Goal: Task Accomplishment & Management: Use online tool/utility

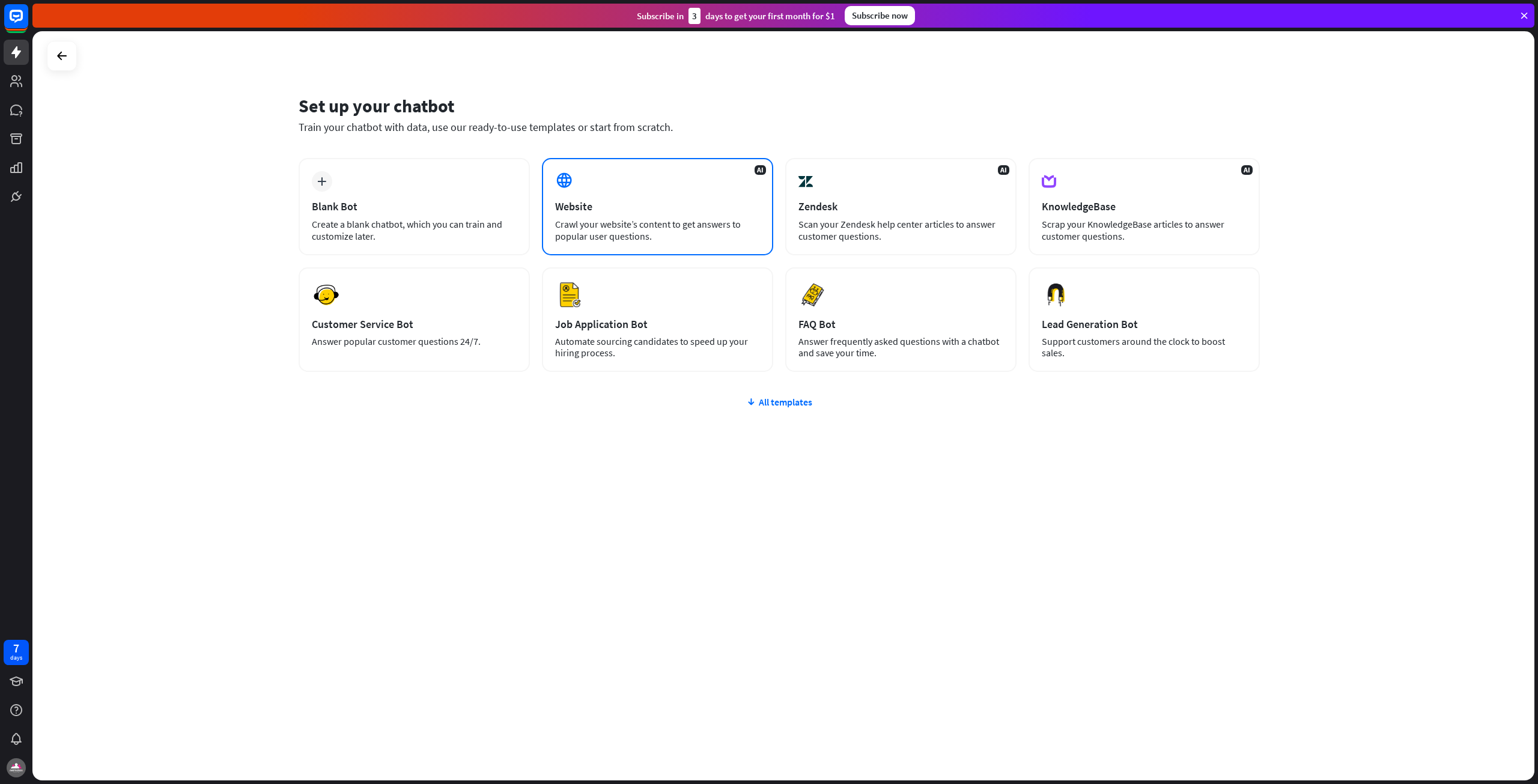
click at [672, 228] on div "Crawl your website’s content to get answers to popular user questions." at bounding box center [657, 230] width 205 height 24
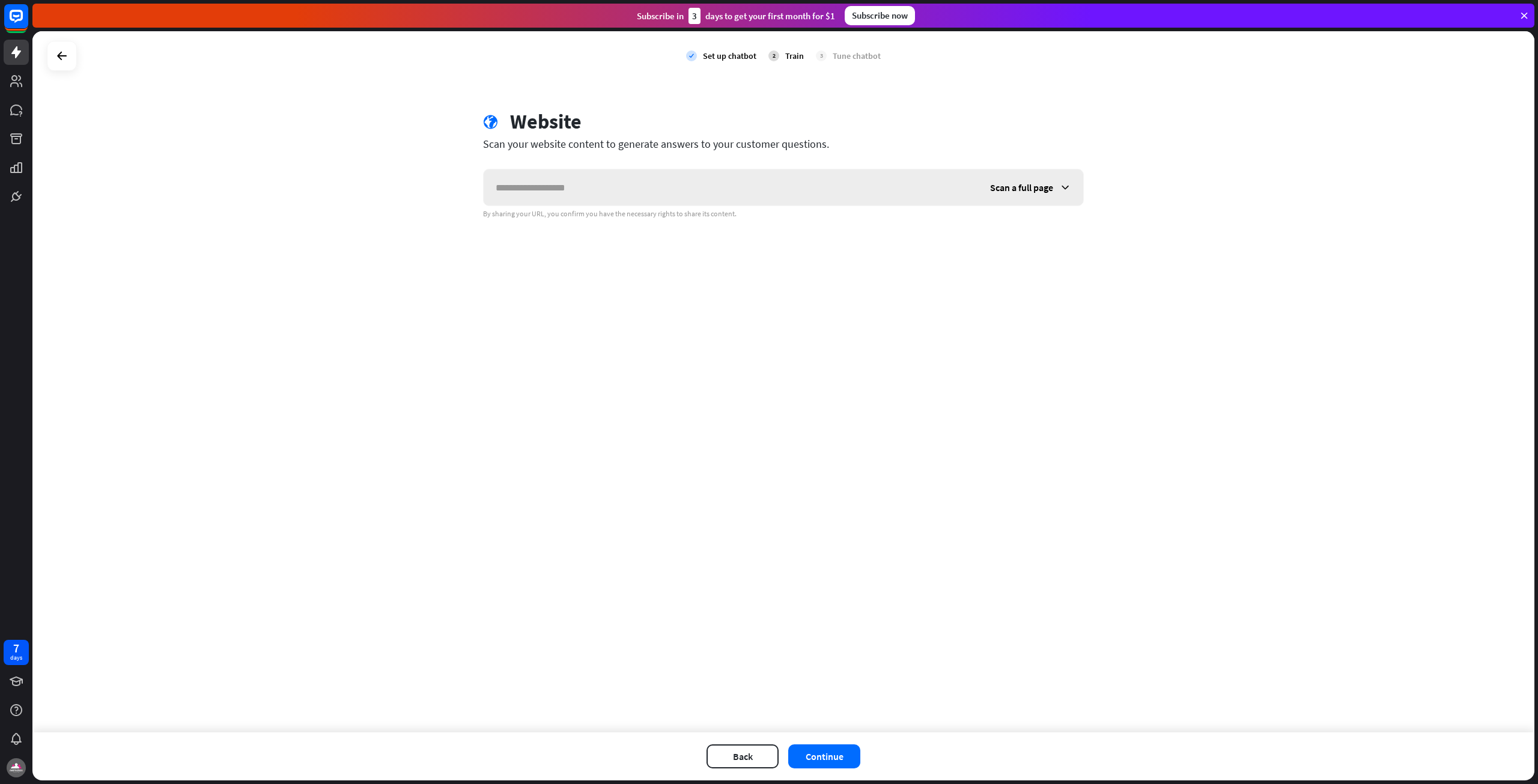
click at [1050, 192] on span "Scan a full page" at bounding box center [1021, 187] width 63 height 12
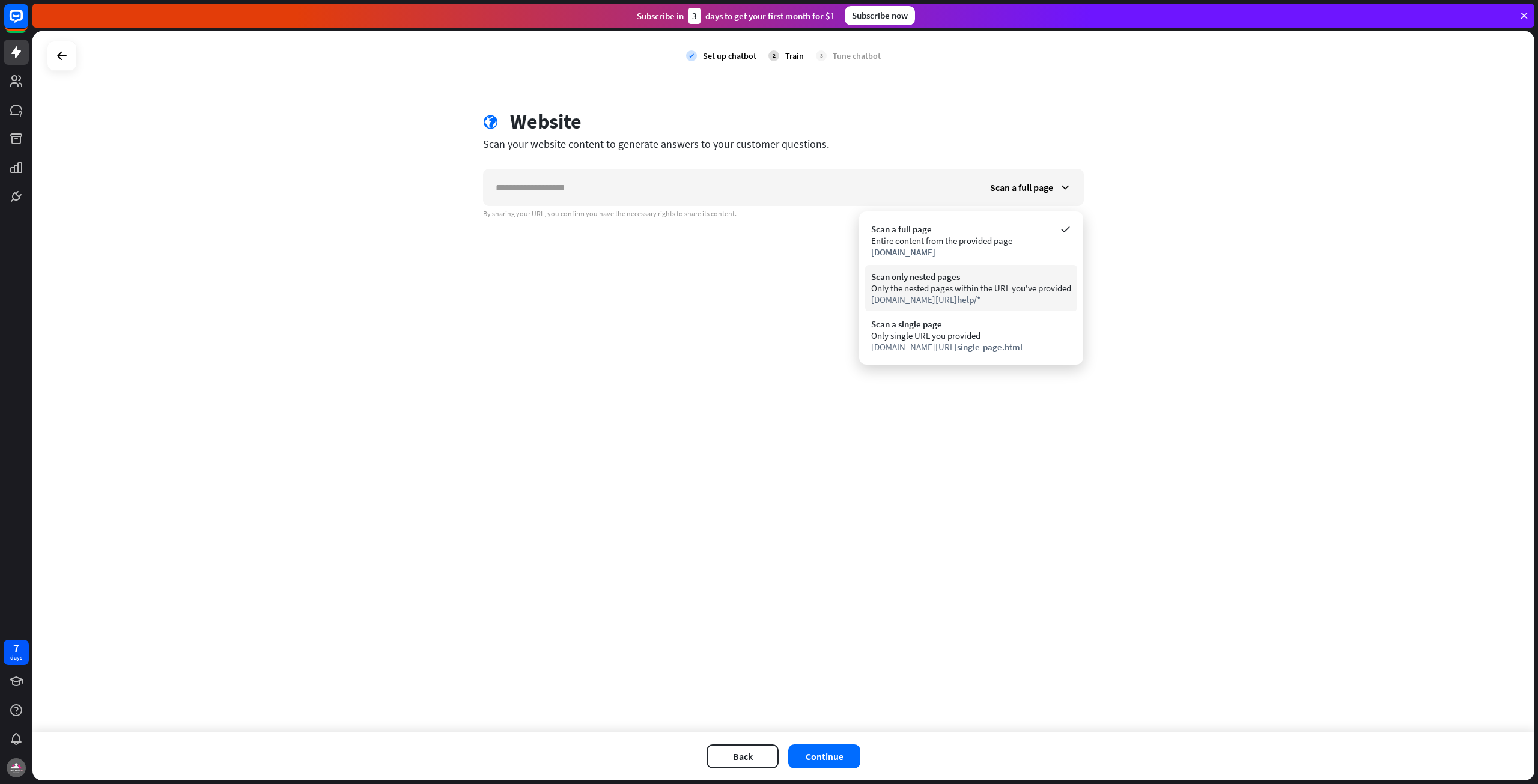
click at [1053, 278] on div "Scan only nested pages" at bounding box center [971, 276] width 200 height 12
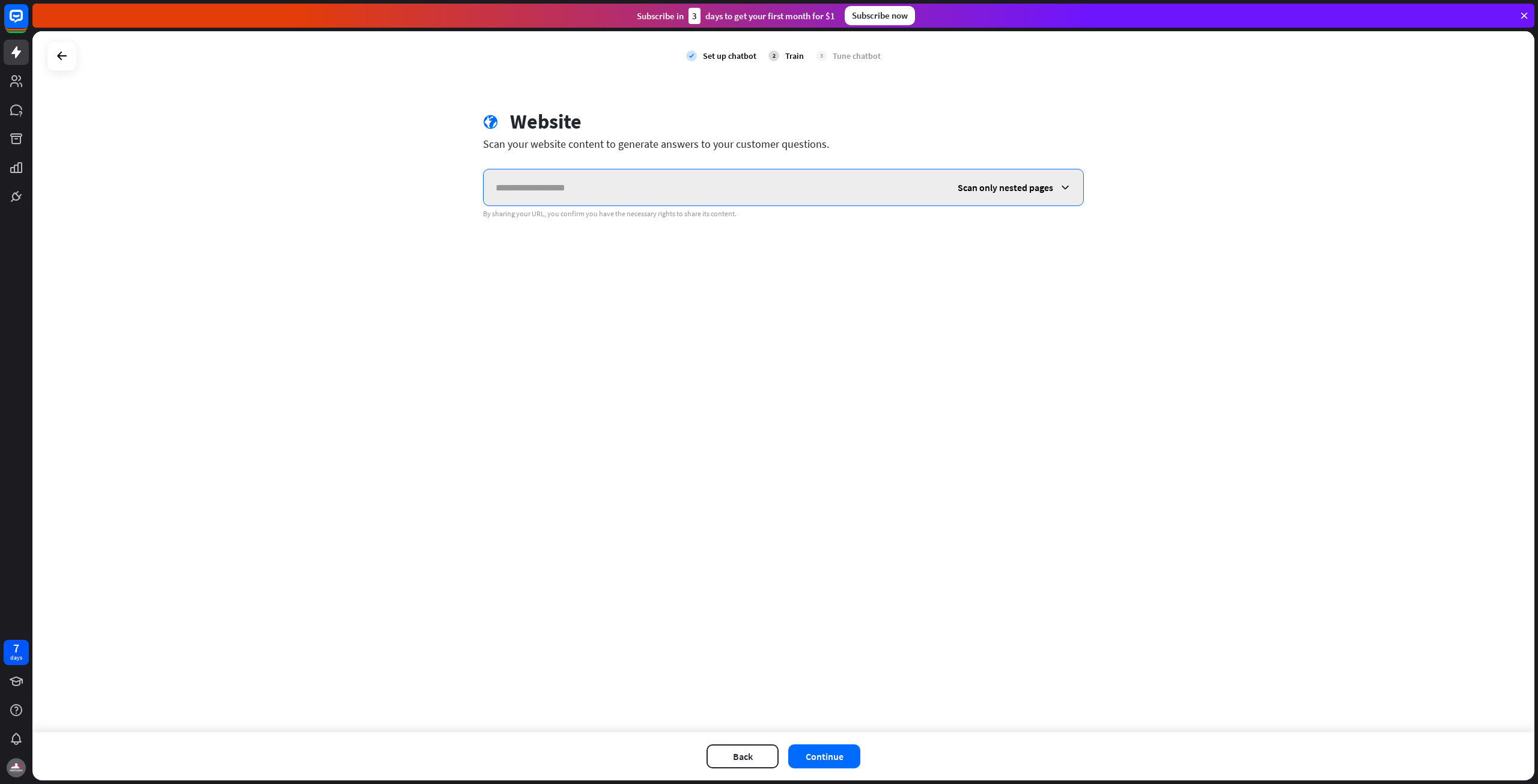
click at [781, 192] on input "text" at bounding box center [715, 187] width 462 height 36
paste input "**********"
type input "**********"
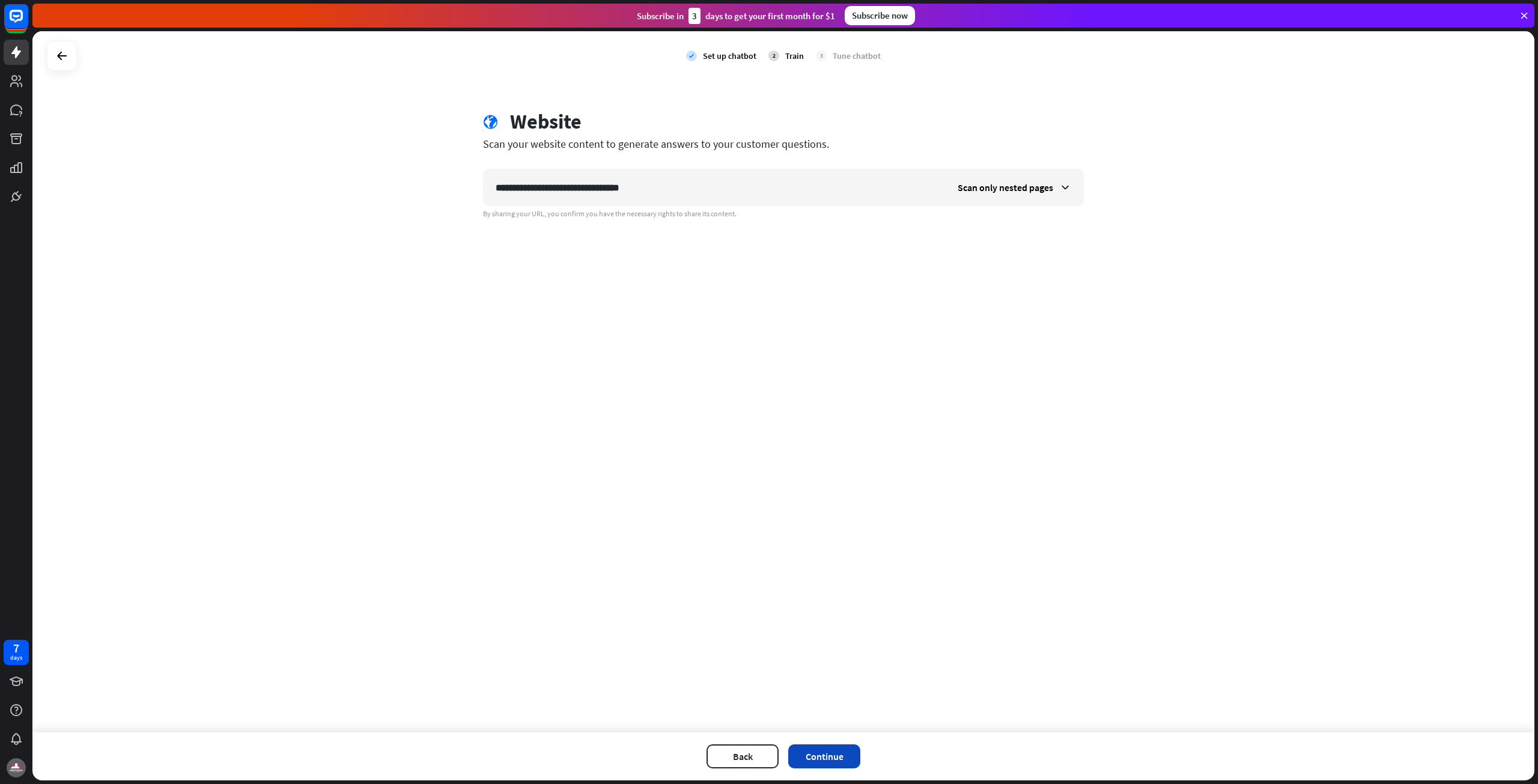
click at [835, 755] on button "Continue" at bounding box center [824, 756] width 72 height 24
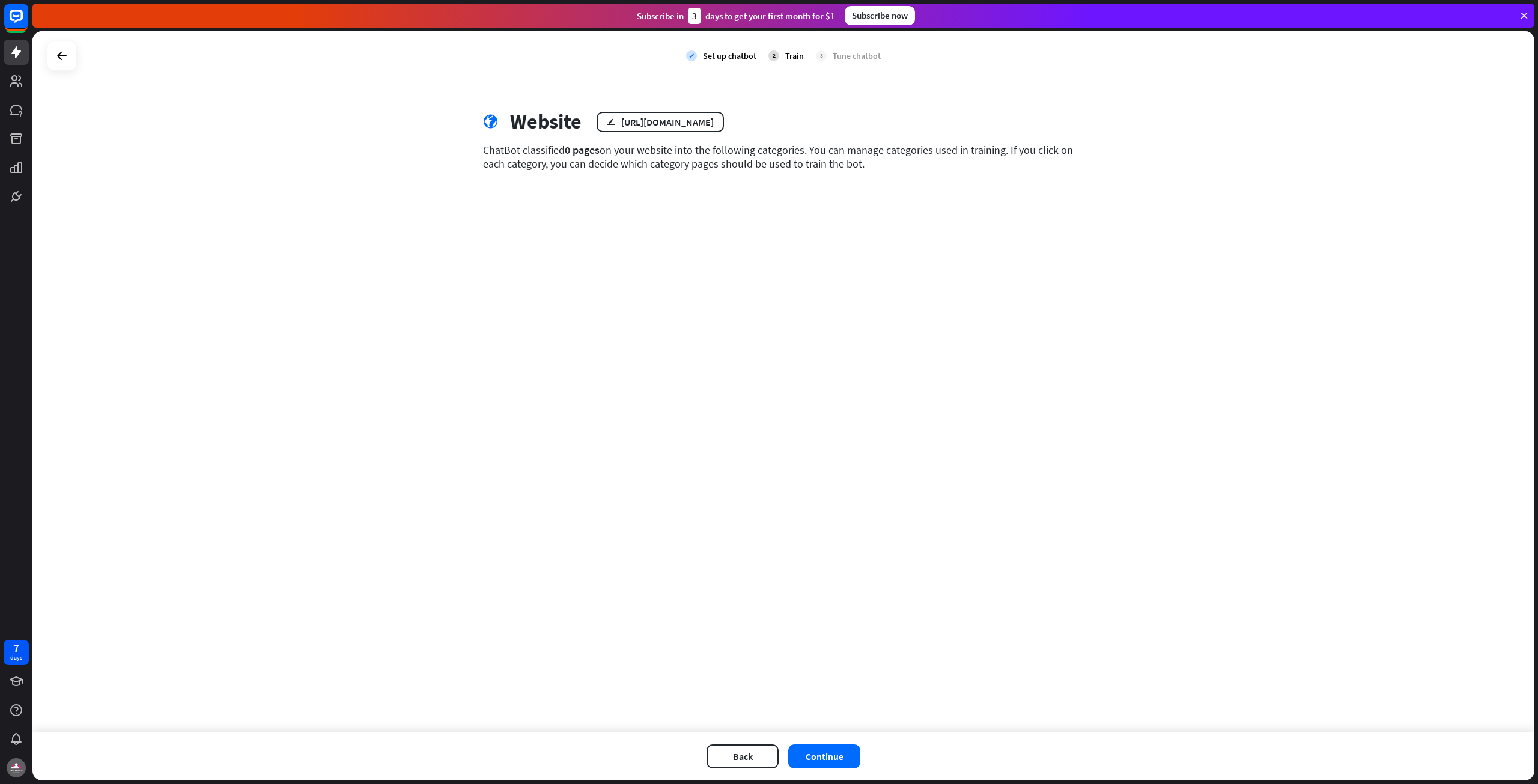
drag, startPoint x: 819, startPoint y: 753, endPoint x: 740, endPoint y: 236, distance: 523.0
click at [739, 248] on div "check Set up chatbot 2 Train 3 Tune chatbot globe Website edit https://www.poly…" at bounding box center [783, 406] width 1502 height 749
click at [714, 123] on div "https://www.polytolpaints.com/new/" at bounding box center [668, 123] width 92 height 12
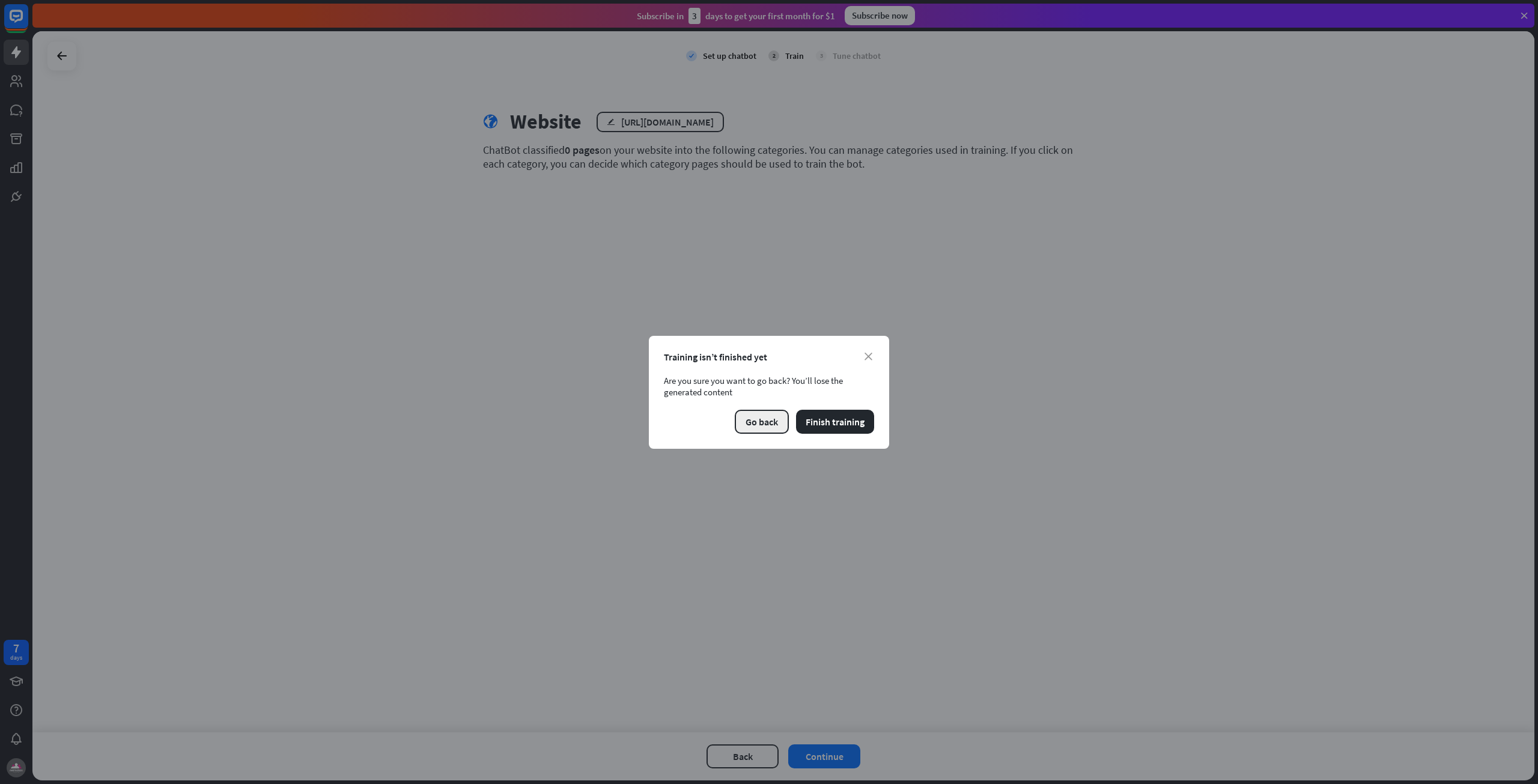
click at [757, 418] on button "Go back" at bounding box center [761, 421] width 54 height 24
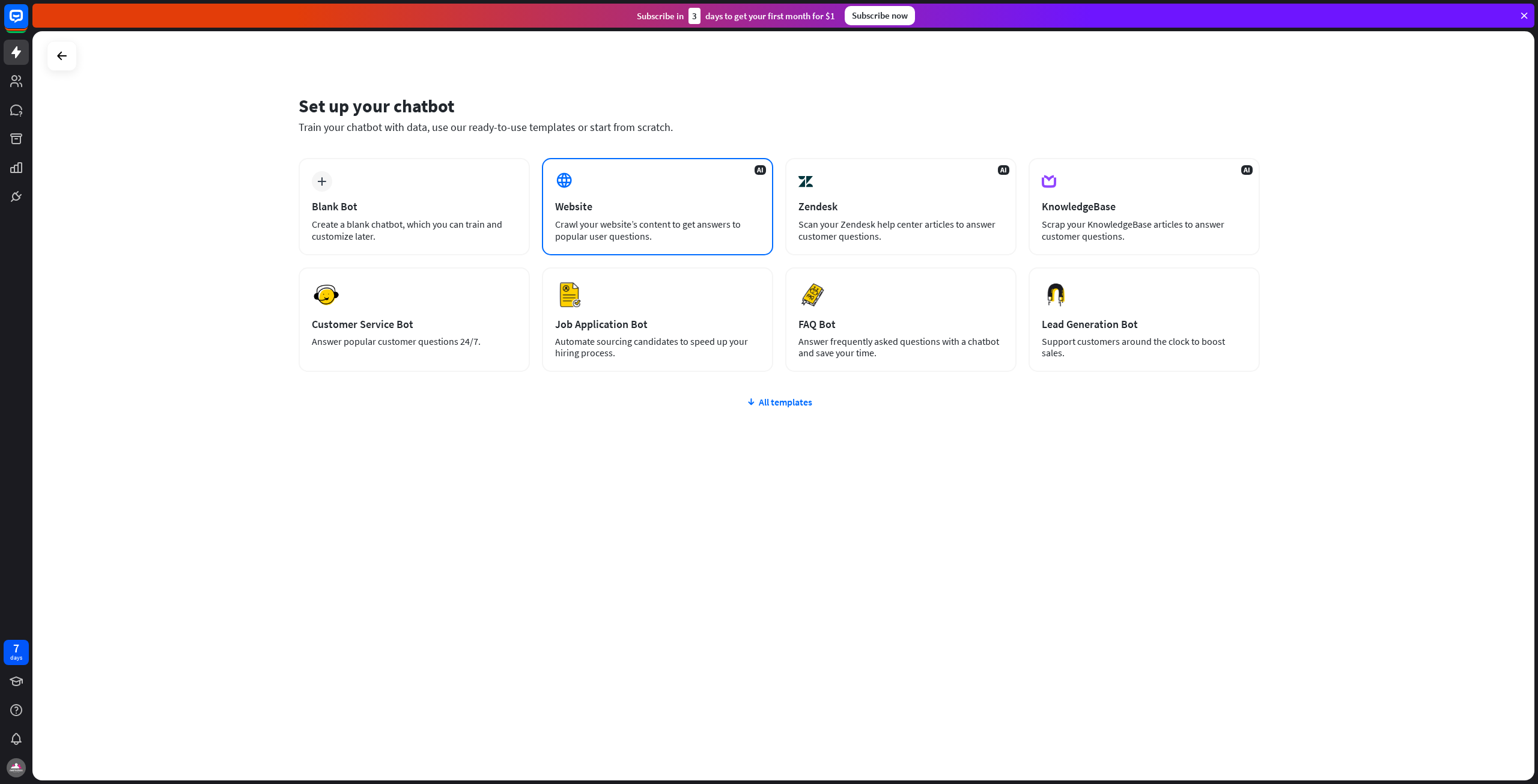
click at [640, 213] on div "AI Website Crawl your website’s content to get answers to popular user question…" at bounding box center [657, 207] width 231 height 98
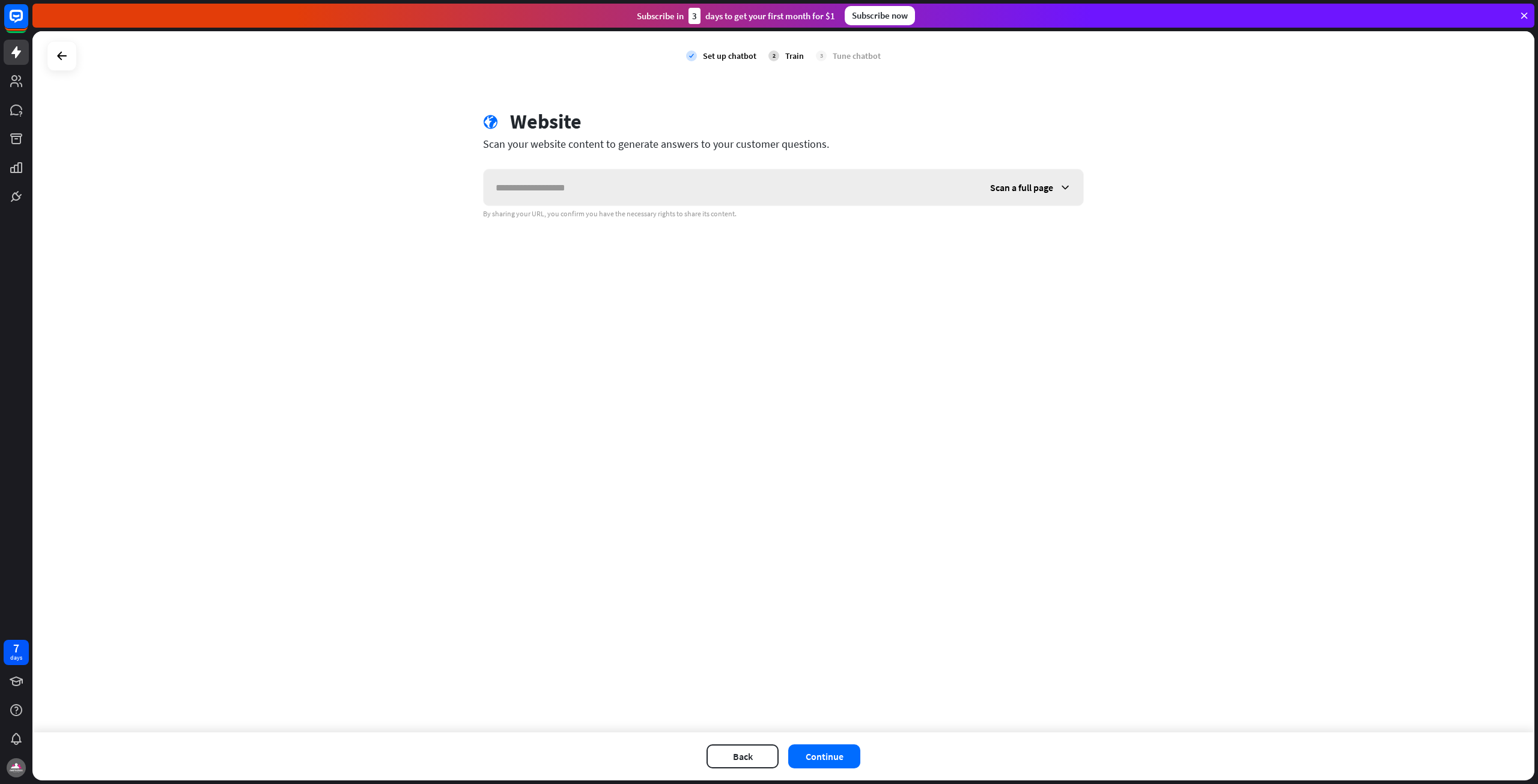
click at [649, 194] on input "text" at bounding box center [731, 187] width 495 height 36
drag, startPoint x: 627, startPoint y: 190, endPoint x: 712, endPoint y: 192, distance: 85.0
click at [712, 192] on input "**********" at bounding box center [731, 187] width 495 height 36
type input "**********"
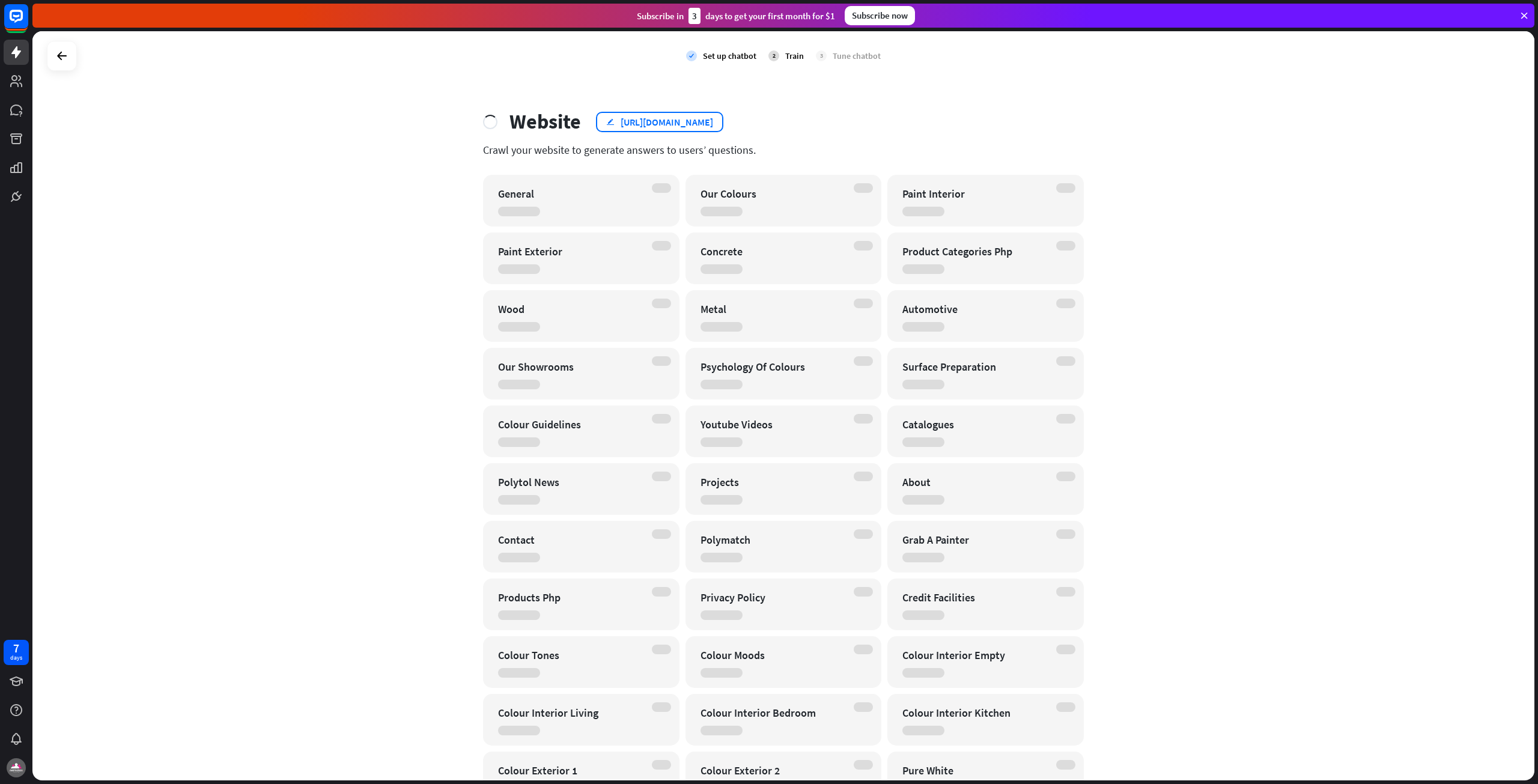
click at [713, 123] on div "[URL][DOMAIN_NAME]" at bounding box center [667, 123] width 92 height 12
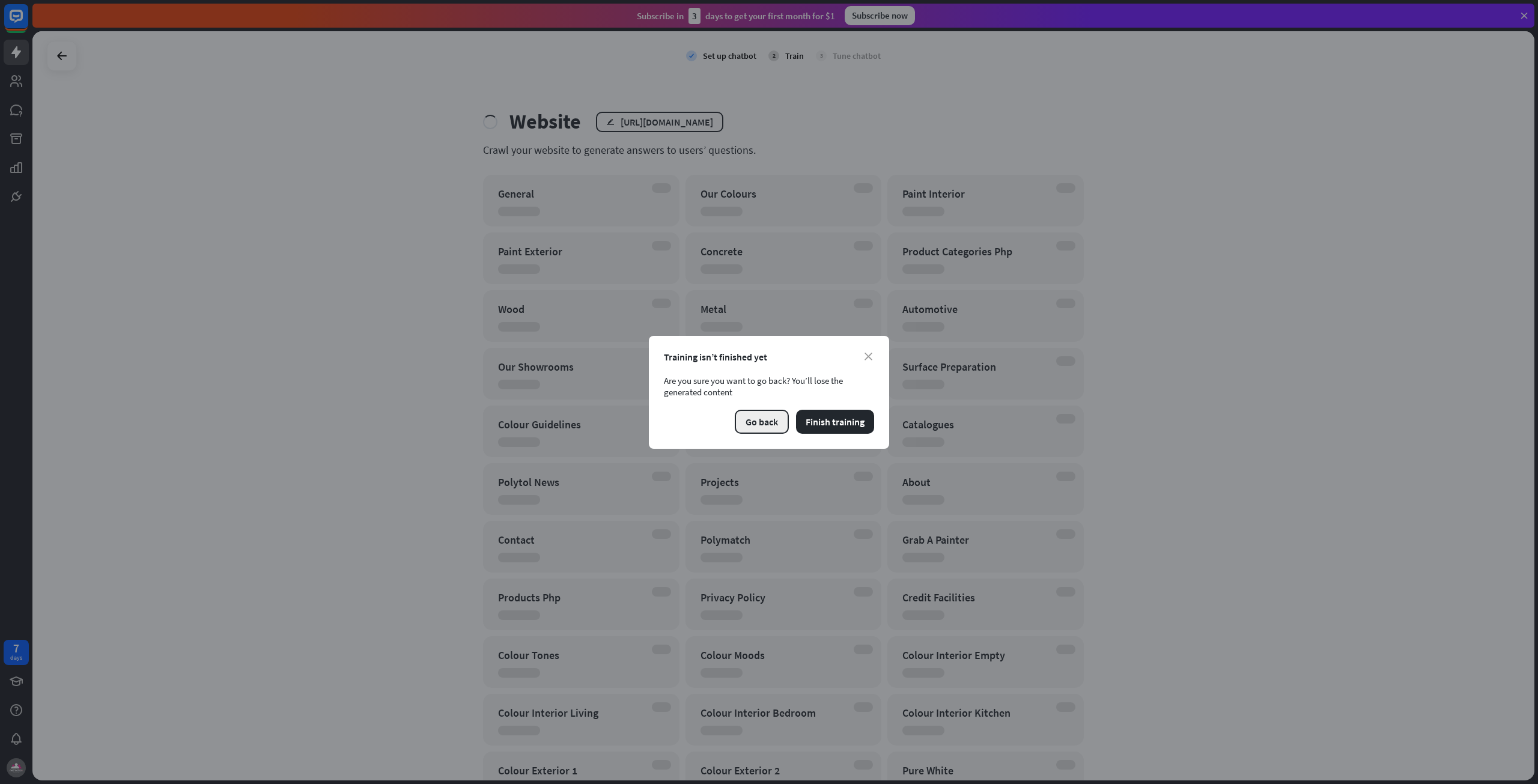
drag, startPoint x: 760, startPoint y: 414, endPoint x: 754, endPoint y: 409, distance: 7.8
click at [754, 409] on button "Go back" at bounding box center [761, 421] width 54 height 24
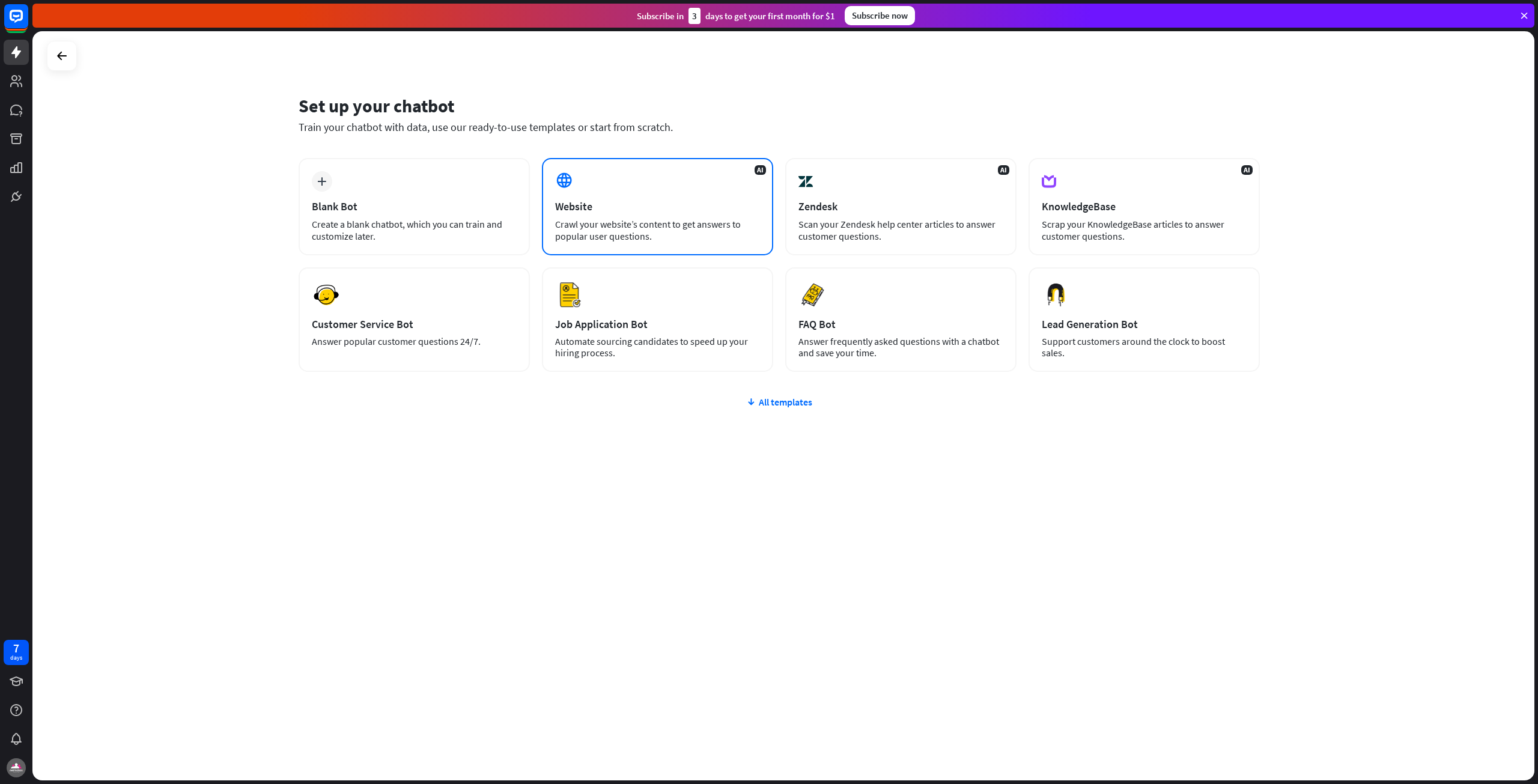
click at [630, 212] on div "Website" at bounding box center [657, 207] width 205 height 14
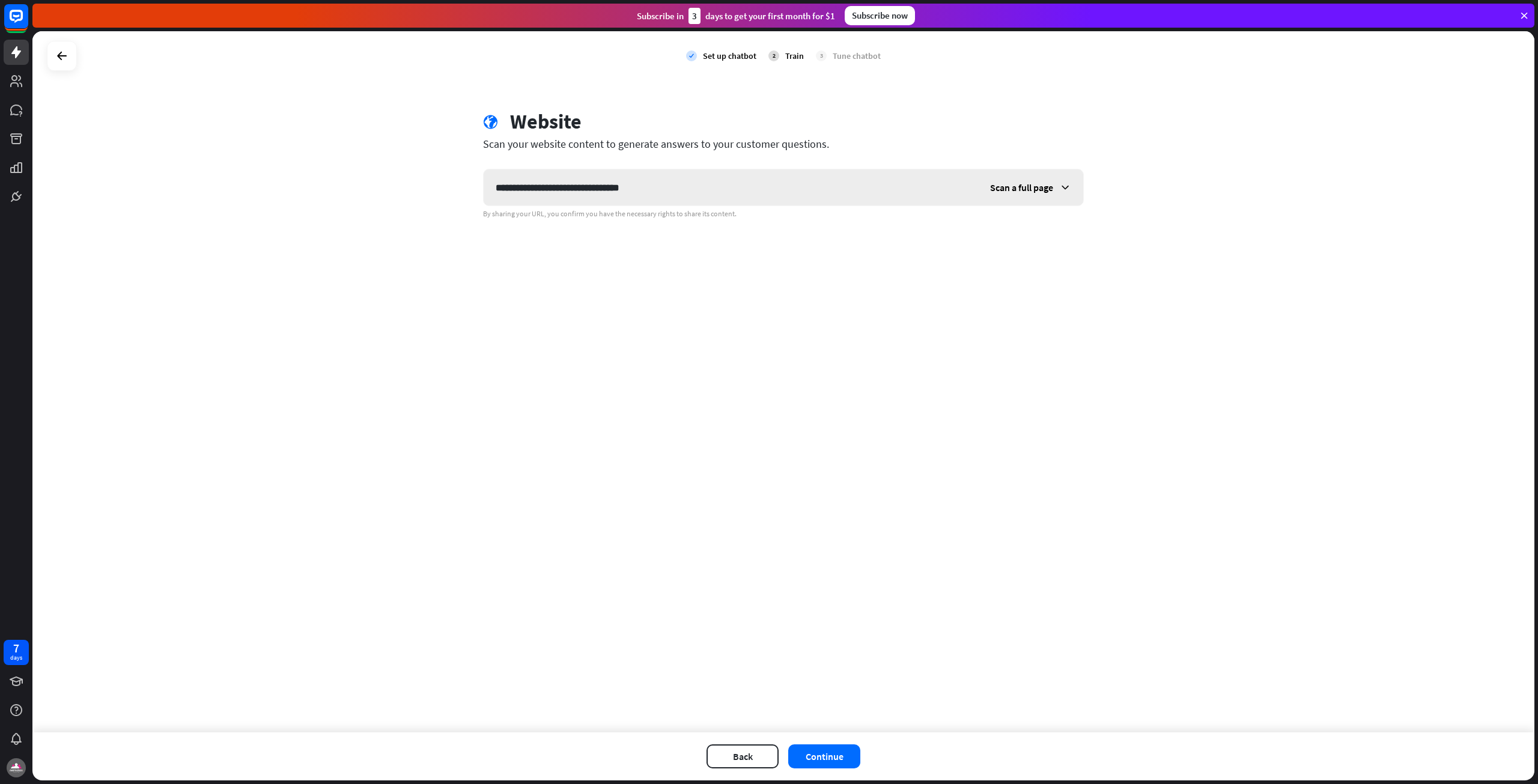
type input "**********"
click at [1052, 194] on div "Scan a full page" at bounding box center [1030, 187] width 105 height 36
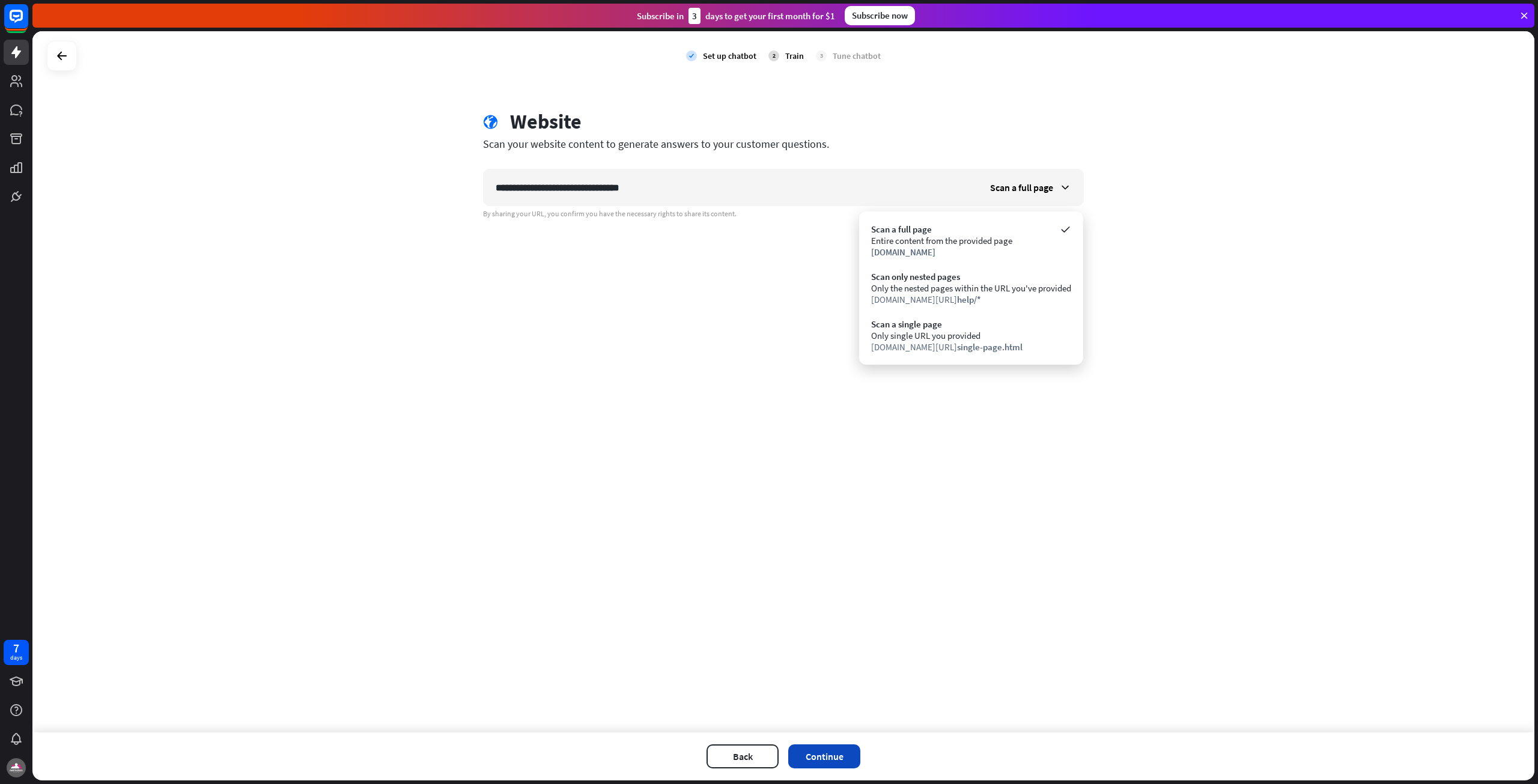
click at [820, 753] on button "Continue" at bounding box center [824, 756] width 72 height 24
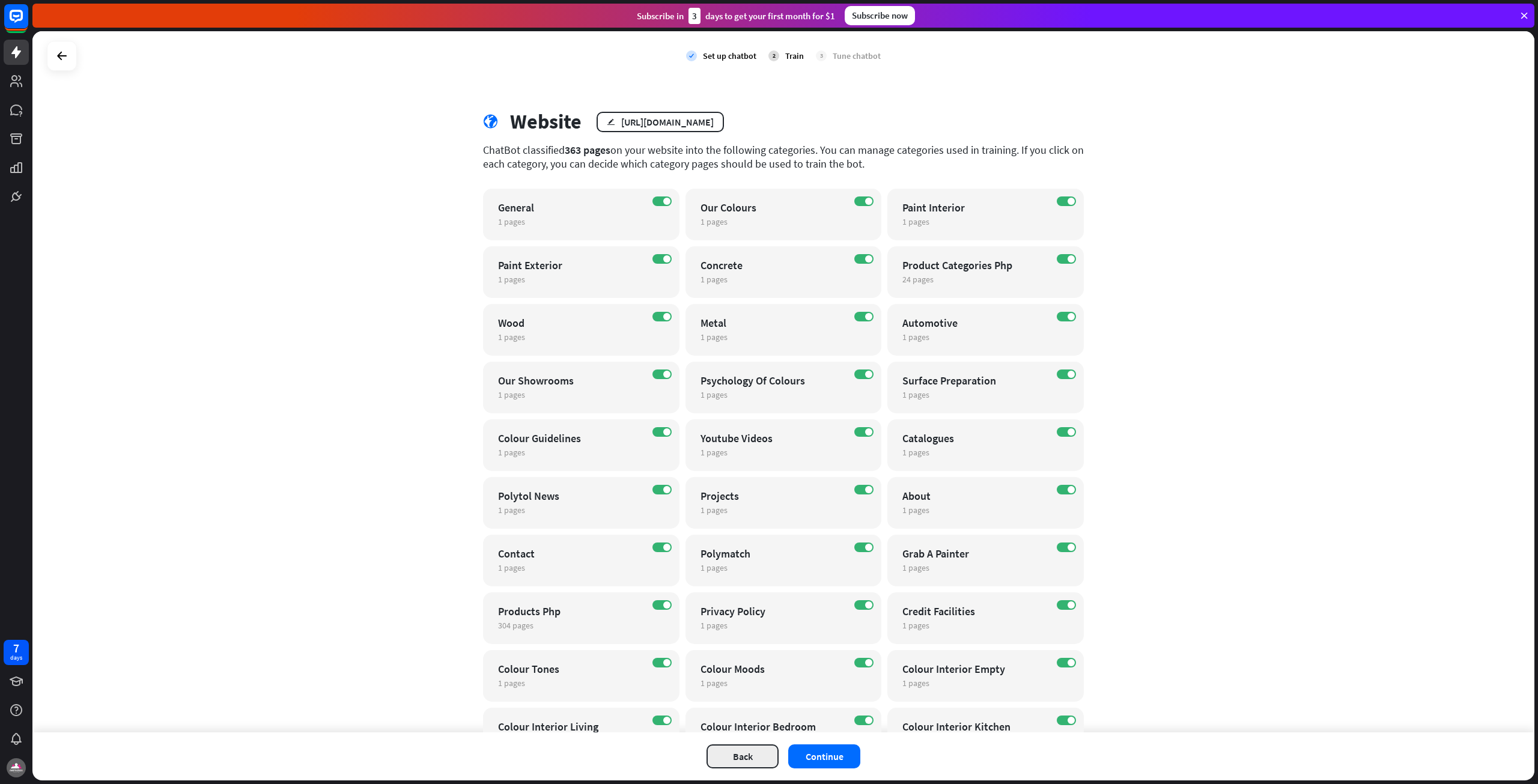
click at [740, 755] on button "Back" at bounding box center [742, 756] width 72 height 24
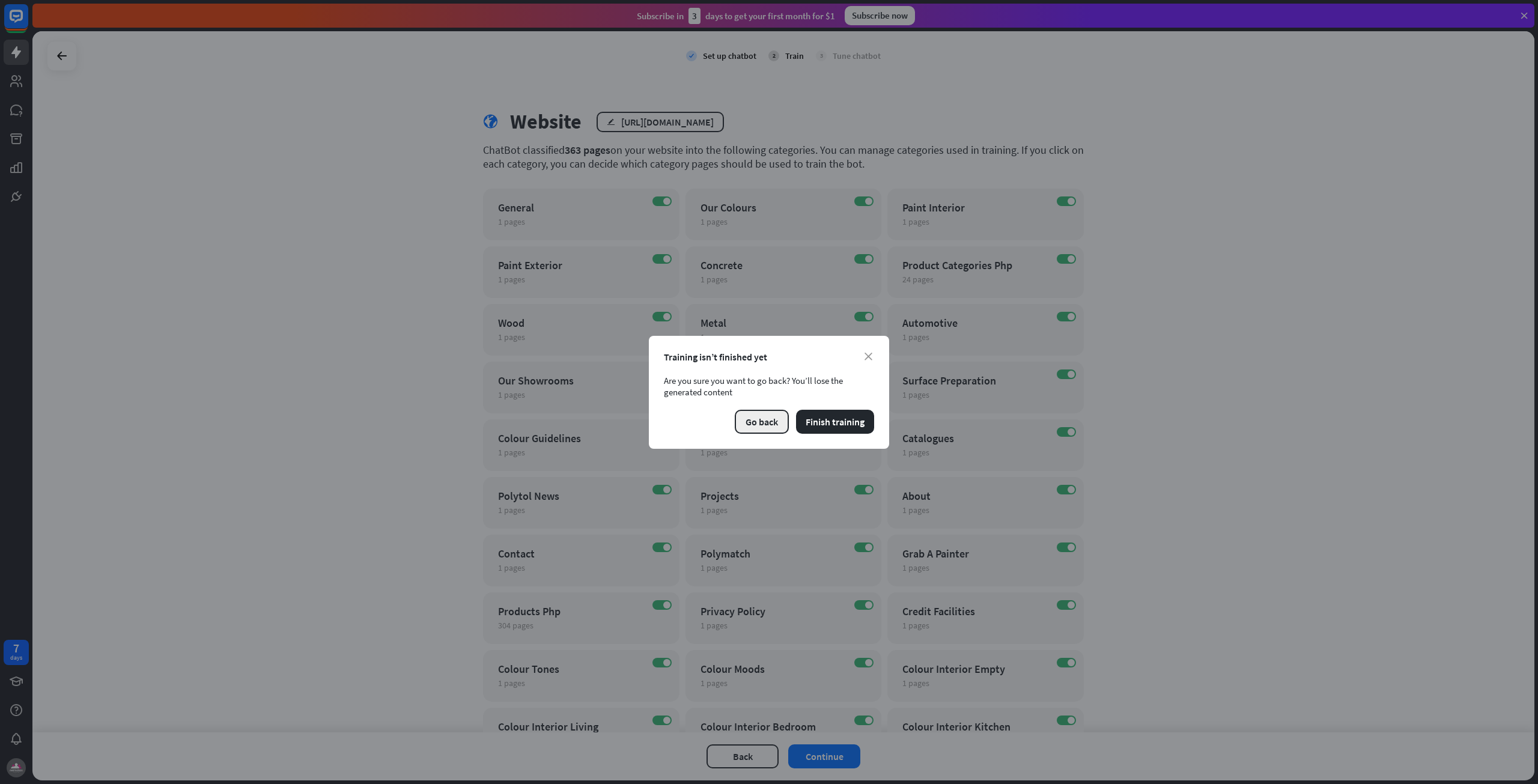
click at [768, 425] on button "Go back" at bounding box center [761, 421] width 54 height 24
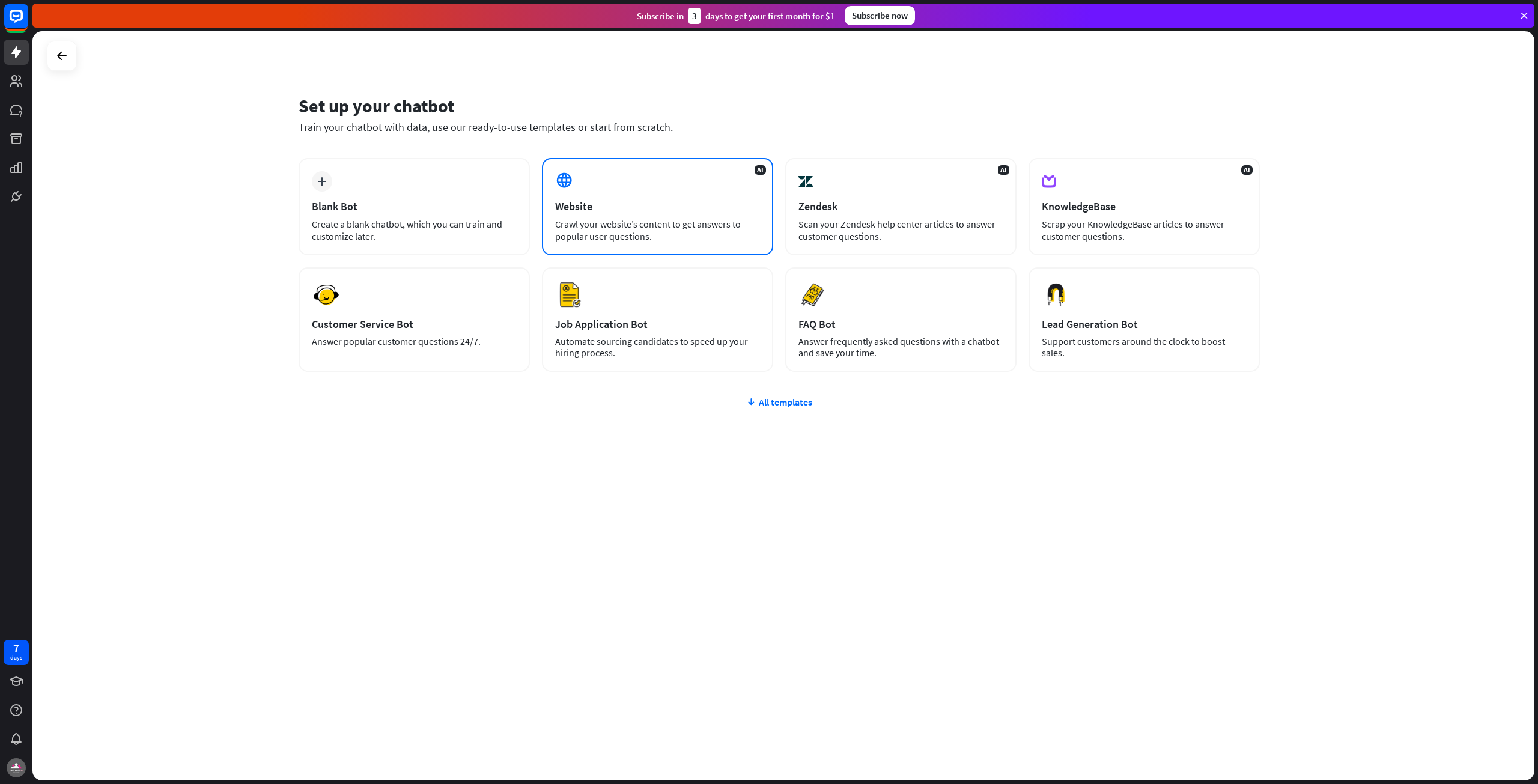
click at [651, 210] on div "Website" at bounding box center [657, 207] width 205 height 14
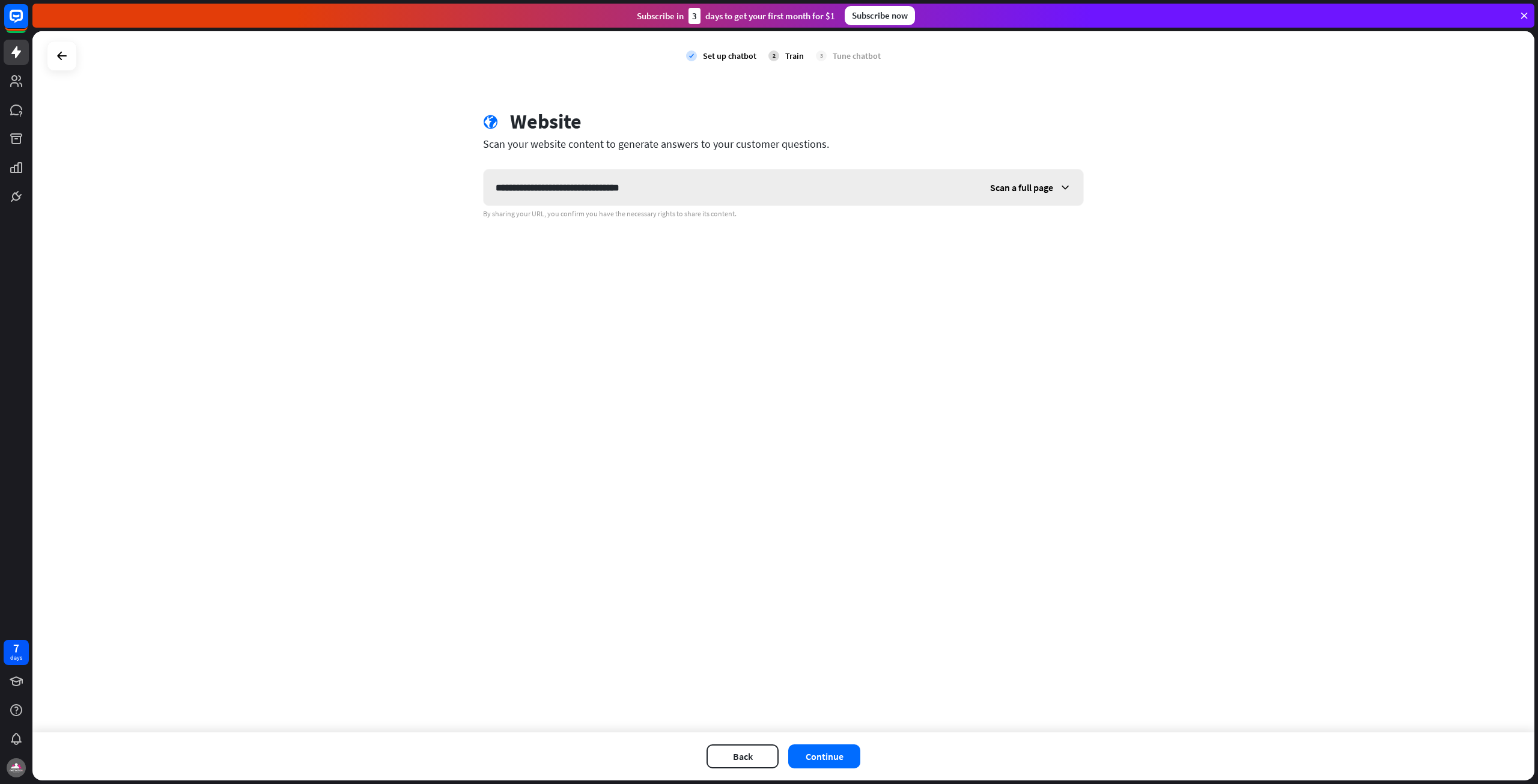
type input "**********"
click at [1048, 185] on span "Scan a full page" at bounding box center [1021, 187] width 63 height 12
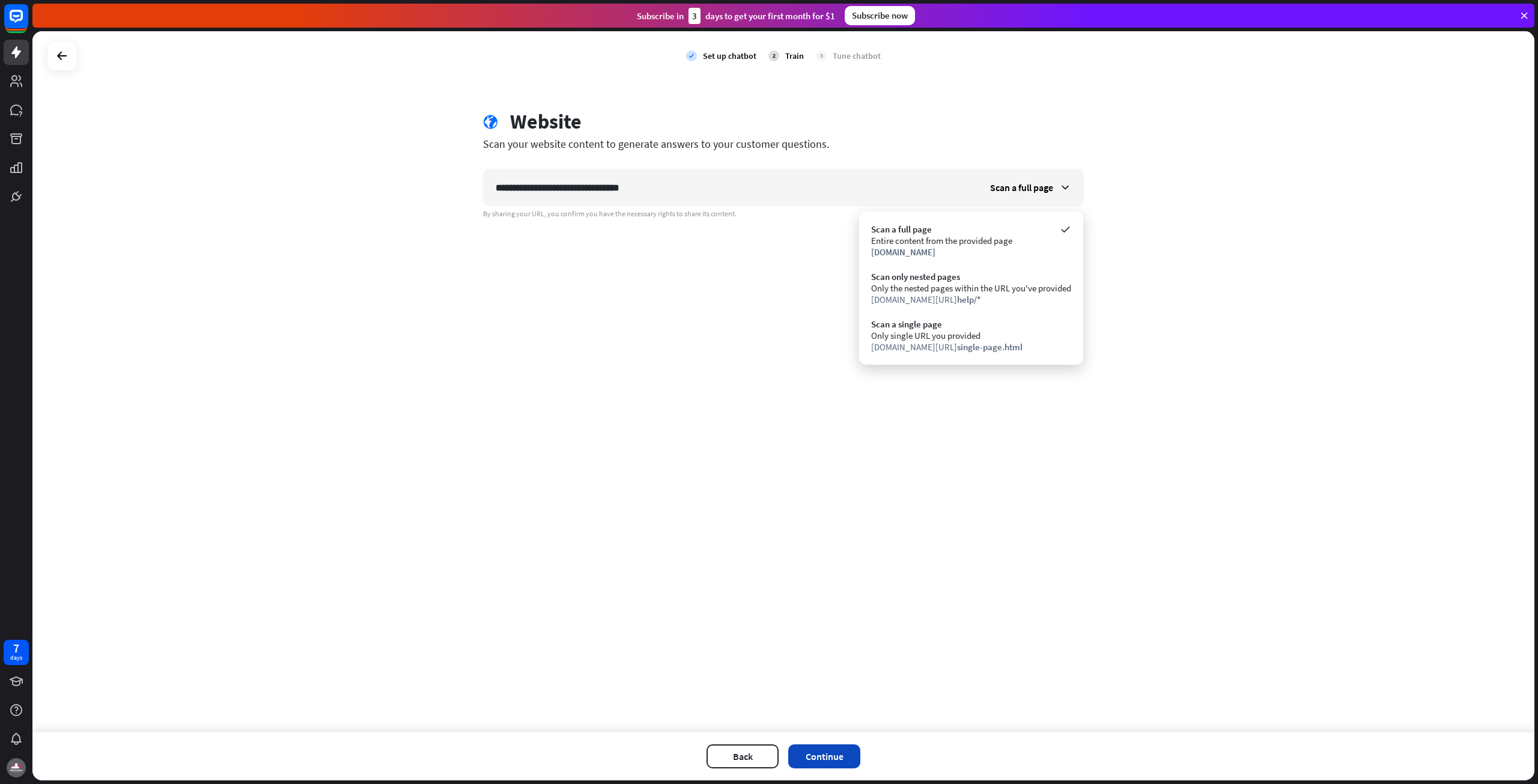
click at [828, 764] on button "Continue" at bounding box center [824, 756] width 72 height 24
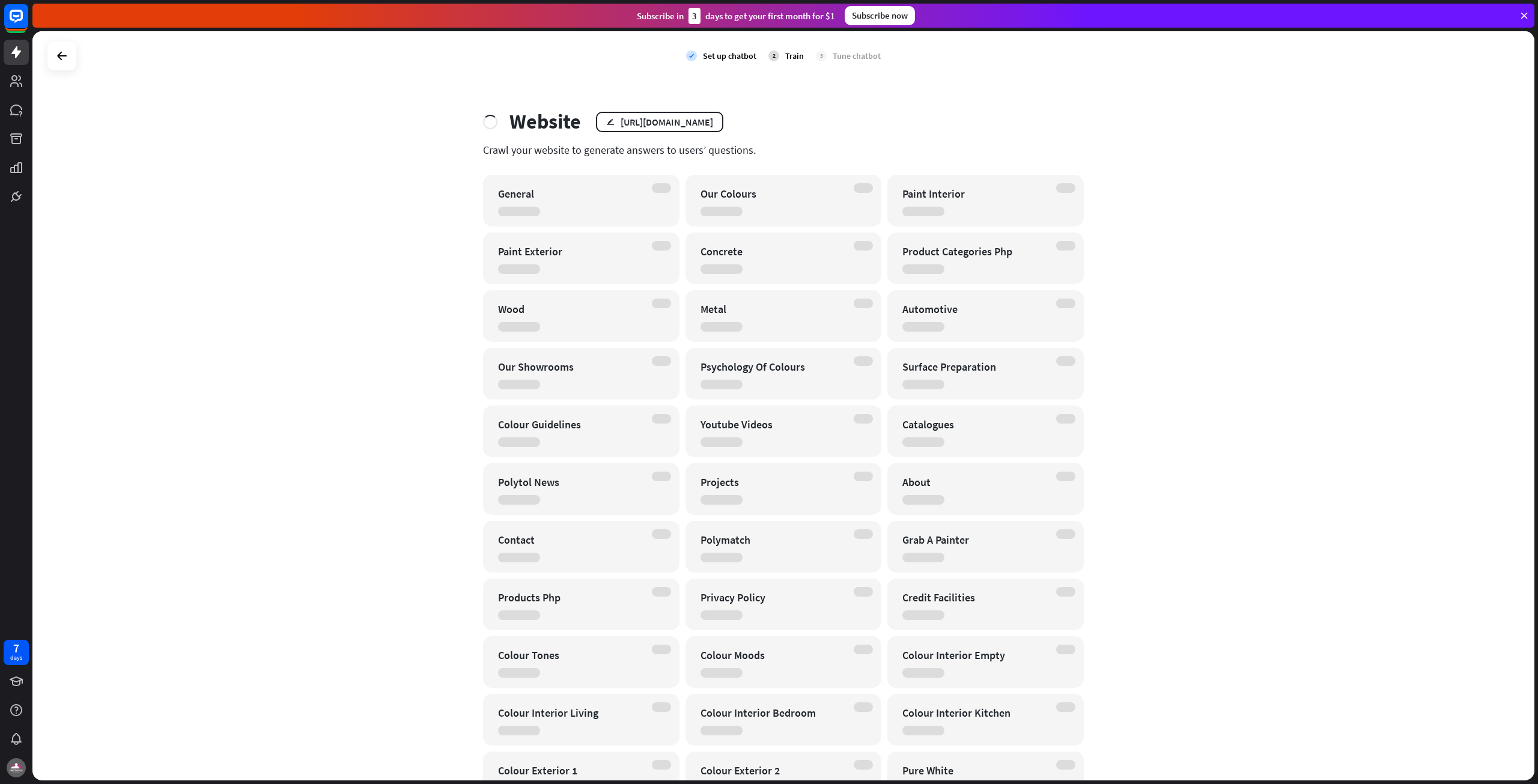
drag, startPoint x: 900, startPoint y: 19, endPoint x: 809, endPoint y: 126, distance: 140.5
click at [809, 126] on div "Website edit https://www.polytolpaints.com/" at bounding box center [783, 122] width 601 height 25
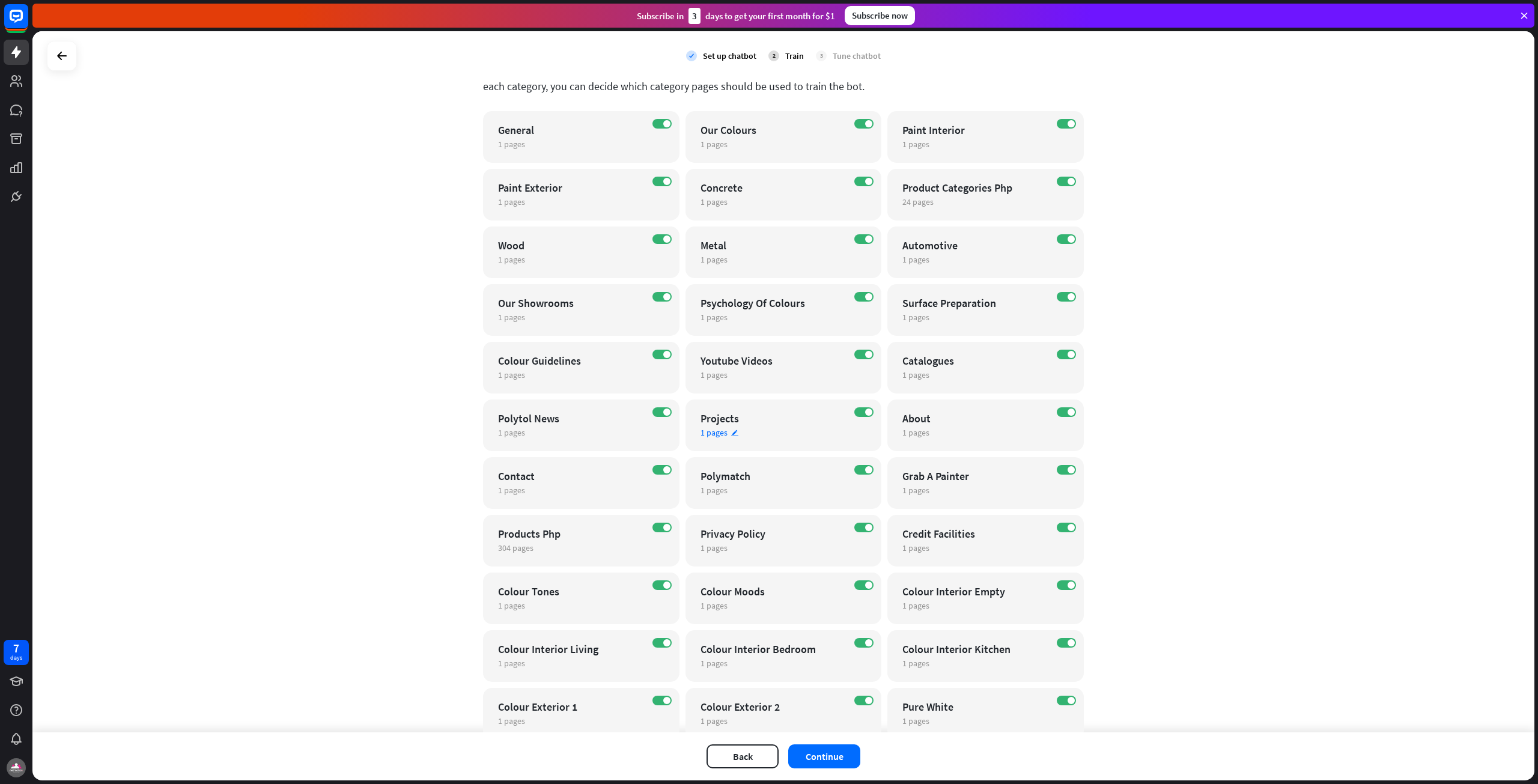
scroll to position [181, 0]
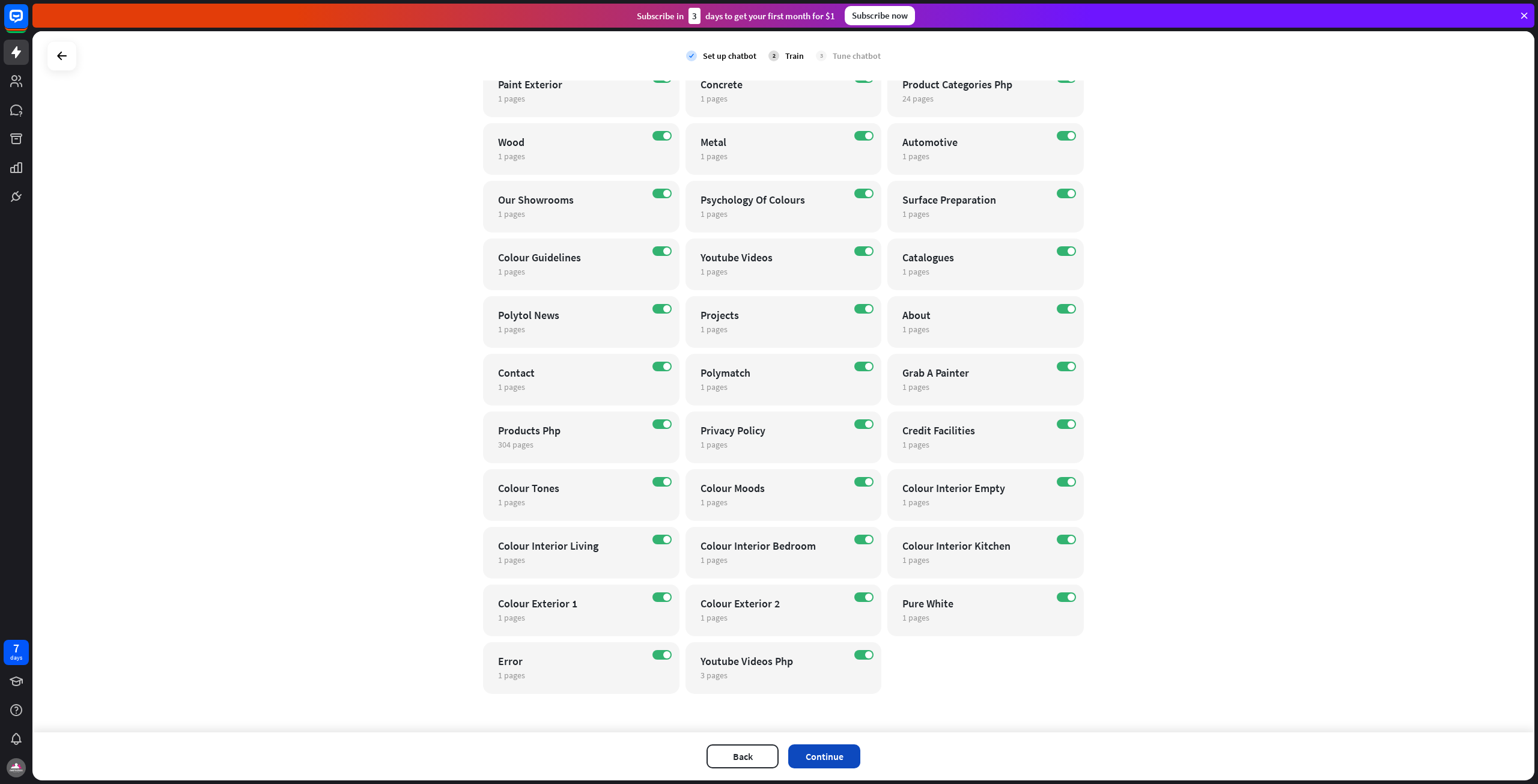
click at [832, 755] on button "Continue" at bounding box center [824, 756] width 72 height 24
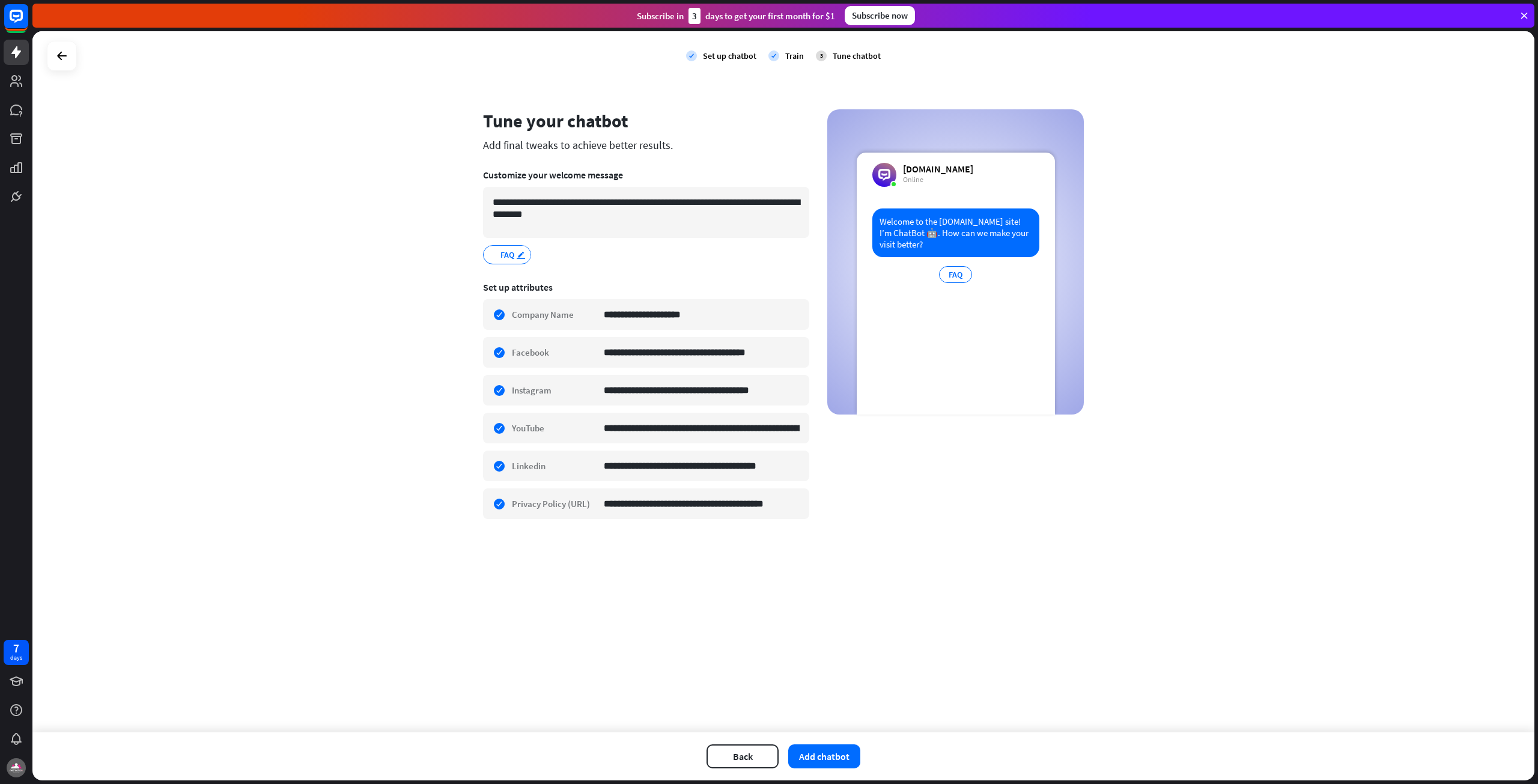
click at [518, 259] on icon "edit" at bounding box center [520, 255] width 10 height 9
click at [523, 257] on icon "edit" at bounding box center [520, 255] width 10 height 9
click at [670, 242] on section "**********" at bounding box center [646, 217] width 326 height 113
click at [526, 250] on div "edit" at bounding box center [522, 254] width 15 height 17
drag, startPoint x: 513, startPoint y: 256, endPoint x: 540, endPoint y: 257, distance: 27.0
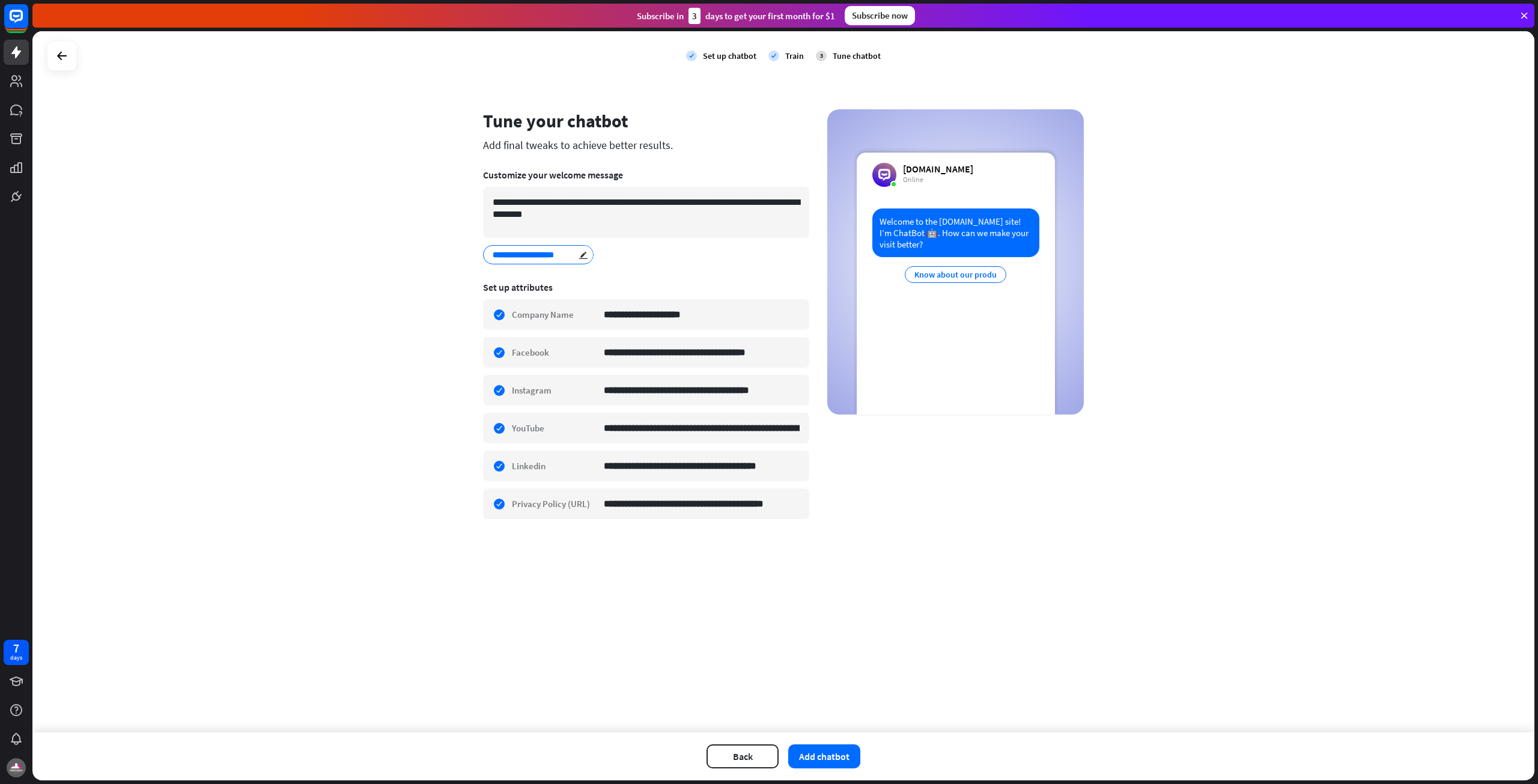
click at [540, 257] on input "**********" at bounding box center [536, 255] width 88 height 11
click at [554, 256] on input "**********" at bounding box center [526, 255] width 66 height 11
type input "**********"
click at [647, 259] on div "**********" at bounding box center [646, 255] width 326 height 20
click at [849, 755] on button "Add chatbot" at bounding box center [824, 756] width 72 height 24
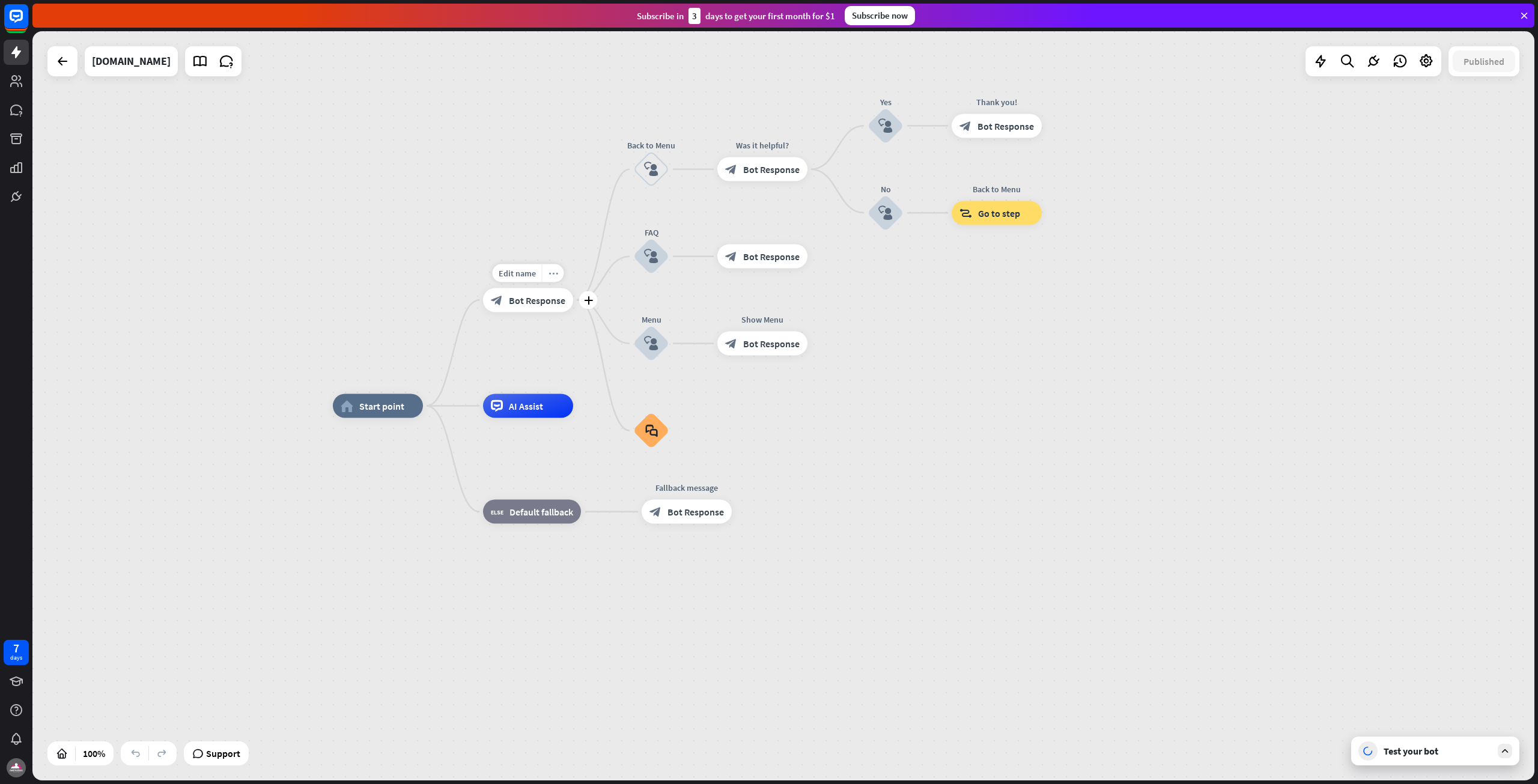
click at [551, 268] on icon "more_horiz" at bounding box center [553, 273] width 10 height 9
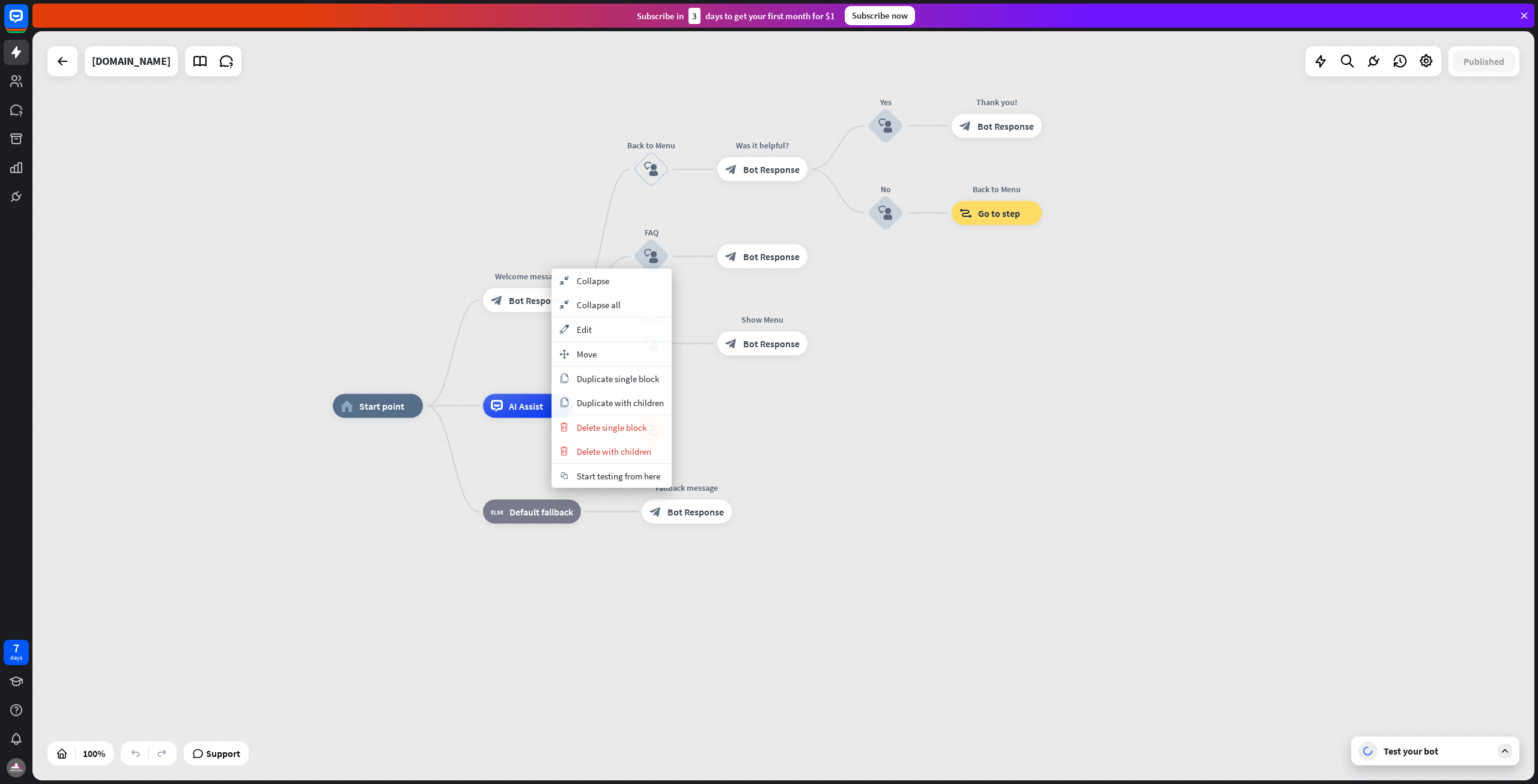
click at [525, 298] on span "Bot Response" at bounding box center [537, 300] width 57 height 12
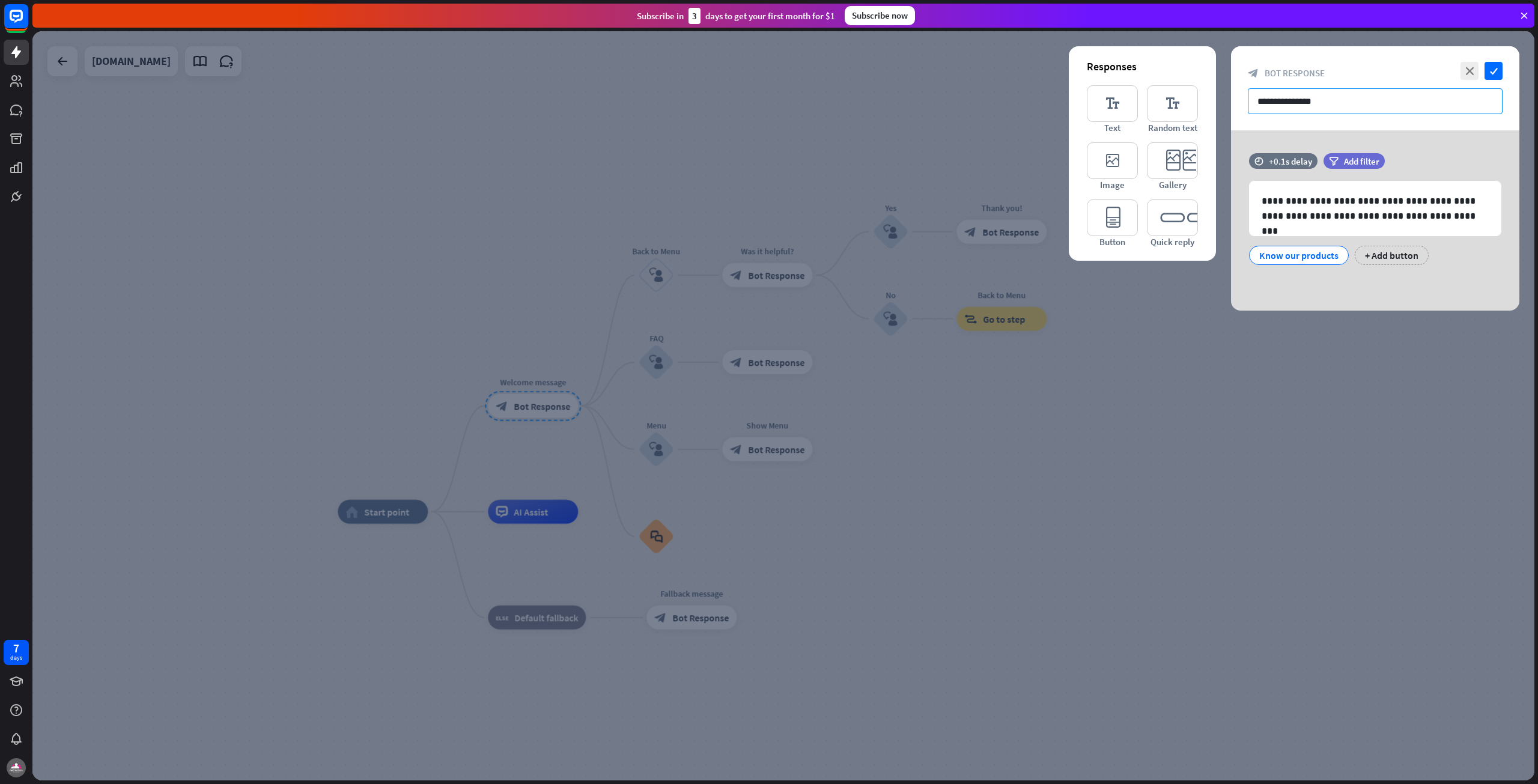
click at [1299, 105] on input "**********" at bounding box center [1375, 100] width 255 height 26
click at [1301, 248] on div "Know our products" at bounding box center [1298, 255] width 79 height 18
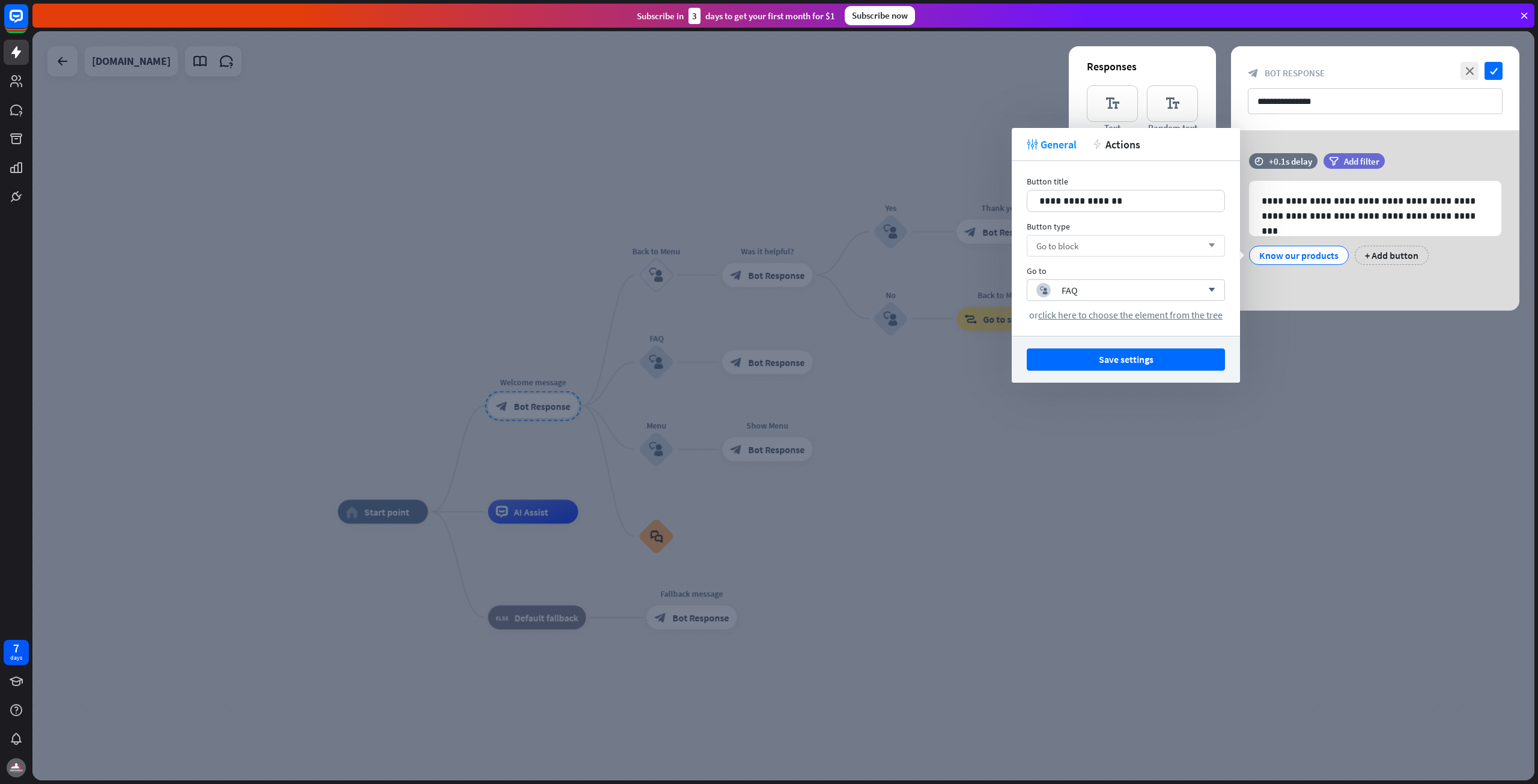
click at [1106, 243] on div "Go to block arrow_down" at bounding box center [1125, 246] width 198 height 21
click at [1106, 243] on input "search" at bounding box center [1116, 245] width 161 height 20
drag, startPoint x: 1154, startPoint y: 193, endPoint x: 1041, endPoint y: 198, distance: 113.1
click at [1041, 198] on div "**********" at bounding box center [1126, 201] width 197 height 21
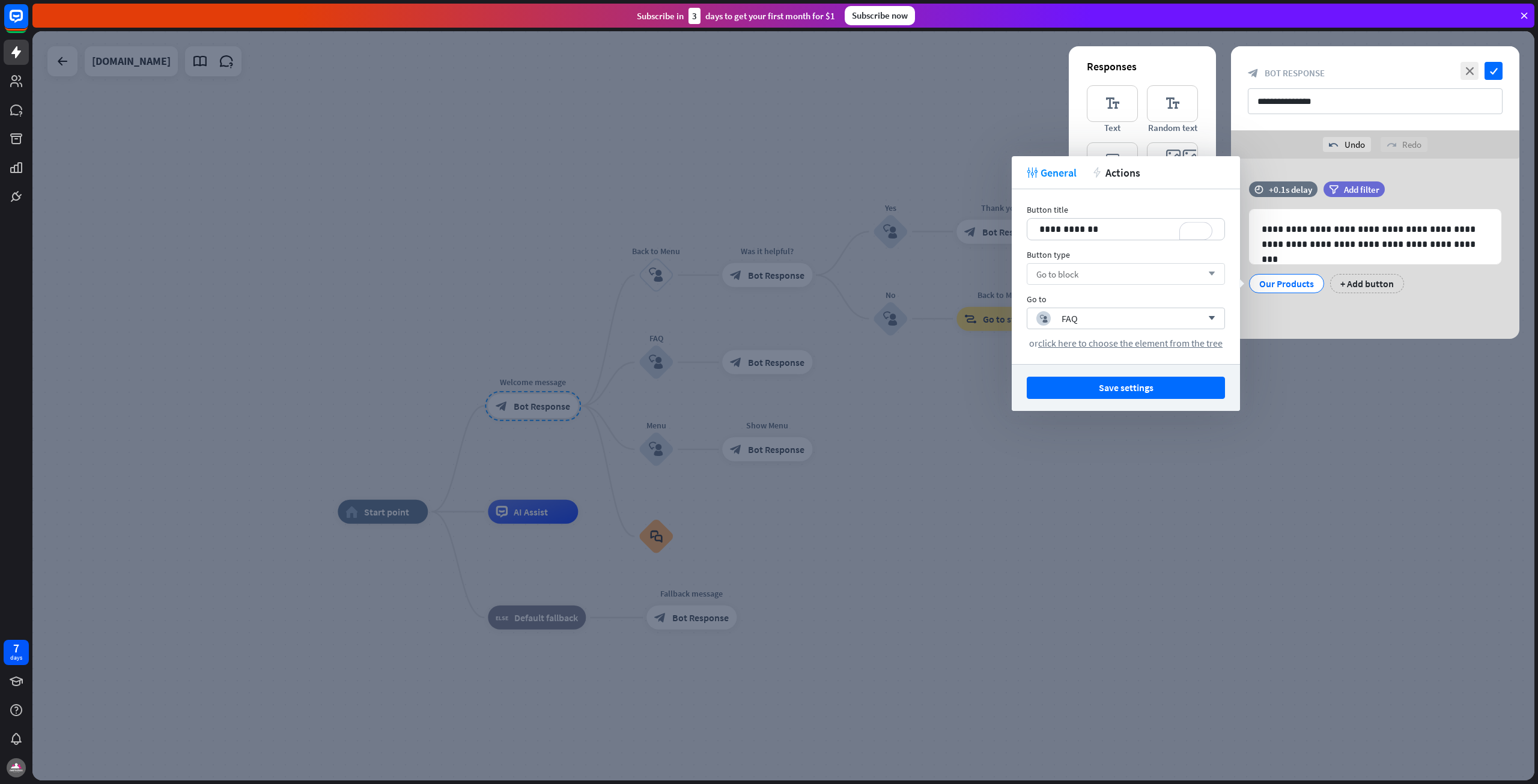
click at [1147, 273] on div "Go to block arrow_down" at bounding box center [1125, 273] width 198 height 21
click at [1147, 273] on input "search" at bounding box center [1116, 273] width 161 height 20
click at [1143, 275] on input "search" at bounding box center [1116, 273] width 161 height 20
click at [1066, 304] on span "Send message" at bounding box center [1067, 305] width 53 height 12
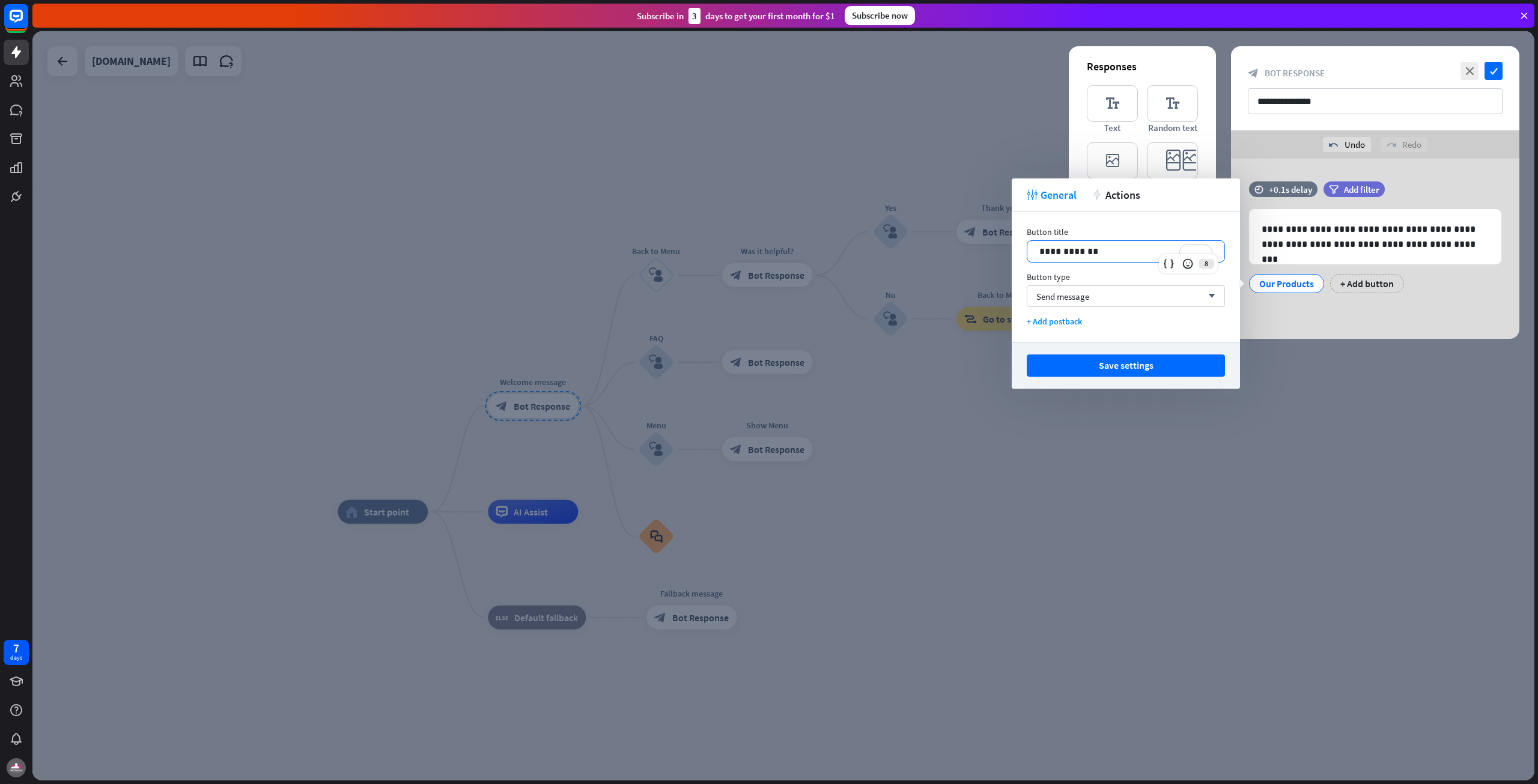
click at [1067, 249] on p "**********" at bounding box center [1125, 251] width 173 height 15
click at [1122, 297] on div "Send message arrow_down" at bounding box center [1125, 296] width 198 height 21
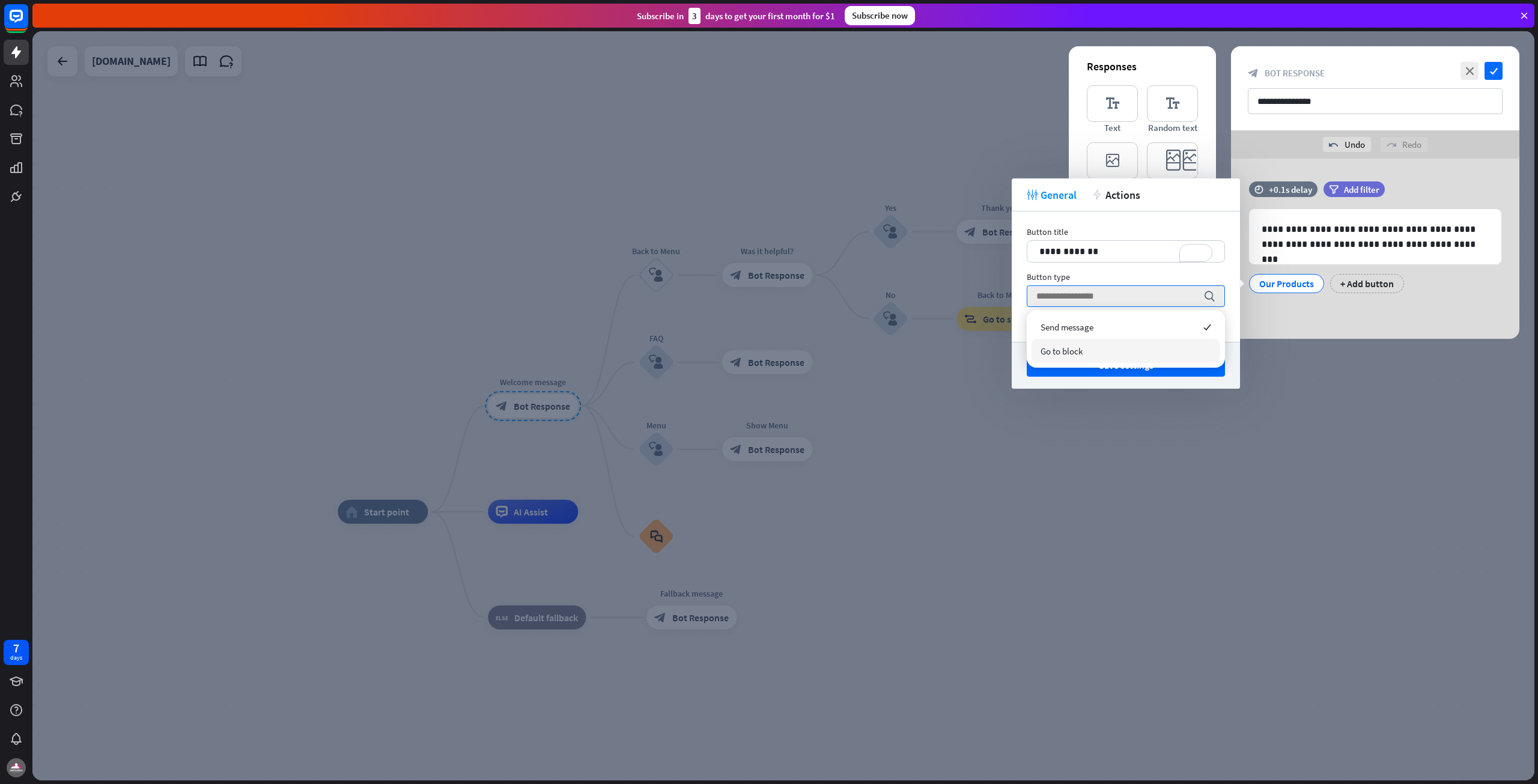
click at [1096, 352] on div "Go to block" at bounding box center [1126, 351] width 188 height 24
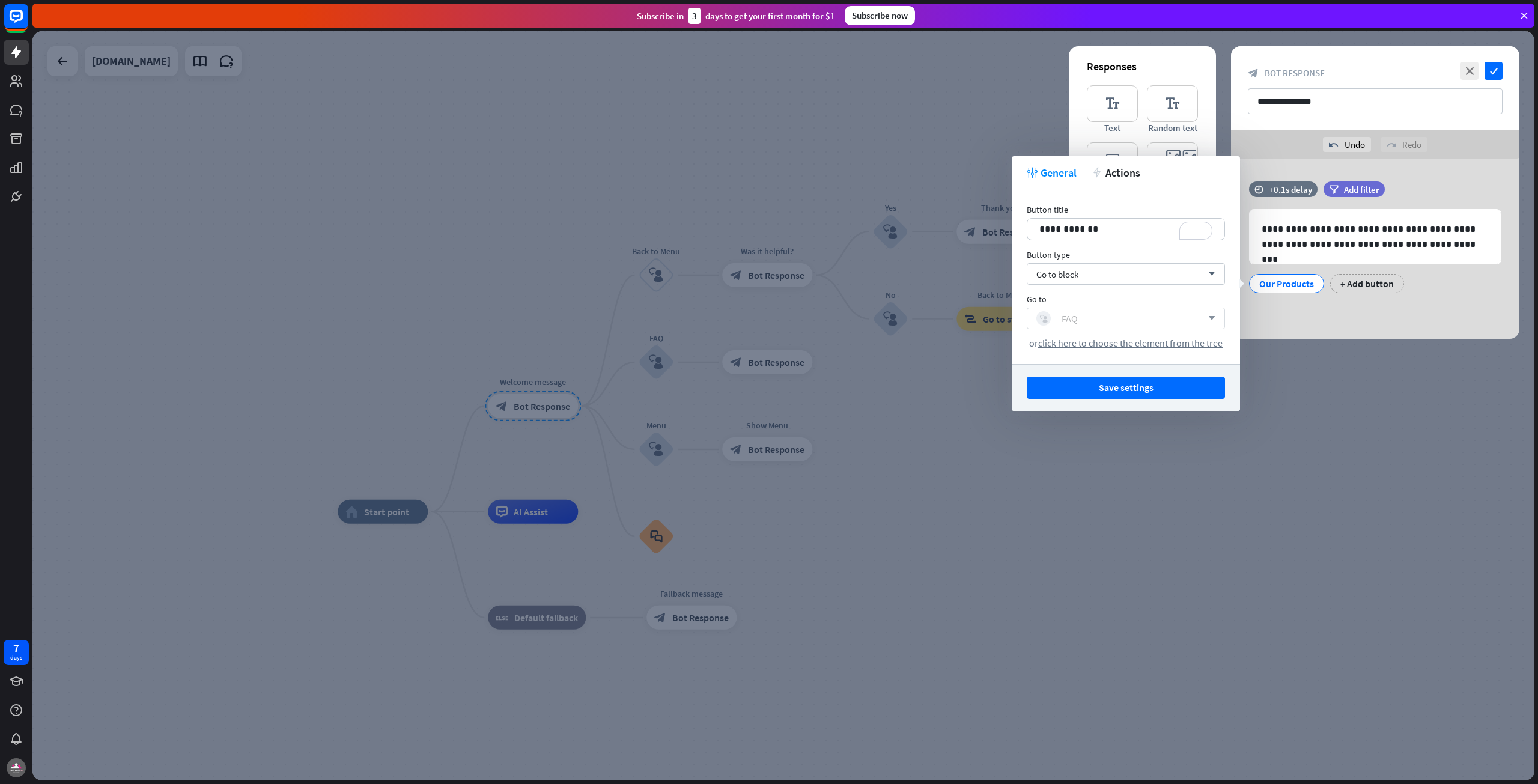
click at [1186, 319] on div "block_user_input FAQ" at bounding box center [1119, 318] width 166 height 14
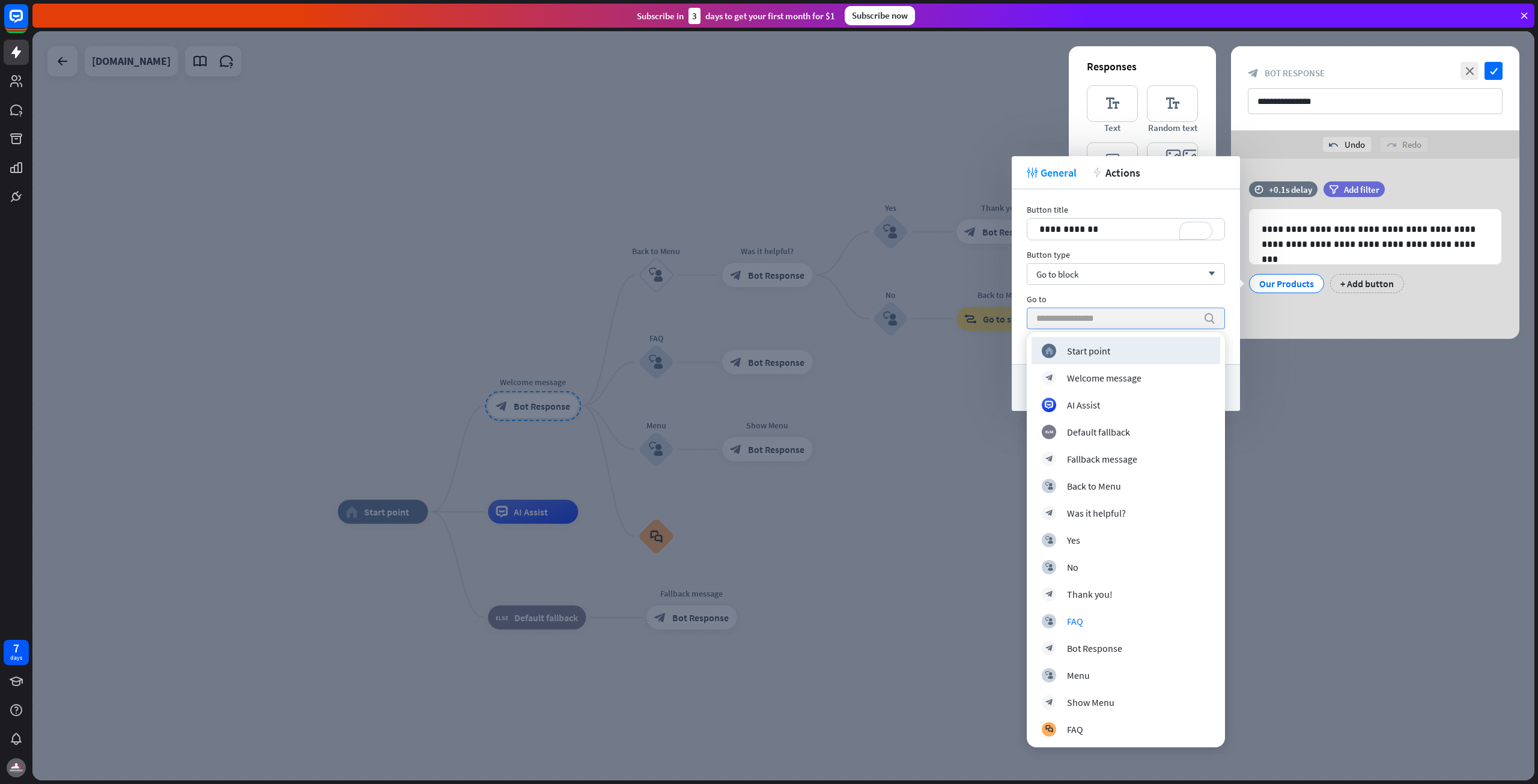
click at [1081, 295] on div "Go to" at bounding box center [1125, 299] width 198 height 11
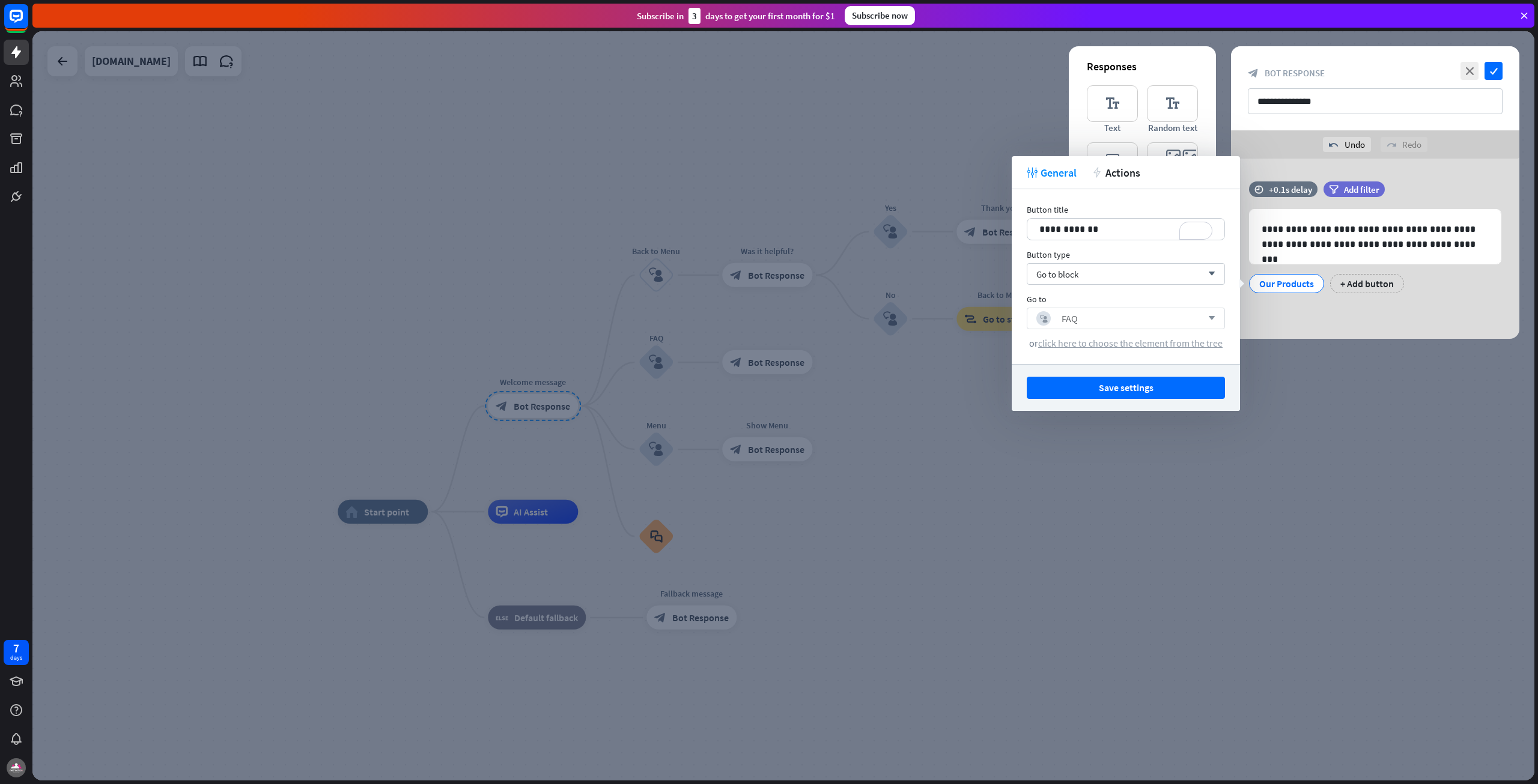
click at [1106, 339] on span "click here to choose the element from the tree" at bounding box center [1130, 344] width 185 height 12
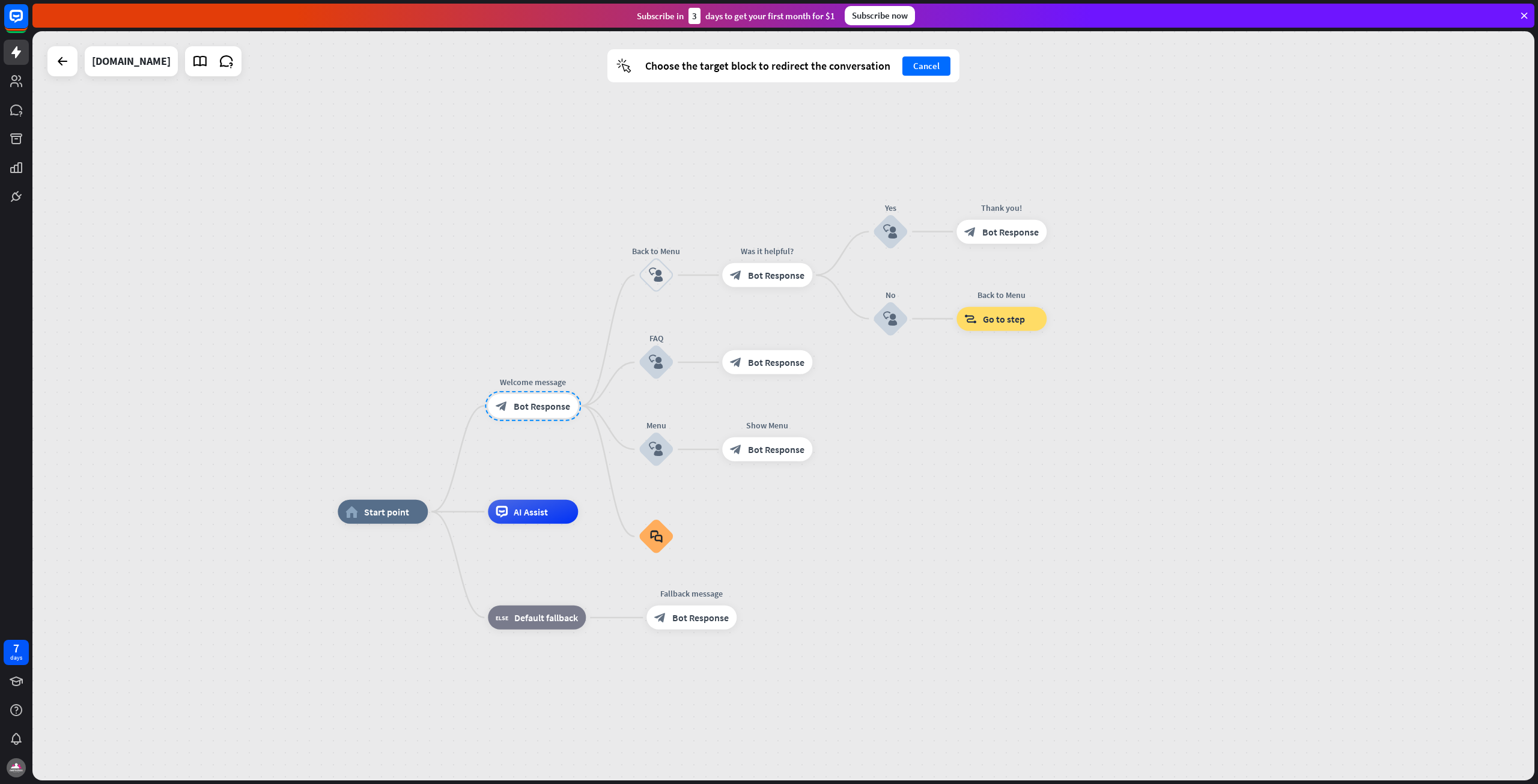
click at [515, 397] on div at bounding box center [533, 406] width 96 height 30
click at [561, 393] on div at bounding box center [533, 406] width 96 height 30
click at [542, 412] on div at bounding box center [533, 406] width 96 height 30
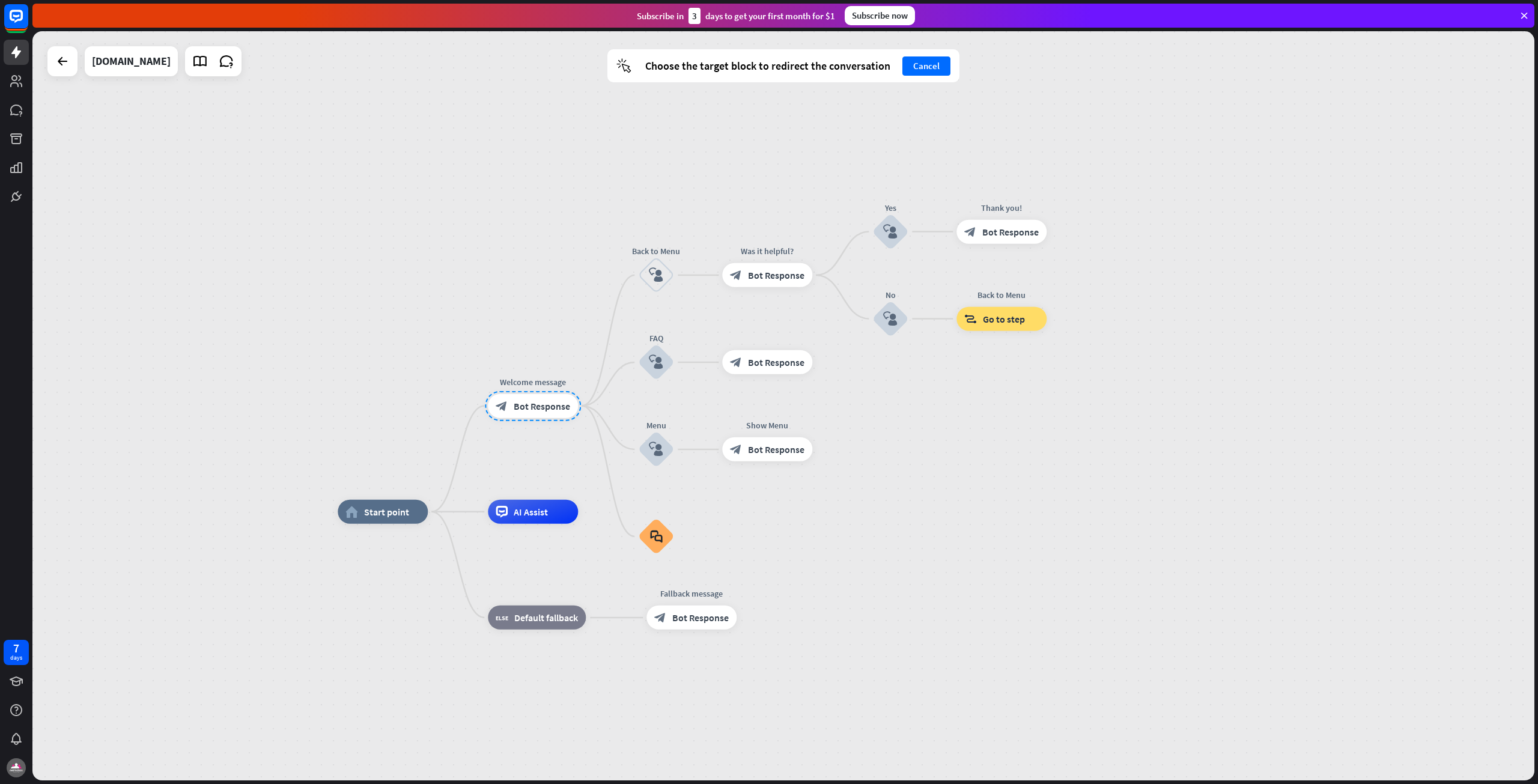
click at [542, 412] on div at bounding box center [533, 406] width 96 height 30
click at [949, 495] on div "home_2 Start point Welcome message block_bot_response Bot Response Back to Menu…" at bounding box center [783, 406] width 1502 height 749
click at [534, 412] on div at bounding box center [533, 406] width 96 height 30
click at [664, 369] on div at bounding box center [655, 361] width 42 height 42
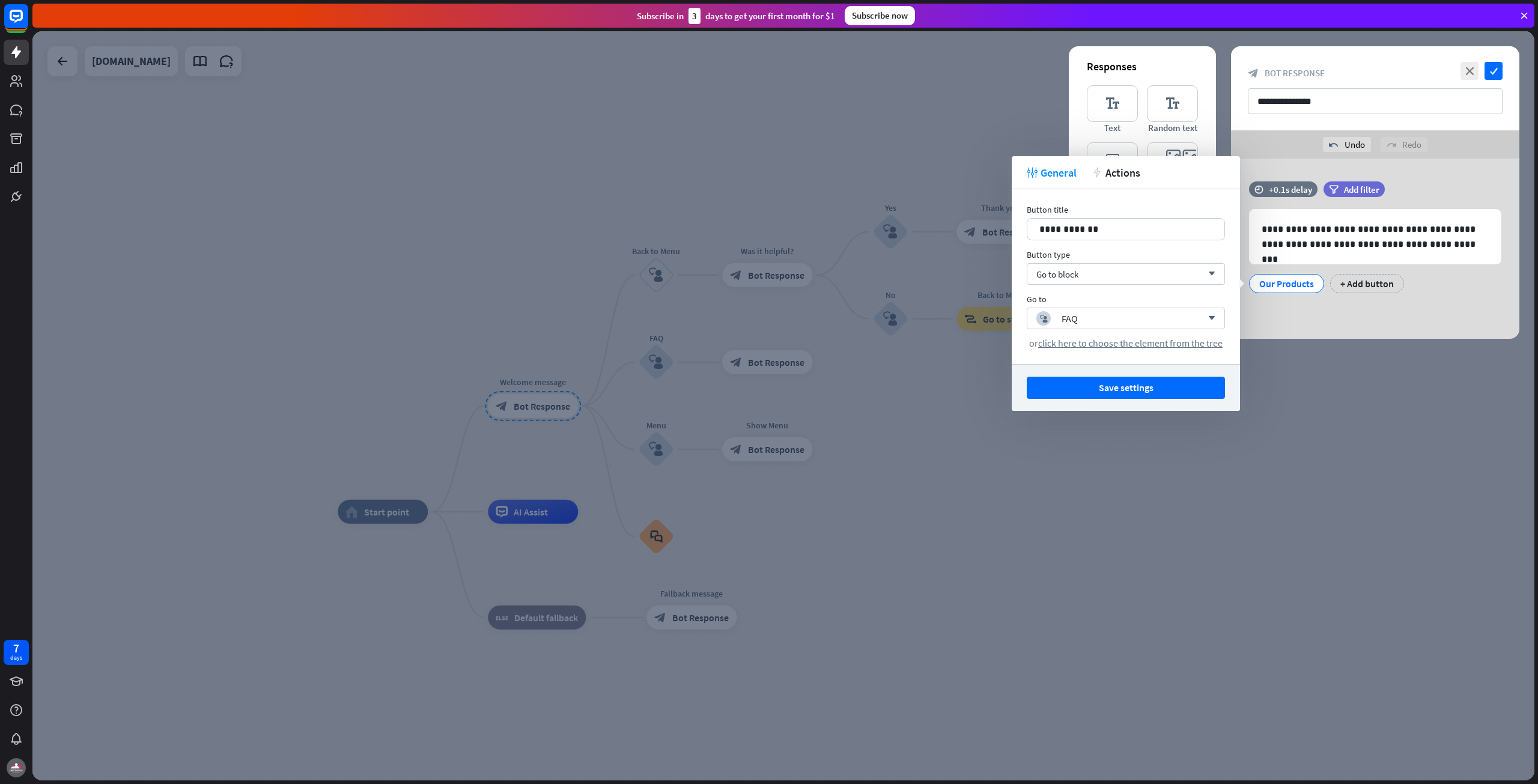
click at [664, 369] on div at bounding box center [783, 406] width 1502 height 749
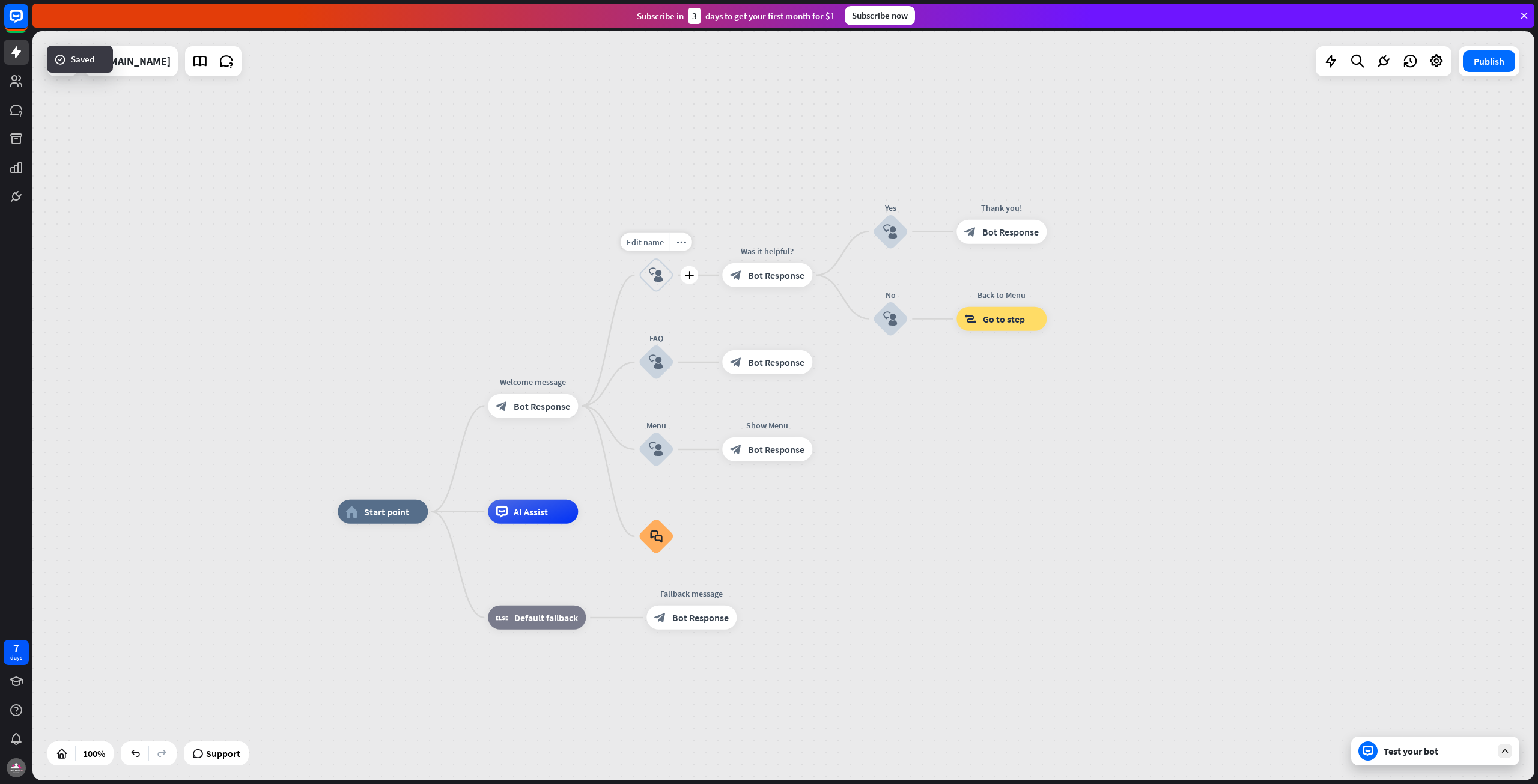
click at [663, 283] on div "block_user_input" at bounding box center [656, 275] width 36 height 36
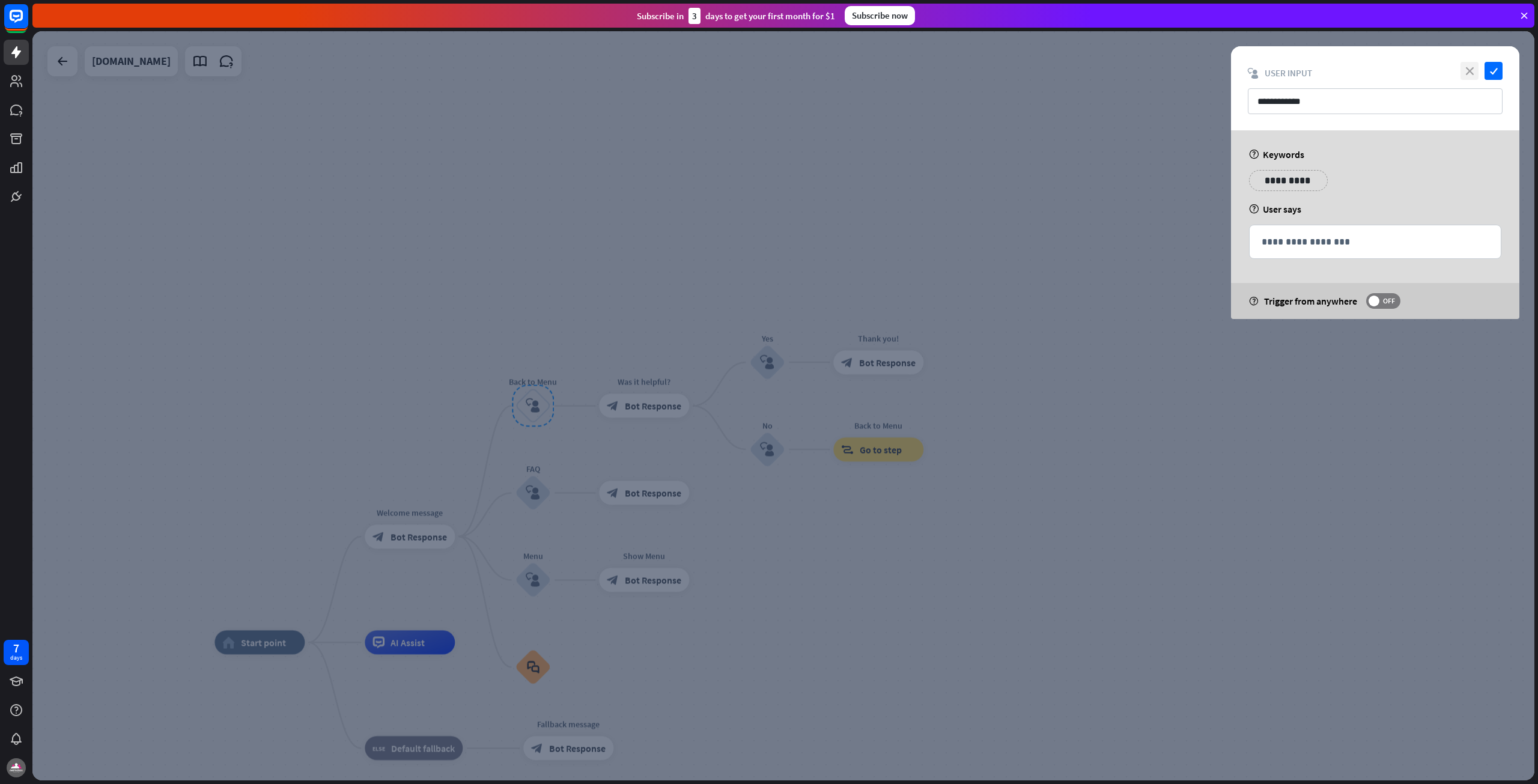
click at [1469, 70] on icon "close" at bounding box center [1470, 71] width 18 height 18
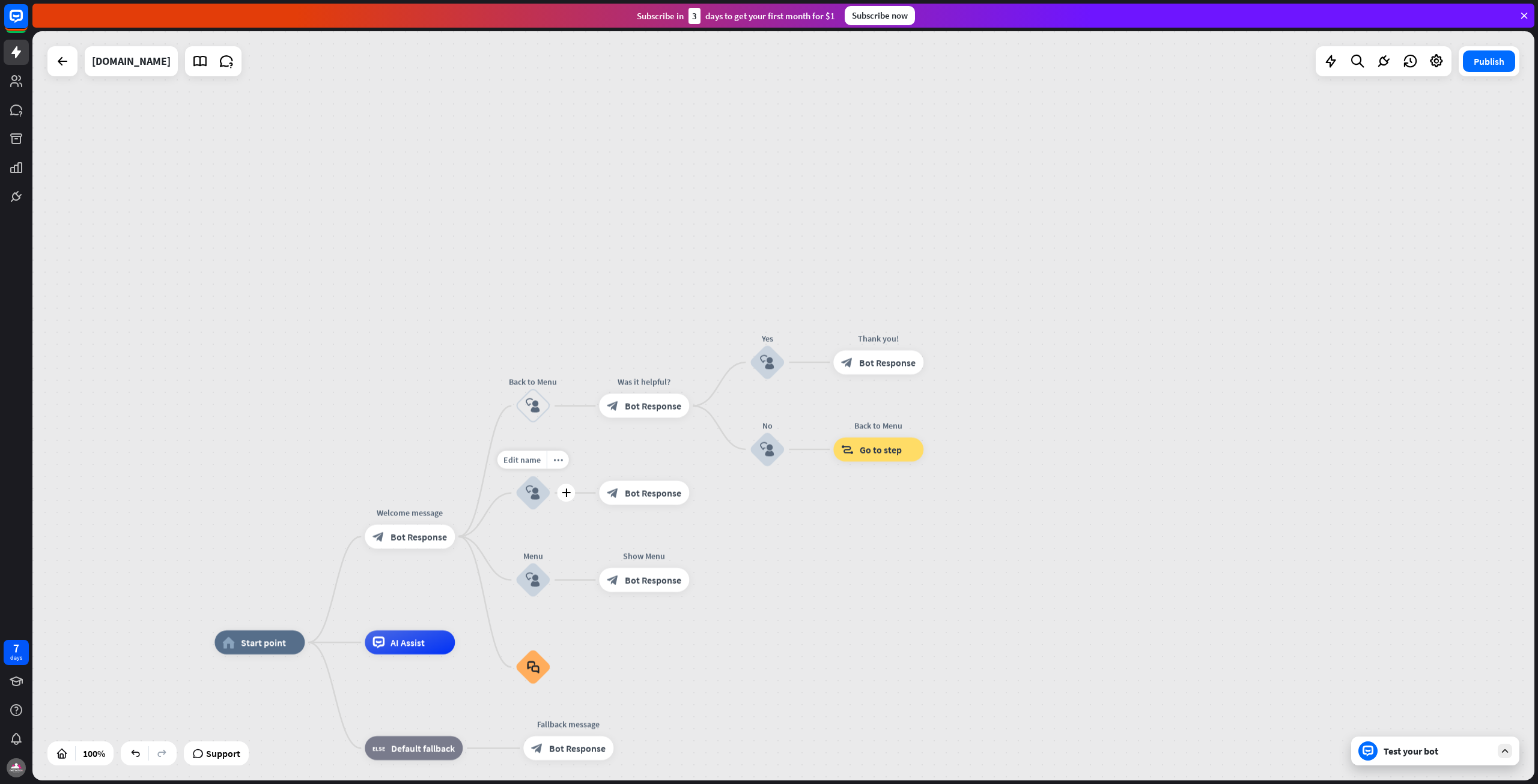
click at [532, 498] on icon "block_user_input" at bounding box center [533, 493] width 14 height 14
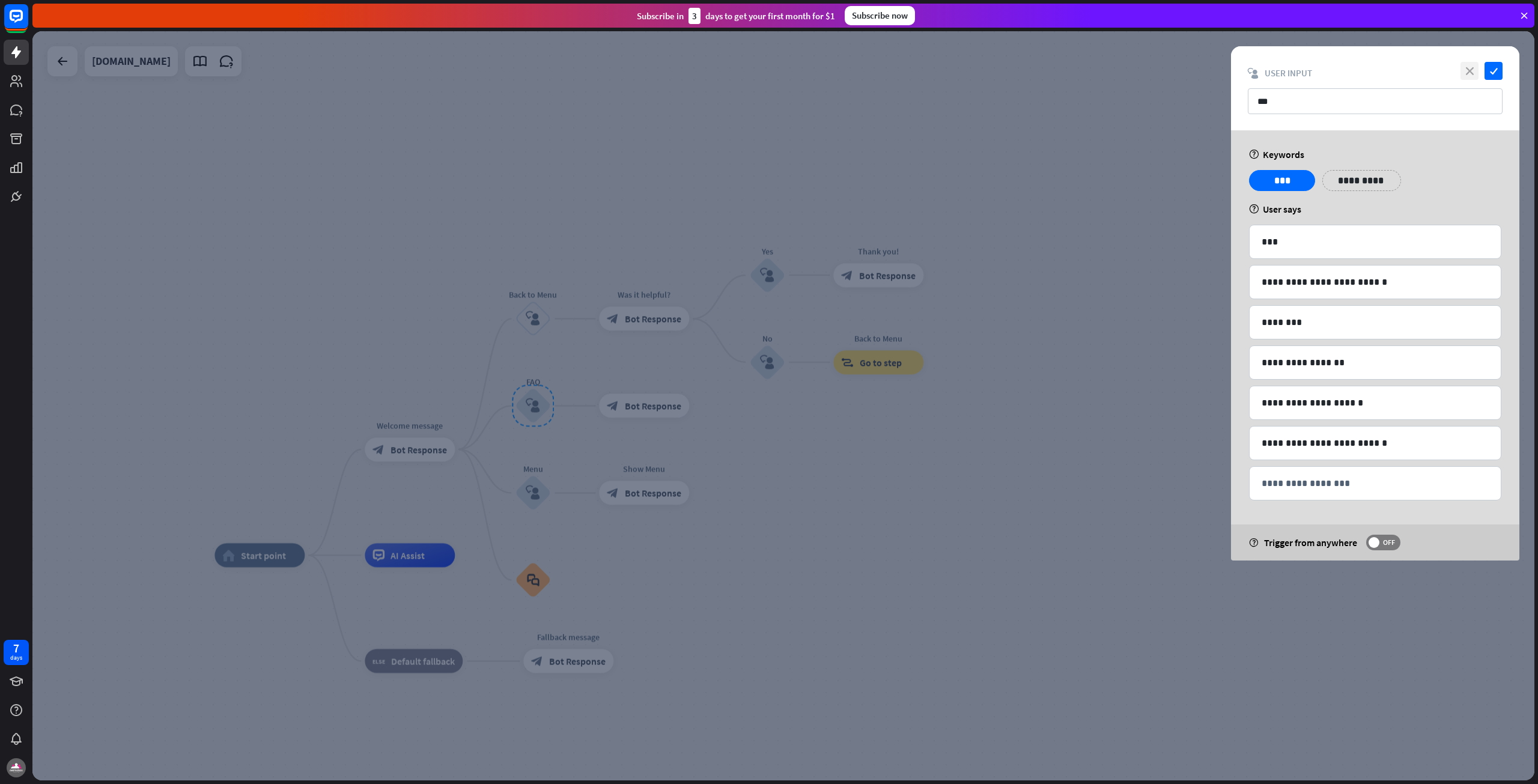
click at [1472, 67] on icon "close" at bounding box center [1470, 71] width 18 height 18
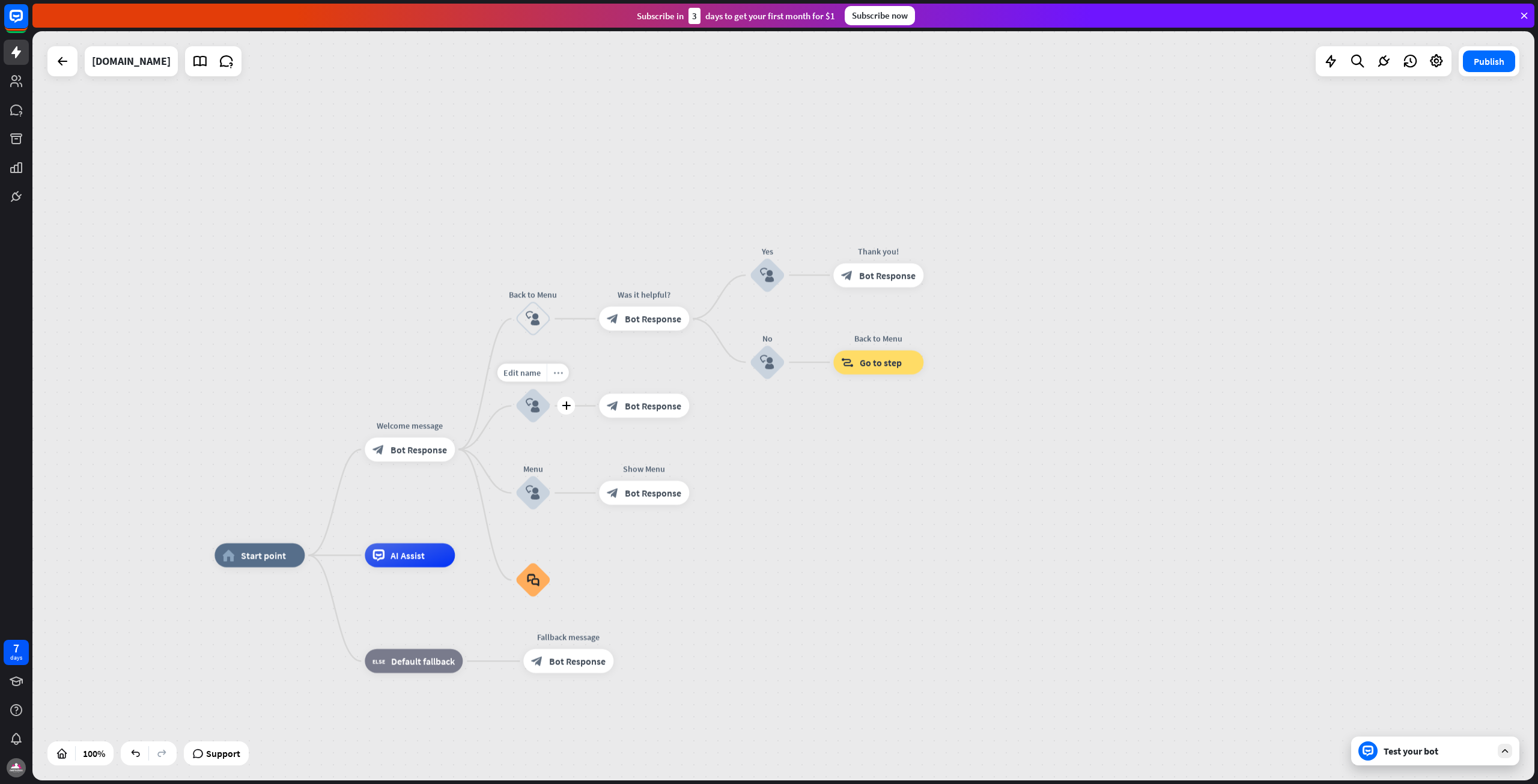
click at [557, 373] on icon "more_horiz" at bounding box center [558, 373] width 10 height 9
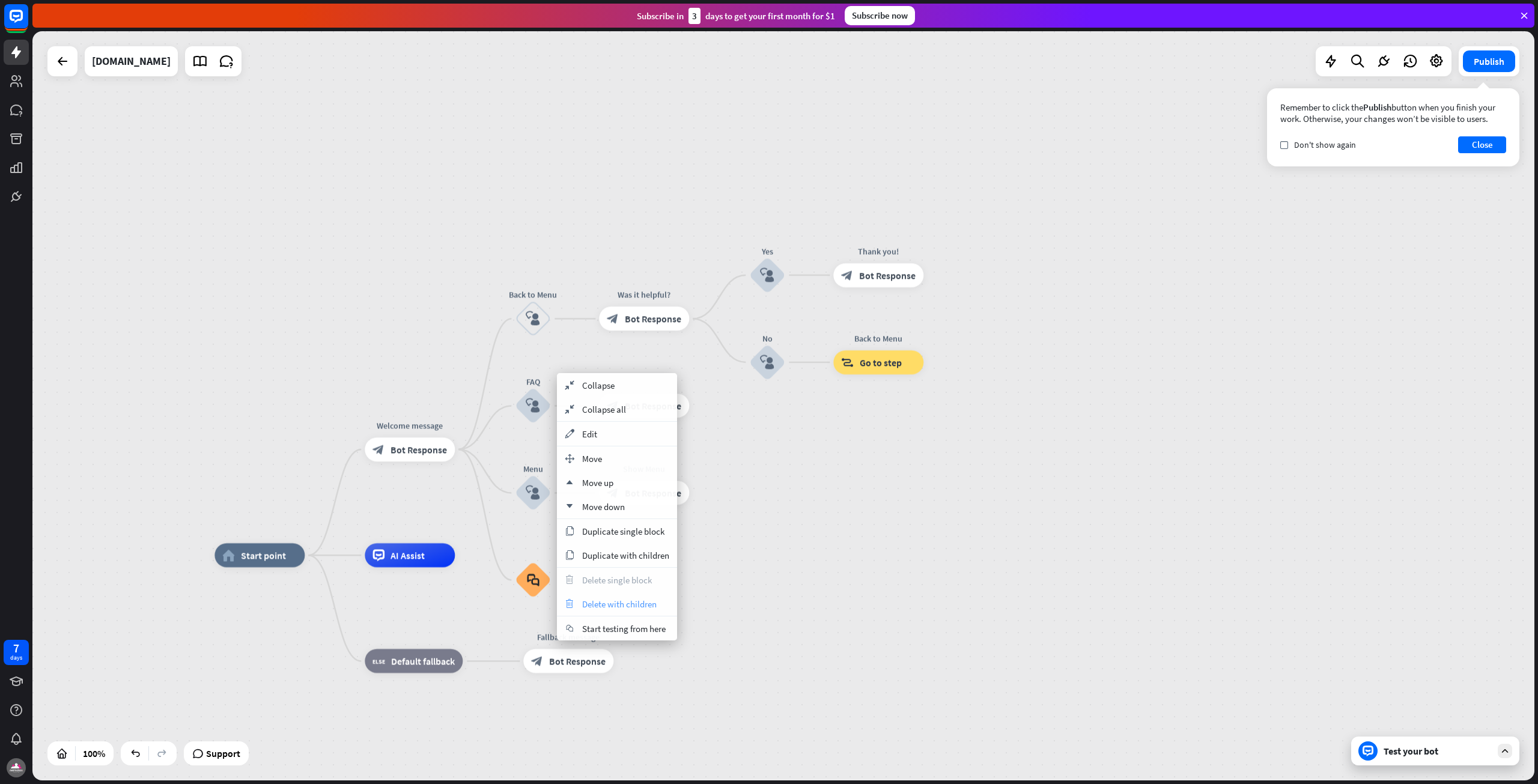
click at [608, 601] on span "Delete with children" at bounding box center [620, 604] width 75 height 12
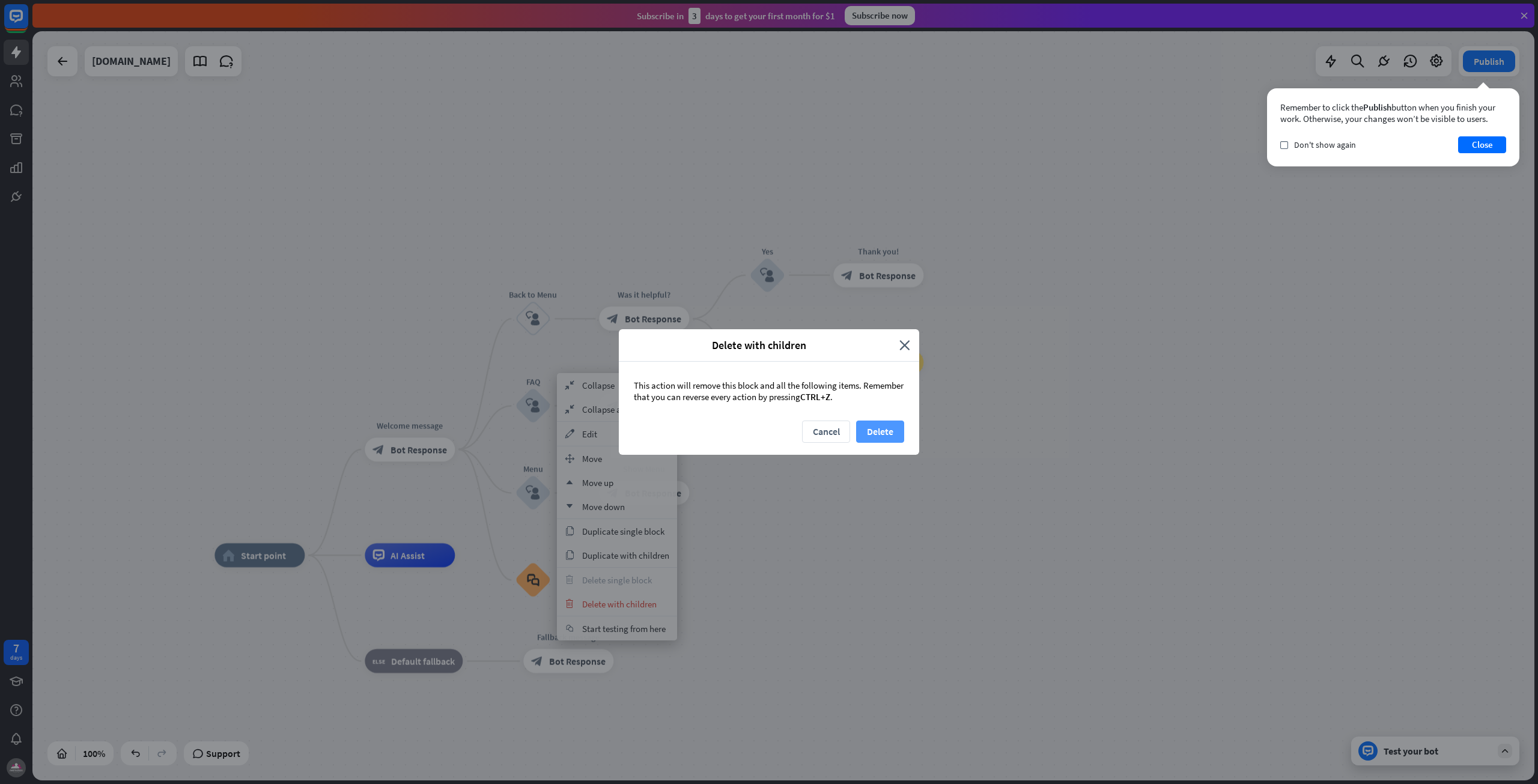
click at [874, 430] on button "Delete" at bounding box center [880, 432] width 48 height 22
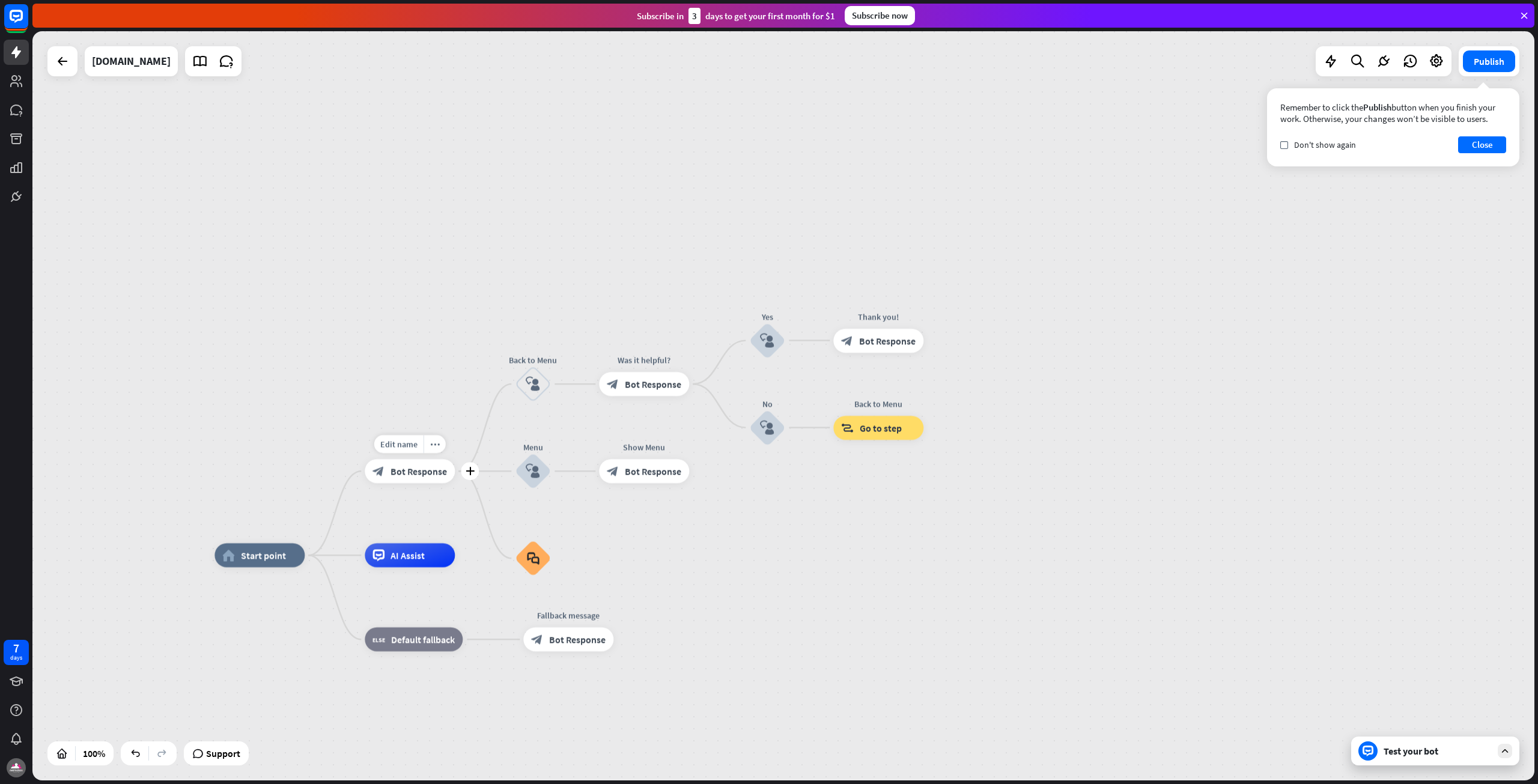
click at [433, 474] on span "Bot Response" at bounding box center [419, 471] width 57 height 12
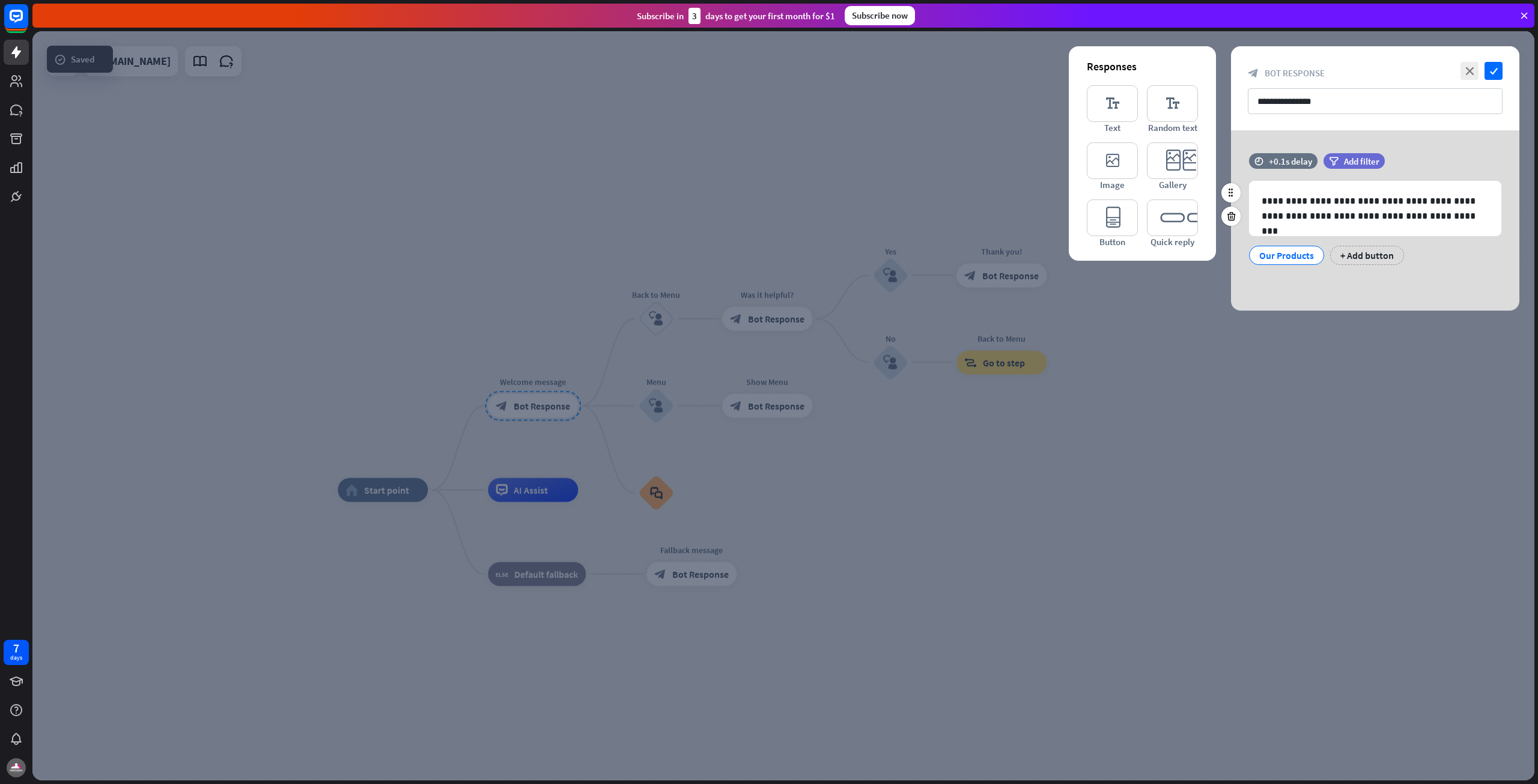
click at [1277, 258] on div "Our Products" at bounding box center [1287, 255] width 55 height 18
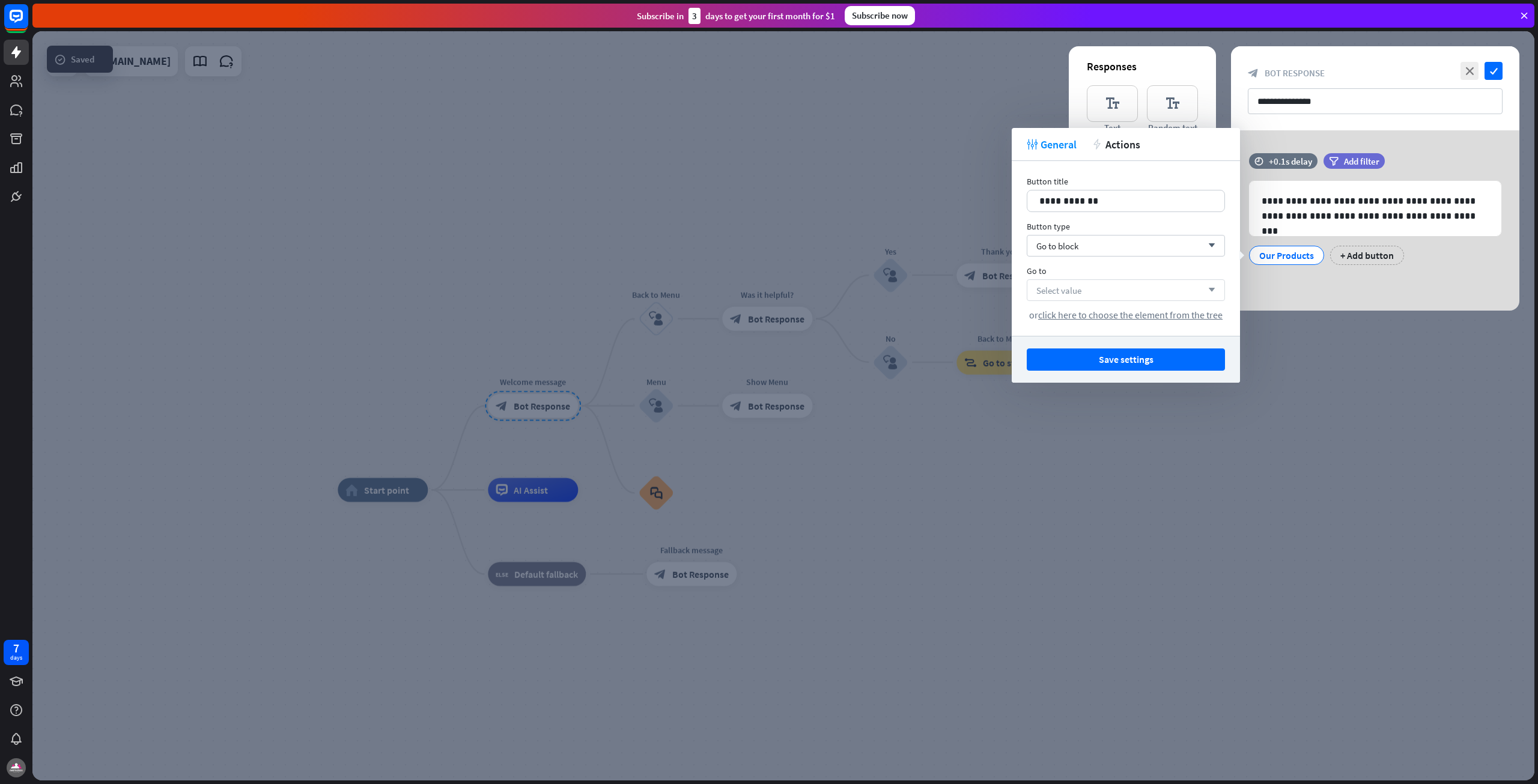
click at [1195, 288] on div "Select value arrow_down" at bounding box center [1125, 290] width 198 height 21
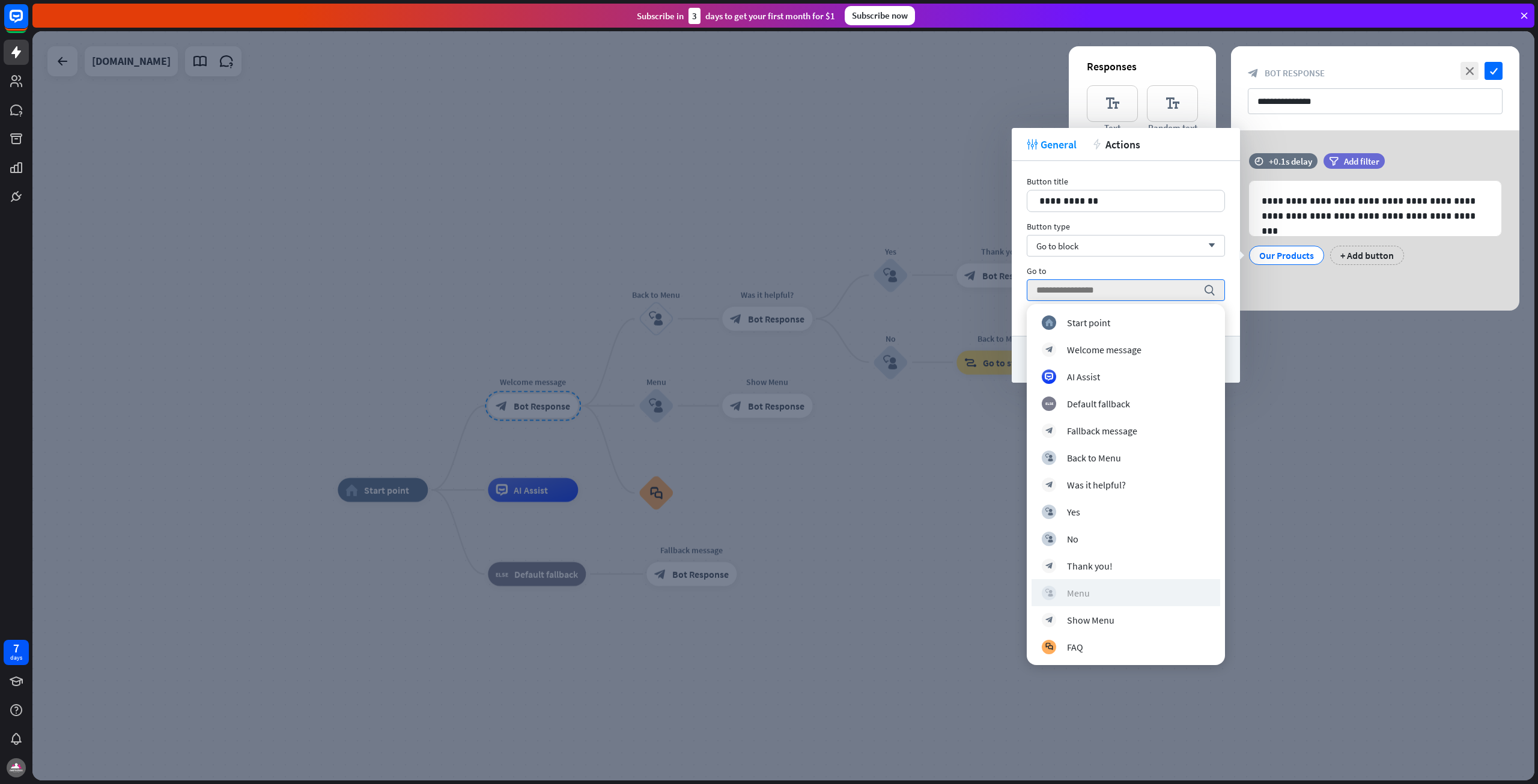
click at [1098, 595] on div "block_user_input Menu" at bounding box center [1125, 593] width 168 height 14
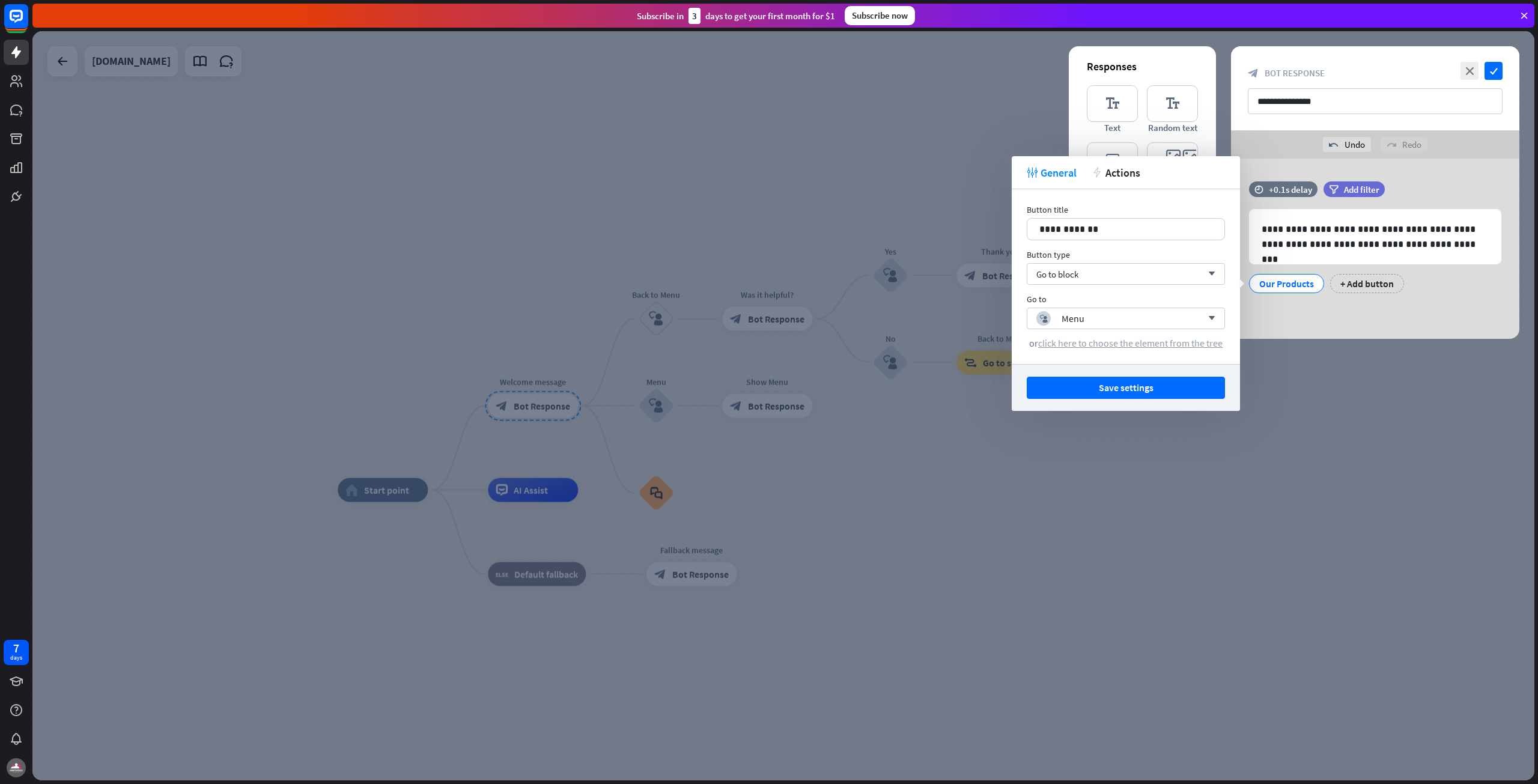
click at [1207, 342] on span "click here to choose the element from the tree" at bounding box center [1130, 344] width 185 height 12
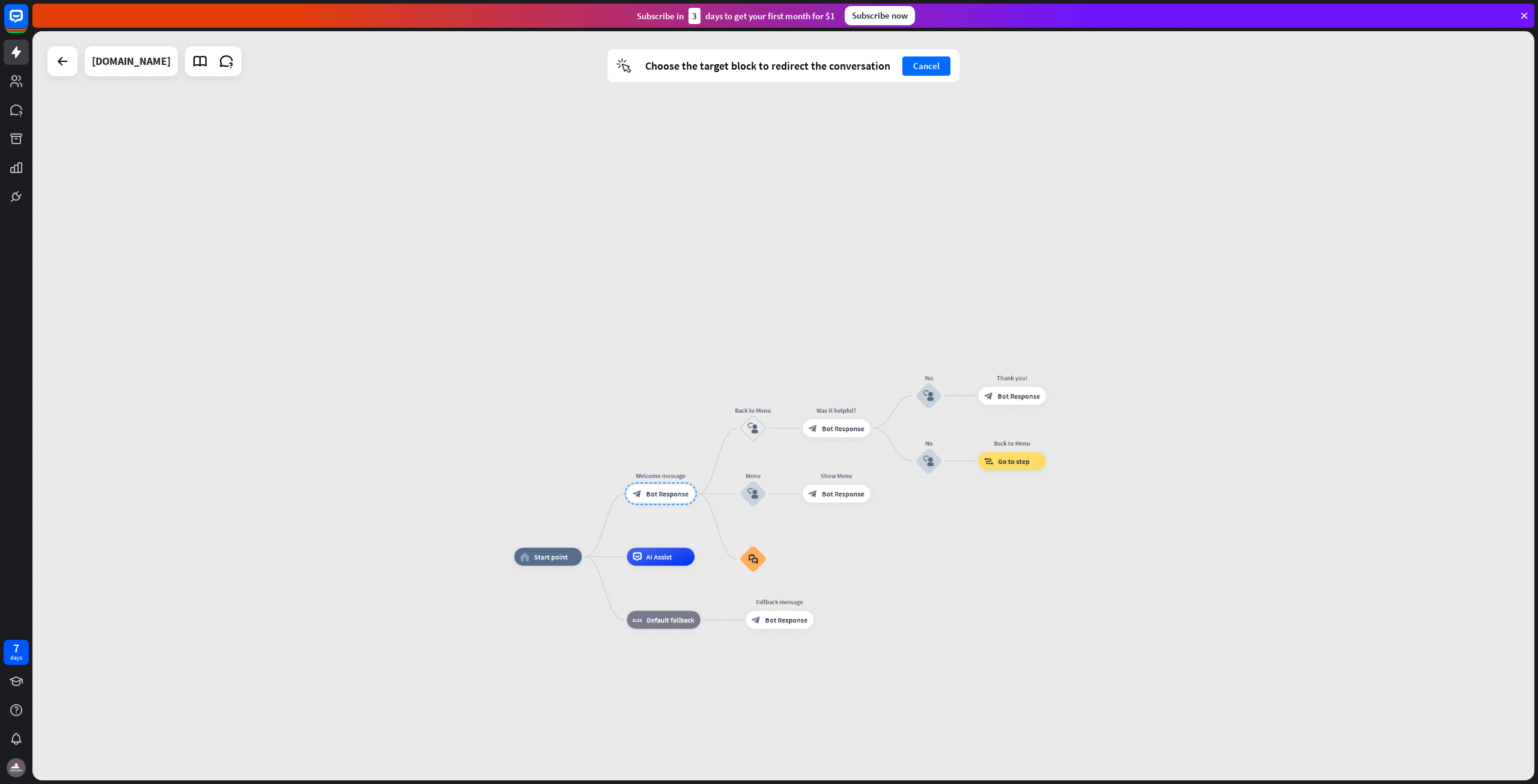
click at [76, 59] on div at bounding box center [62, 61] width 30 height 30
click at [59, 64] on icon at bounding box center [62, 61] width 14 height 14
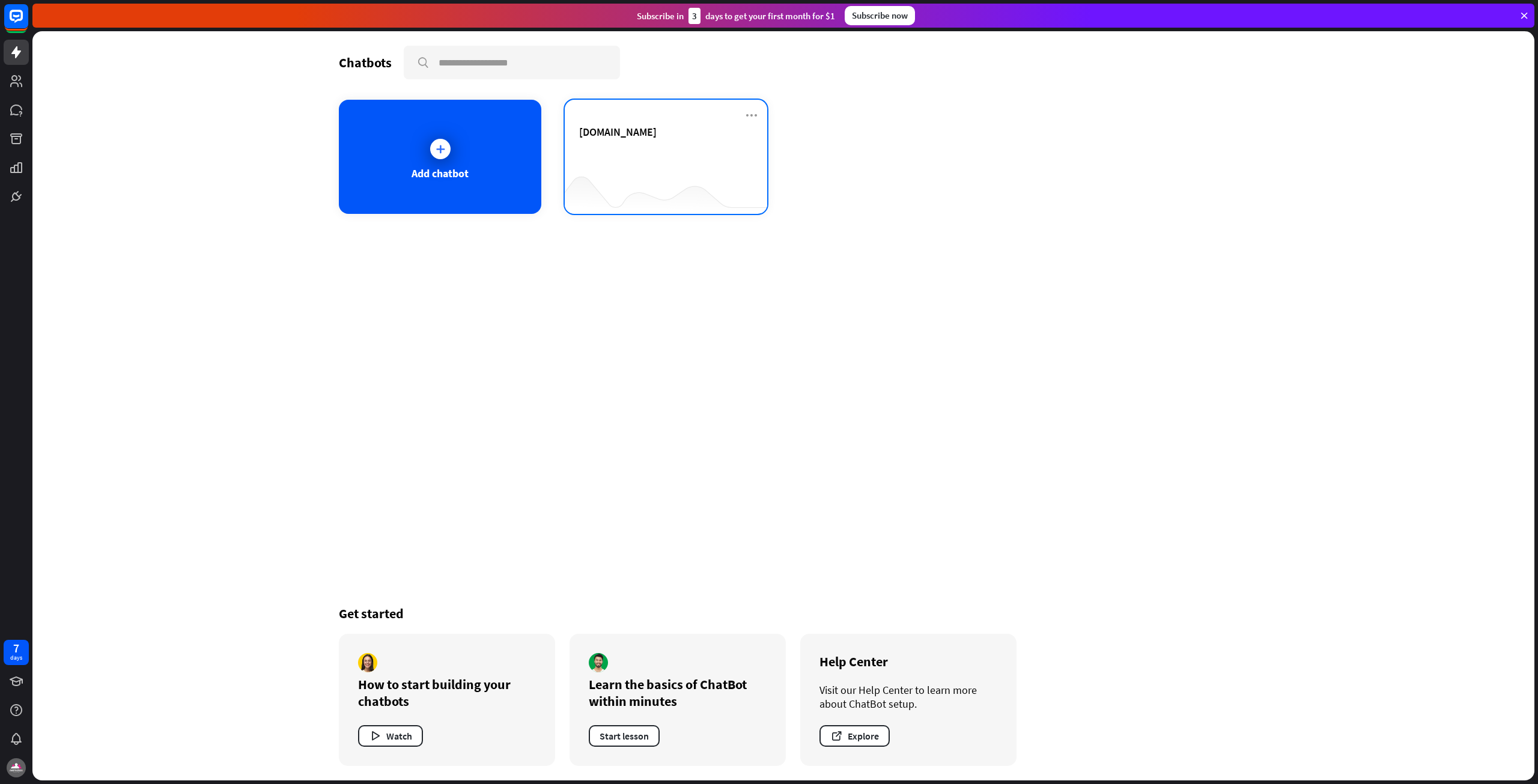
click at [663, 197] on div at bounding box center [666, 190] width 202 height 46
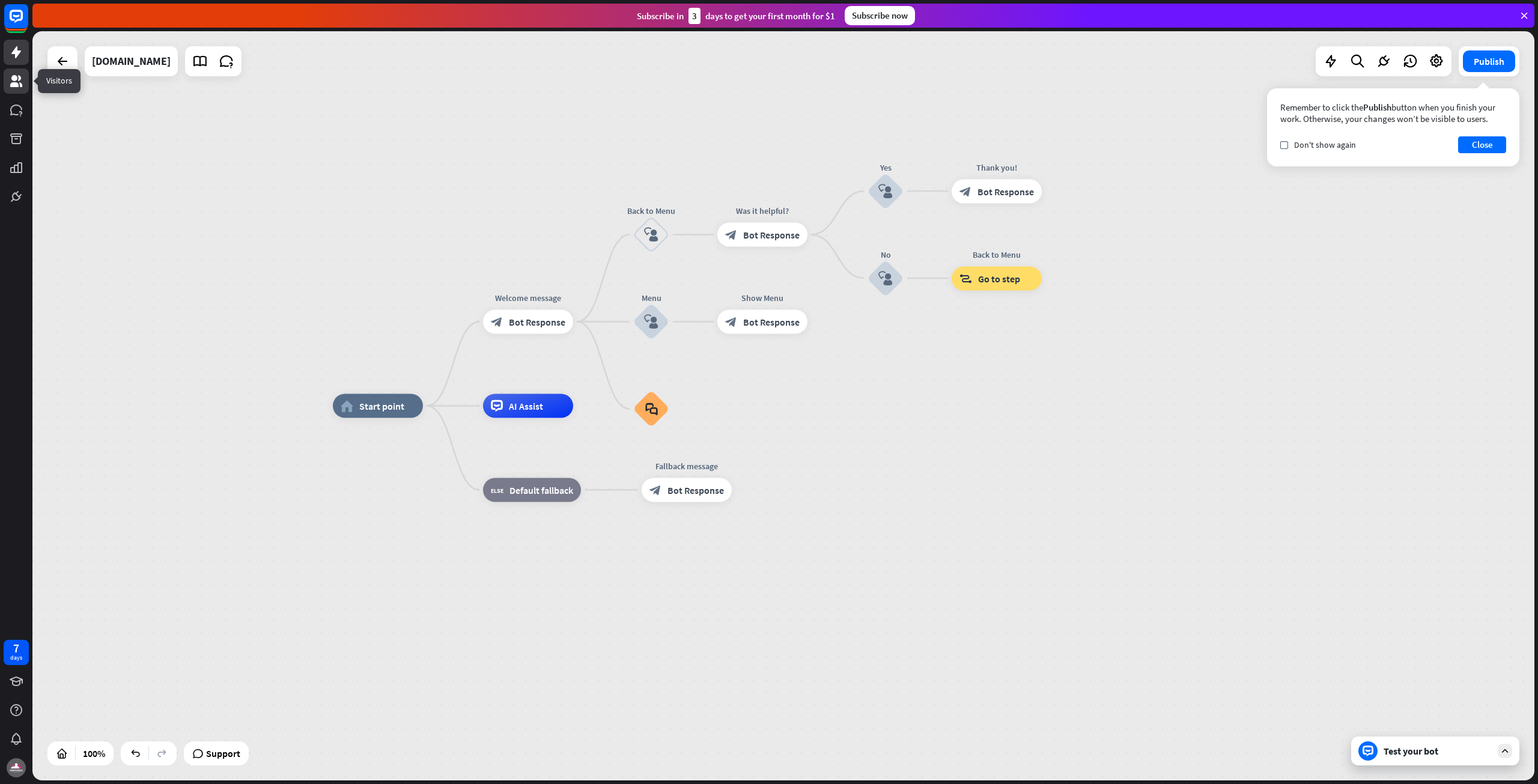
click at [18, 84] on icon at bounding box center [17, 82] width 12 height 12
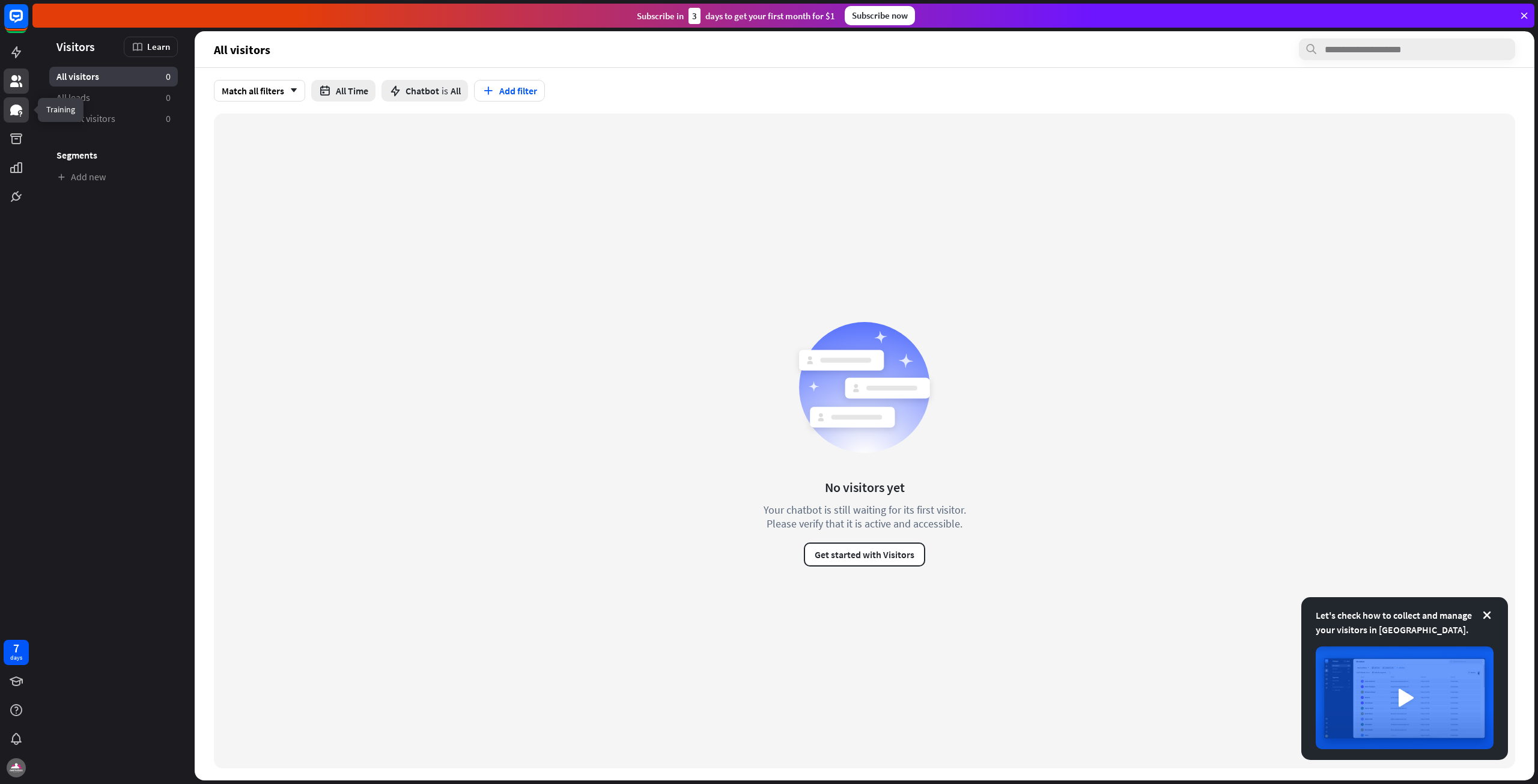
click at [19, 107] on icon at bounding box center [17, 110] width 12 height 11
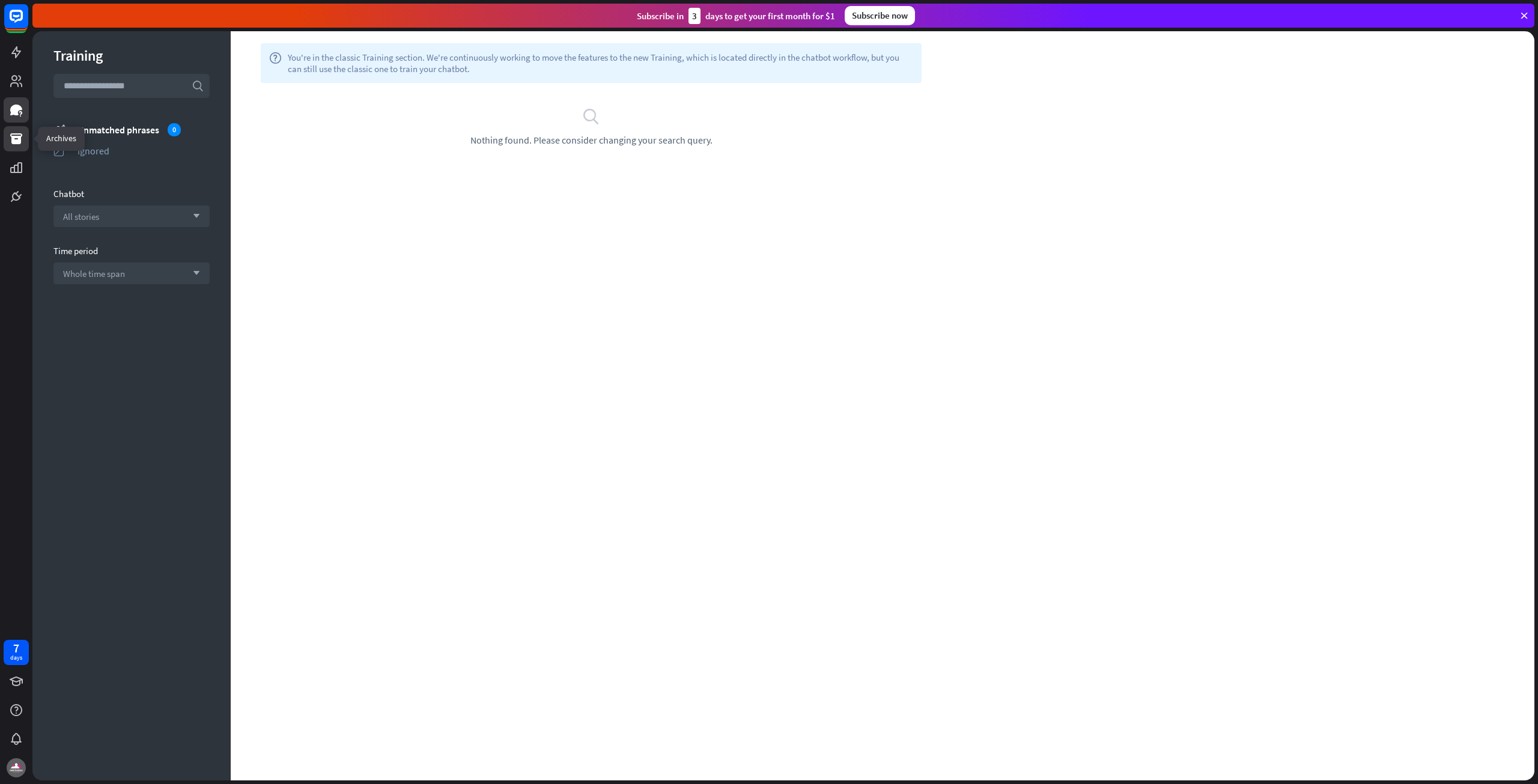
click at [7, 140] on link at bounding box center [16, 139] width 25 height 25
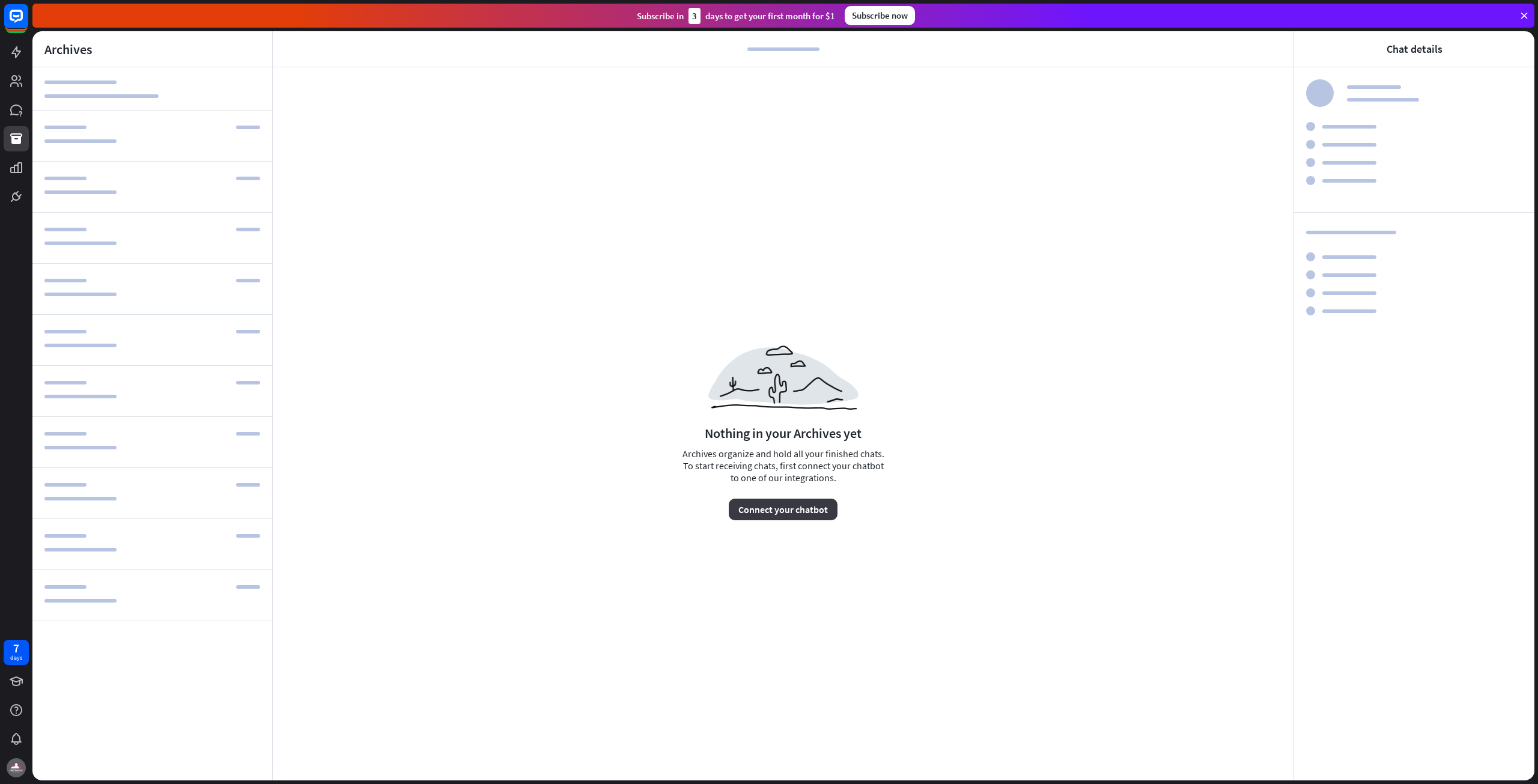
click at [786, 501] on button "Connect your chatbot" at bounding box center [783, 510] width 108 height 21
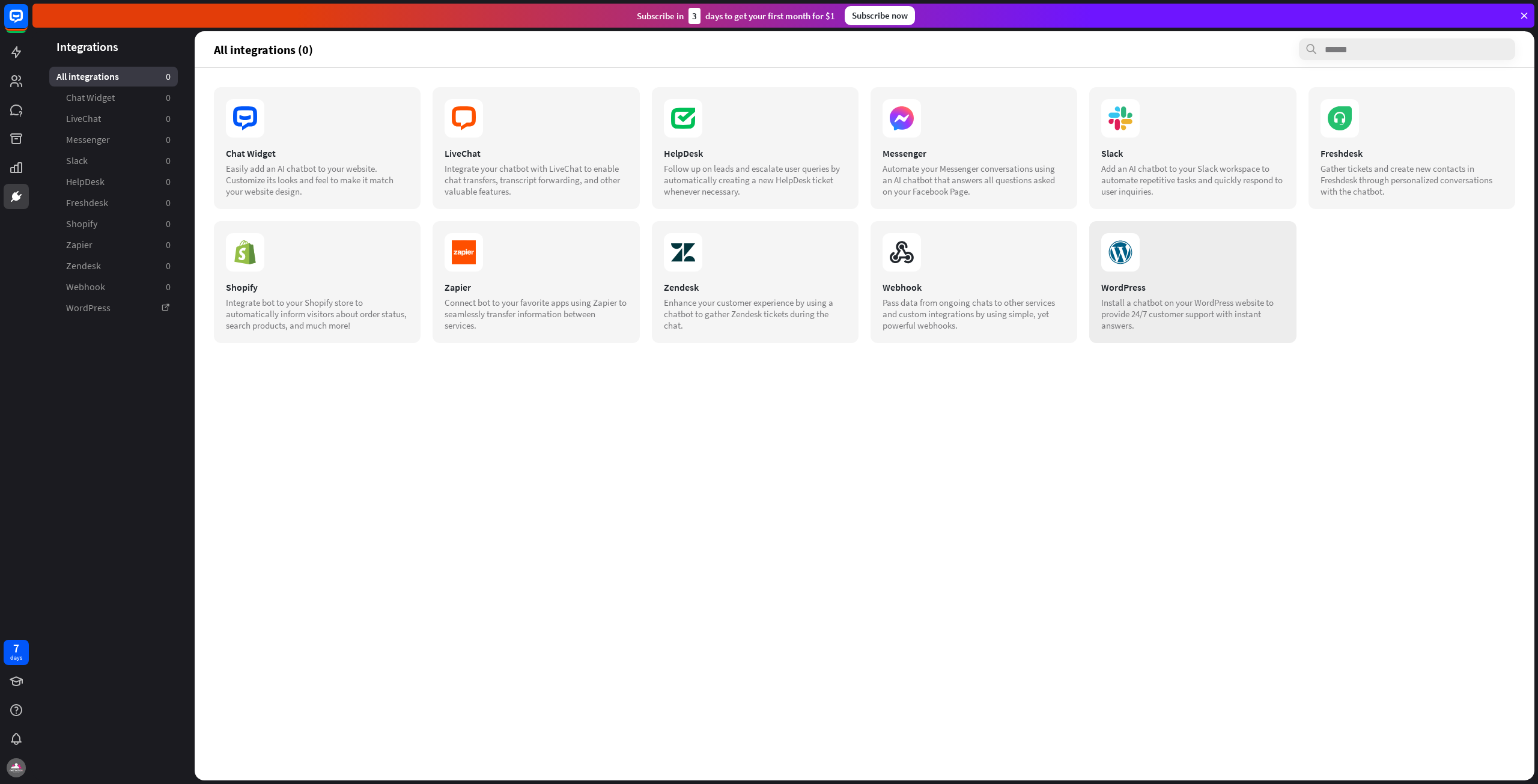
click at [1197, 283] on div "WordPress" at bounding box center [1193, 288] width 183 height 12
click at [14, 51] on icon at bounding box center [16, 52] width 10 height 12
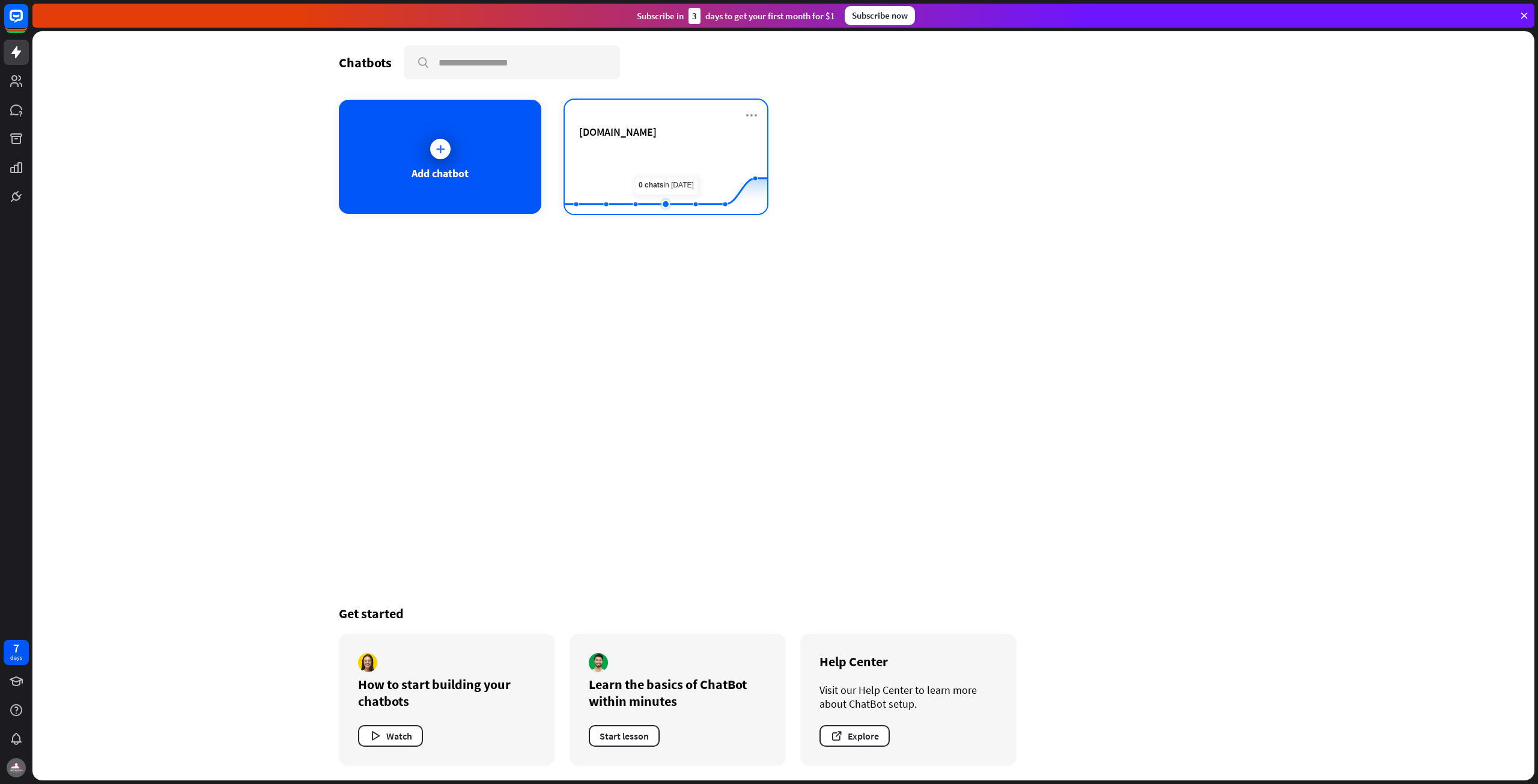
click at [677, 196] on rect at bounding box center [666, 184] width 202 height 75
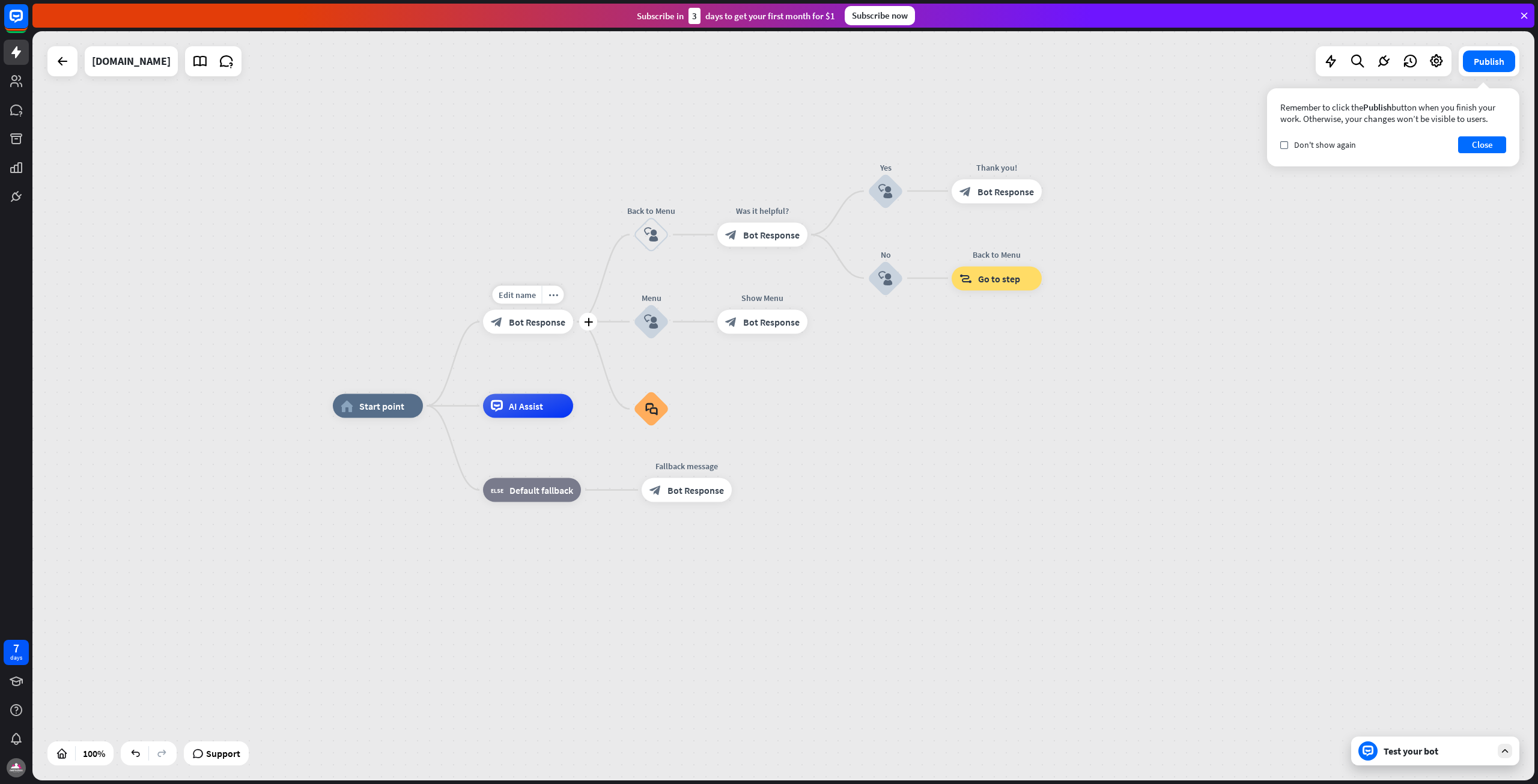
click at [565, 329] on div "block_bot_response Bot Response" at bounding box center [527, 321] width 90 height 24
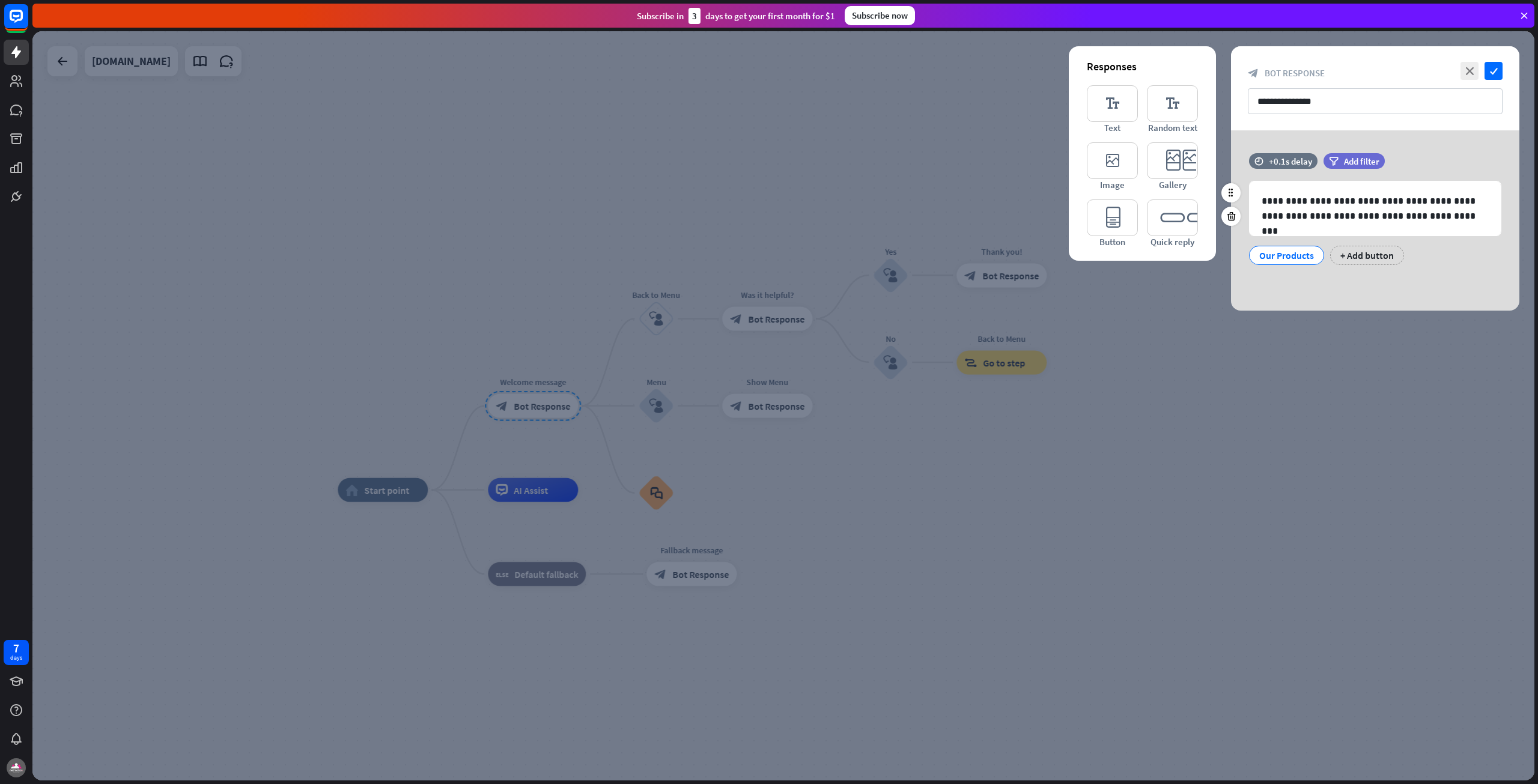
click at [1310, 255] on div "Our Products" at bounding box center [1287, 255] width 55 height 18
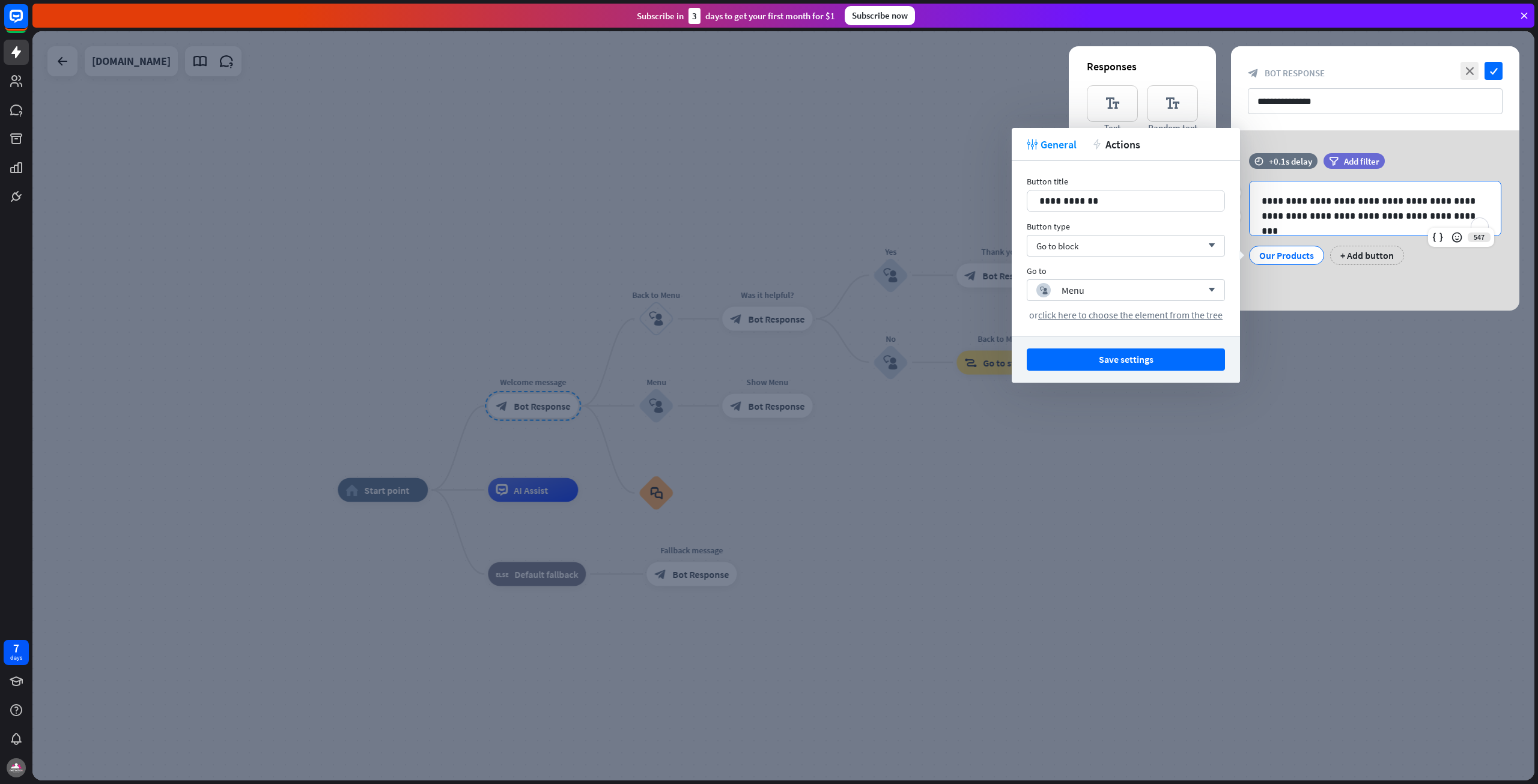
click at [1406, 202] on p "**********" at bounding box center [1375, 209] width 227 height 30
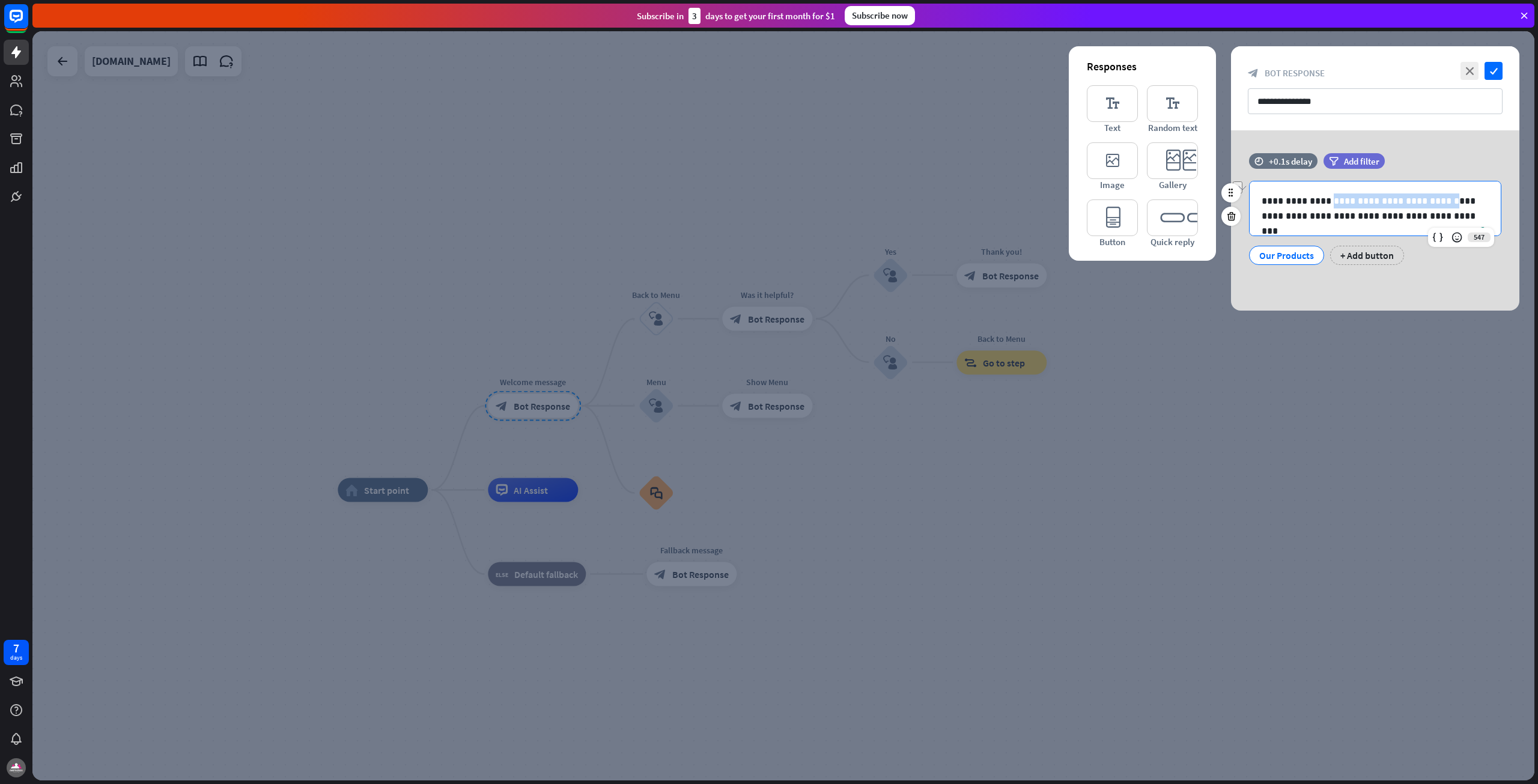
drag, startPoint x: 1326, startPoint y: 198, endPoint x: 1437, endPoint y: 203, distance: 111.1
click at [1437, 203] on p "**********" at bounding box center [1375, 209] width 227 height 30
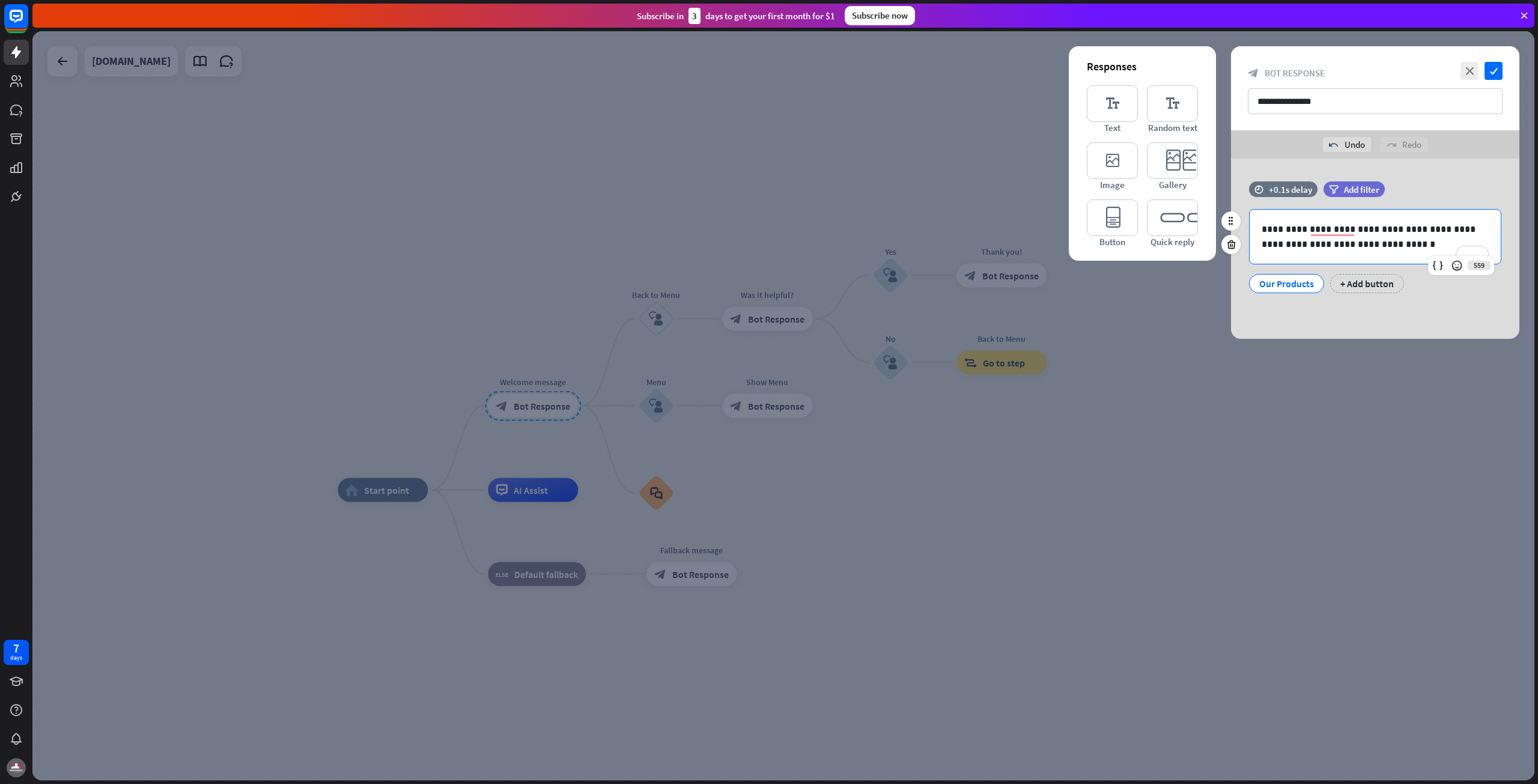
click at [1386, 223] on p "**********" at bounding box center [1375, 237] width 227 height 30
drag, startPoint x: 1437, startPoint y: 226, endPoint x: 1443, endPoint y: 226, distance: 6.0
click at [1443, 226] on p "**********" at bounding box center [1375, 237] width 227 height 30
click at [1178, 227] on icon "editor_quick_replies" at bounding box center [1173, 218] width 52 height 36
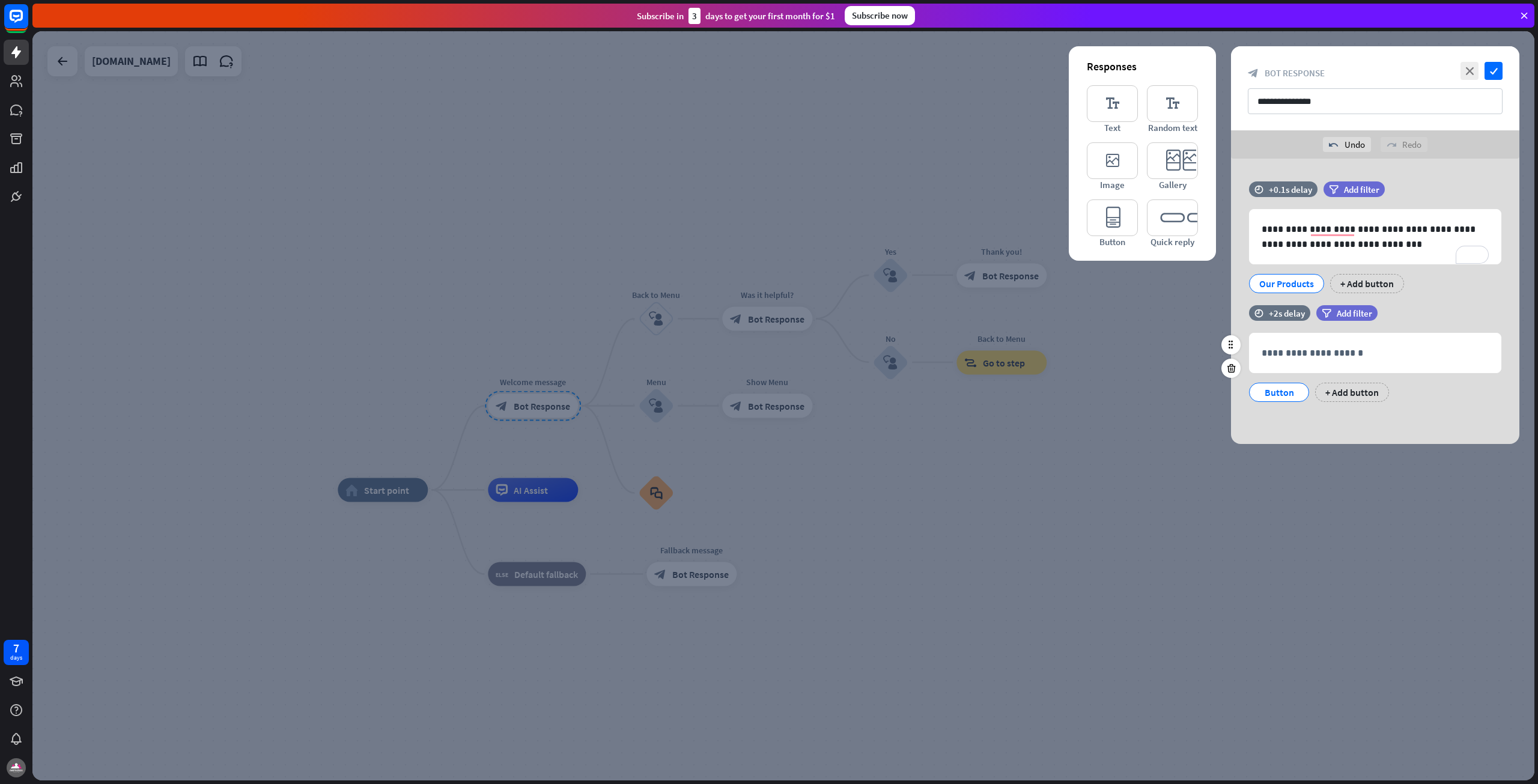
click at [1439, 314] on div "time +2s delay filter Add filter" at bounding box center [1375, 319] width 289 height 28
click at [1331, 346] on p "**********" at bounding box center [1375, 352] width 227 height 15
click at [1296, 395] on div "Button" at bounding box center [1279, 392] width 40 height 18
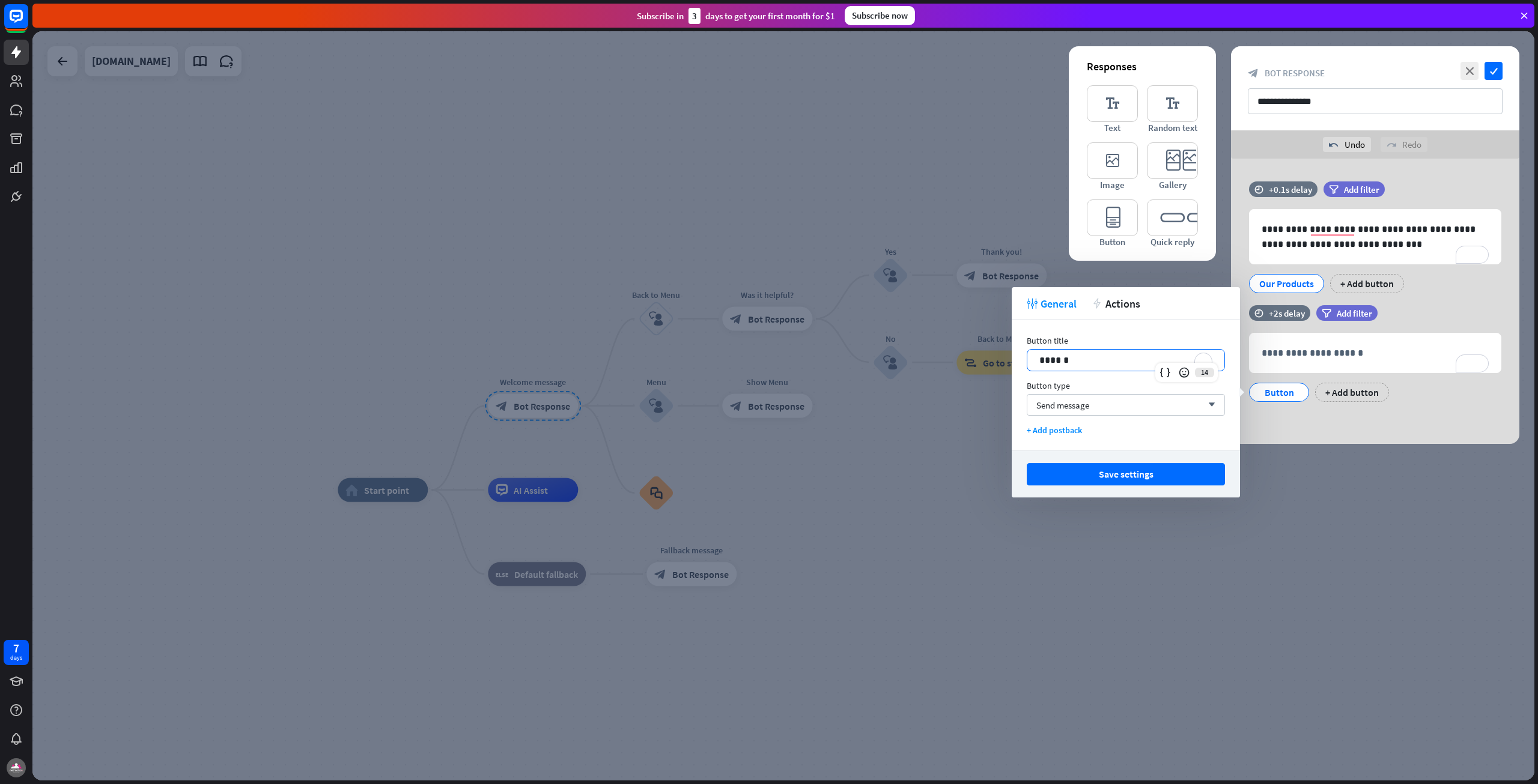
drag, startPoint x: 1074, startPoint y: 352, endPoint x: 995, endPoint y: 352, distance: 79.0
click at [995, 352] on body "7 days close Product Help First steps Get started with ChatBot Help Center Foll…" at bounding box center [769, 392] width 1538 height 784
drag, startPoint x: 1081, startPoint y: 364, endPoint x: 964, endPoint y: 343, distance: 118.9
click at [964, 343] on body "7 days close Product Help First steps Get started with ChatBot Help Center Foll…" at bounding box center [769, 392] width 1538 height 784
drag, startPoint x: 1061, startPoint y: 355, endPoint x: 981, endPoint y: 351, distance: 80.1
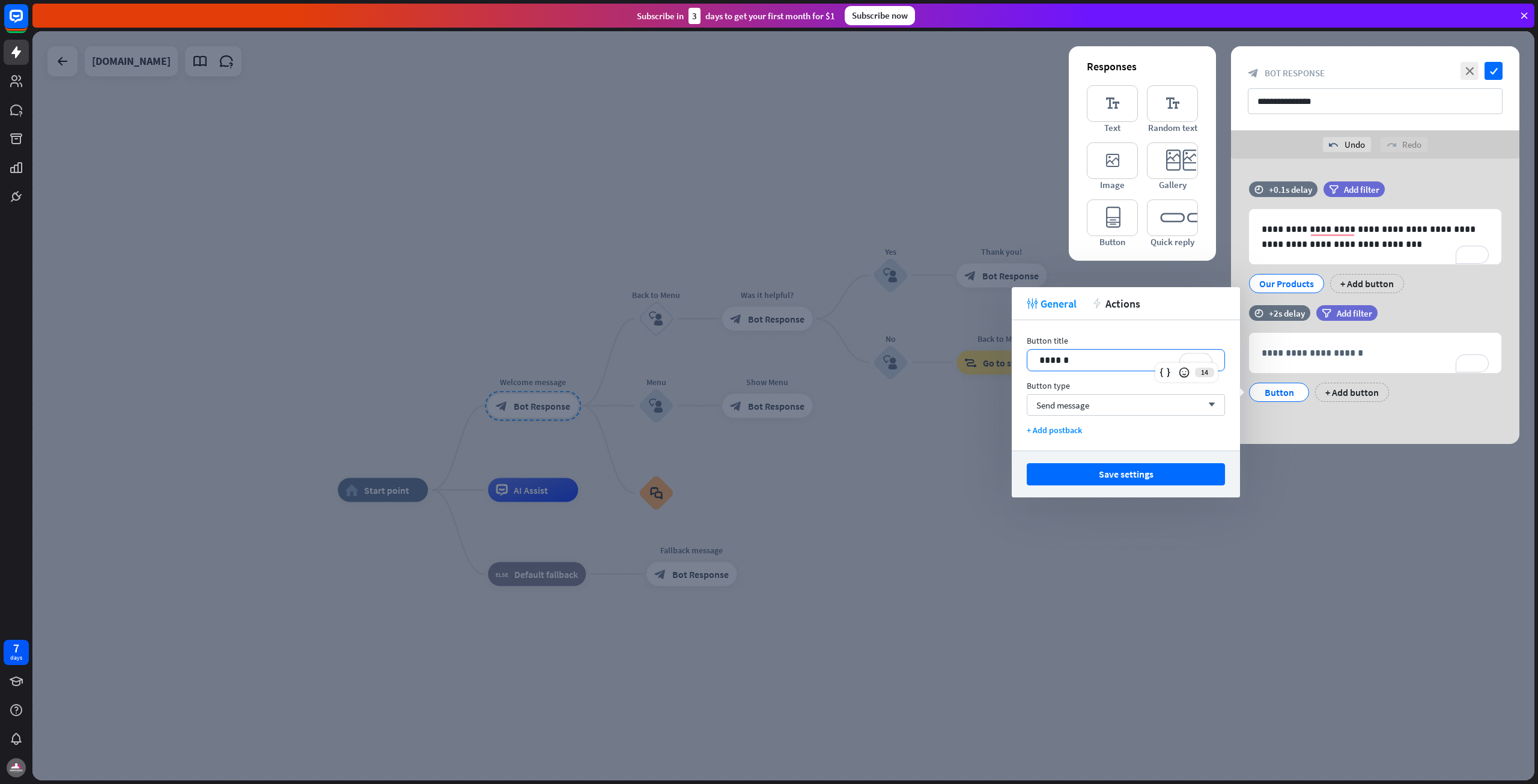
click at [982, 352] on body "7 days close Product Help First steps Get started with ChatBot Help Center Foll…" at bounding box center [769, 392] width 1538 height 784
click at [1220, 279] on div "**********" at bounding box center [1375, 301] width 319 height 285
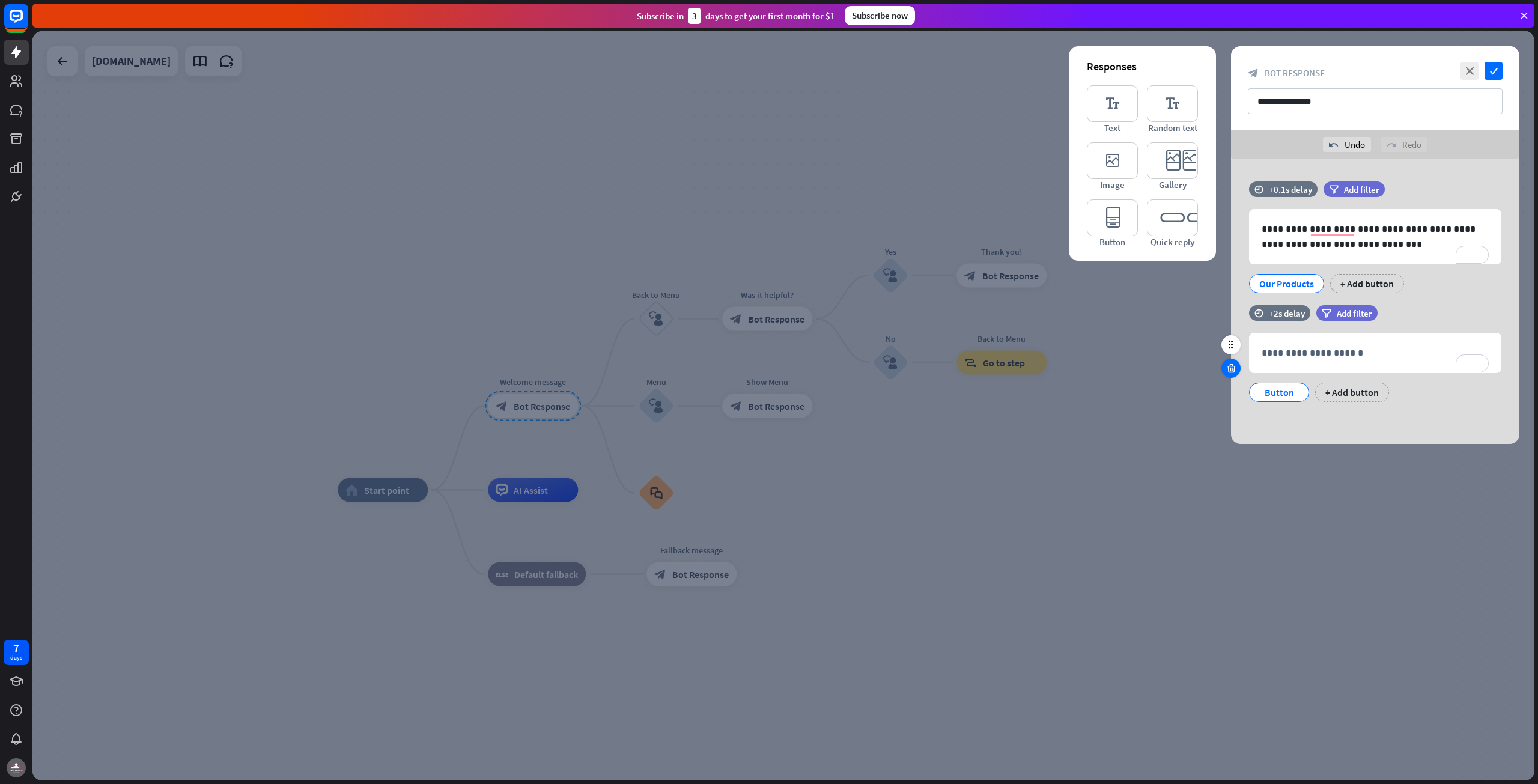
click at [1228, 370] on icon at bounding box center [1231, 368] width 12 height 11
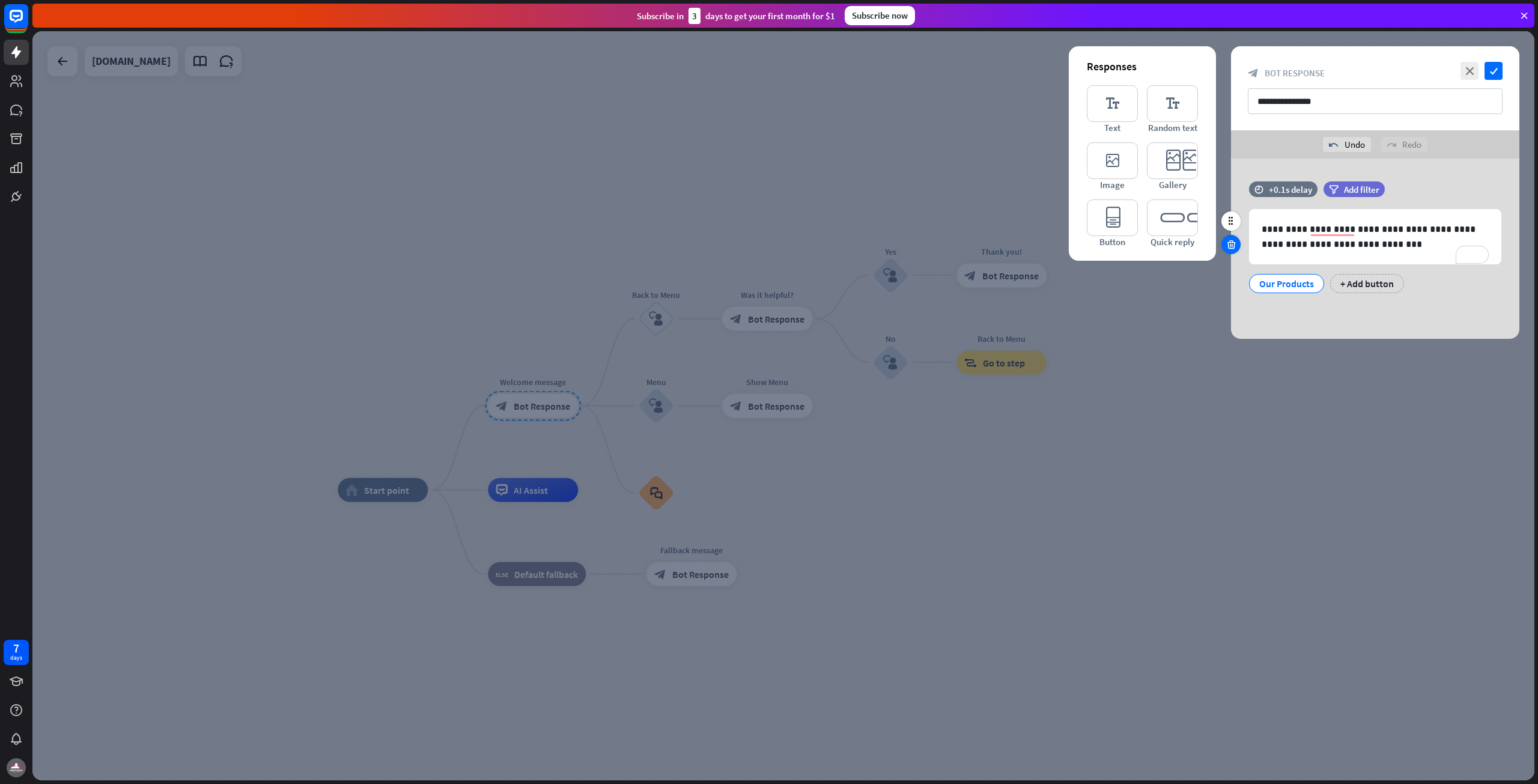
click at [1227, 248] on icon at bounding box center [1231, 244] width 12 height 11
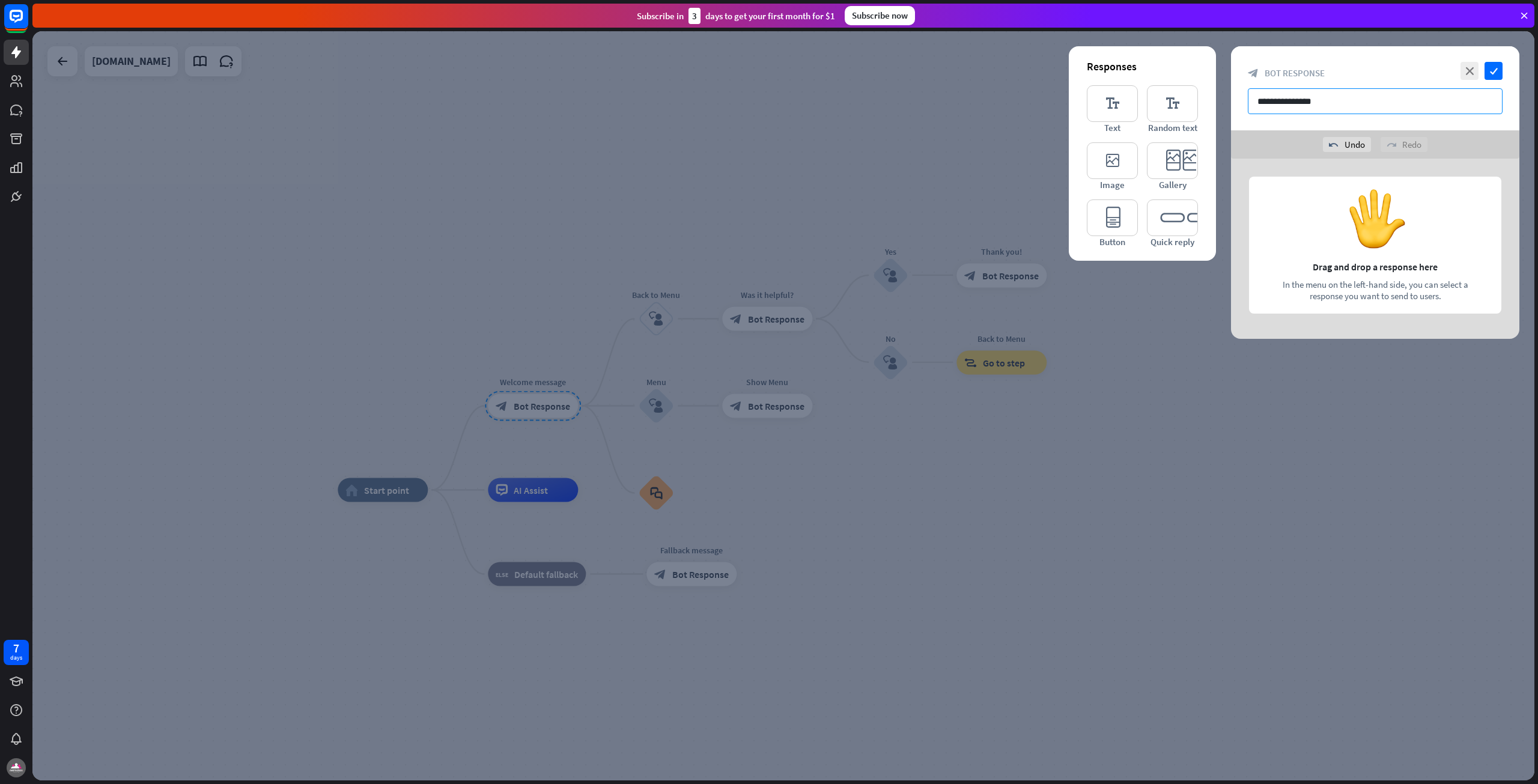
click at [1336, 96] on input "**********" at bounding box center [1375, 100] width 255 height 26
drag, startPoint x: 1336, startPoint y: 96, endPoint x: 1171, endPoint y: 101, distance: 165.1
click at [1231, 101] on div "**********" at bounding box center [1375, 192] width 289 height 292
type input "**********"
click at [1491, 70] on icon "check" at bounding box center [1494, 71] width 18 height 18
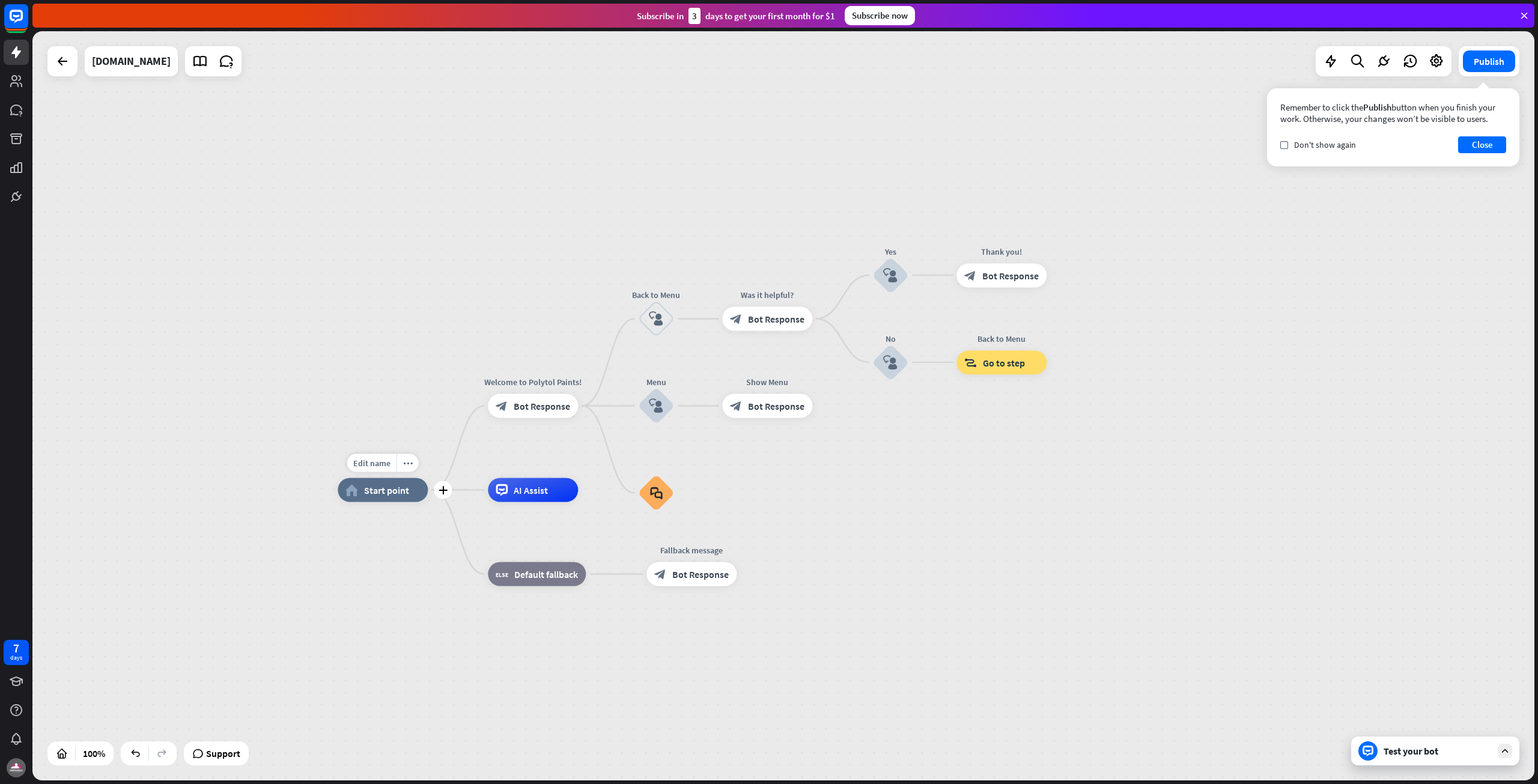
click at [401, 493] on span "Start point" at bounding box center [386, 490] width 45 height 12
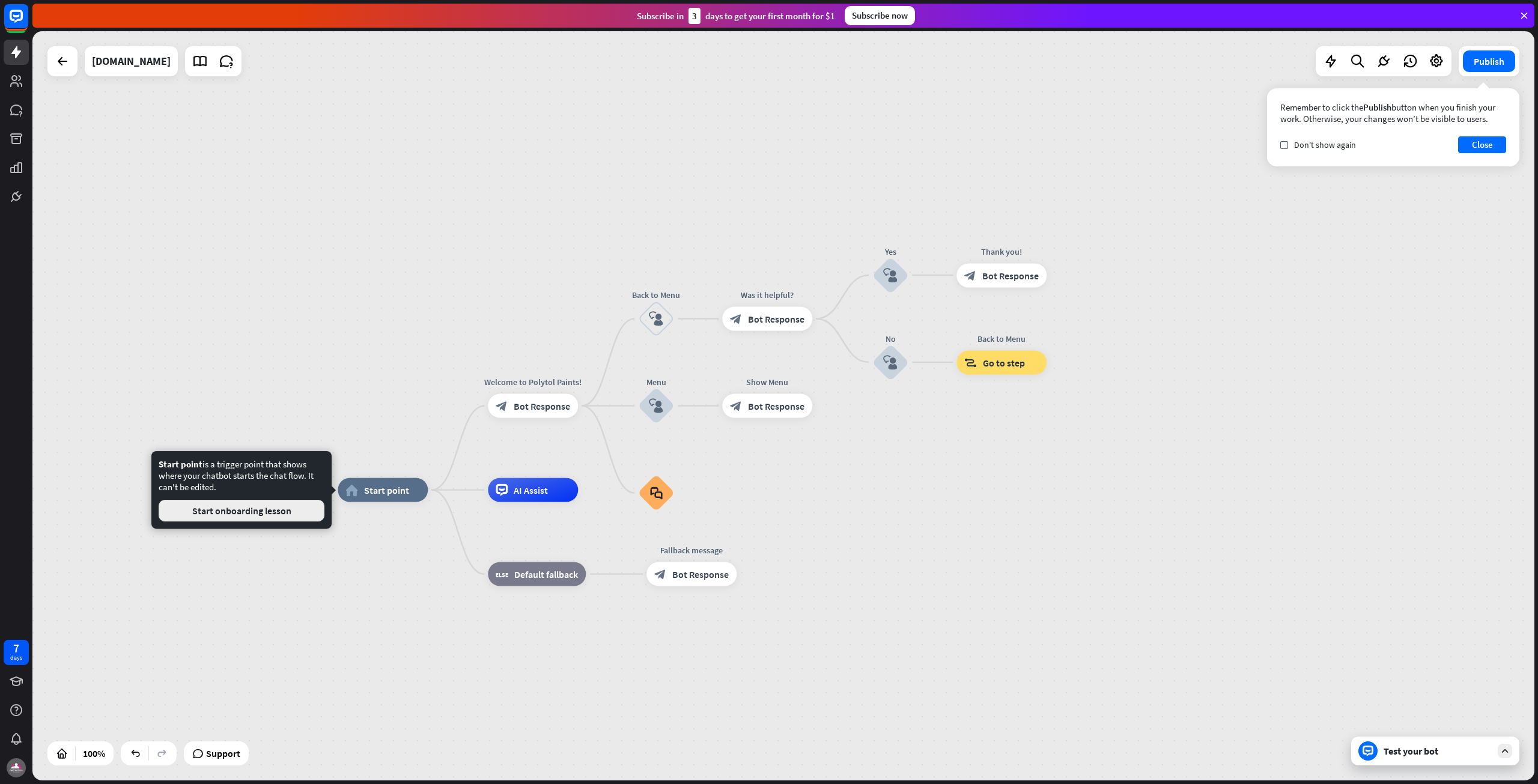
click at [311, 509] on button "Start onboarding lesson" at bounding box center [242, 511] width 166 height 21
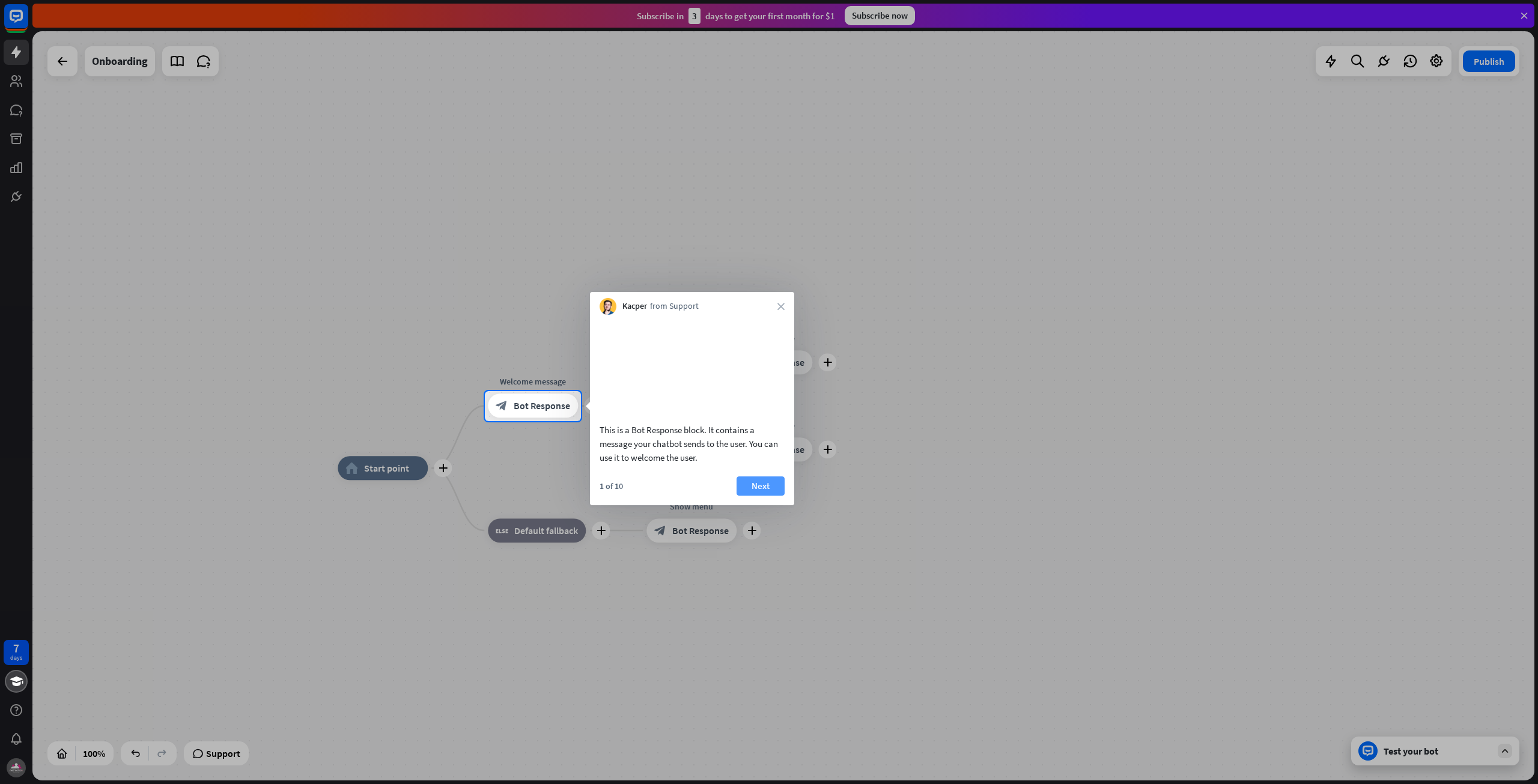
click at [760, 495] on button "Next" at bounding box center [760, 487] width 48 height 20
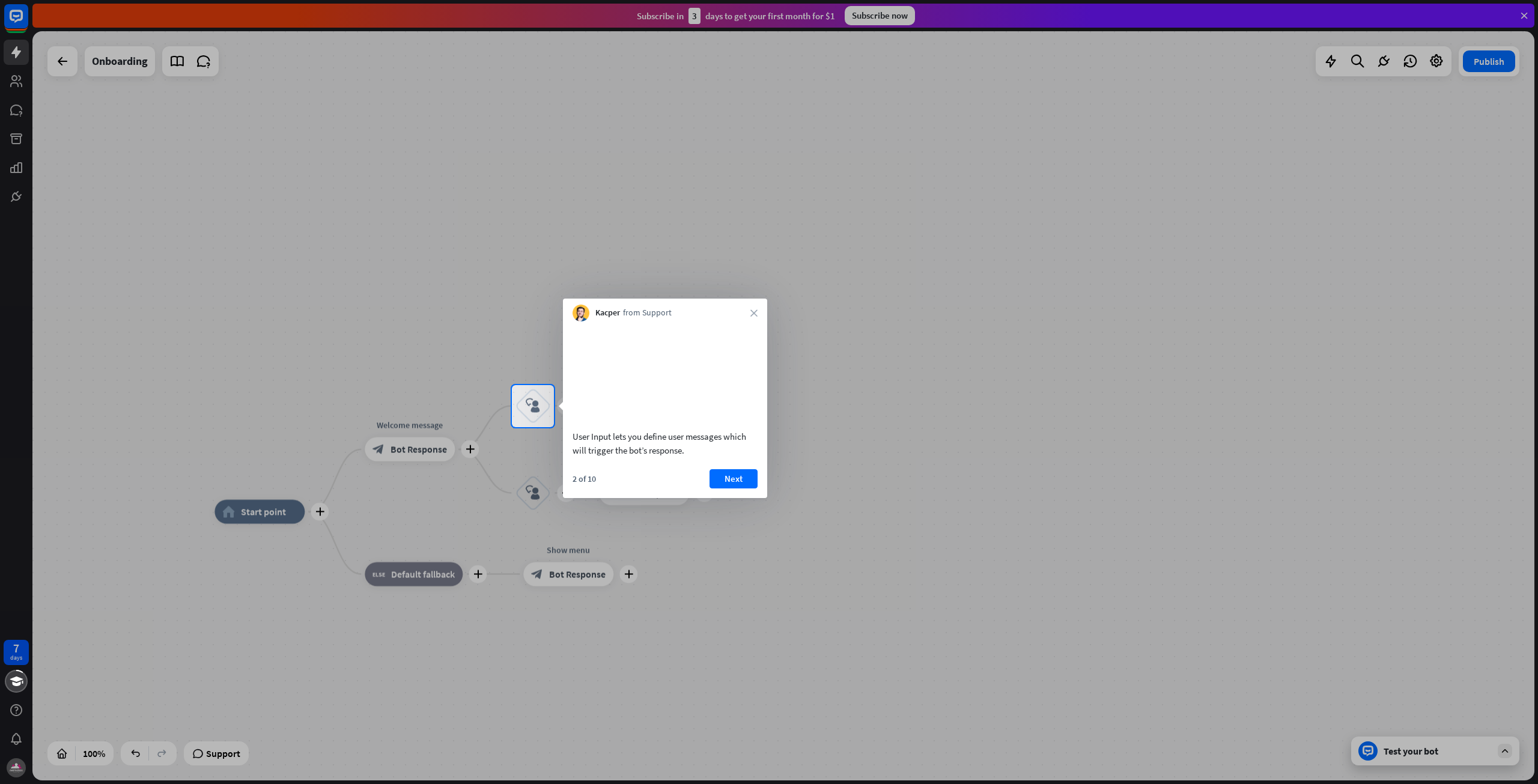
click at [759, 489] on div "2 of 10 Next" at bounding box center [665, 483] width 204 height 28
click at [751, 314] on icon "close" at bounding box center [754, 313] width 7 height 7
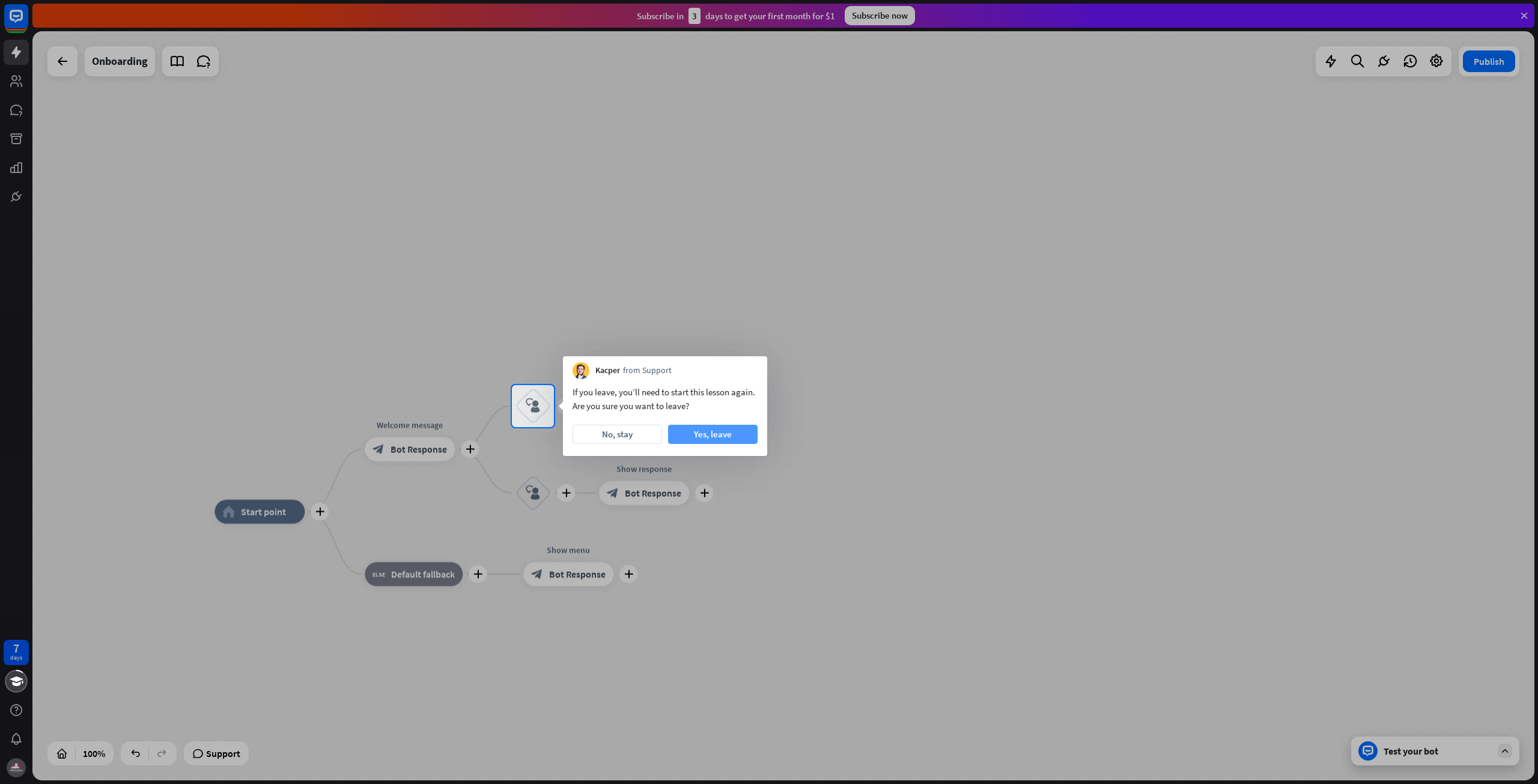
click at [704, 438] on button "Yes, leave" at bounding box center [712, 434] width 90 height 20
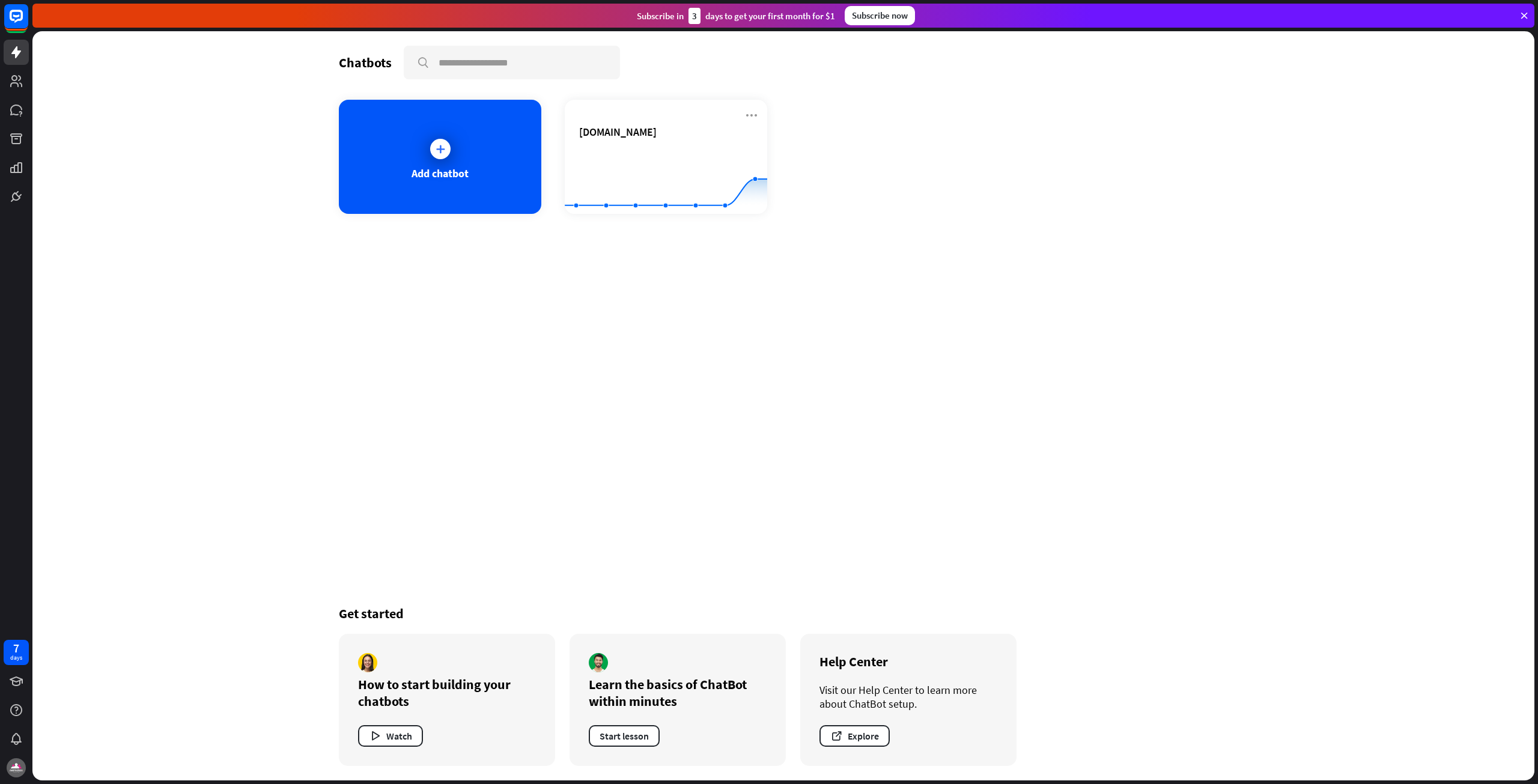
click at [603, 237] on div "Chatbots search Add chatbot polytolpaints.com Created with Highcharts 10.1.0 0 …" at bounding box center [783, 406] width 962 height 749
click at [630, 165] on rect at bounding box center [666, 184] width 202 height 75
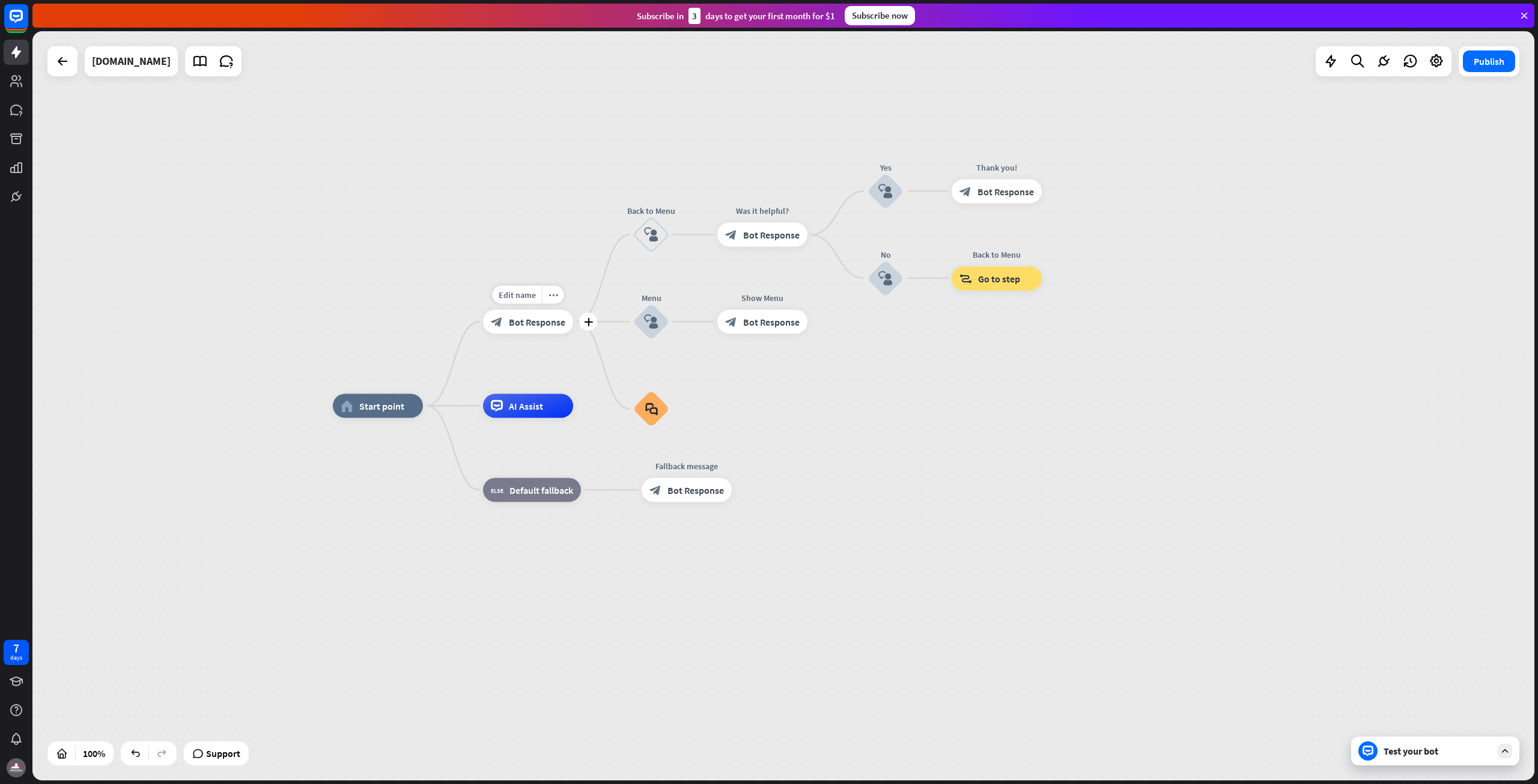
click at [524, 317] on span "Bot Response" at bounding box center [537, 322] width 57 height 12
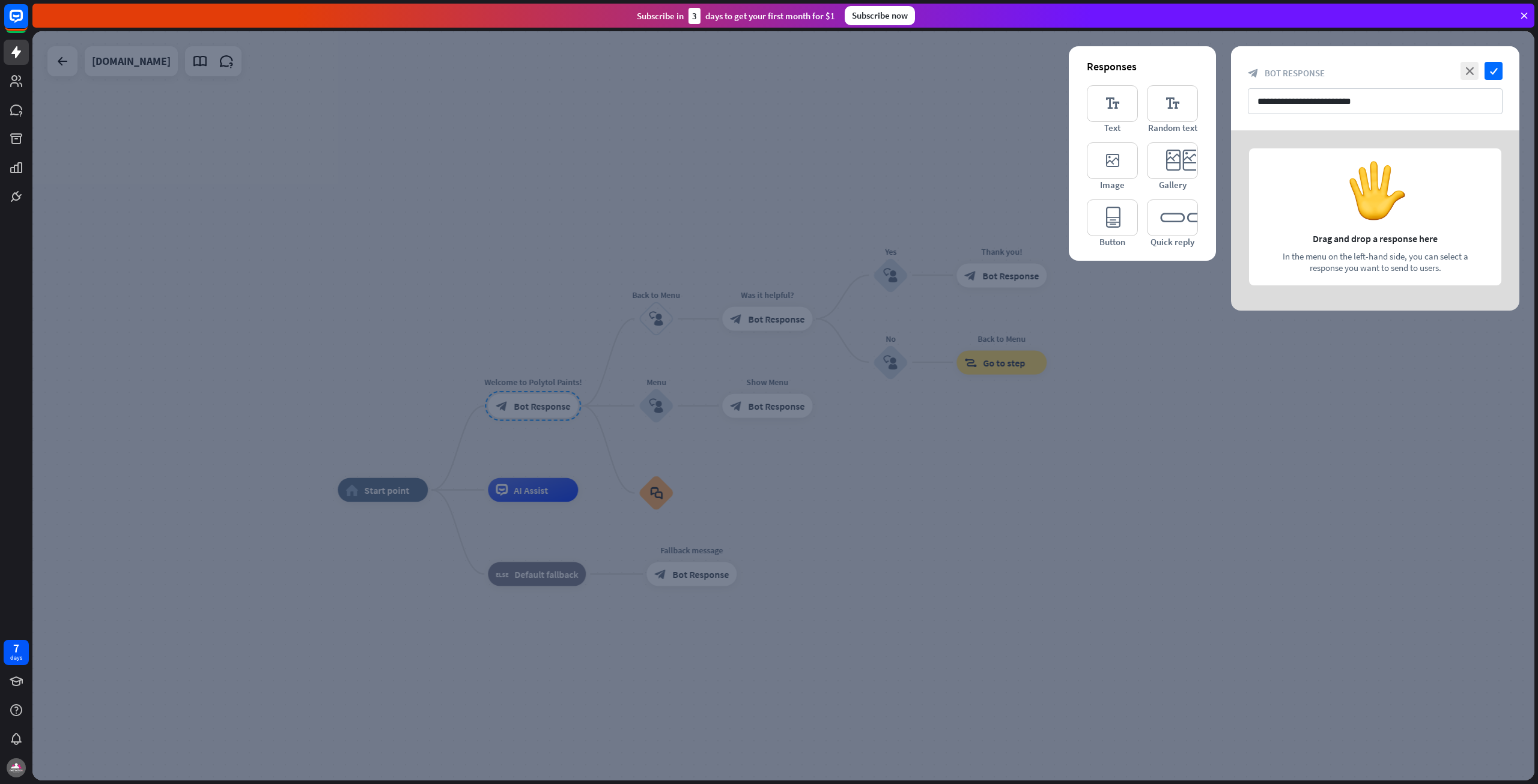
click at [539, 458] on div at bounding box center [783, 406] width 1502 height 749
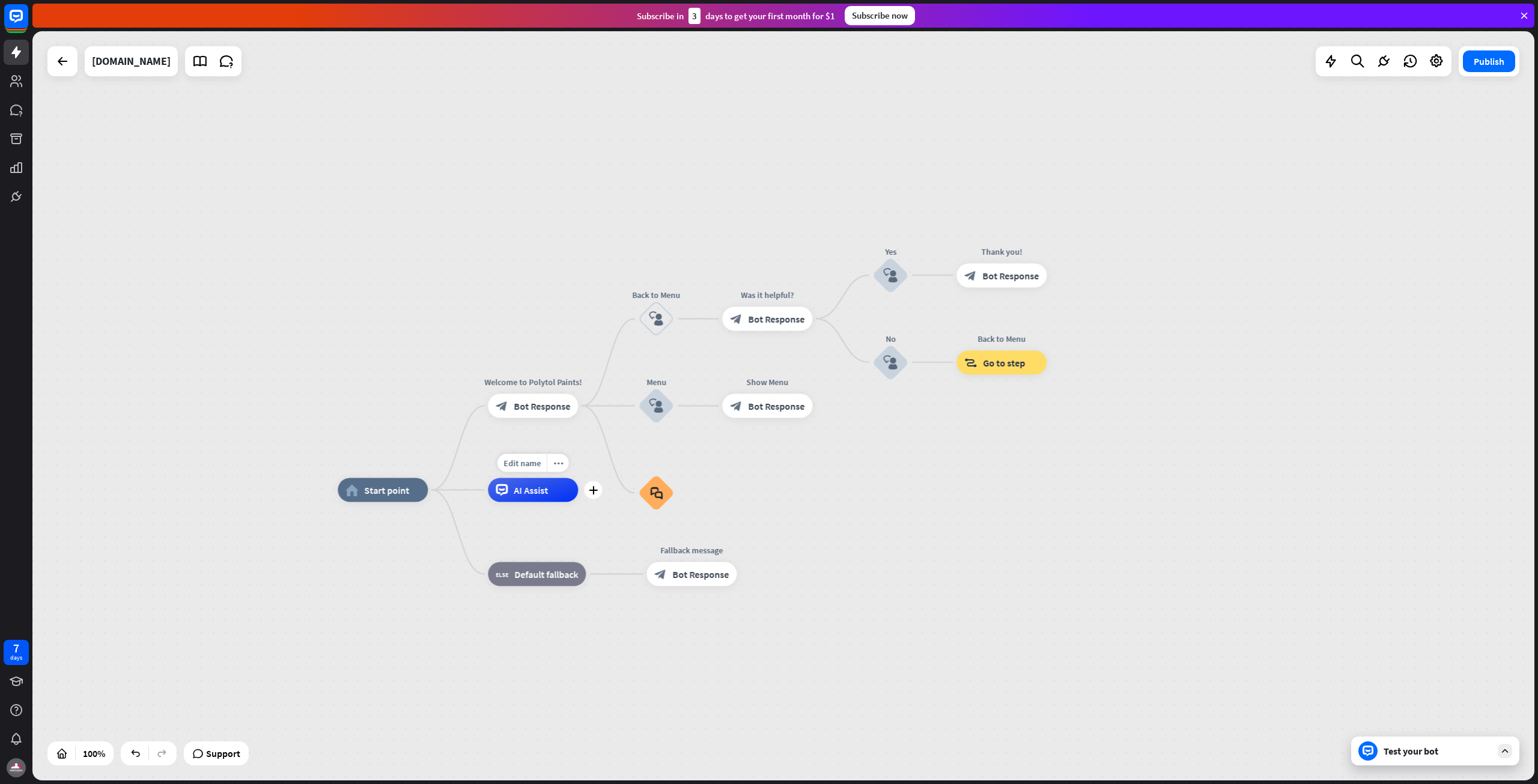
click at [532, 494] on span "AI Assist" at bounding box center [530, 490] width 35 height 12
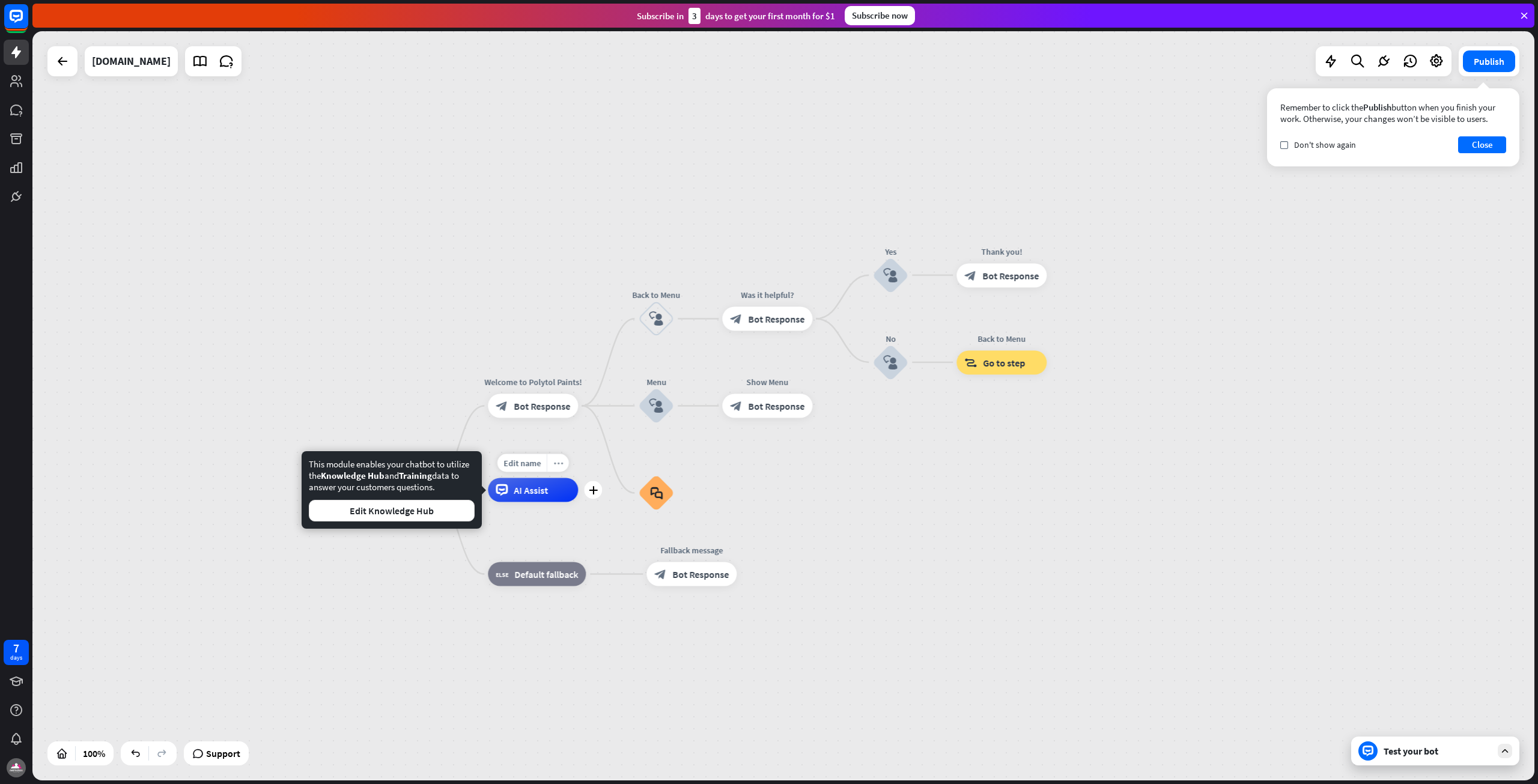
click at [562, 465] on div "more_horiz" at bounding box center [558, 463] width 22 height 18
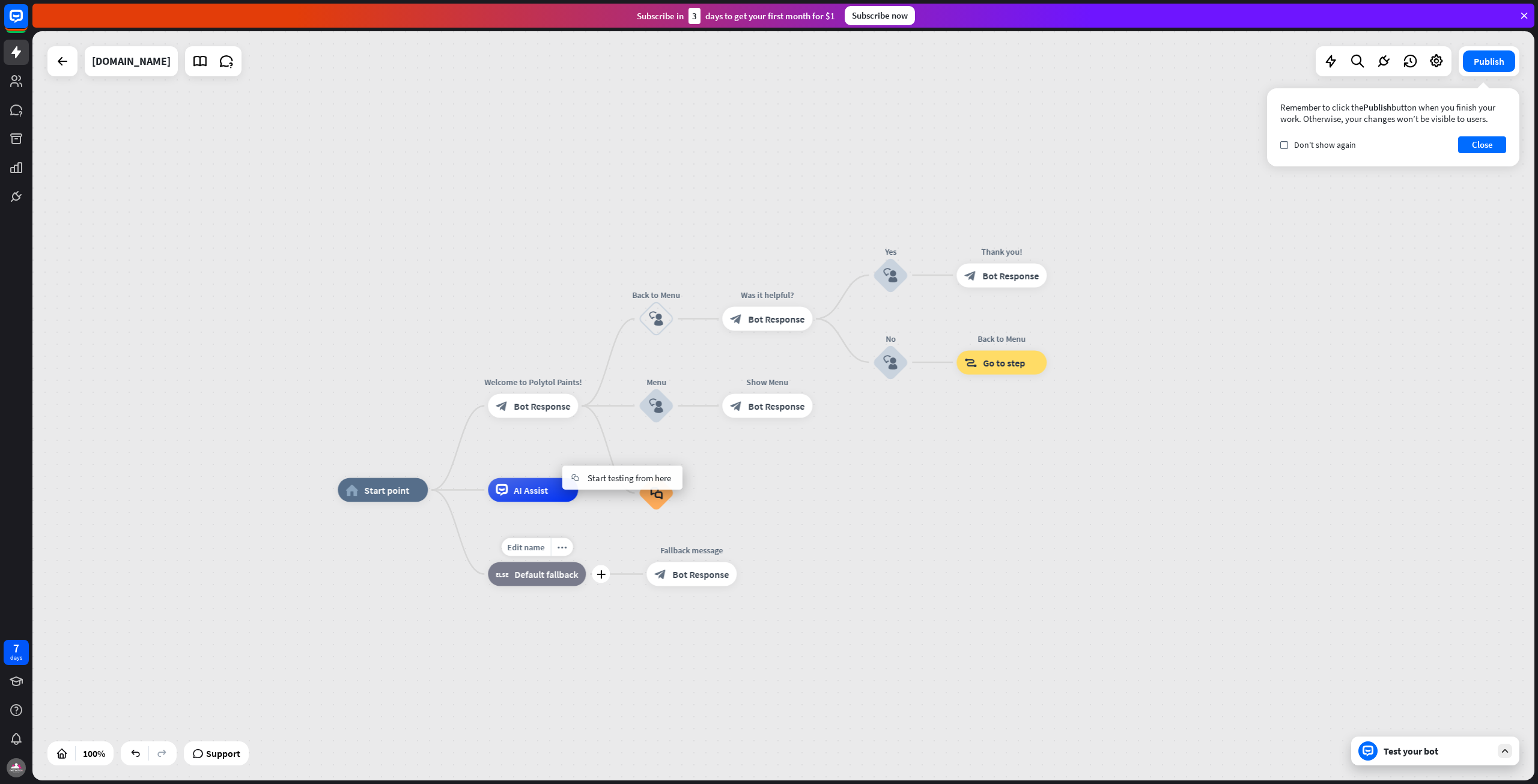
click at [535, 585] on div "block_fallback Default fallback" at bounding box center [536, 574] width 98 height 24
click at [559, 554] on div "more_horiz" at bounding box center [561, 547] width 22 height 18
click at [652, 622] on div "chat Start testing from here" at bounding box center [618, 614] width 120 height 24
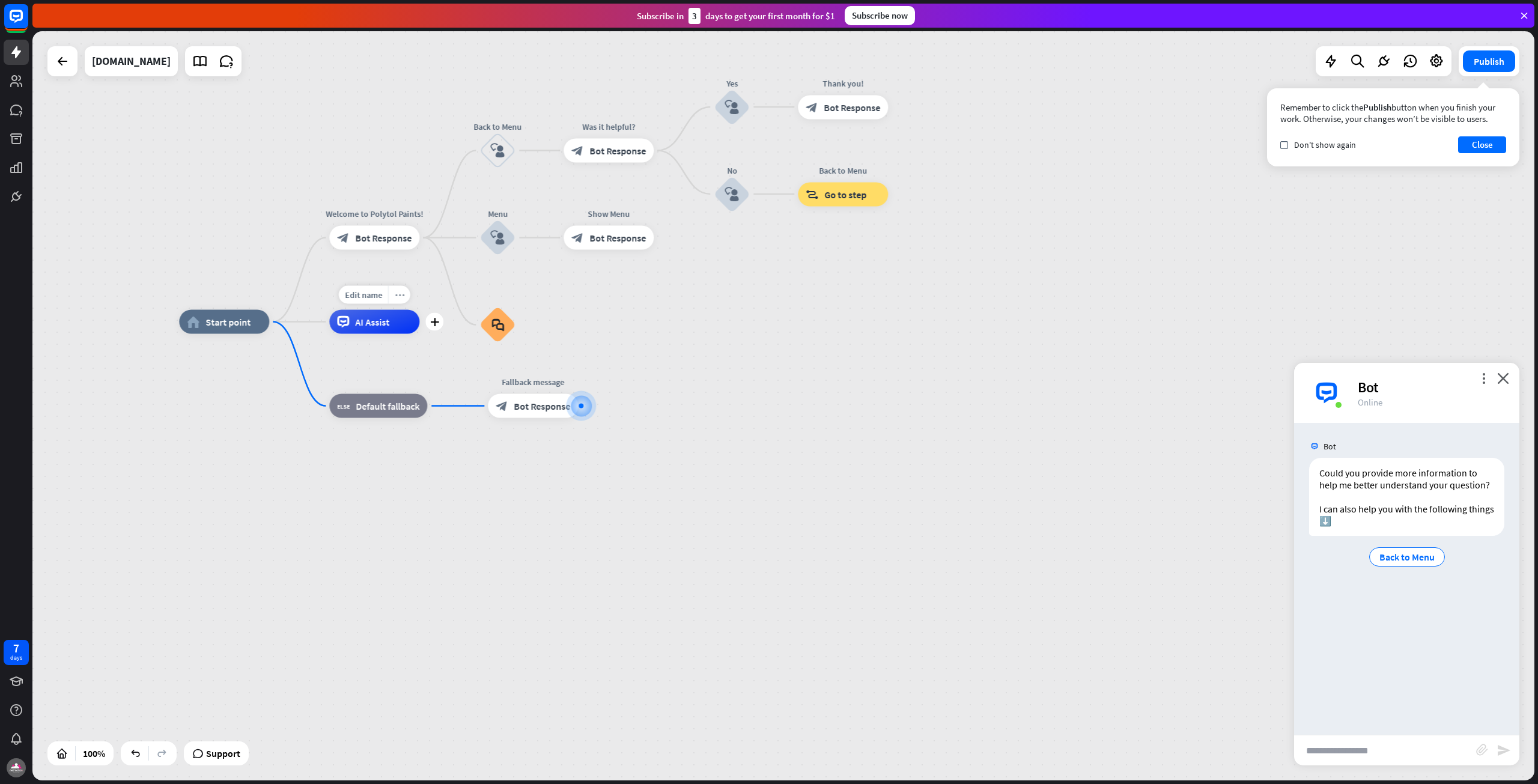
click at [406, 301] on div "more_horiz" at bounding box center [399, 295] width 22 height 18
click at [462, 315] on span "Start testing from here" at bounding box center [472, 313] width 83 height 12
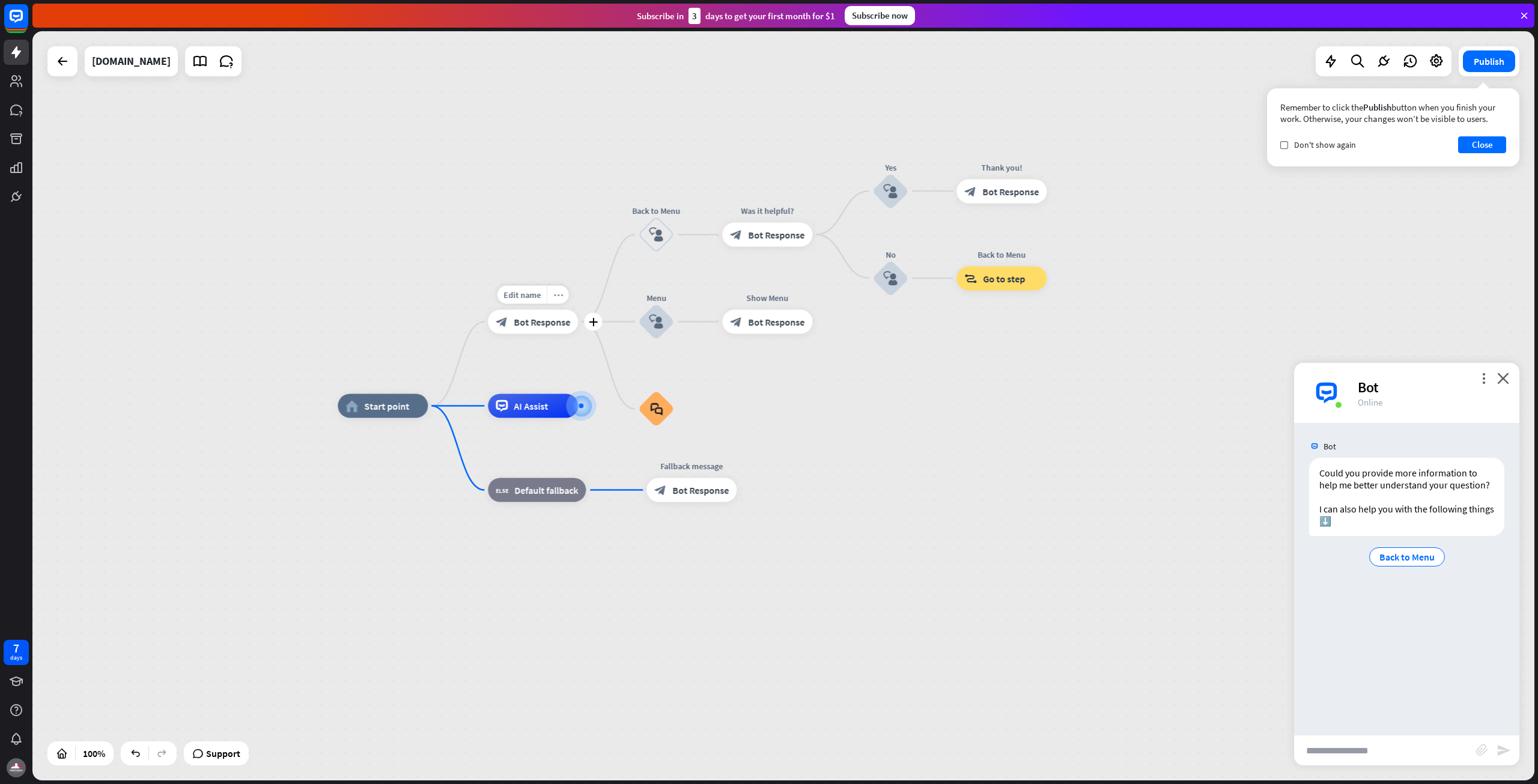
click at [559, 297] on icon "more_horiz" at bounding box center [558, 295] width 10 height 9
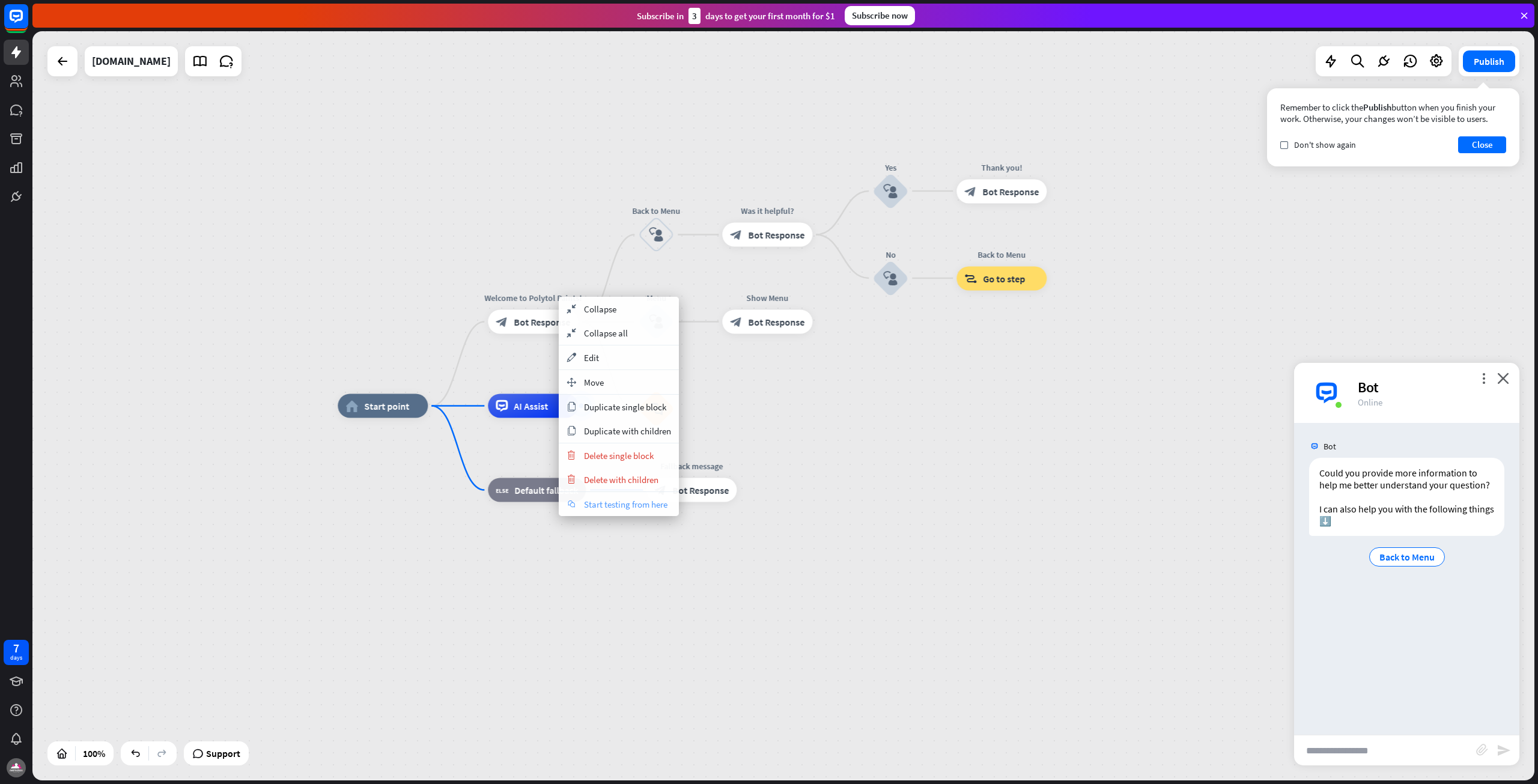
click at [616, 503] on span "Start testing from here" at bounding box center [626, 504] width 83 height 12
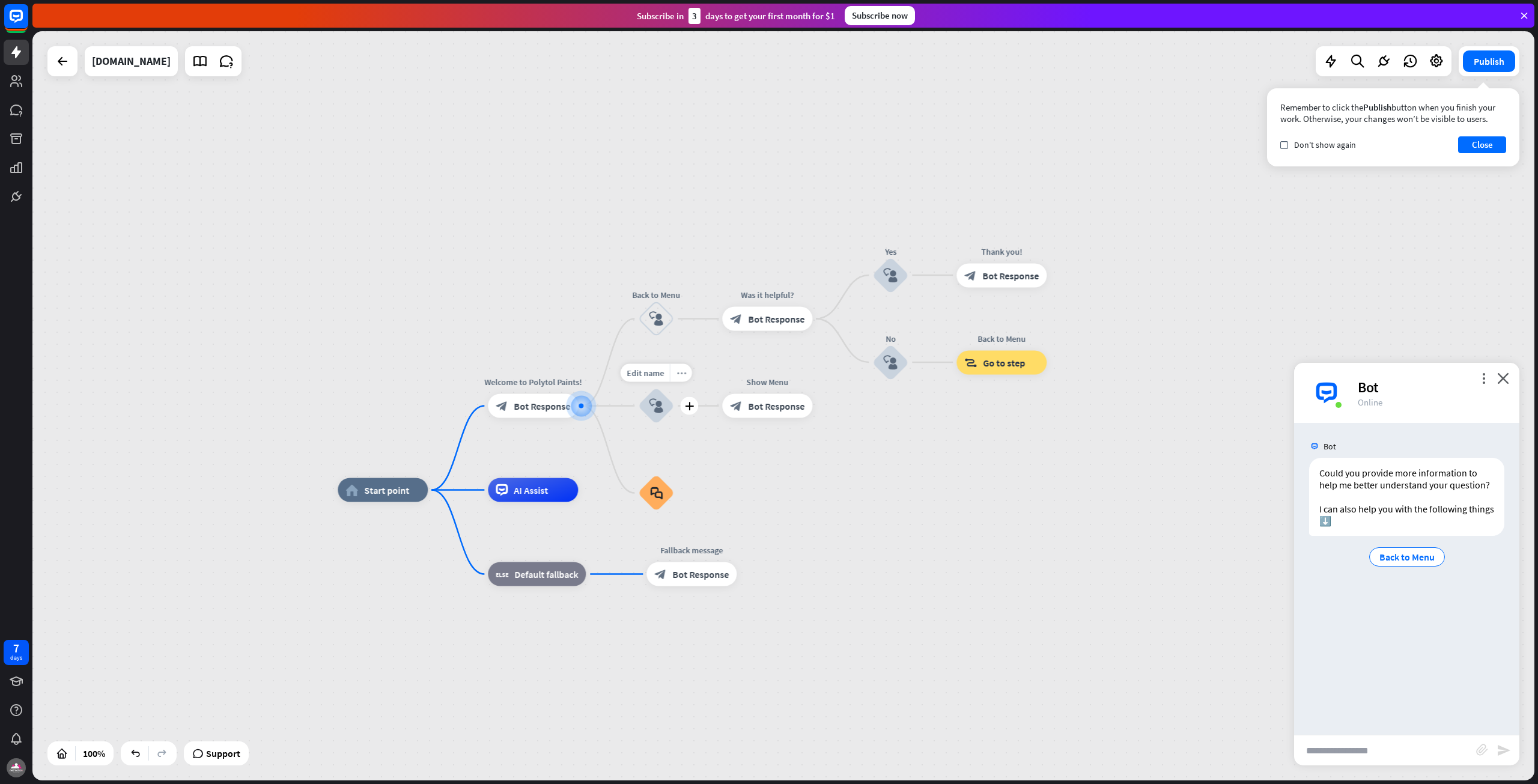
click at [683, 376] on icon "more_horiz" at bounding box center [681, 373] width 10 height 9
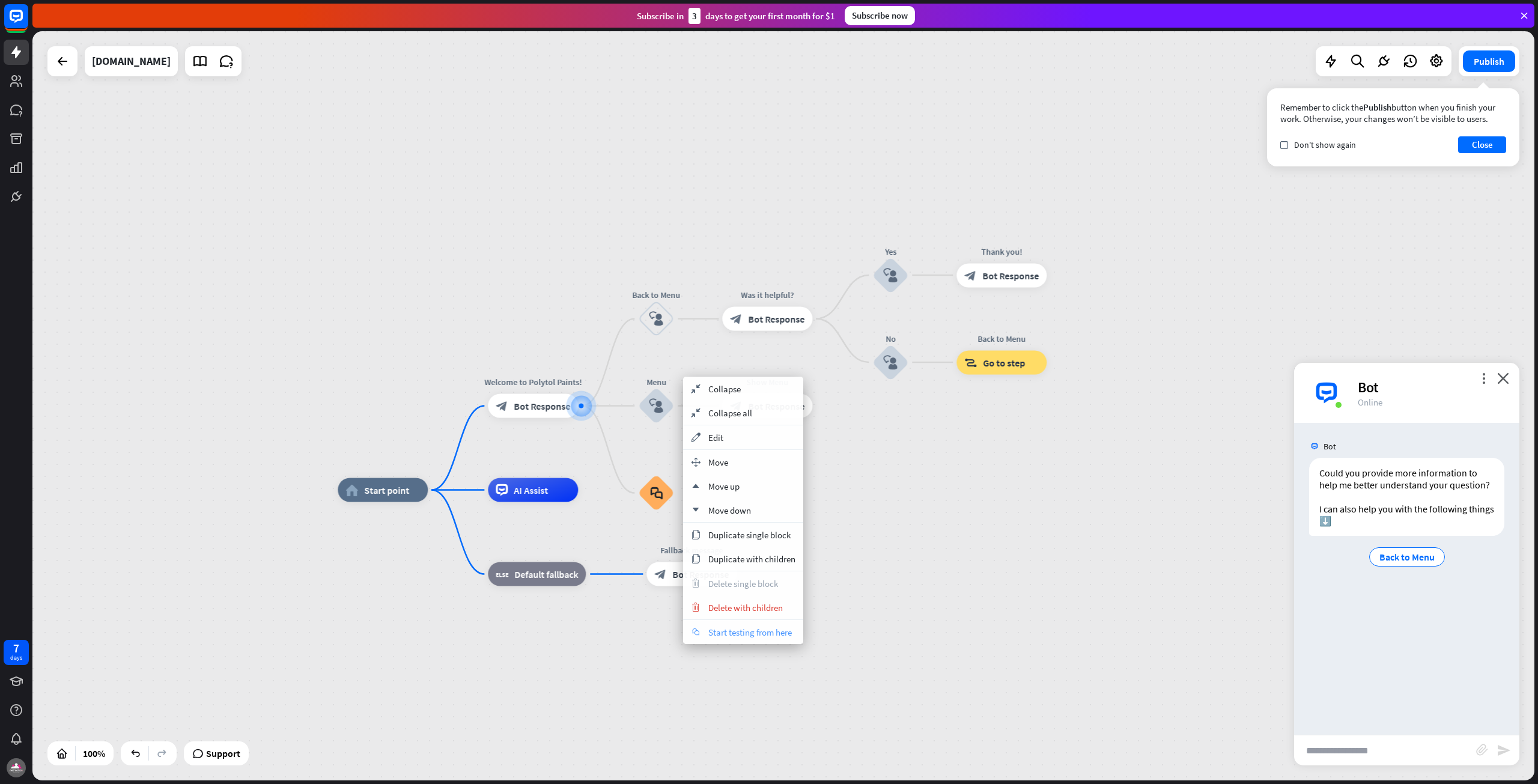
click at [729, 636] on span "Start testing from here" at bounding box center [750, 632] width 83 height 12
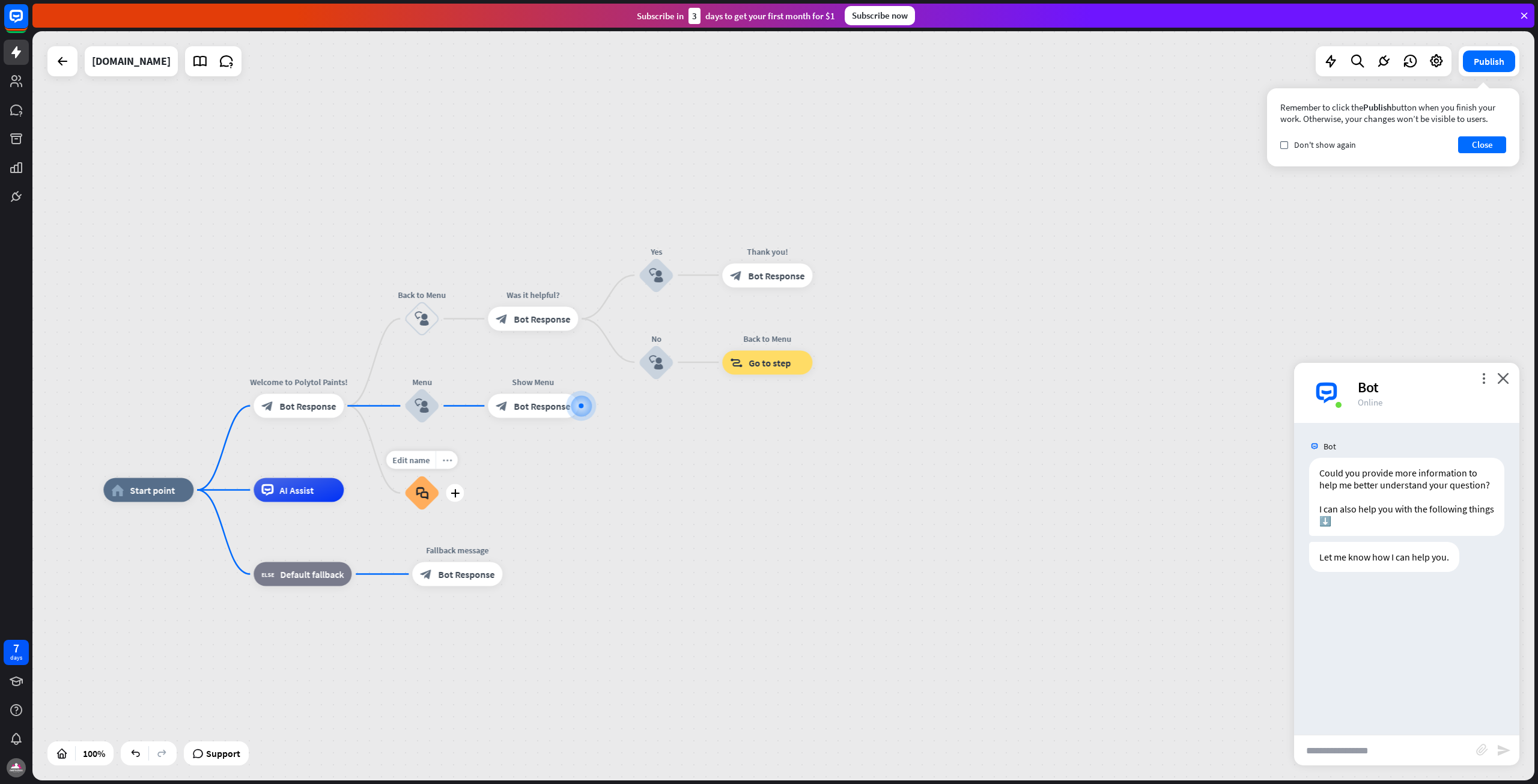
click at [448, 465] on div "more_horiz" at bounding box center [447, 460] width 22 height 18
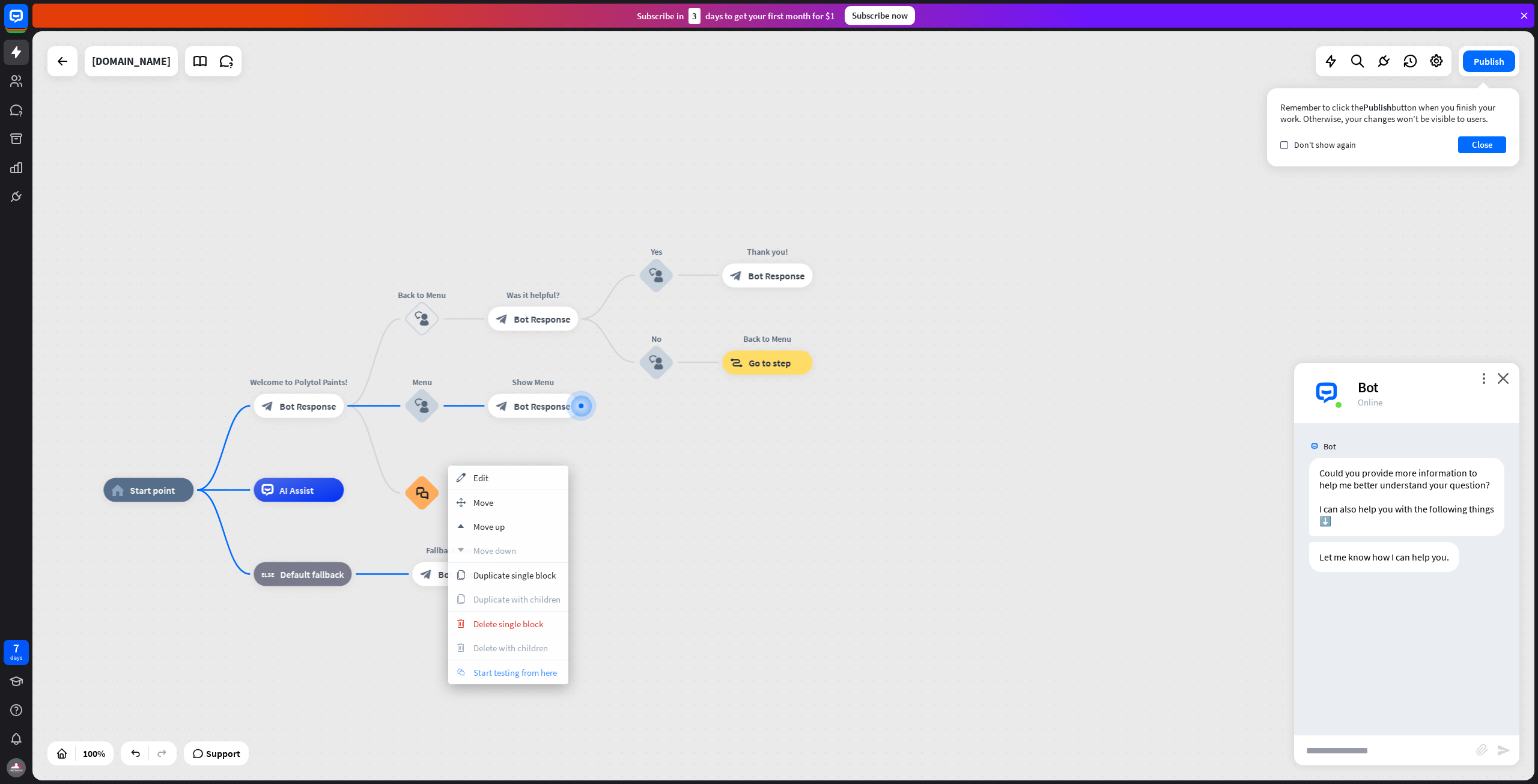
click at [519, 677] on span "Start testing from here" at bounding box center [515, 672] width 83 height 12
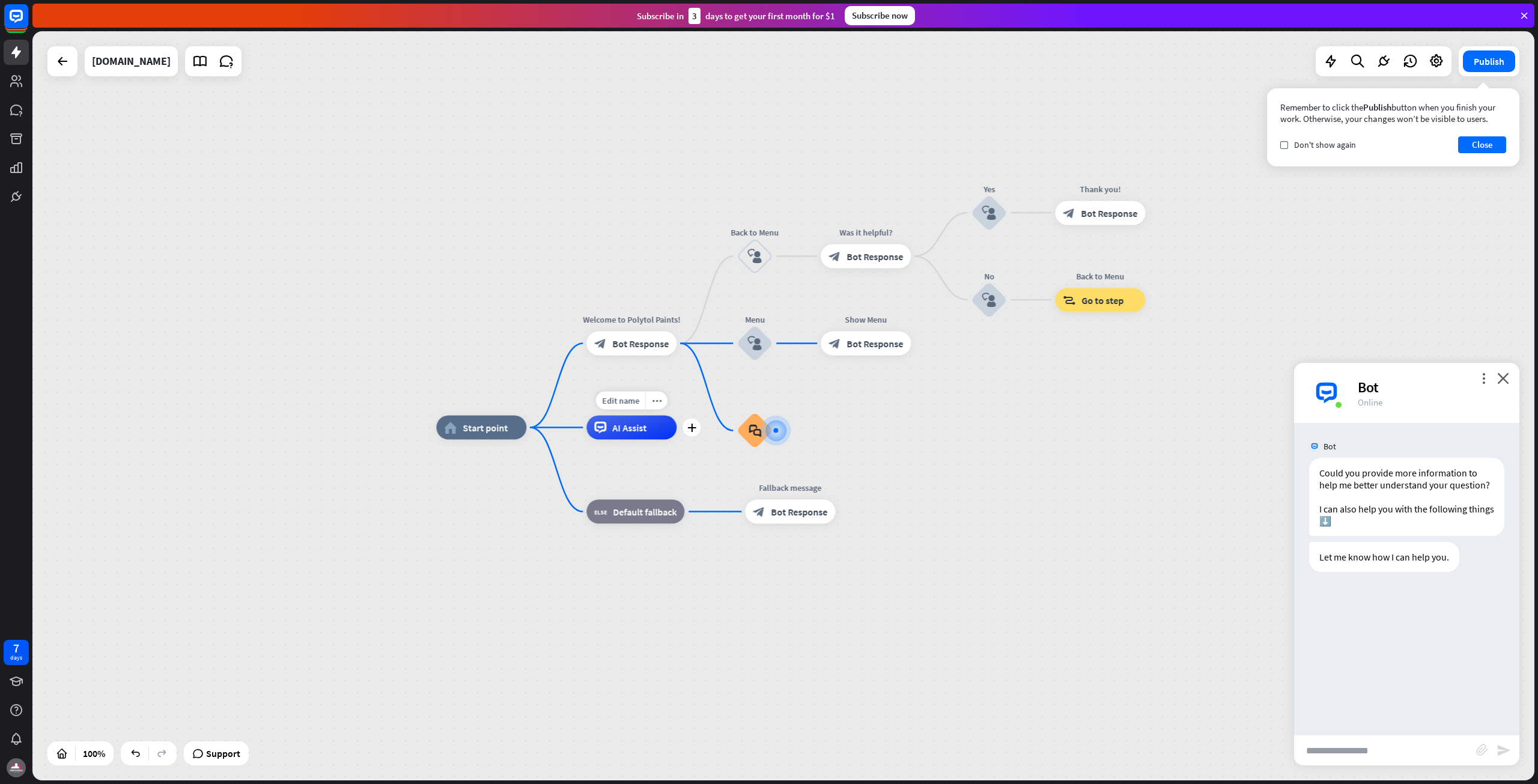
drag, startPoint x: 360, startPoint y: 368, endPoint x: 581, endPoint y: 393, distance: 222.4
click at [586, 416] on div "Edit name more_horiz plus AI Assist" at bounding box center [630, 427] width 90 height 24
click at [1439, 60] on icon at bounding box center [1437, 61] width 16 height 16
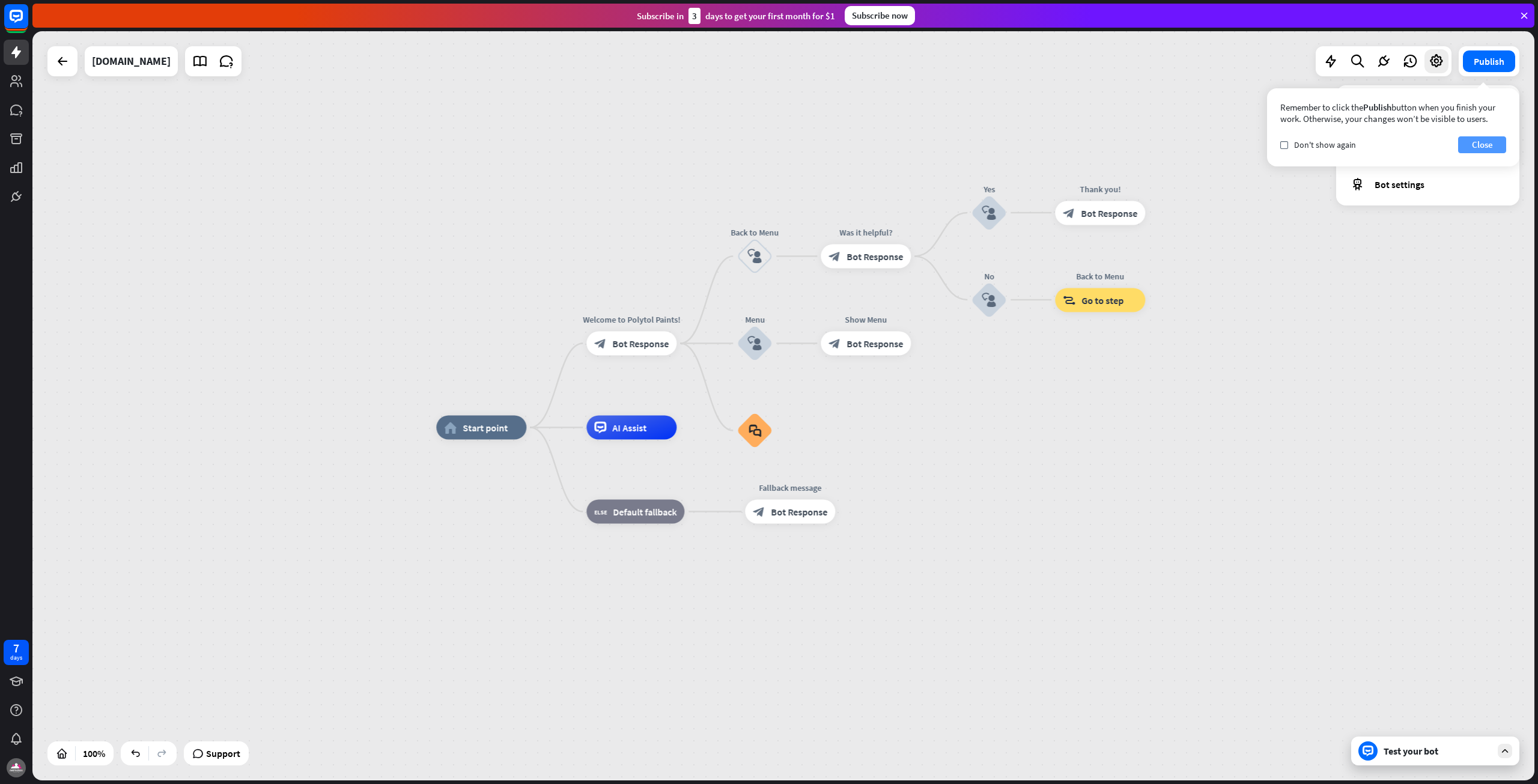
click at [1476, 142] on button "Close" at bounding box center [1482, 145] width 48 height 17
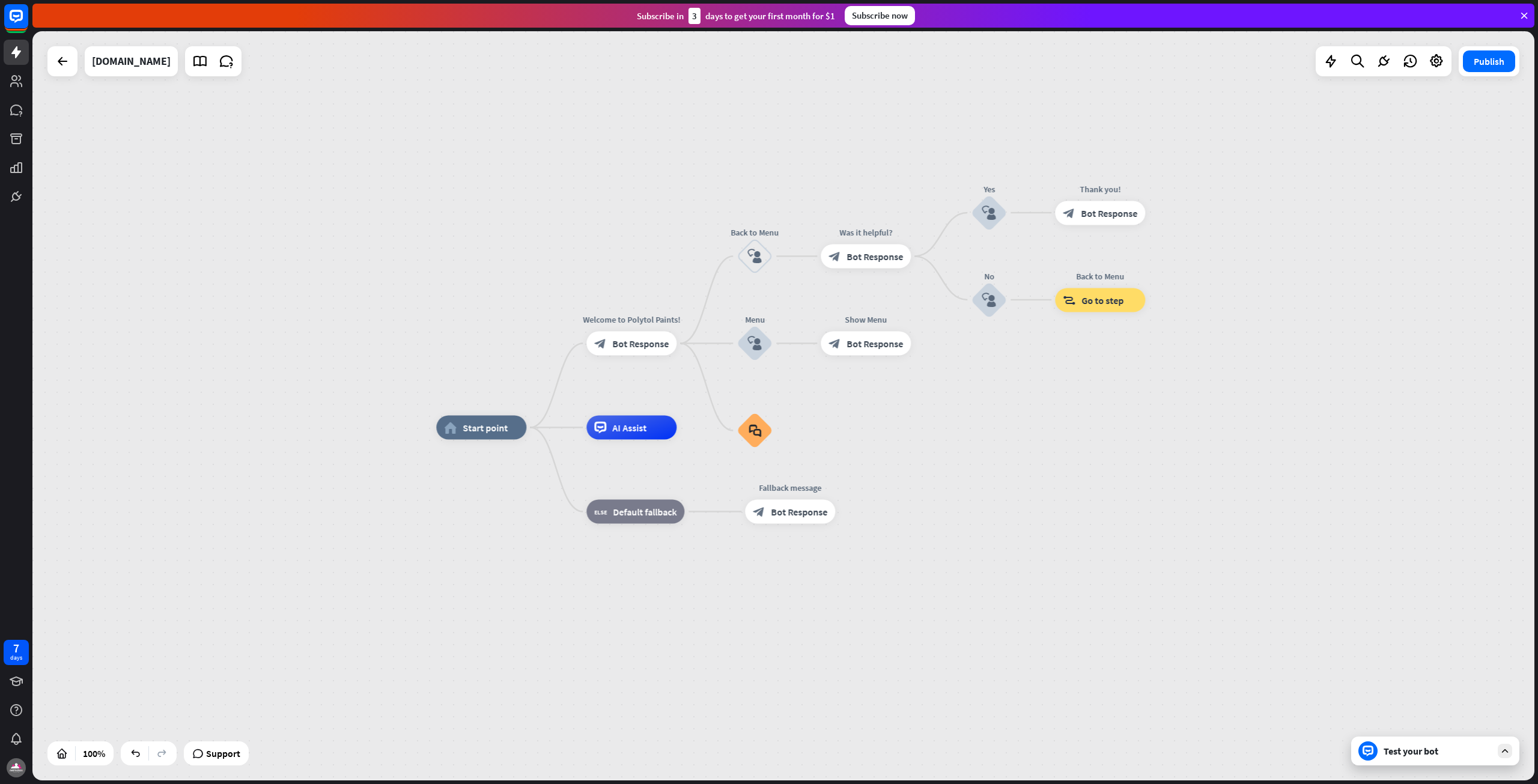
click at [1436, 74] on div at bounding box center [1383, 61] width 136 height 30
click at [1438, 66] on icon at bounding box center [1437, 61] width 16 height 16
click at [1407, 178] on span "Bot settings" at bounding box center [1399, 185] width 50 height 12
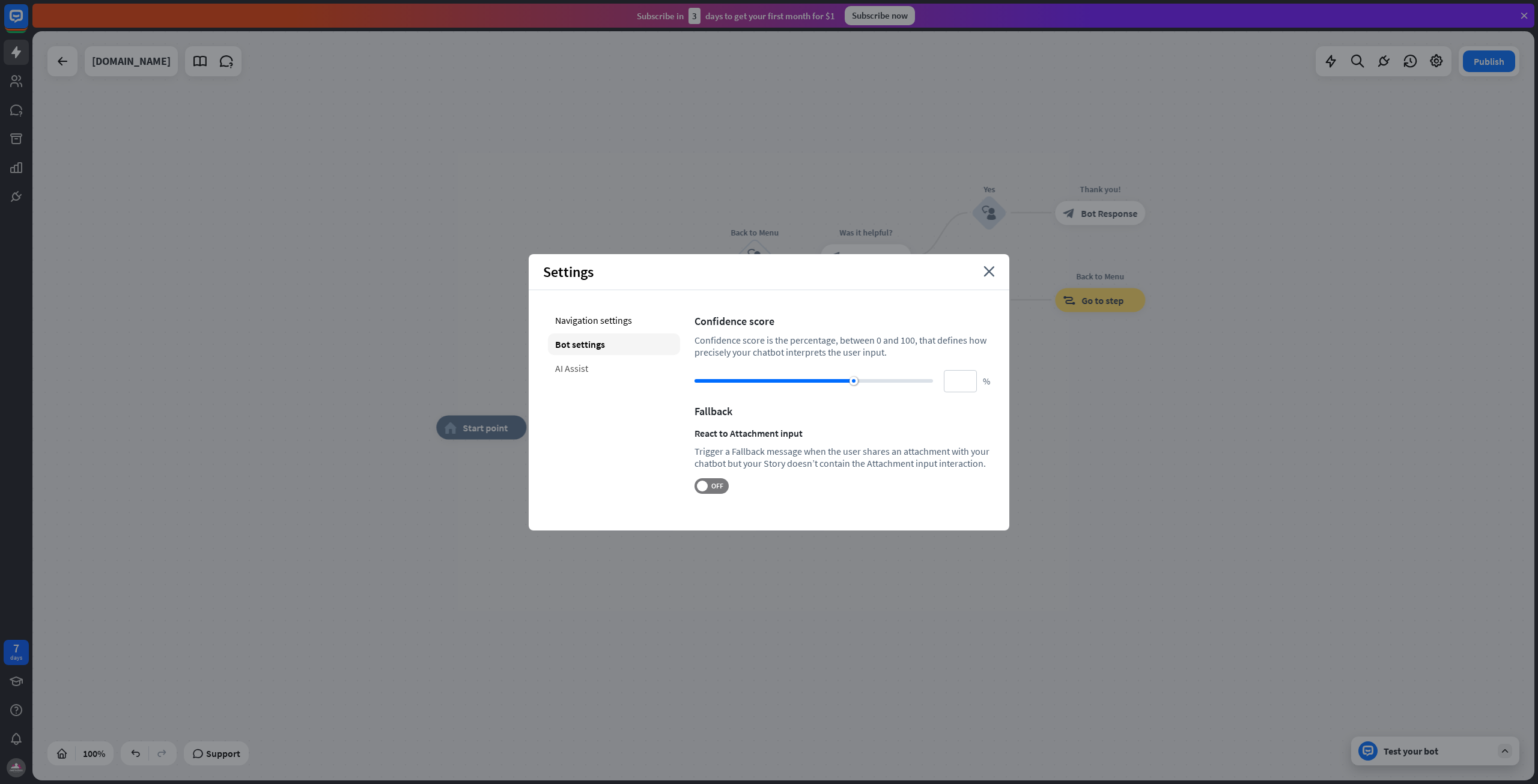
click at [595, 367] on div "AI Assist" at bounding box center [614, 368] width 132 height 21
type input "**"
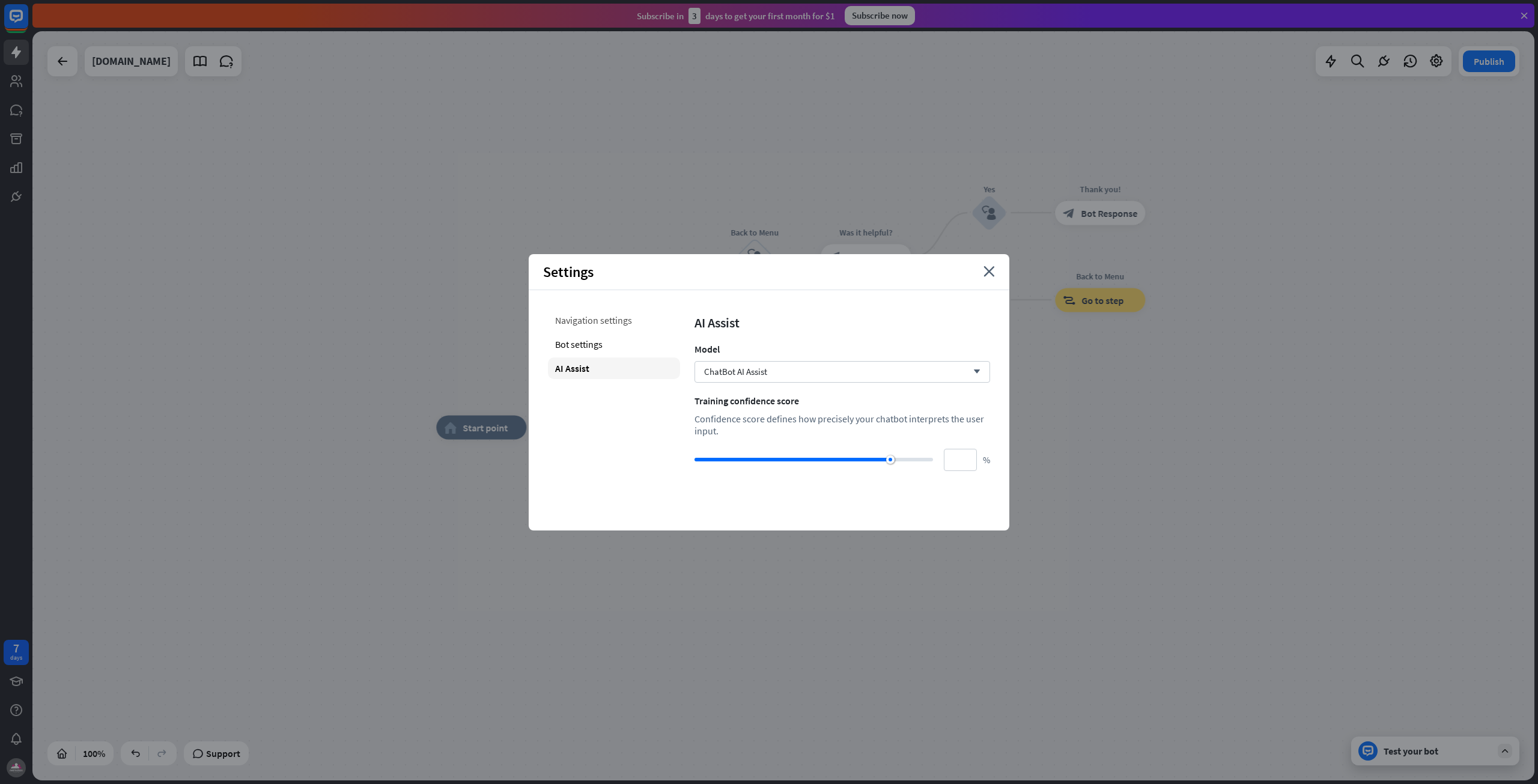
click at [609, 326] on div "Navigation settings" at bounding box center [614, 320] width 132 height 21
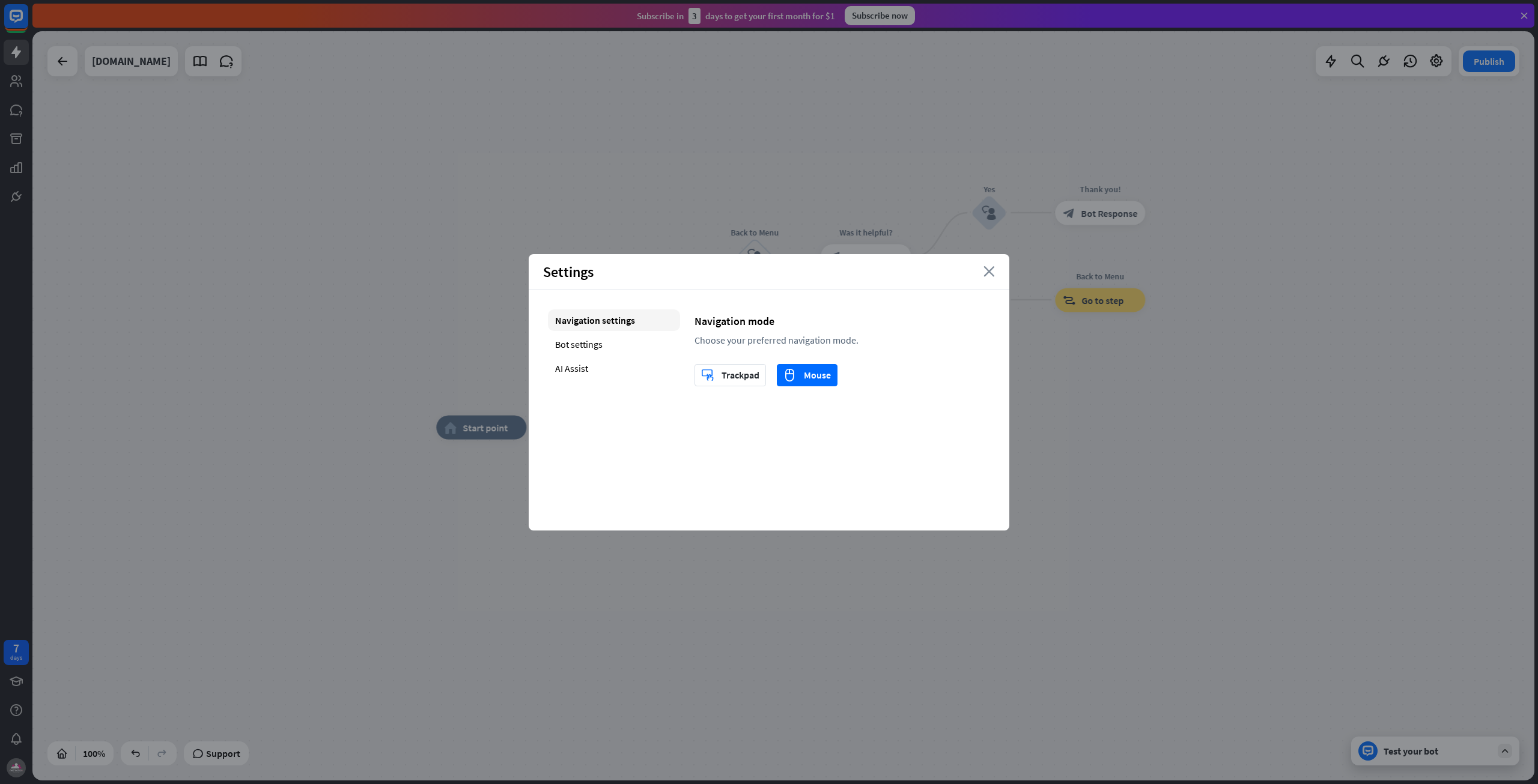
click at [993, 272] on icon "close" at bounding box center [989, 272] width 12 height 11
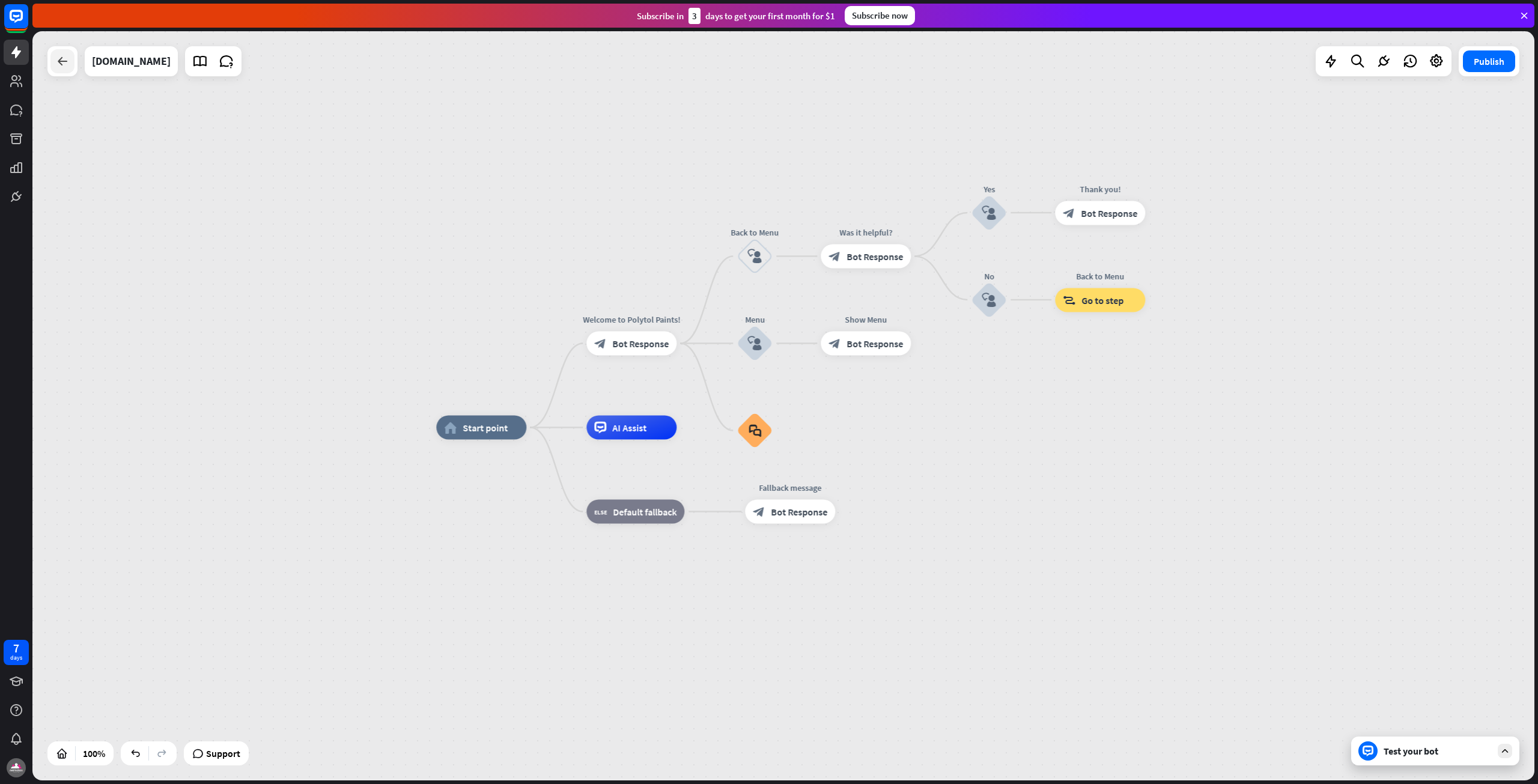
click at [53, 51] on div at bounding box center [62, 60] width 24 height 24
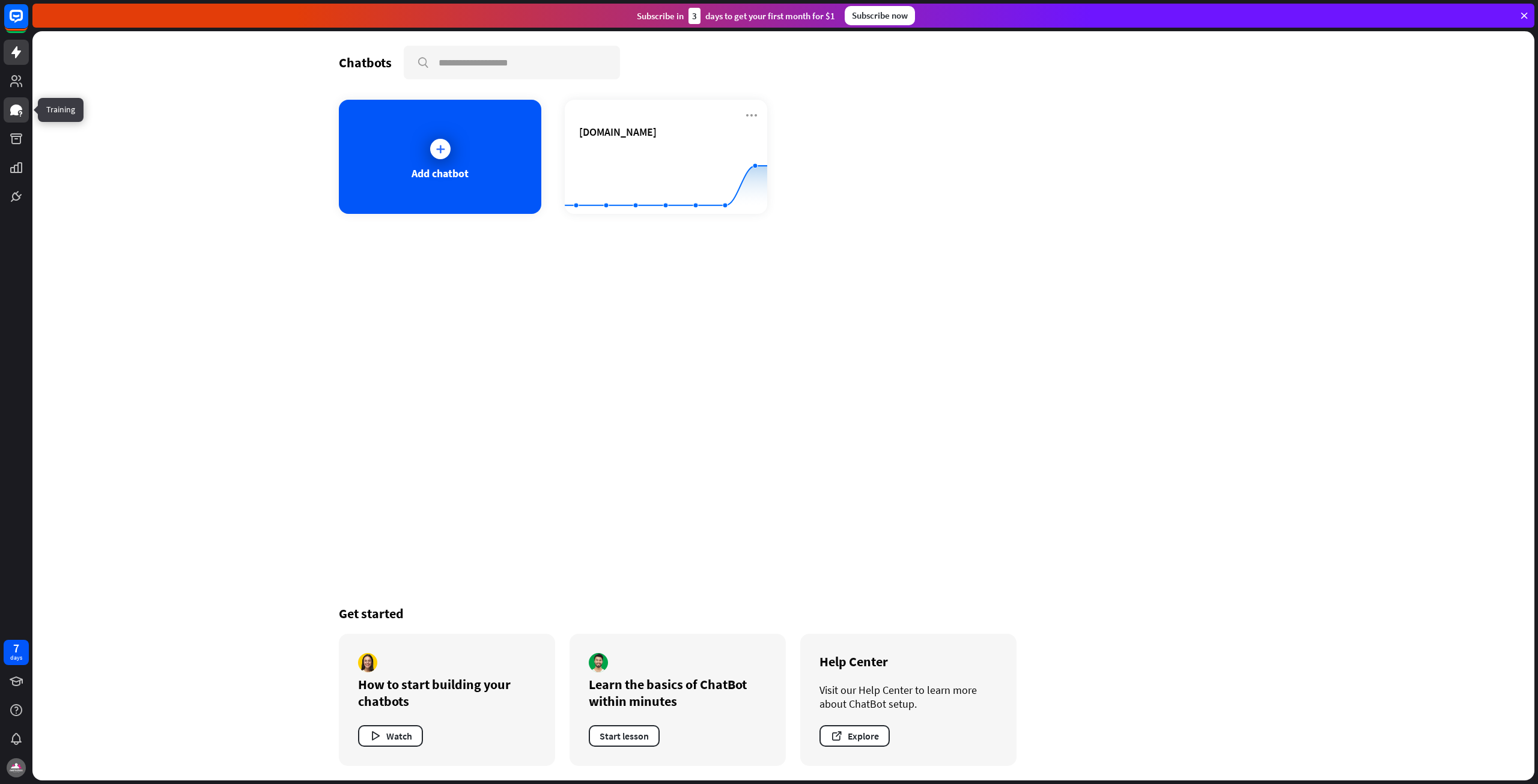
click at [12, 116] on icon at bounding box center [16, 110] width 14 height 14
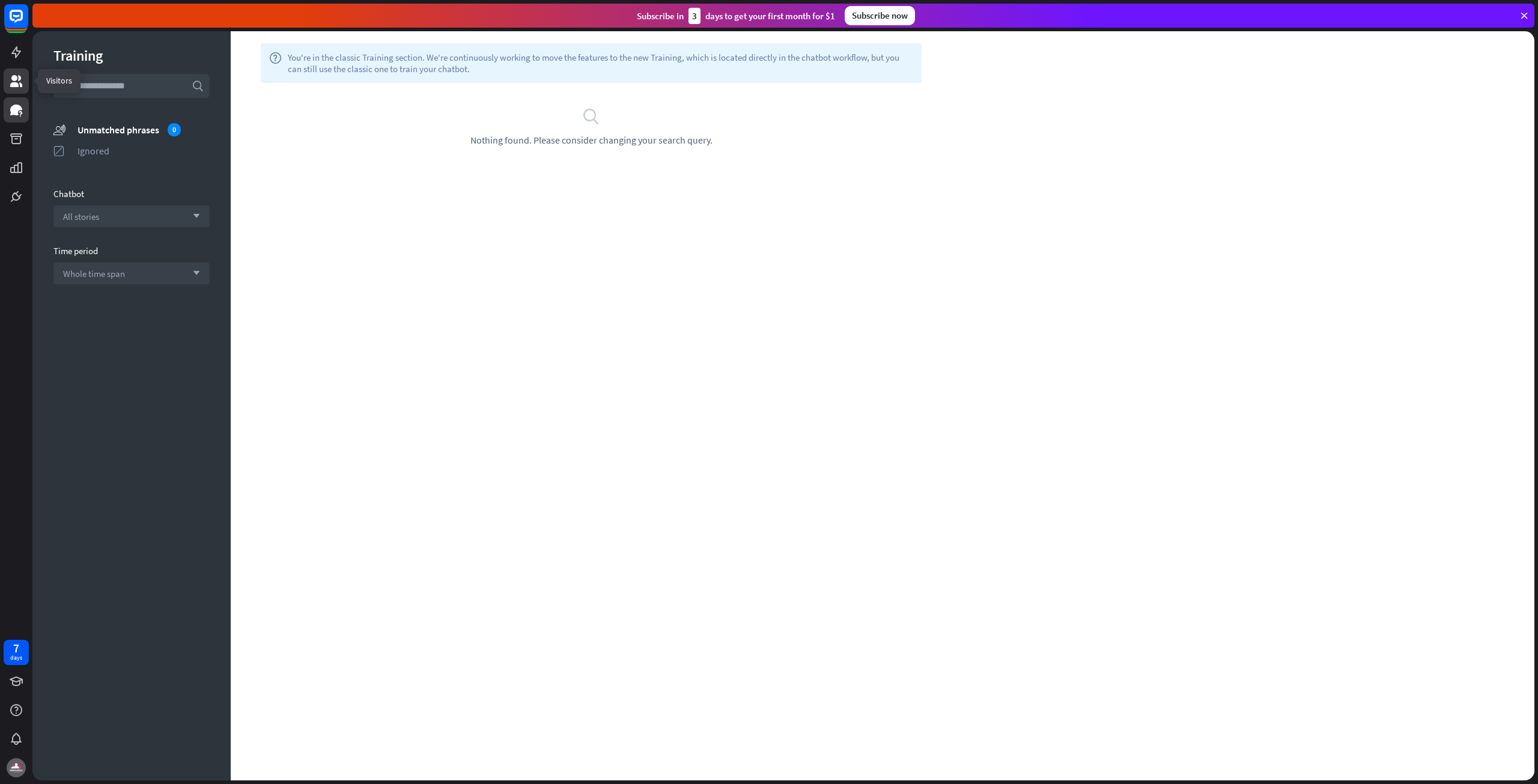
click at [8, 75] on link at bounding box center [16, 81] width 25 height 25
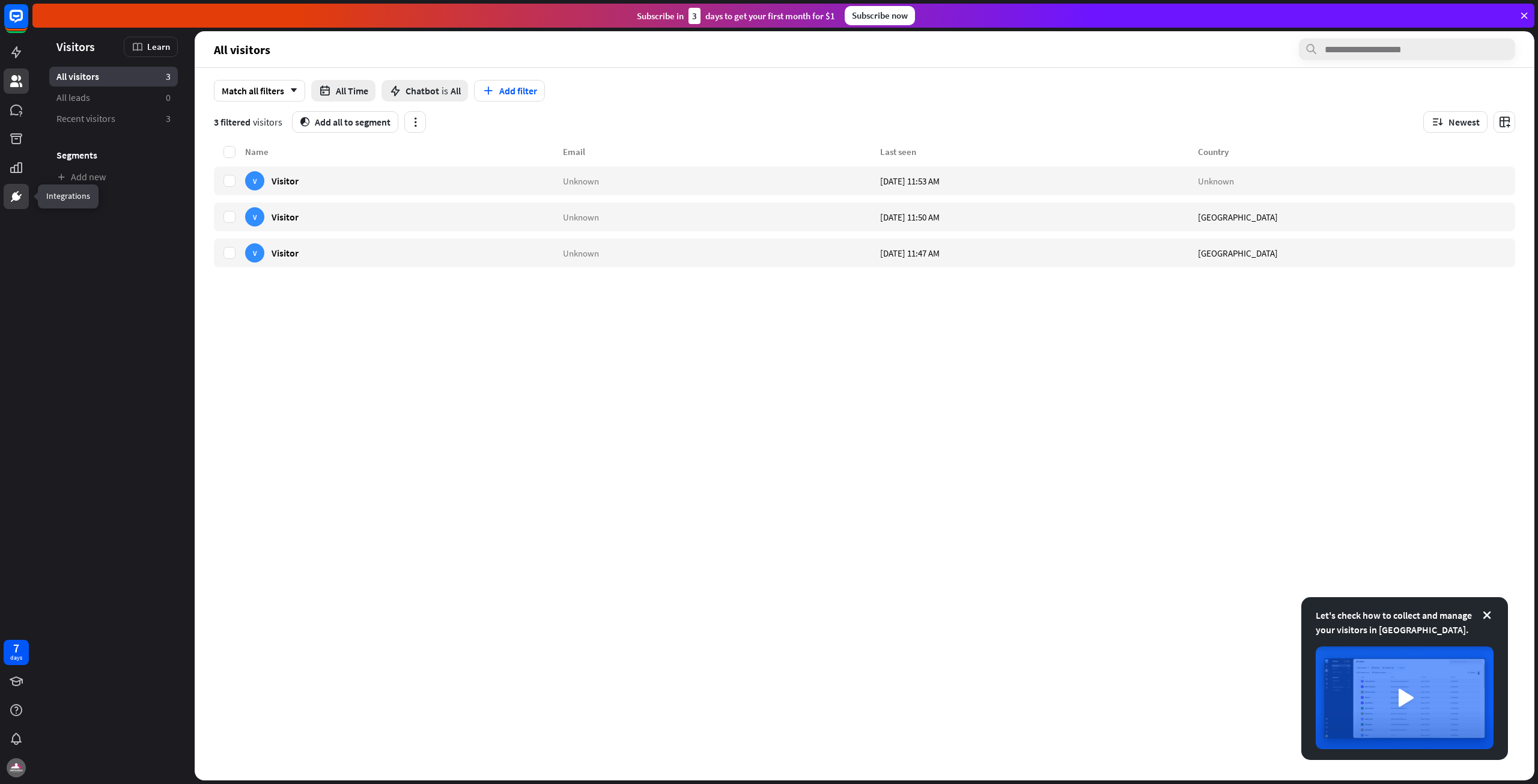
click at [20, 191] on icon at bounding box center [16, 196] width 14 height 14
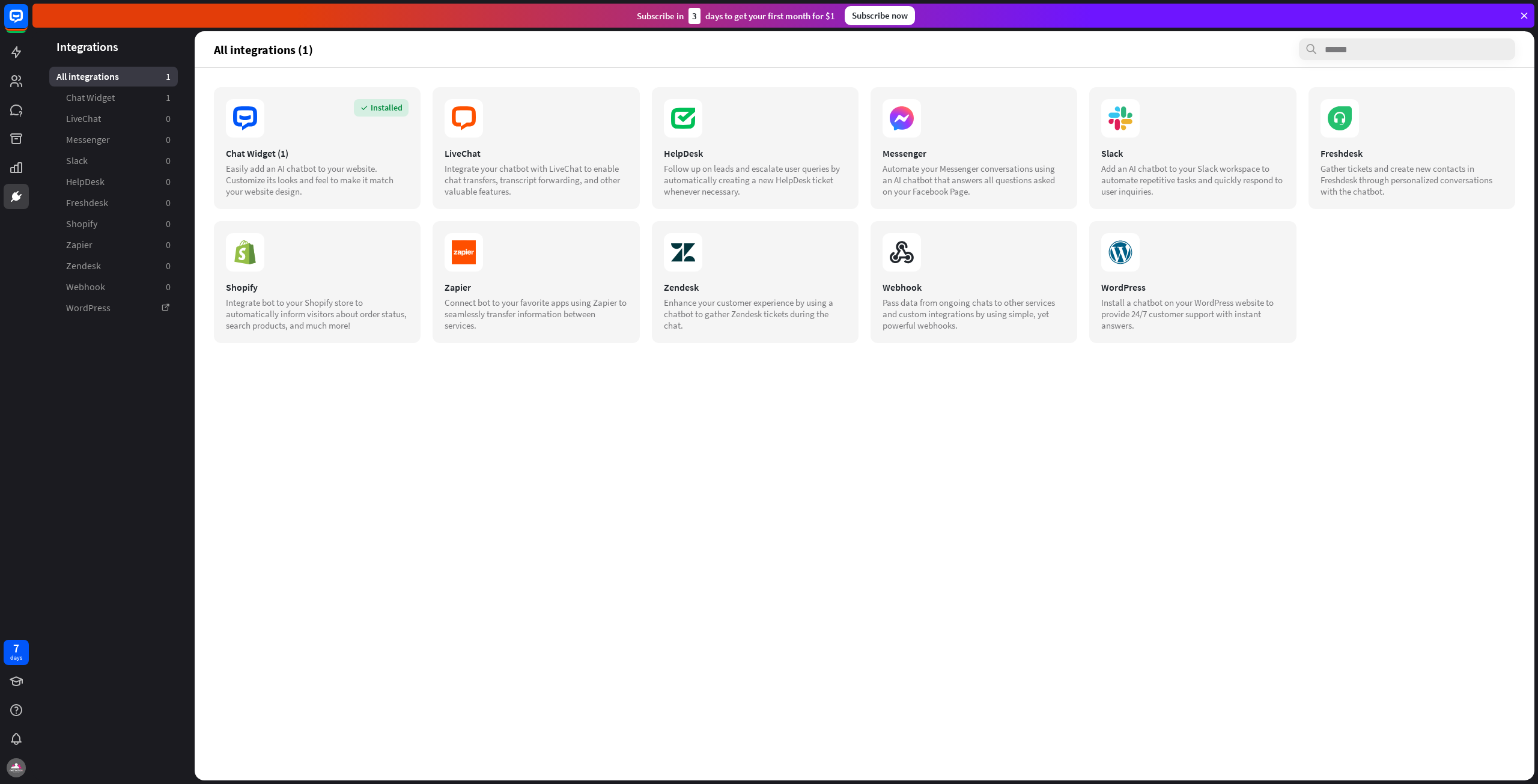
click at [29, 73] on div at bounding box center [16, 104] width 33 height 209
click at [16, 63] on link at bounding box center [16, 52] width 25 height 25
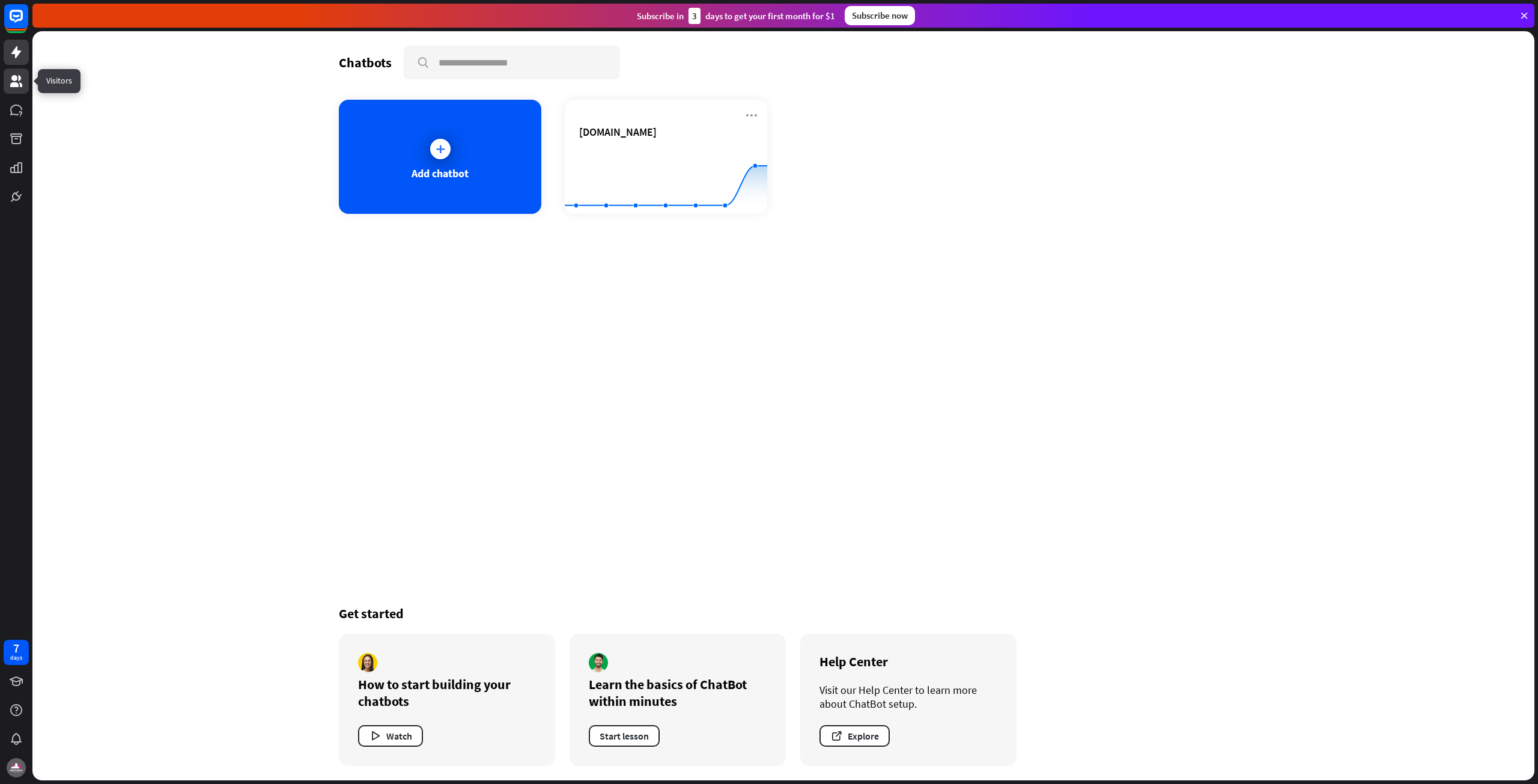
click at [12, 85] on icon at bounding box center [17, 82] width 12 height 12
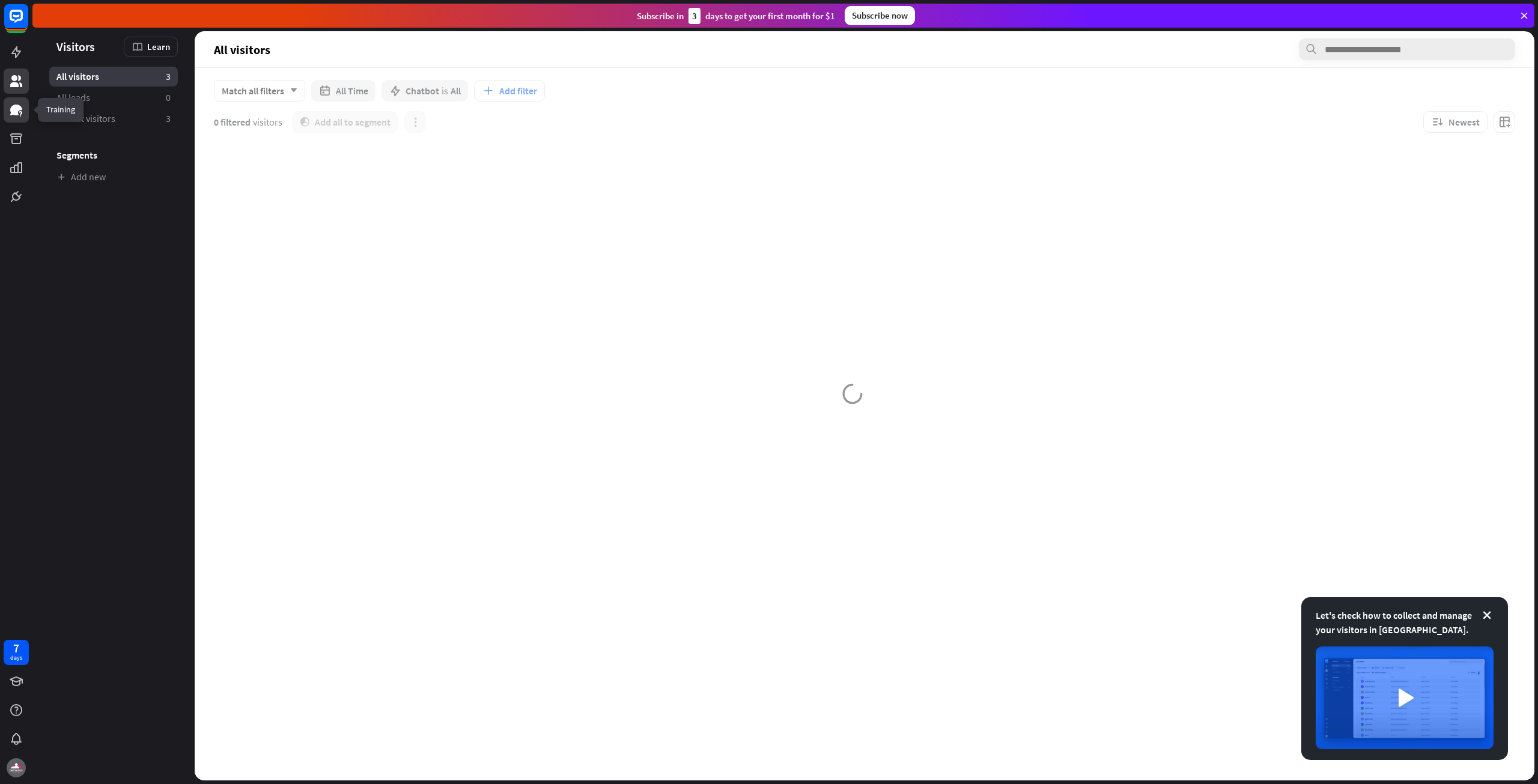
click at [11, 109] on icon at bounding box center [16, 110] width 14 height 14
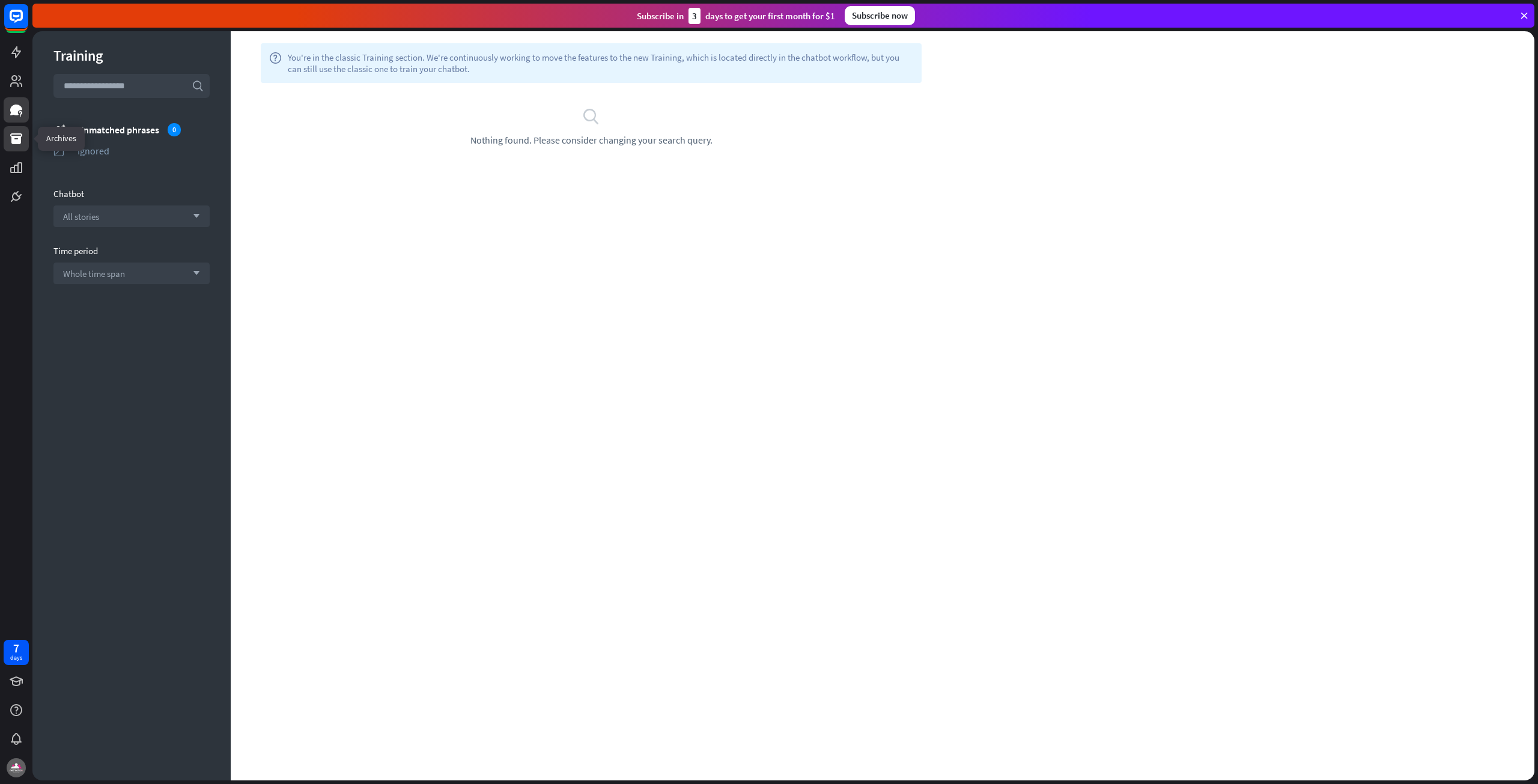
click at [13, 143] on icon at bounding box center [17, 139] width 12 height 11
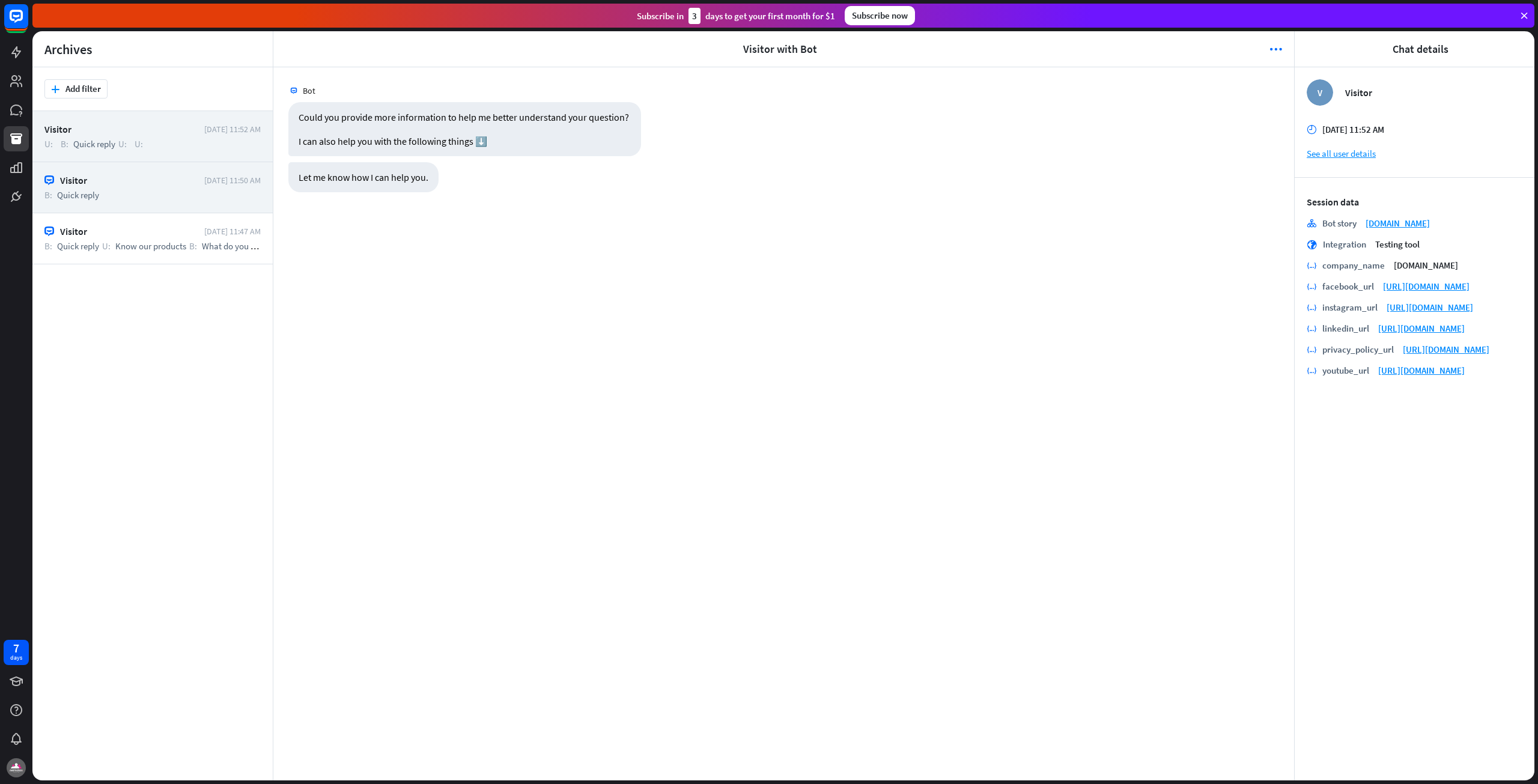
click at [137, 170] on div "Visitor Today 11:50 AM B: Quick reply" at bounding box center [153, 188] width 241 height 51
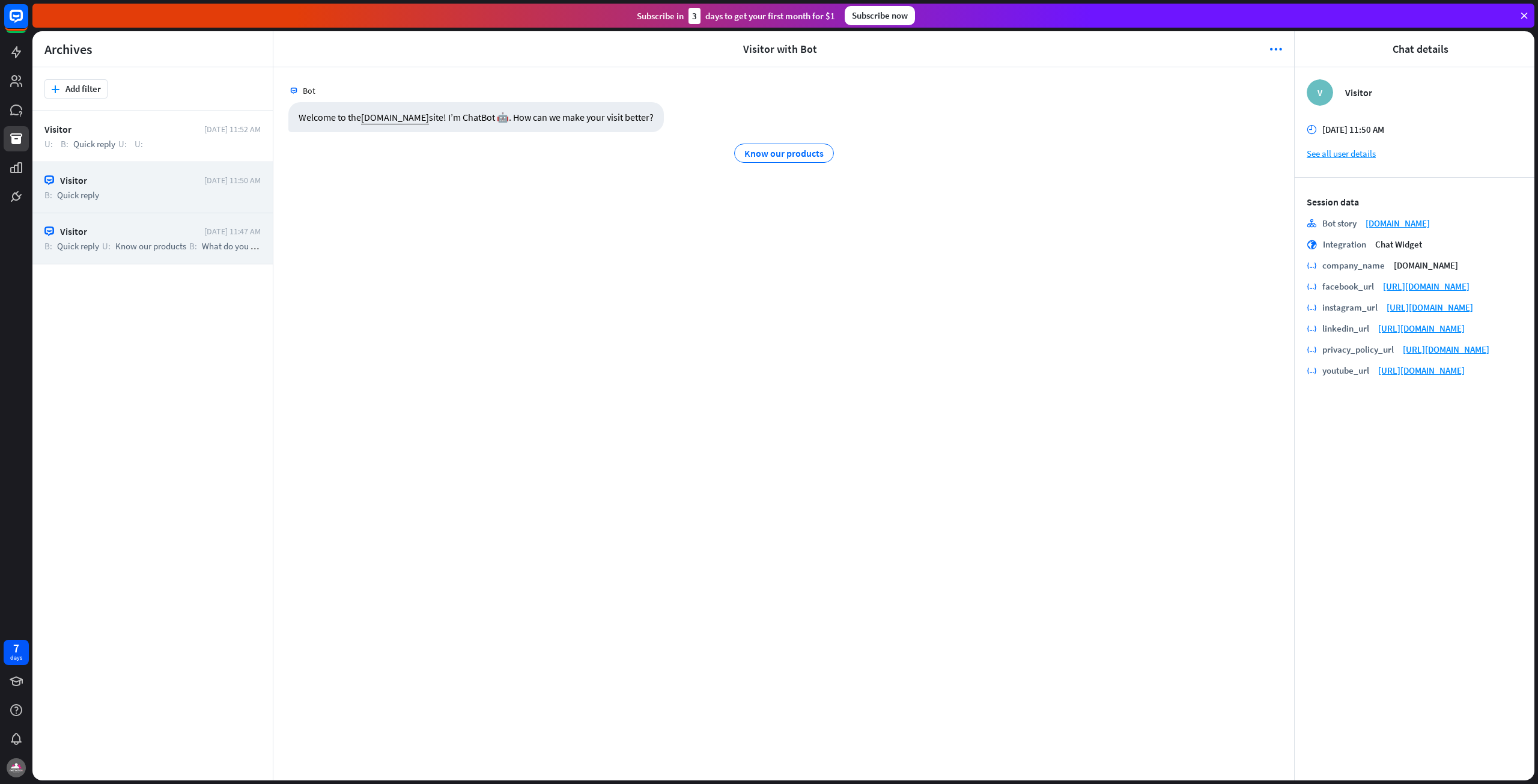
click at [133, 236] on div "Visitor" at bounding box center [130, 232] width 139 height 12
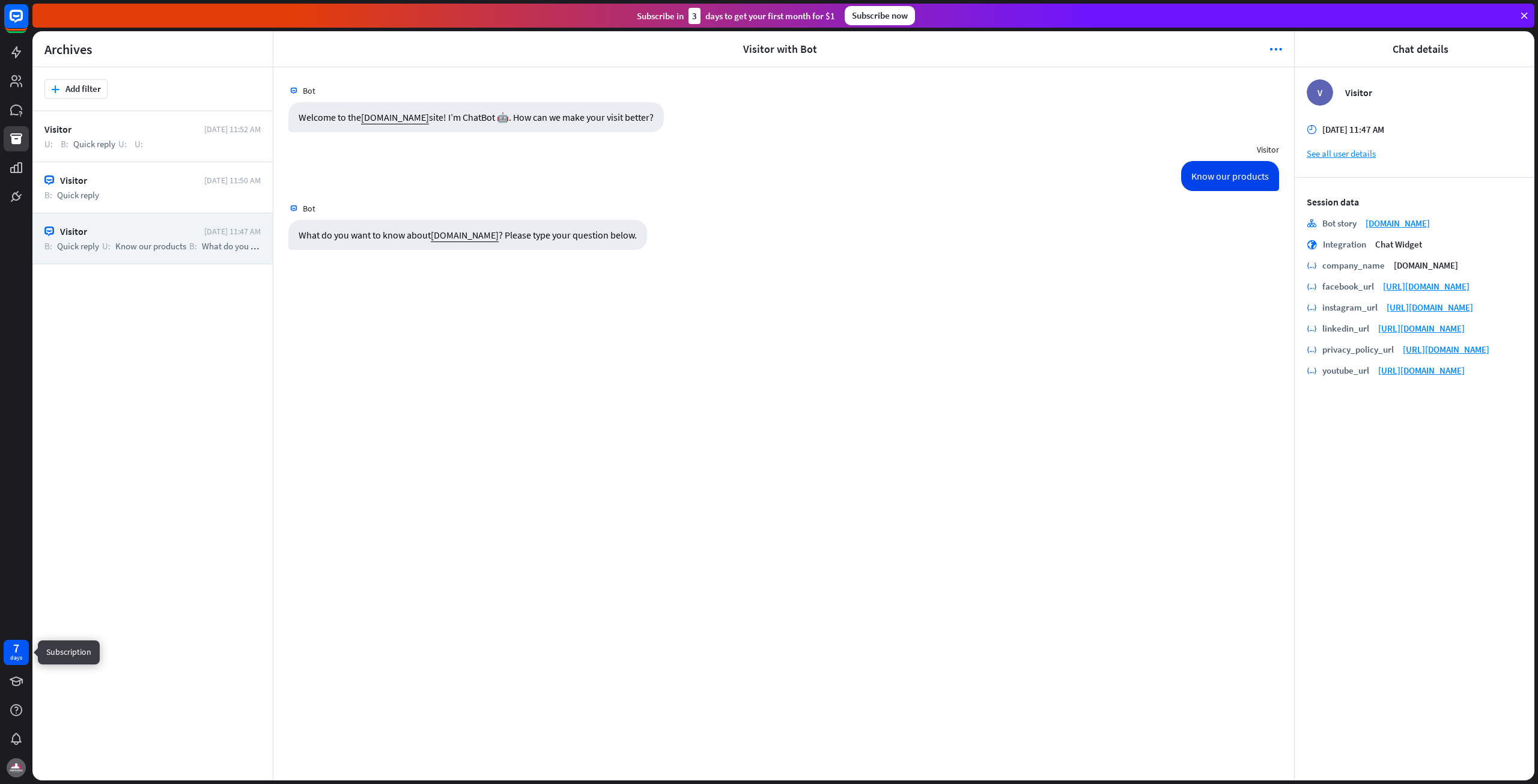
click at [14, 654] on div "days" at bounding box center [17, 657] width 12 height 8
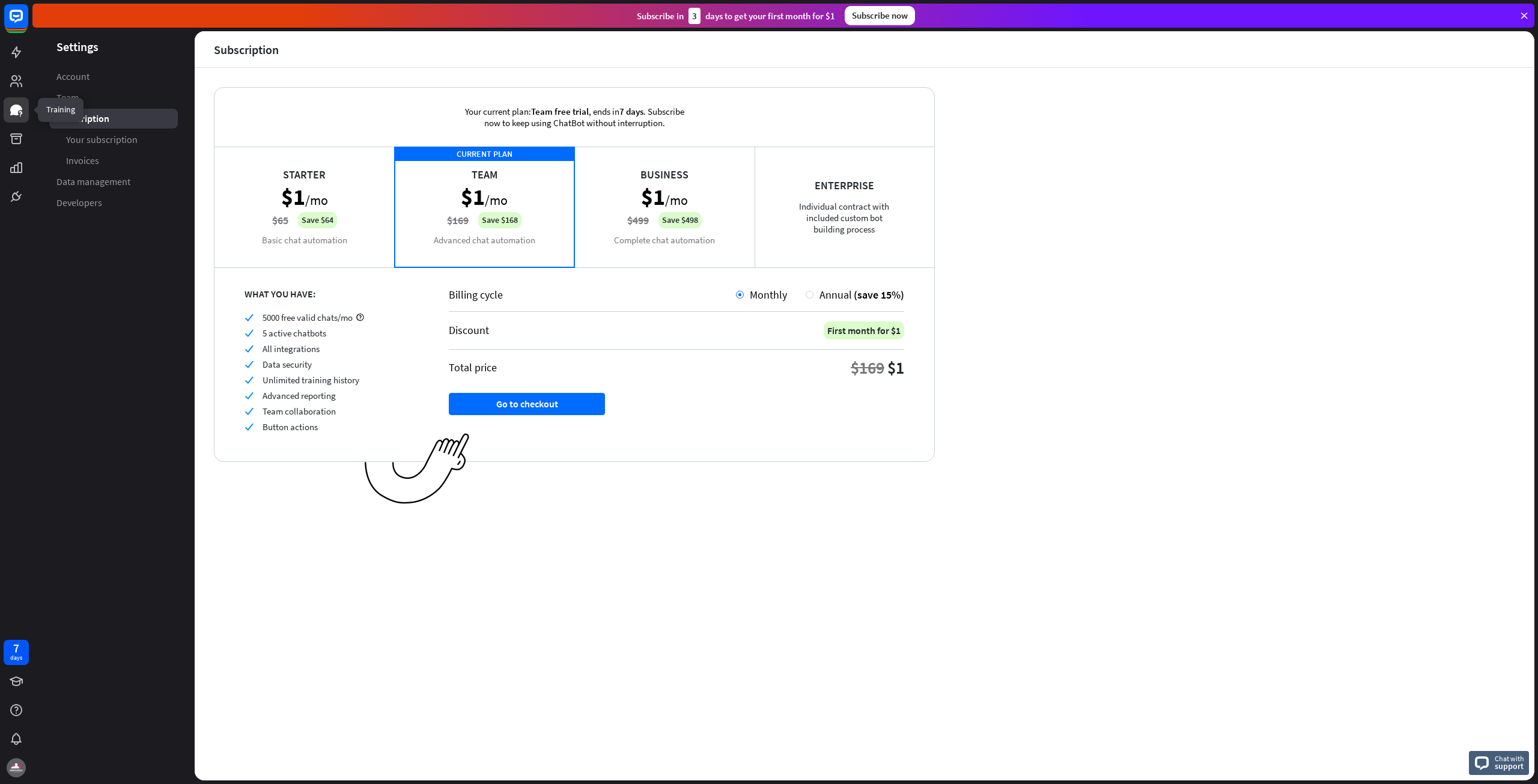
click at [16, 116] on icon at bounding box center [16, 110] width 14 height 14
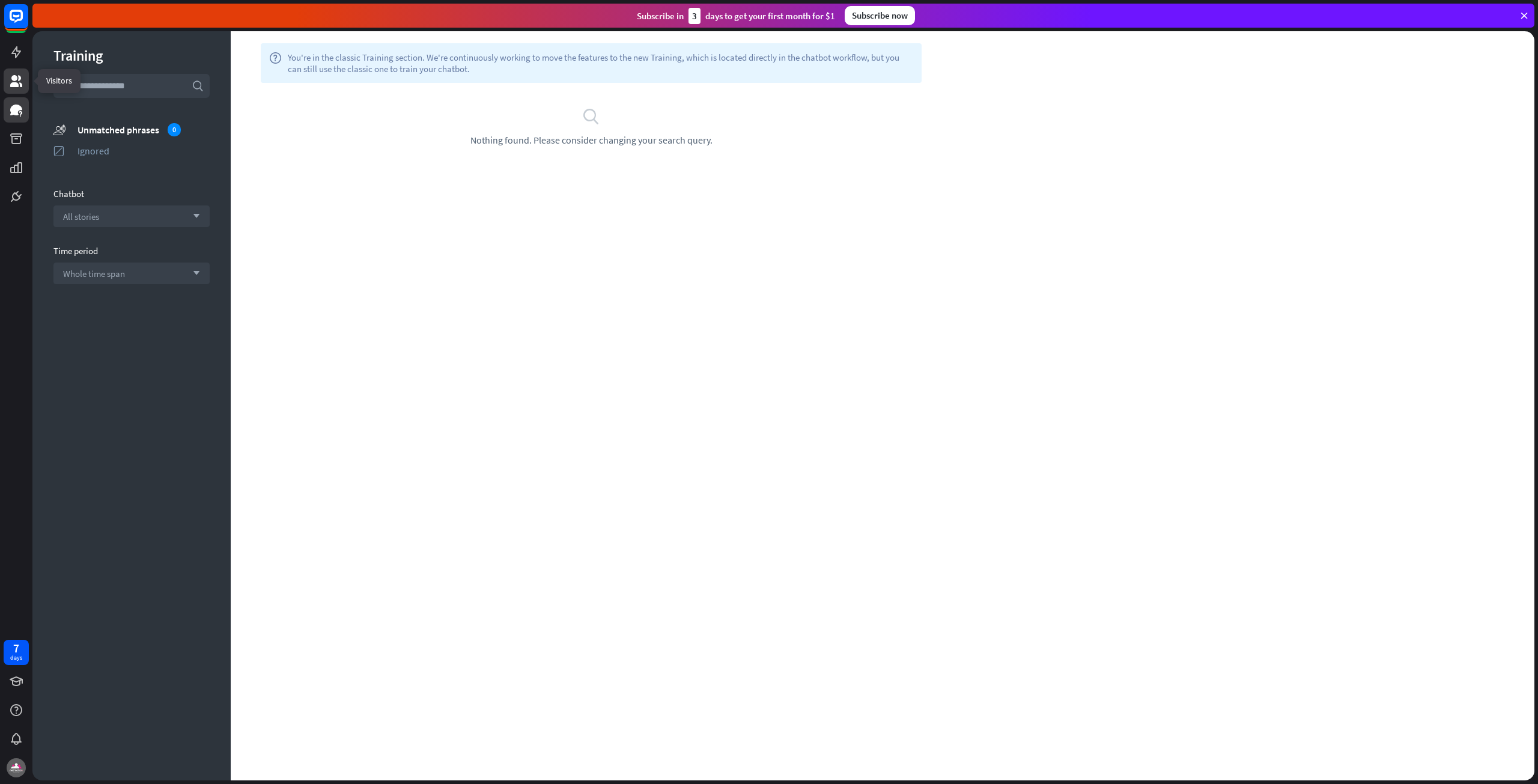
click at [24, 77] on link at bounding box center [16, 81] width 25 height 25
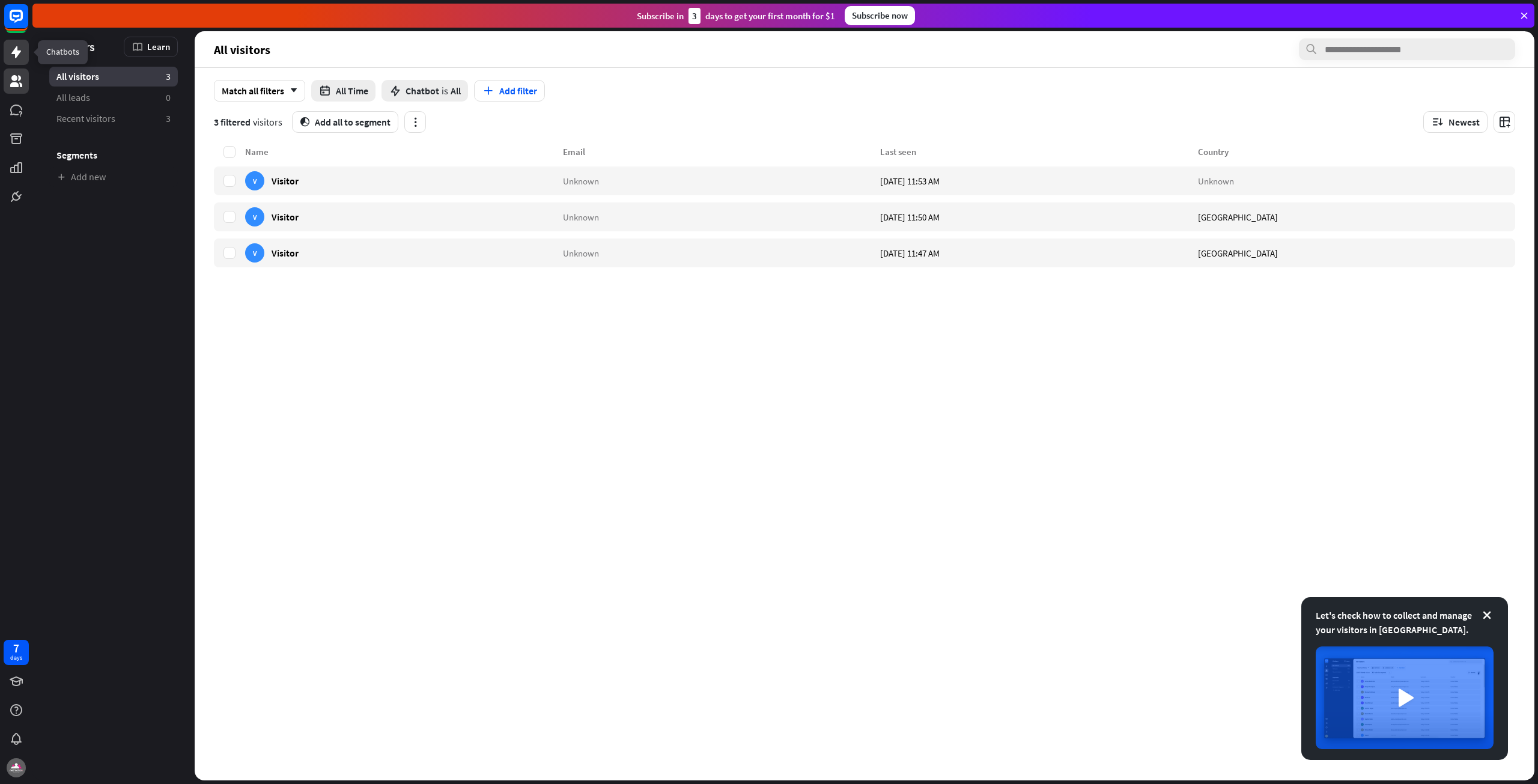
click at [15, 59] on icon at bounding box center [16, 52] width 14 height 14
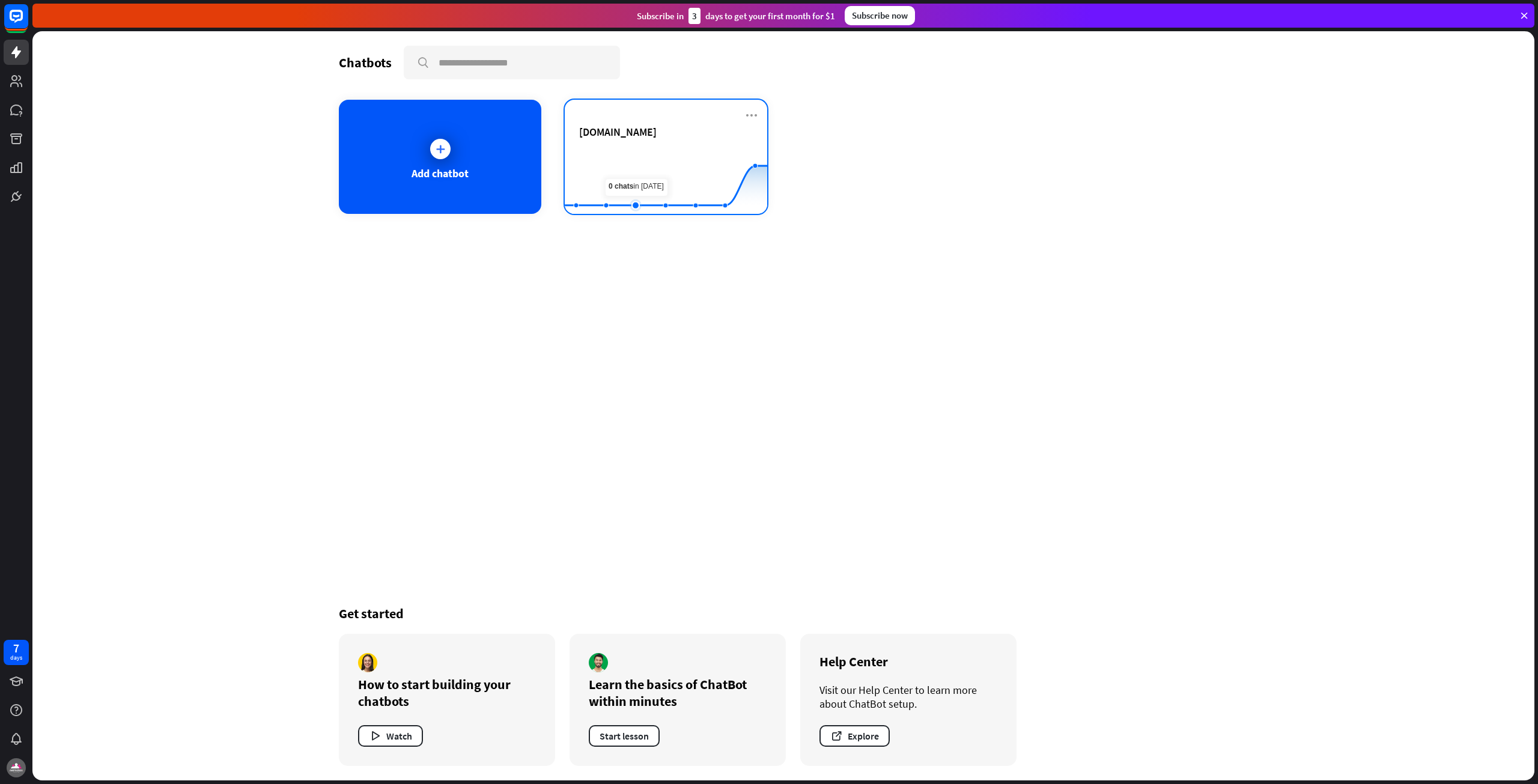
click at [636, 196] on rect at bounding box center [666, 184] width 202 height 75
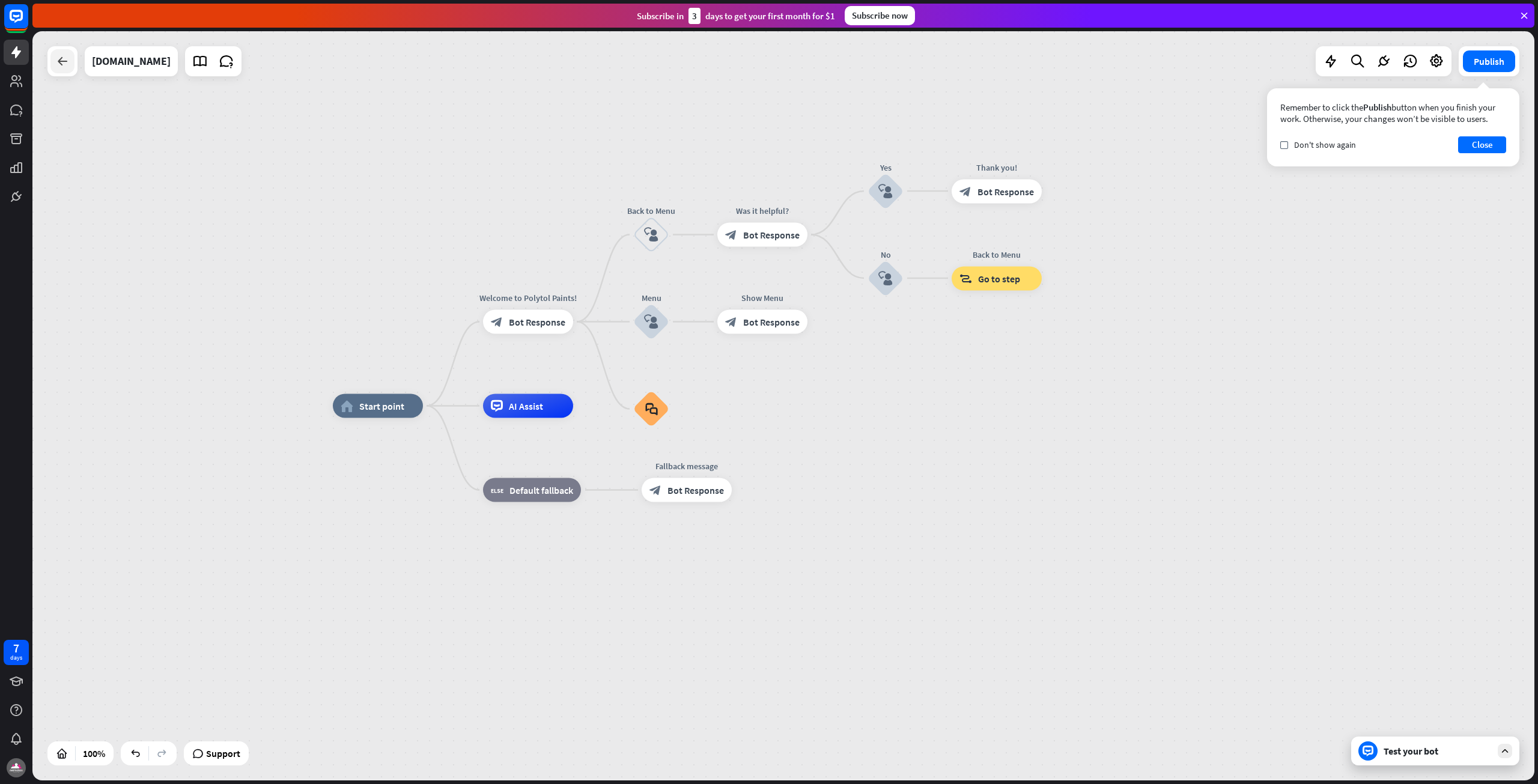
click at [52, 69] on div at bounding box center [62, 60] width 24 height 24
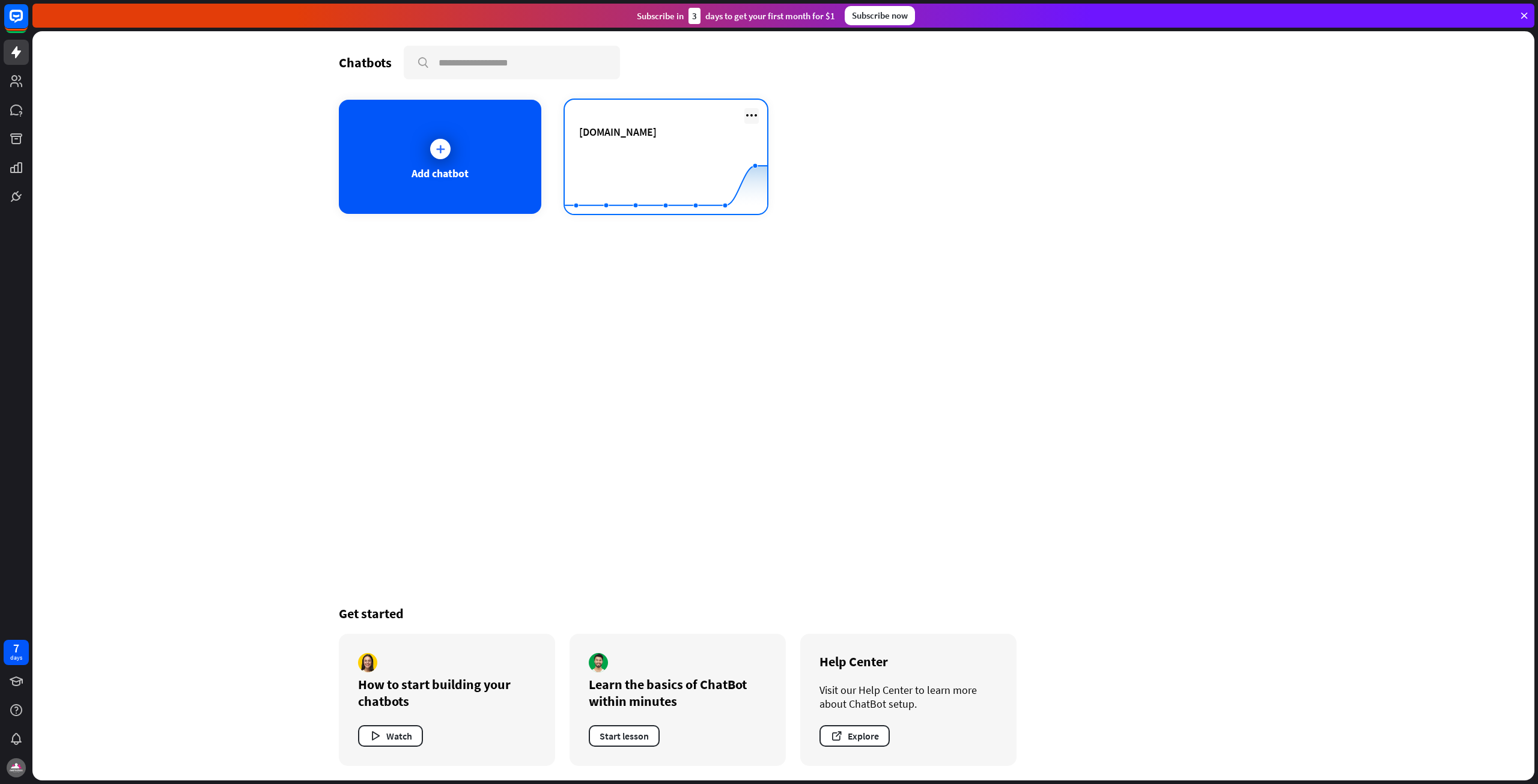
click at [751, 112] on icon at bounding box center [751, 115] width 14 height 14
drag, startPoint x: 702, startPoint y: 119, endPoint x: 787, endPoint y: 211, distance: 125.3
click at [787, 211] on body "7 days close Product Help First steps Get started with ChatBot Help Center Foll…" at bounding box center [769, 392] width 1538 height 784
click at [787, 211] on div "Delete chatbot" at bounding box center [757, 208] width 81 height 21
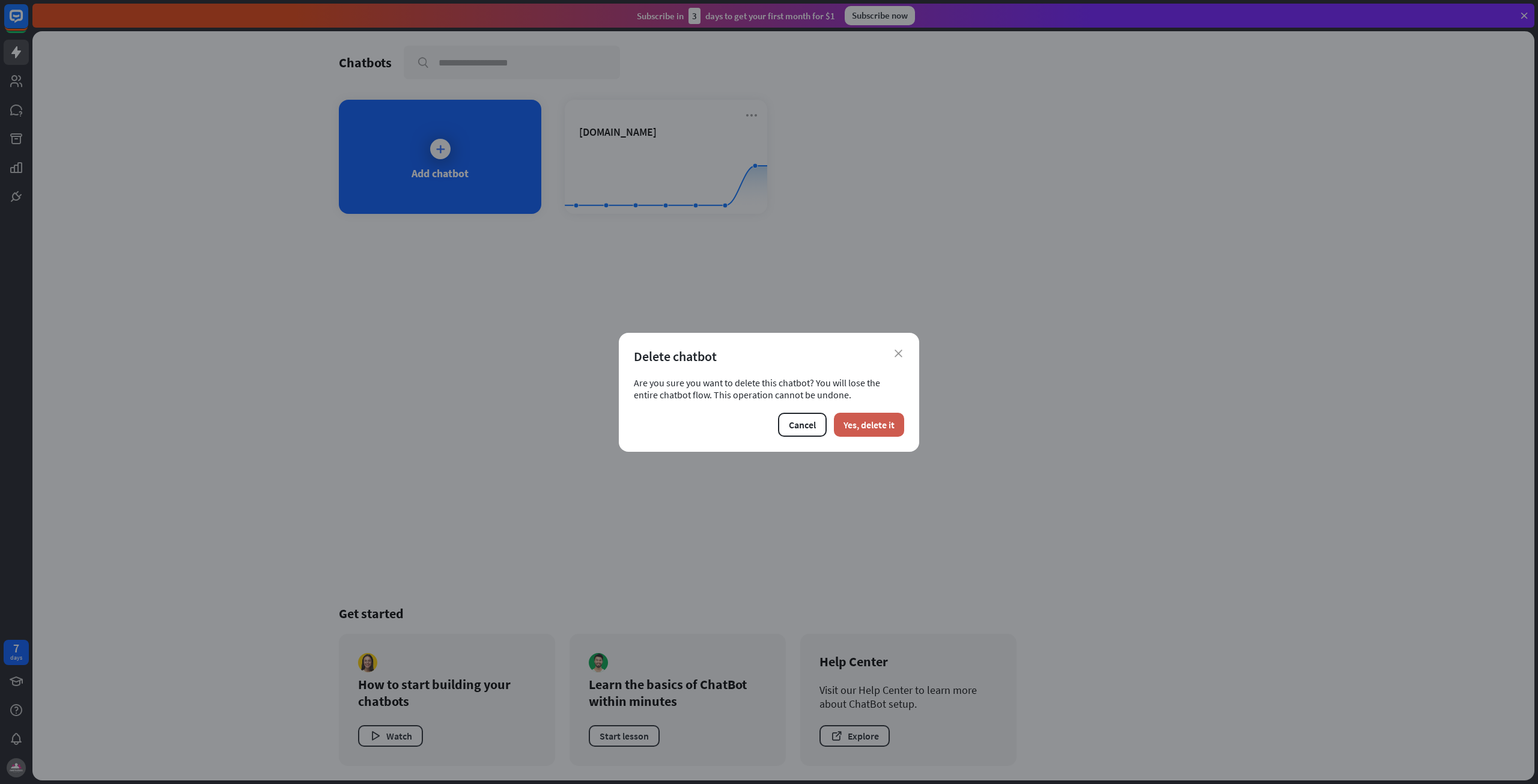
click at [857, 416] on button "Yes, delete it" at bounding box center [868, 424] width 70 height 24
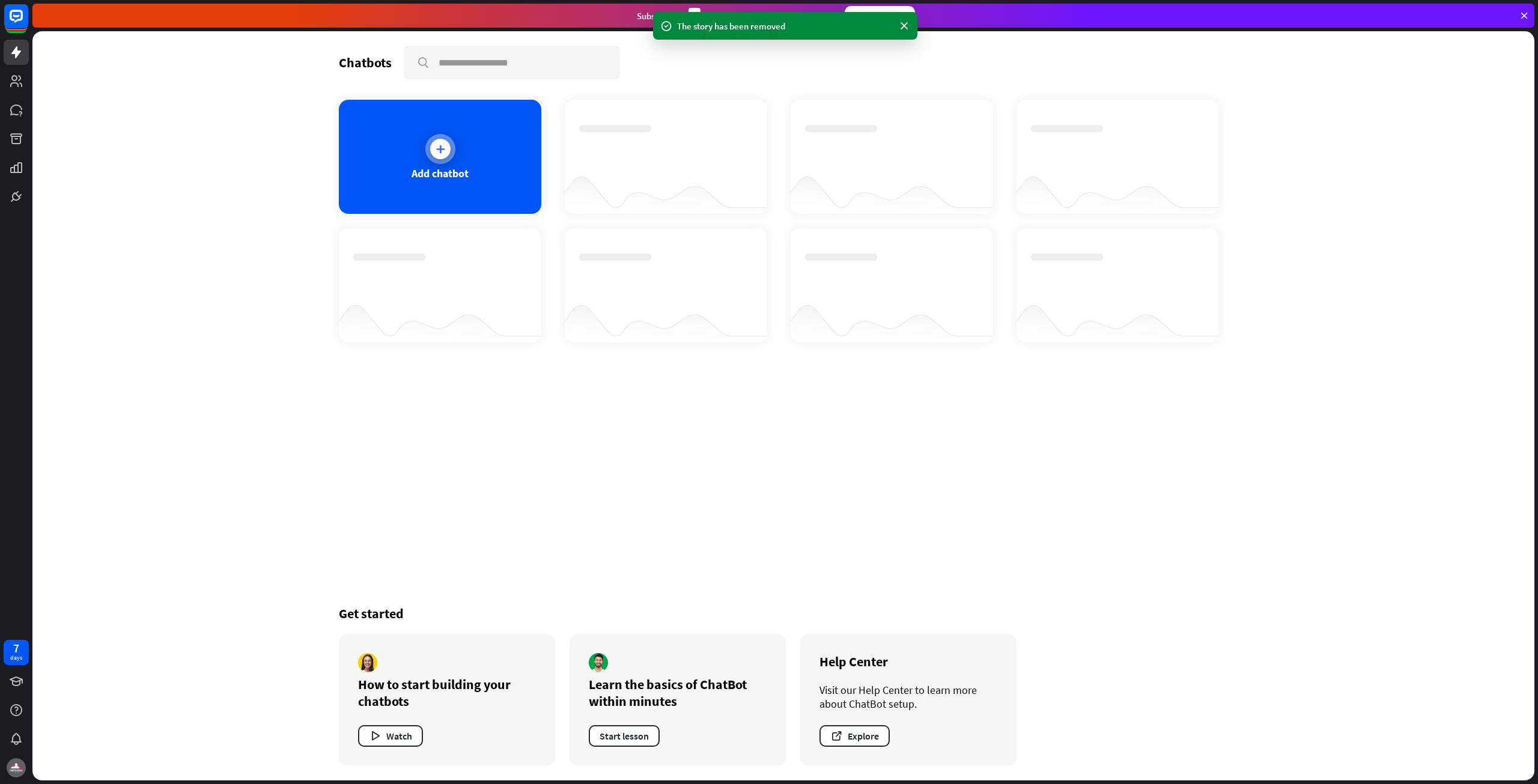
click at [443, 151] on icon at bounding box center [440, 149] width 12 height 12
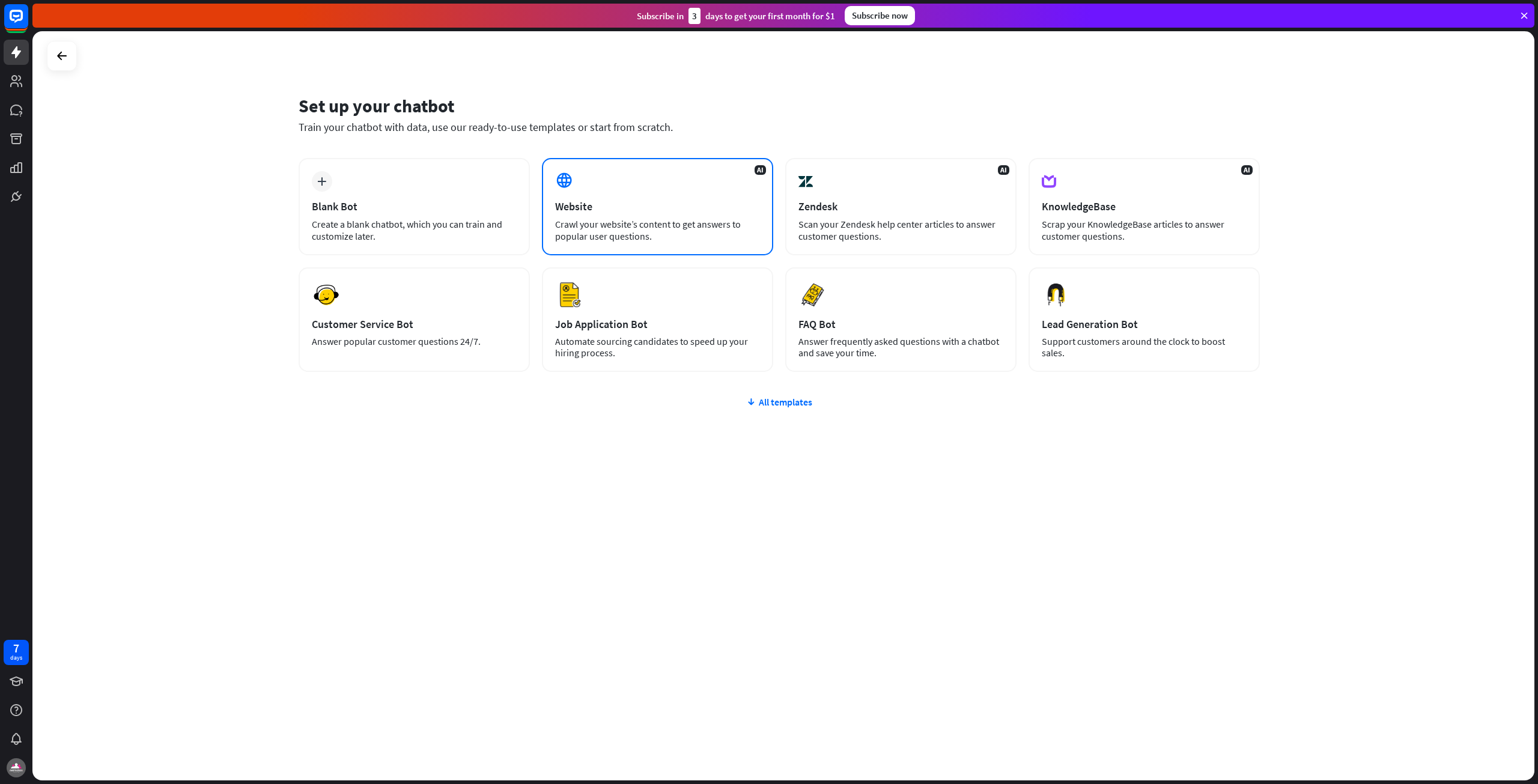
click at [707, 222] on div "Crawl your website’s content to get answers to popular user questions." at bounding box center [657, 230] width 205 height 24
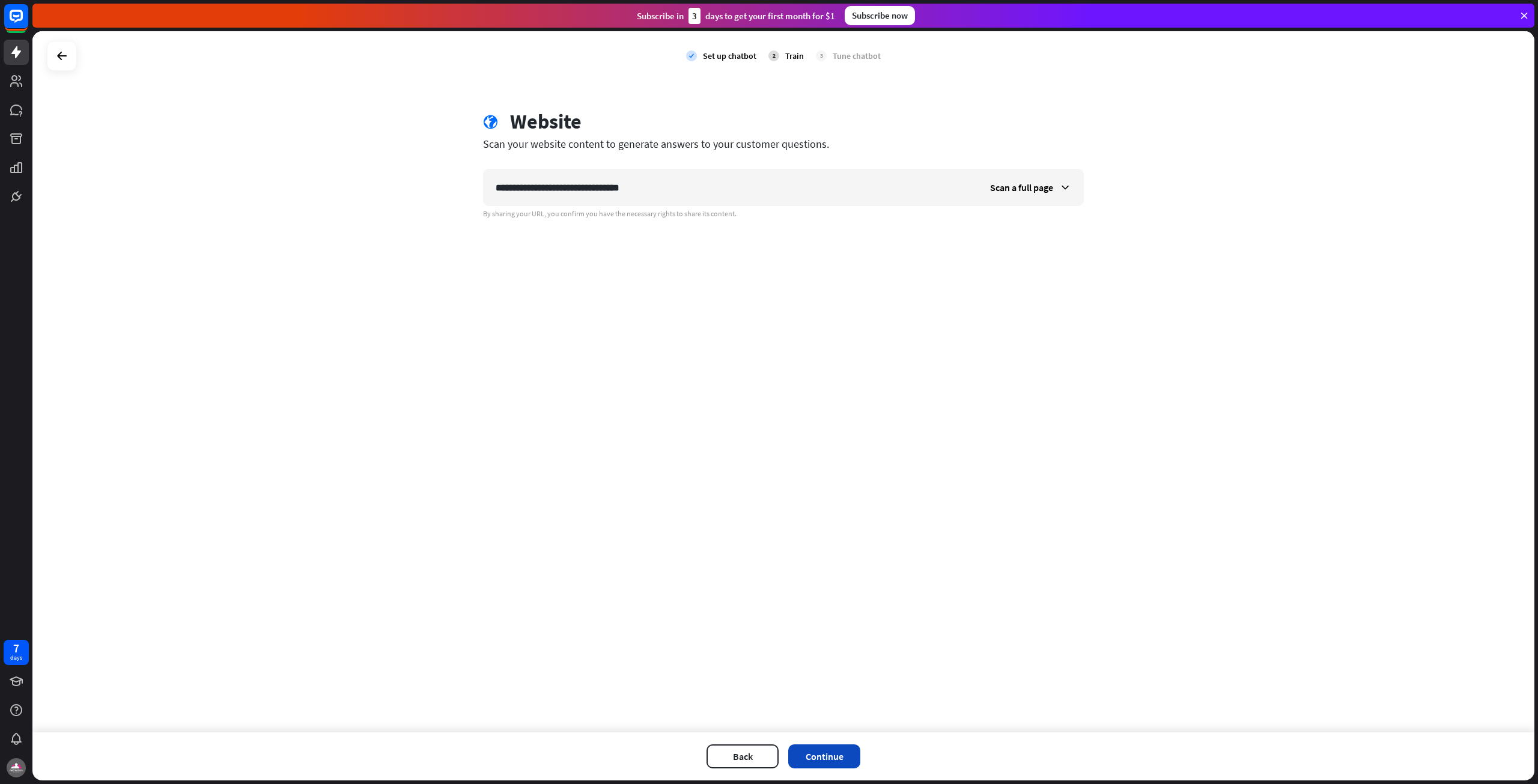
type input "**********"
click at [831, 751] on button "Continue" at bounding box center [824, 756] width 72 height 24
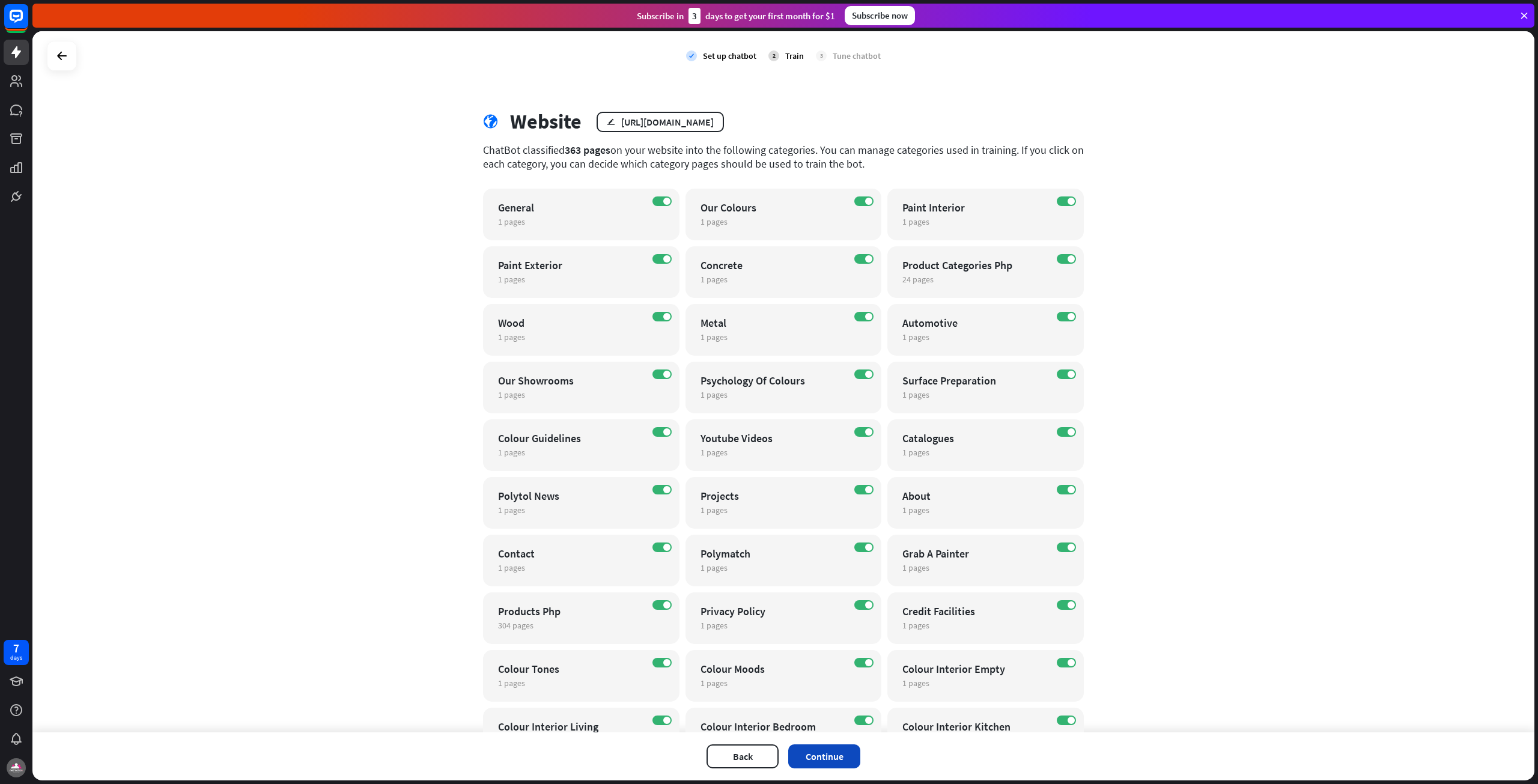
click at [807, 755] on button "Continue" at bounding box center [824, 756] width 72 height 24
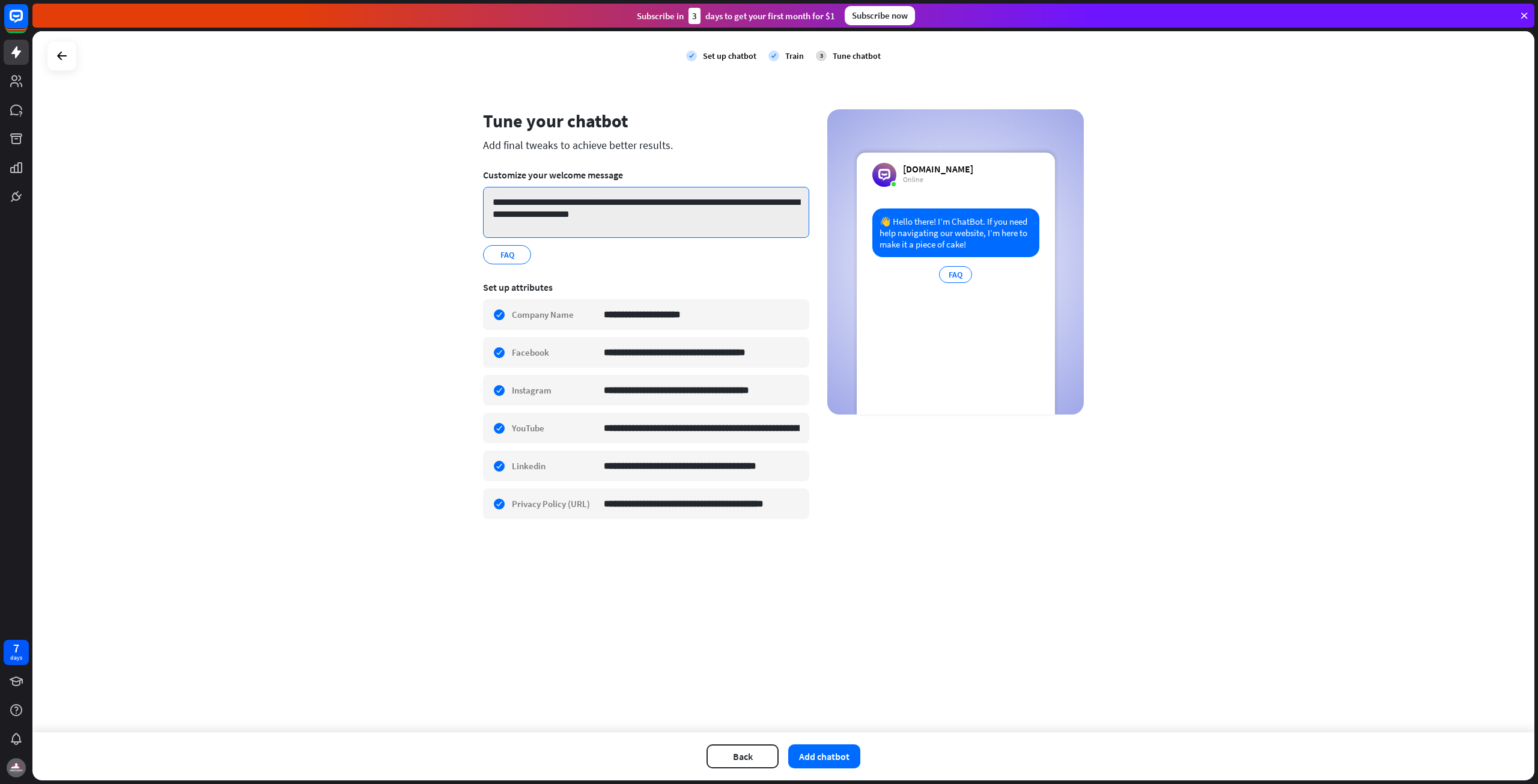
click at [560, 200] on textarea "**********" at bounding box center [646, 212] width 326 height 51
drag, startPoint x: 665, startPoint y: 216, endPoint x: 571, endPoint y: 204, distance: 94.8
click at [571, 204] on textarea "**********" at bounding box center [646, 212] width 326 height 51
drag, startPoint x: 571, startPoint y: 204, endPoint x: 591, endPoint y: 198, distance: 20.9
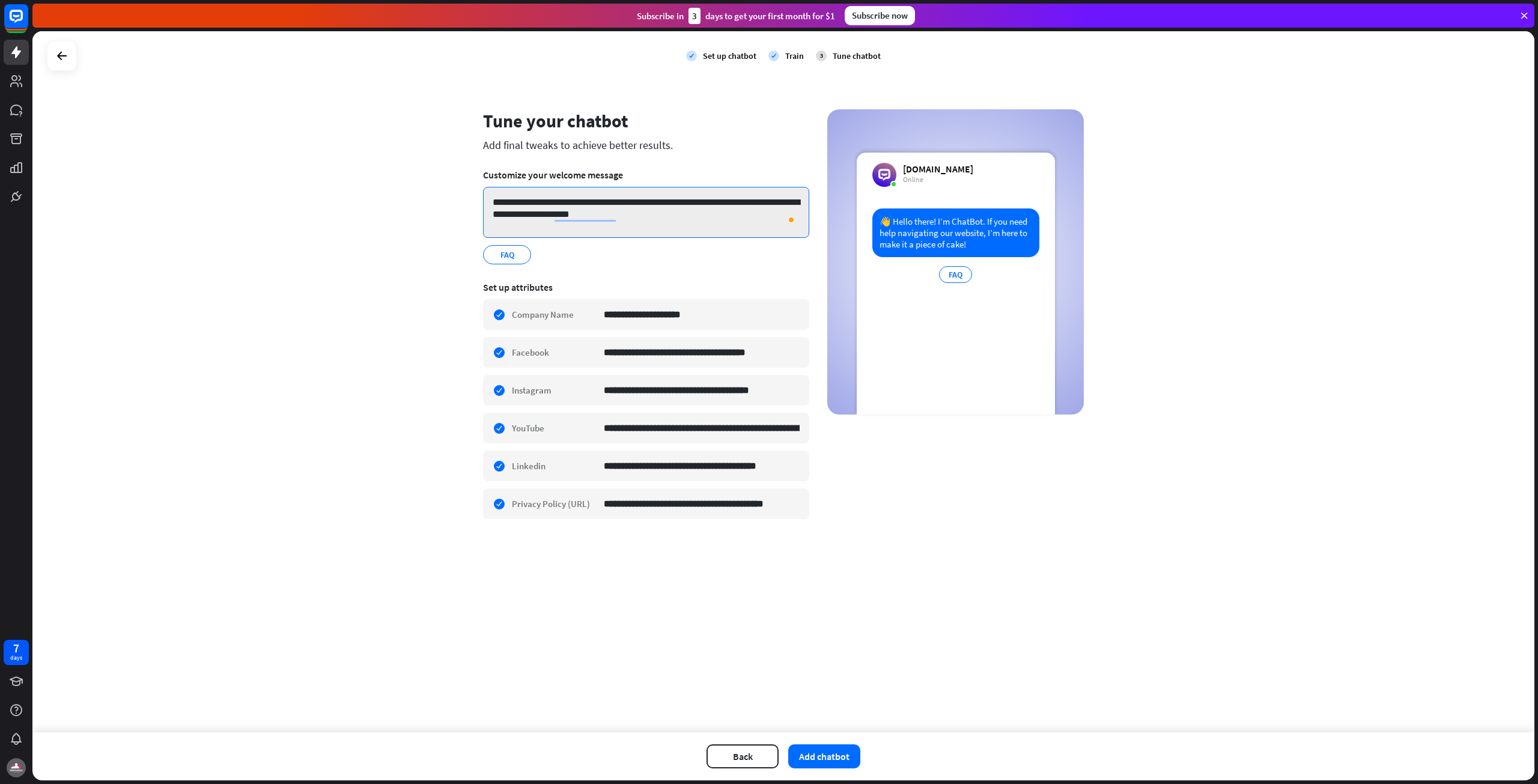
click at [591, 198] on textarea "**********" at bounding box center [646, 212] width 326 height 51
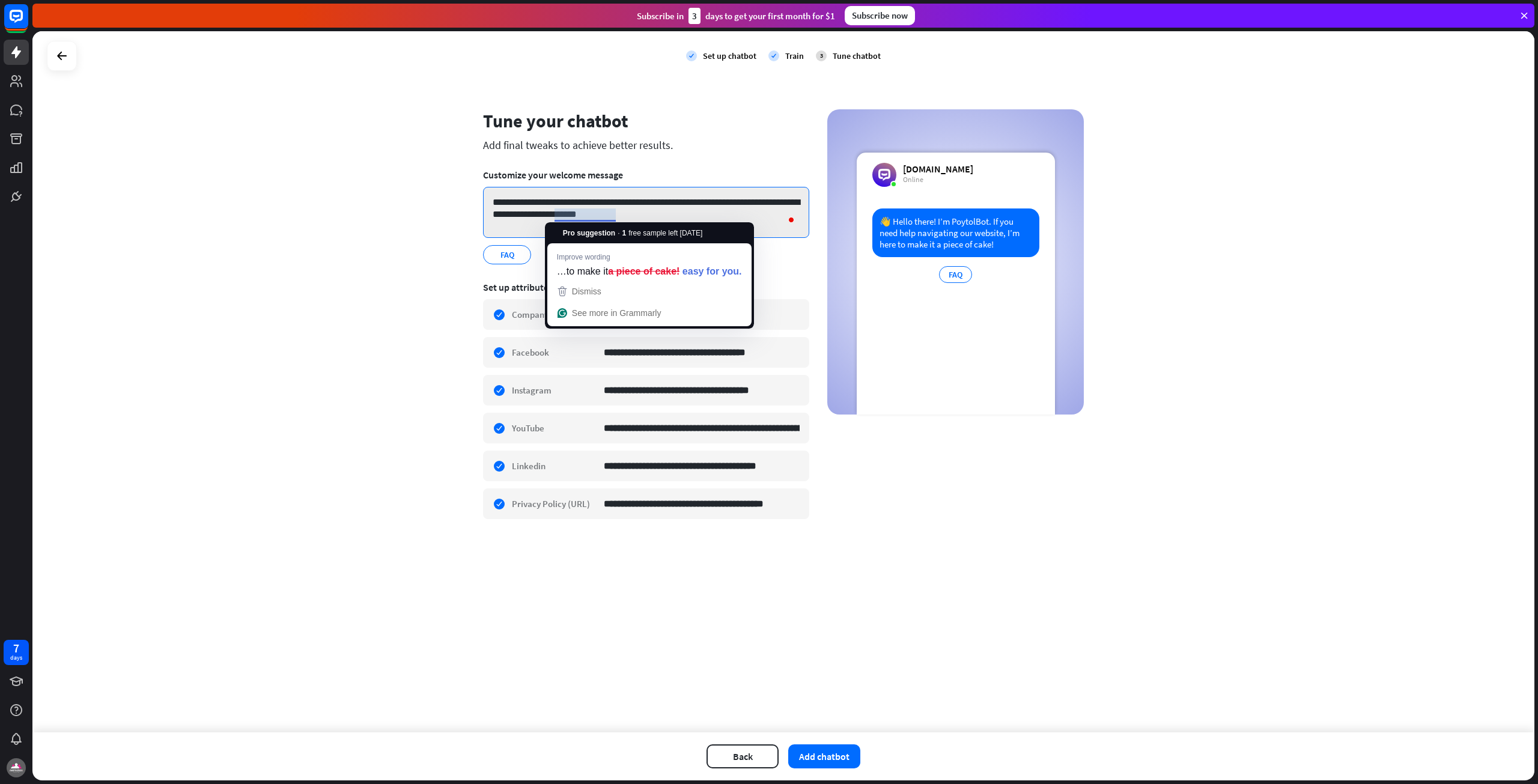
drag, startPoint x: 525, startPoint y: 215, endPoint x: 612, endPoint y: 216, distance: 87.0
click at [612, 216] on textarea "**********" at bounding box center [646, 212] width 326 height 51
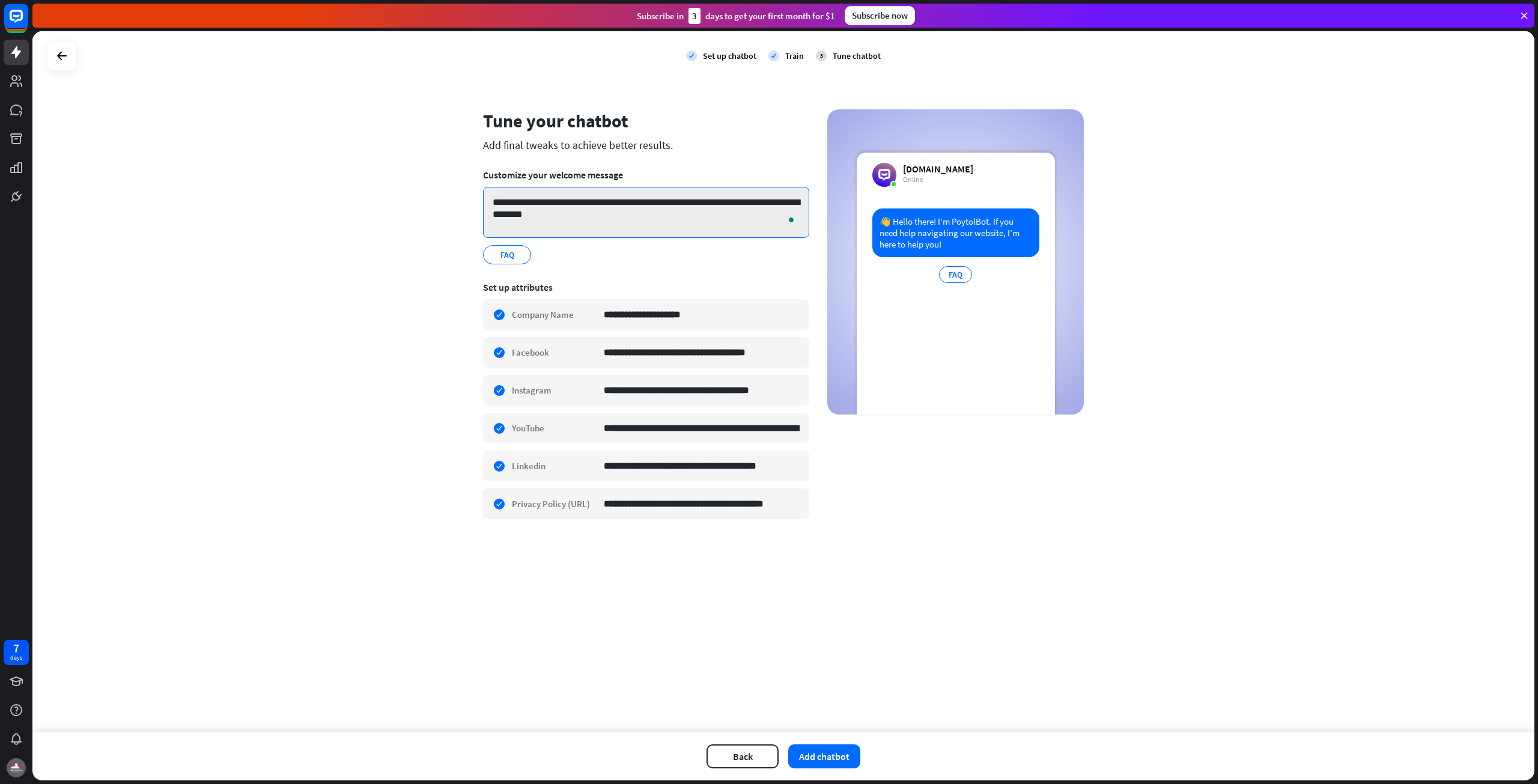
type textarea "**********"
click at [596, 251] on div "FAQ edit" at bounding box center [646, 255] width 326 height 20
click at [518, 264] on div "FAQ edit" at bounding box center [507, 255] width 48 height 20
click at [519, 259] on div "edit" at bounding box center [522, 254] width 15 height 17
click at [520, 257] on icon "edit" at bounding box center [520, 255] width 10 height 9
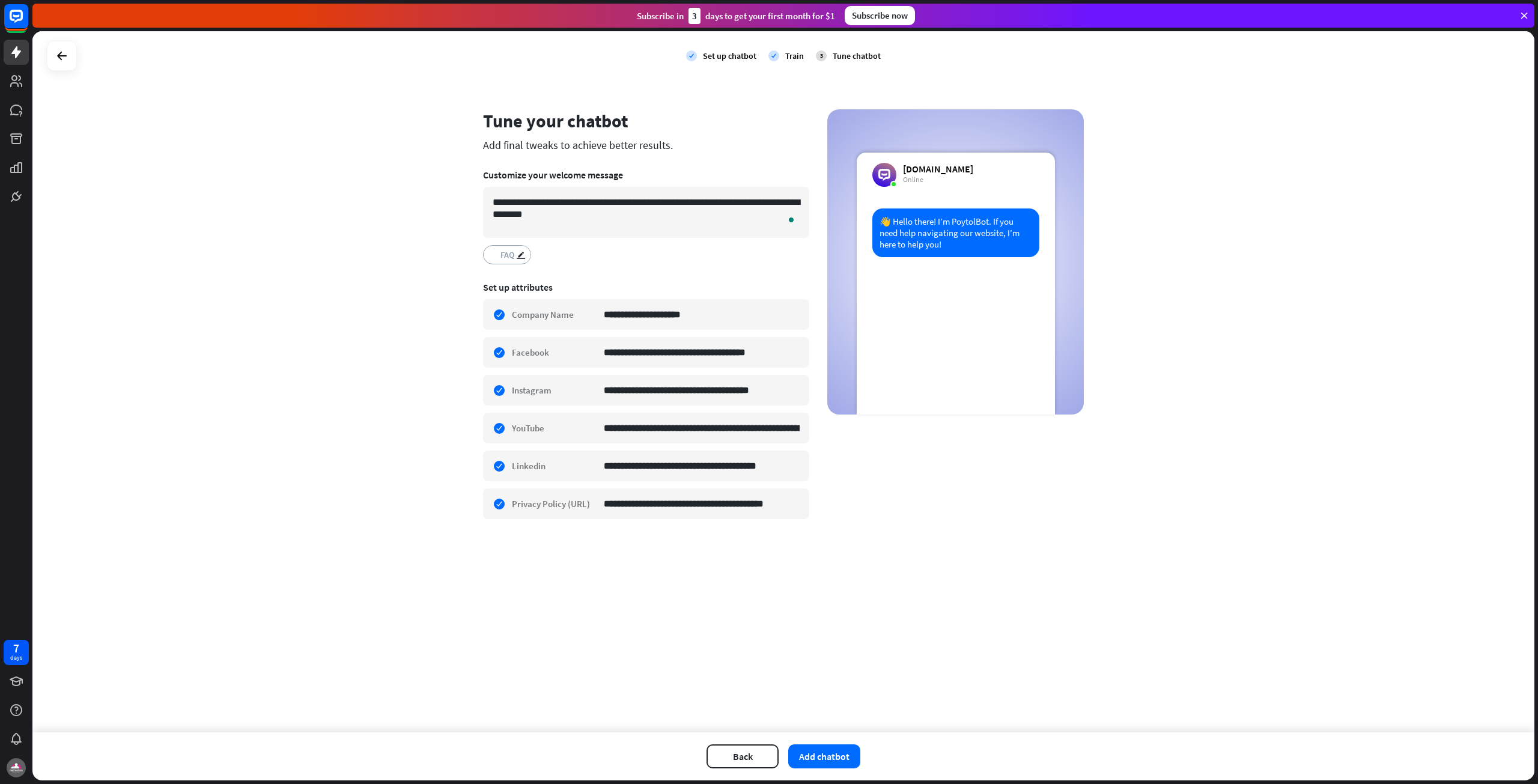
drag, startPoint x: 521, startPoint y: 254, endPoint x: 502, endPoint y: 254, distance: 19.0
click at [502, 254] on span "FAQ" at bounding box center [507, 254] width 16 height 13
click at [834, 749] on button "Add chatbot" at bounding box center [824, 756] width 72 height 24
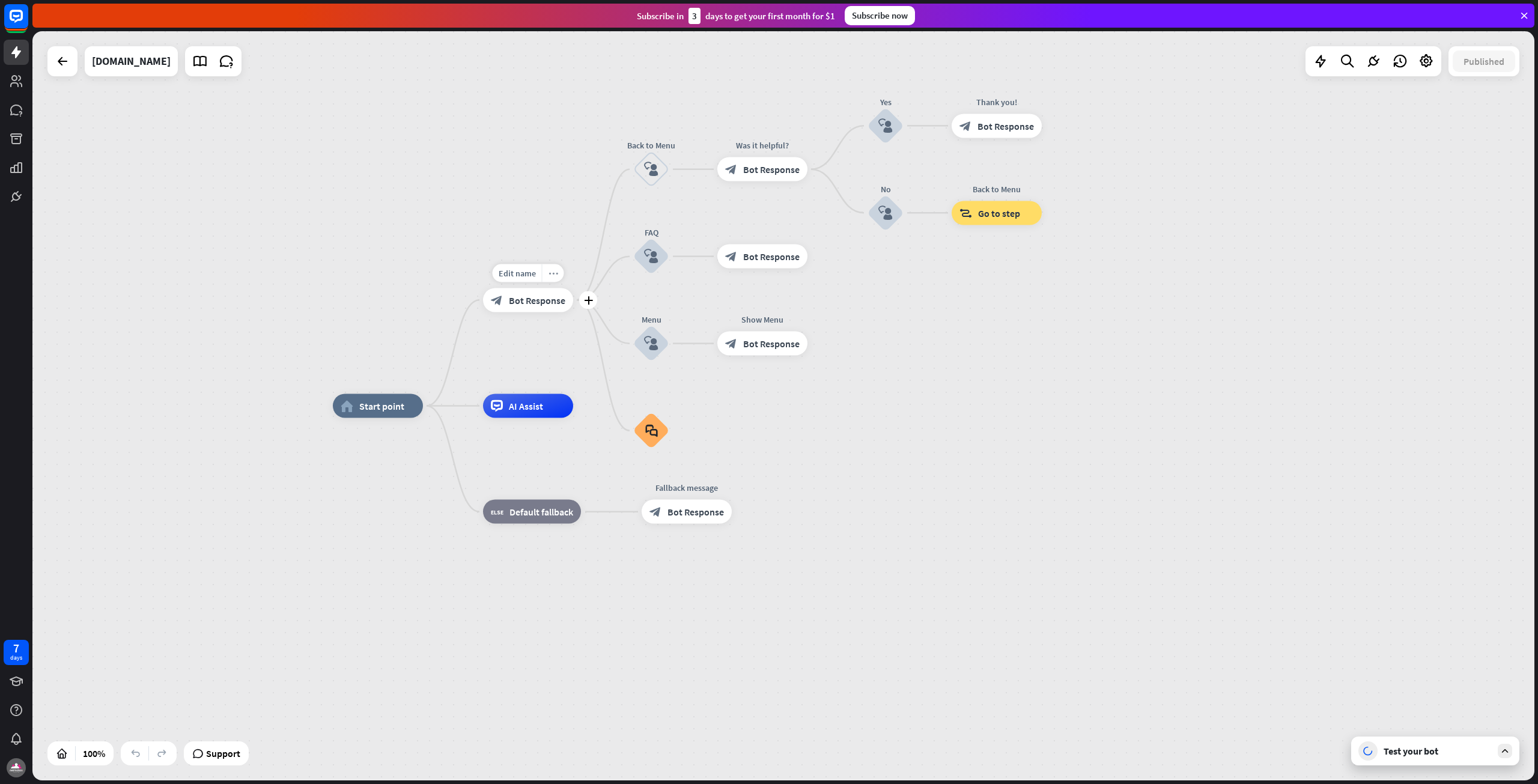
click at [551, 273] on icon "more_horiz" at bounding box center [553, 273] width 10 height 9
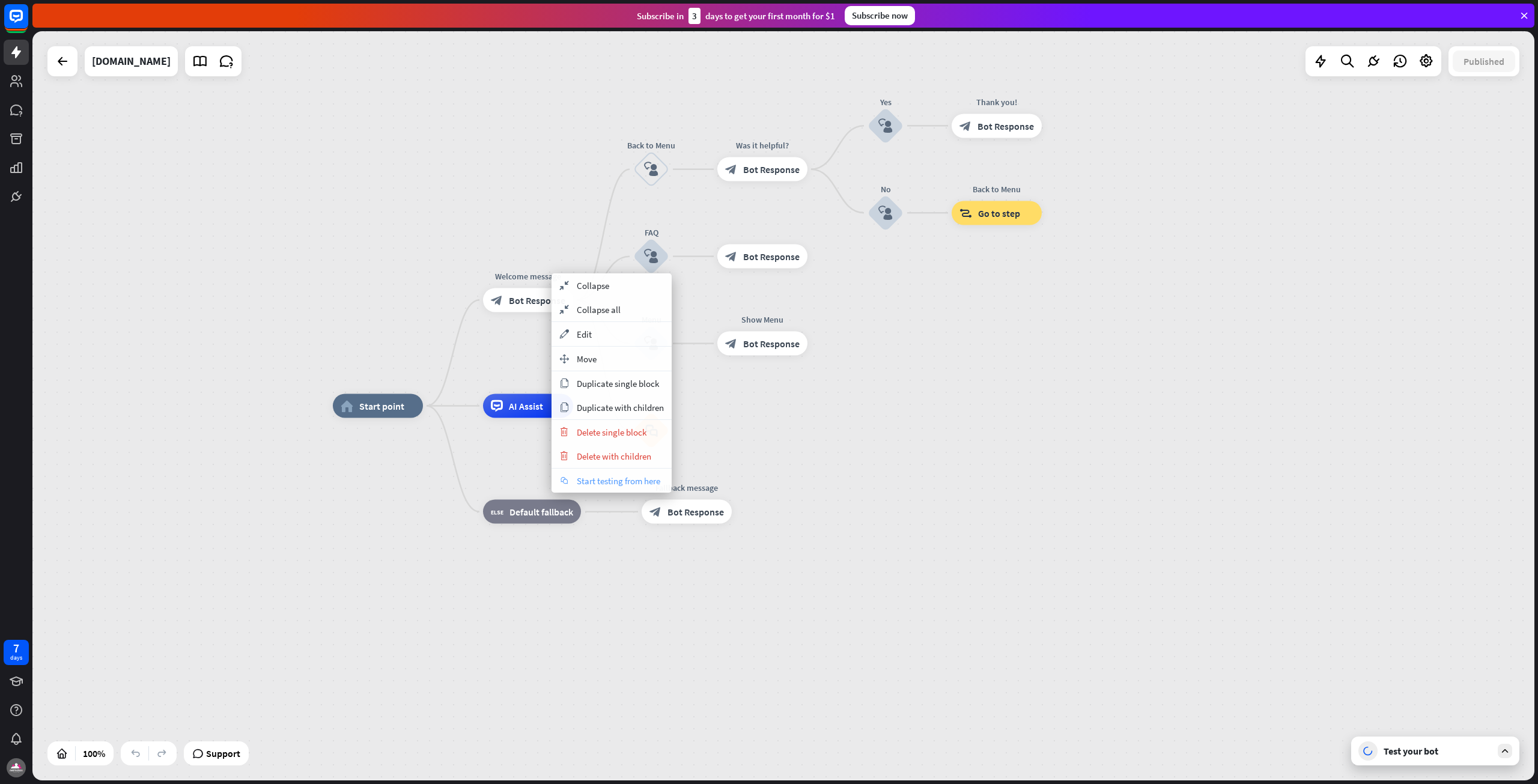
click at [599, 480] on span "Start testing from here" at bounding box center [619, 480] width 83 height 12
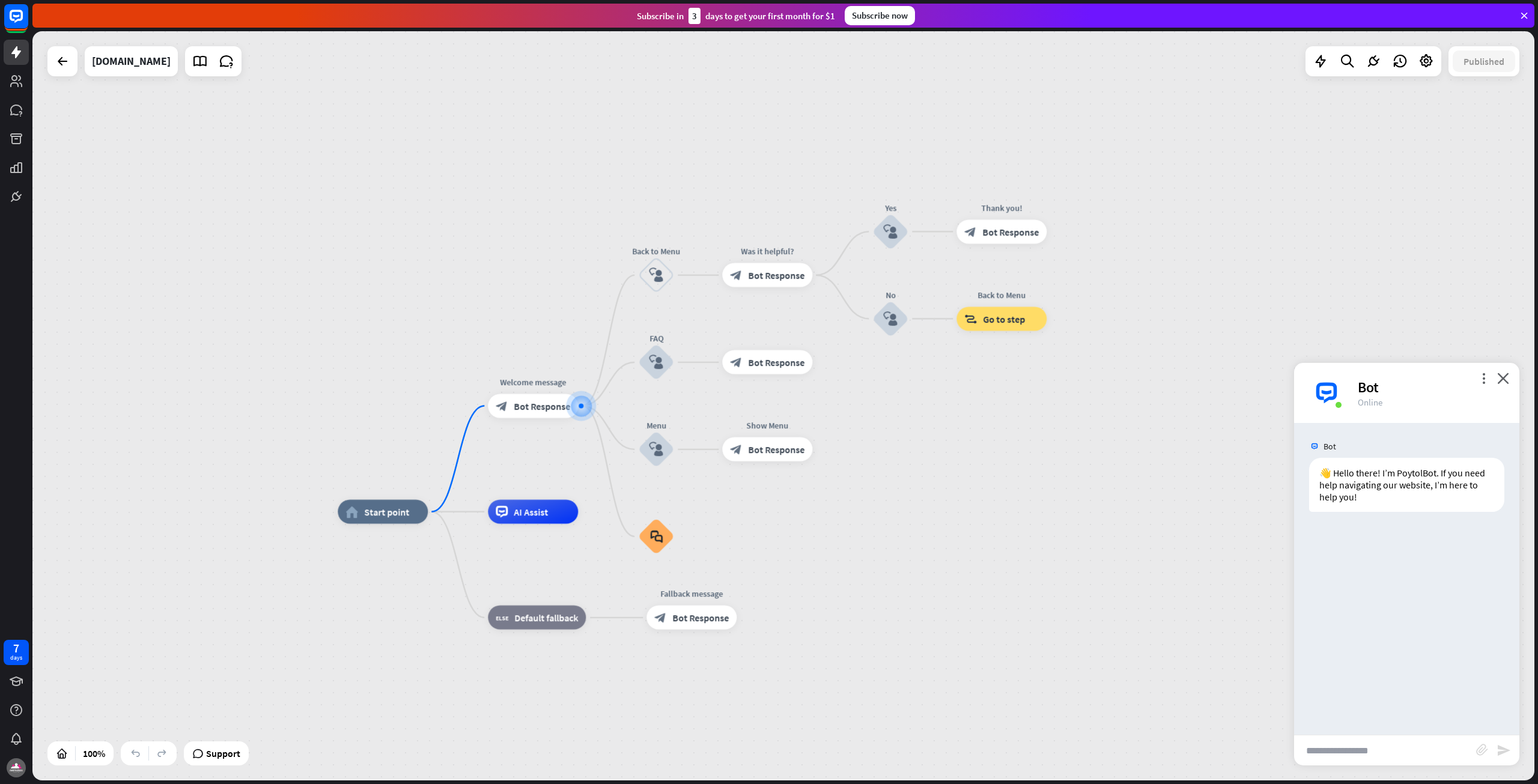
click at [1449, 154] on div "home_2 Start point Welcome message block_bot_response Bot Response Back to Menu…" at bounding box center [783, 406] width 1502 height 749
click at [664, 268] on div "block_user_input" at bounding box center [656, 275] width 36 height 36
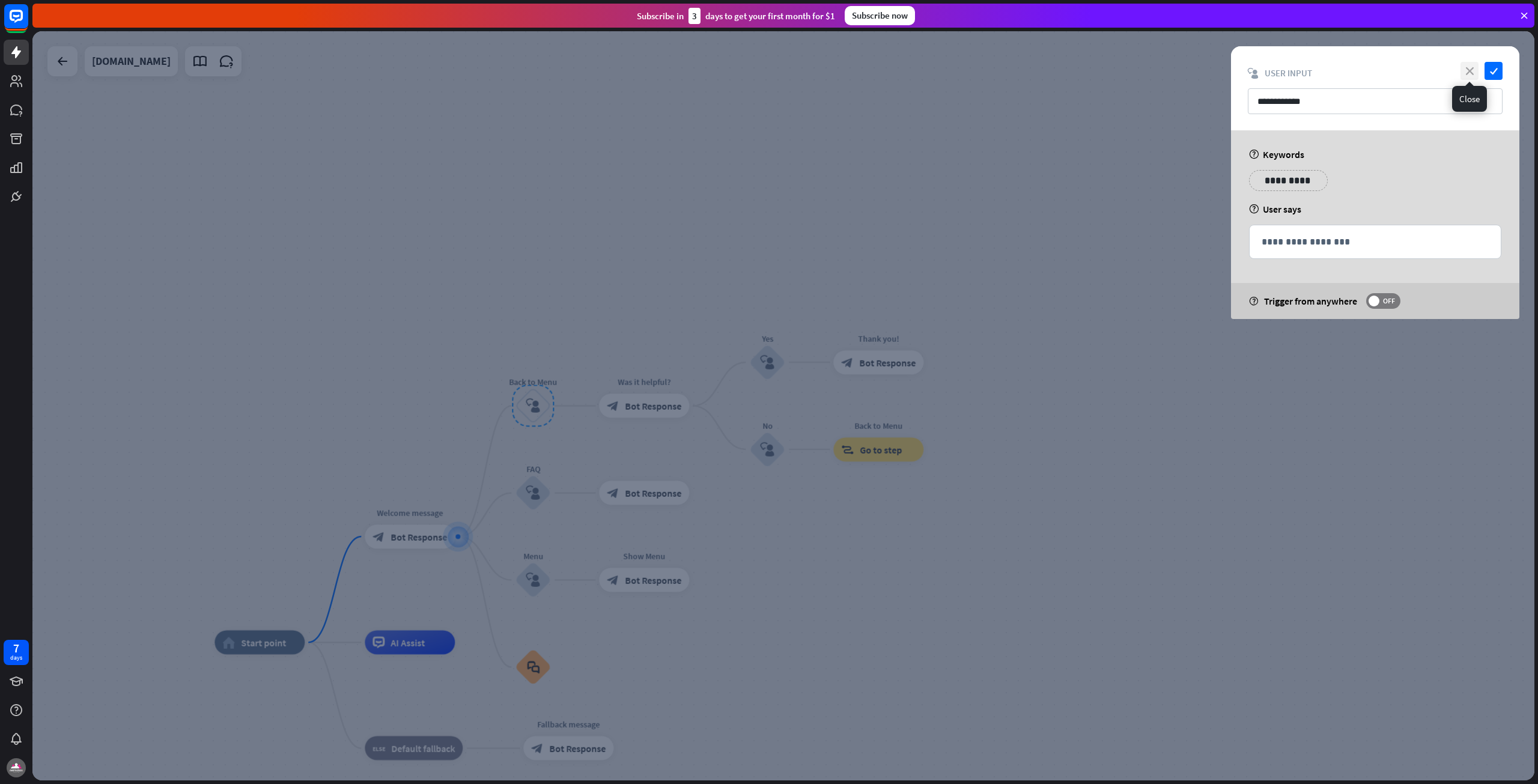
click at [1476, 65] on icon "close" at bounding box center [1470, 71] width 18 height 18
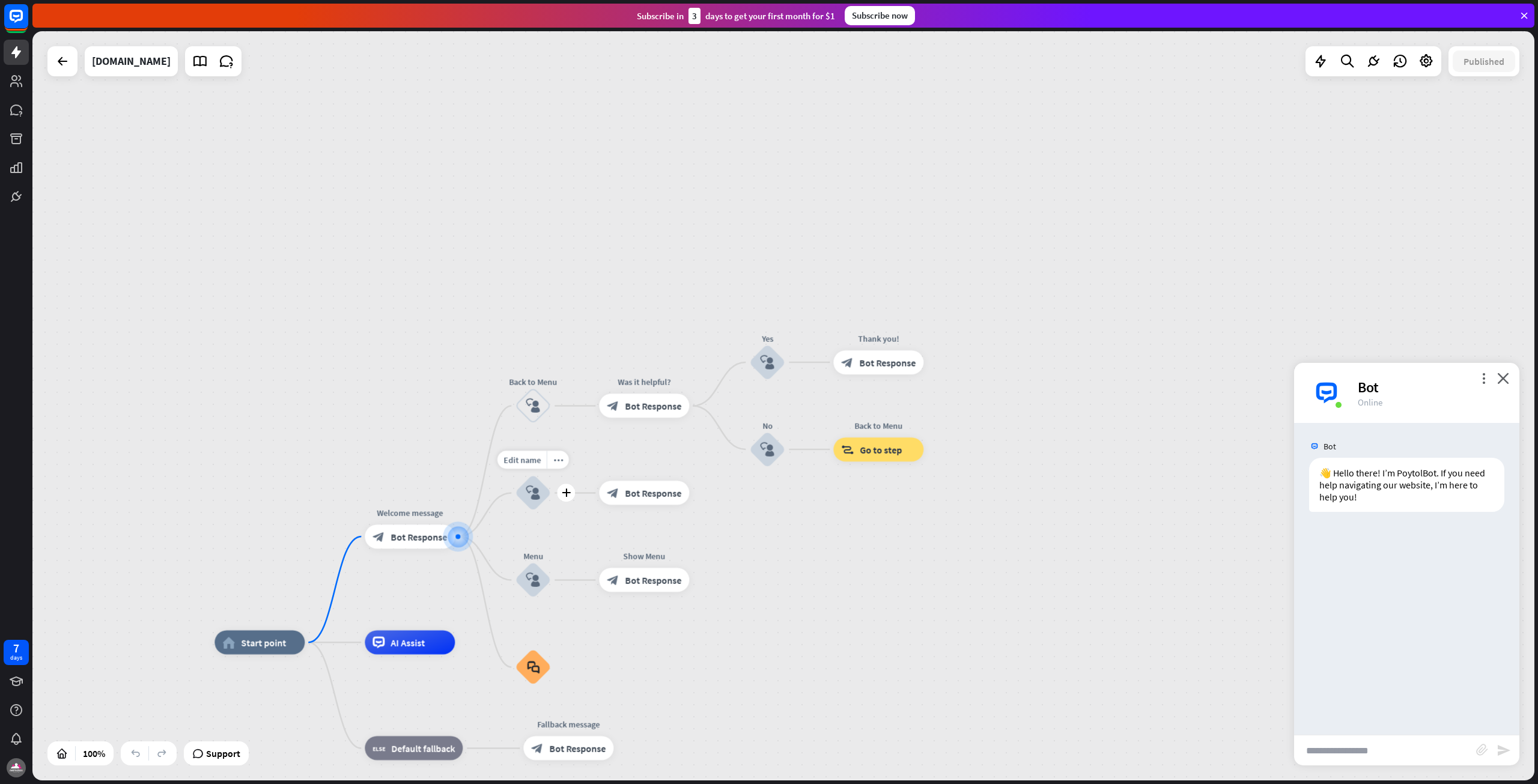
click at [540, 493] on icon "block_user_input" at bounding box center [533, 493] width 14 height 14
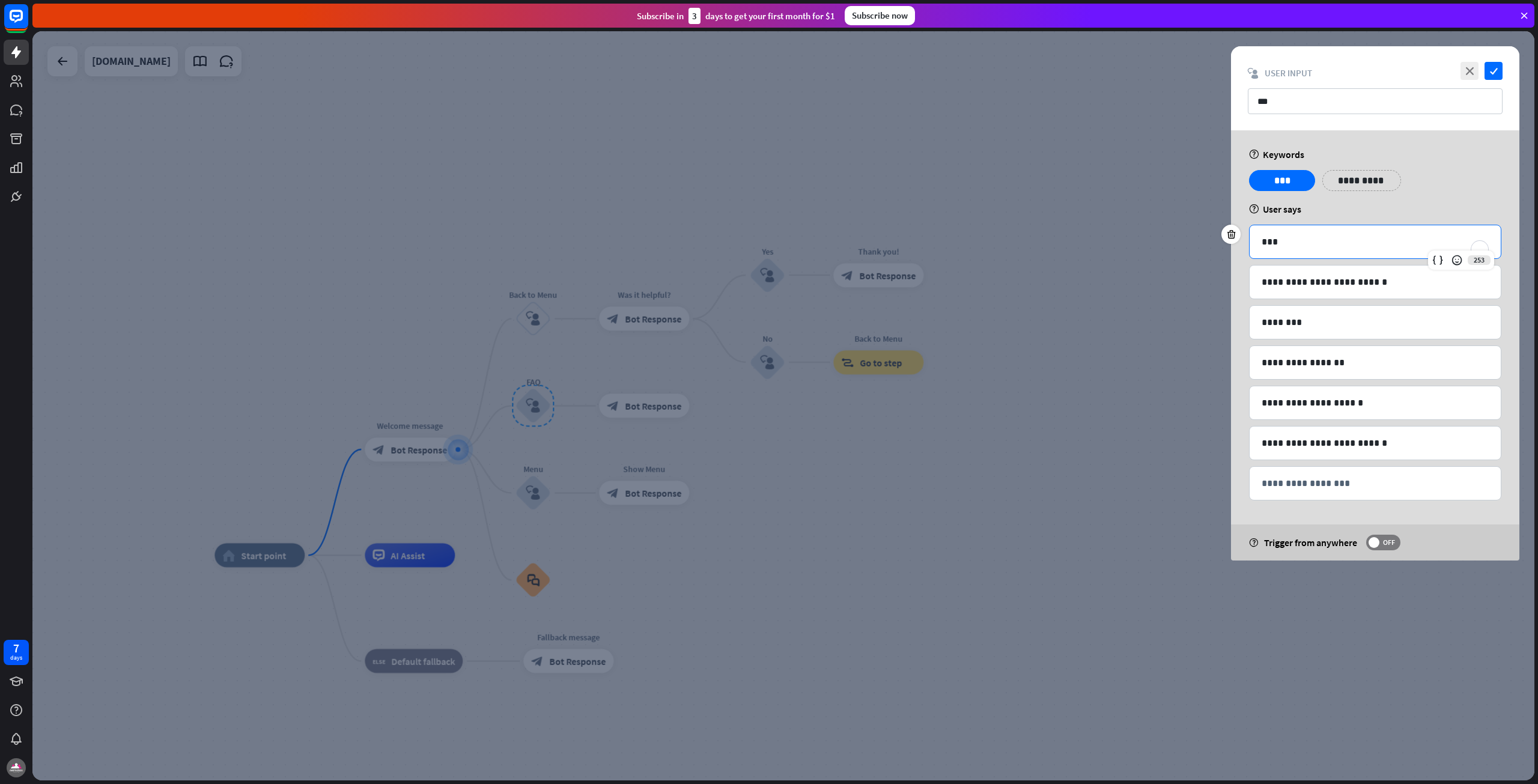
click at [1317, 244] on p "***" at bounding box center [1375, 242] width 227 height 15
drag, startPoint x: 1317, startPoint y: 244, endPoint x: 1172, endPoint y: 234, distance: 145.3
click at [1172, 234] on div "**********" at bounding box center [783, 406] width 1502 height 749
click at [1467, 67] on icon "close" at bounding box center [1470, 71] width 18 height 18
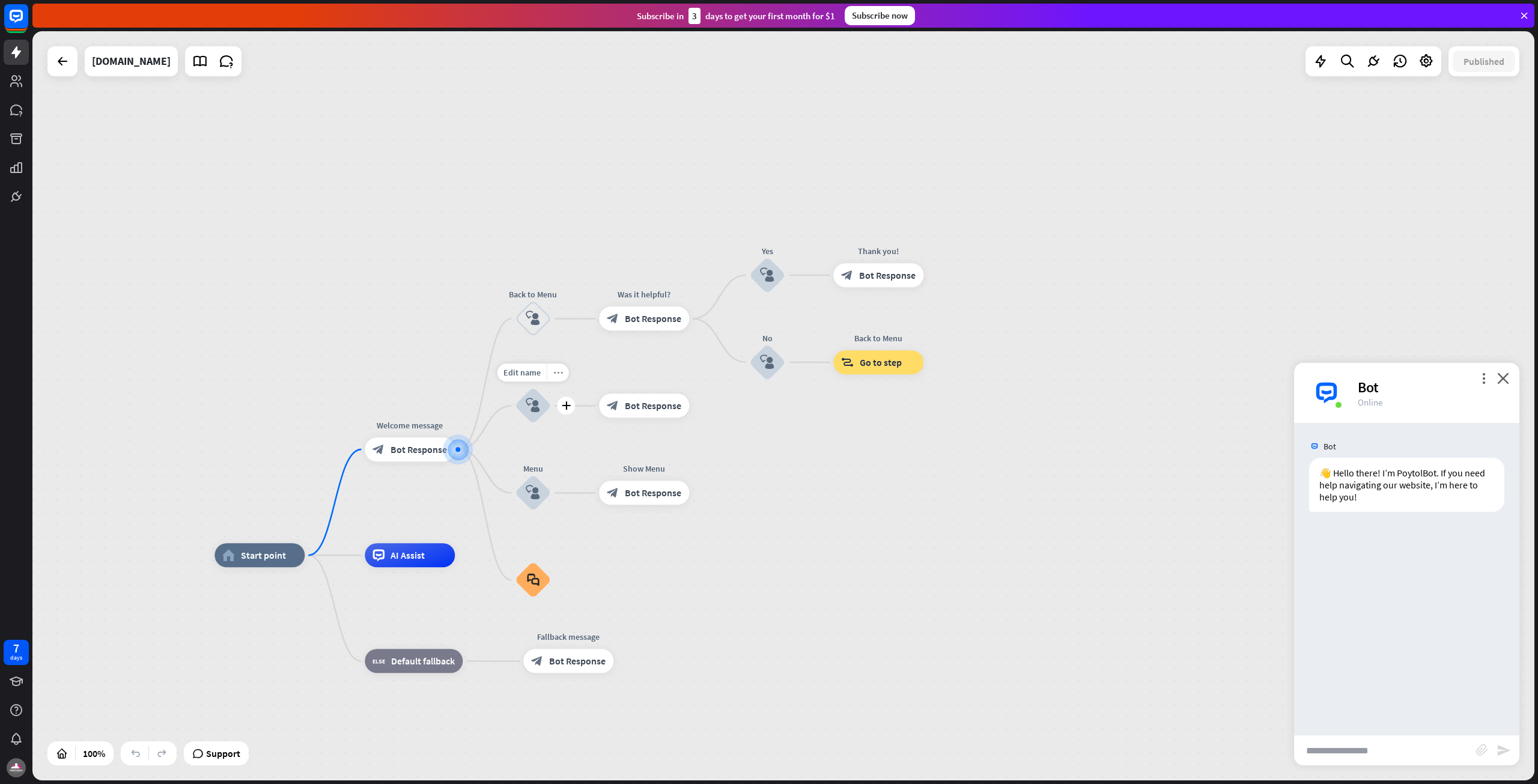
click at [554, 377] on div "more_horiz" at bounding box center [558, 373] width 22 height 18
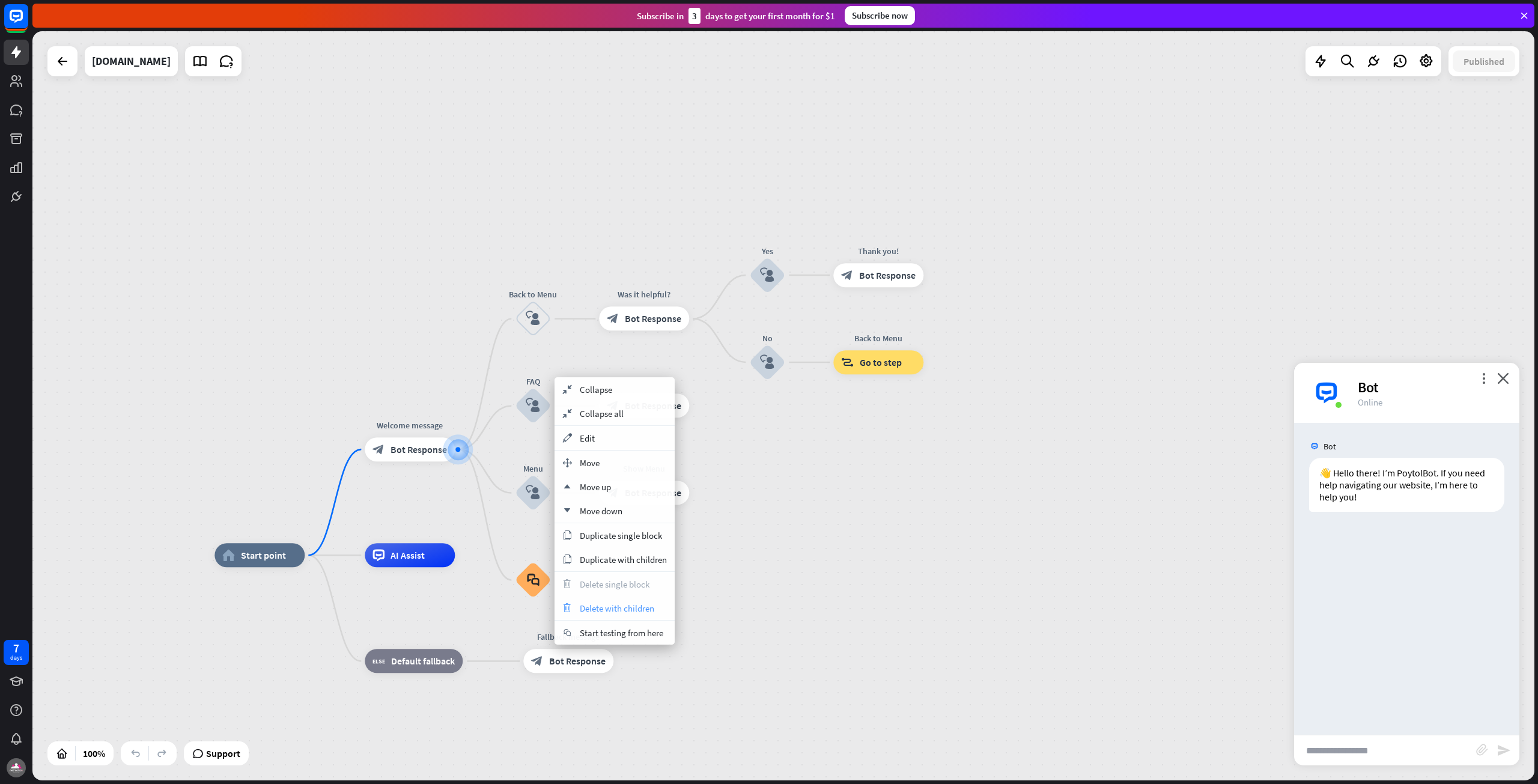
click at [592, 612] on span "Delete with children" at bounding box center [617, 608] width 75 height 12
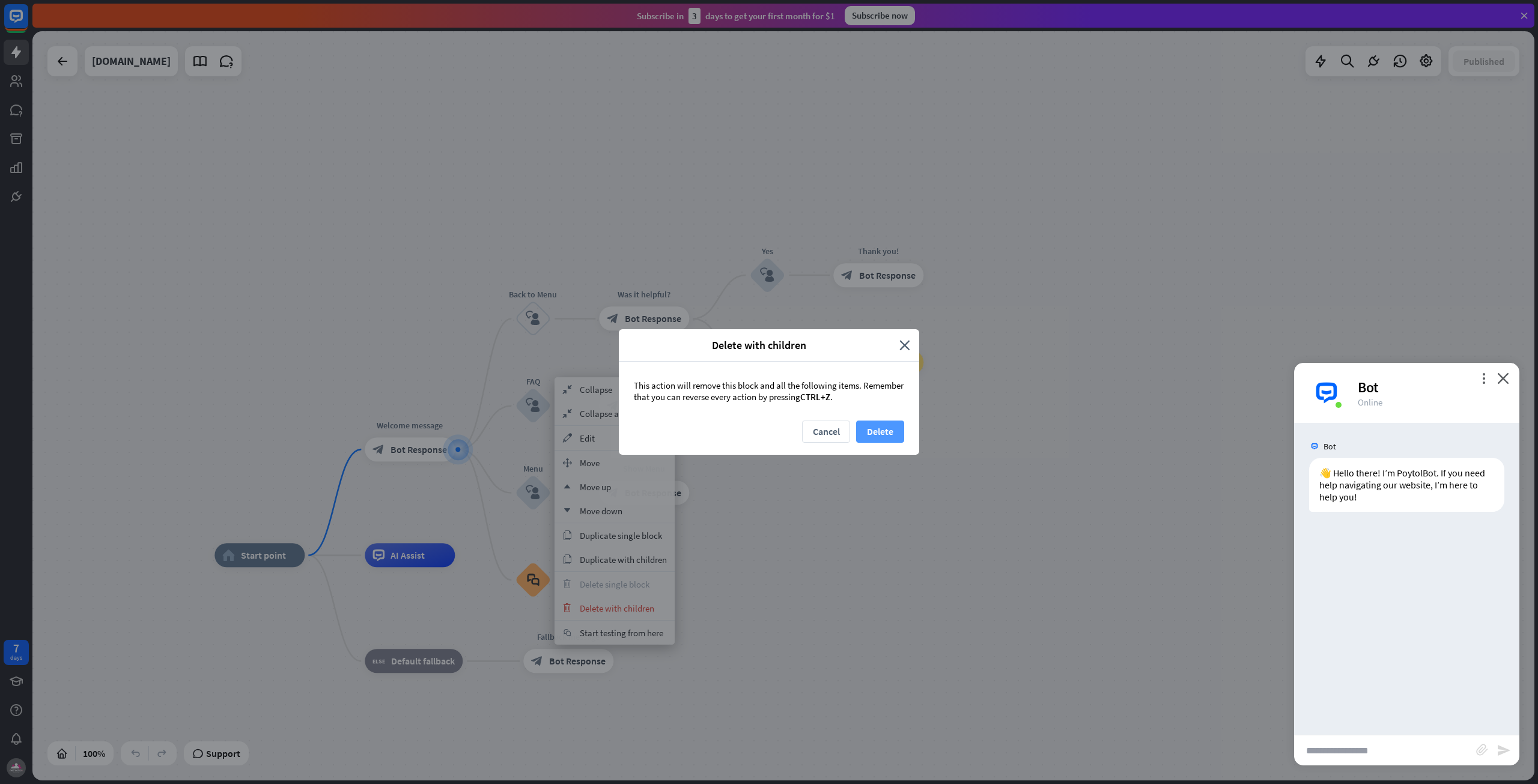
click at [875, 424] on button "Delete" at bounding box center [880, 432] width 48 height 22
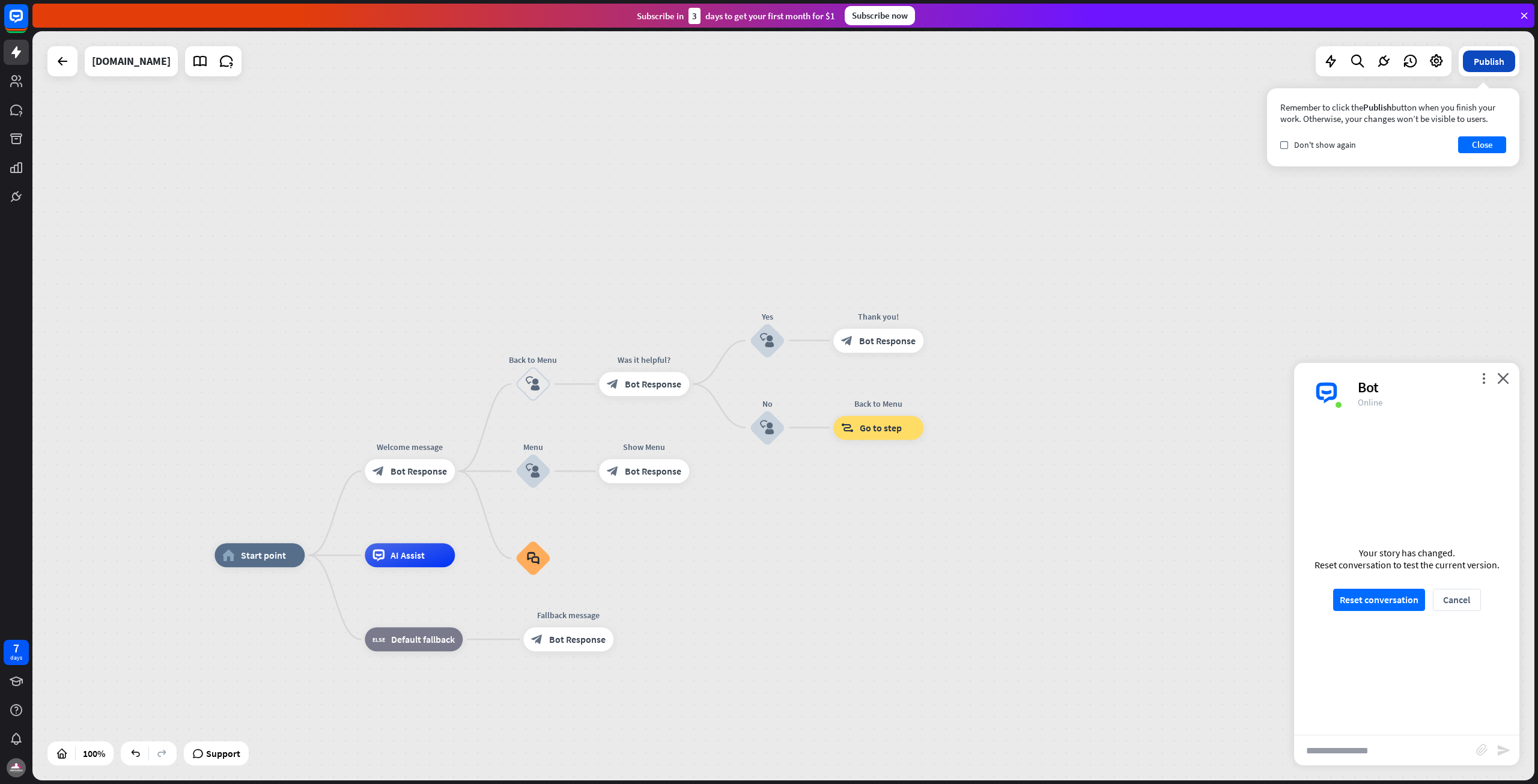
click at [1476, 56] on button "Publish" at bounding box center [1488, 61] width 52 height 21
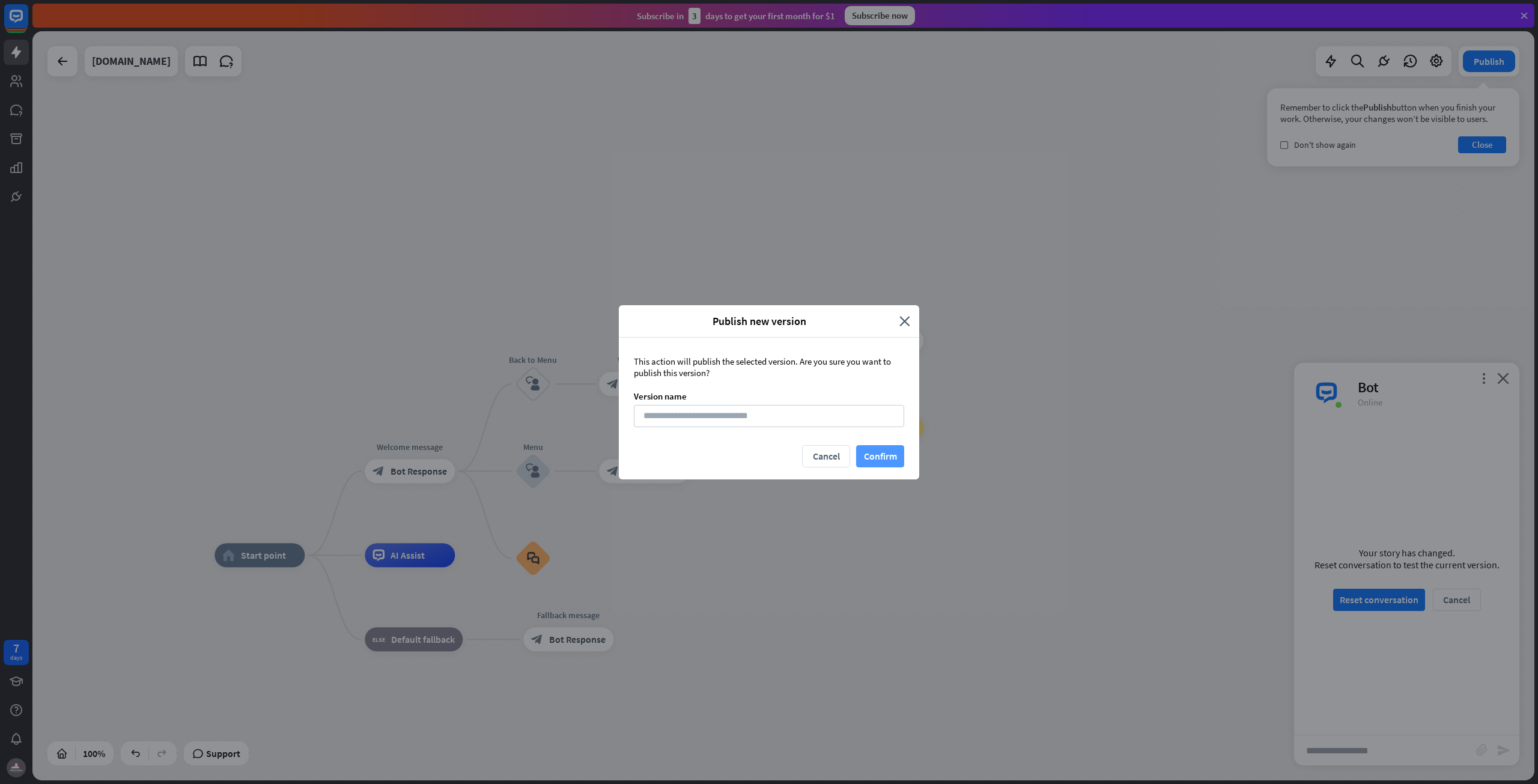
click at [877, 460] on button "Confirm" at bounding box center [880, 455] width 48 height 22
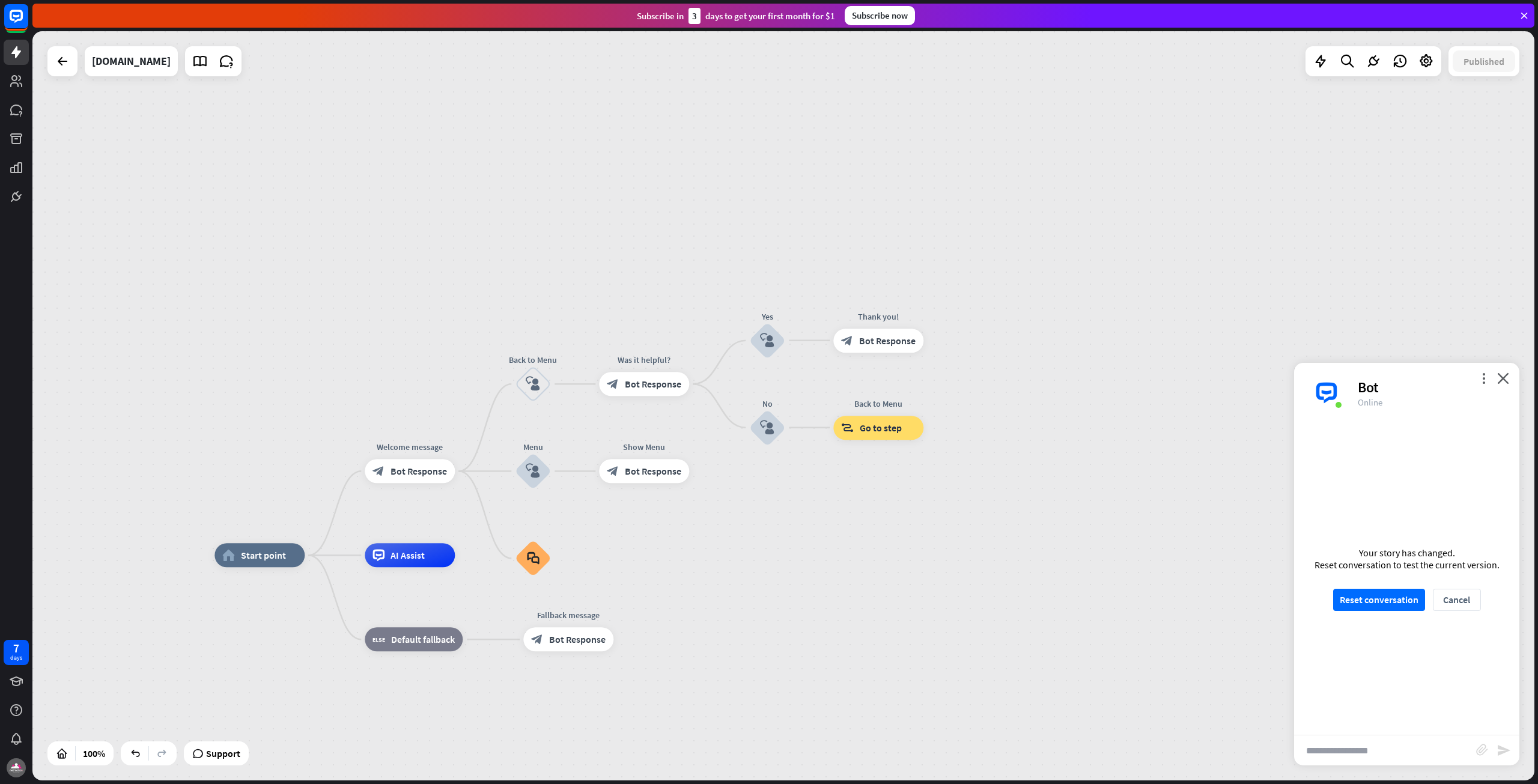
click at [1347, 614] on div "Your story has changed. Reset conversation to test the current version. Reset c…" at bounding box center [1407, 578] width 226 height 312
click at [1365, 593] on button "Reset conversation" at bounding box center [1379, 599] width 92 height 22
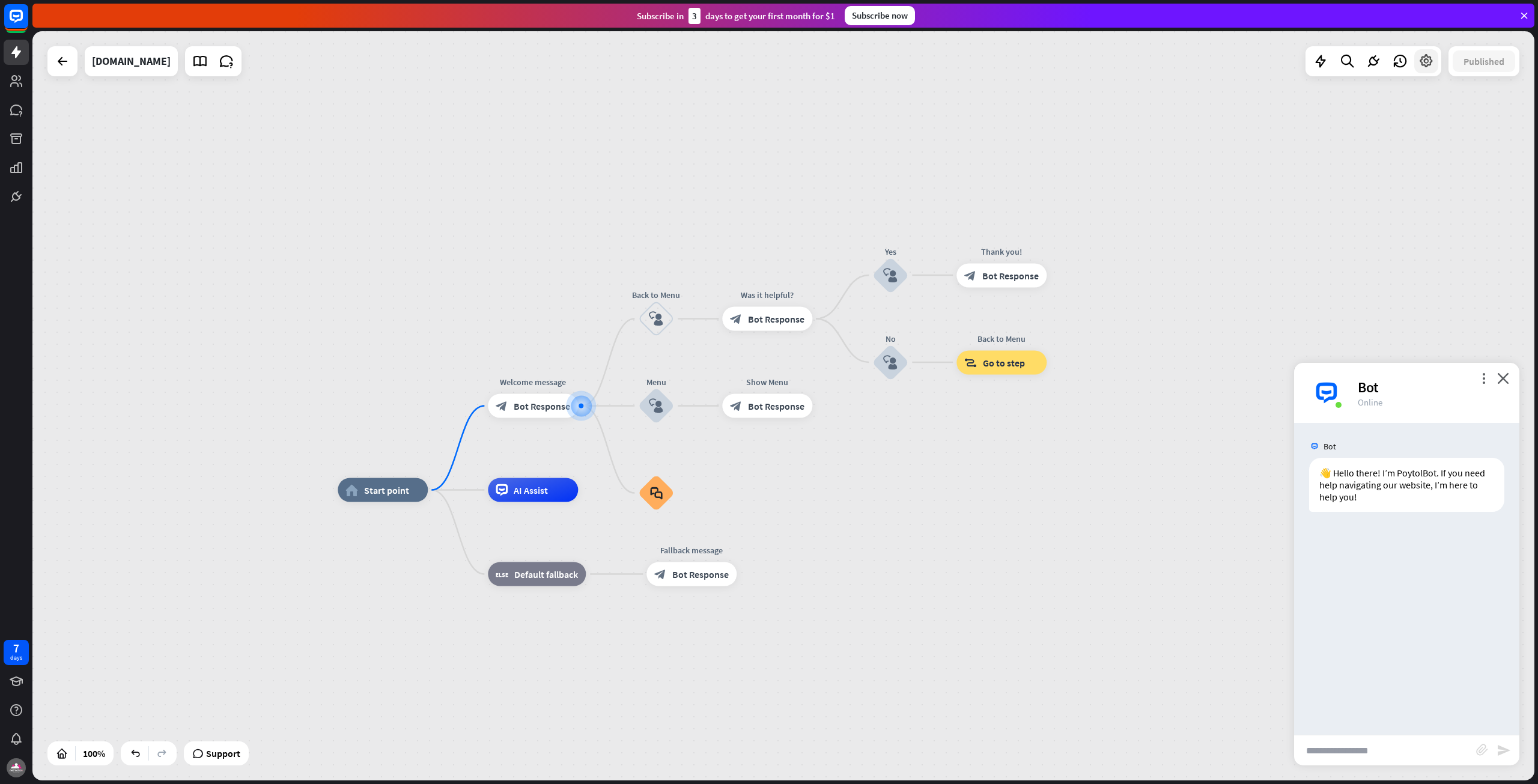
click at [1428, 70] on div at bounding box center [1426, 60] width 24 height 24
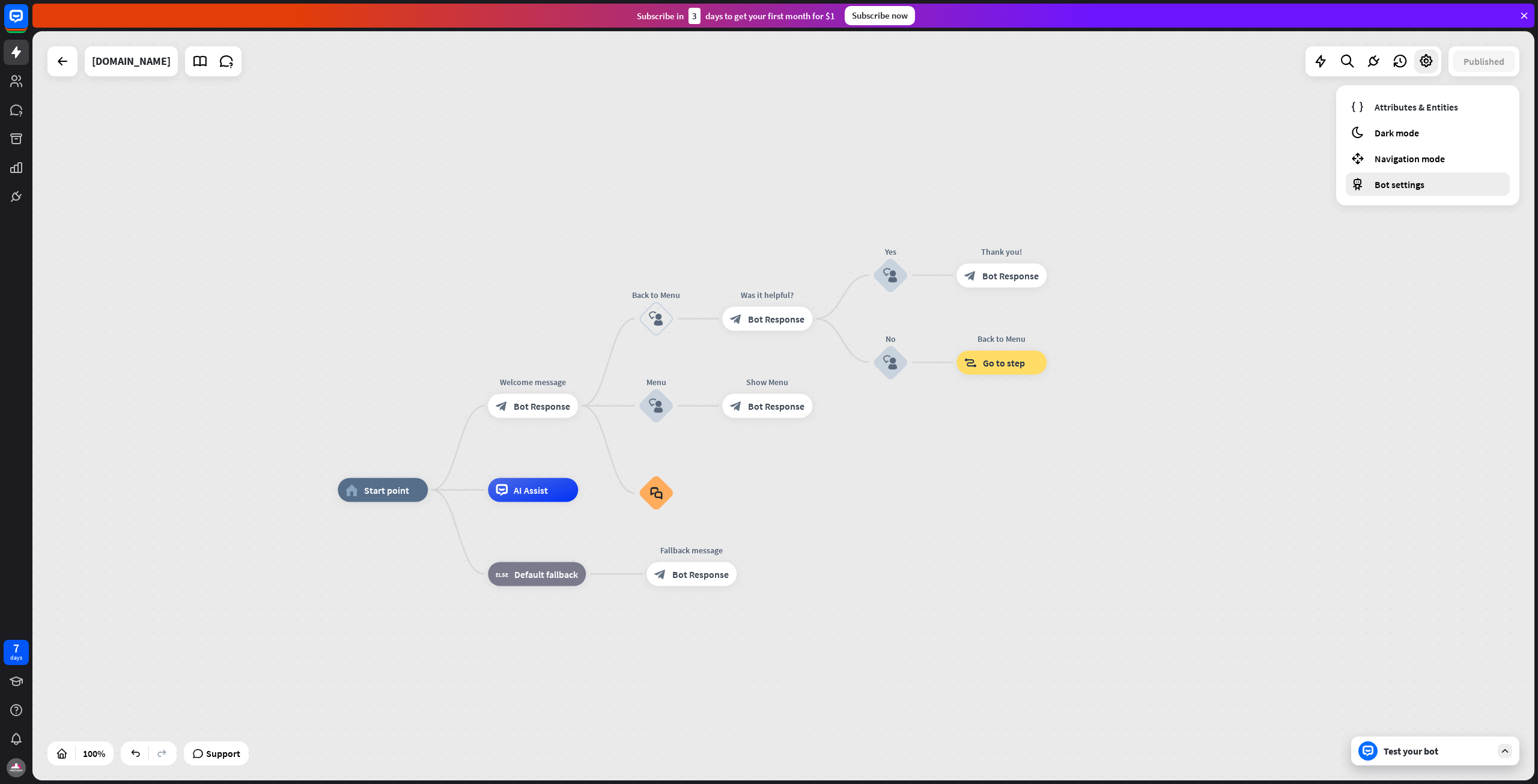
click at [1418, 195] on div "Bot settings" at bounding box center [1428, 184] width 164 height 23
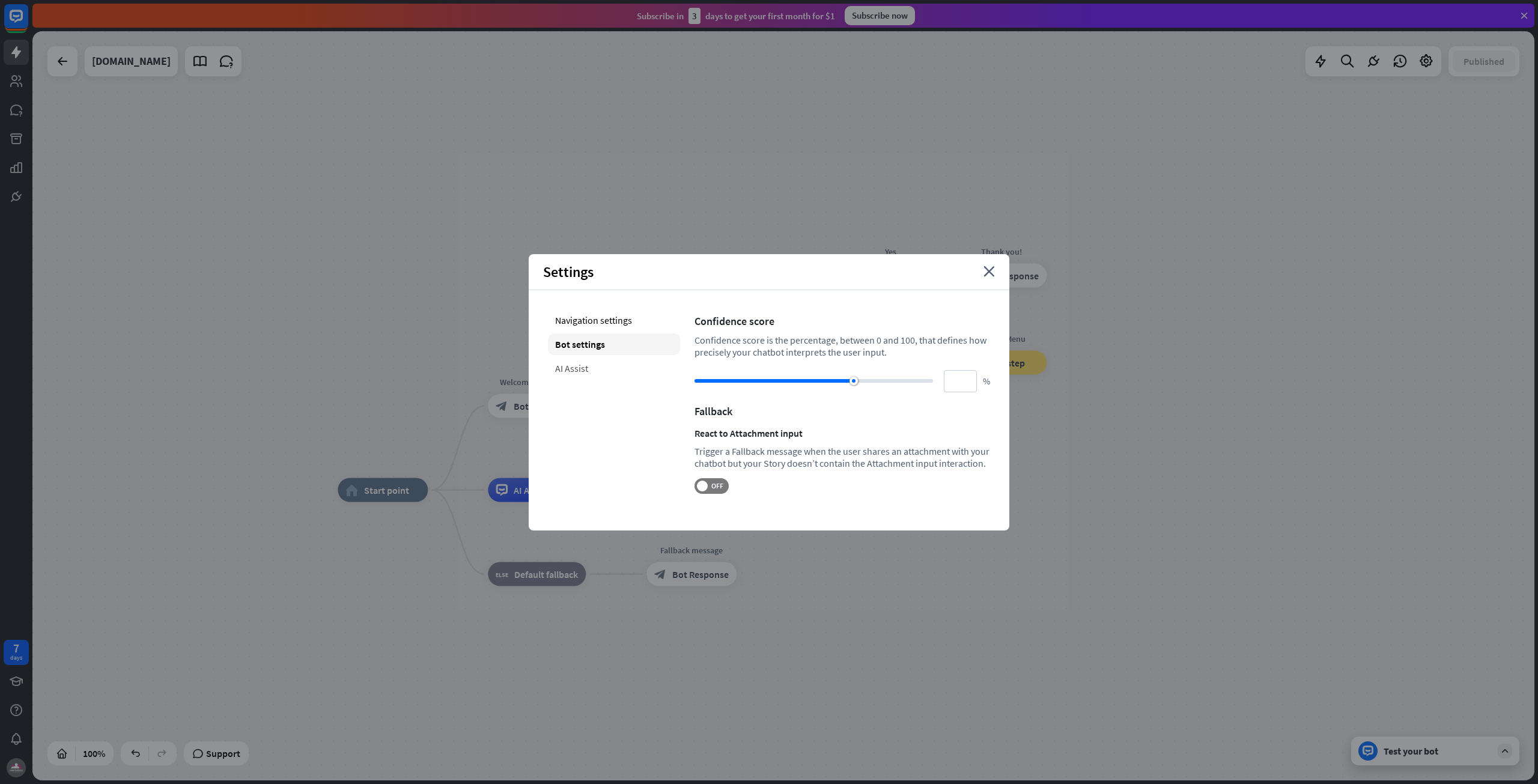
click at [574, 372] on div "AI Assist" at bounding box center [614, 368] width 132 height 21
type input "**"
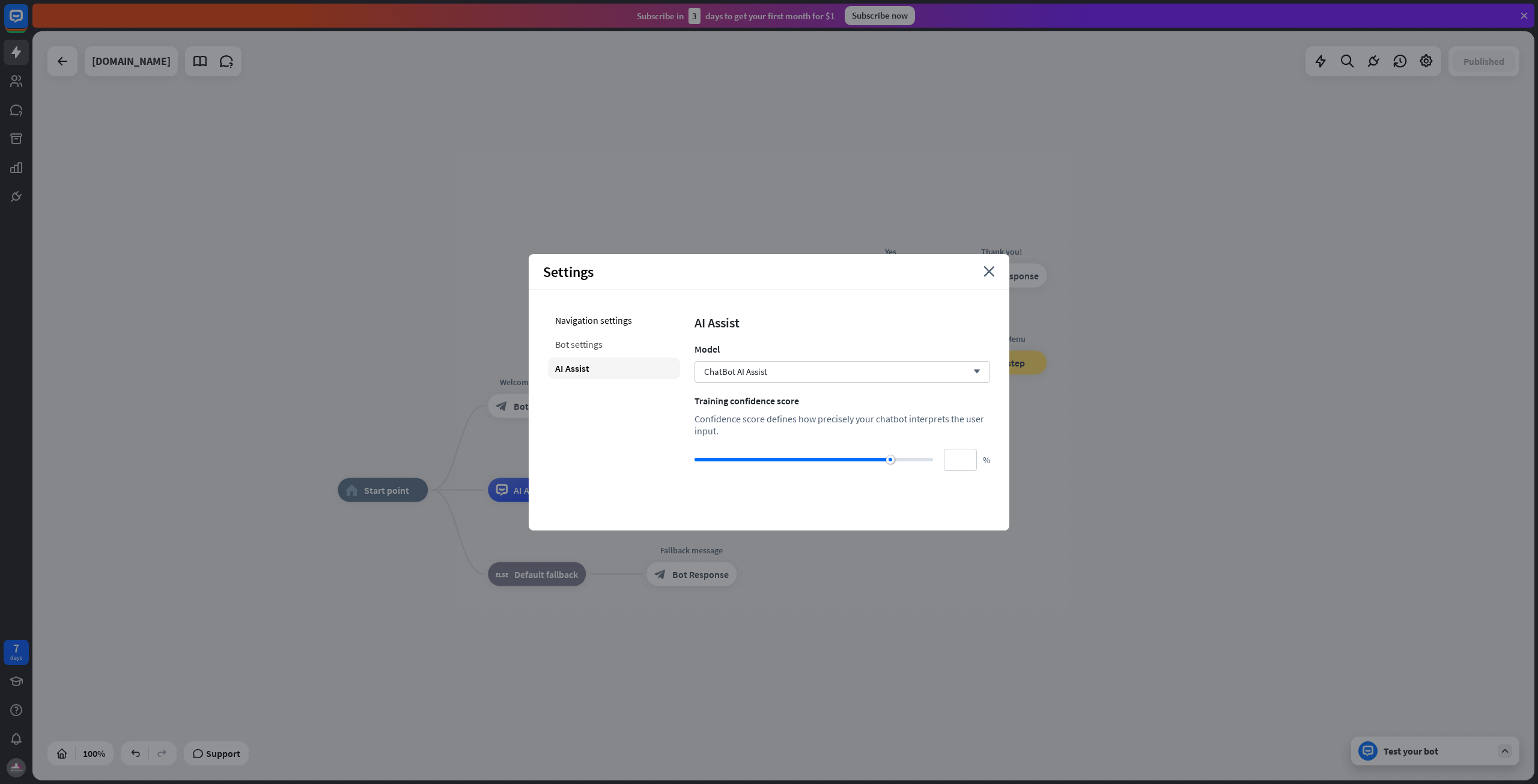
click at [577, 353] on div "Bot settings" at bounding box center [614, 344] width 132 height 21
type input "**"
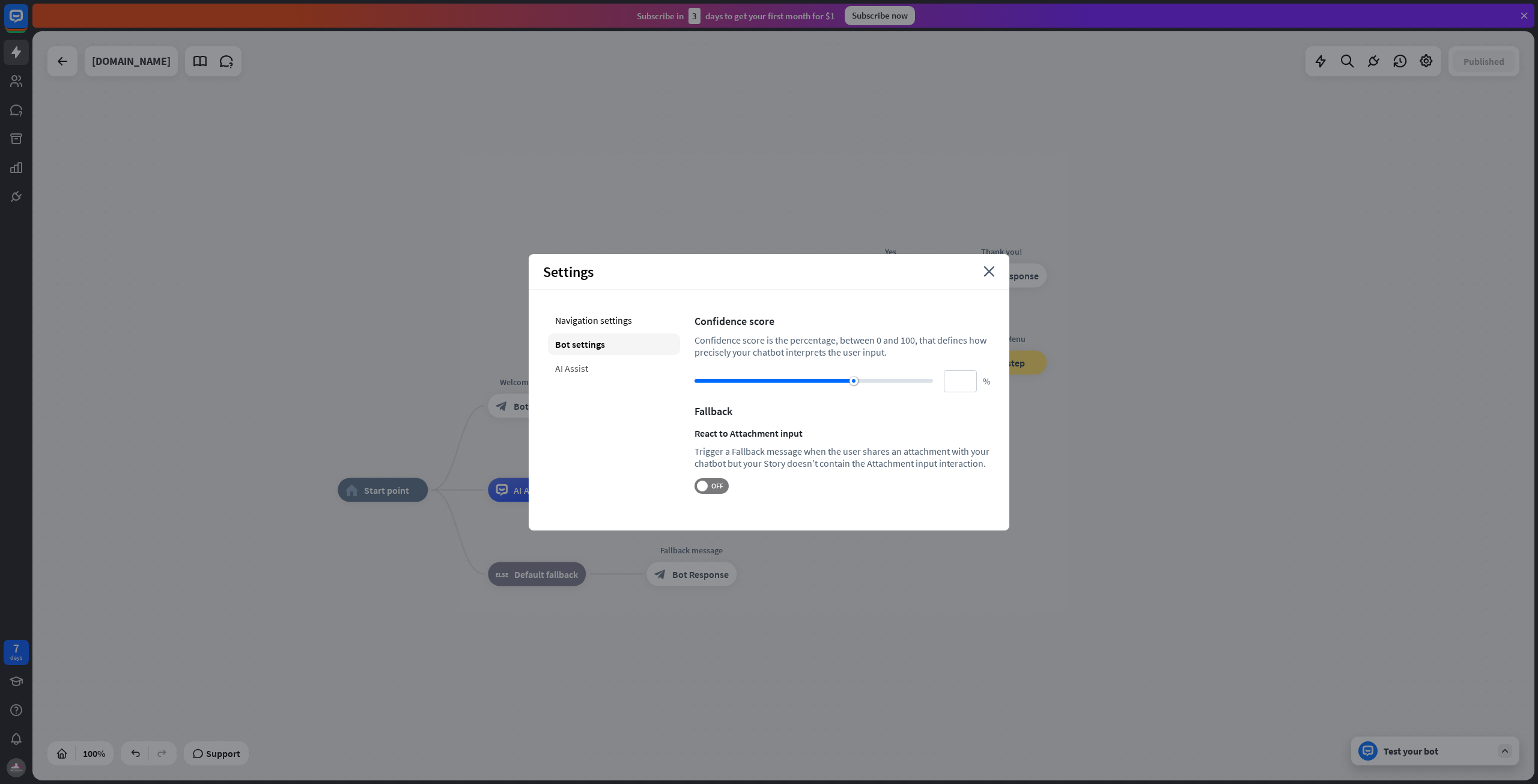
click at [595, 363] on div "AI Assist" at bounding box center [614, 368] width 132 height 21
type input "**"
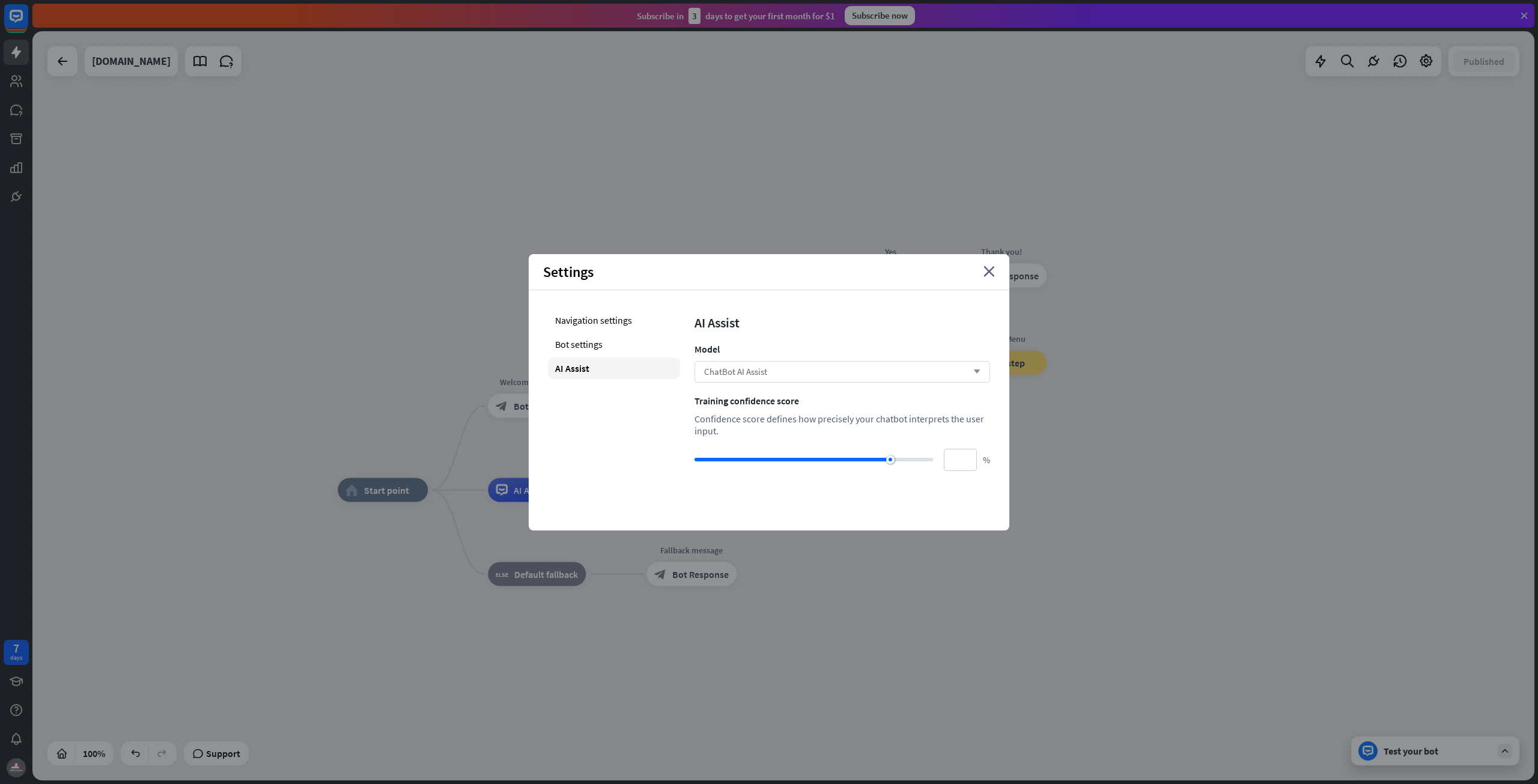
click at [789, 370] on div "ChatBot AI Assist arrow_down" at bounding box center [842, 372] width 296 height 21
click at [781, 382] on body "7 days close Product Help First steps Get started with ChatBot Help Center Foll…" at bounding box center [769, 392] width 1538 height 784
click at [780, 376] on div "ChatBot AI Assist arrow_down" at bounding box center [842, 372] width 296 height 21
click at [746, 430] on div "Confidence score defines how precisely your chatbot interprets the user input." at bounding box center [842, 424] width 296 height 24
click at [630, 445] on div "Navigation settings Bot settings AI Assist" at bounding box center [614, 390] width 132 height 162
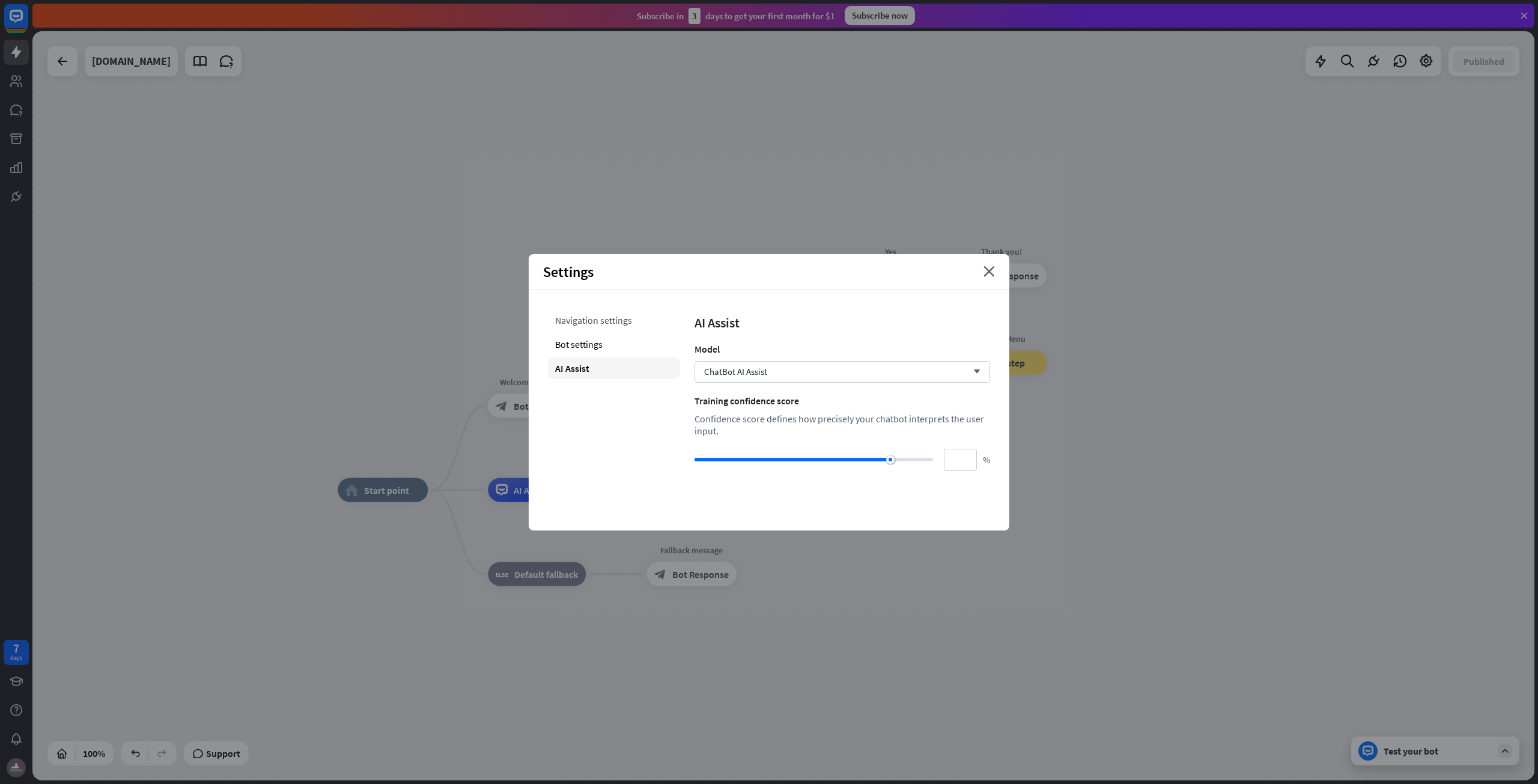
click at [583, 327] on div "Navigation settings" at bounding box center [614, 320] width 132 height 21
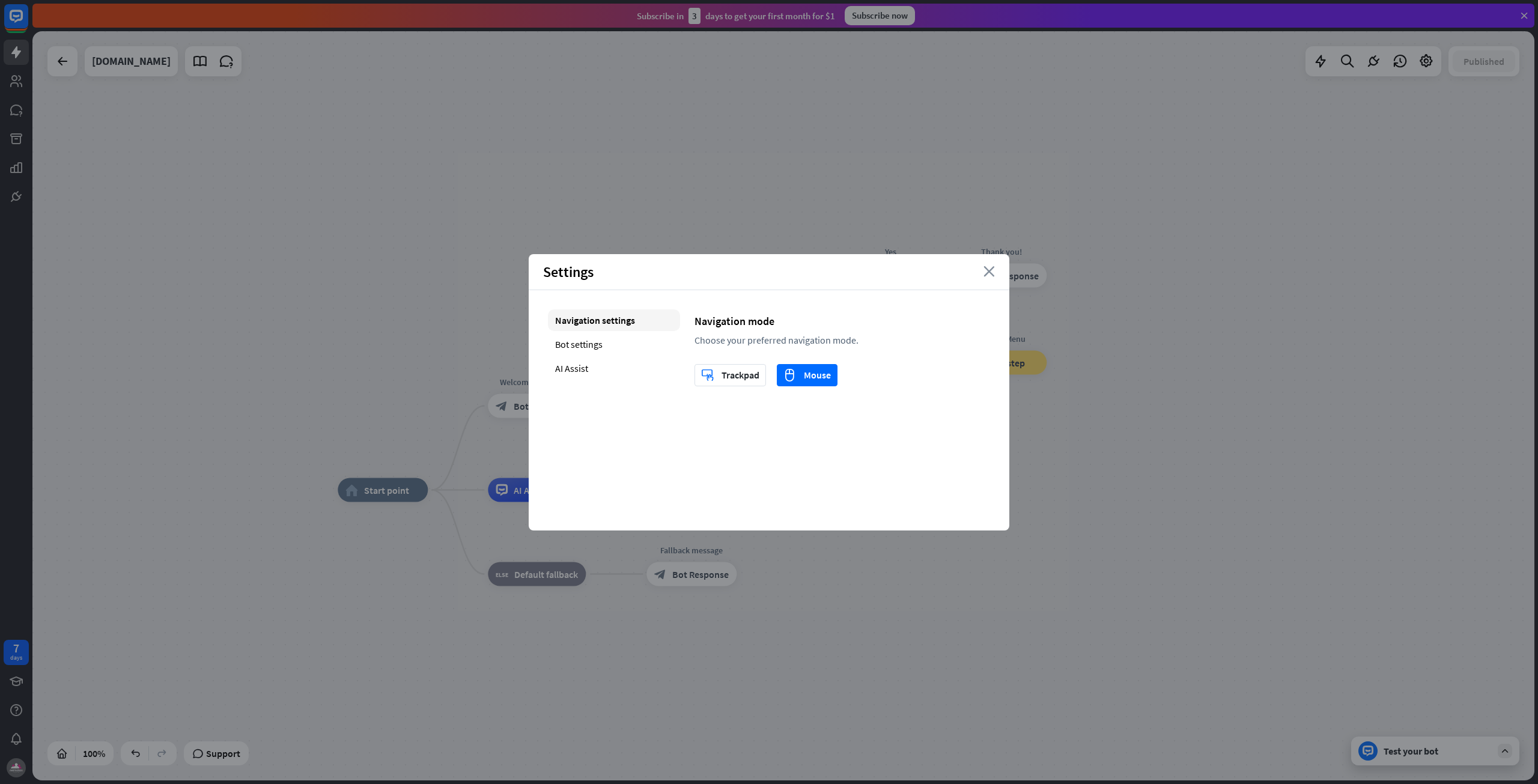
click at [984, 274] on icon "close" at bounding box center [989, 272] width 12 height 11
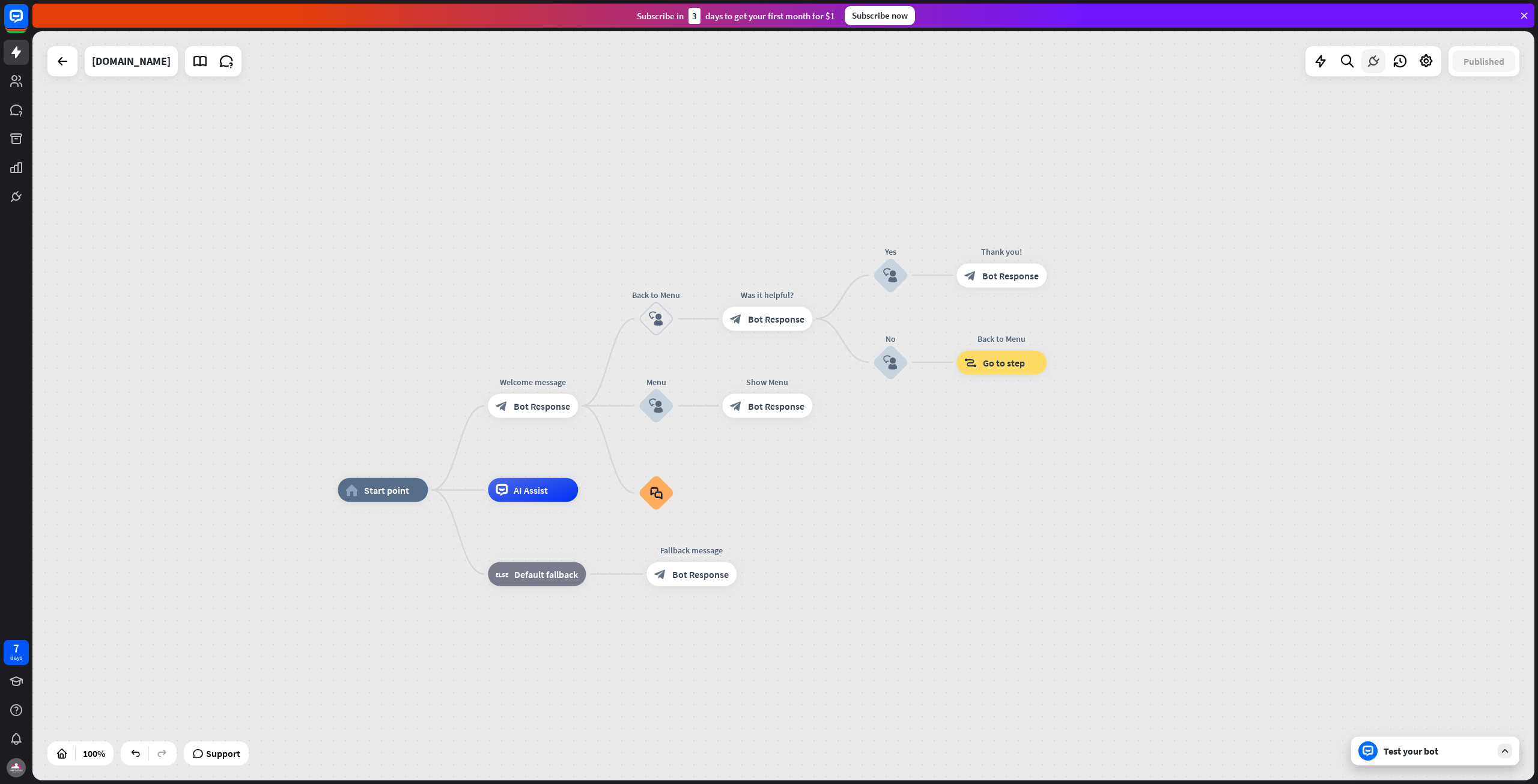
click at [1378, 60] on icon at bounding box center [1374, 61] width 16 height 16
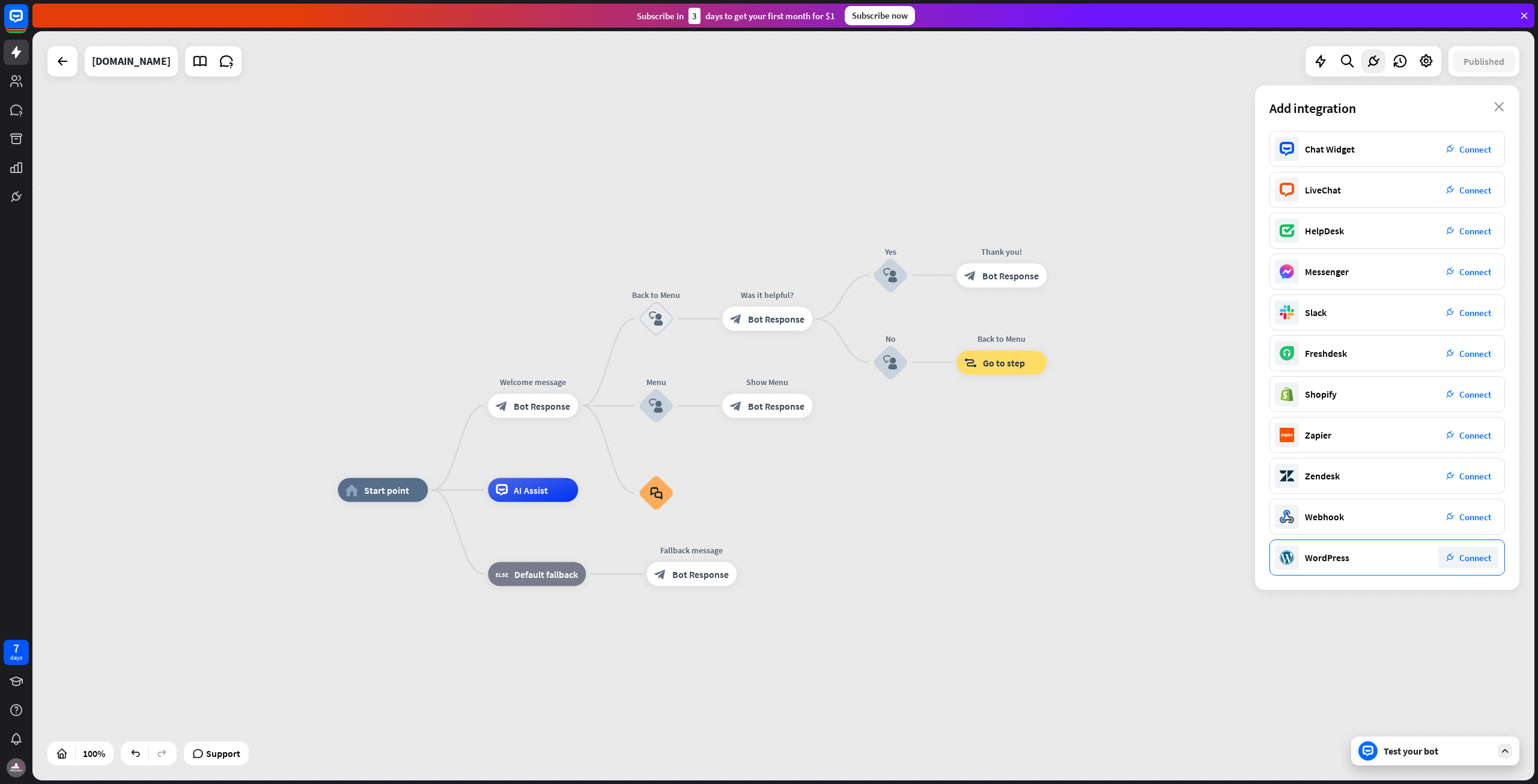
click at [1470, 562] on span "Connect" at bounding box center [1475, 558] width 32 height 12
click at [15, 84] on icon at bounding box center [17, 82] width 12 height 12
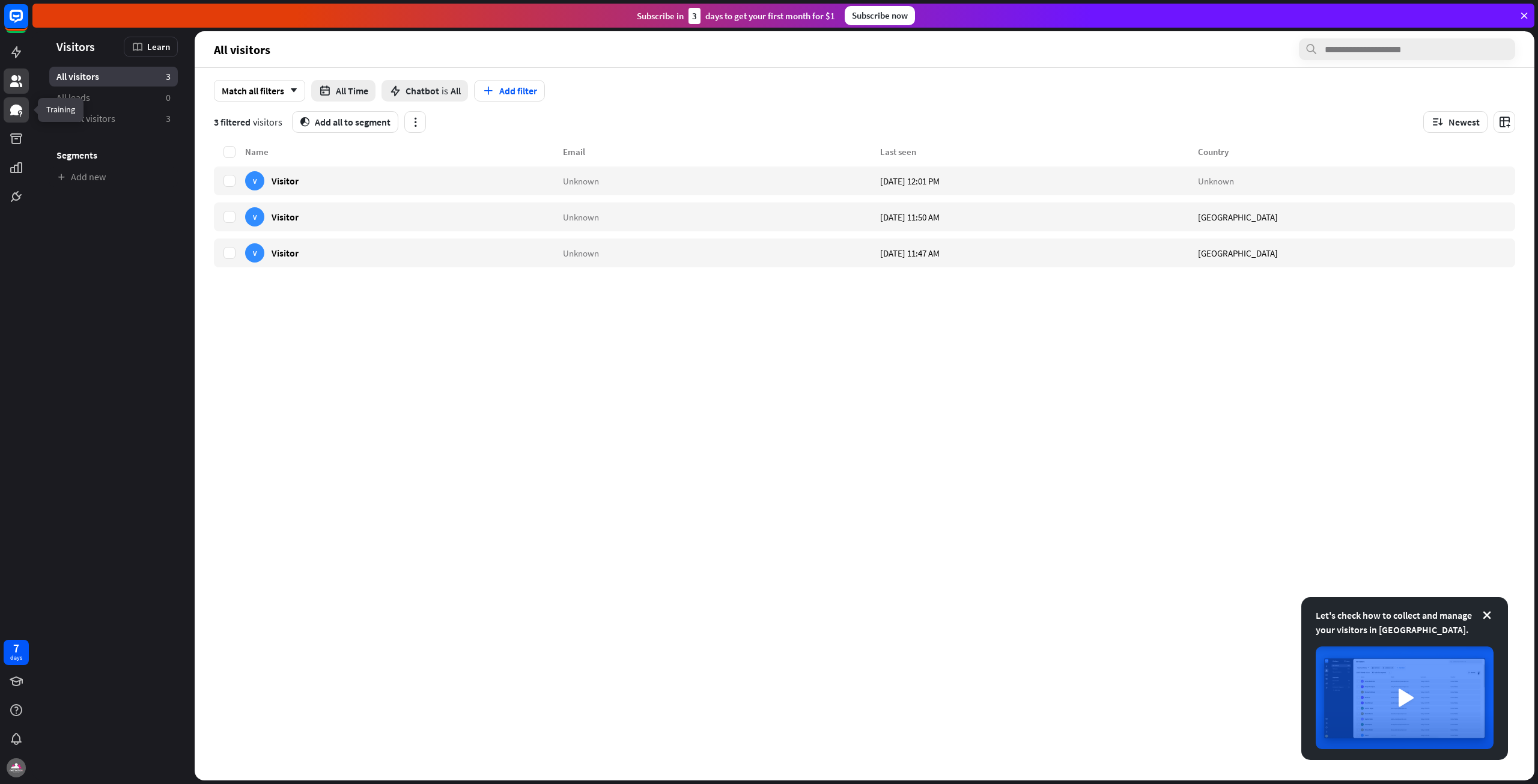
click at [20, 115] on icon at bounding box center [16, 110] width 14 height 14
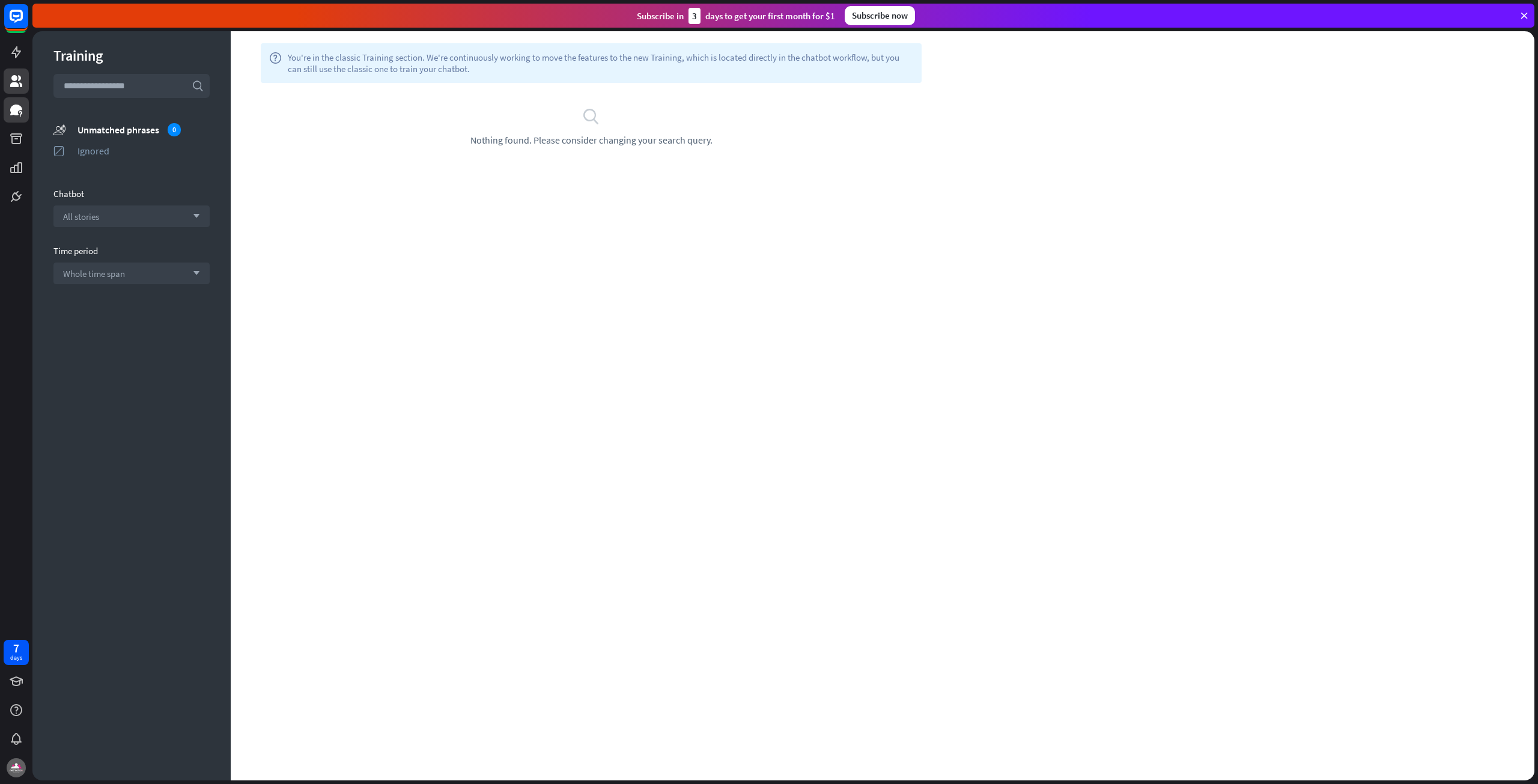
click at [12, 91] on link at bounding box center [16, 81] width 25 height 25
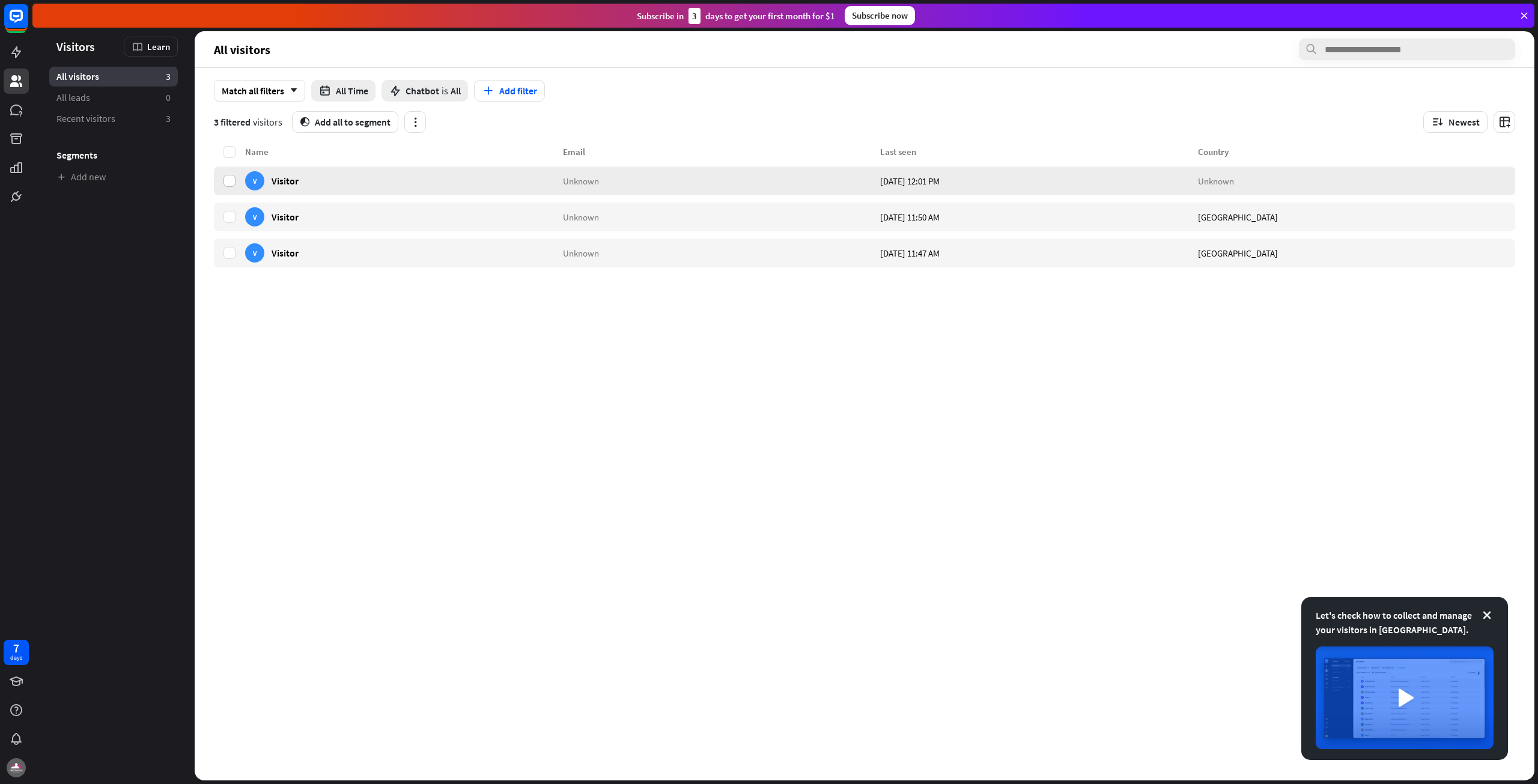
click at [227, 181] on label at bounding box center [230, 181] width 12 height 12
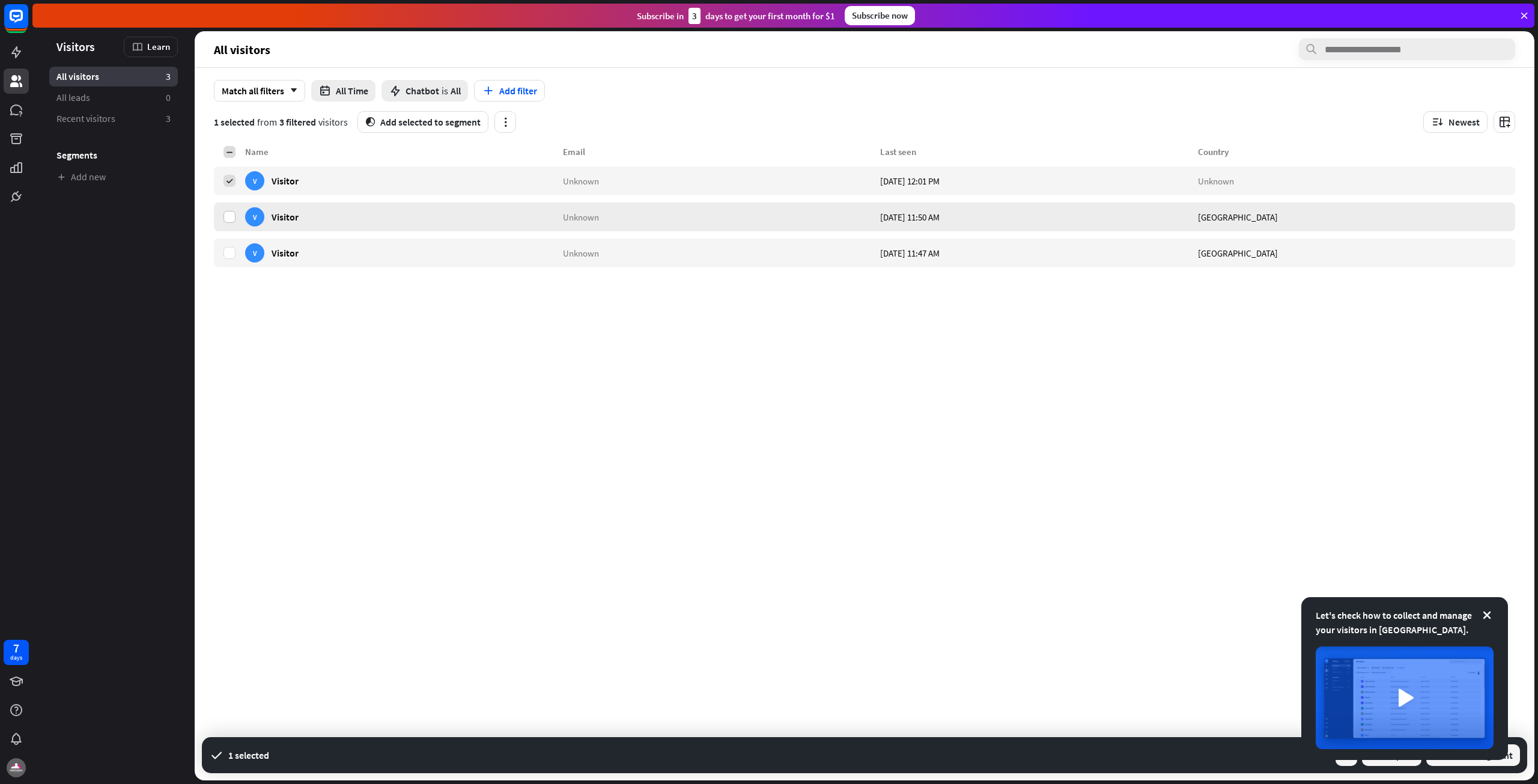
click at [230, 217] on label at bounding box center [230, 217] width 12 height 12
click at [229, 245] on div at bounding box center [229, 253] width 31 height 28
click at [501, 125] on icon "button" at bounding box center [505, 123] width 12 height 12
click at [473, 178] on div "Delete selected visitors" at bounding box center [454, 178] width 101 height 23
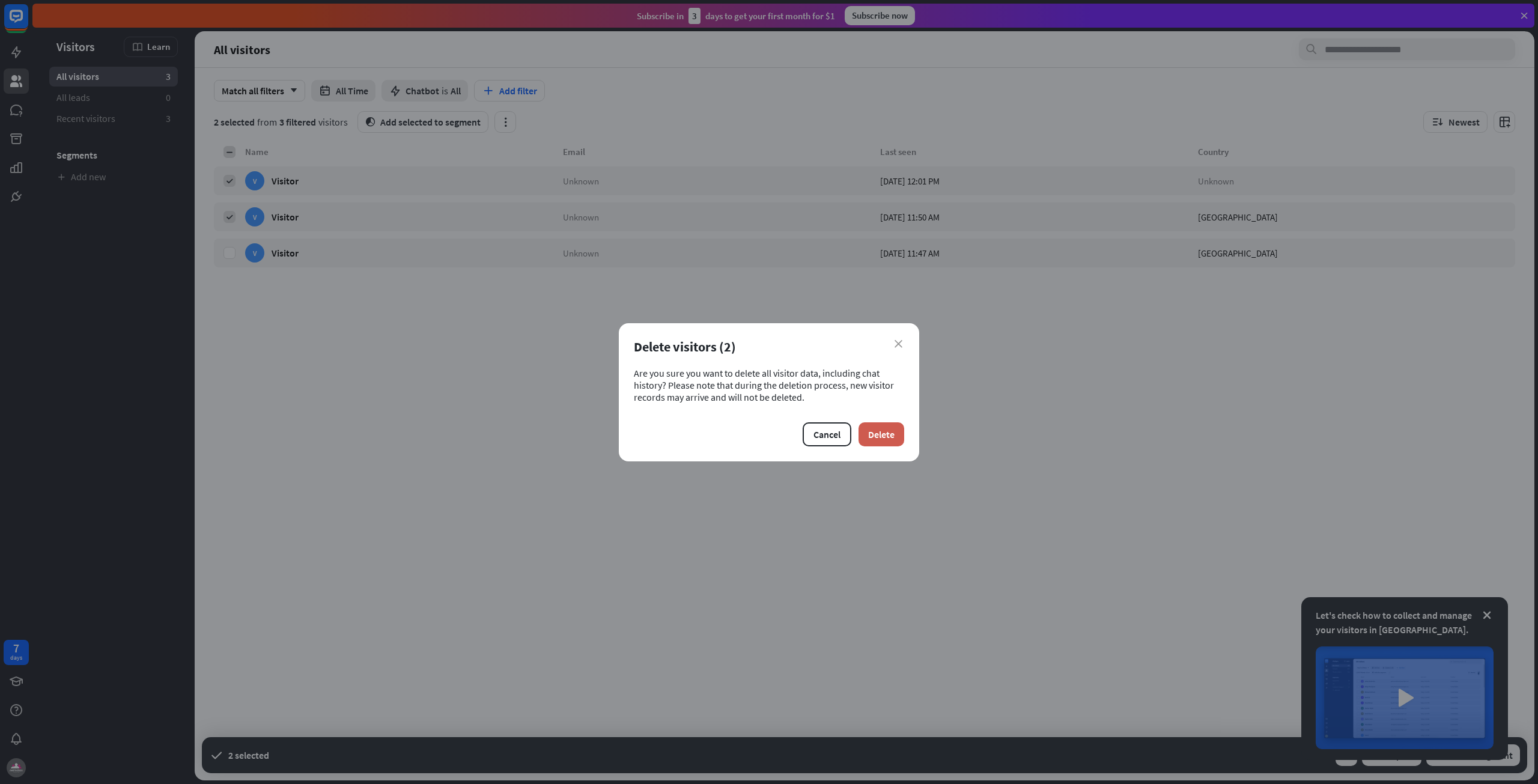
click at [892, 428] on button "Delete" at bounding box center [881, 434] width 45 height 24
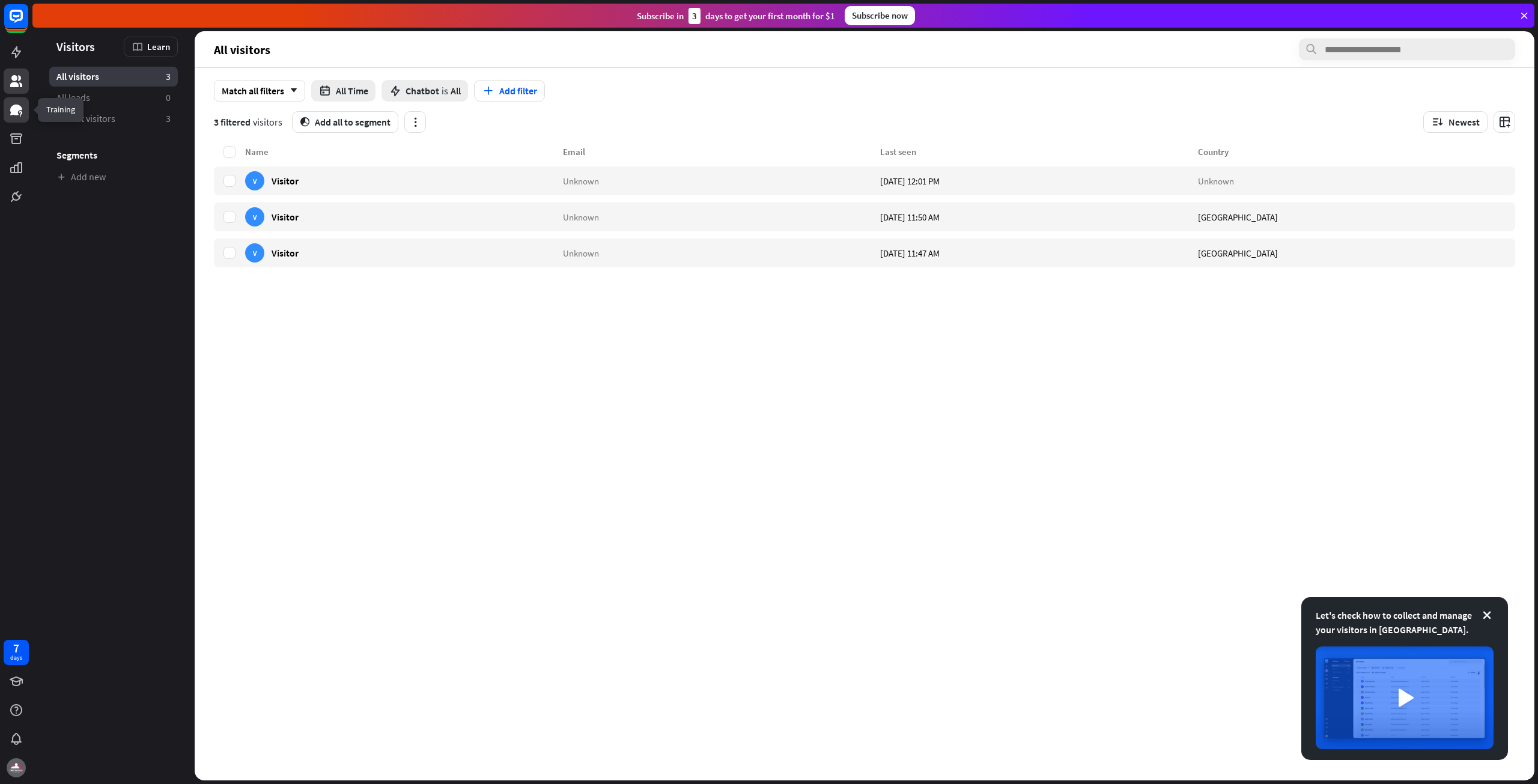
click at [16, 115] on icon at bounding box center [17, 110] width 12 height 11
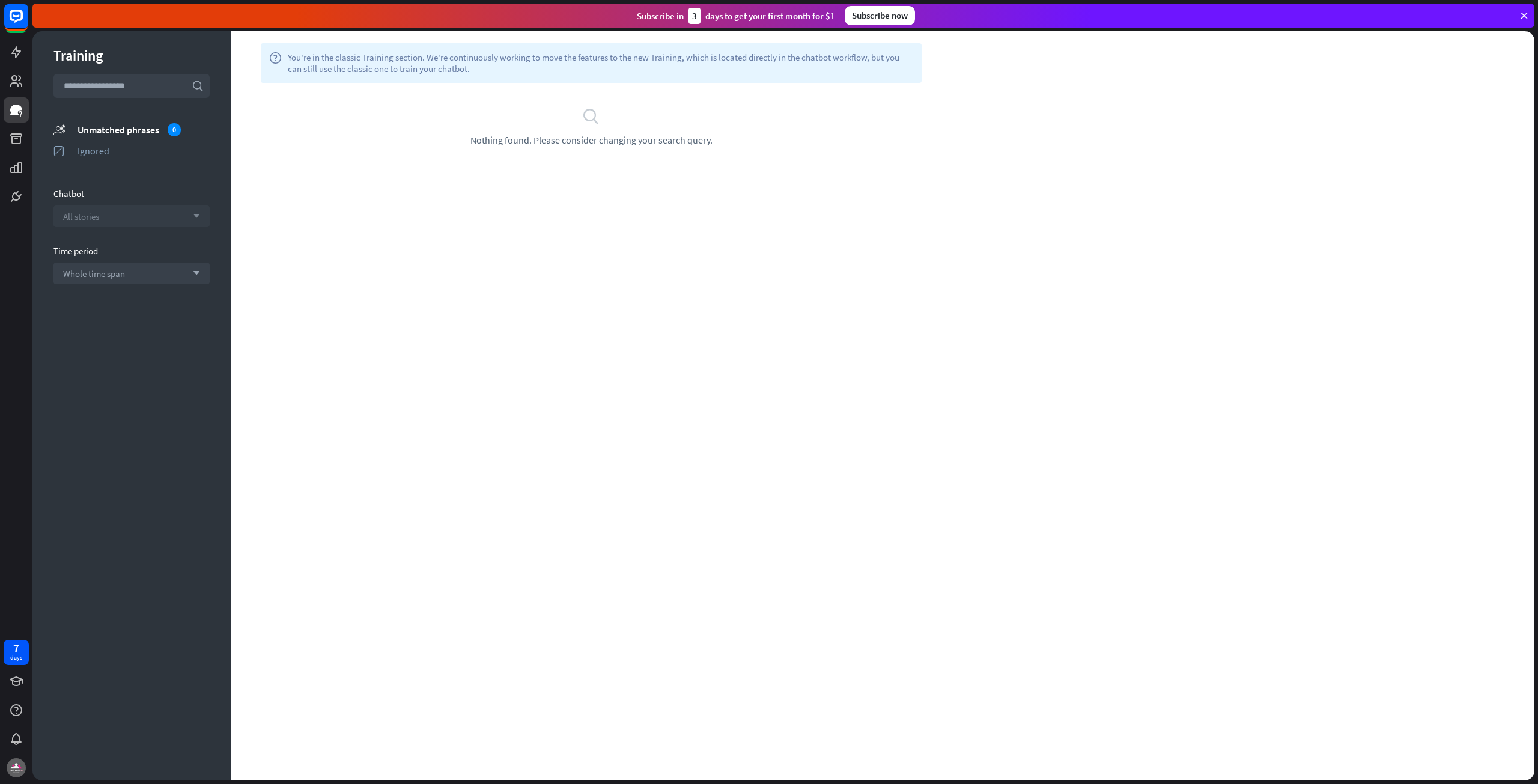
click at [108, 212] on div "All stories arrow_down" at bounding box center [131, 216] width 156 height 21
click at [108, 212] on input "search" at bounding box center [123, 216] width 119 height 20
click at [110, 248] on span "[DOMAIN_NAME]" at bounding box center [99, 247] width 64 height 12
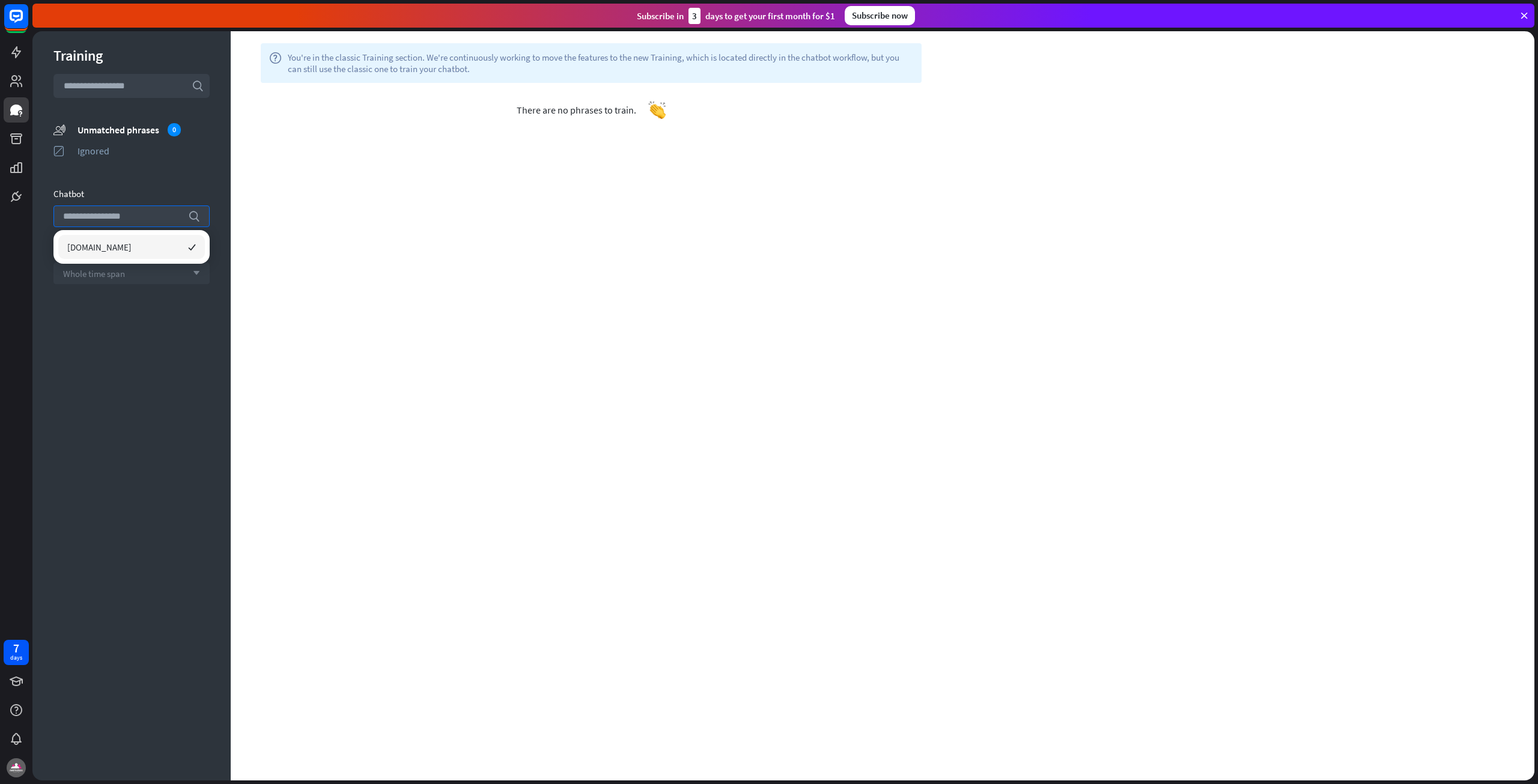
click at [174, 268] on div "Whole time span arrow_down" at bounding box center [131, 273] width 156 height 21
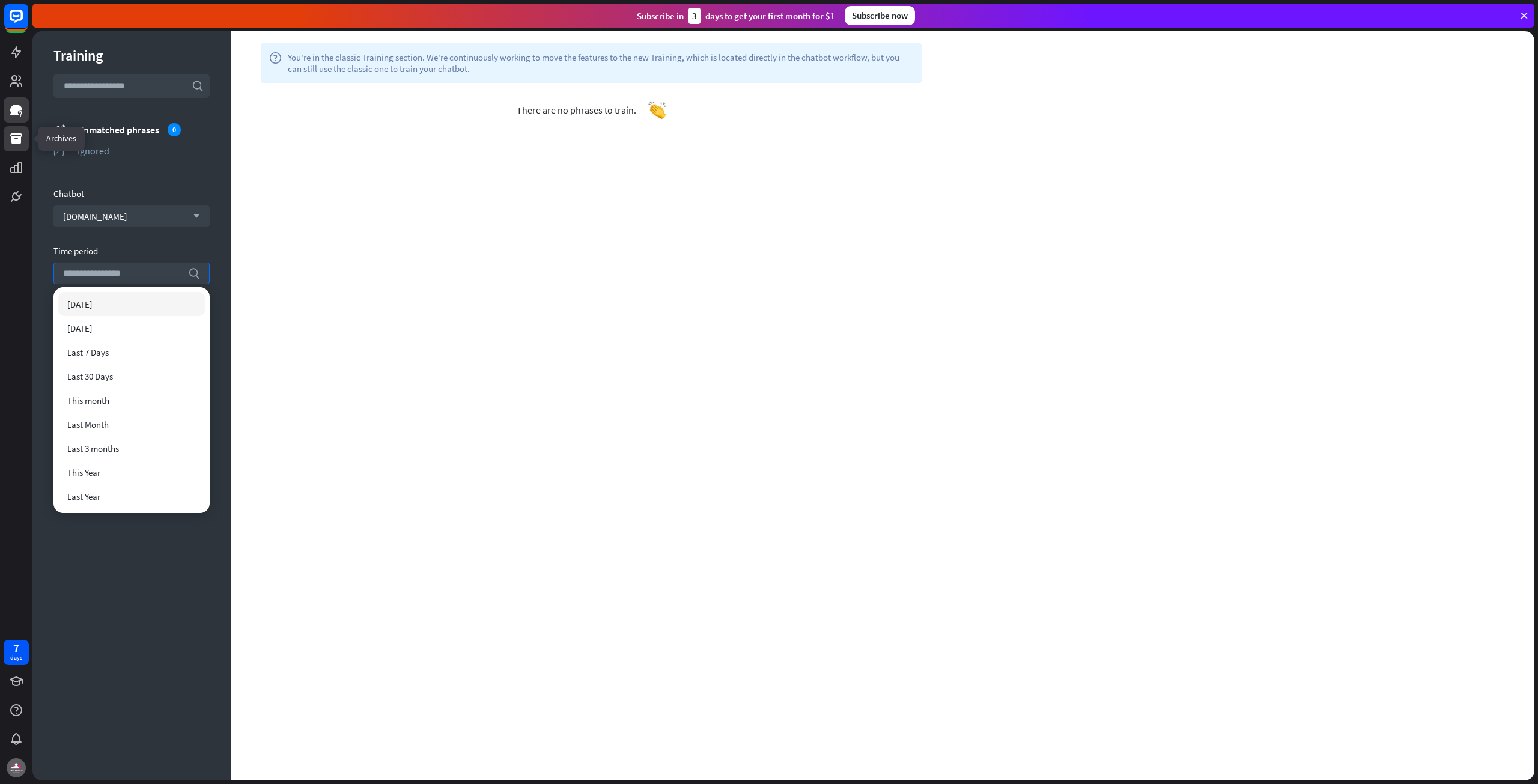
click at [18, 137] on icon at bounding box center [17, 139] width 12 height 11
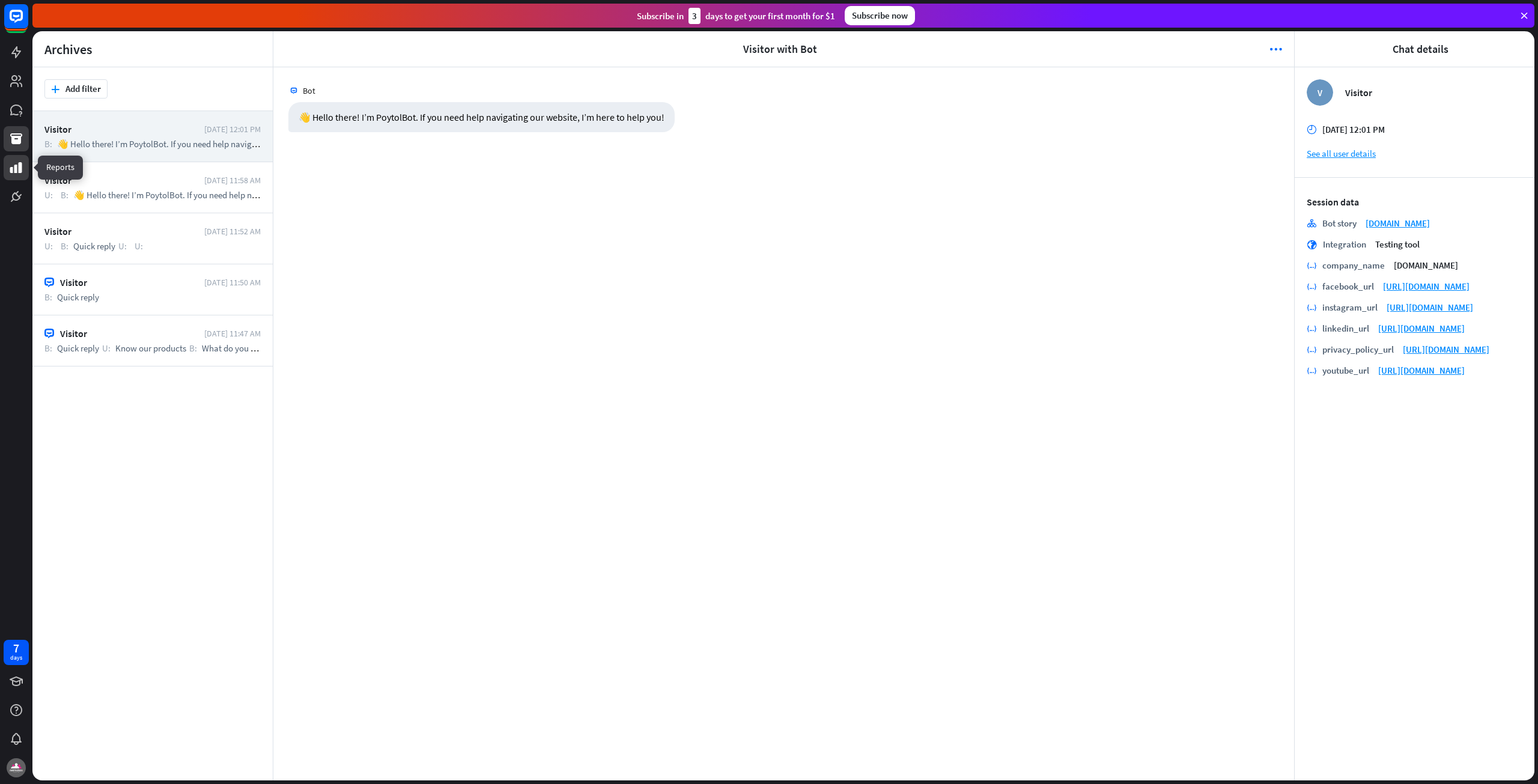
click at [18, 164] on icon at bounding box center [16, 168] width 14 height 14
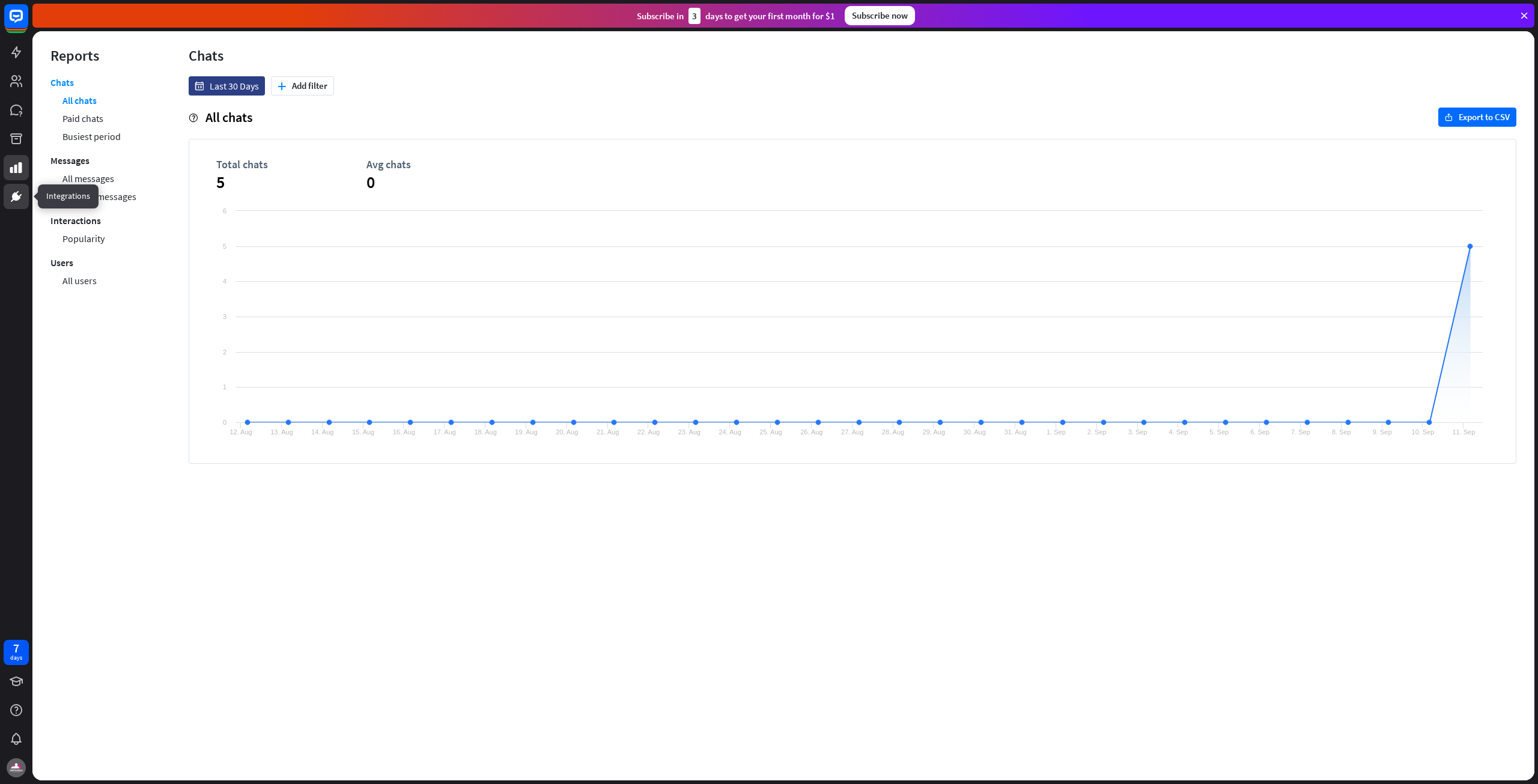
click at [15, 194] on icon at bounding box center [16, 196] width 7 height 7
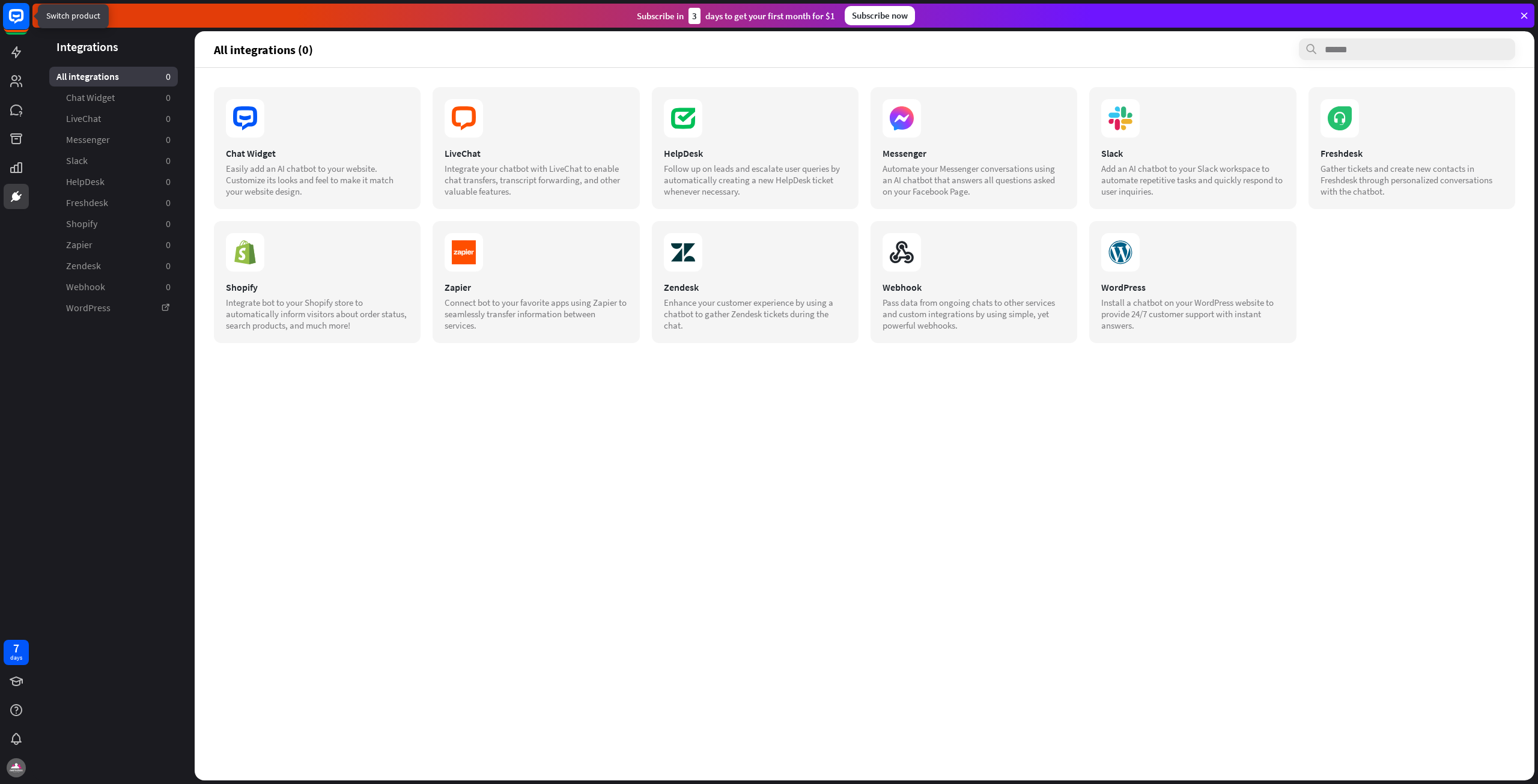
click at [20, 19] on rect at bounding box center [16, 16] width 27 height 27
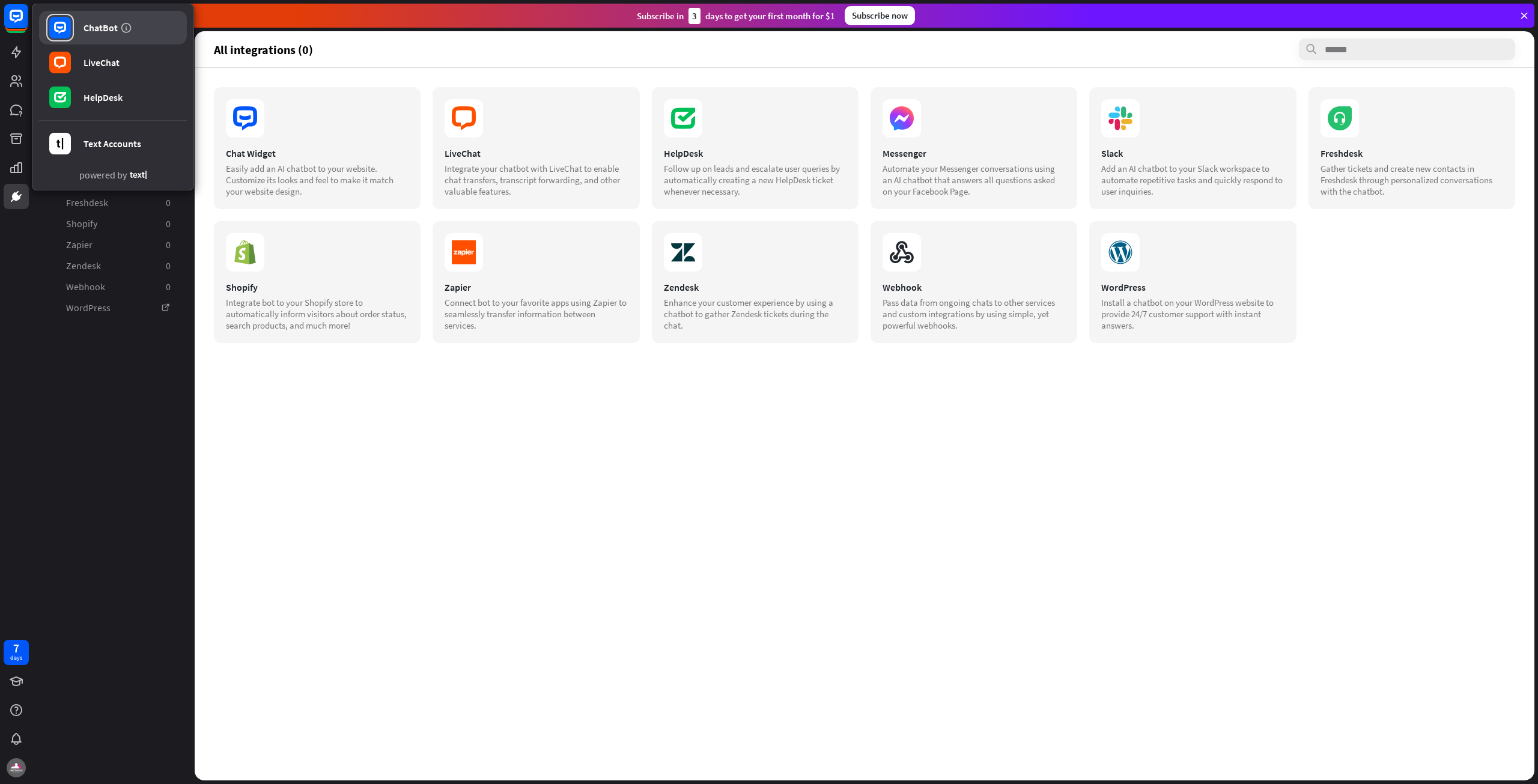
click at [108, 30] on div "ChatBot" at bounding box center [100, 28] width 35 height 12
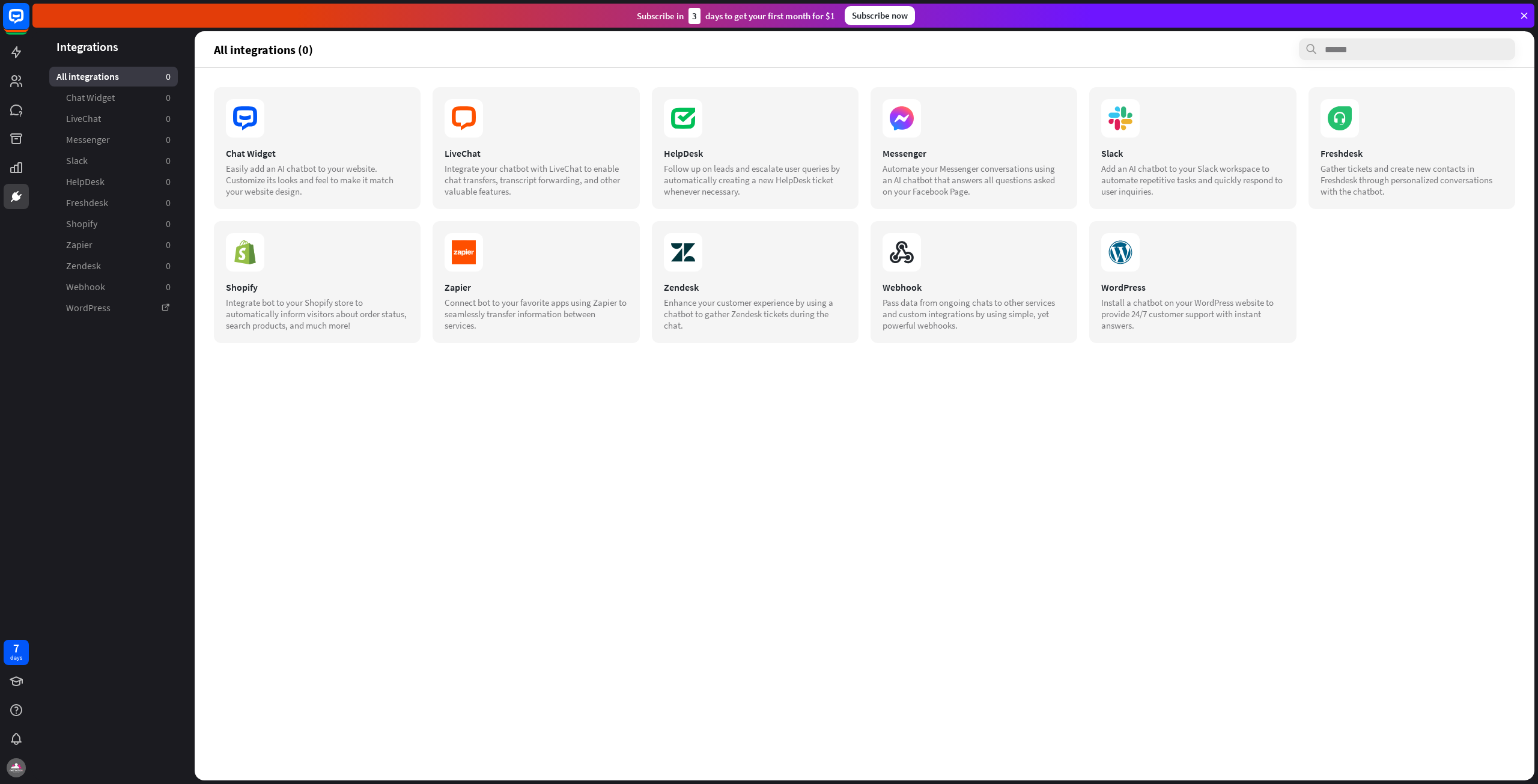
click at [12, 11] on icon at bounding box center [16, 16] width 14 height 14
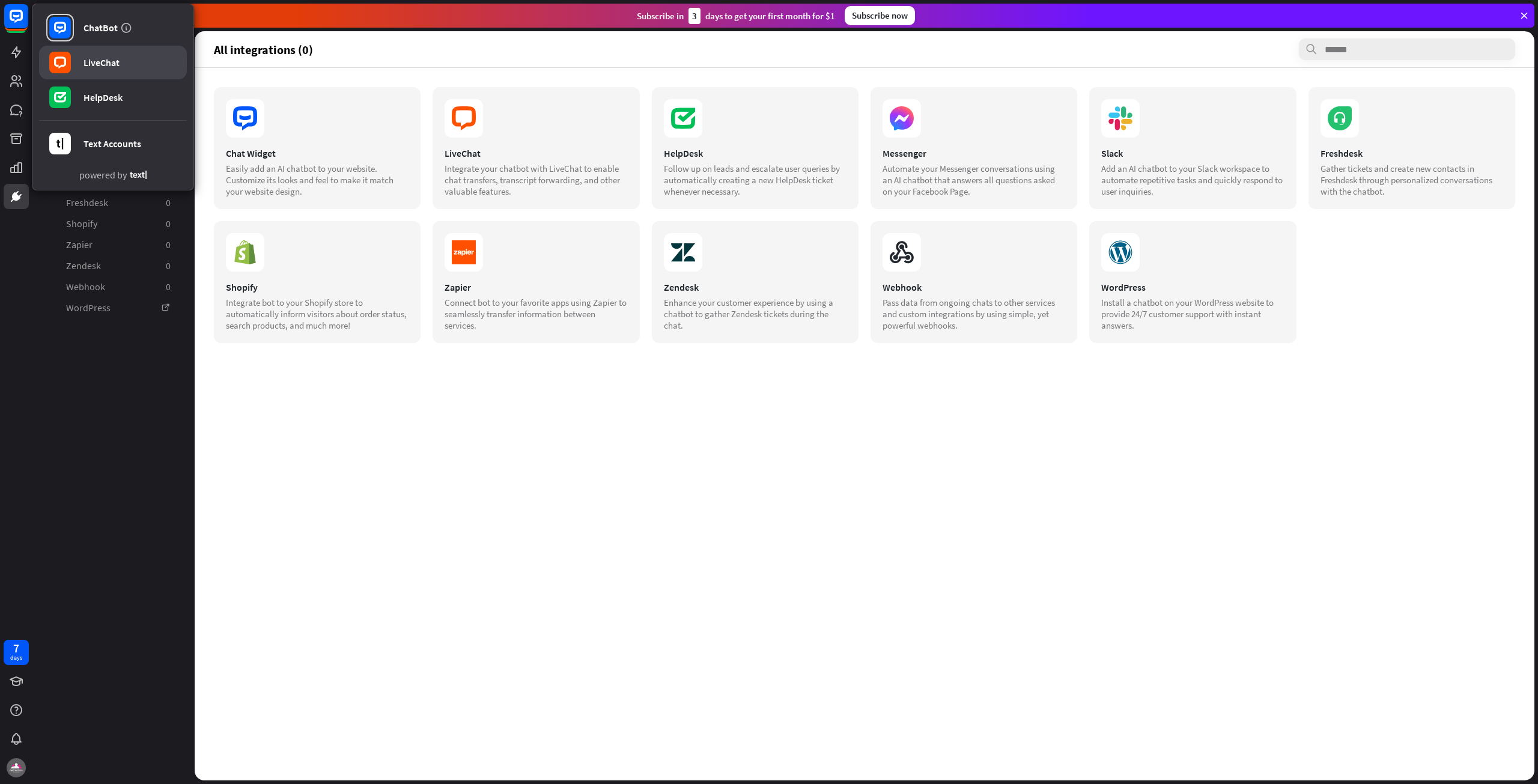
click at [100, 61] on div "LiveChat" at bounding box center [101, 63] width 36 height 12
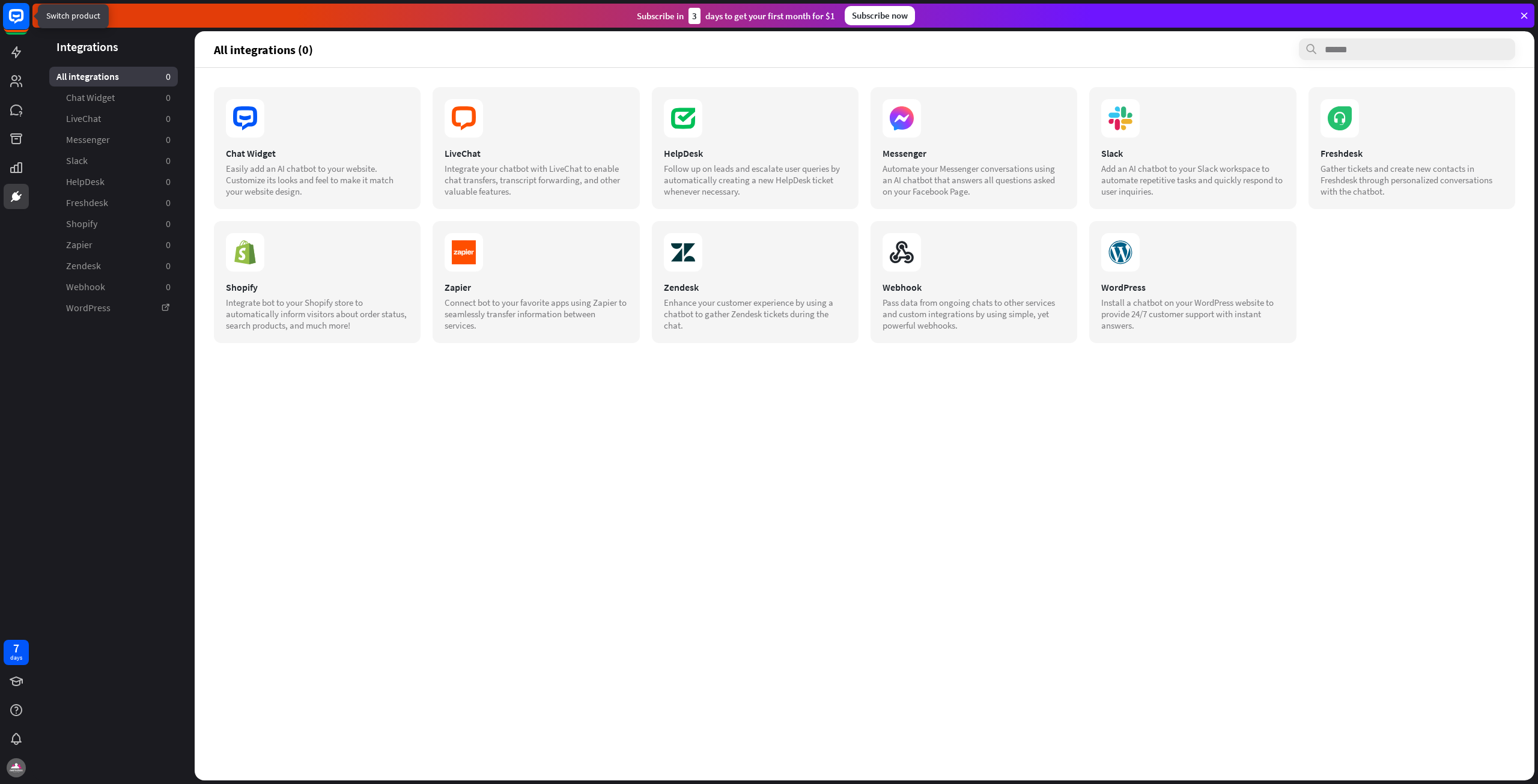
click at [11, 18] on icon at bounding box center [16, 16] width 14 height 14
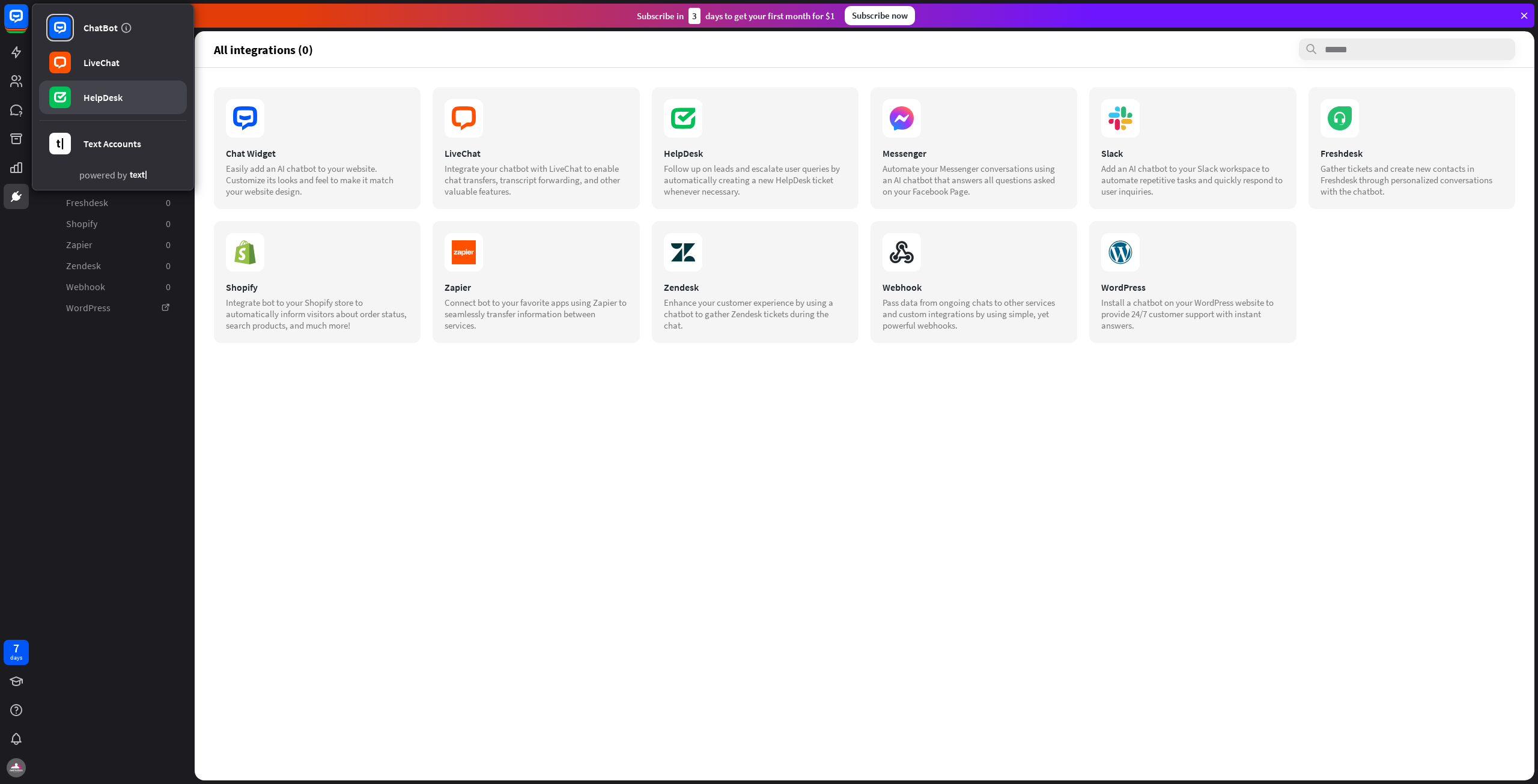
click at [89, 102] on div "HelpDesk" at bounding box center [103, 98] width 39 height 12
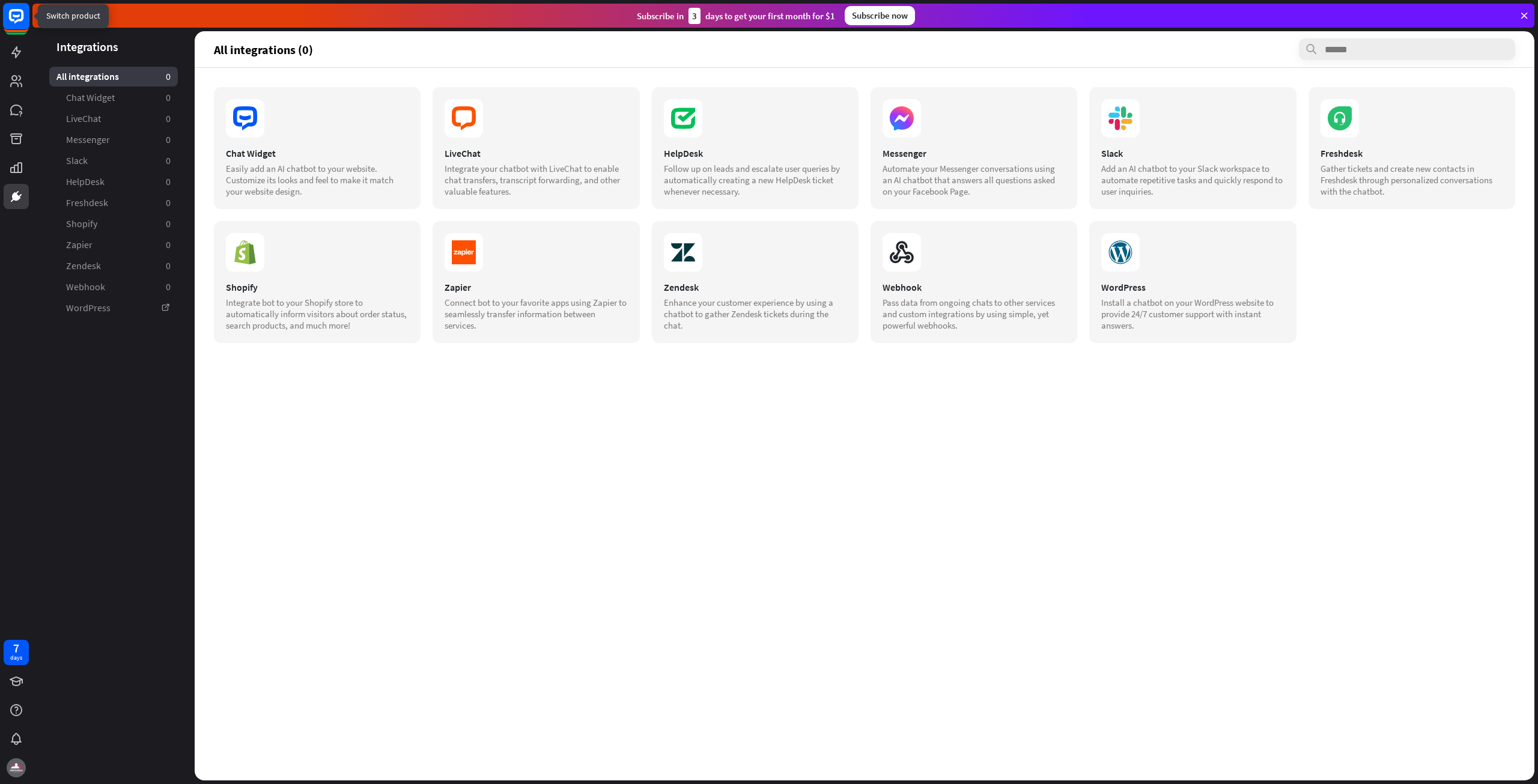
click at [11, 14] on icon at bounding box center [16, 16] width 14 height 14
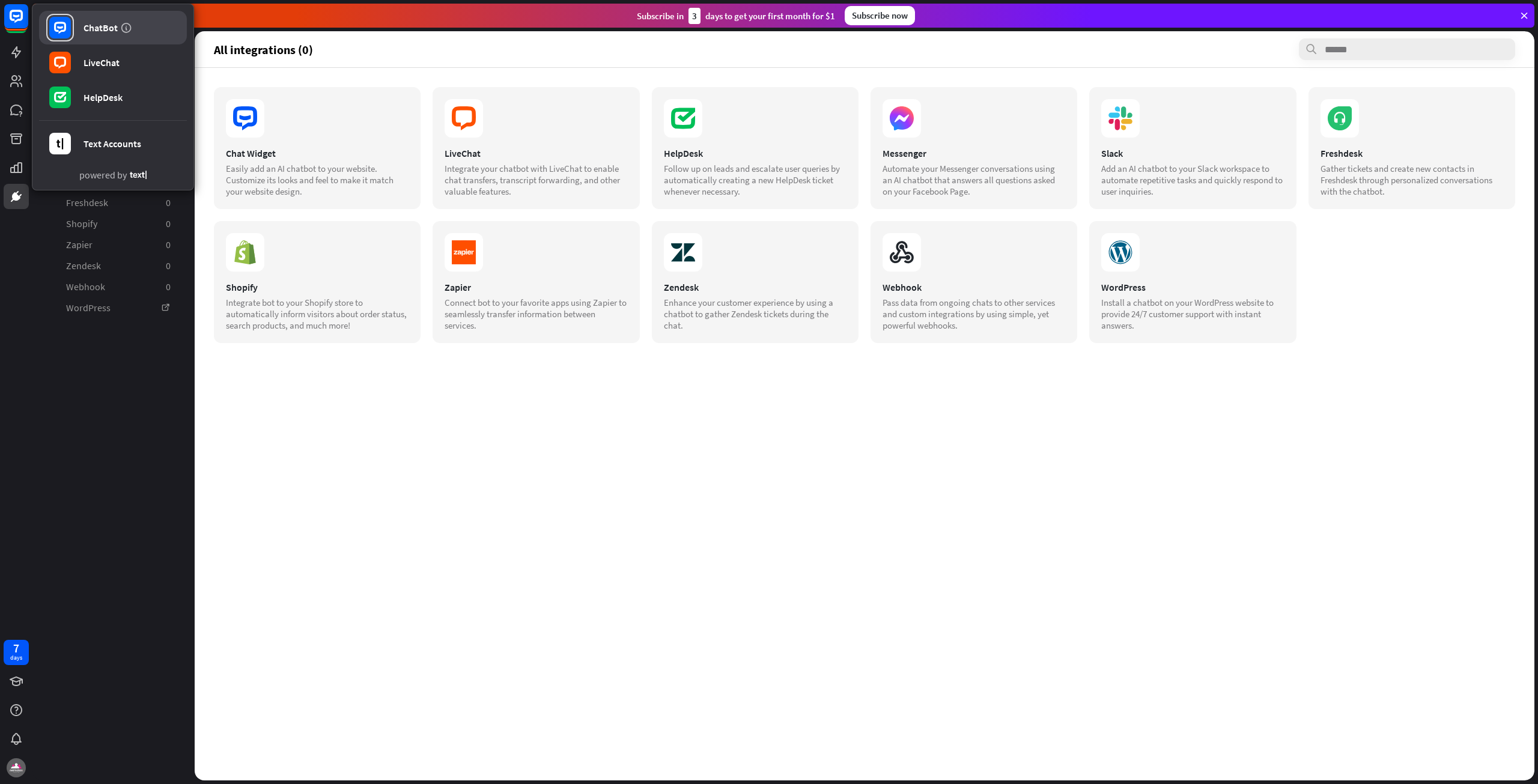
click at [118, 35] on link "ChatBot" at bounding box center [113, 28] width 147 height 34
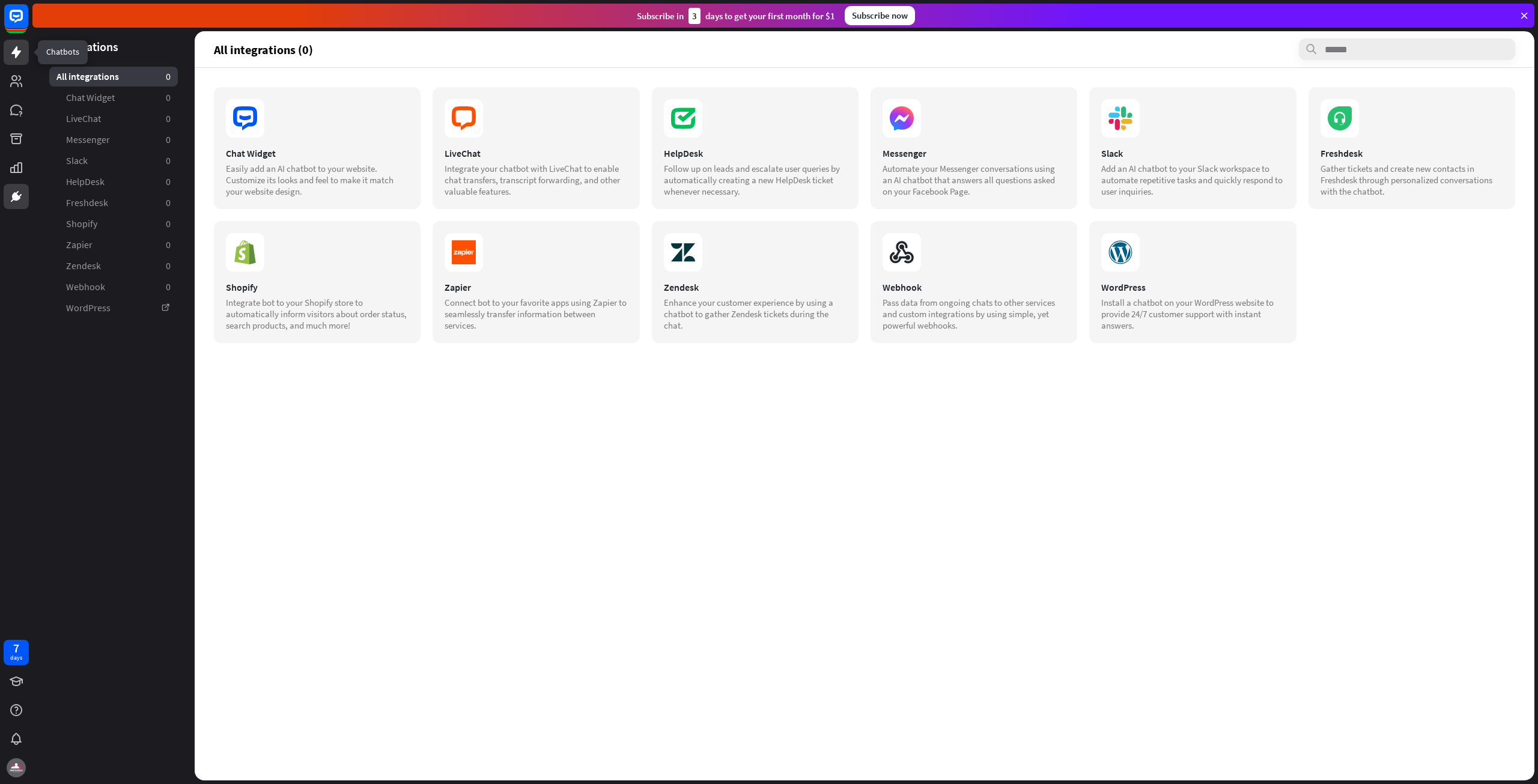
click at [18, 45] on icon at bounding box center [16, 52] width 14 height 14
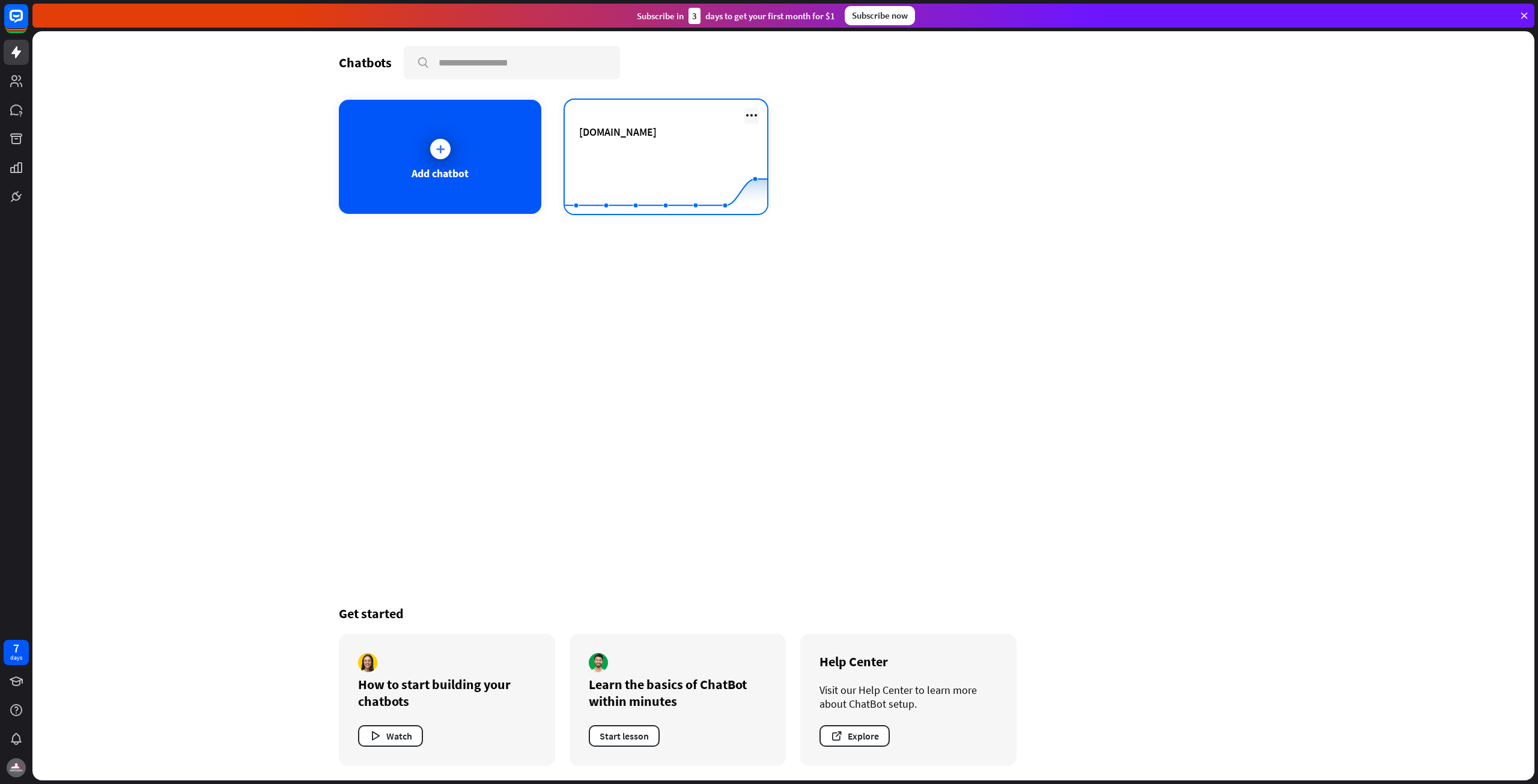
click at [752, 118] on icon at bounding box center [751, 115] width 14 height 14
click at [608, 171] on rect at bounding box center [666, 184] width 202 height 75
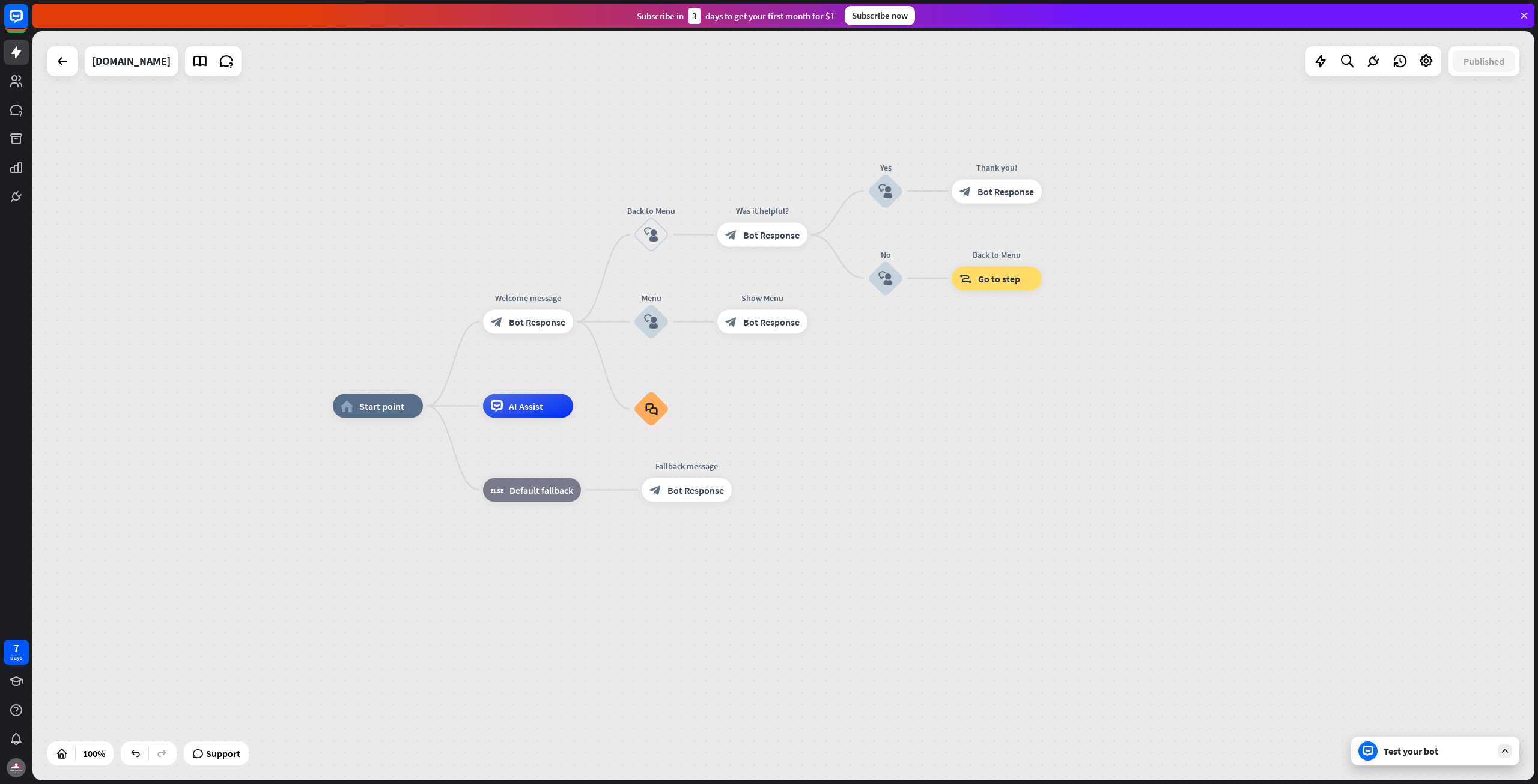
click at [1413, 748] on div "Test your bot" at bounding box center [1438, 751] width 108 height 12
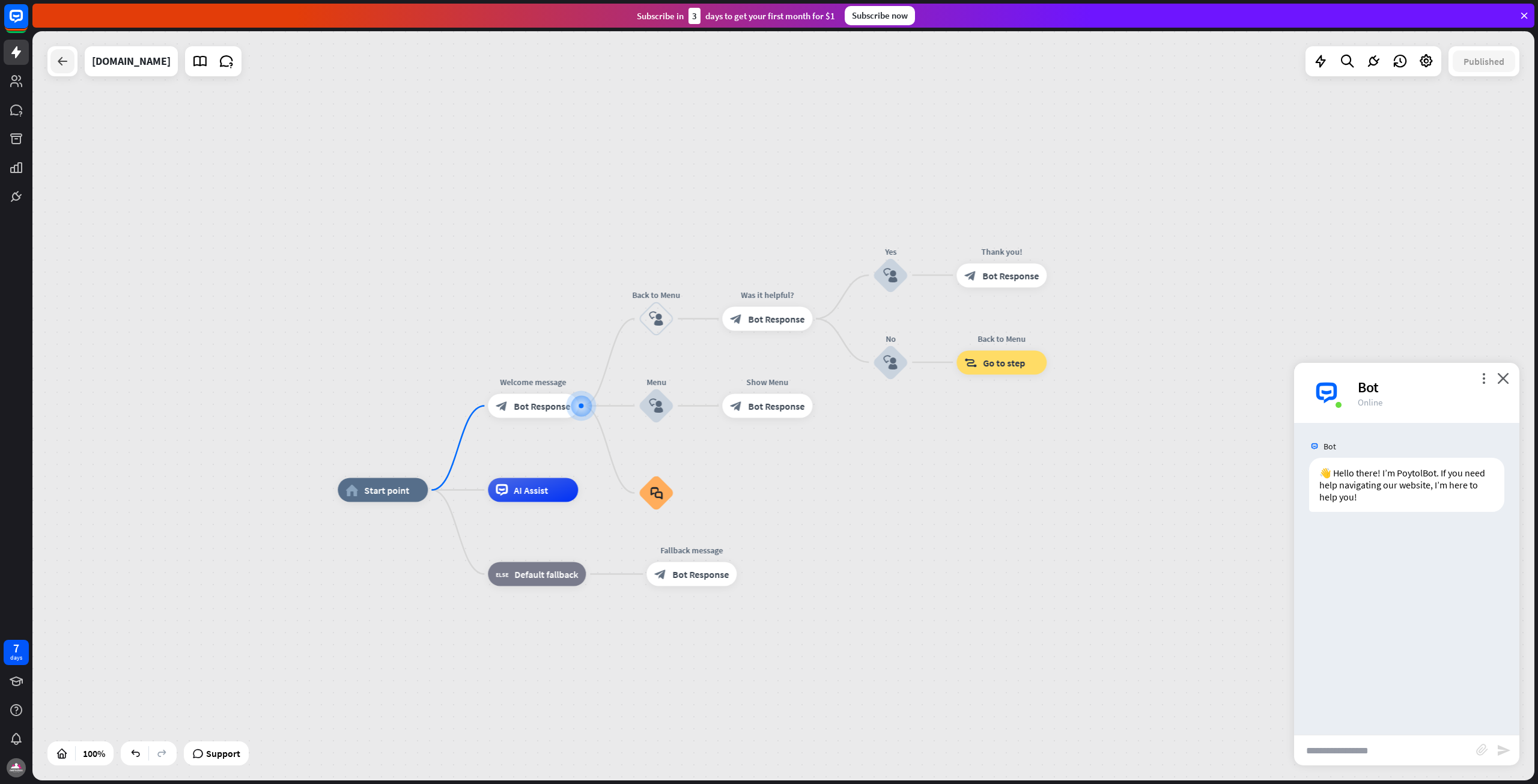
drag, startPoint x: 51, startPoint y: 60, endPoint x: 59, endPoint y: 63, distance: 8.5
click at [59, 63] on div at bounding box center [62, 61] width 30 height 30
click at [59, 63] on icon at bounding box center [62, 61] width 14 height 14
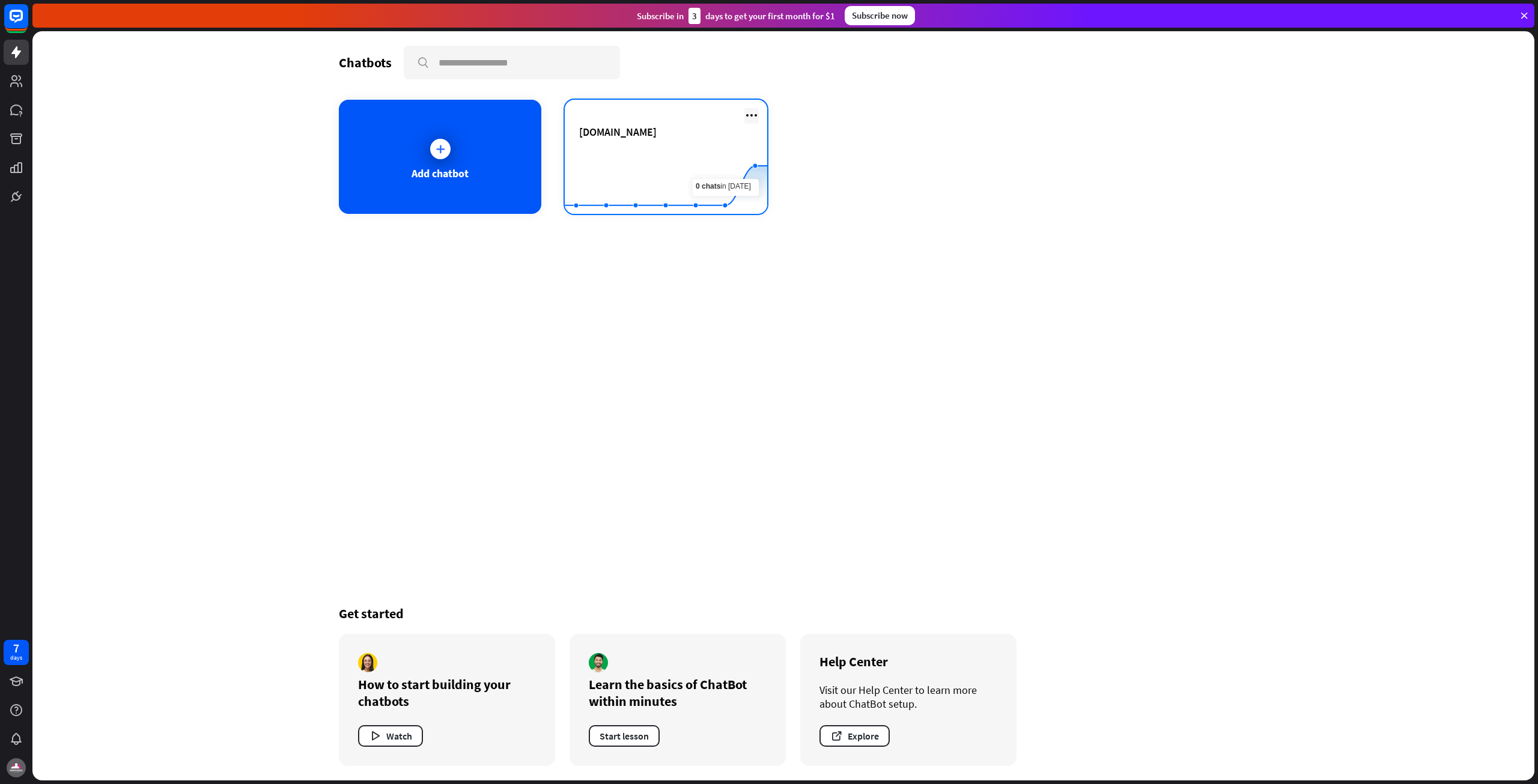
click at [752, 116] on icon at bounding box center [751, 115] width 14 height 14
click at [757, 210] on div "Delete chatbot" at bounding box center [757, 208] width 81 height 21
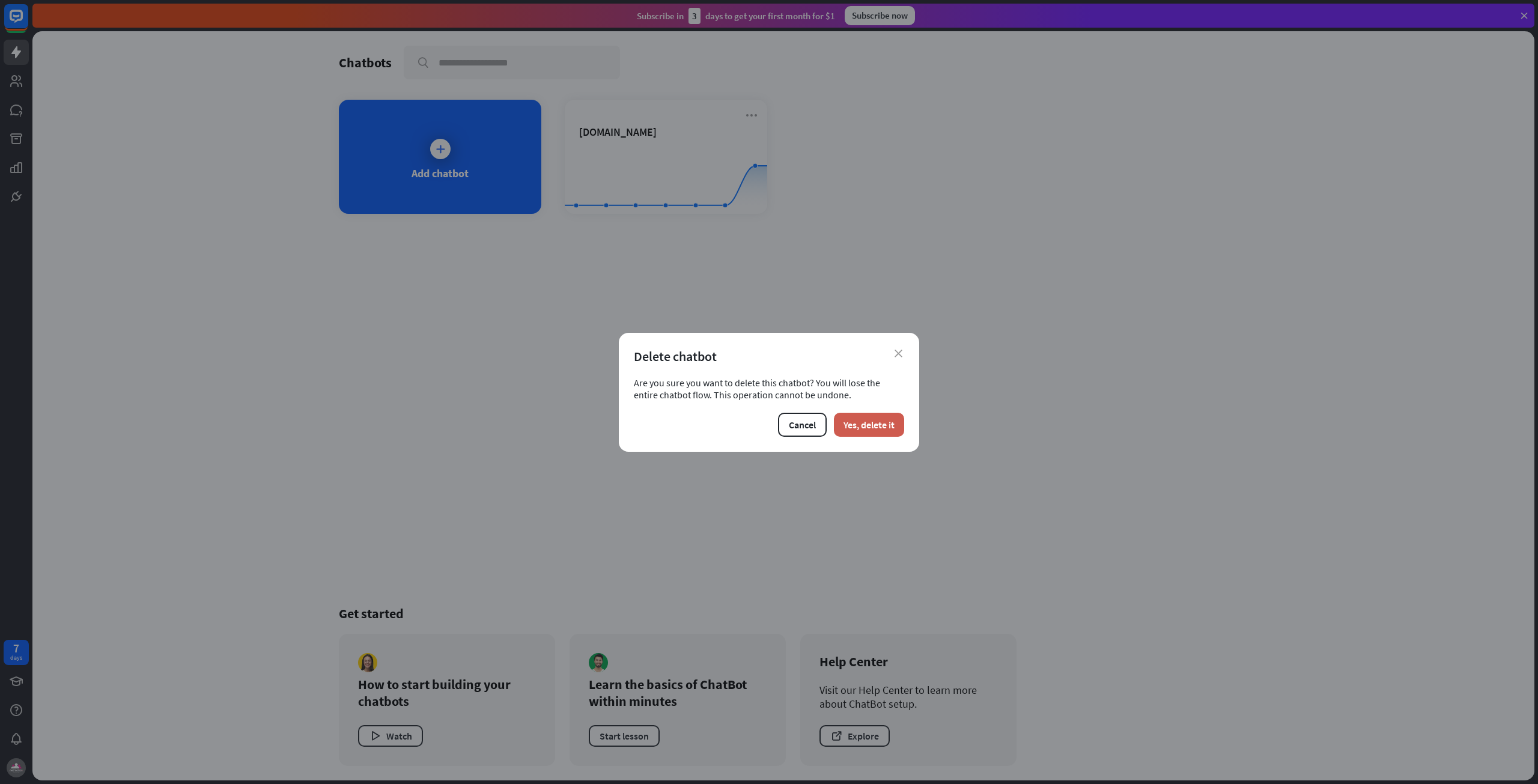
click at [887, 427] on button "Yes, delete it" at bounding box center [868, 424] width 70 height 24
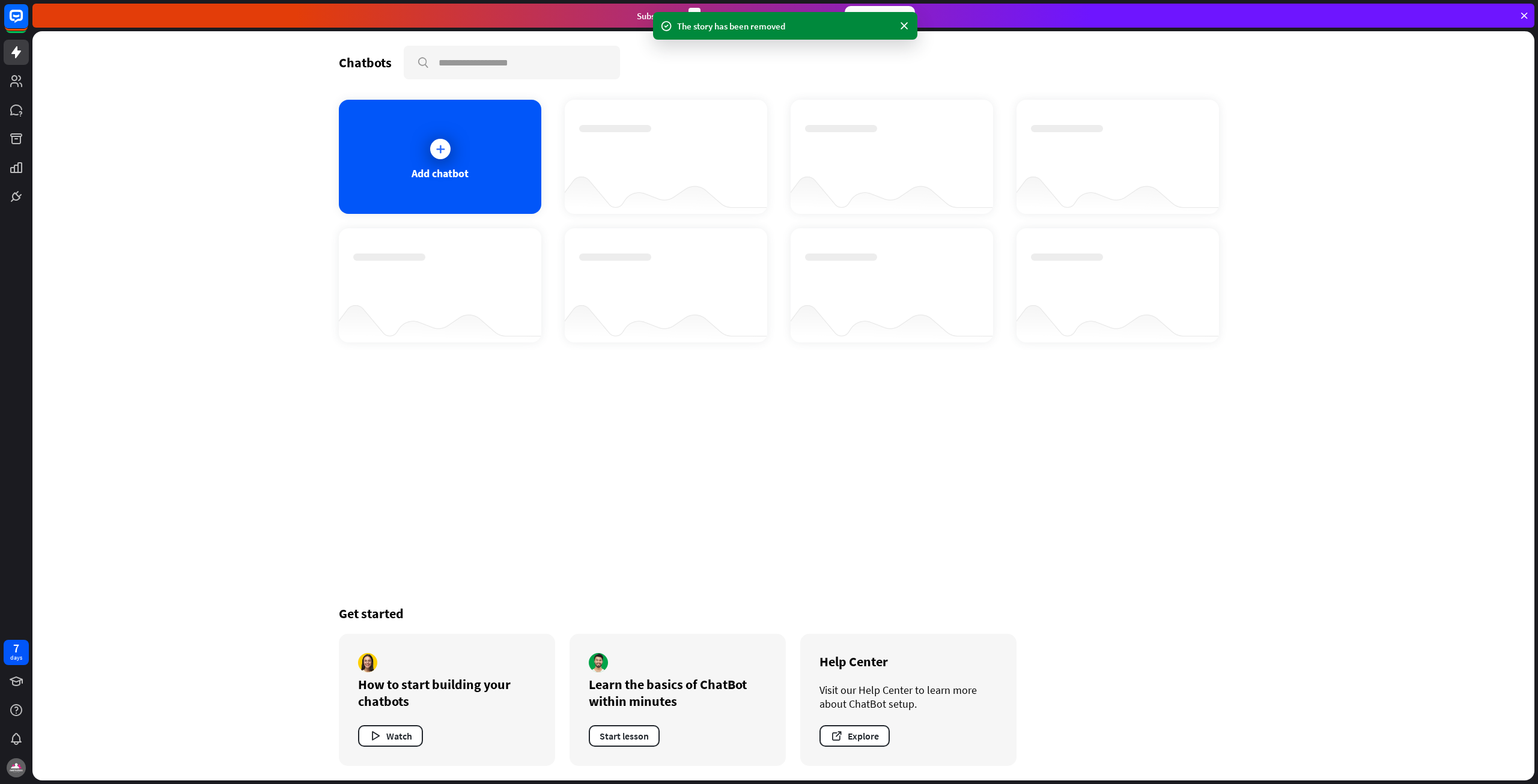
click at [900, 20] on div "The story has been removed" at bounding box center [785, 26] width 265 height 28
click at [908, 21] on icon at bounding box center [904, 26] width 12 height 12
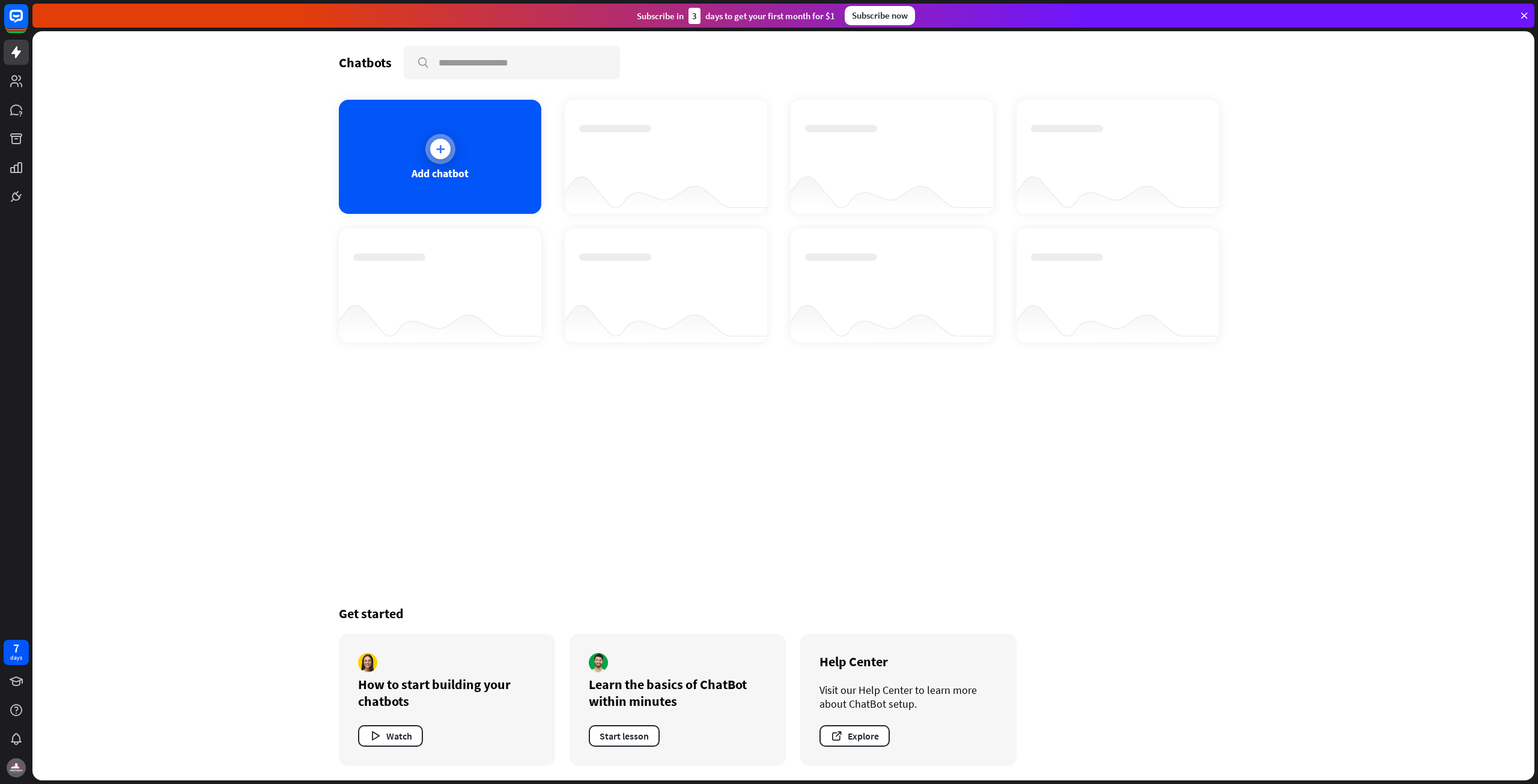
click at [434, 147] on icon at bounding box center [440, 149] width 12 height 12
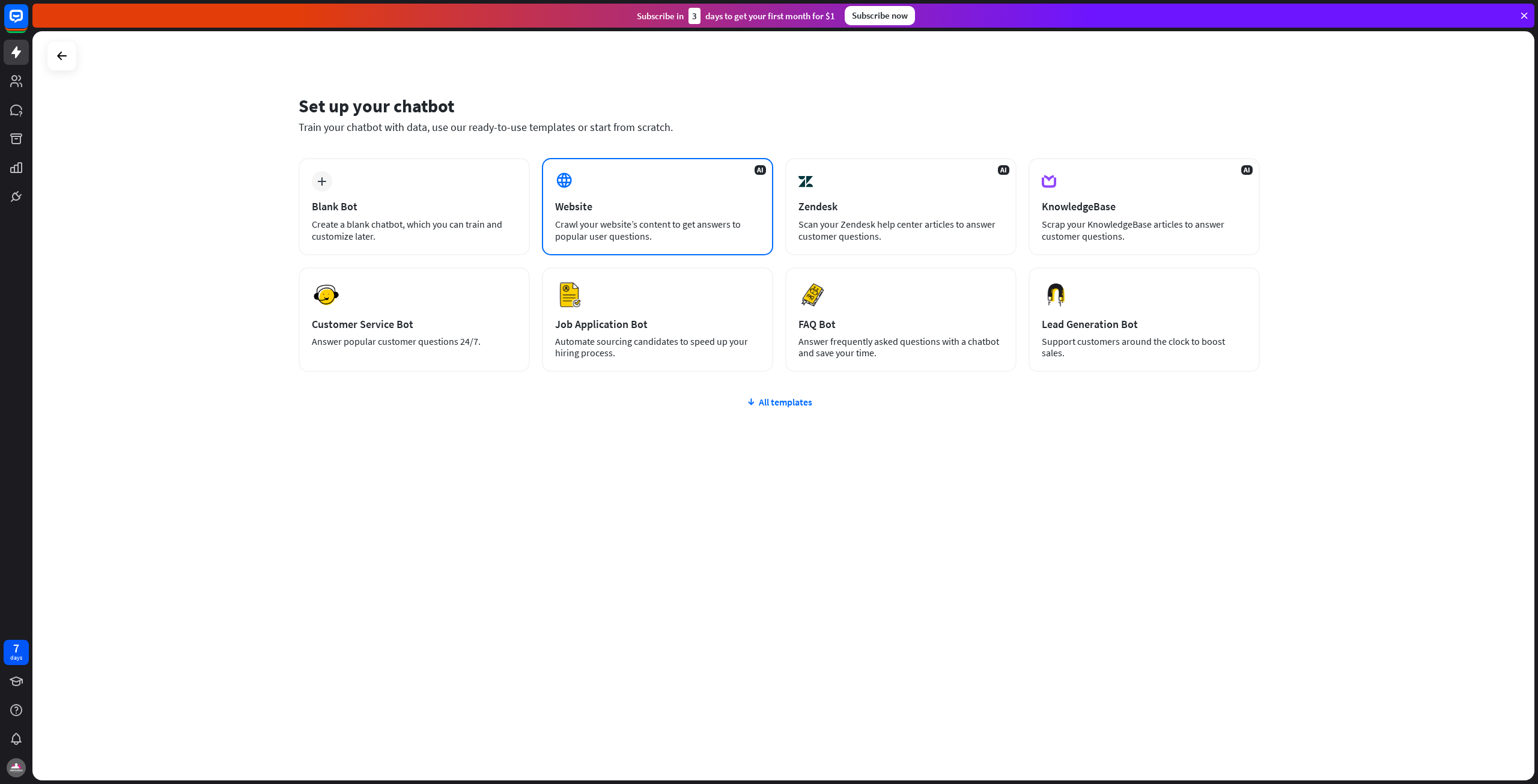
click at [654, 241] on div "Crawl your website’s content to get answers to popular user questions." at bounding box center [657, 230] width 205 height 24
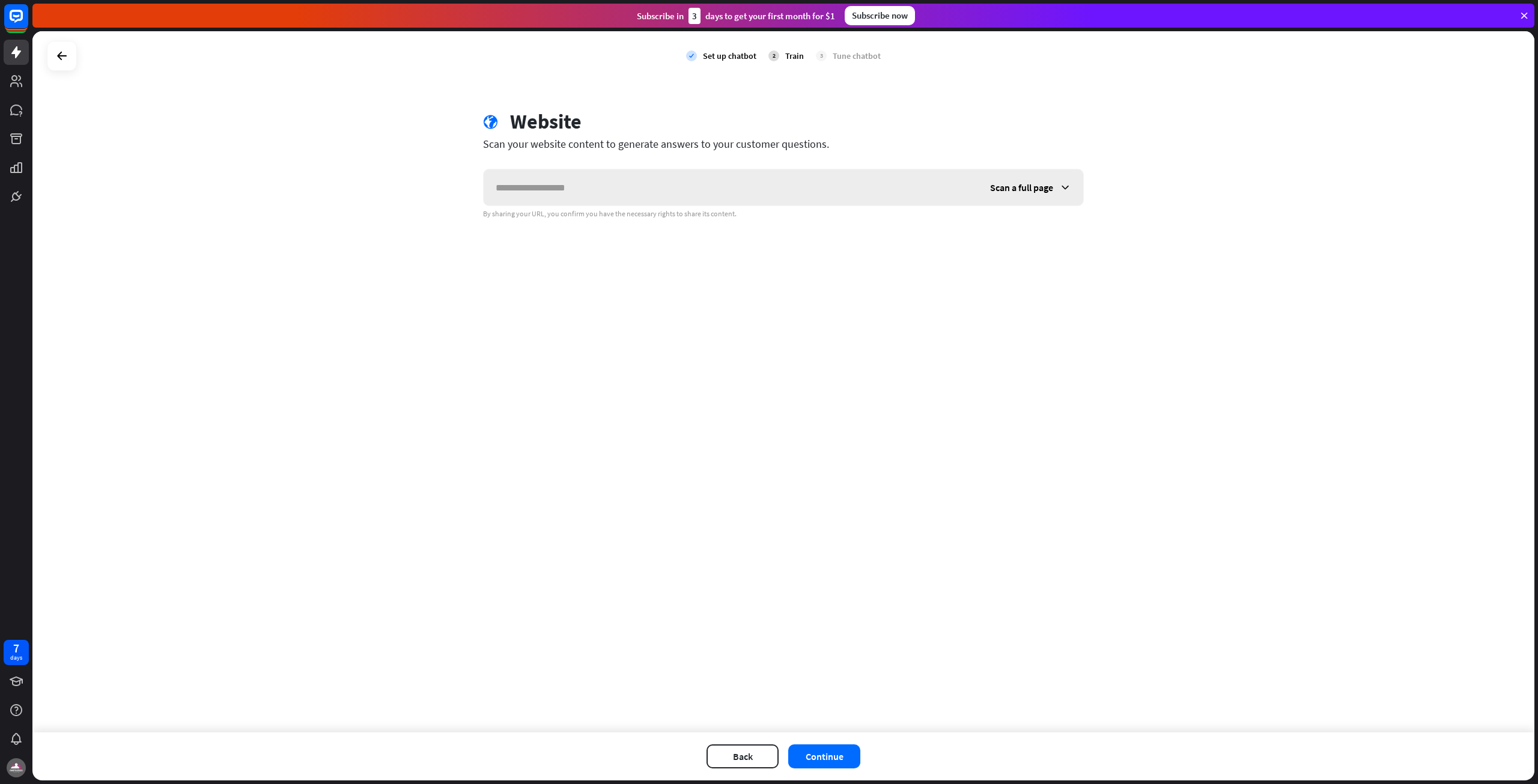
click at [625, 189] on input "text" at bounding box center [731, 187] width 495 height 36
click at [1018, 185] on span "Scan a full page" at bounding box center [1021, 187] width 63 height 12
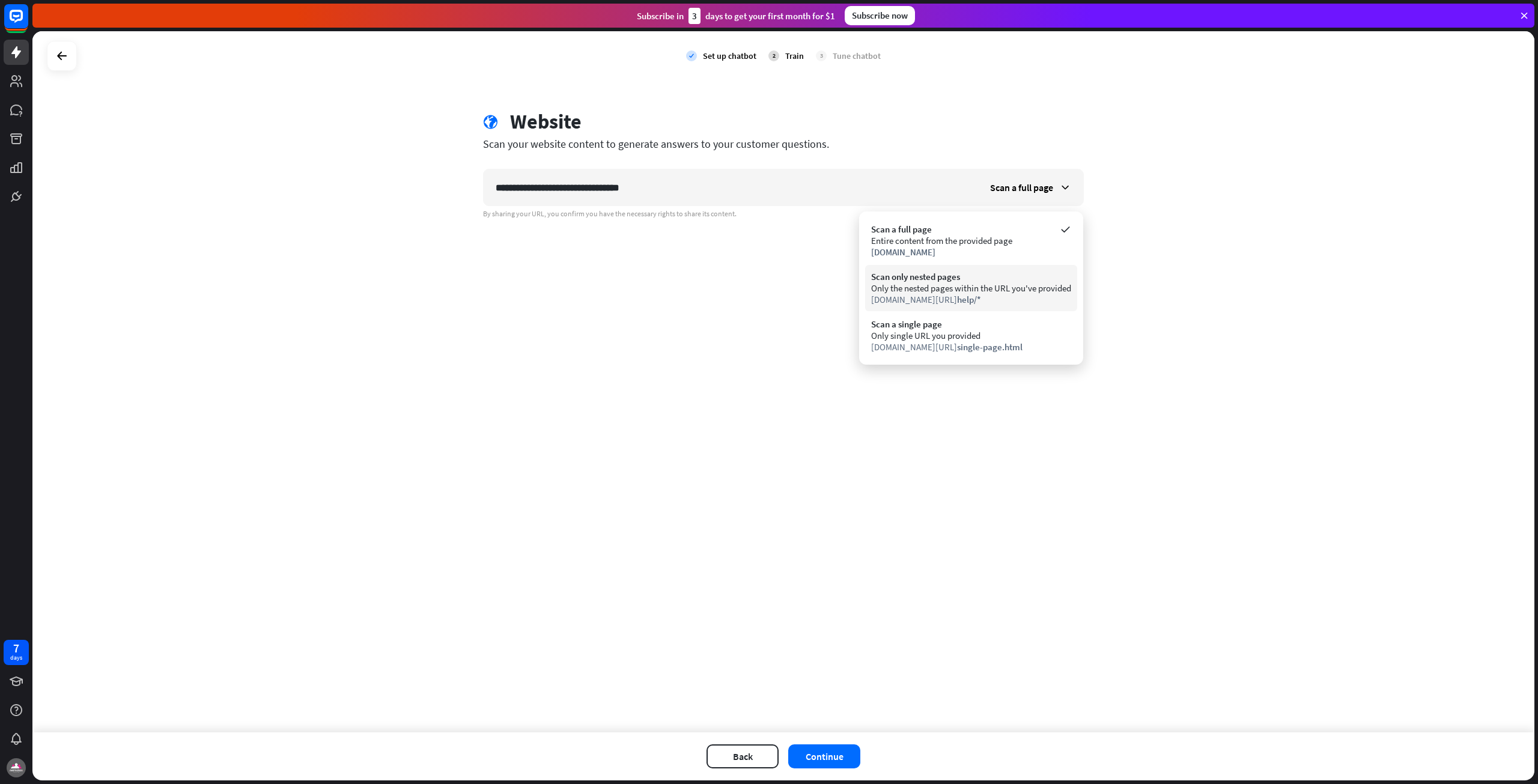
click at [978, 301] on div "www.chatbot.com/ help/*" at bounding box center [971, 299] width 200 height 12
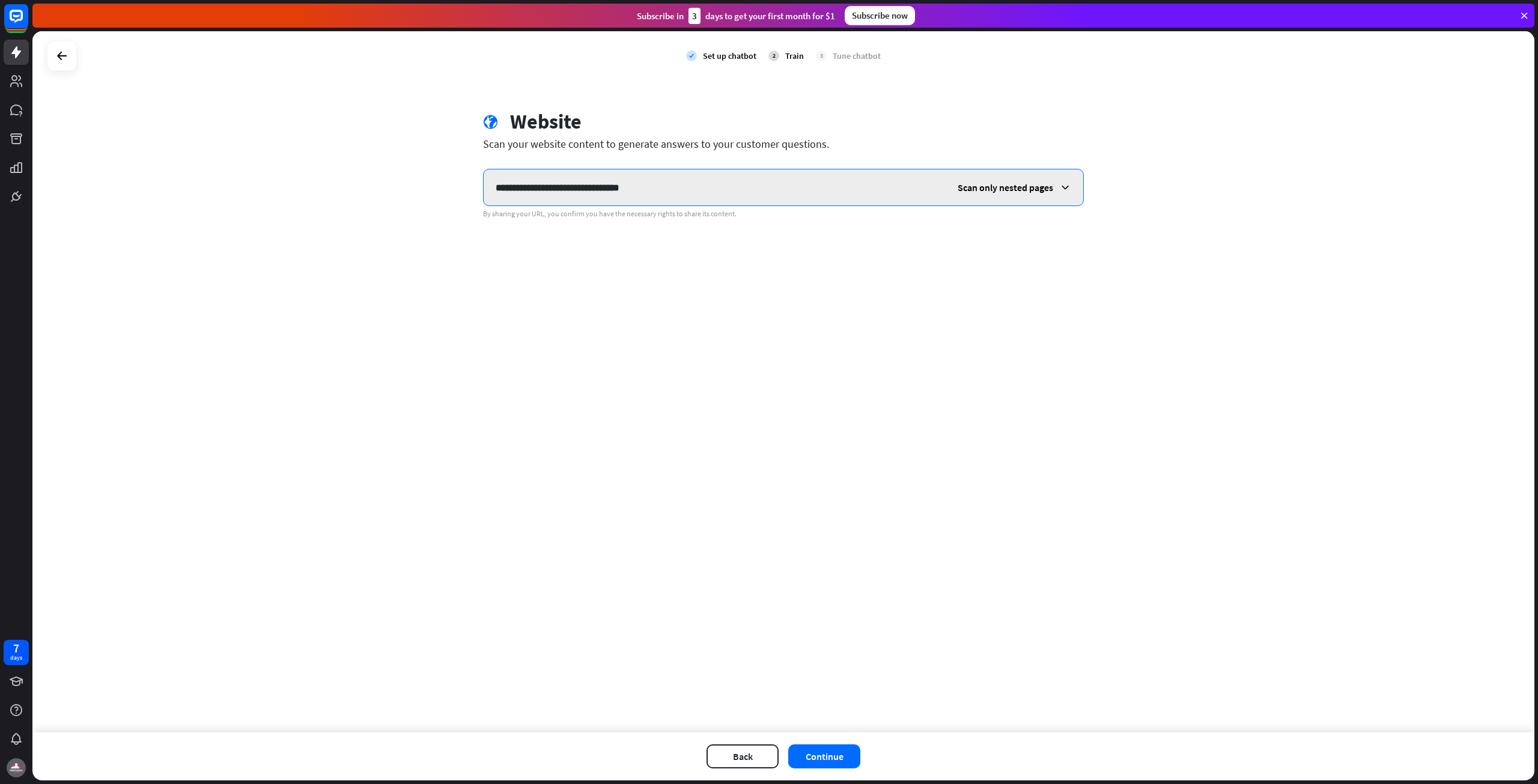
drag, startPoint x: 630, startPoint y: 191, endPoint x: 725, endPoint y: 198, distance: 95.3
click at [725, 198] on input "**********" at bounding box center [715, 187] width 462 height 36
type input "**********"
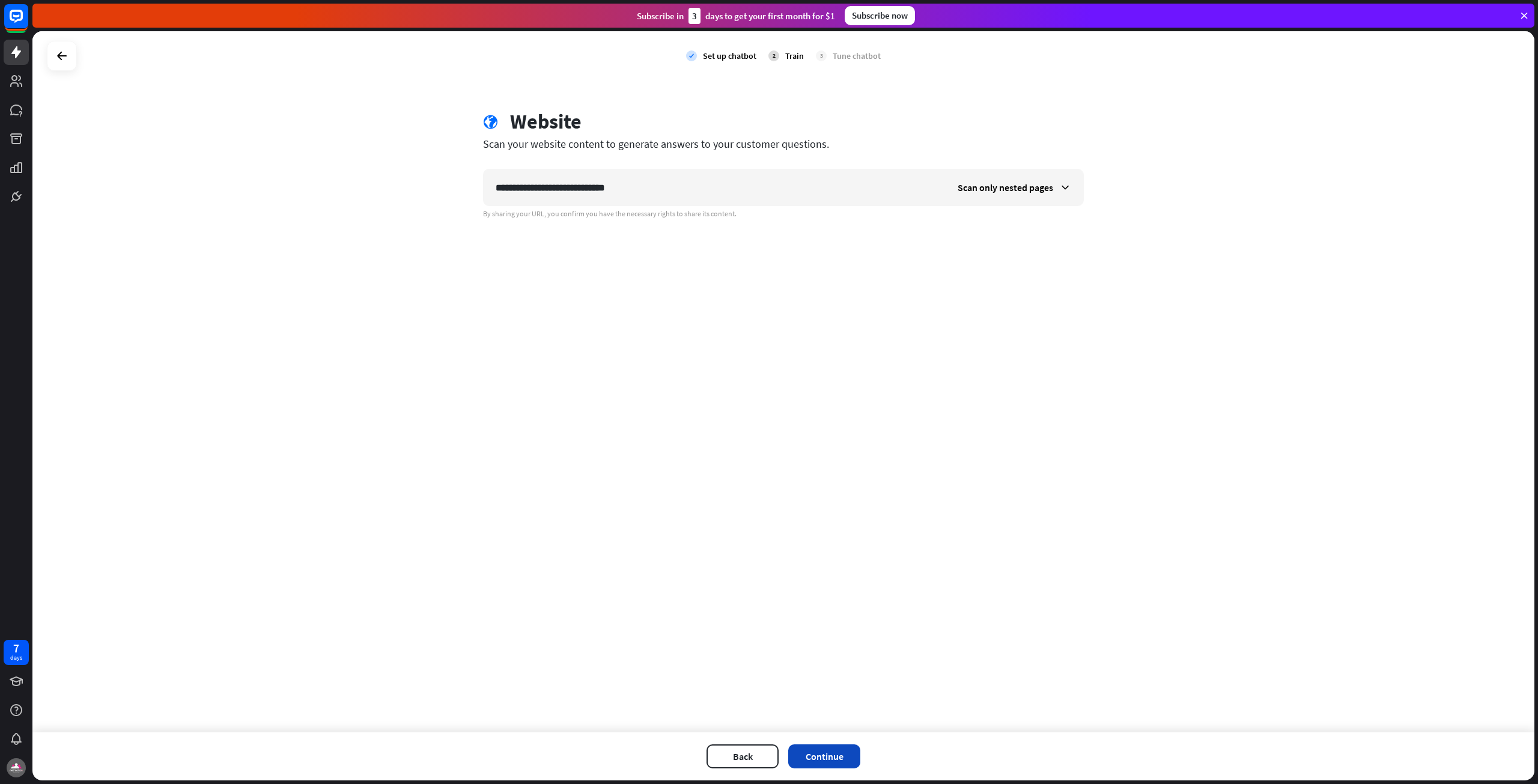
click at [841, 756] on button "Continue" at bounding box center [824, 756] width 72 height 24
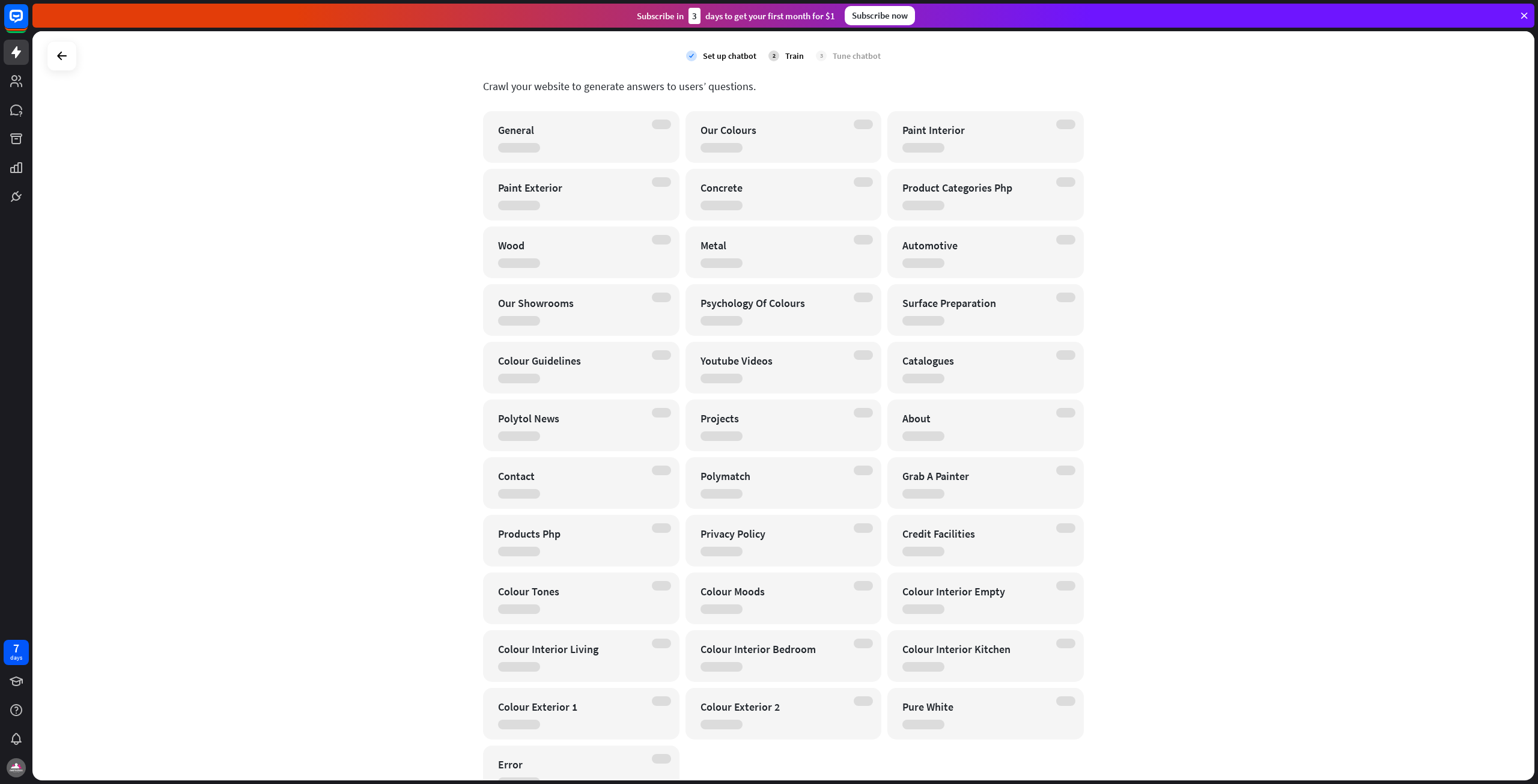
scroll to position [119, 0]
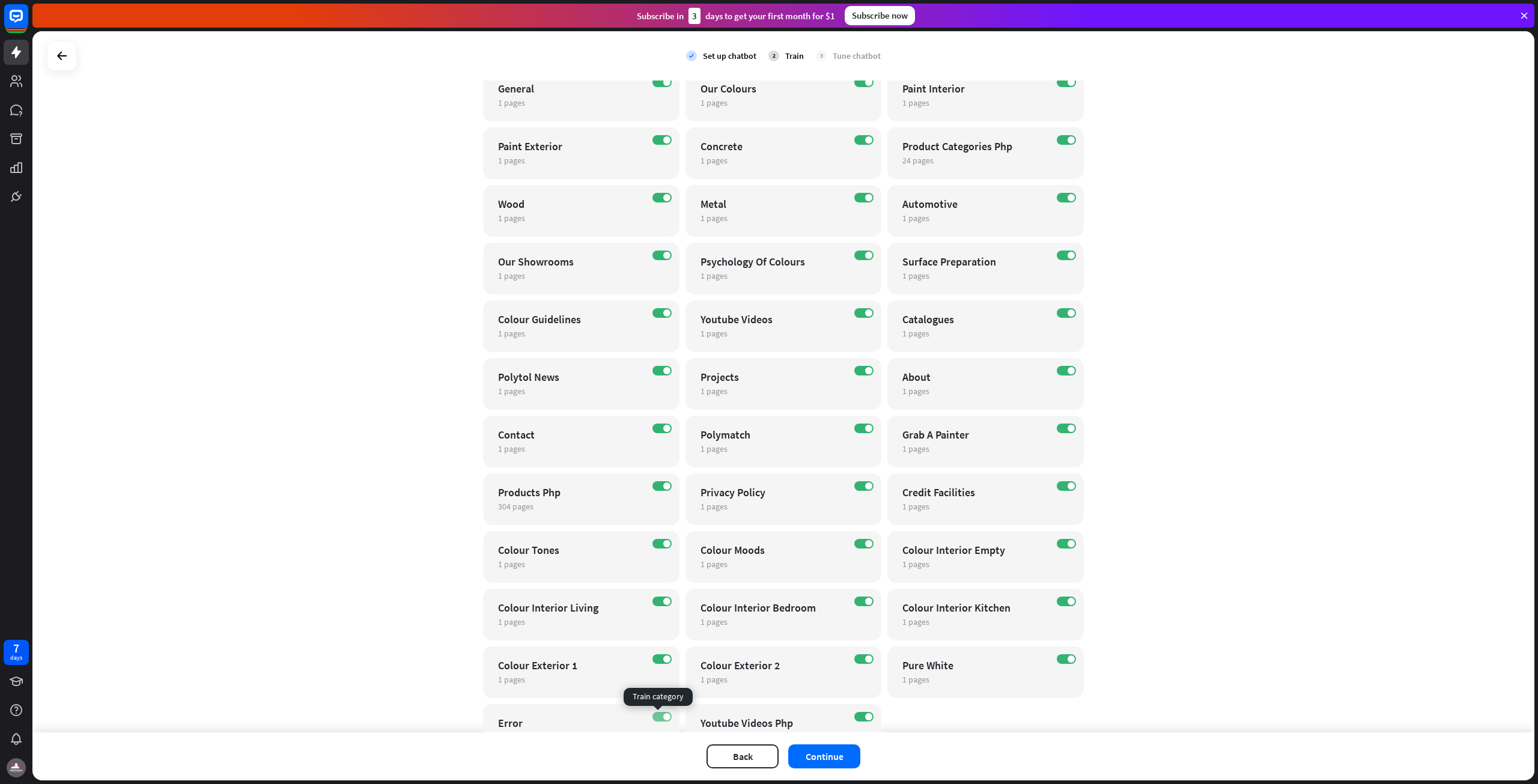
click at [654, 718] on label "ON" at bounding box center [662, 717] width 20 height 10
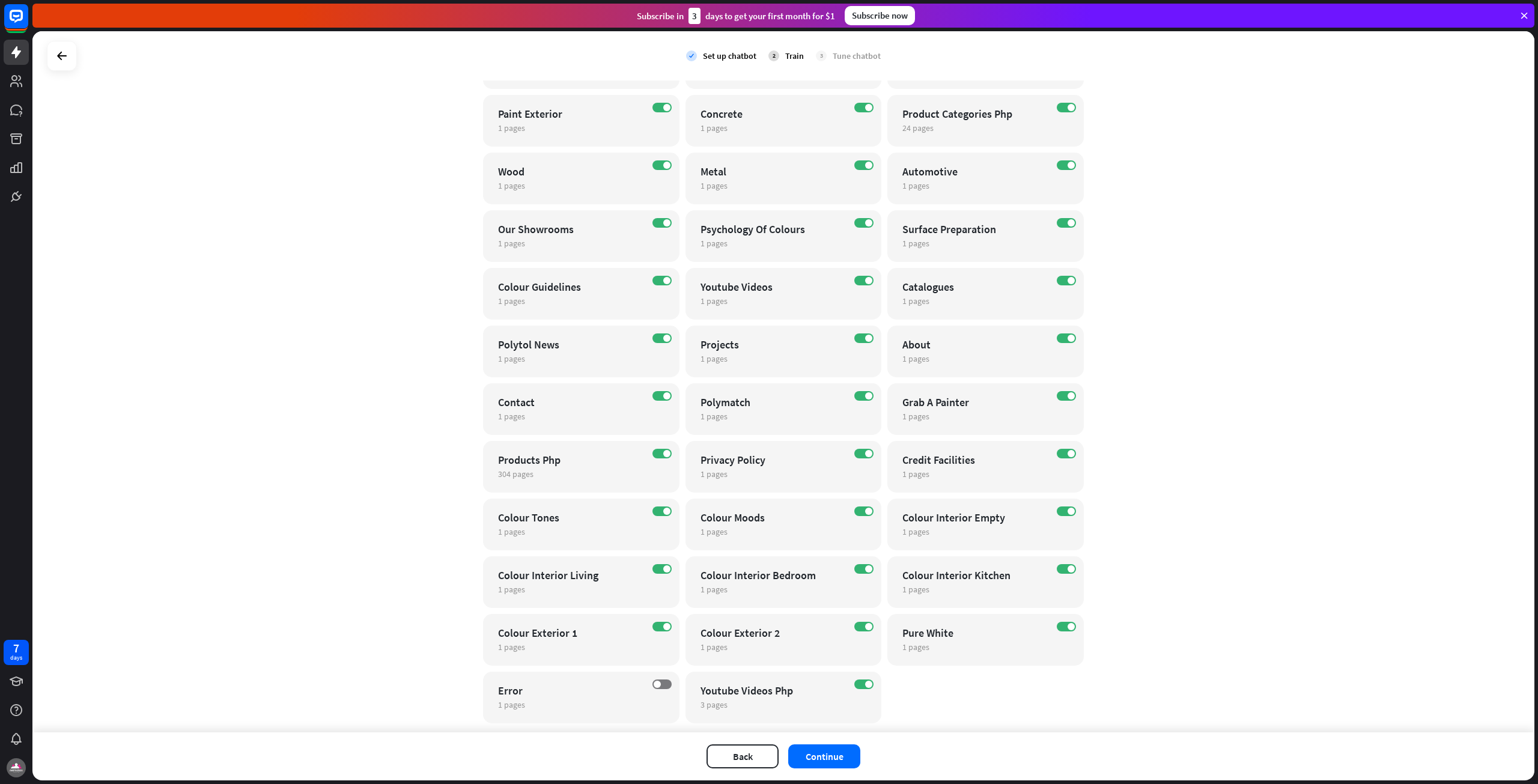
scroll to position [181, 0]
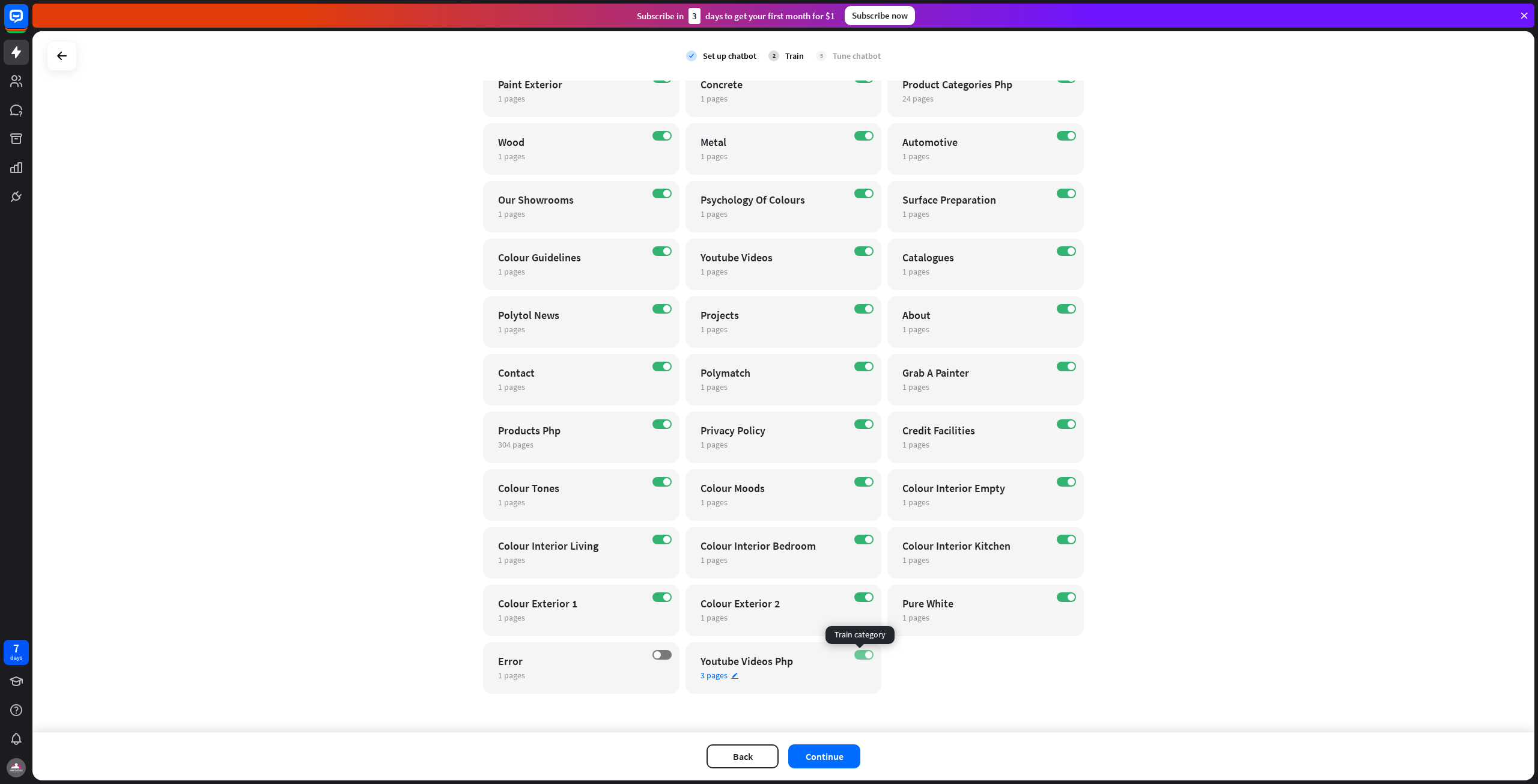
click at [855, 651] on label "ON" at bounding box center [864, 654] width 20 height 10
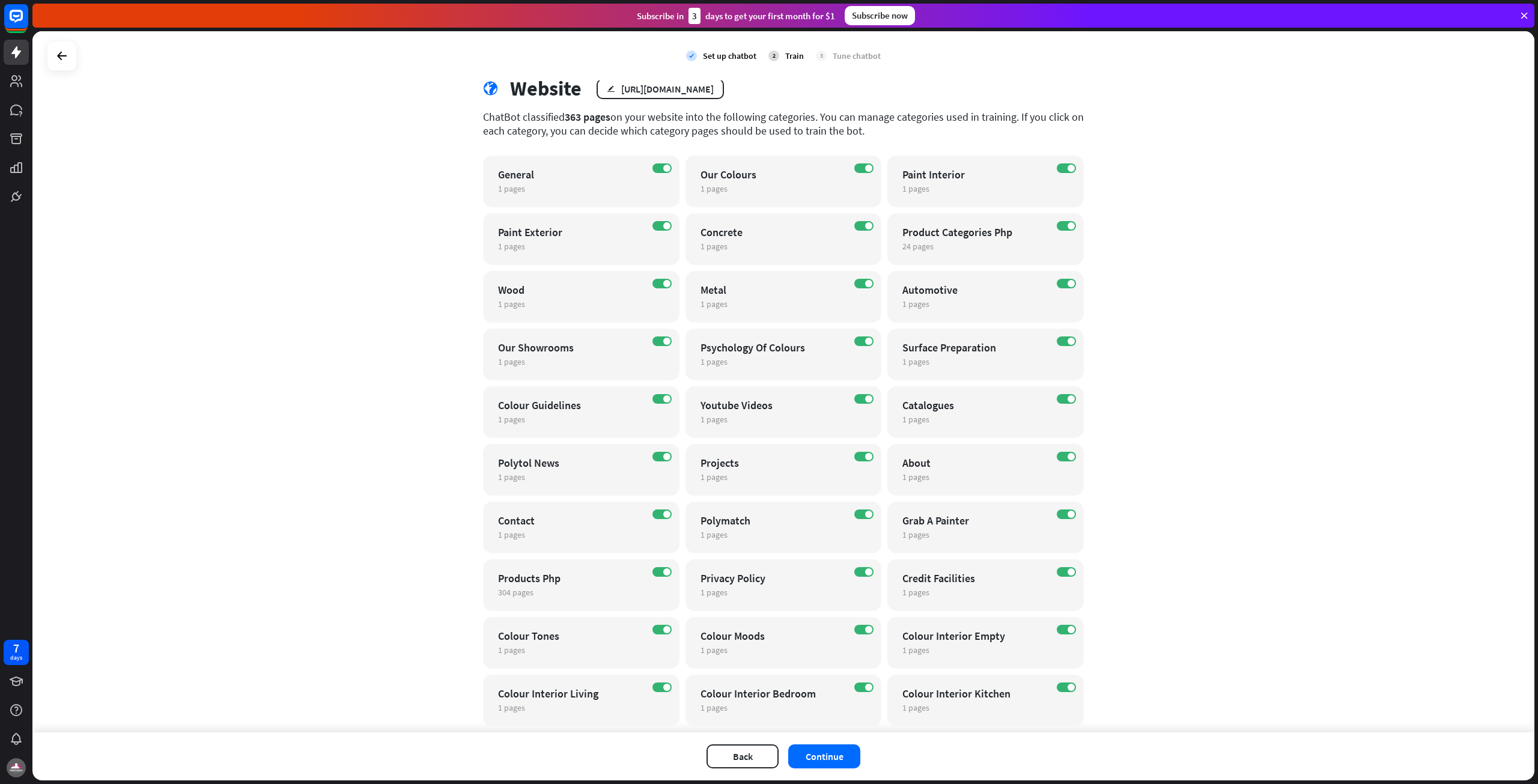
scroll to position [60, 0]
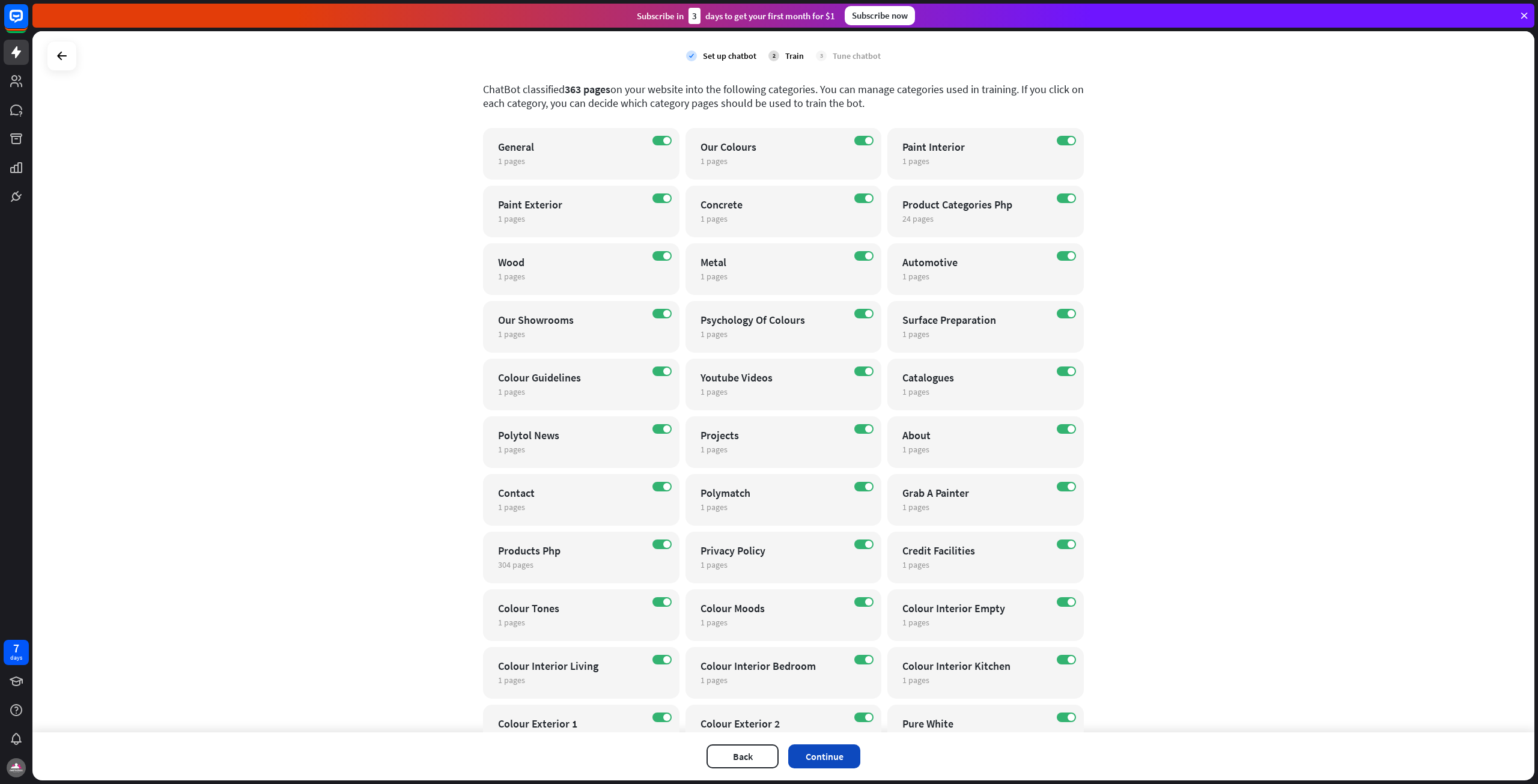
click at [812, 756] on button "Continue" at bounding box center [824, 756] width 72 height 24
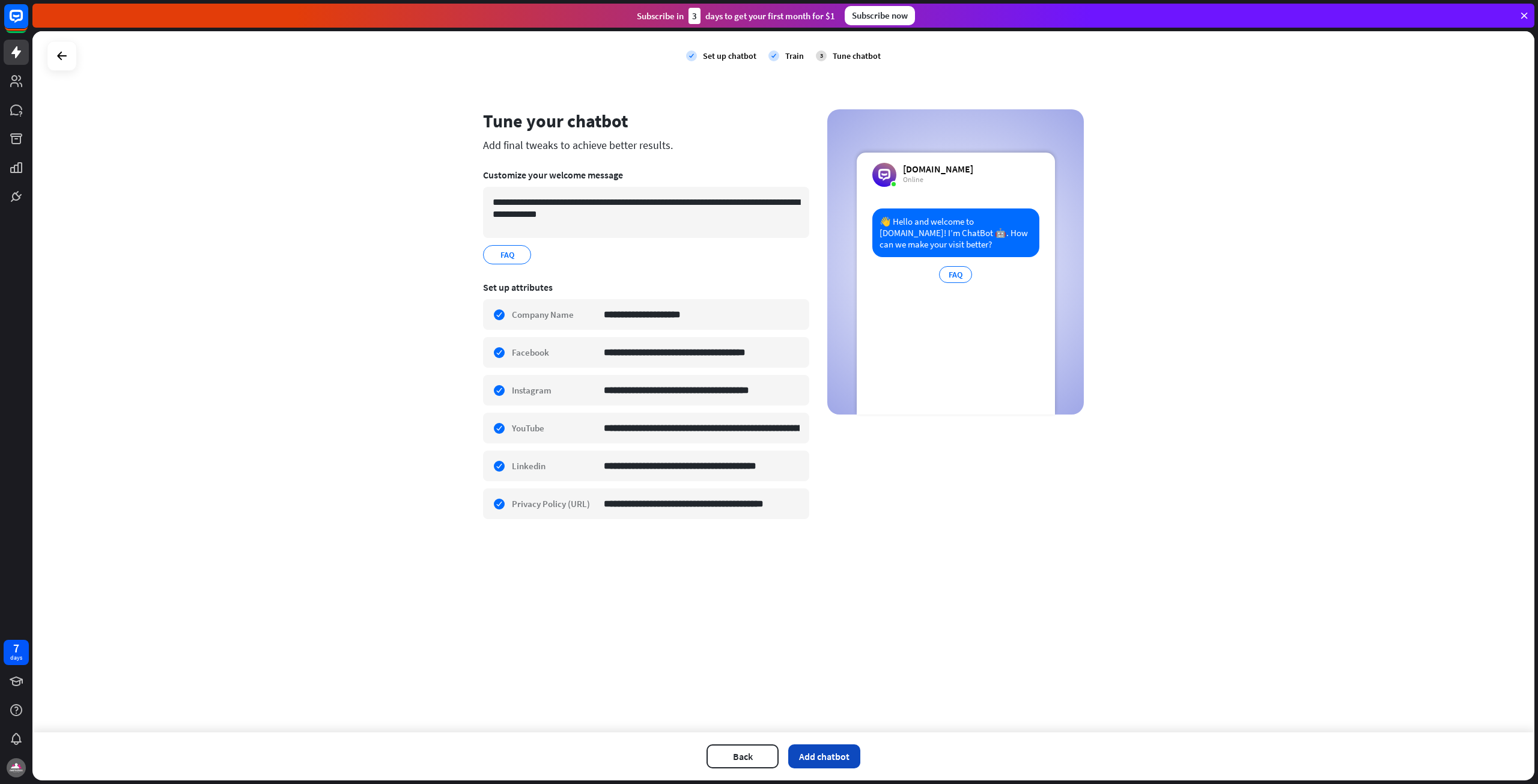
click at [841, 759] on button "Add chatbot" at bounding box center [824, 756] width 72 height 24
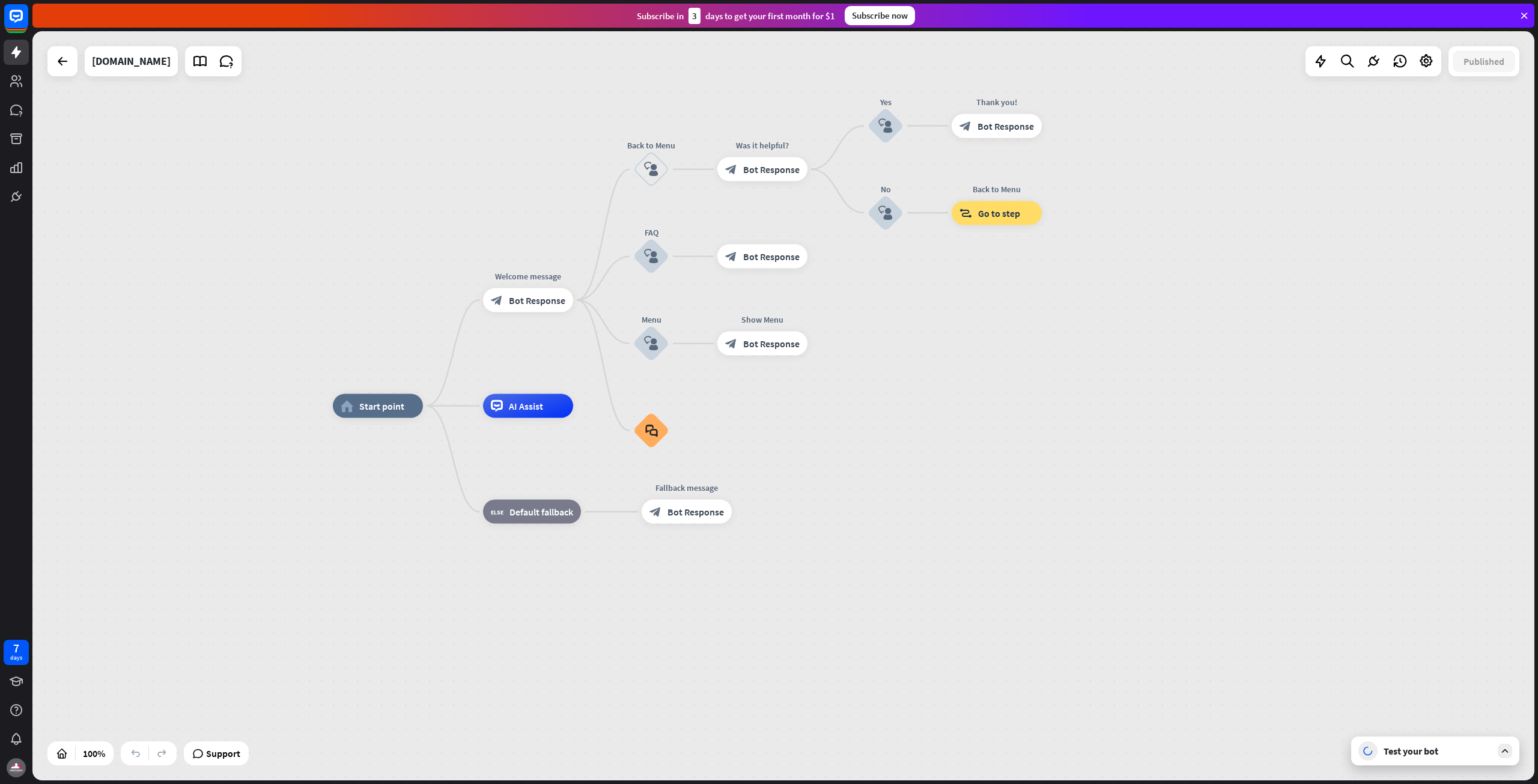
click at [1414, 754] on div "Test your bot" at bounding box center [1438, 751] width 108 height 12
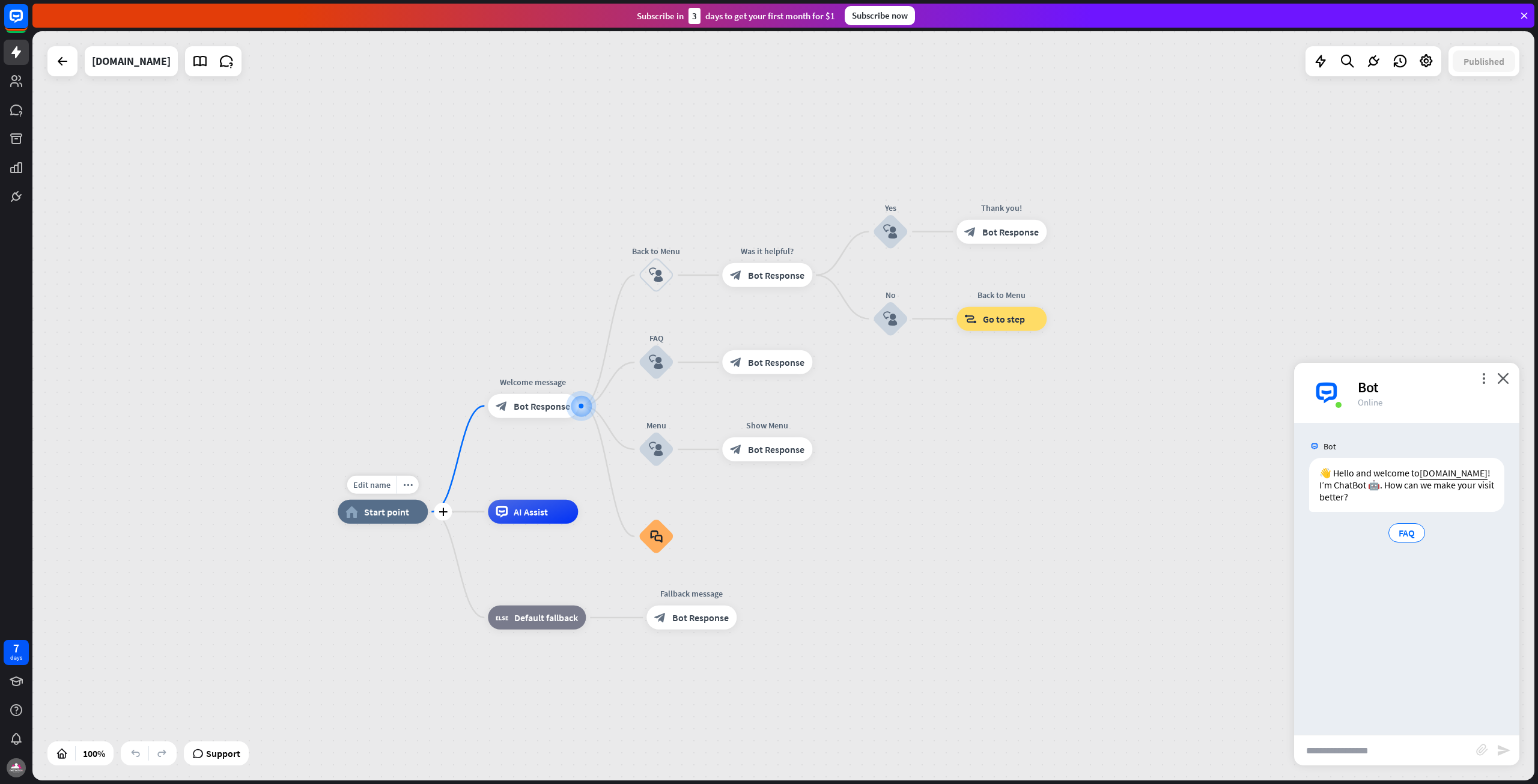
click at [416, 524] on div "Edit name more_horiz plus home_2 Start point" at bounding box center [382, 511] width 90 height 24
click at [410, 489] on div "more_horiz" at bounding box center [408, 485] width 22 height 18
click at [545, 411] on span "Bot Response" at bounding box center [542, 407] width 57 height 12
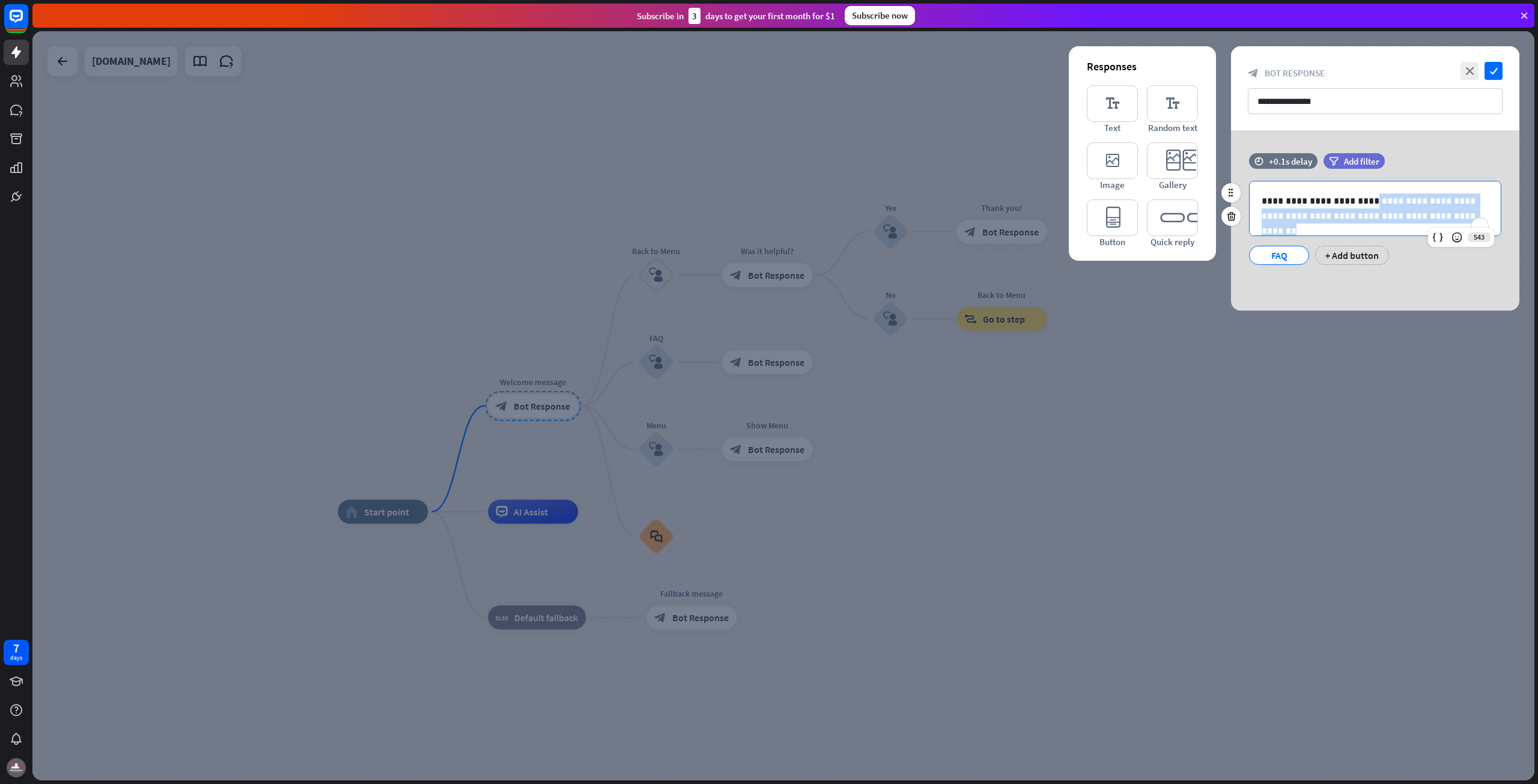
drag, startPoint x: 1367, startPoint y: 201, endPoint x: 1478, endPoint y: 215, distance: 111.9
click at [1478, 215] on p "**********" at bounding box center [1375, 209] width 227 height 30
click at [1394, 203] on p "**********" at bounding box center [1375, 209] width 227 height 30
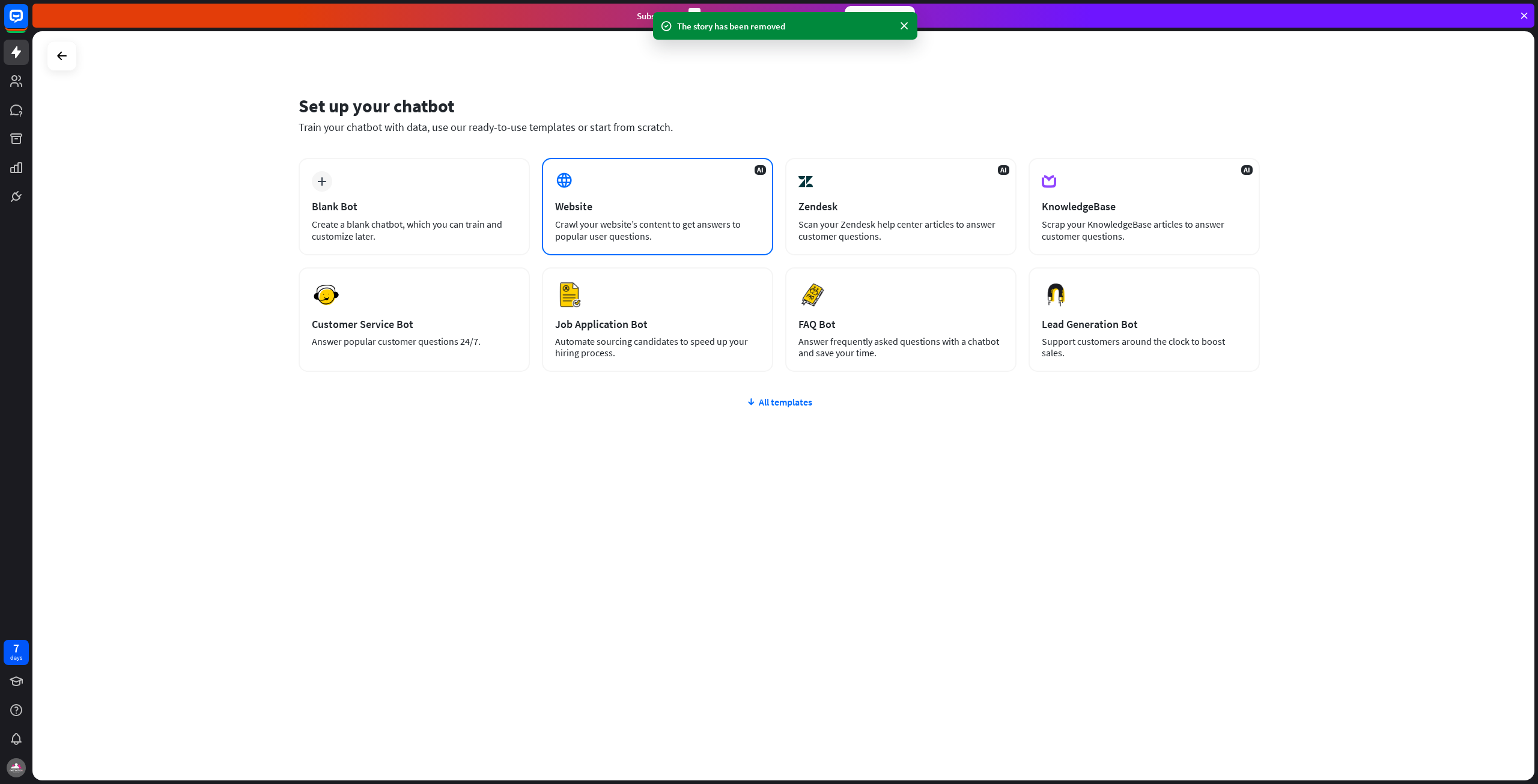
click at [670, 220] on div "Crawl your website’s content to get answers to popular user questions." at bounding box center [657, 230] width 205 height 24
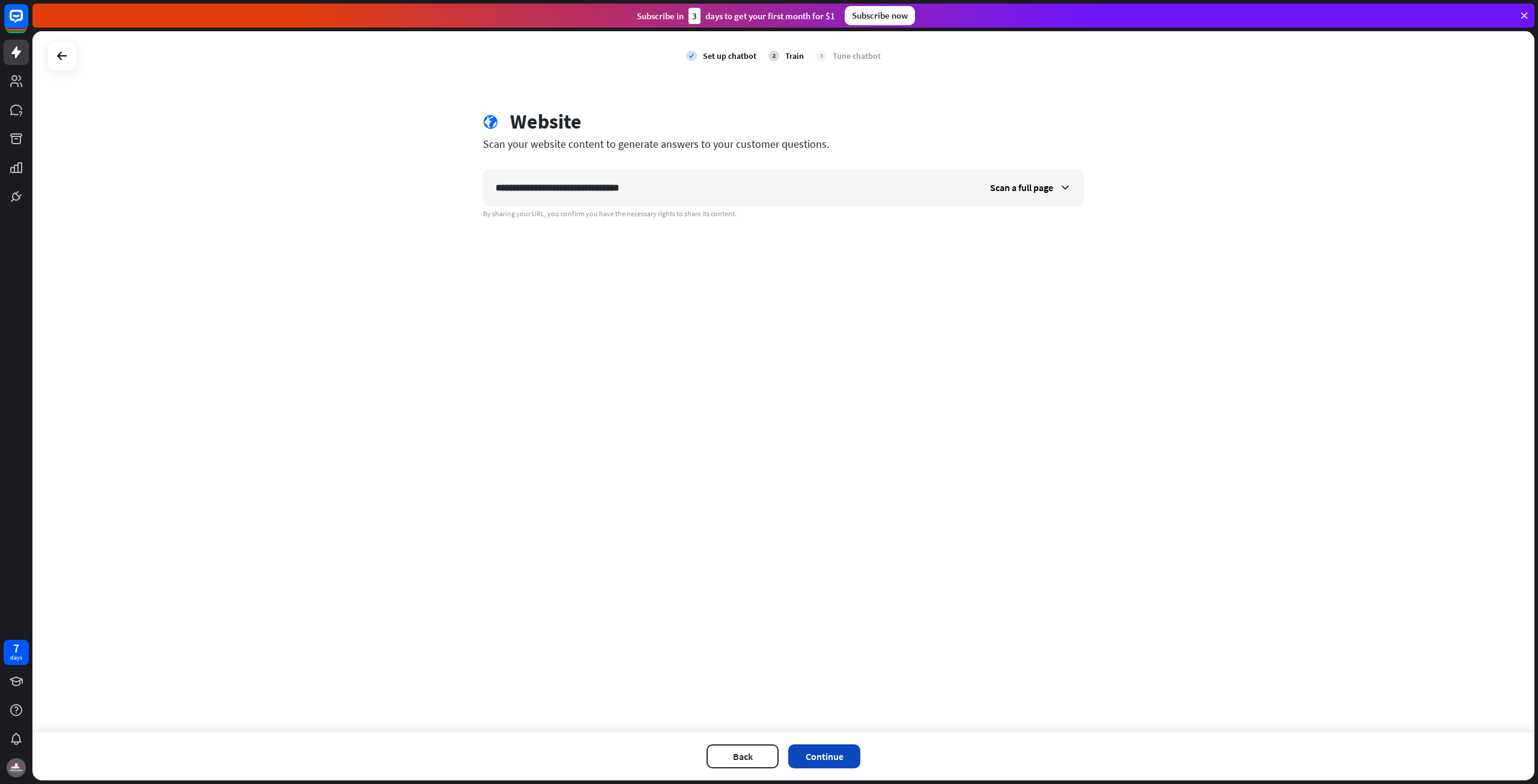
type input "**********"
click at [846, 755] on button "Continue" at bounding box center [824, 756] width 72 height 24
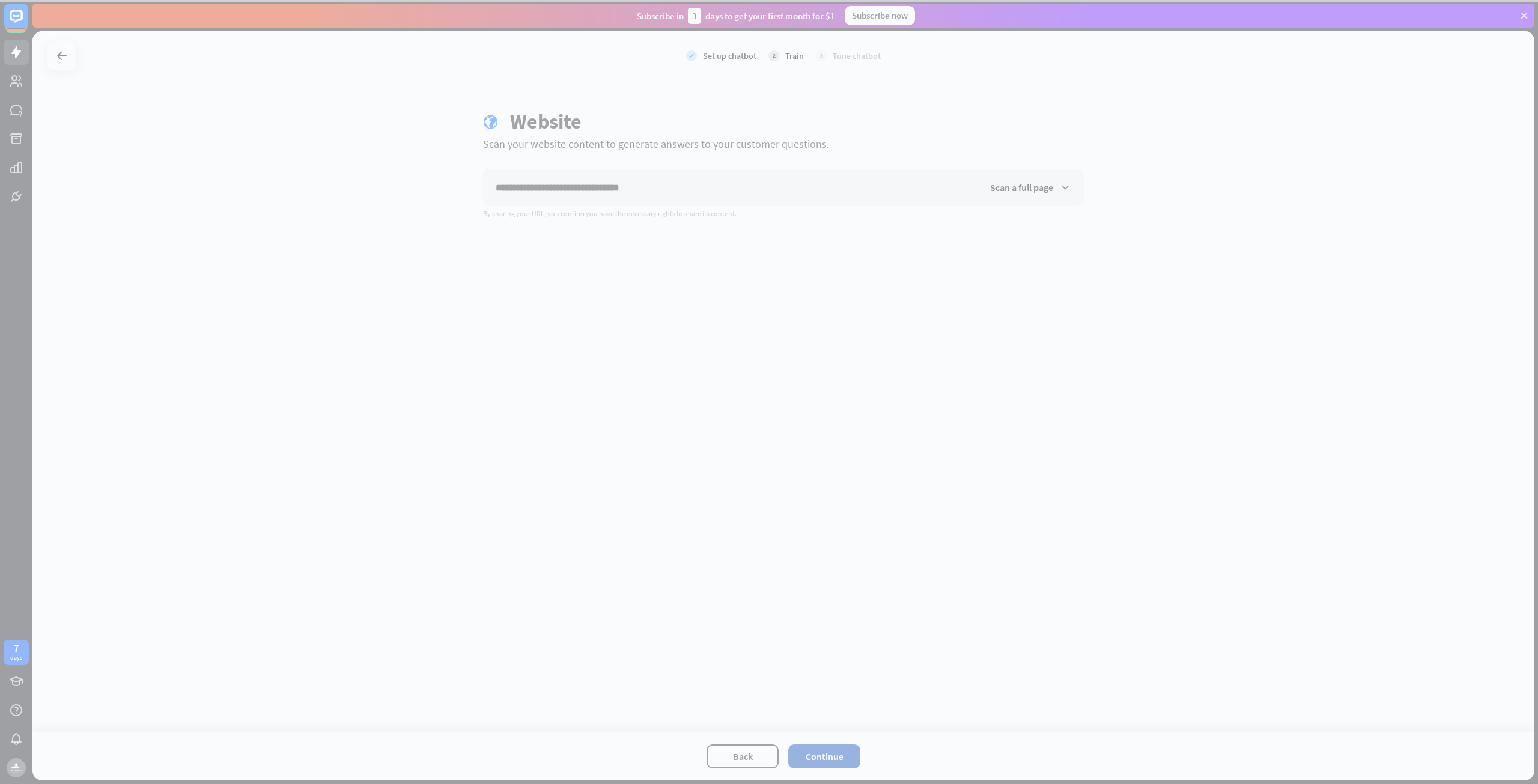
click at [846, 756] on div at bounding box center [769, 392] width 1538 height 784
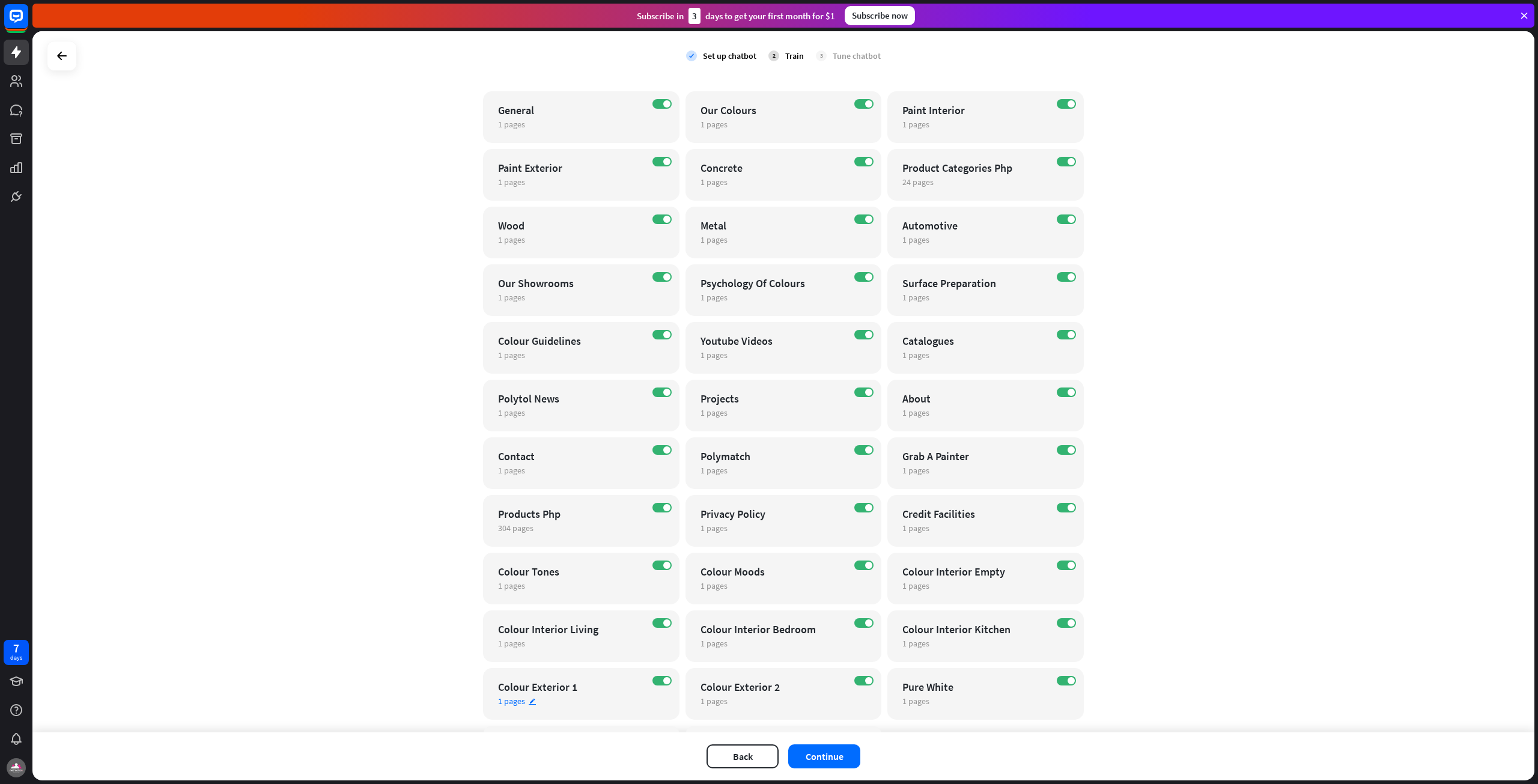
scroll to position [181, 0]
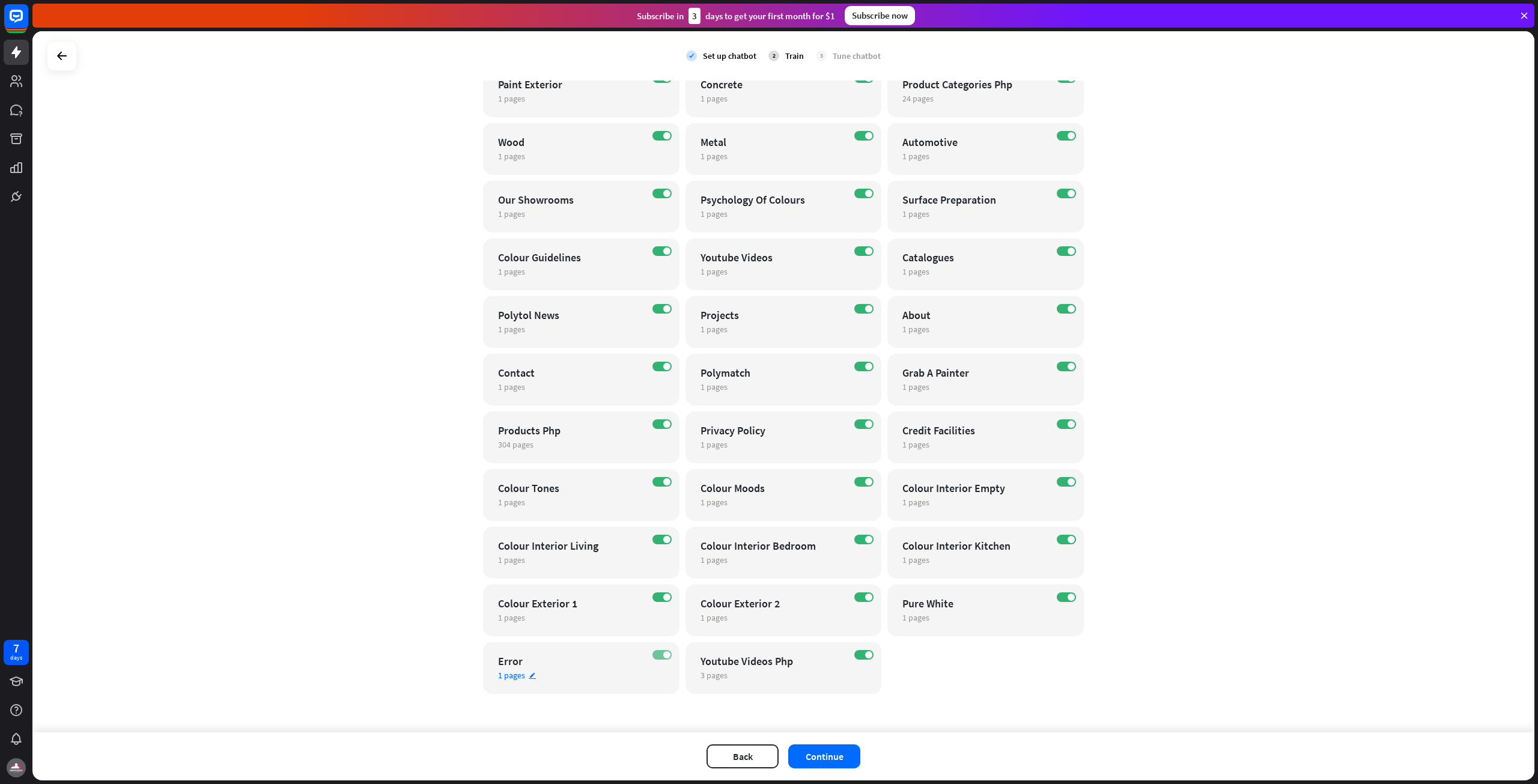
click at [653, 657] on label "ON" at bounding box center [662, 654] width 20 height 10
click at [856, 653] on label "ON" at bounding box center [864, 654] width 20 height 10
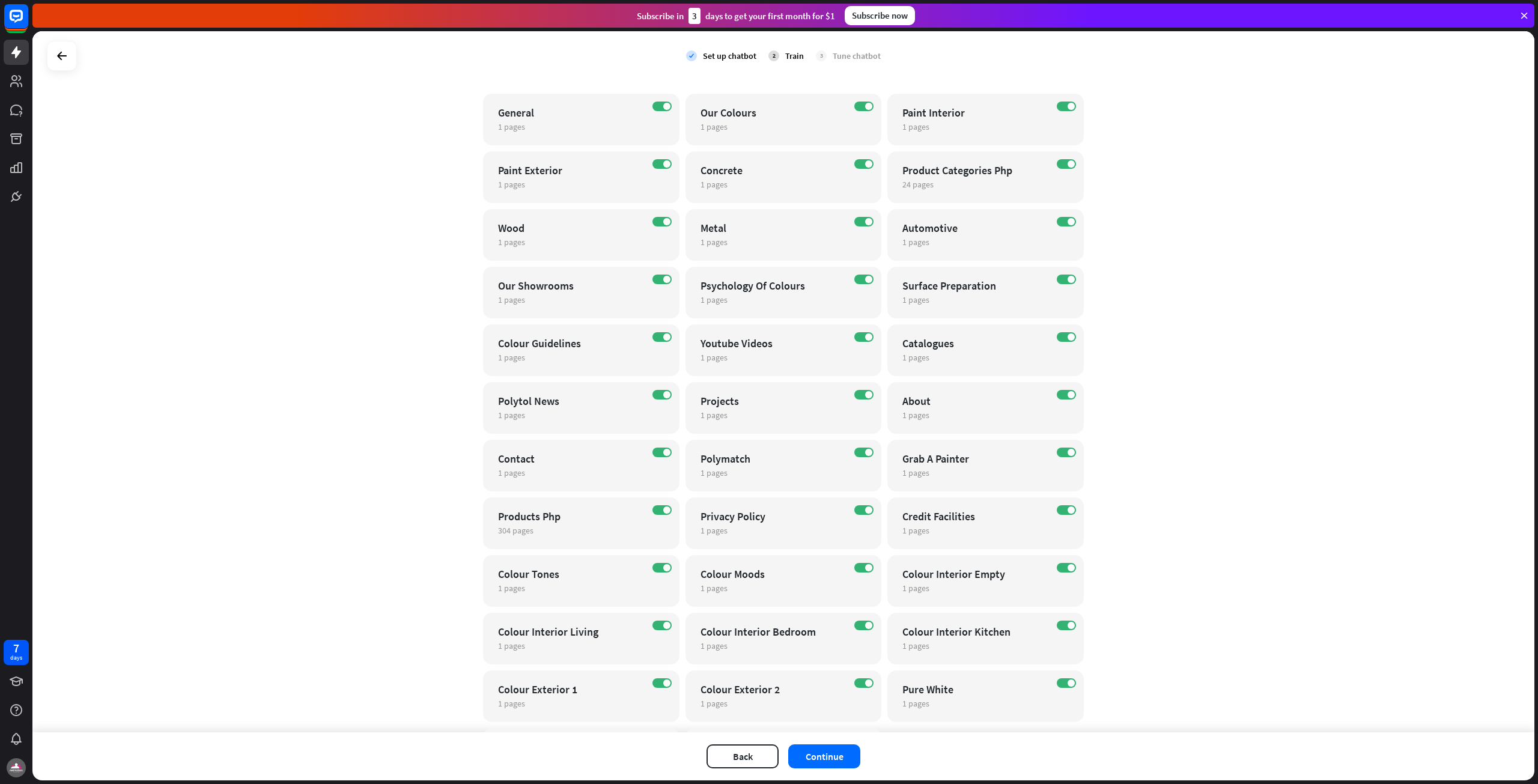
scroll to position [60, 0]
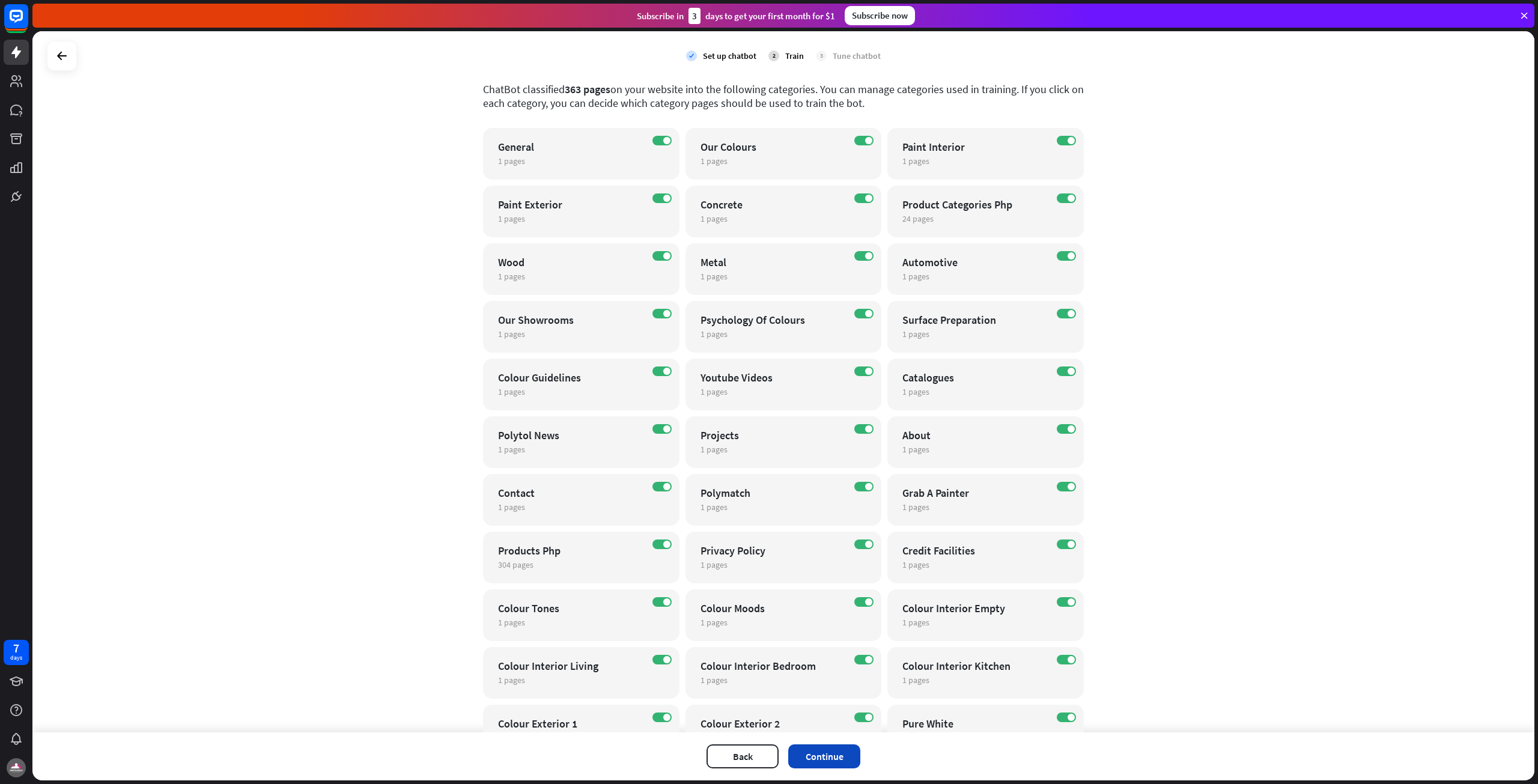
click at [839, 757] on button "Continue" at bounding box center [824, 756] width 72 height 24
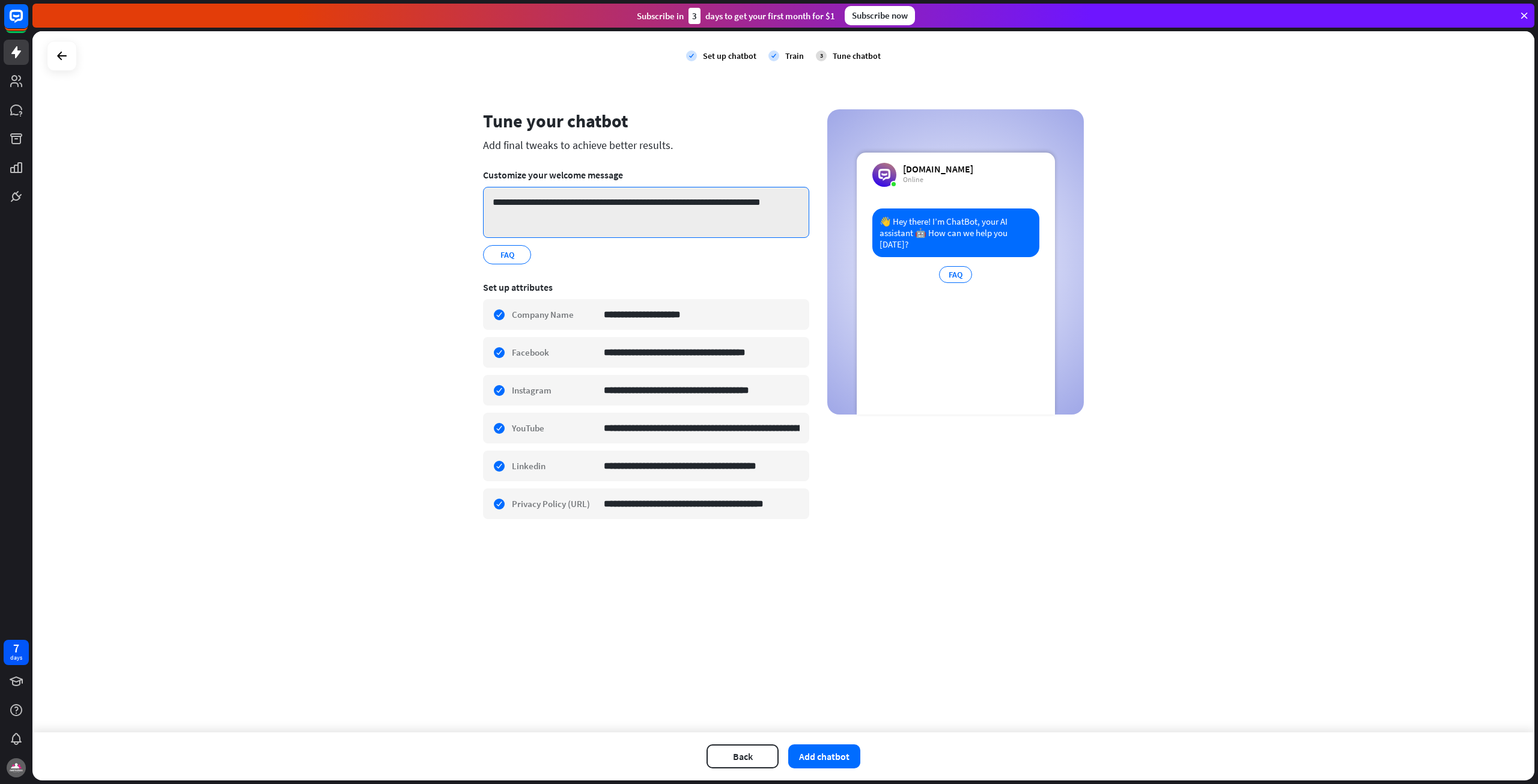
click at [566, 199] on textarea "**********" at bounding box center [646, 212] width 326 height 51
drag, startPoint x: 568, startPoint y: 203, endPoint x: 584, endPoint y: 205, distance: 16.1
click at [584, 205] on textarea "**********" at bounding box center [646, 212] width 326 height 51
drag, startPoint x: 689, startPoint y: 197, endPoint x: 679, endPoint y: 203, distance: 11.7
click at [679, 203] on textarea "**********" at bounding box center [646, 212] width 326 height 51
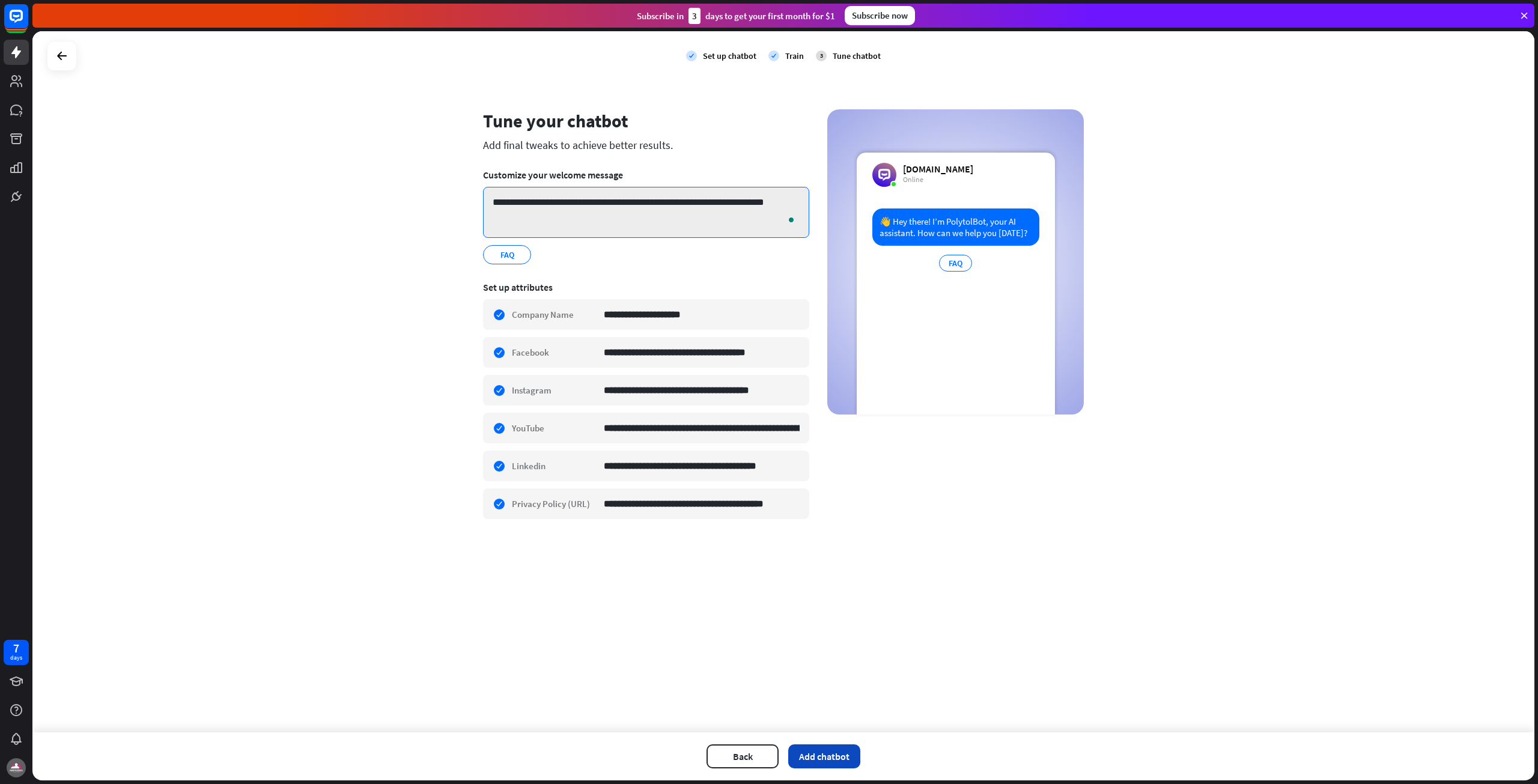
type textarea "**********"
click at [821, 761] on button "Add chatbot" at bounding box center [824, 756] width 72 height 24
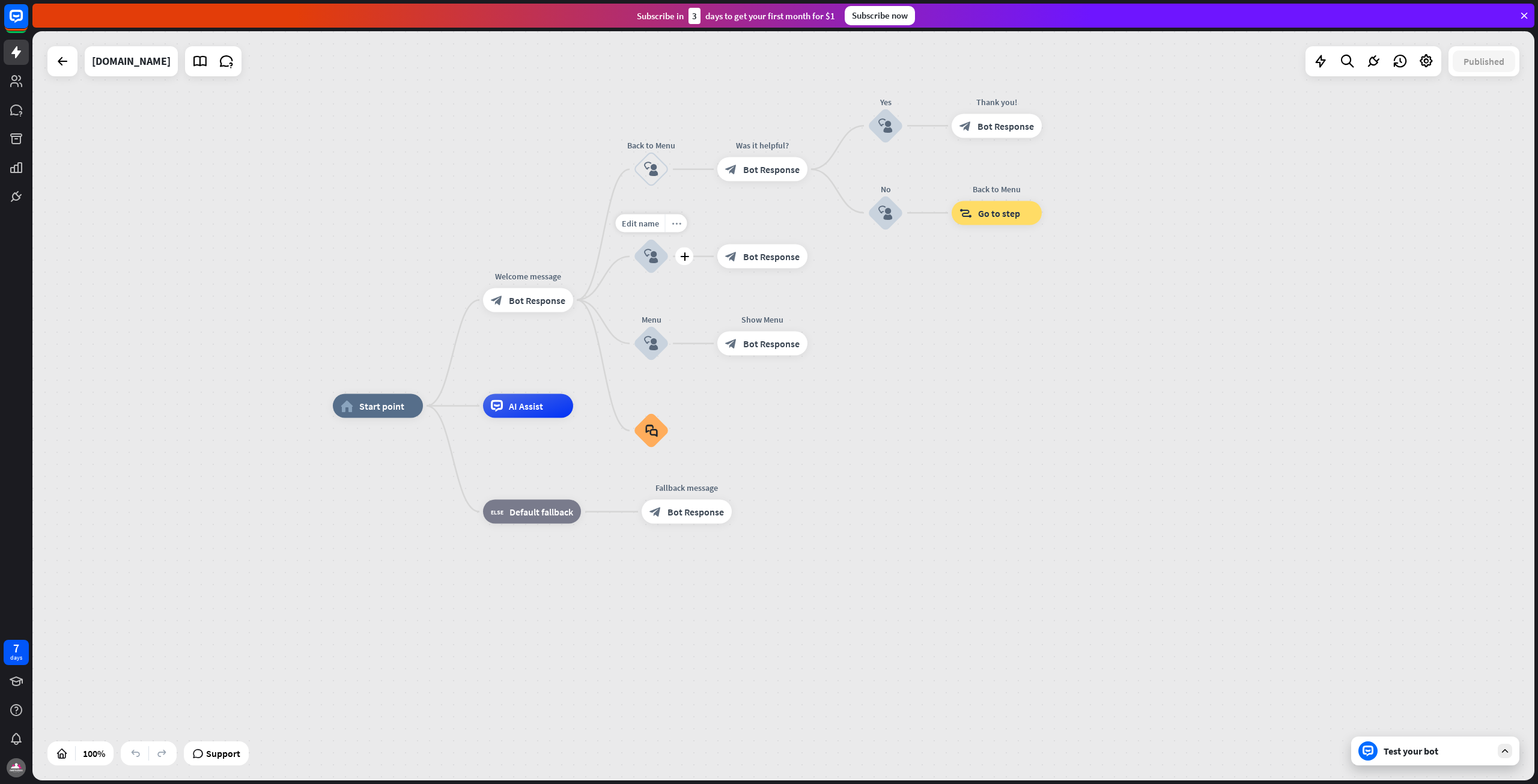
click at [673, 227] on icon "more_horiz" at bounding box center [676, 223] width 10 height 9
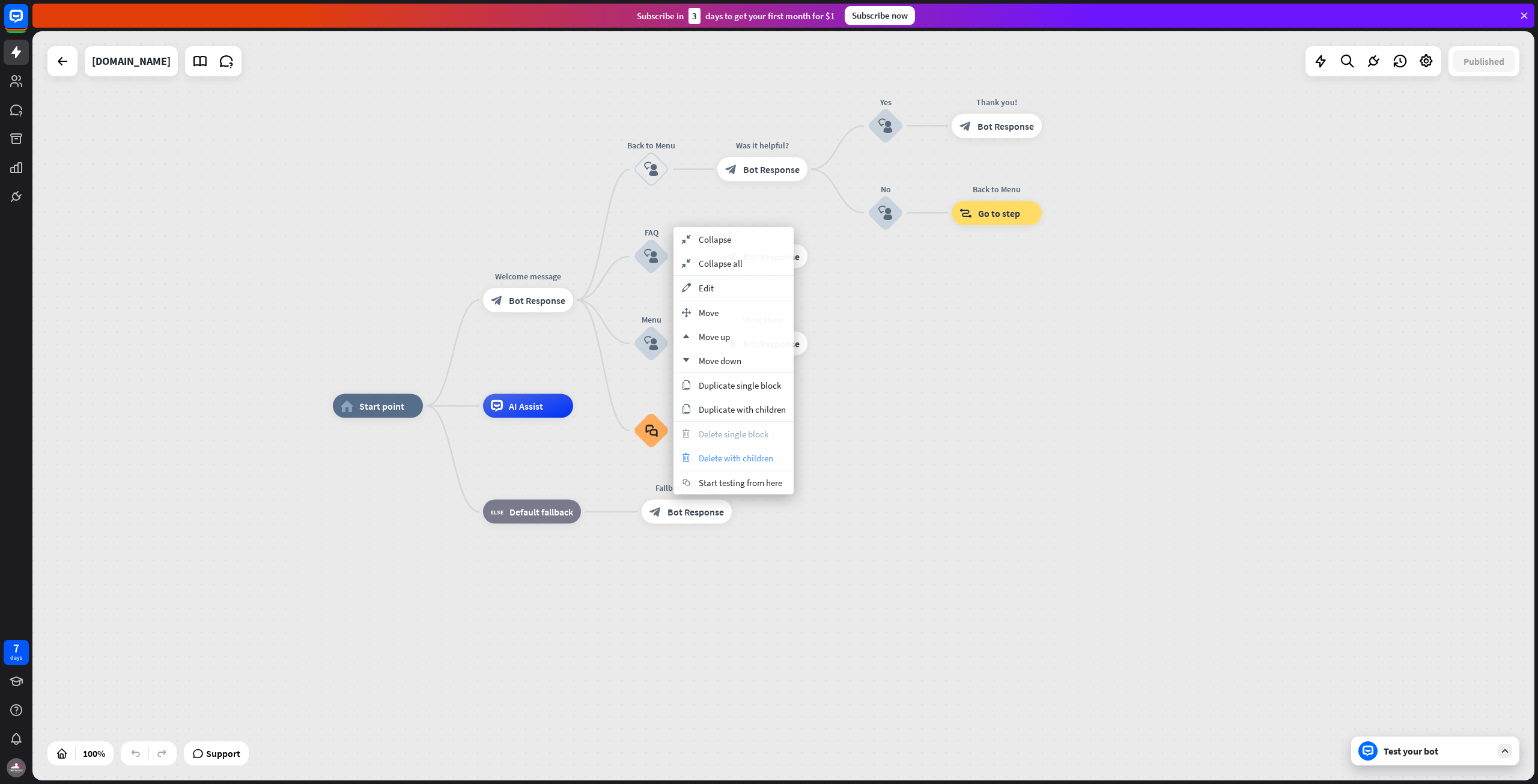
click at [729, 461] on span "Delete with children" at bounding box center [736, 457] width 75 height 12
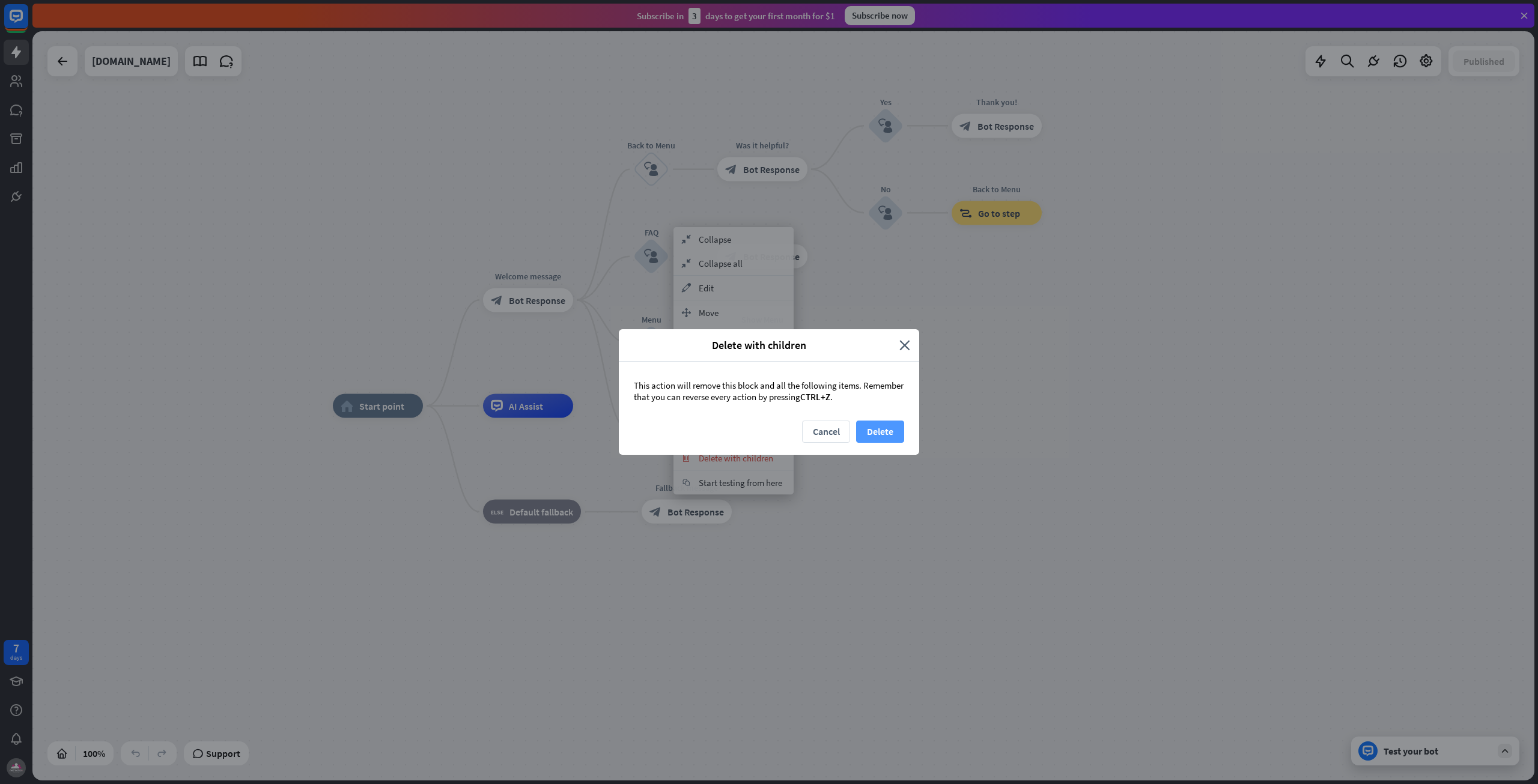
click at [884, 427] on button "Delete" at bounding box center [880, 432] width 48 height 22
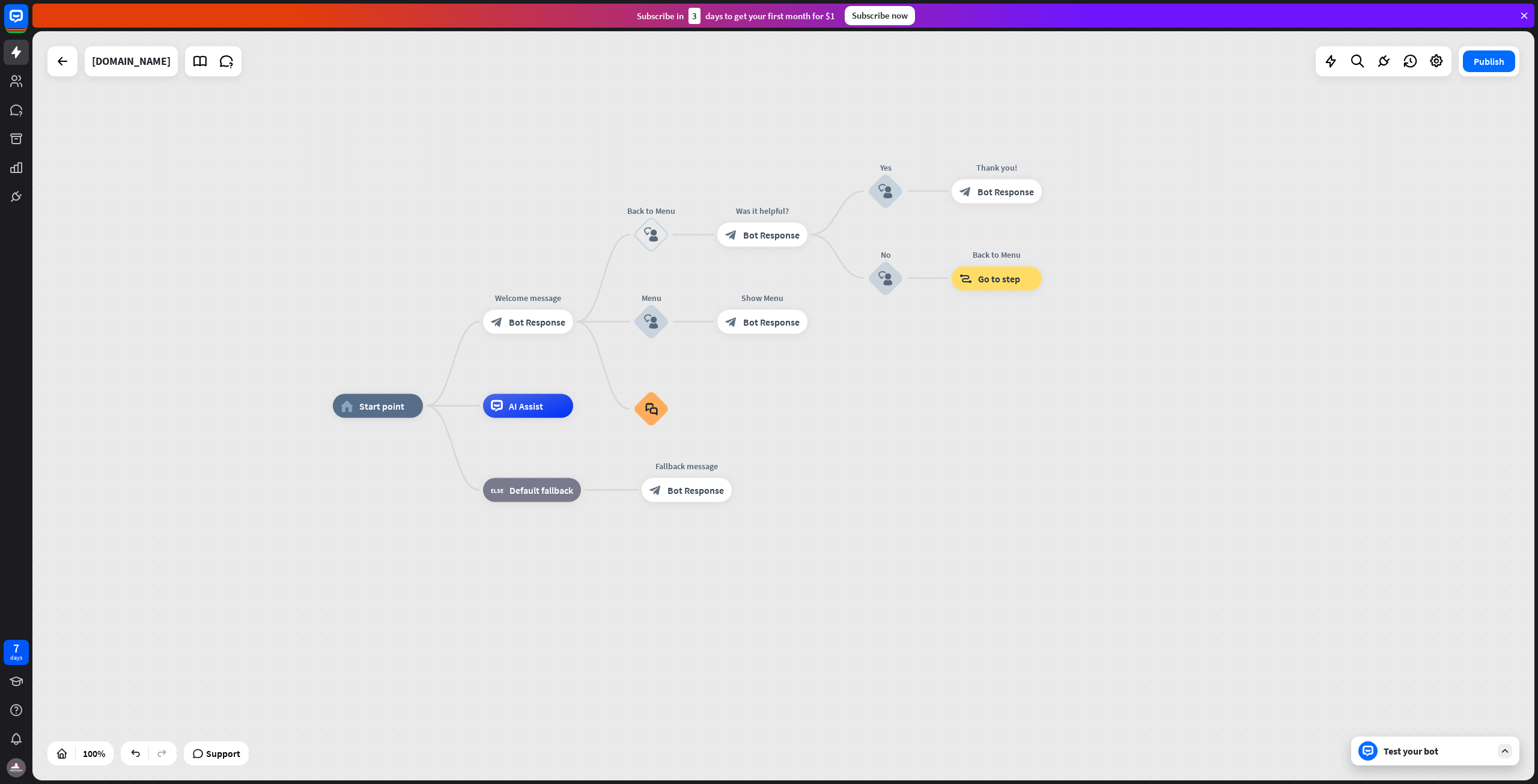
click at [1430, 758] on div "Test your bot" at bounding box center [1435, 750] width 168 height 28
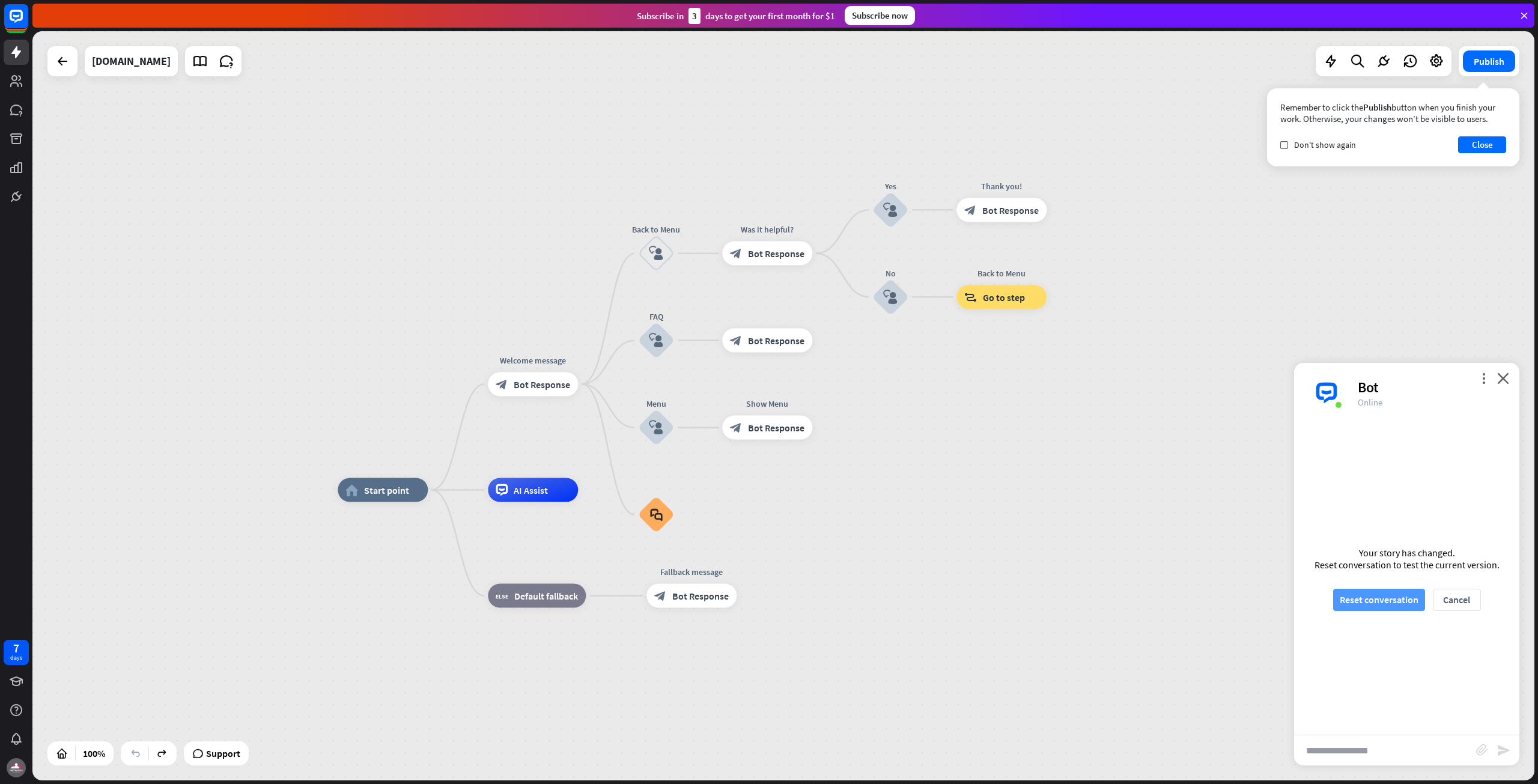
click at [1361, 598] on button "Reset conversation" at bounding box center [1379, 599] width 92 height 22
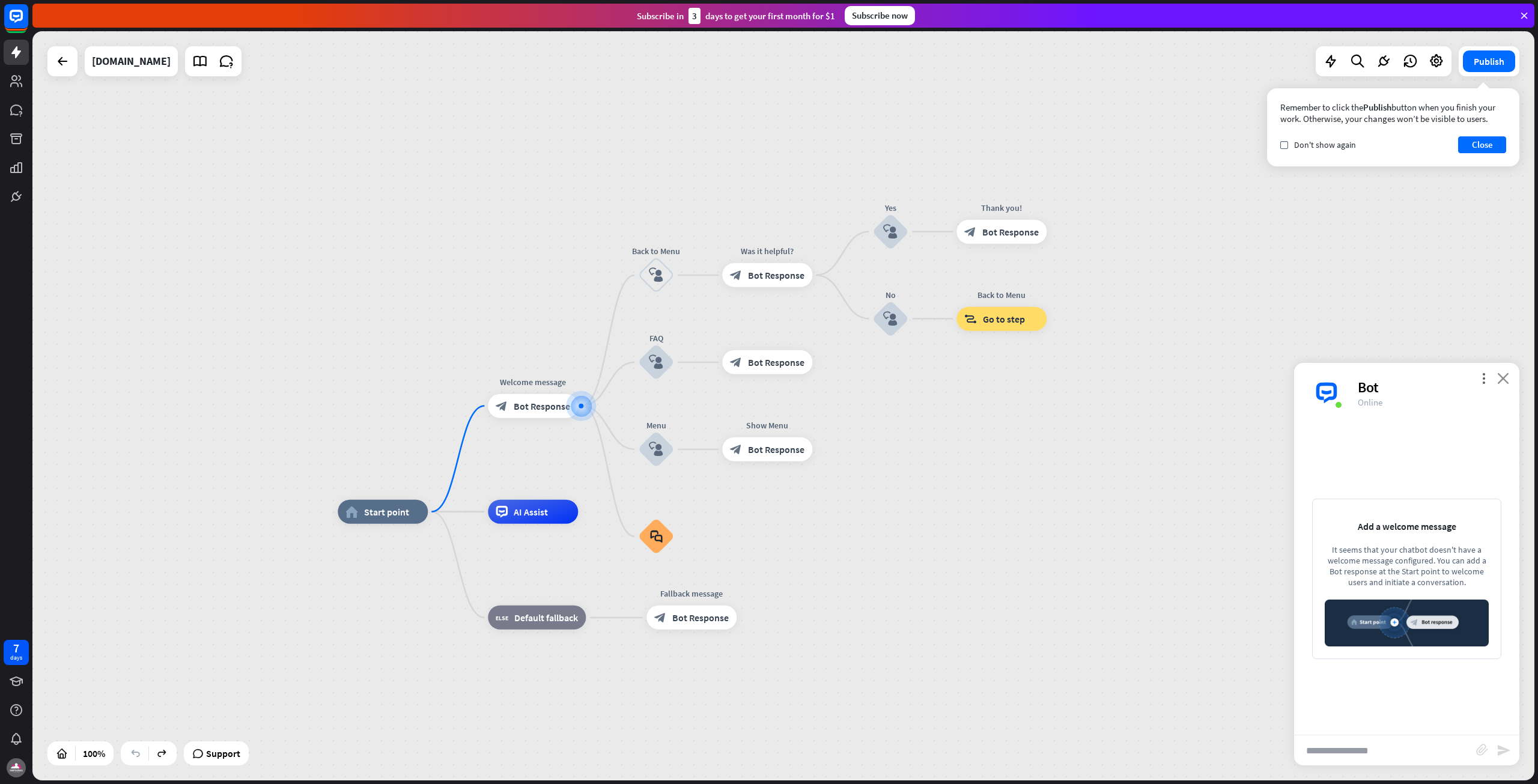
click at [1509, 377] on icon "close" at bounding box center [1503, 377] width 12 height 12
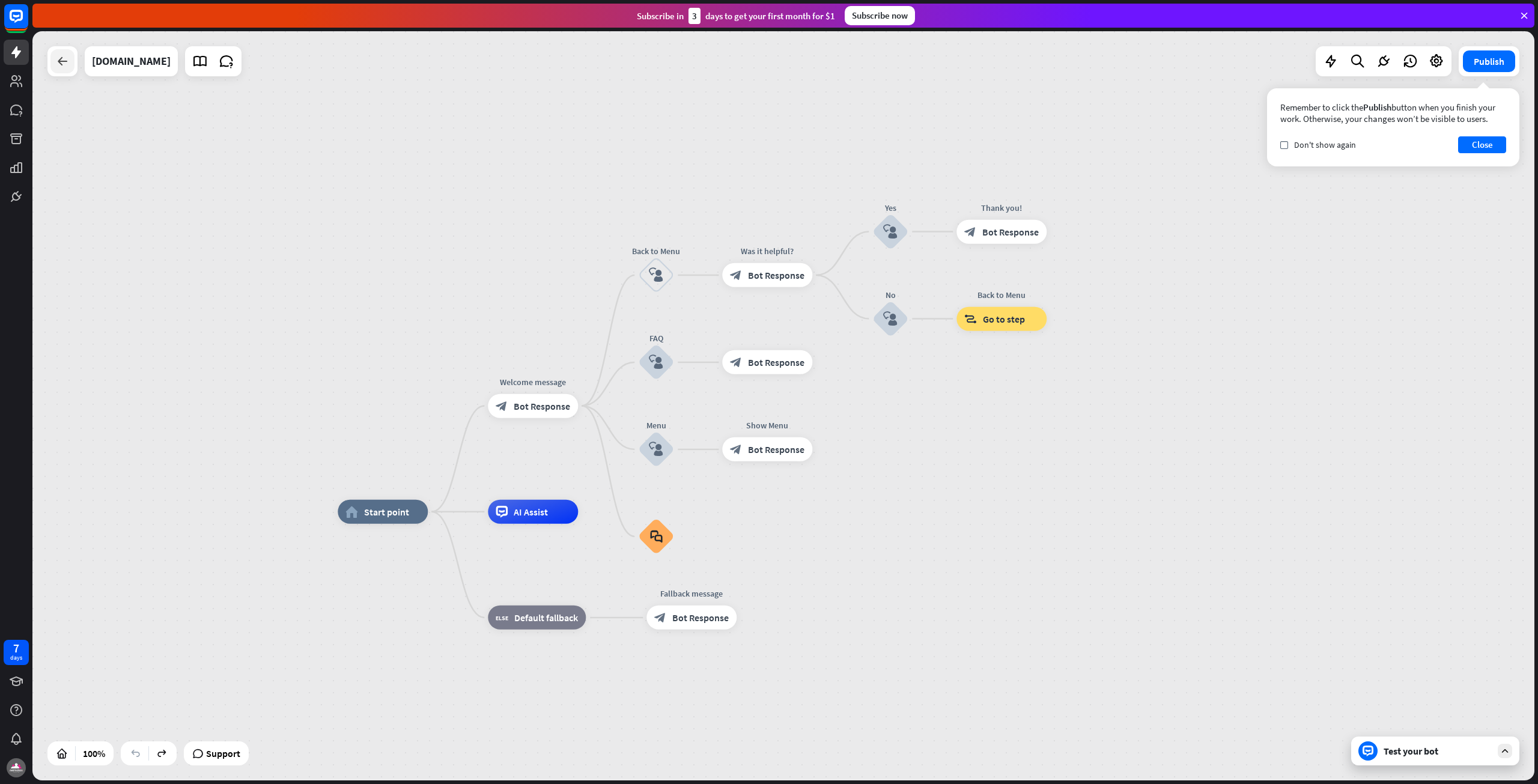
click at [53, 68] on div at bounding box center [62, 60] width 24 height 24
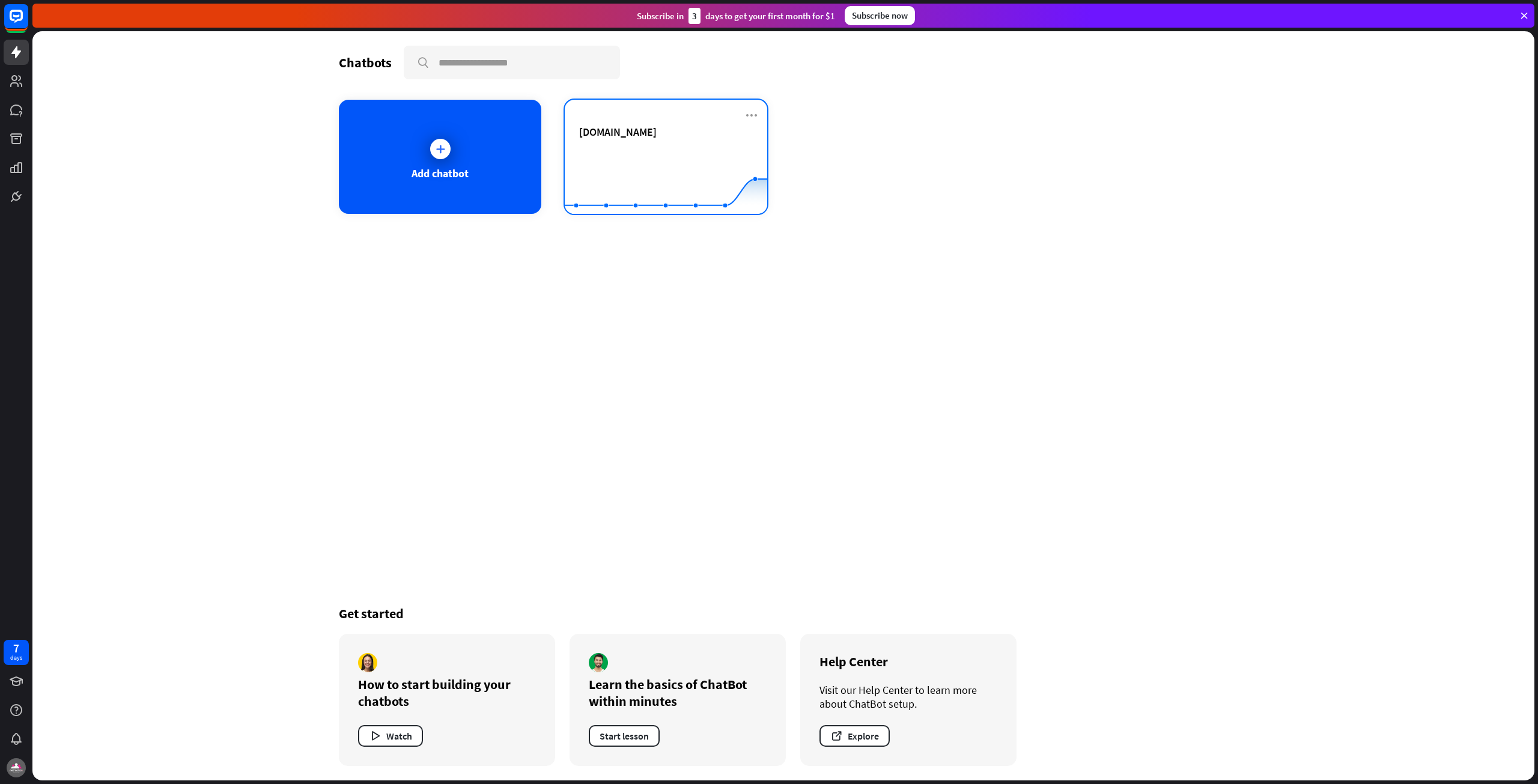
click at [691, 145] on div "[DOMAIN_NAME]" at bounding box center [666, 146] width 174 height 42
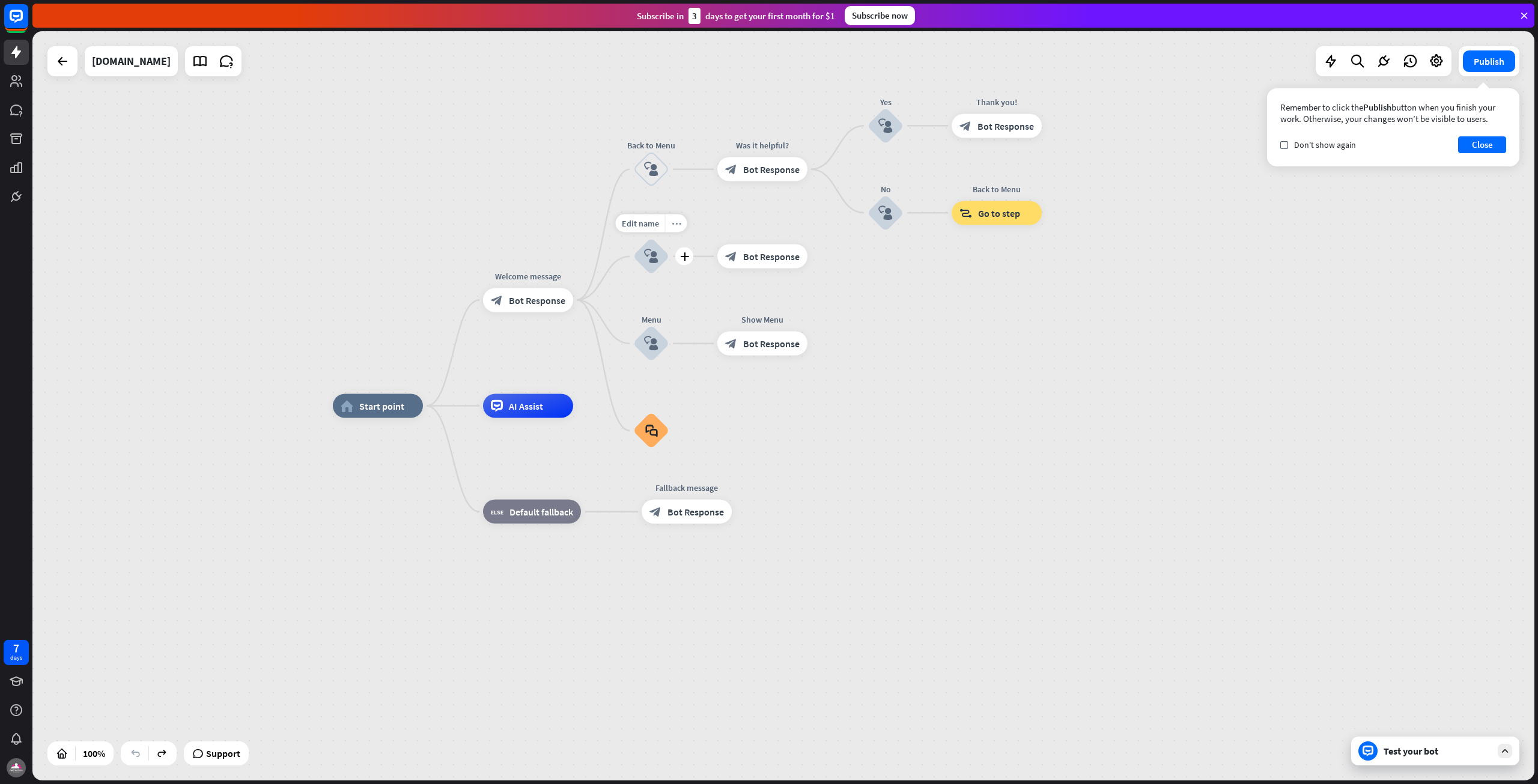
click at [678, 228] on div "more_horiz" at bounding box center [676, 224] width 22 height 18
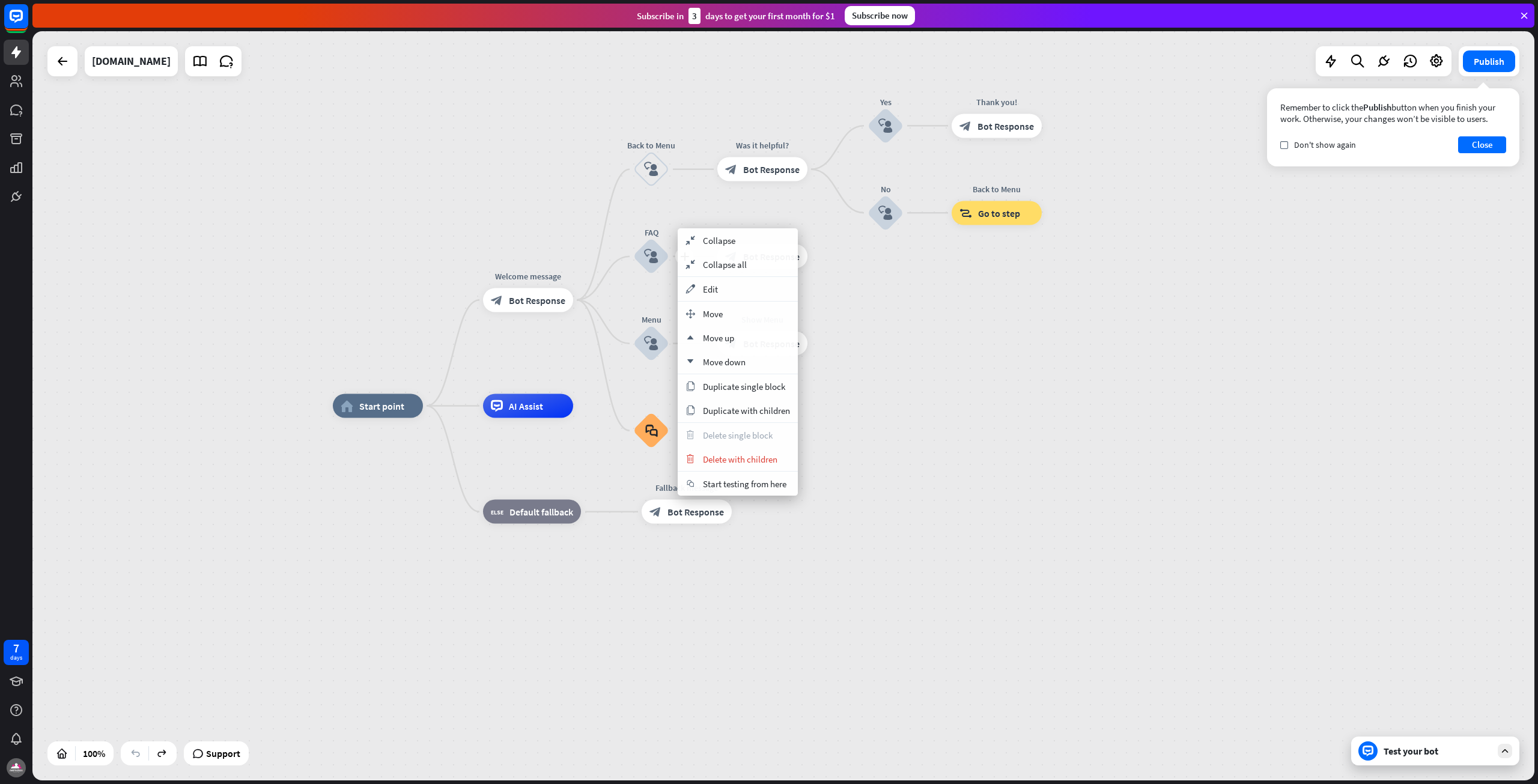
click at [653, 252] on icon "block_user_input" at bounding box center [651, 257] width 14 height 14
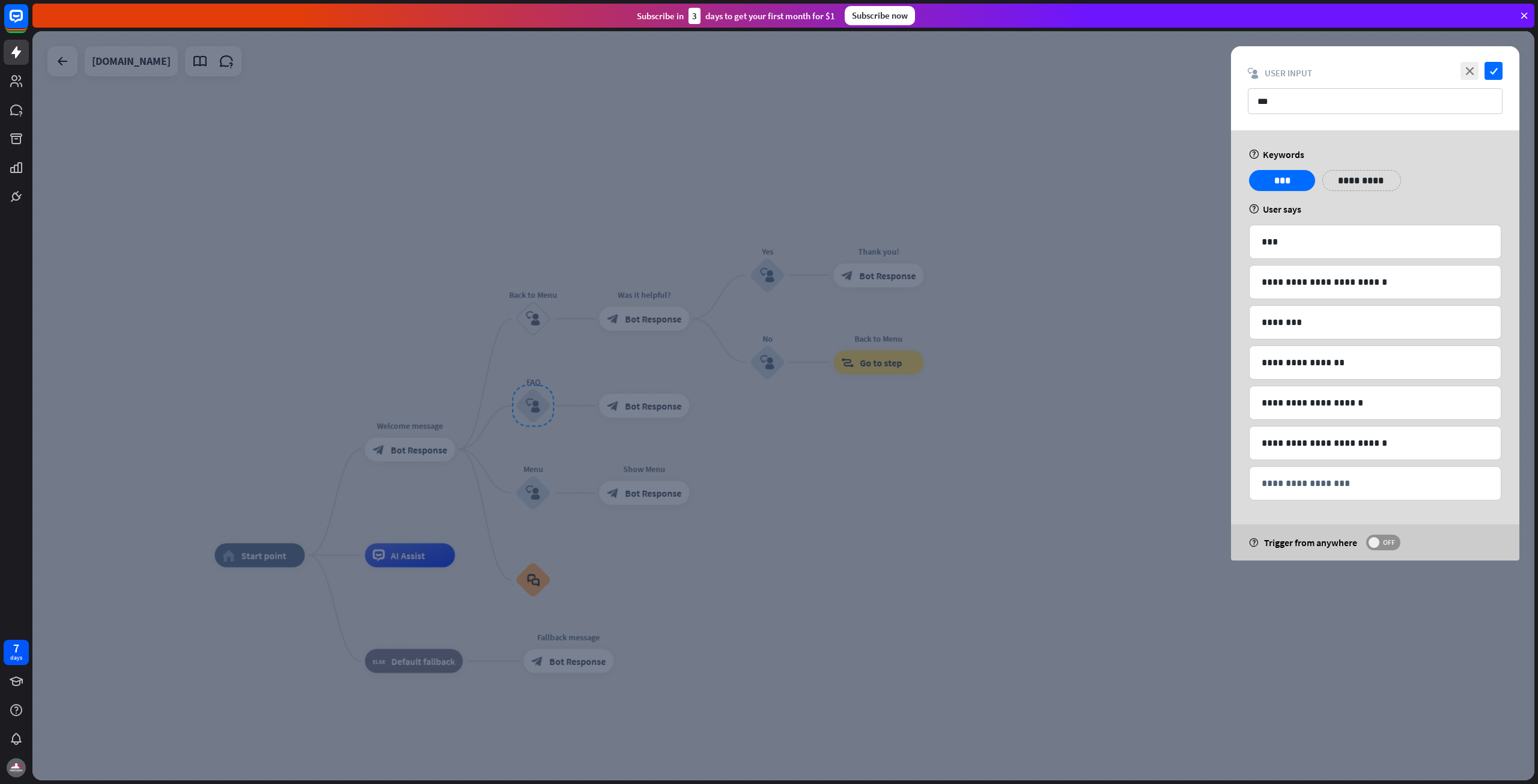
click at [1383, 543] on span "OFF" at bounding box center [1388, 542] width 19 height 10
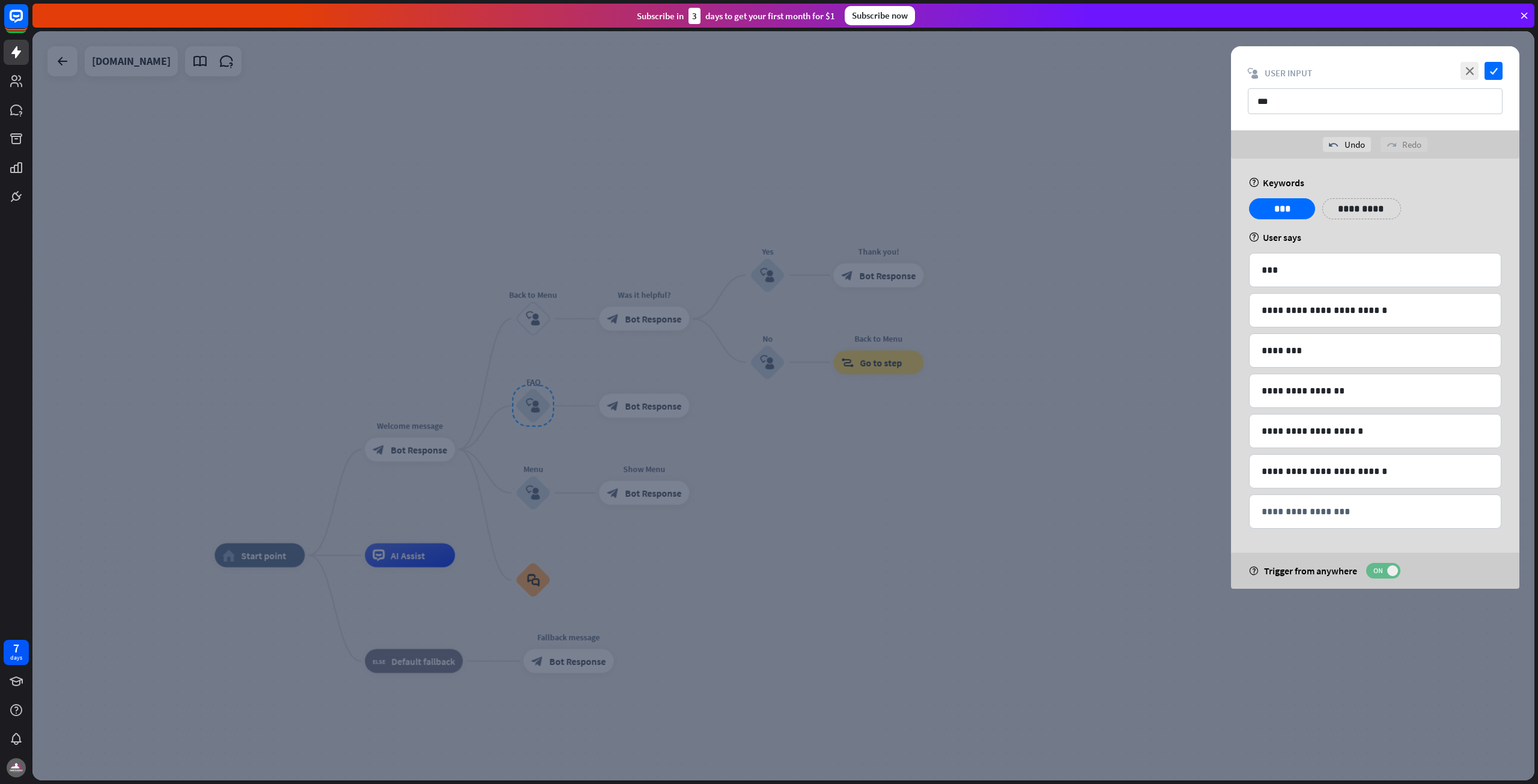
click at [1376, 573] on span "ON" at bounding box center [1377, 570] width 19 height 10
drag, startPoint x: 1400, startPoint y: 99, endPoint x: 1150, endPoint y: 103, distance: 250.0
click at [1150, 103] on div "**********" at bounding box center [783, 406] width 1502 height 749
click at [1490, 67] on icon "check" at bounding box center [1494, 71] width 18 height 18
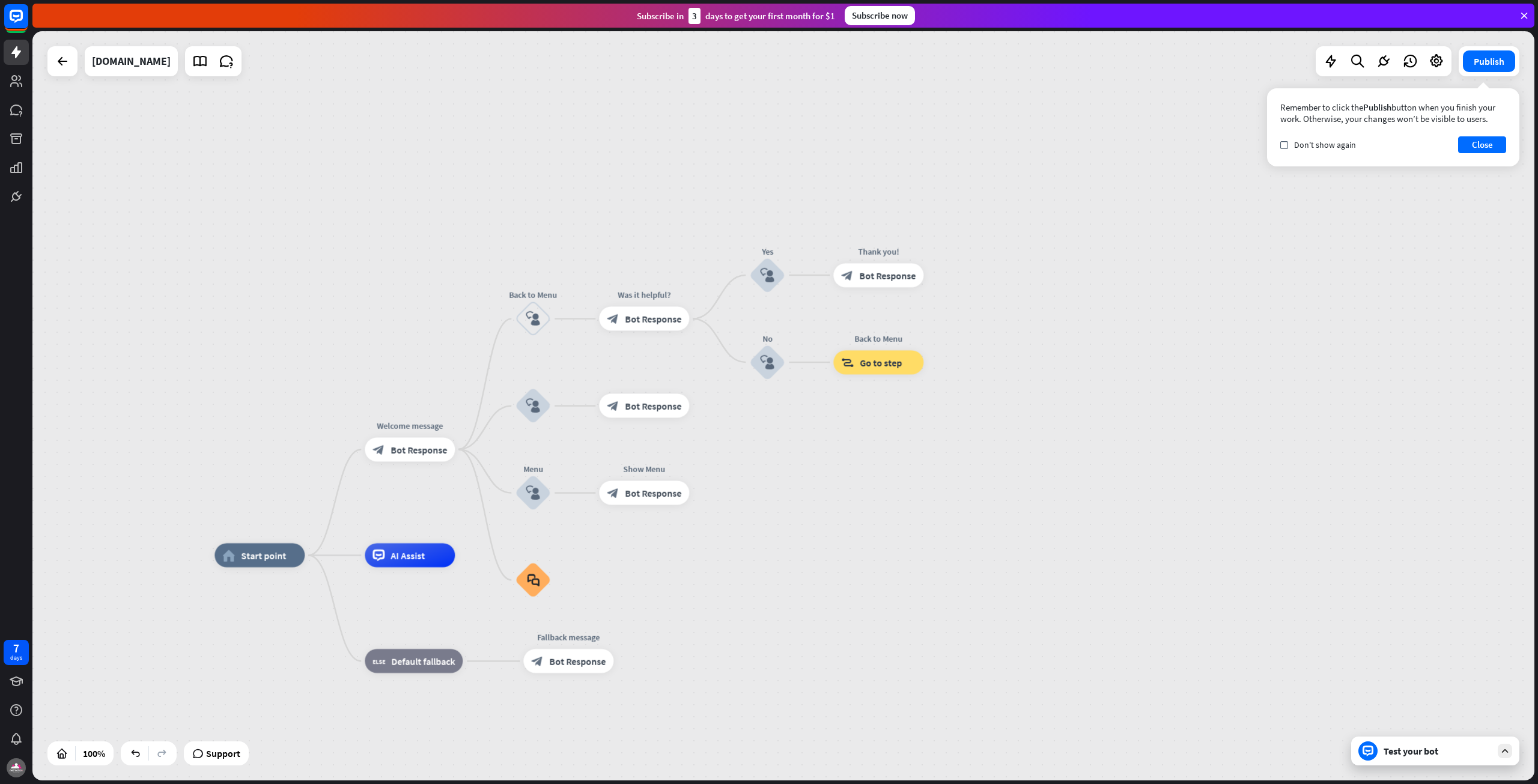
click at [1406, 759] on div "Test your bot" at bounding box center [1435, 750] width 168 height 28
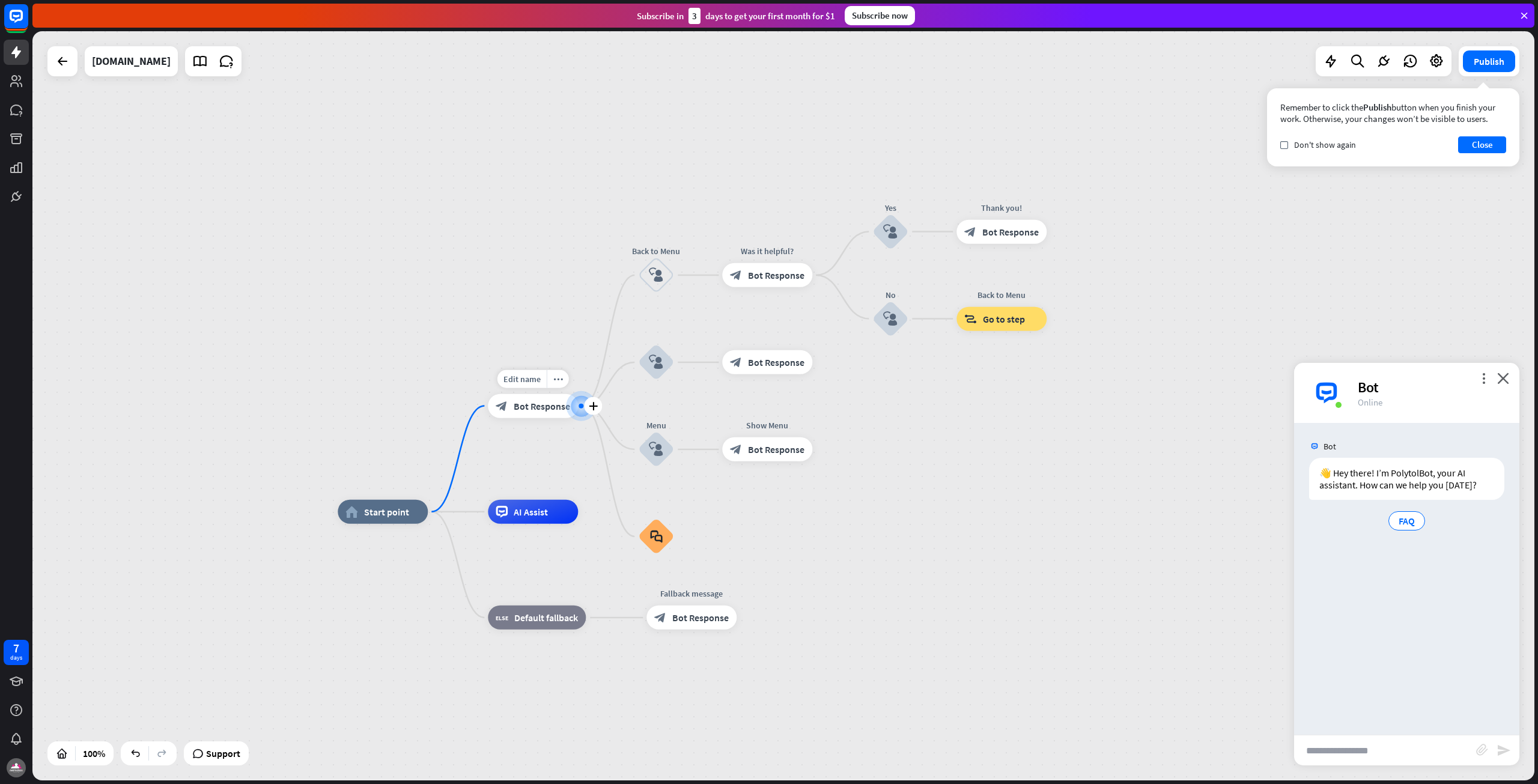
click at [553, 405] on span "Bot Response" at bounding box center [542, 407] width 57 height 12
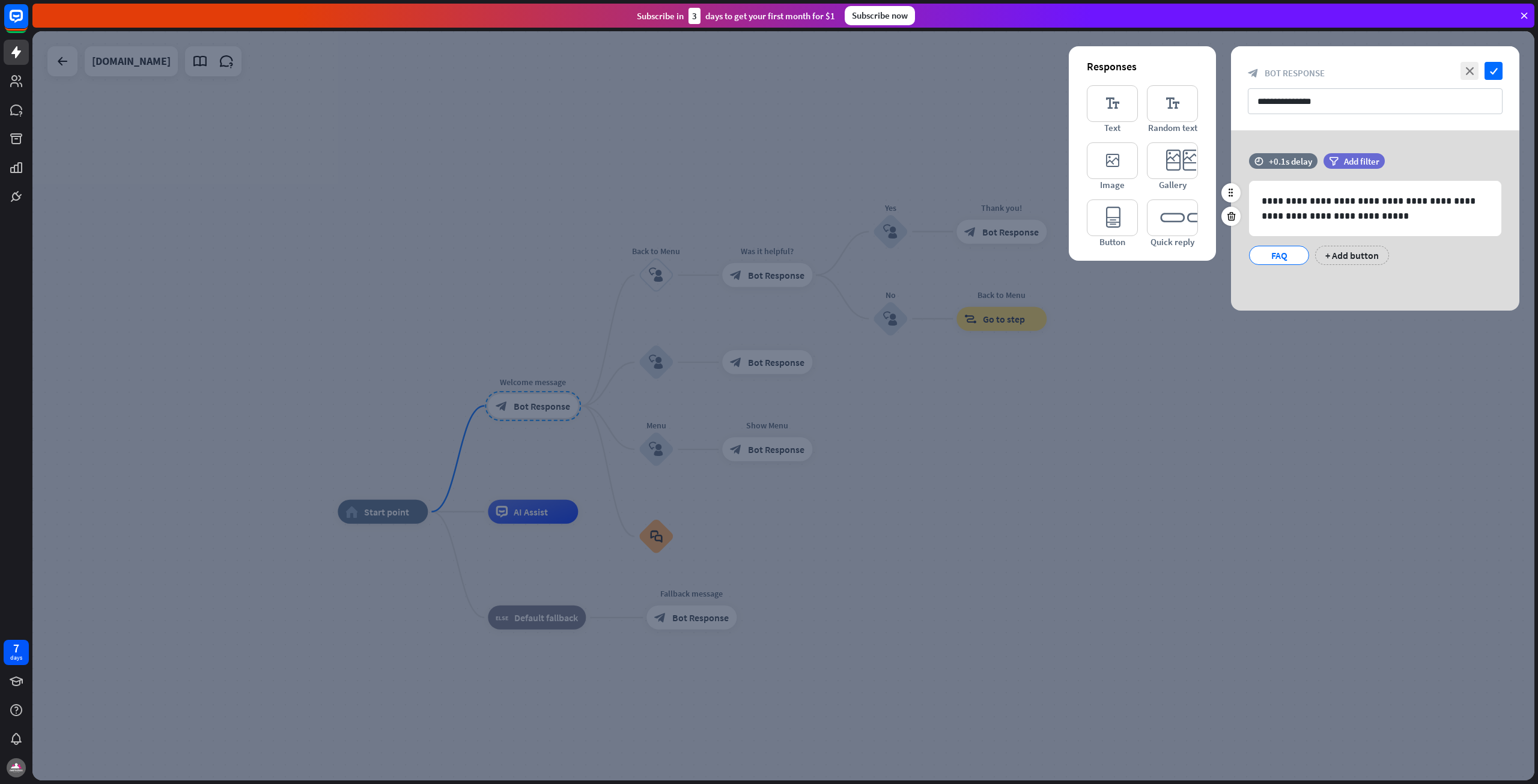
drag, startPoint x: 1288, startPoint y: 254, endPoint x: 1275, endPoint y: 256, distance: 13.2
click at [1275, 256] on div "FAQ" at bounding box center [1279, 255] width 40 height 18
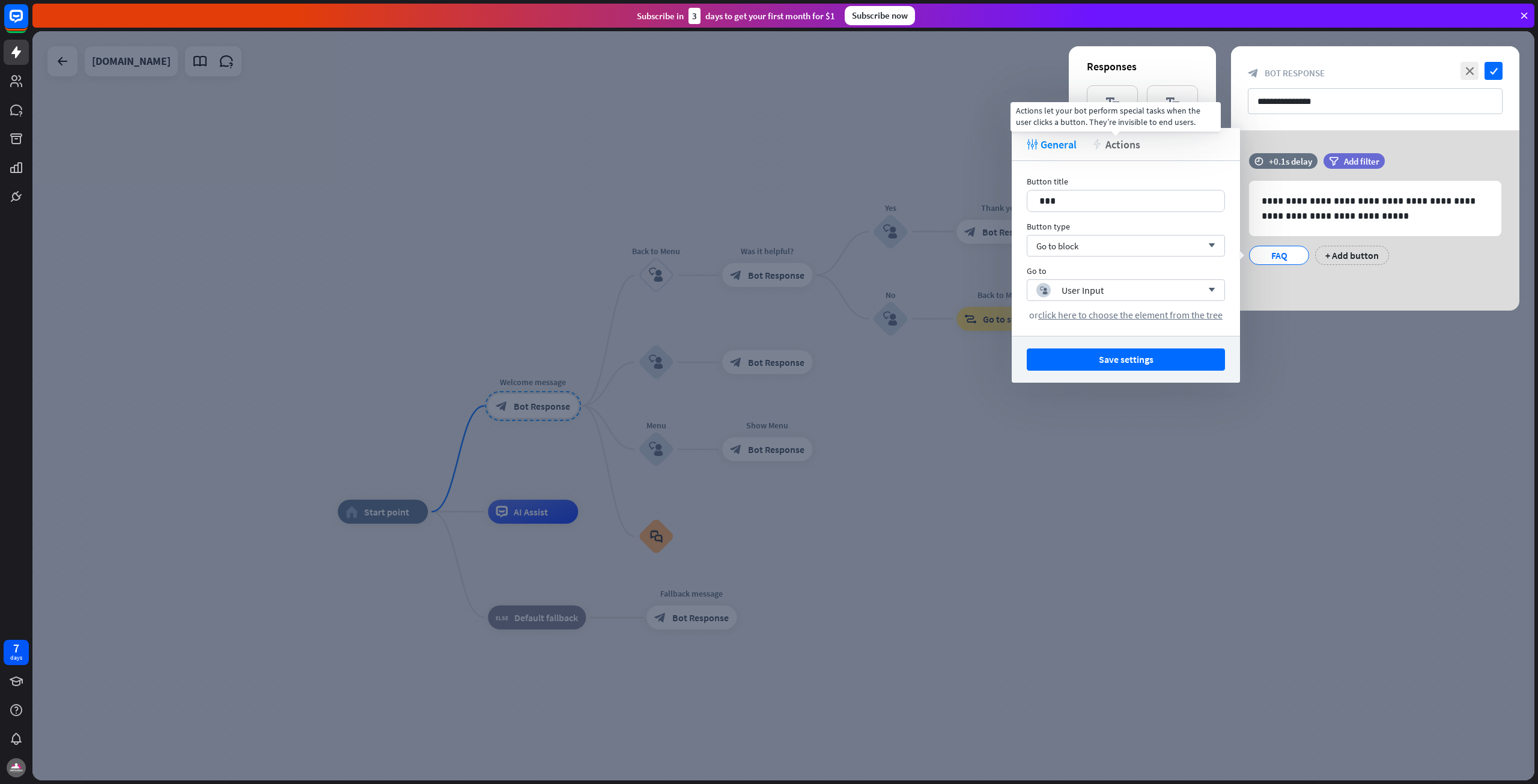
click at [1118, 143] on span "Actions" at bounding box center [1122, 145] width 35 height 14
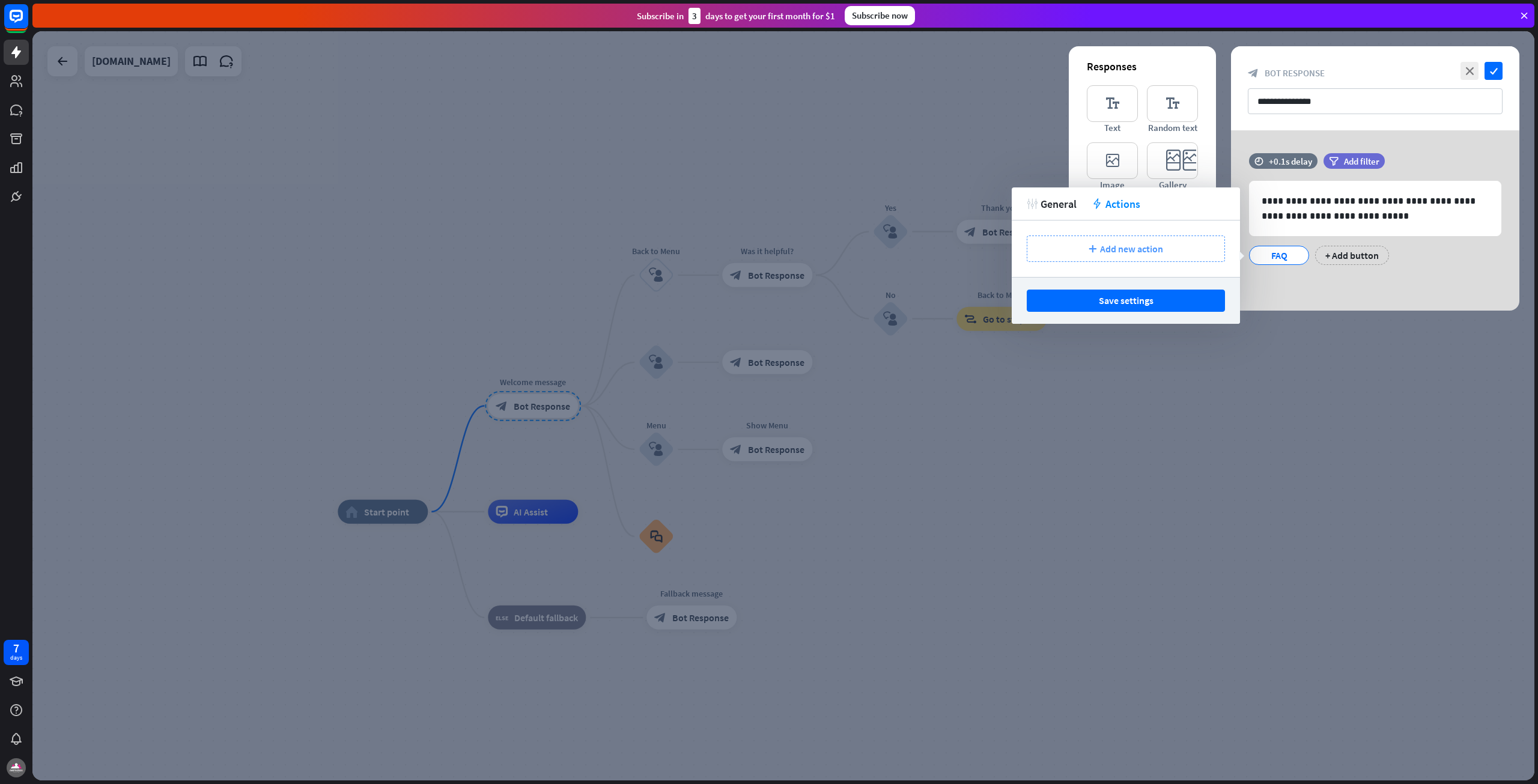
click at [1110, 253] on span "Add new action" at bounding box center [1131, 249] width 63 height 12
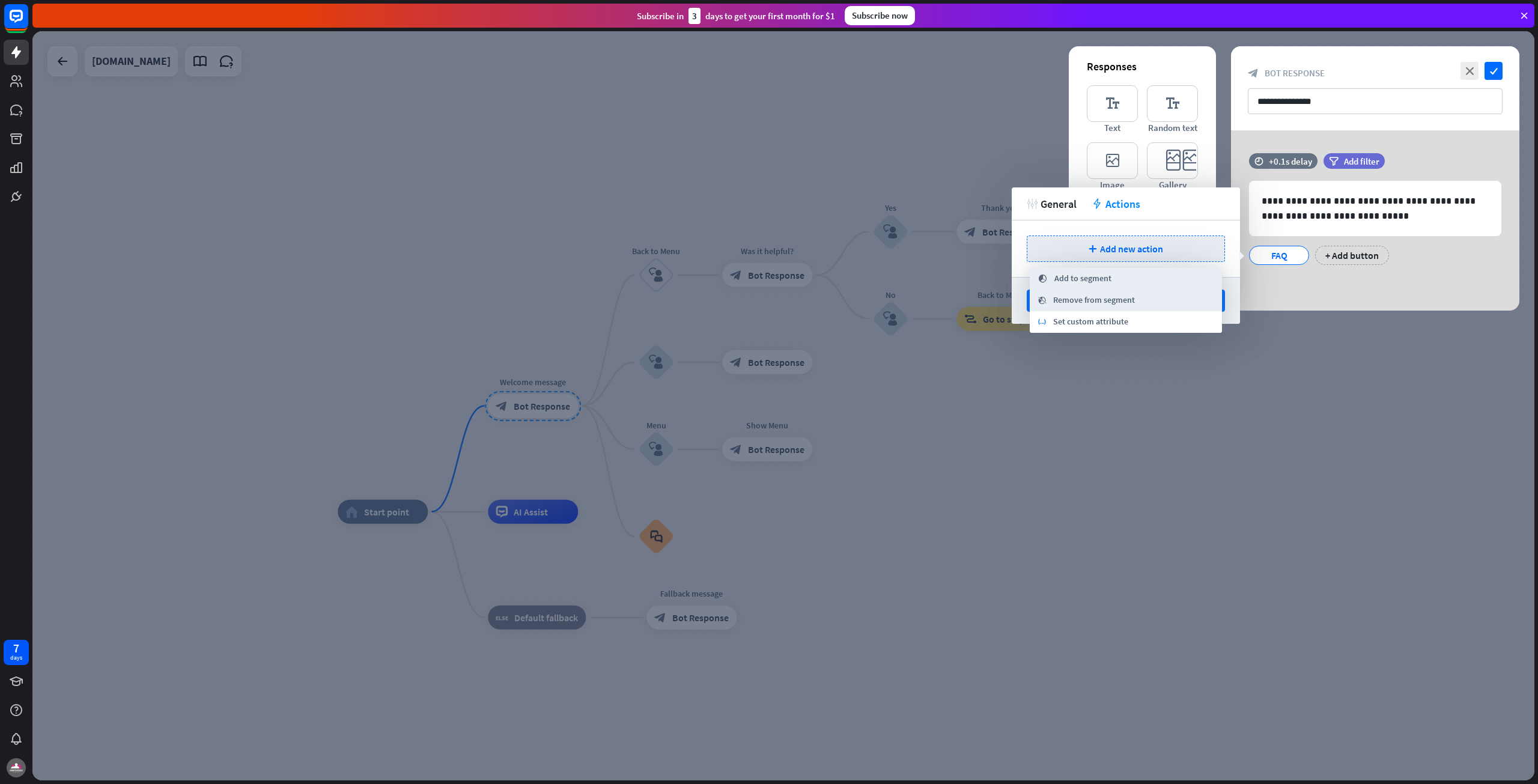
click at [1035, 196] on div "tweak General action Actions" at bounding box center [1125, 203] width 228 height 33
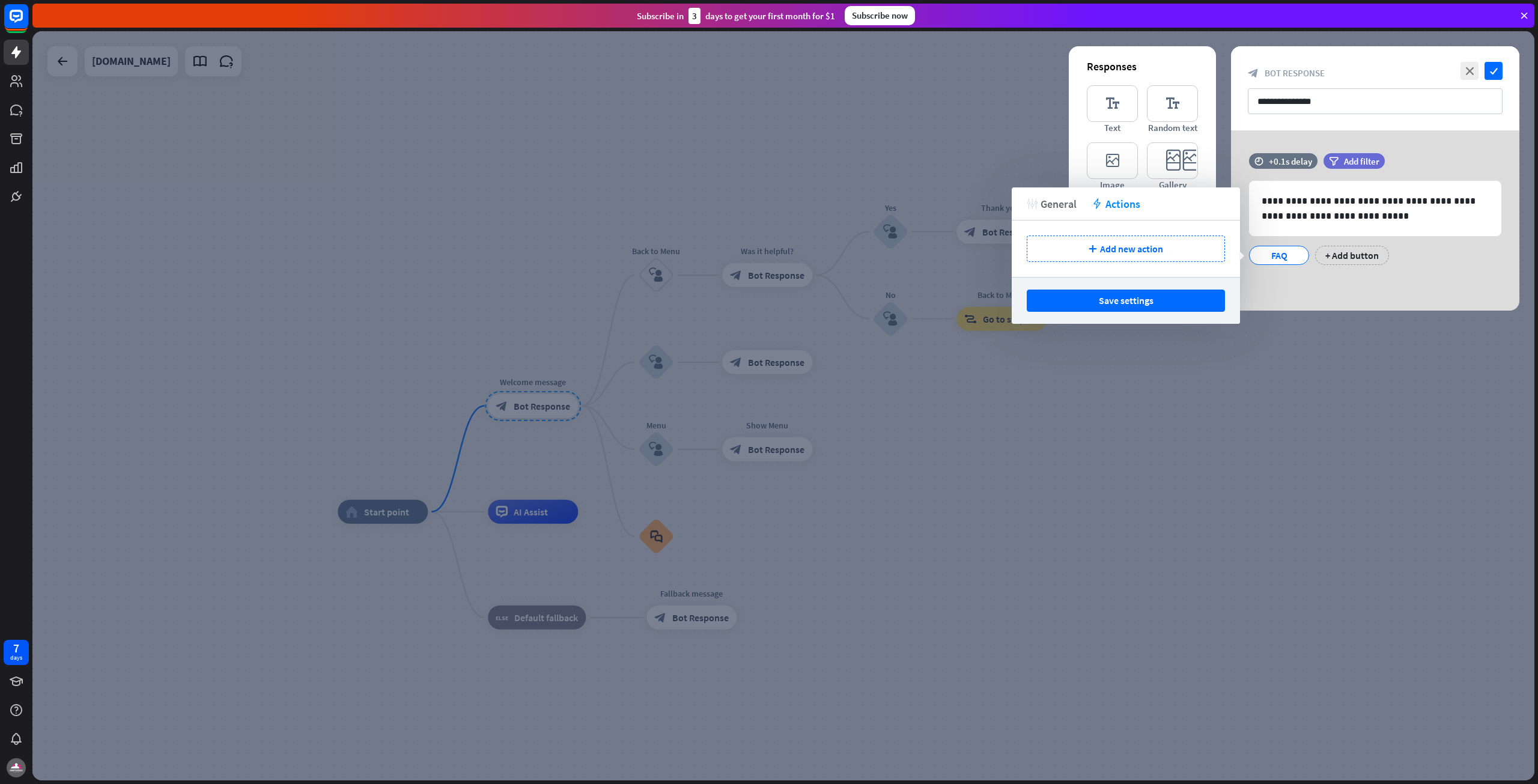
click at [1043, 205] on span "General" at bounding box center [1058, 204] width 36 height 14
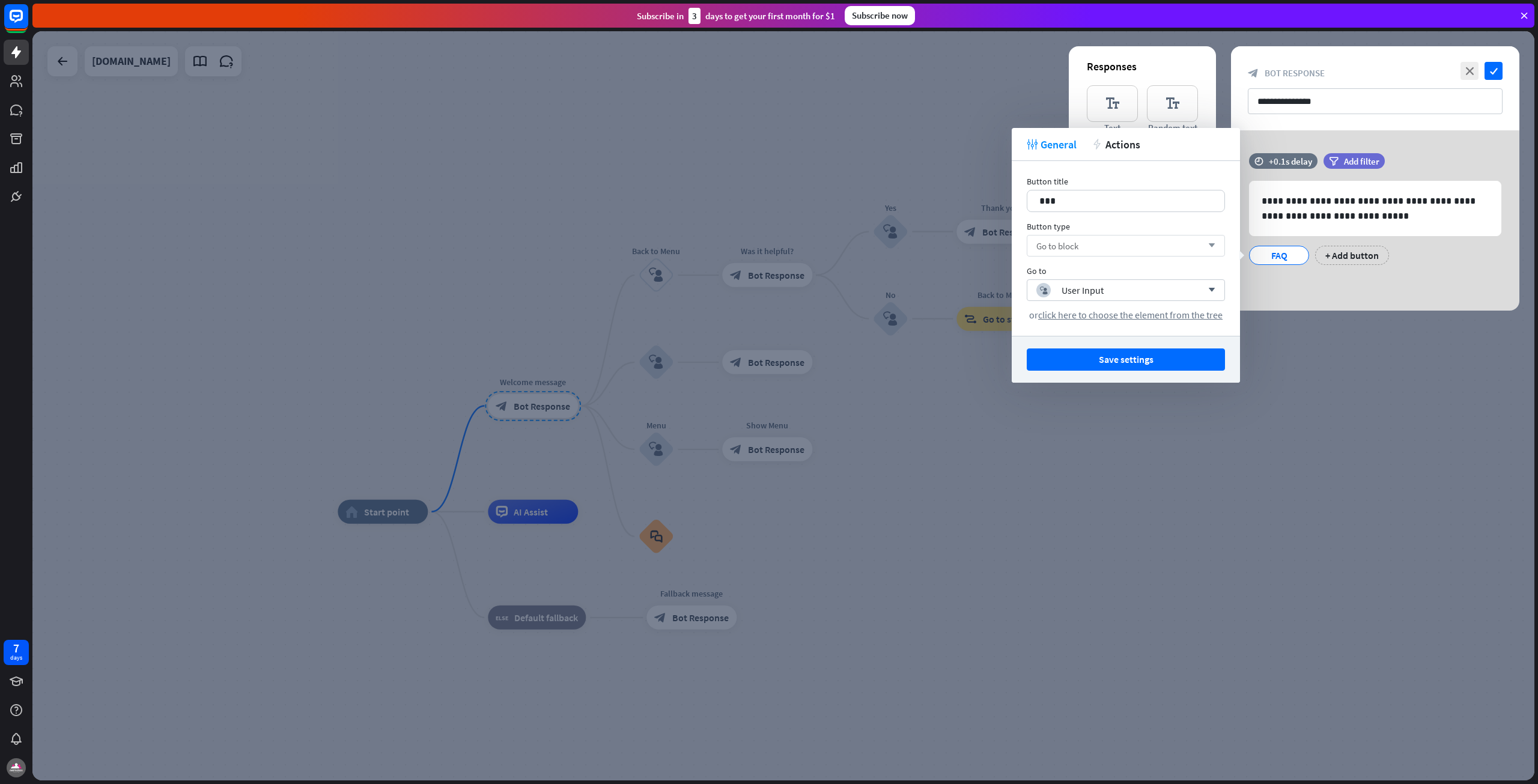
click at [1091, 243] on div "Go to block arrow_down" at bounding box center [1125, 246] width 198 height 21
click at [1092, 244] on input "search" at bounding box center [1116, 245] width 161 height 20
click at [1090, 247] on input "search" at bounding box center [1116, 245] width 161 height 20
click at [1081, 272] on span "Send message" at bounding box center [1067, 276] width 53 height 12
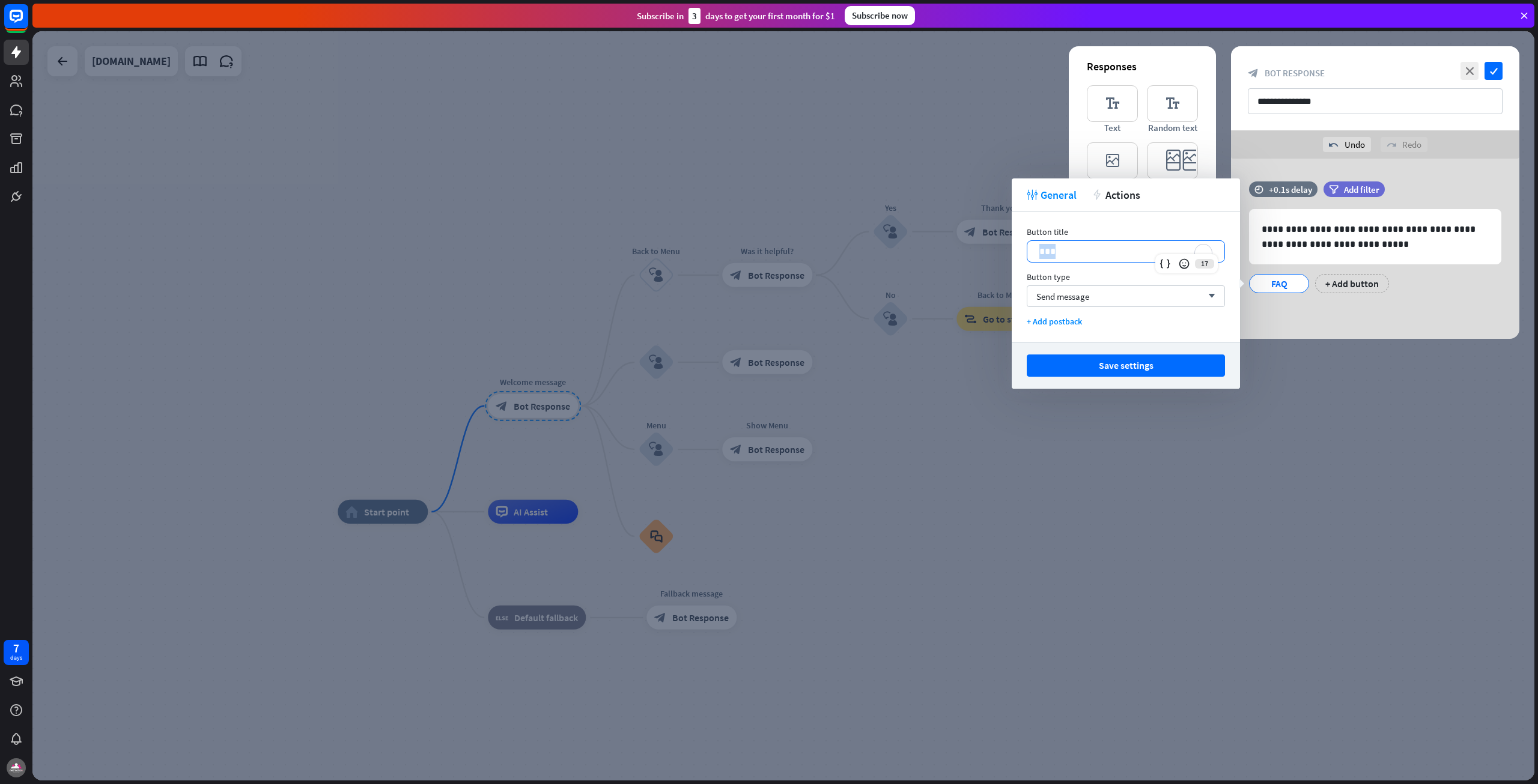
drag, startPoint x: 1074, startPoint y: 244, endPoint x: 1015, endPoint y: 247, distance: 59.1
click at [1015, 247] on div "Button title 17 *** Button type Send message arrow_down + Add postback" at bounding box center [1125, 276] width 228 height 131
click at [1106, 366] on button "Save settings" at bounding box center [1125, 365] width 198 height 22
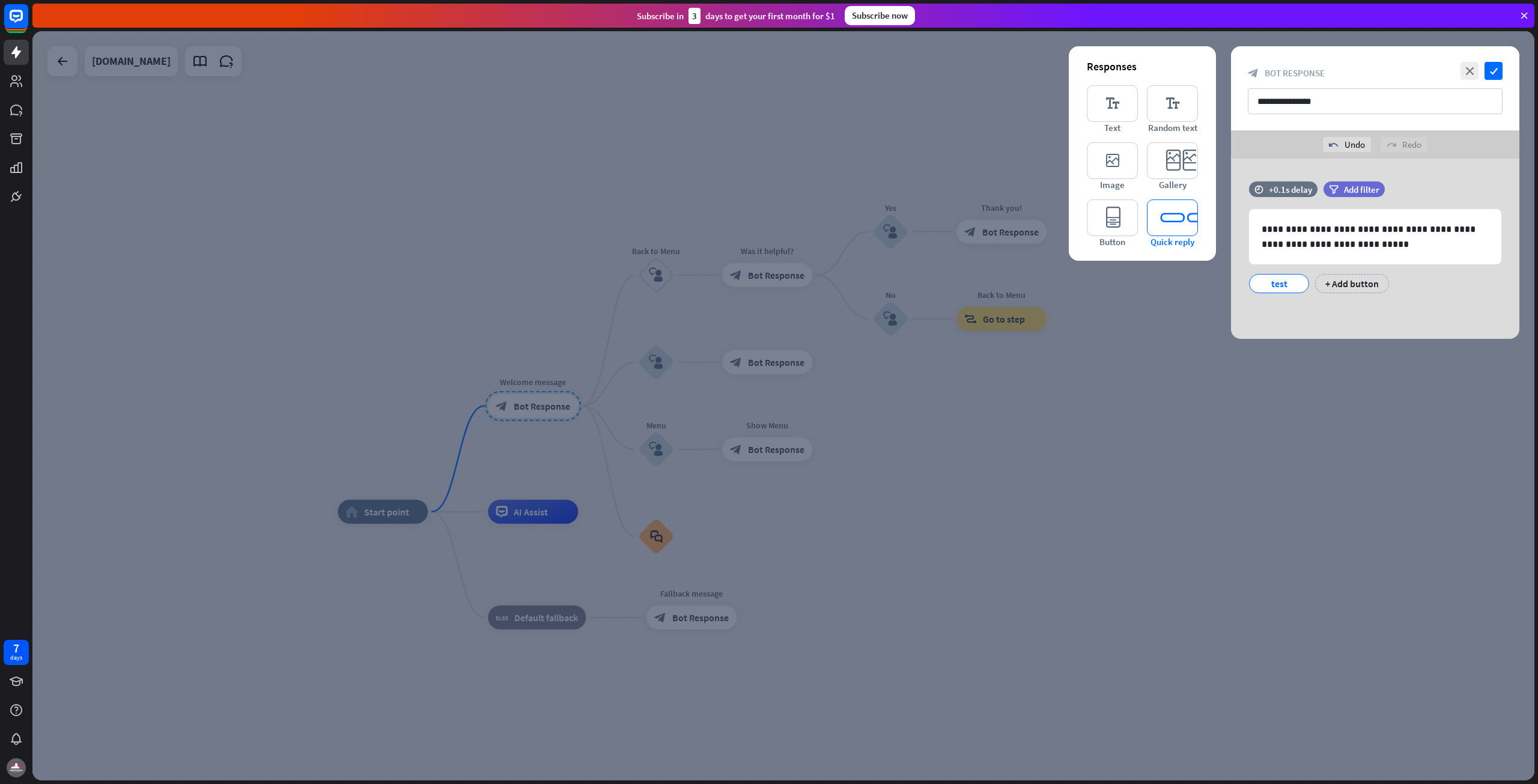
click at [1181, 227] on icon "editor_quick_replies" at bounding box center [1173, 218] width 52 height 36
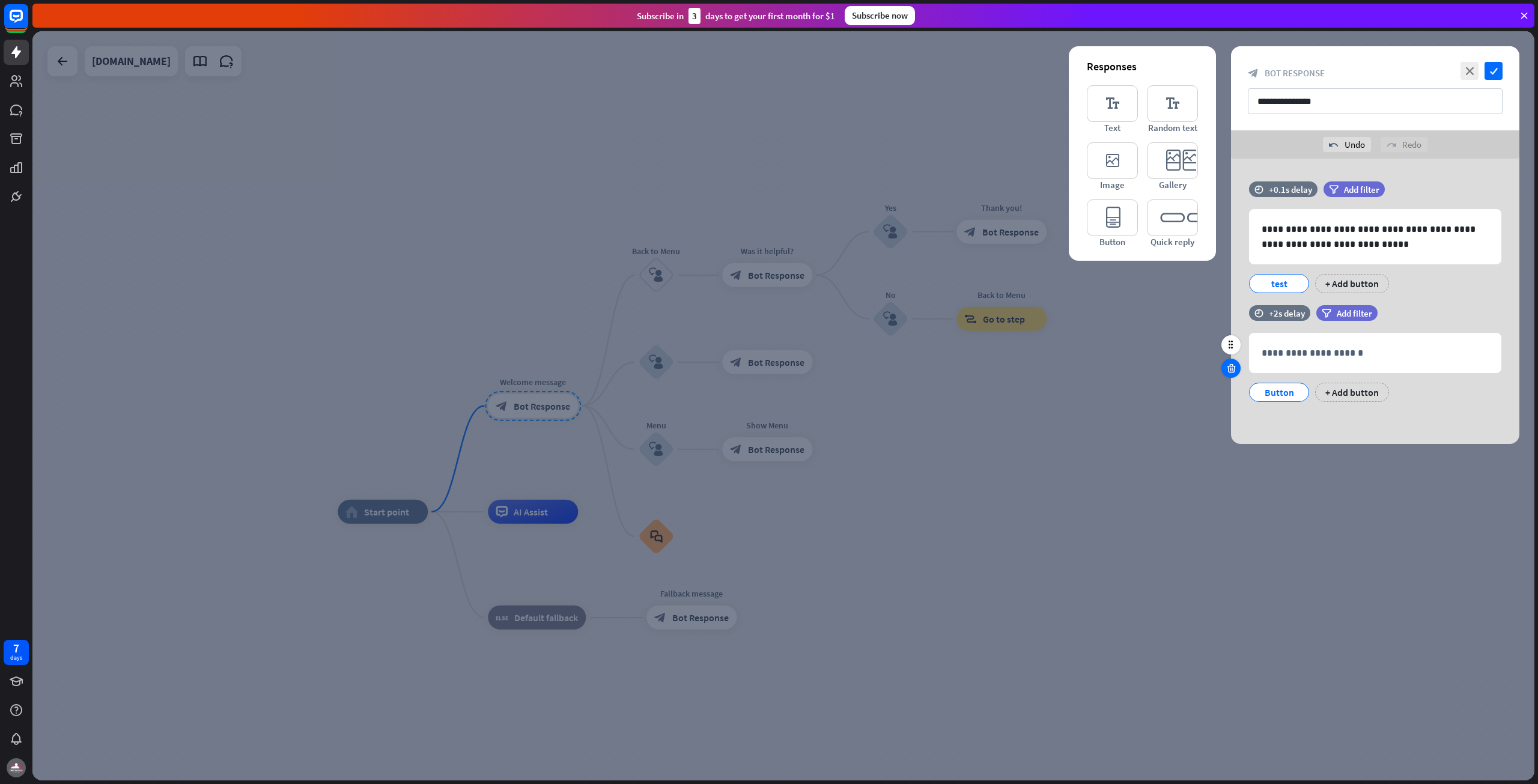
click at [1230, 368] on icon at bounding box center [1231, 368] width 12 height 11
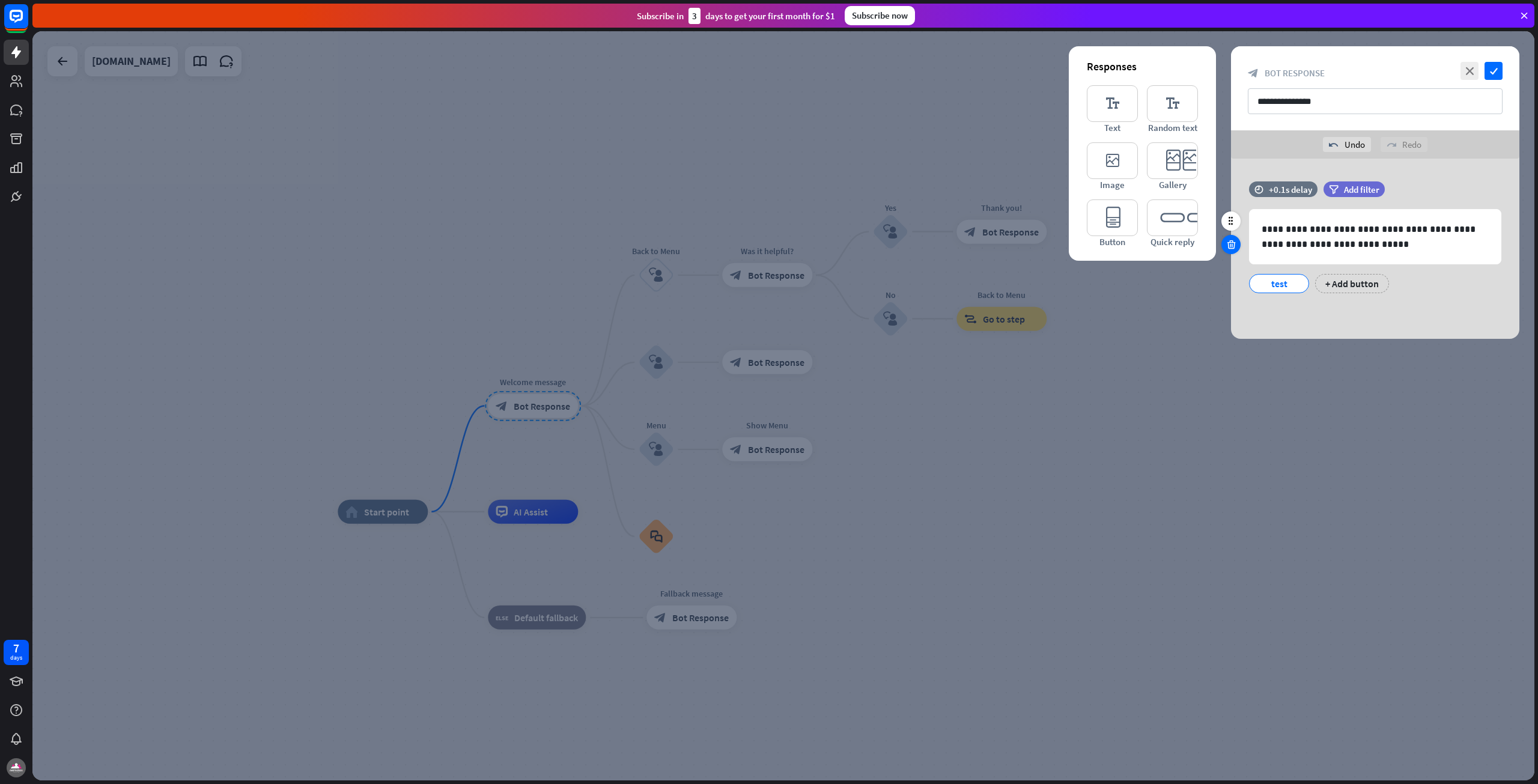
click at [1234, 242] on icon at bounding box center [1231, 244] width 12 height 11
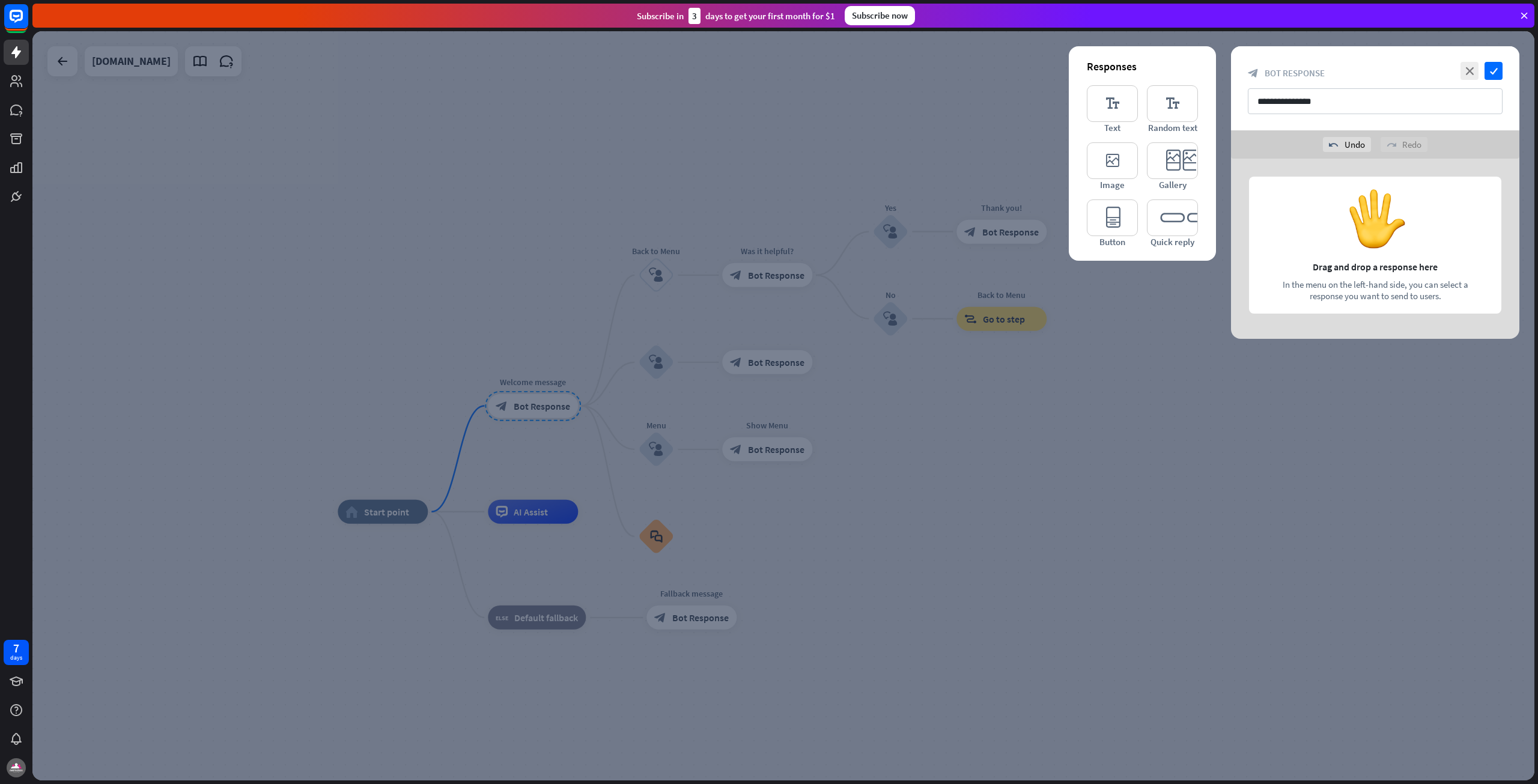
click at [1118, 452] on div at bounding box center [783, 406] width 1502 height 749
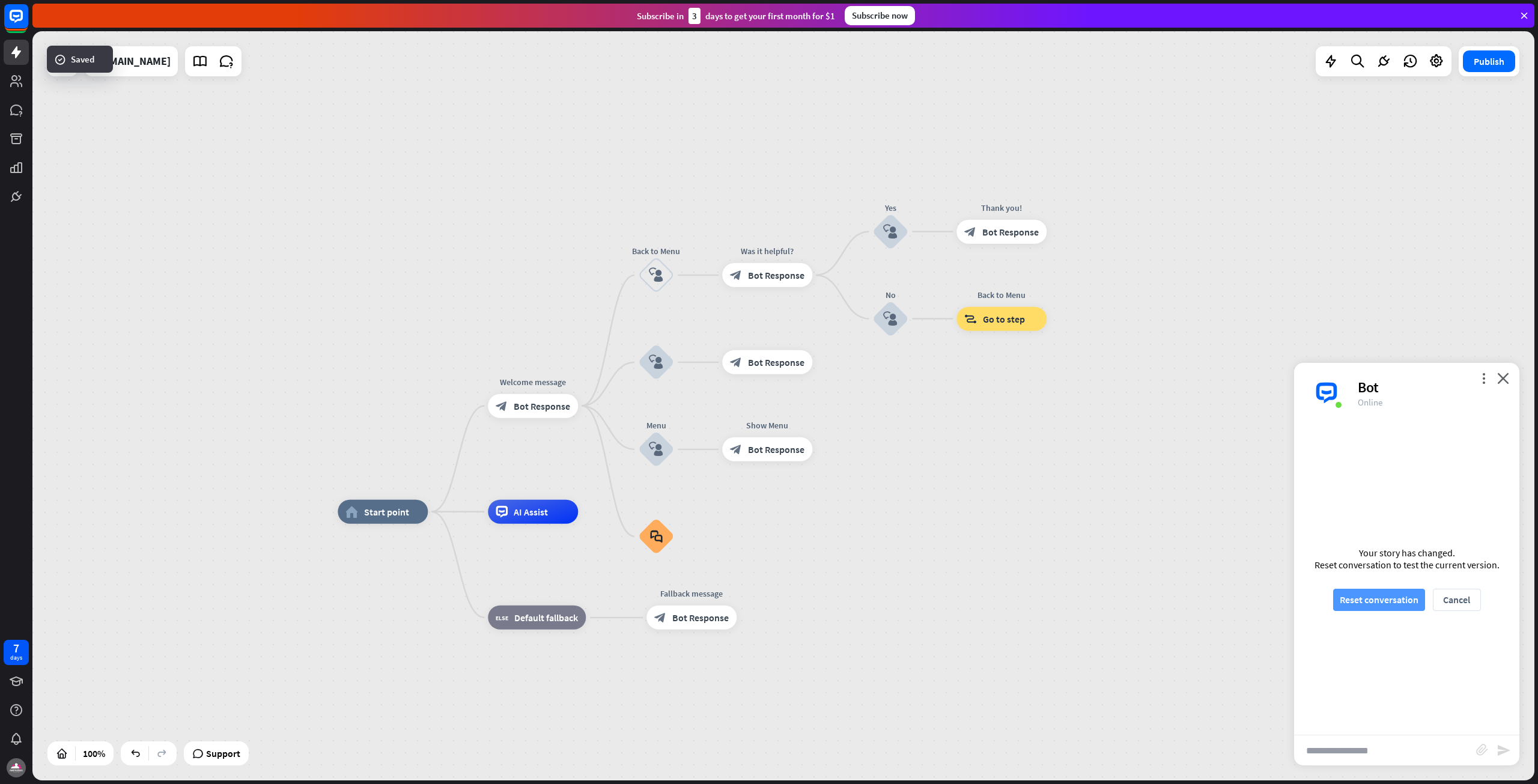
click at [1372, 603] on button "Reset conversation" at bounding box center [1379, 599] width 92 height 22
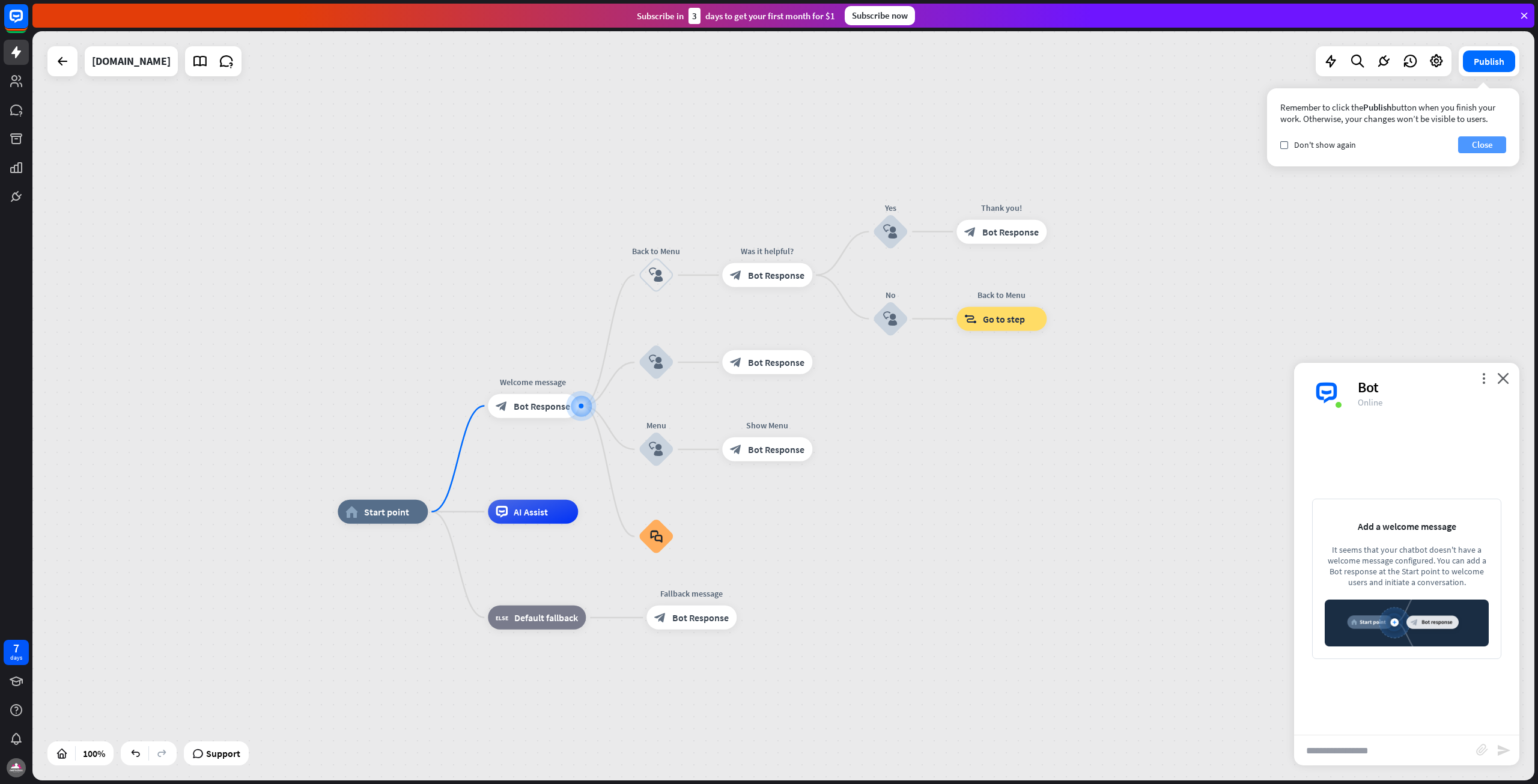
click at [1474, 147] on button "Close" at bounding box center [1482, 145] width 48 height 17
click at [1090, 492] on div "home_2 Start point Welcome message block_bot_response Bot Response Back to Menu…" at bounding box center [783, 406] width 1502 height 749
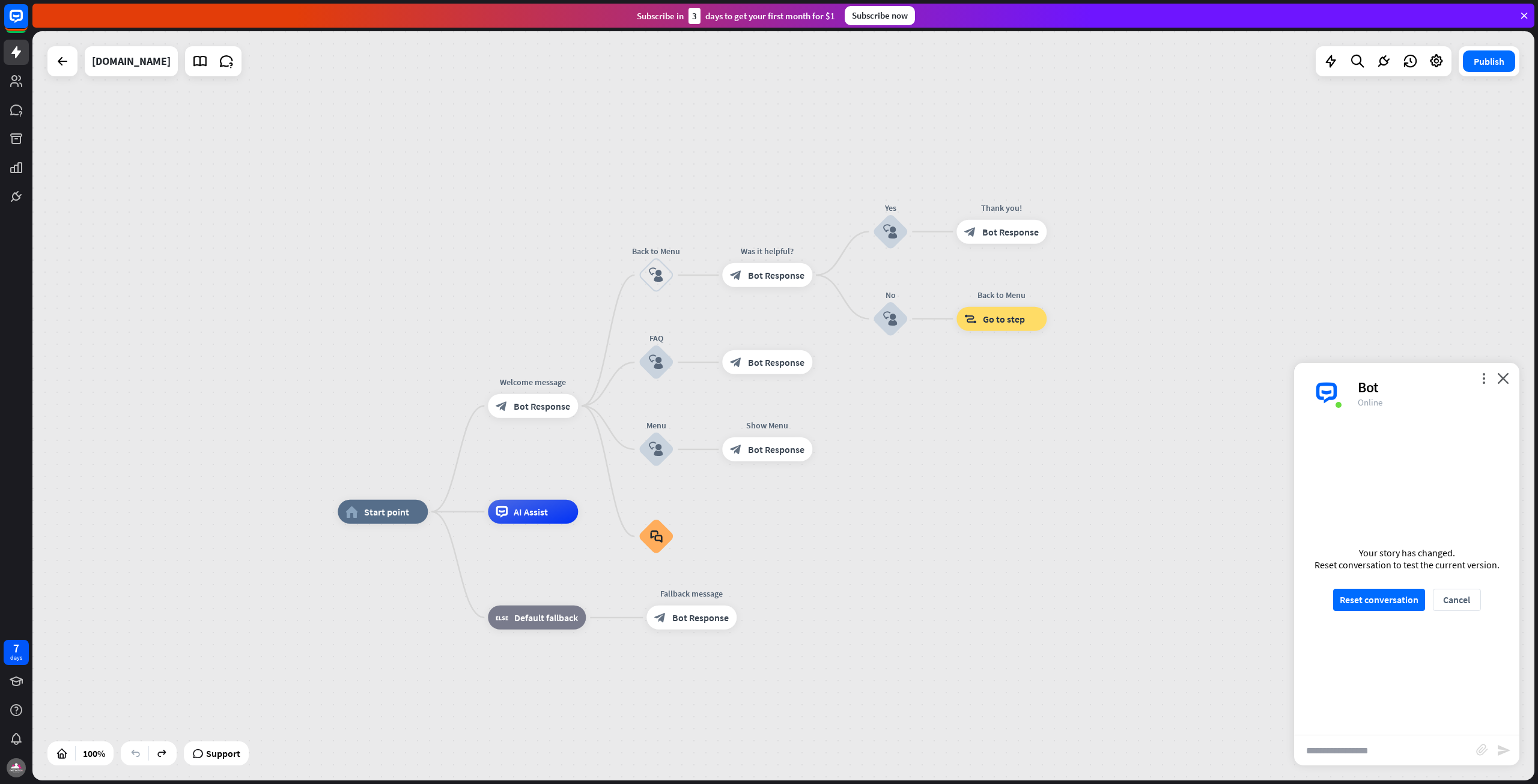
click at [1091, 495] on div "home_2 Start point Welcome message block_bot_response Bot Response Back to Menu…" at bounding box center [783, 406] width 1502 height 749
click at [1494, 62] on button "Publish" at bounding box center [1488, 61] width 52 height 21
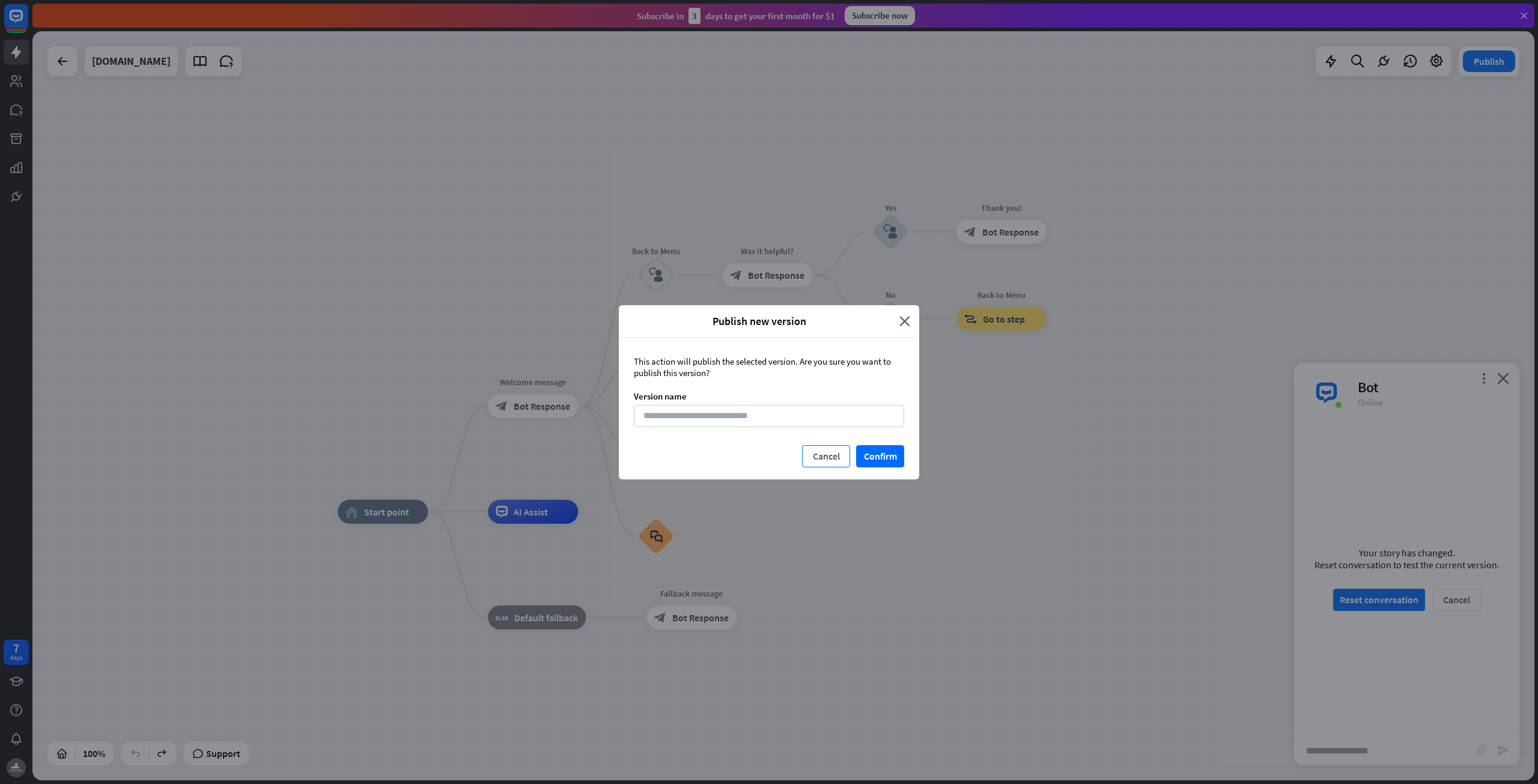
click at [836, 455] on button "Cancel" at bounding box center [826, 455] width 48 height 22
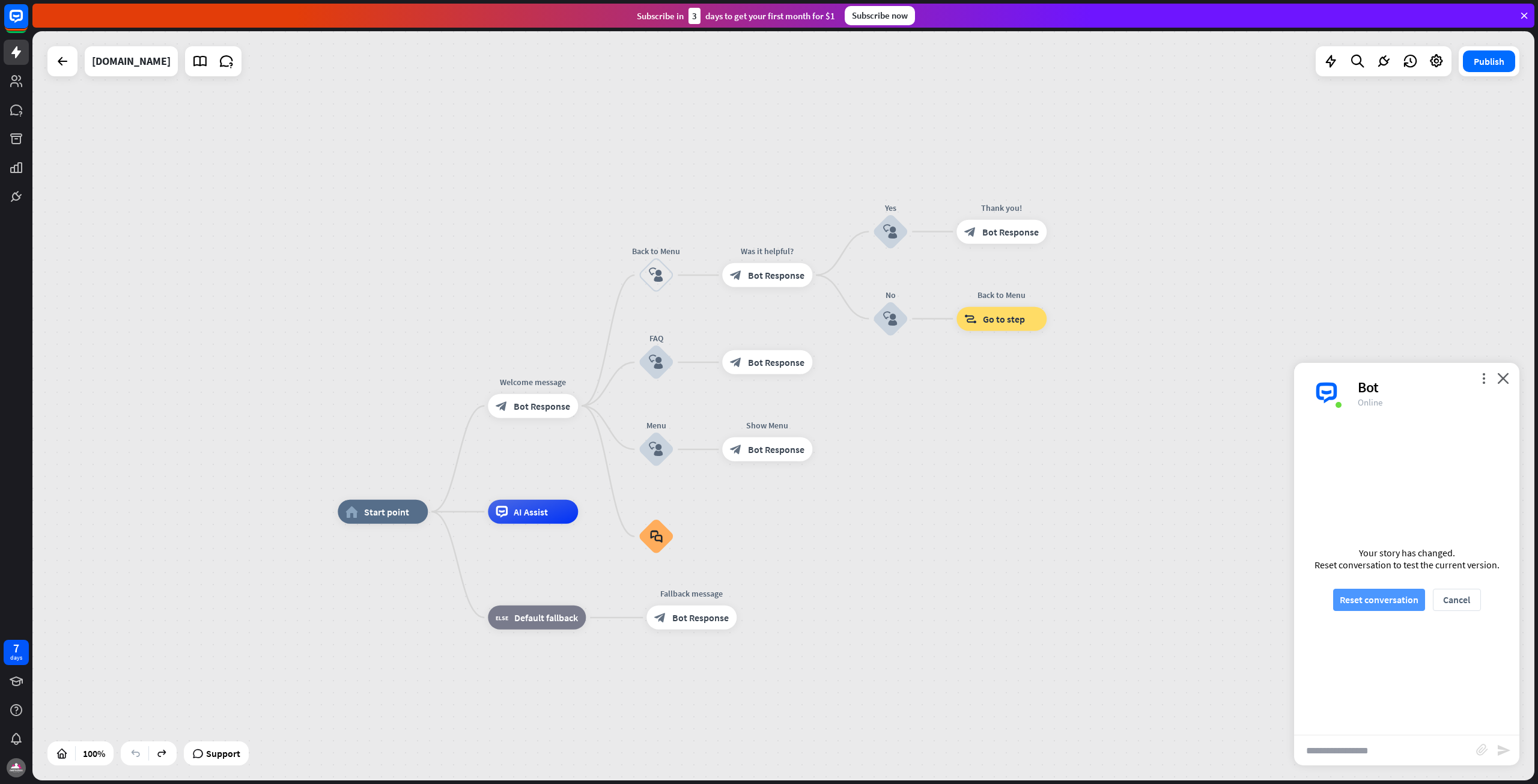
click at [1362, 603] on button "Reset conversation" at bounding box center [1379, 599] width 92 height 22
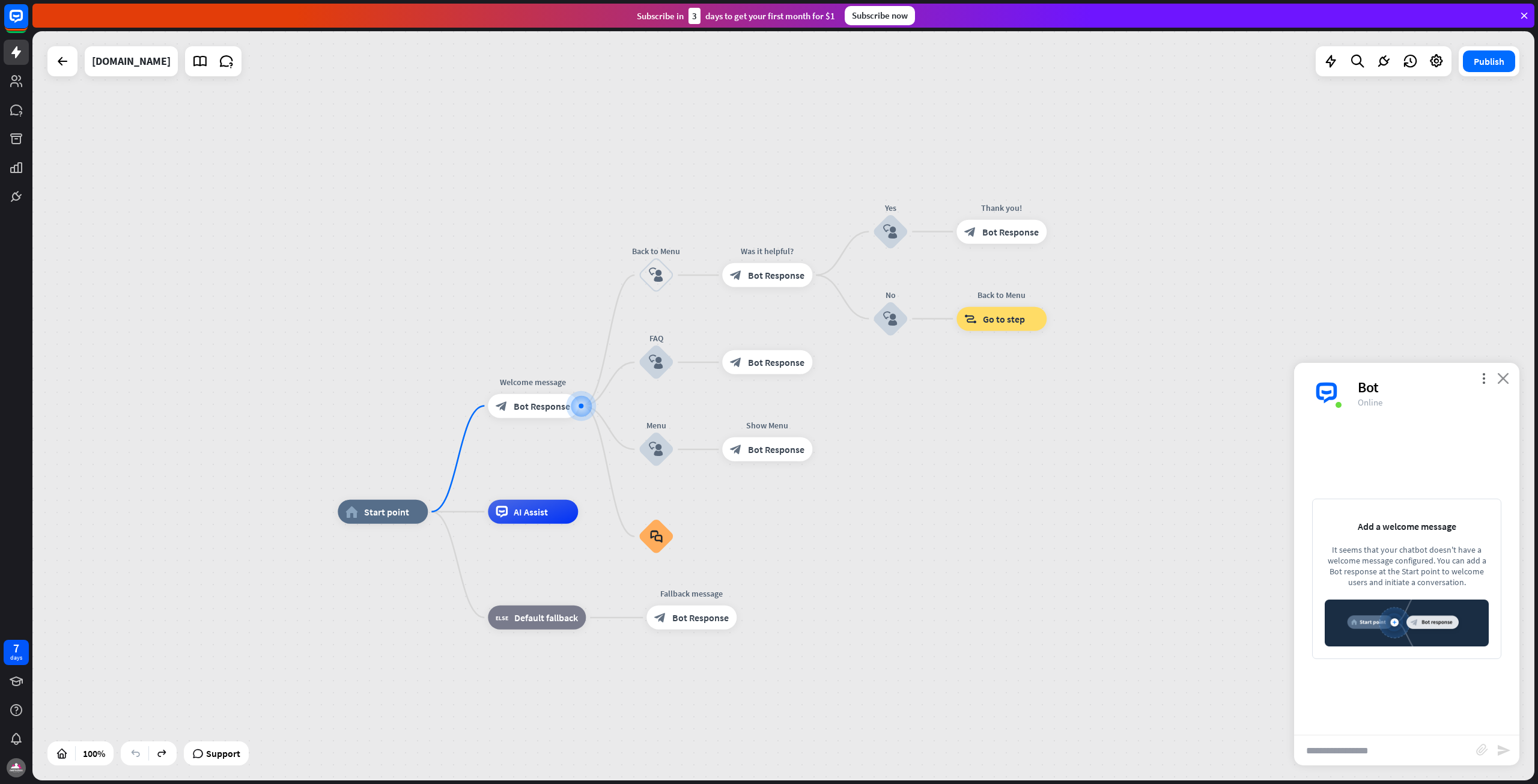
click at [1507, 374] on icon "close" at bounding box center [1503, 377] width 12 height 12
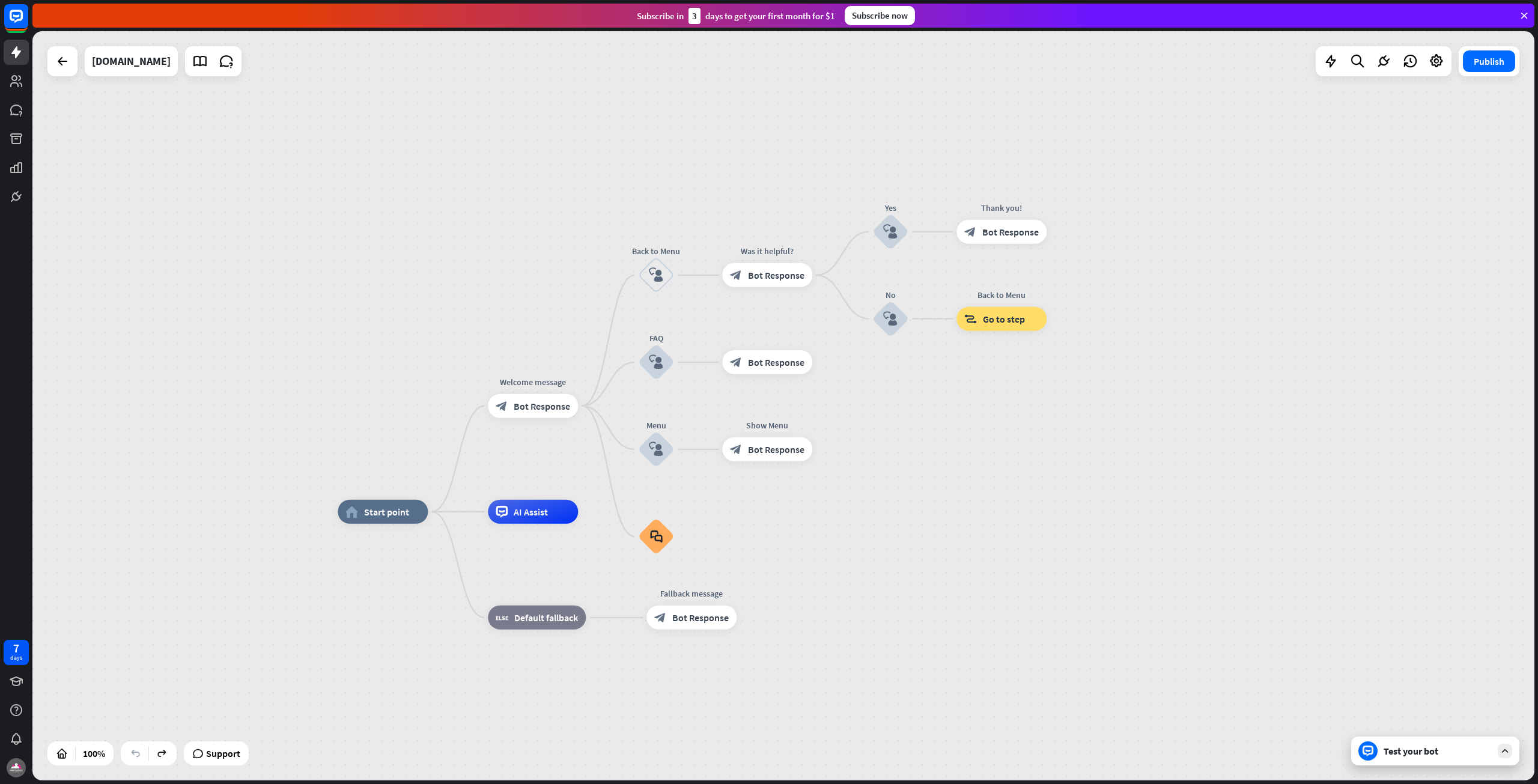
click at [1404, 748] on div "Test your bot" at bounding box center [1438, 751] width 108 height 12
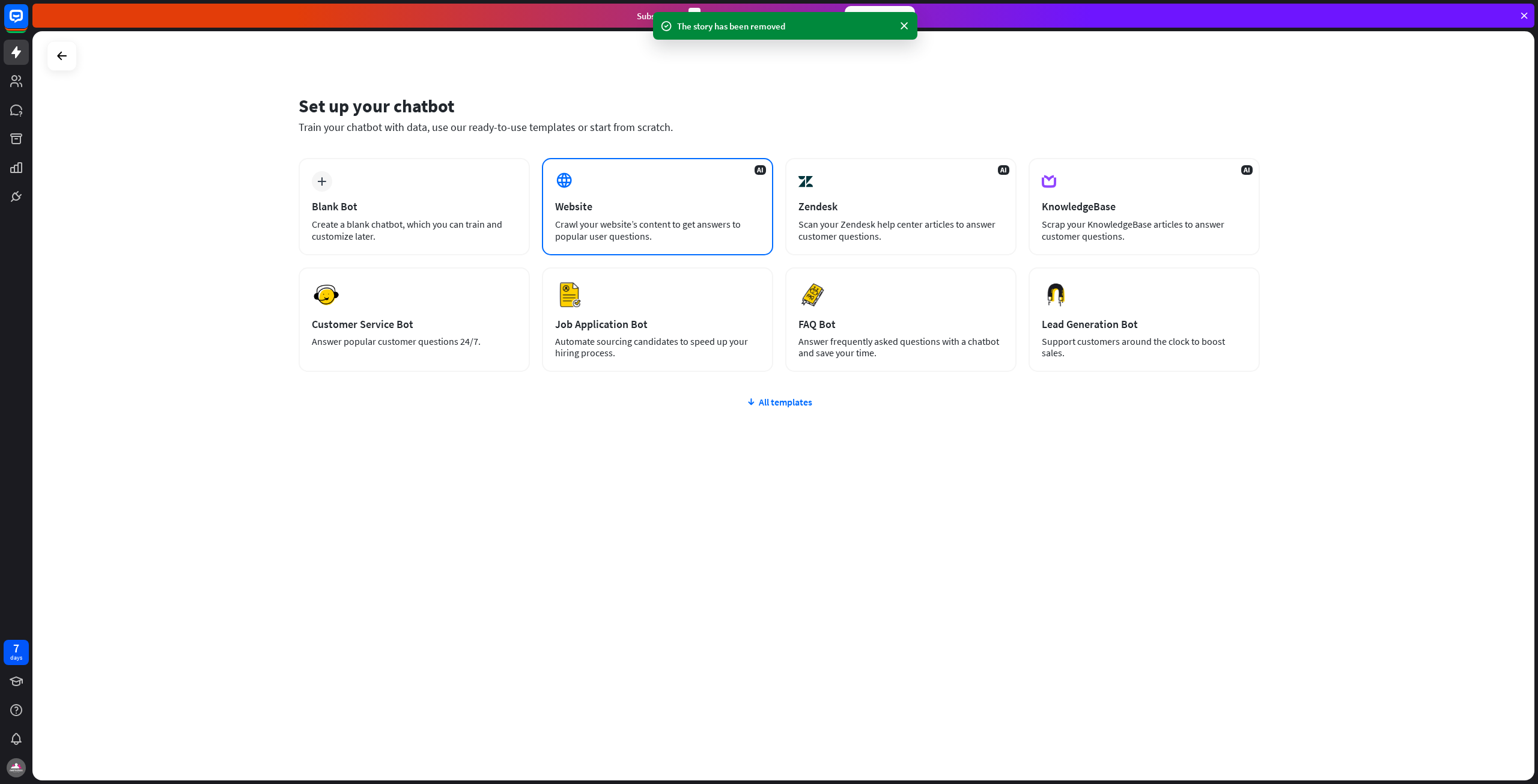
click at [599, 236] on div "Crawl your website’s content to get answers to popular user questions." at bounding box center [657, 230] width 205 height 24
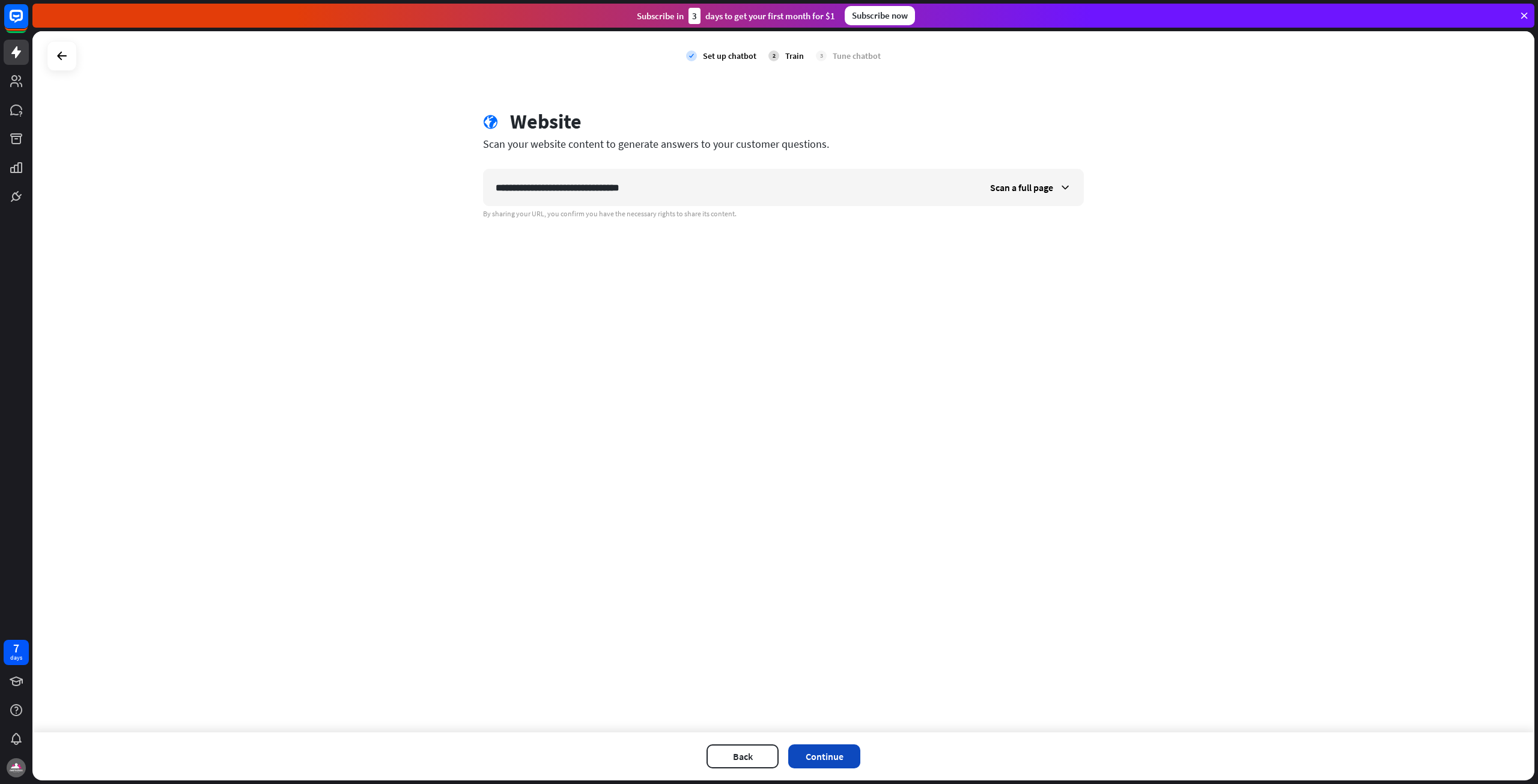
type input "**********"
click at [821, 747] on button "Continue" at bounding box center [824, 756] width 72 height 24
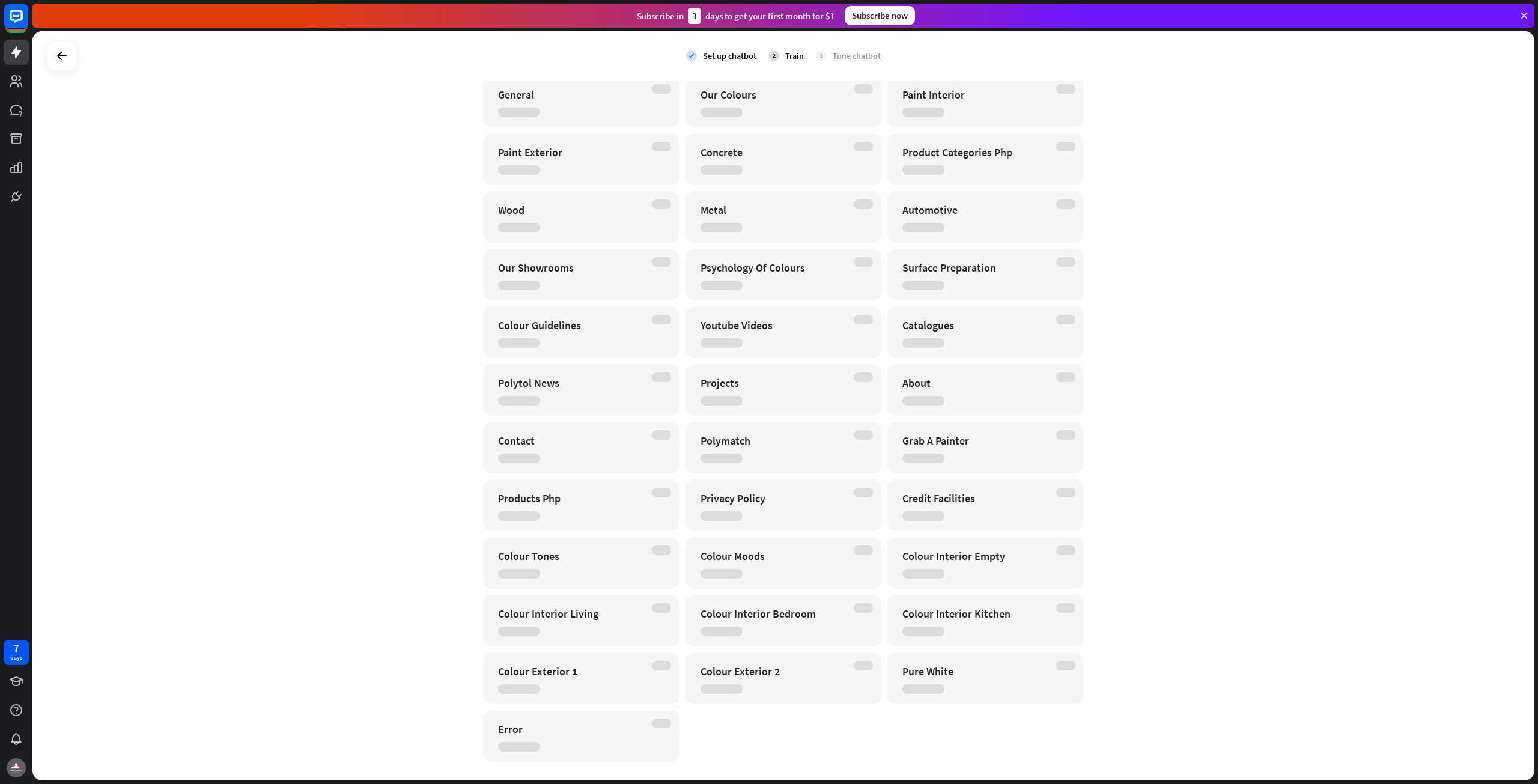
scroll to position [119, 0]
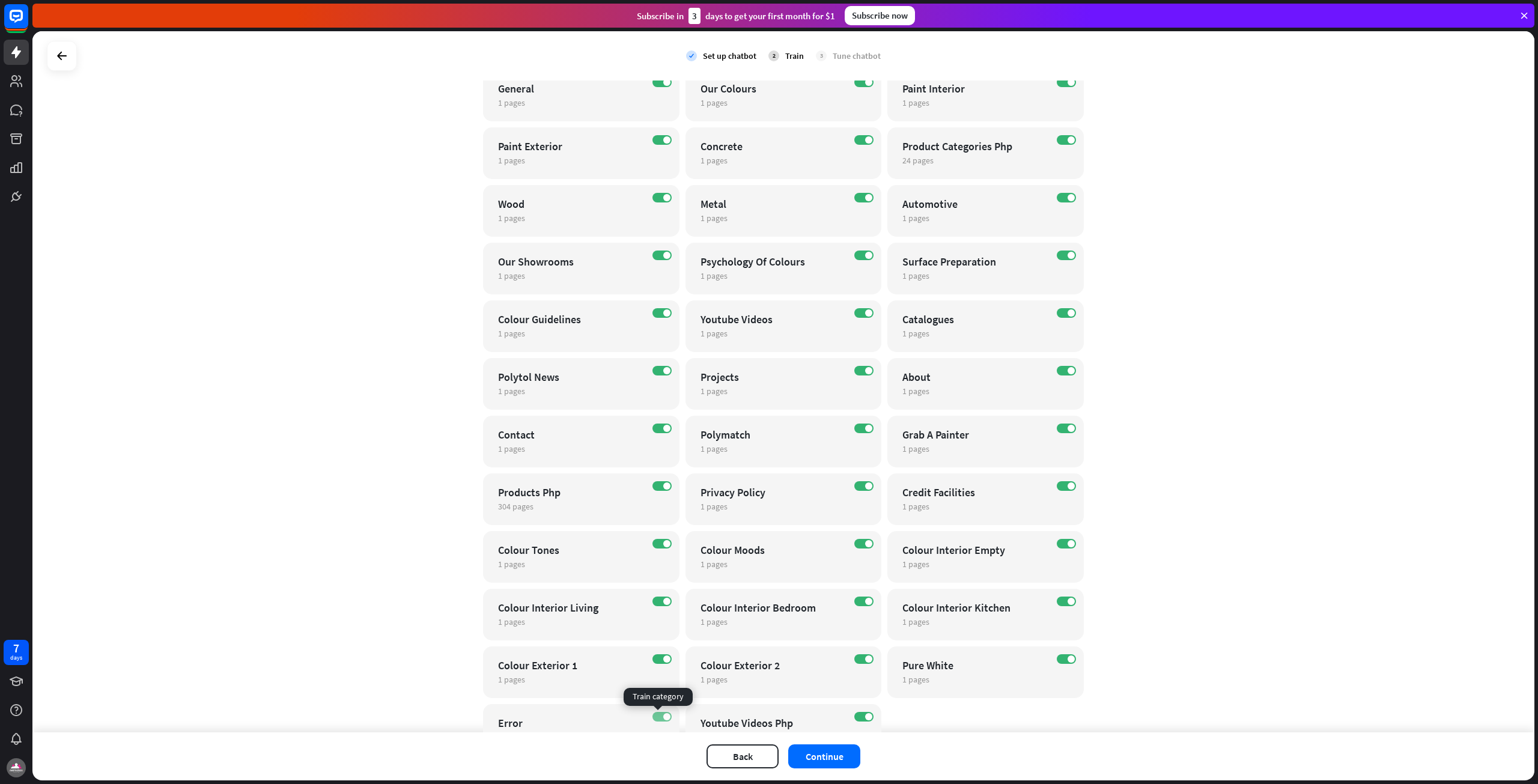
click at [654, 716] on label "ON" at bounding box center [662, 717] width 20 height 10
click at [835, 752] on button "Continue" at bounding box center [824, 756] width 72 height 24
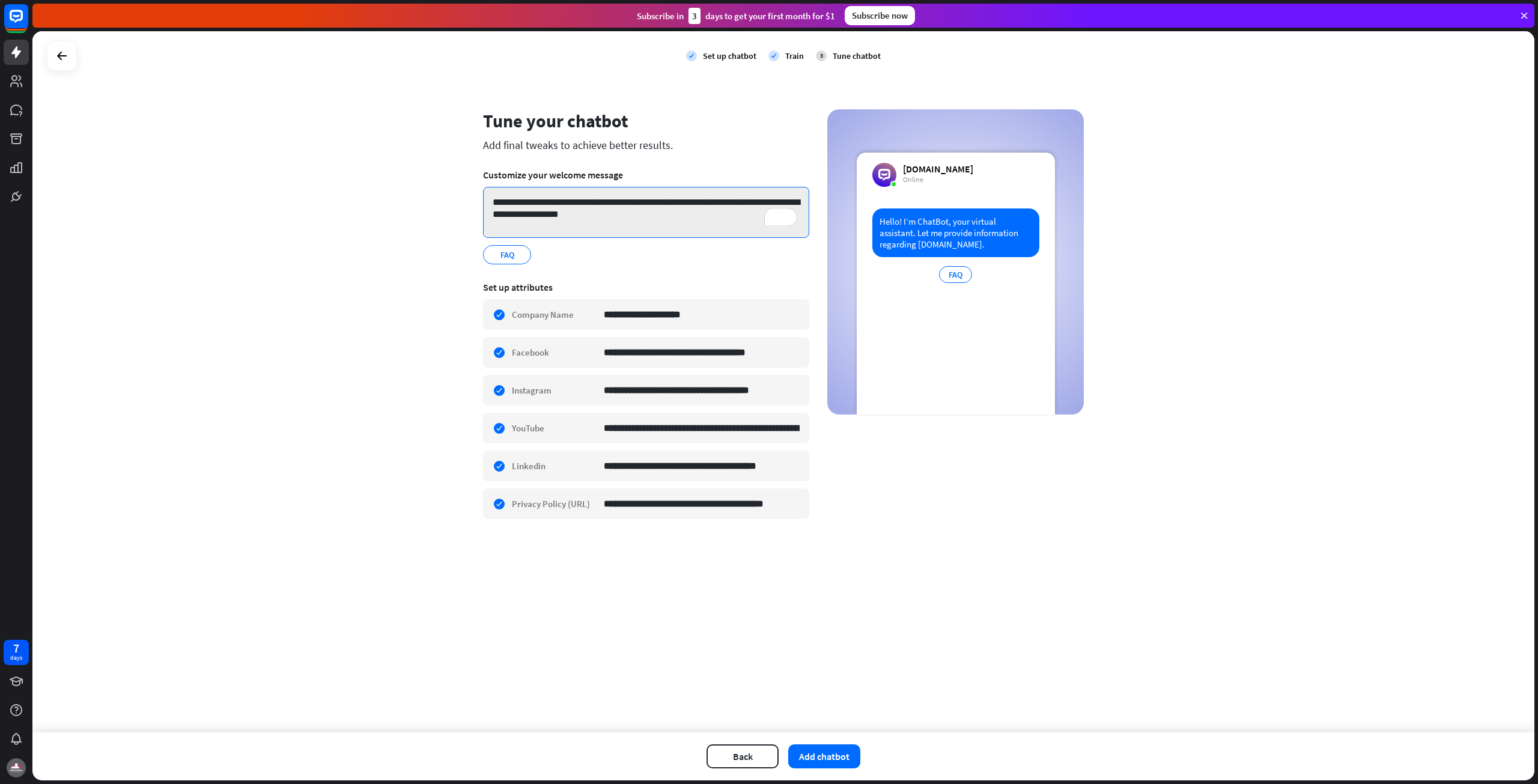
drag, startPoint x: 535, startPoint y: 200, endPoint x: 566, endPoint y: 205, distance: 31.4
click at [566, 205] on textarea "**********" at bounding box center [646, 212] width 326 height 51
drag, startPoint x: 654, startPoint y: 202, endPoint x: 656, endPoint y: 226, distance: 24.1
click at [656, 226] on textarea "**********" at bounding box center [646, 212] width 326 height 51
type textarea "**********"
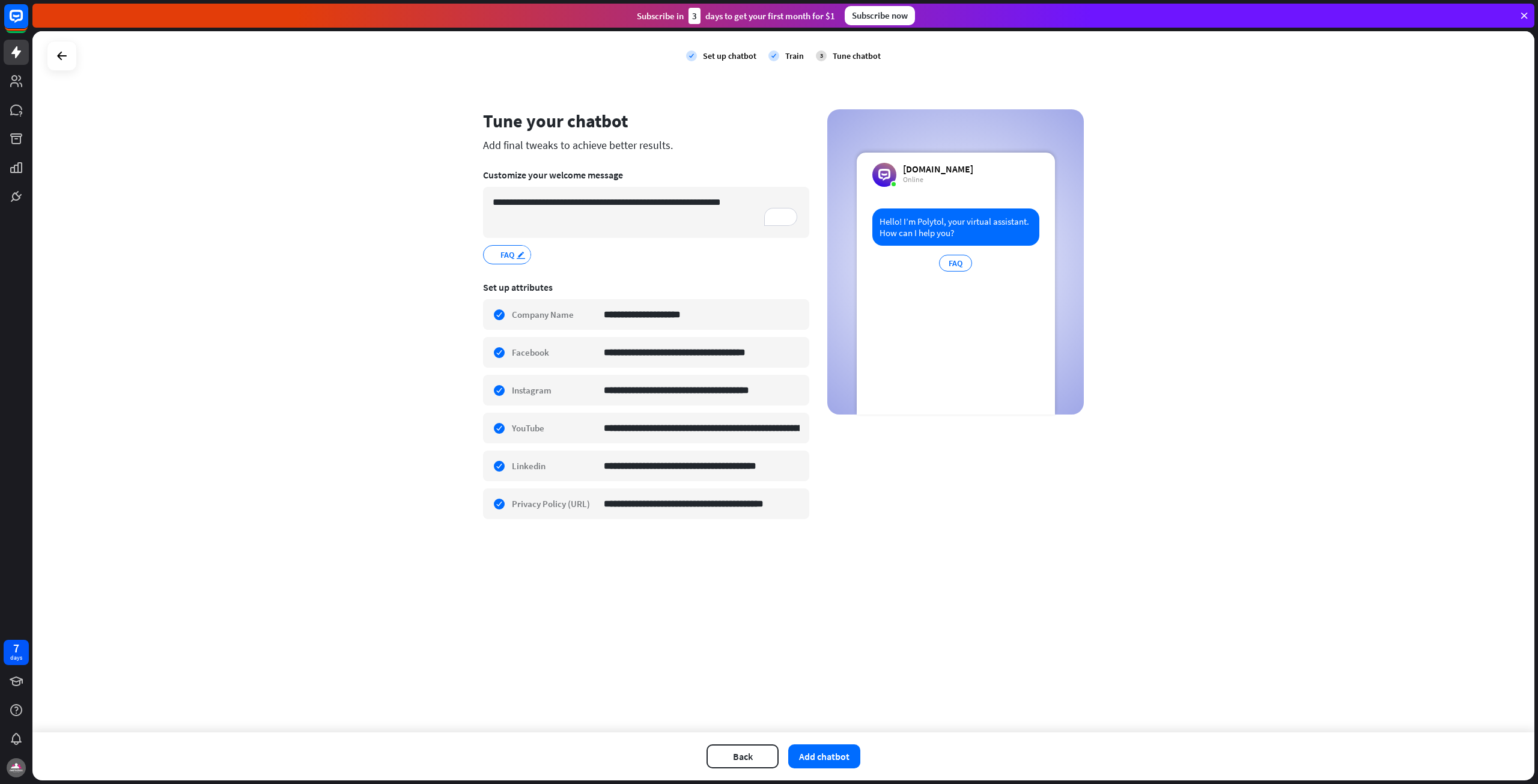
click at [518, 256] on icon "edit" at bounding box center [520, 255] width 10 height 9
click at [521, 256] on icon "edit" at bounding box center [520, 255] width 10 height 9
type input "**********"
click at [852, 751] on button "Add chatbot" at bounding box center [824, 756] width 72 height 24
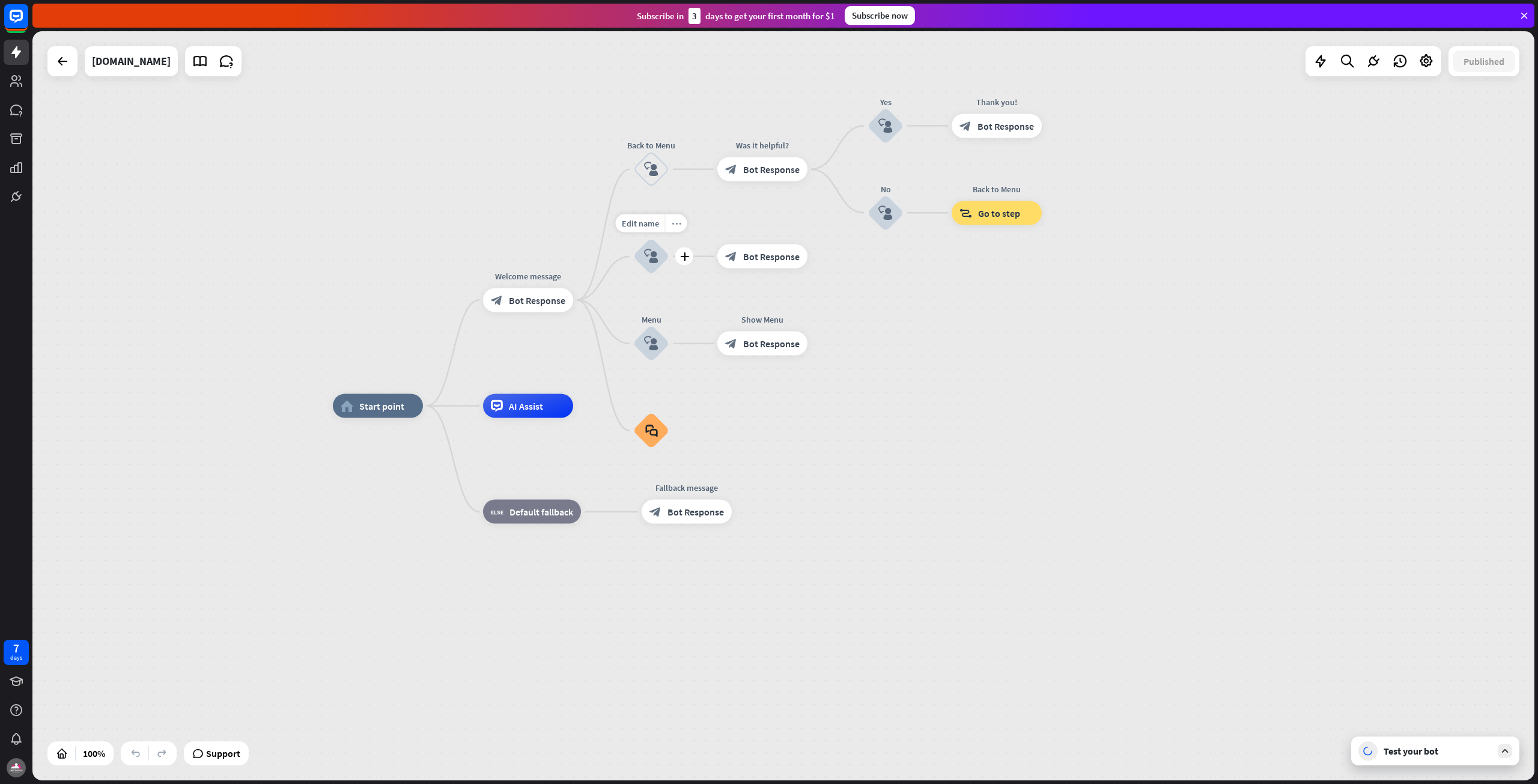
click at [675, 222] on icon "more_horiz" at bounding box center [676, 223] width 10 height 9
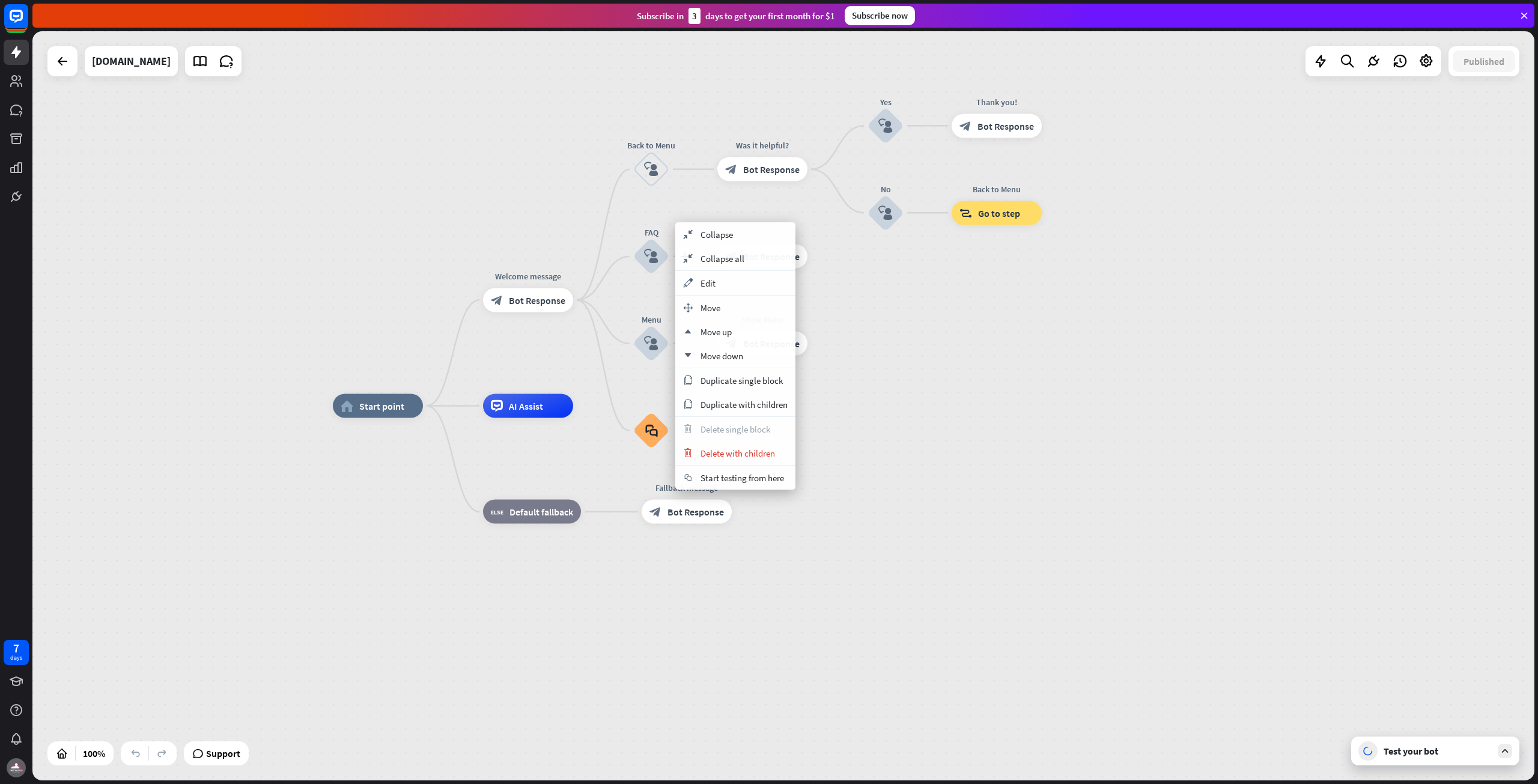
click at [651, 256] on icon "block_user_input" at bounding box center [651, 257] width 14 height 14
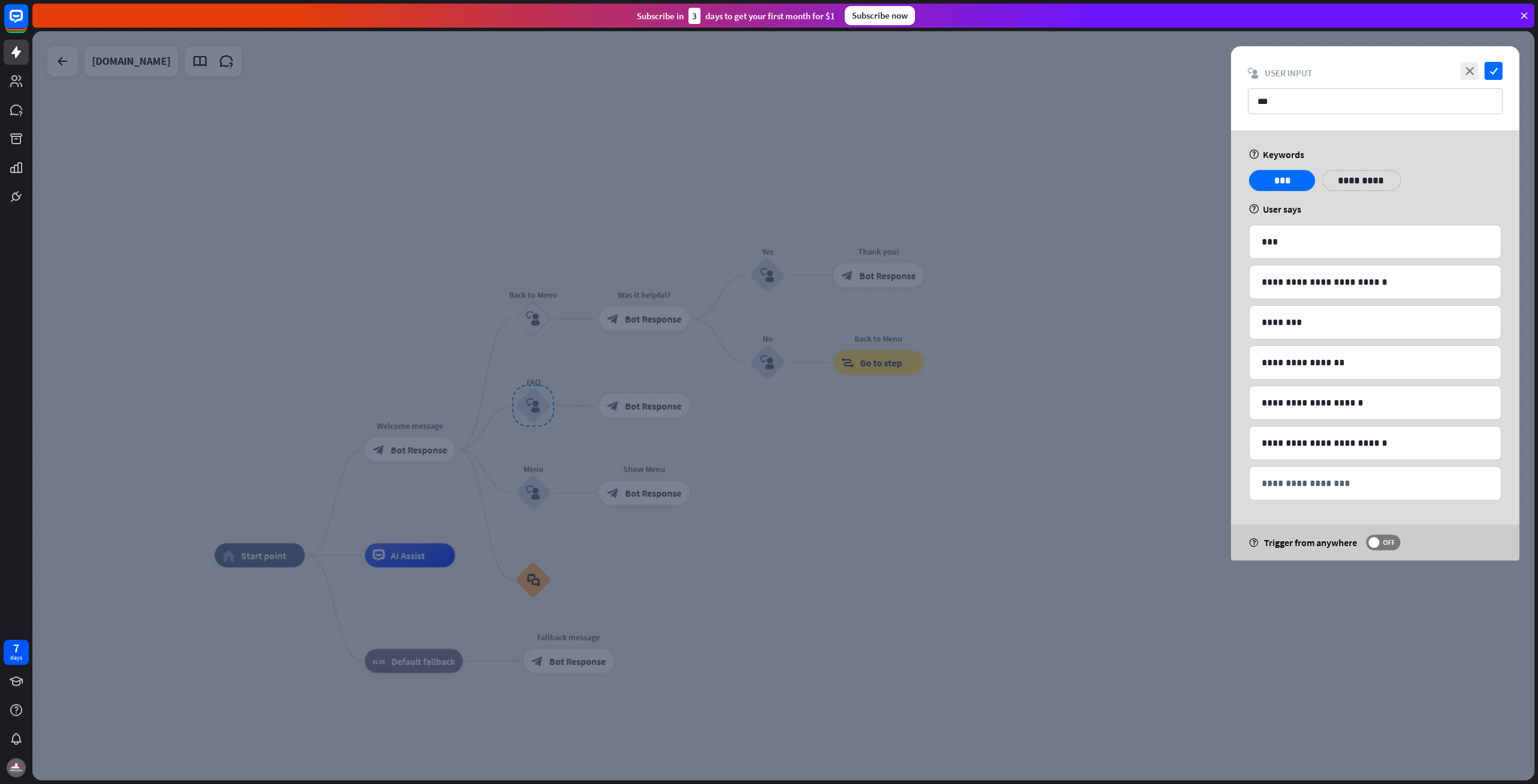
click at [423, 455] on div at bounding box center [783, 406] width 1502 height 749
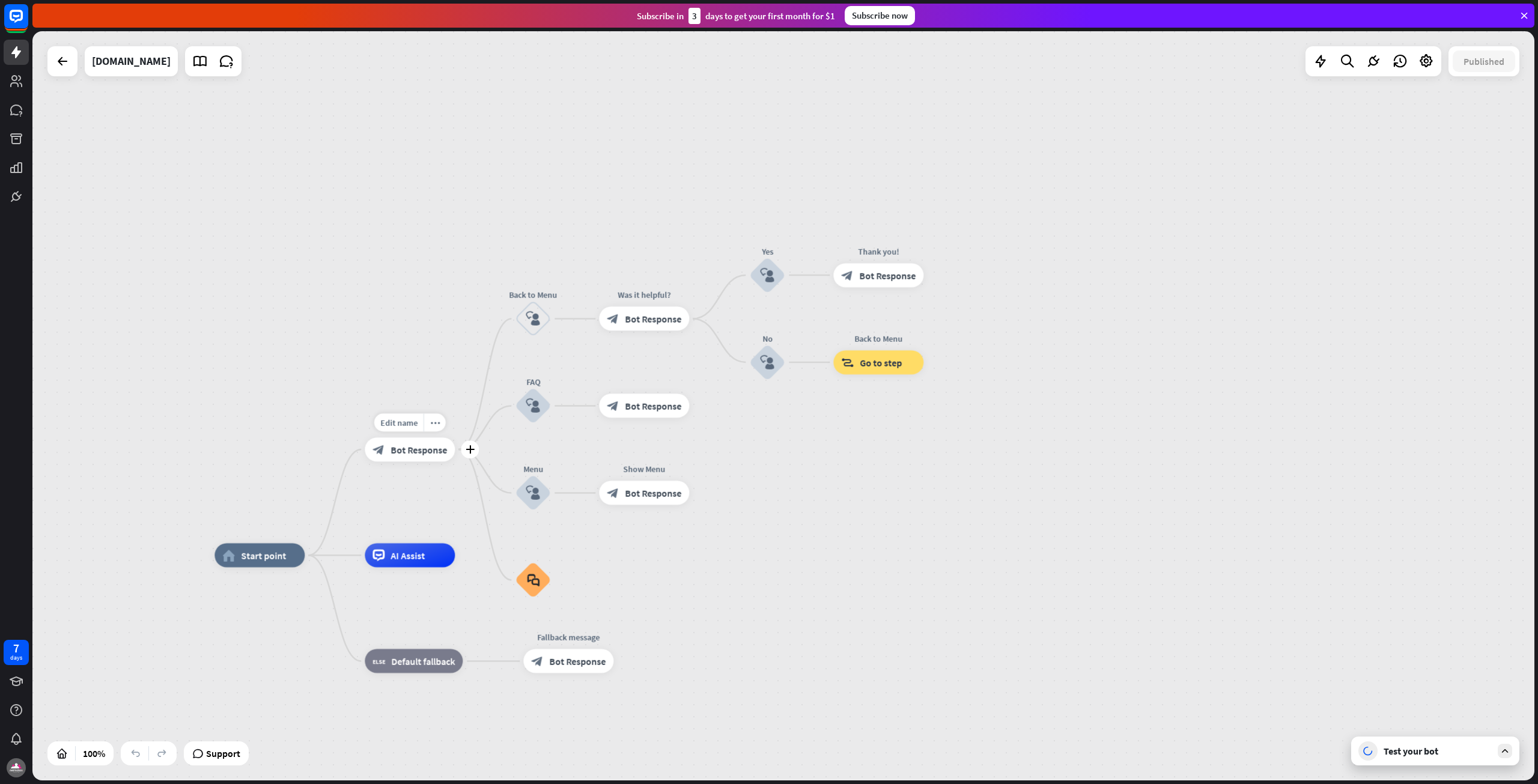
click at [425, 453] on span "Bot Response" at bounding box center [419, 449] width 57 height 12
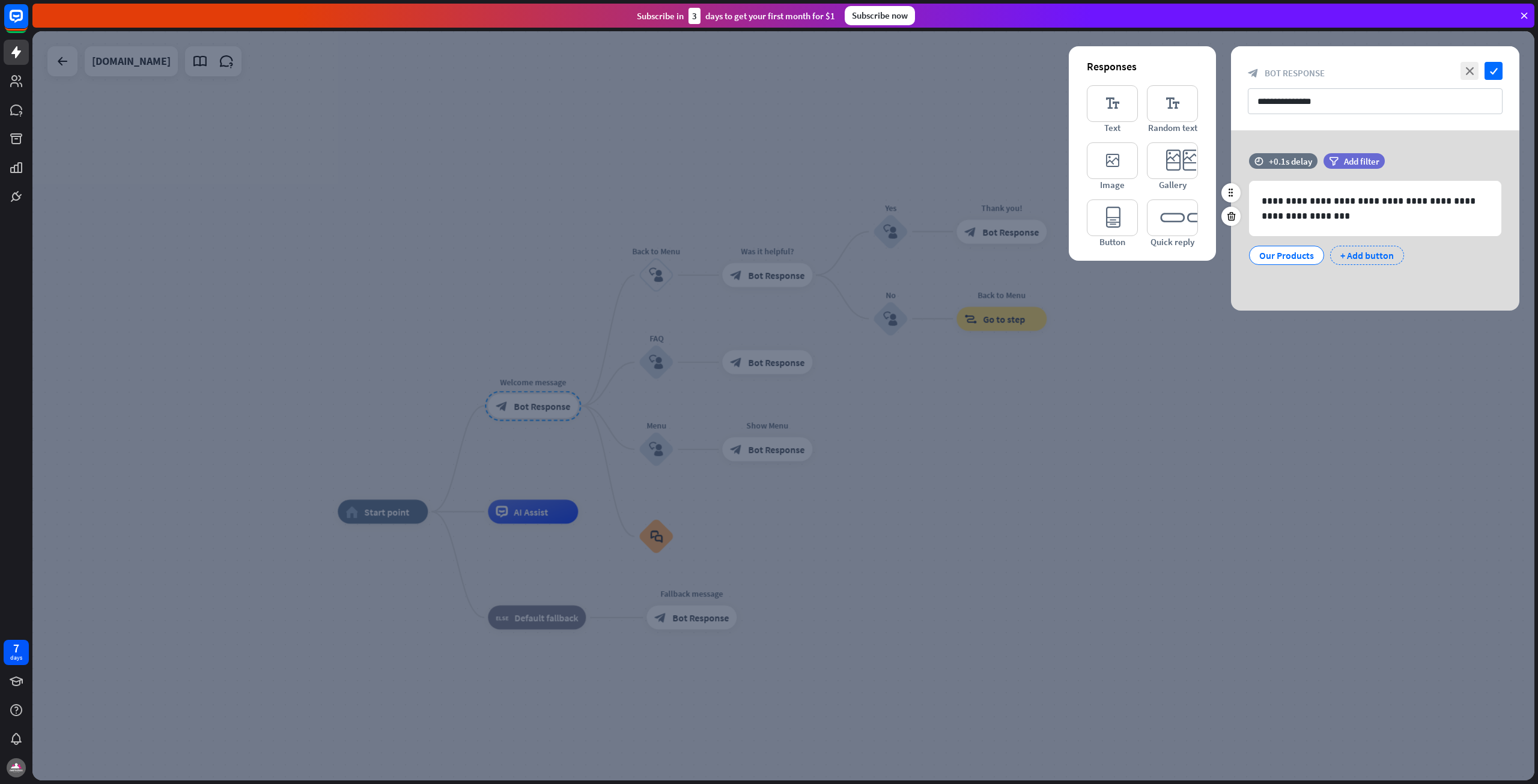
click at [1355, 253] on div "+ Add button" at bounding box center [1367, 256] width 74 height 20
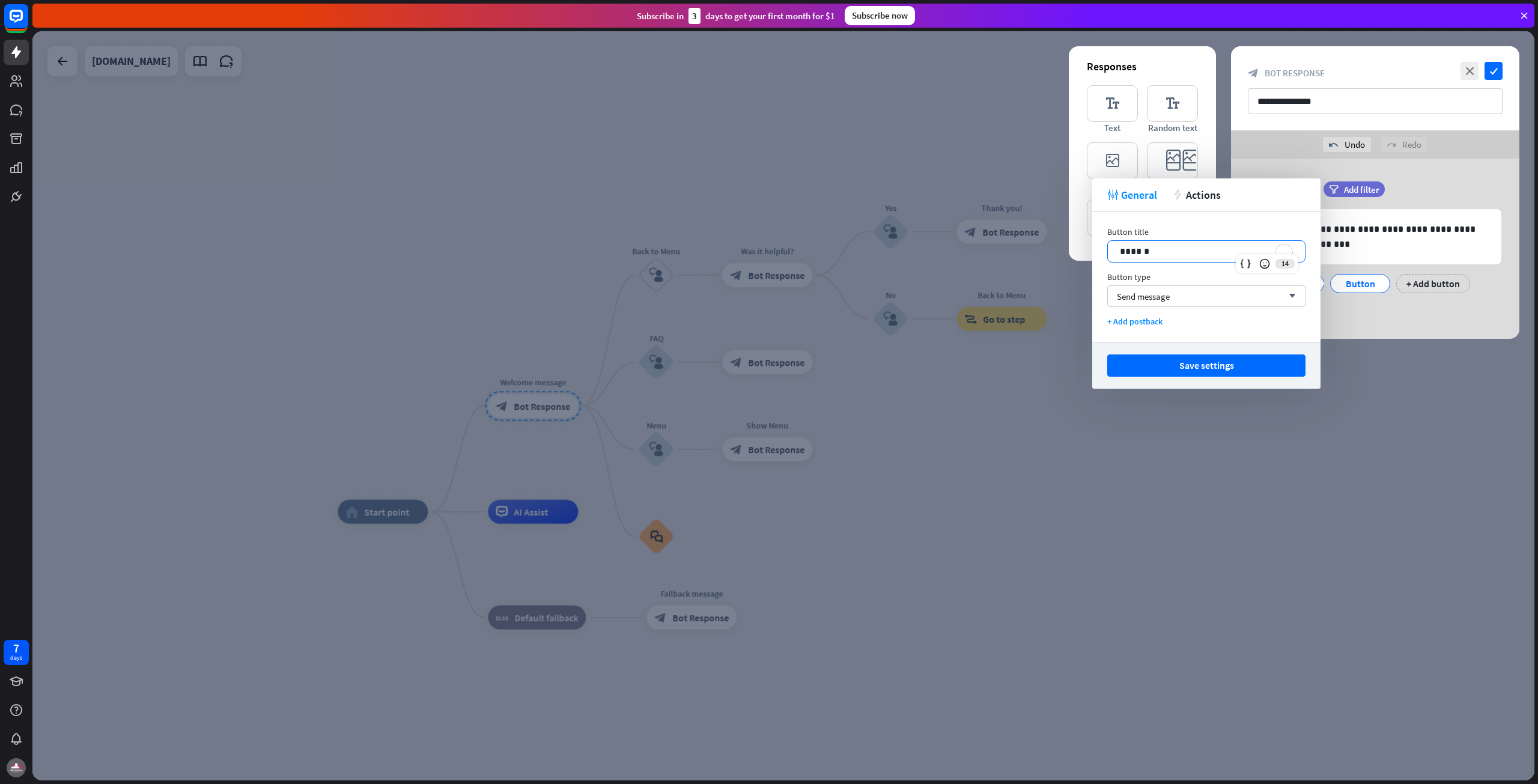
drag, startPoint x: 1168, startPoint y: 257, endPoint x: 1028, endPoint y: 250, distance: 140.2
click at [1029, 250] on body "7 days close Product Help First steps Get started with ChatBot Help Center Foll…" at bounding box center [769, 392] width 1538 height 784
drag, startPoint x: 1131, startPoint y: 249, endPoint x: 1097, endPoint y: 250, distance: 34.0
click at [1097, 250] on div "Button title 14 ****** Button type Send message arrow_down + Add postback" at bounding box center [1206, 276] width 228 height 131
click at [1177, 359] on button "Save settings" at bounding box center [1206, 365] width 198 height 22
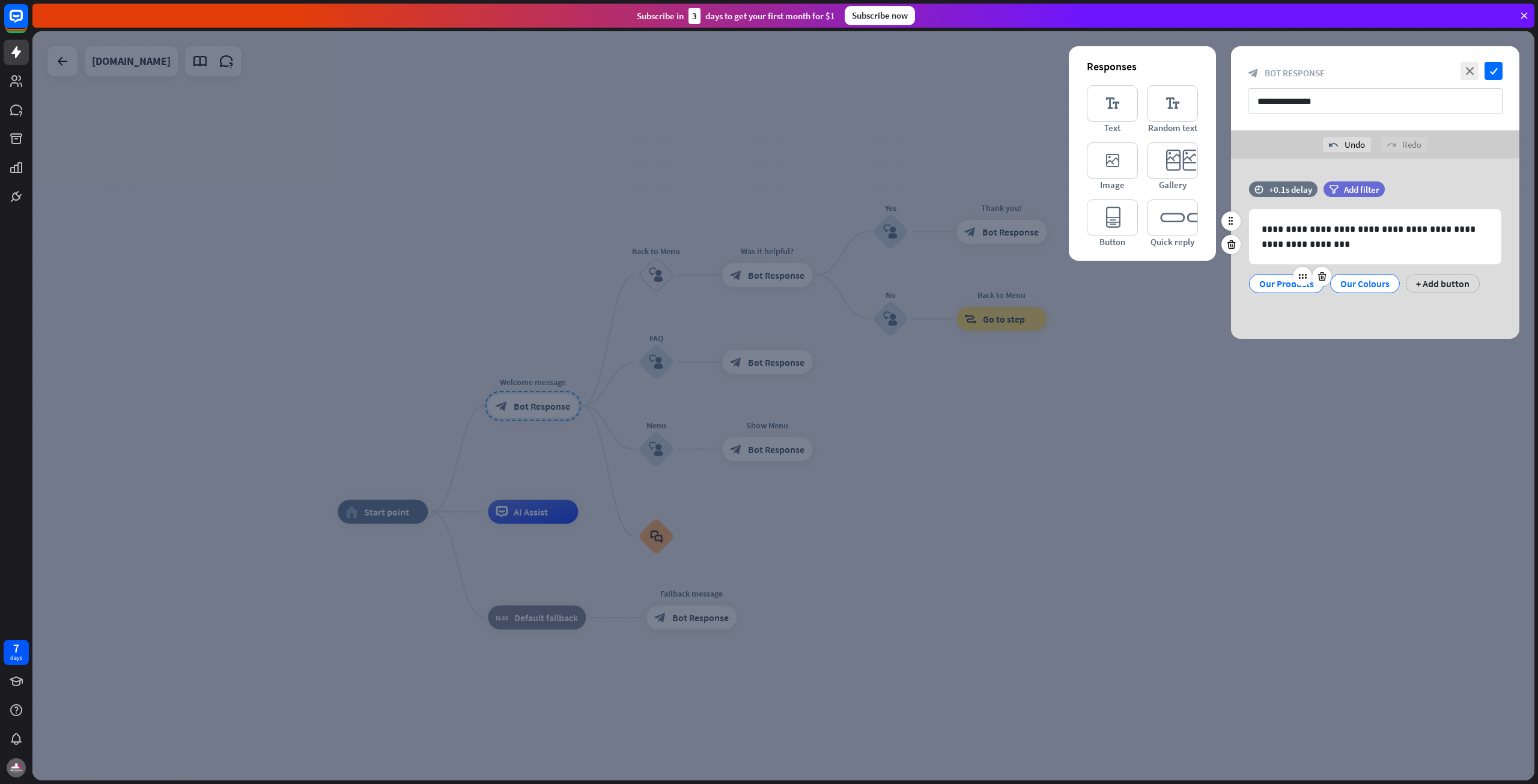
click at [1299, 289] on div "Our Products" at bounding box center [1287, 283] width 55 height 18
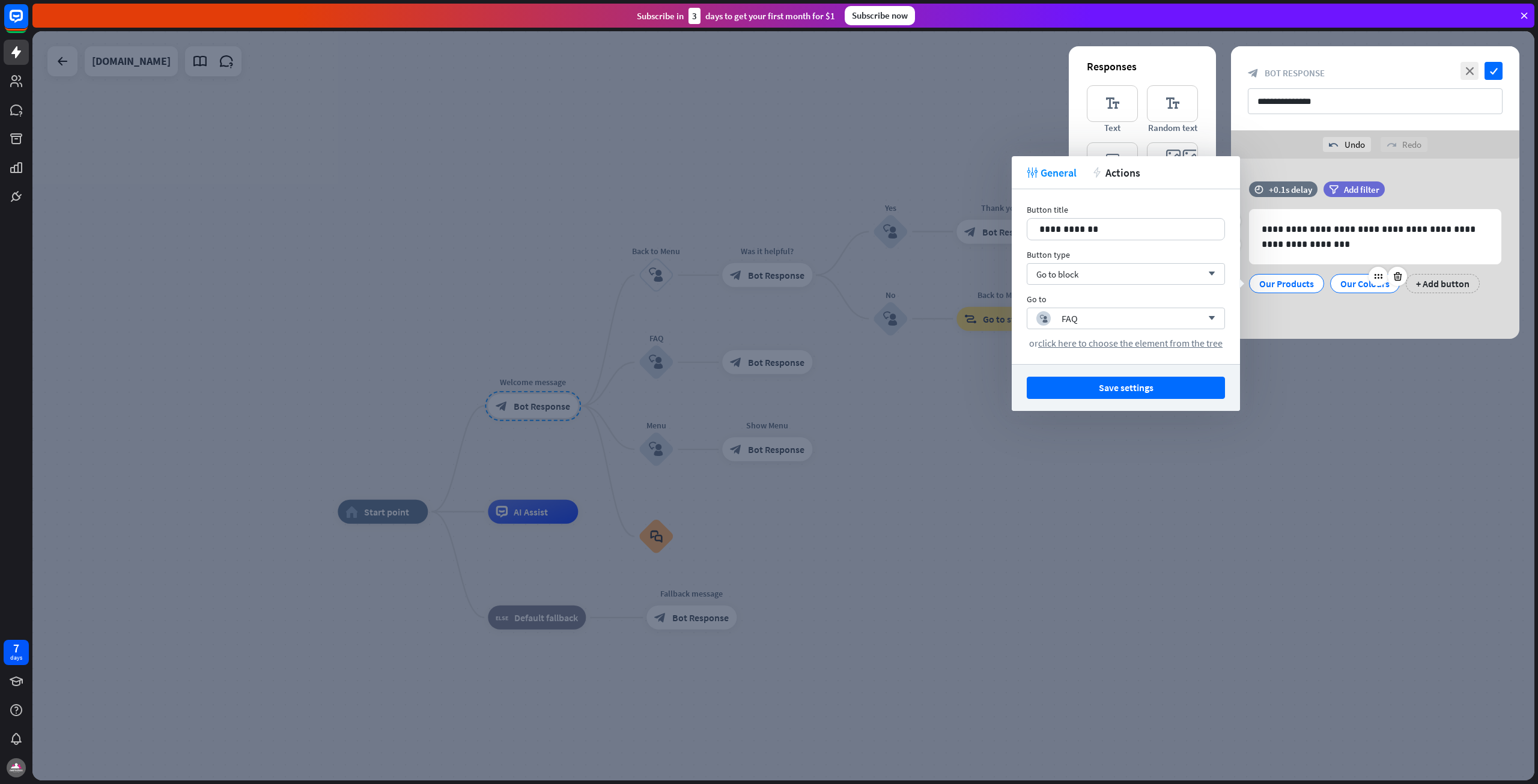
click at [1362, 289] on div "Our Colours" at bounding box center [1364, 283] width 49 height 18
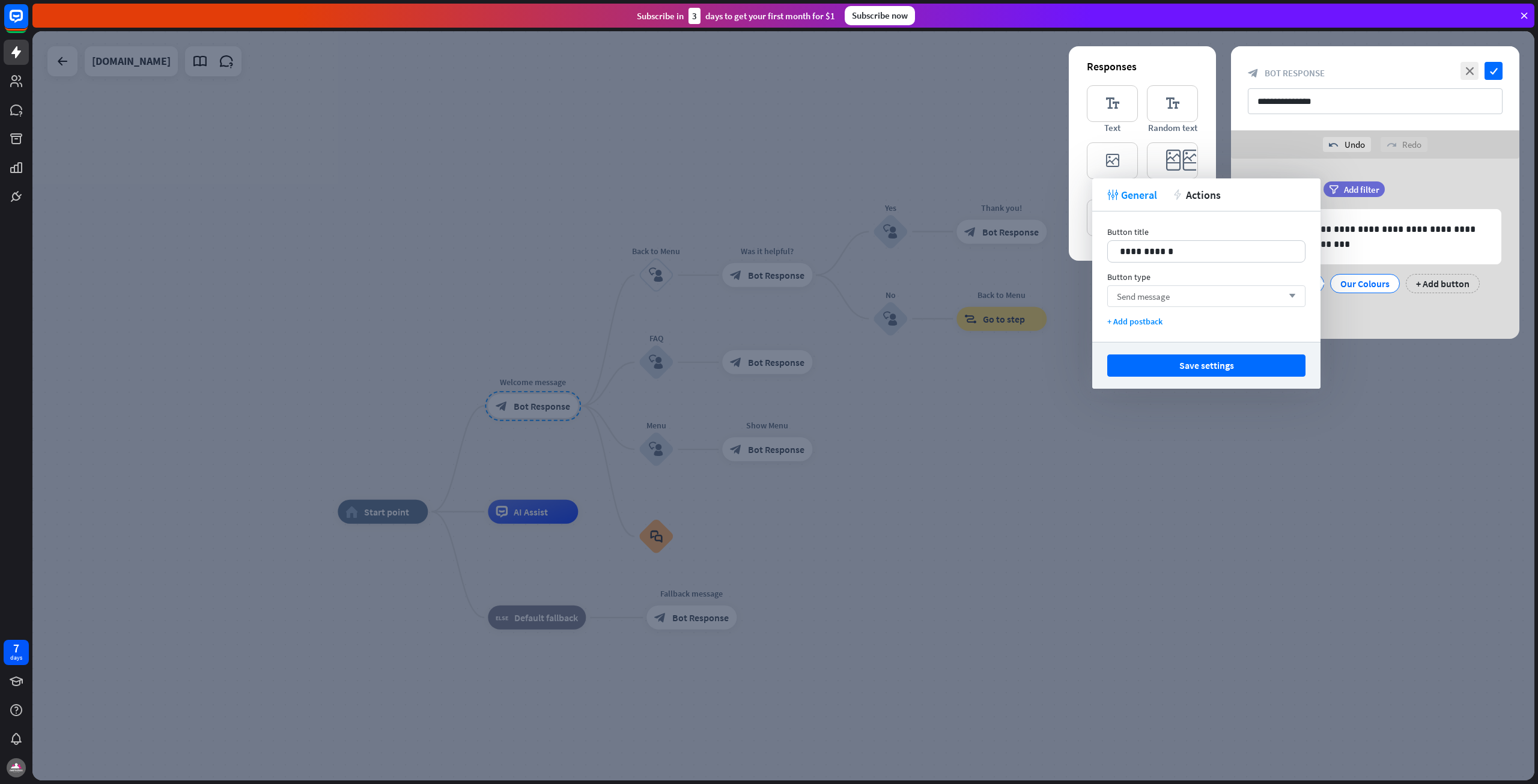
click at [1241, 290] on div "Send message arrow_down" at bounding box center [1206, 296] width 198 height 21
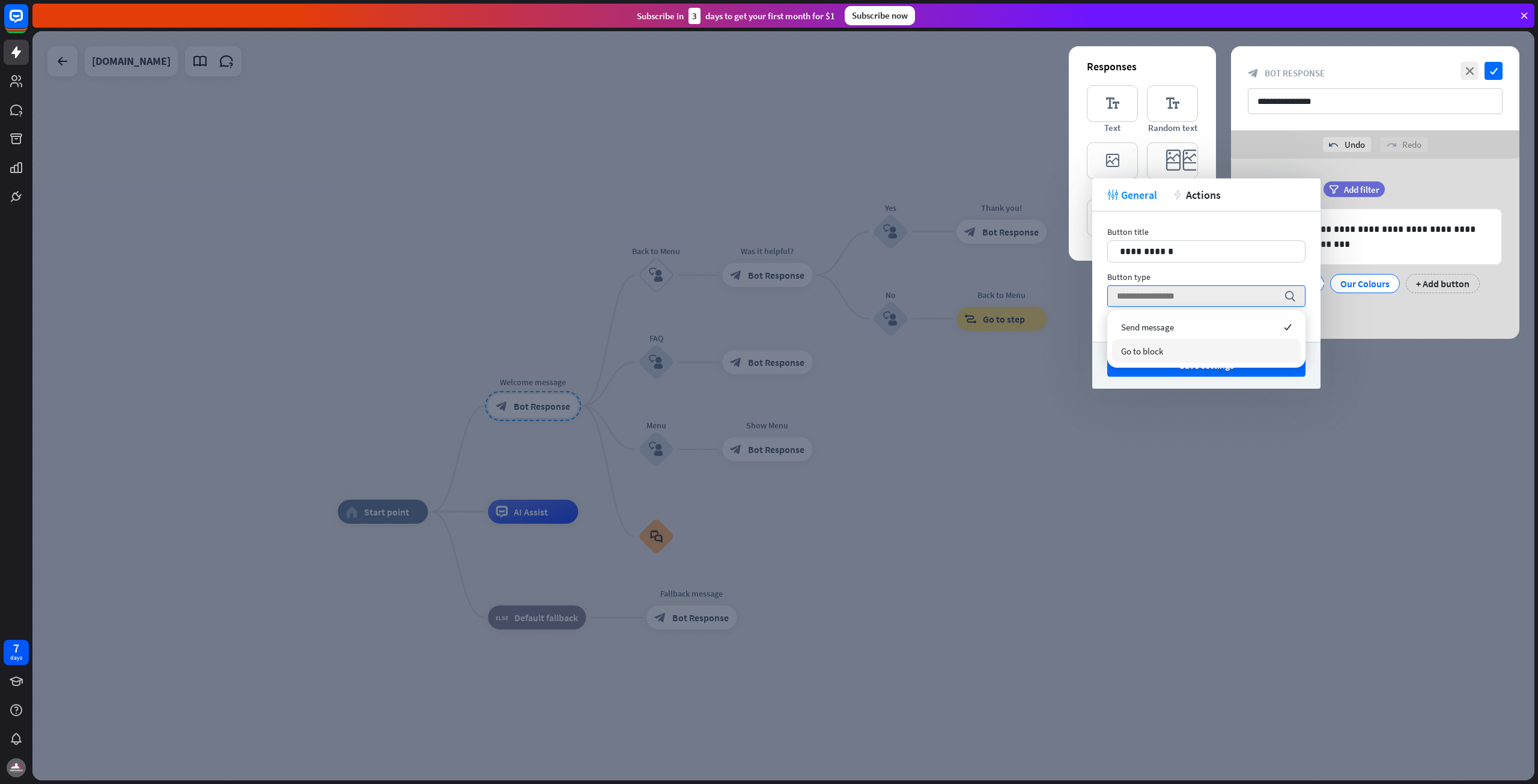
click at [1180, 347] on div "Go to block" at bounding box center [1206, 351] width 188 height 24
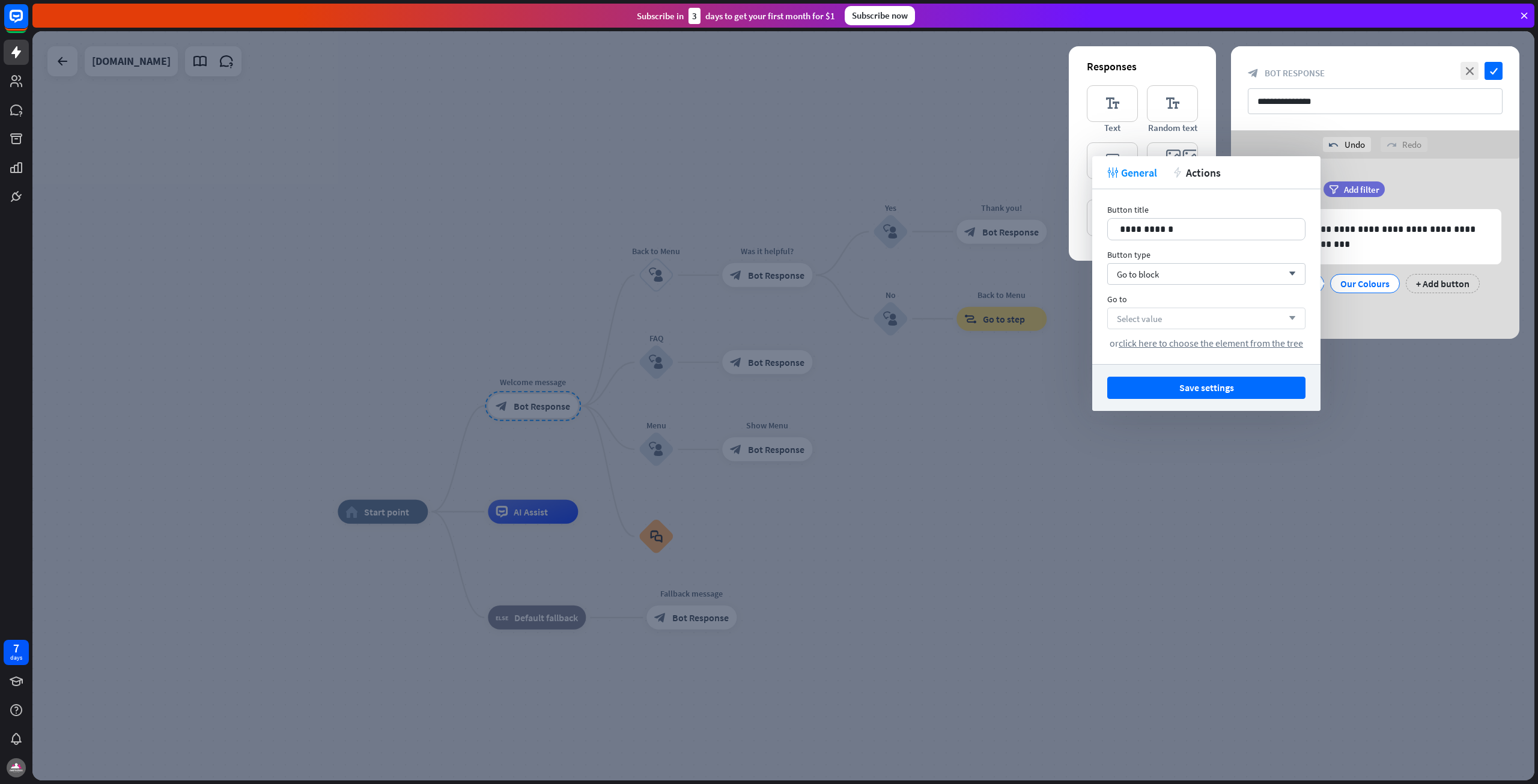
click at [1209, 318] on div "Select value arrow_down" at bounding box center [1206, 318] width 198 height 21
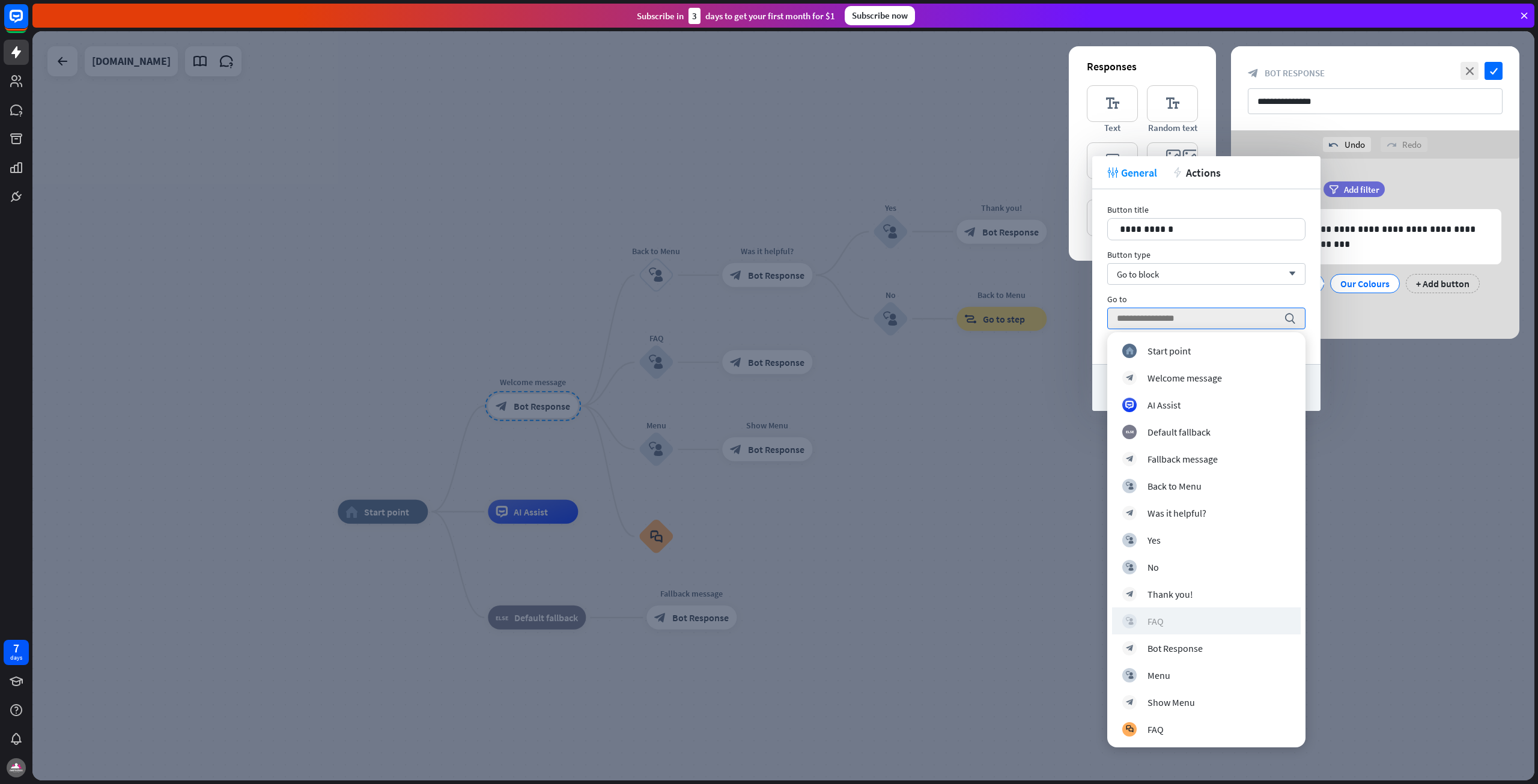
click at [1169, 625] on div "block_user_input FAQ" at bounding box center [1206, 621] width 168 height 14
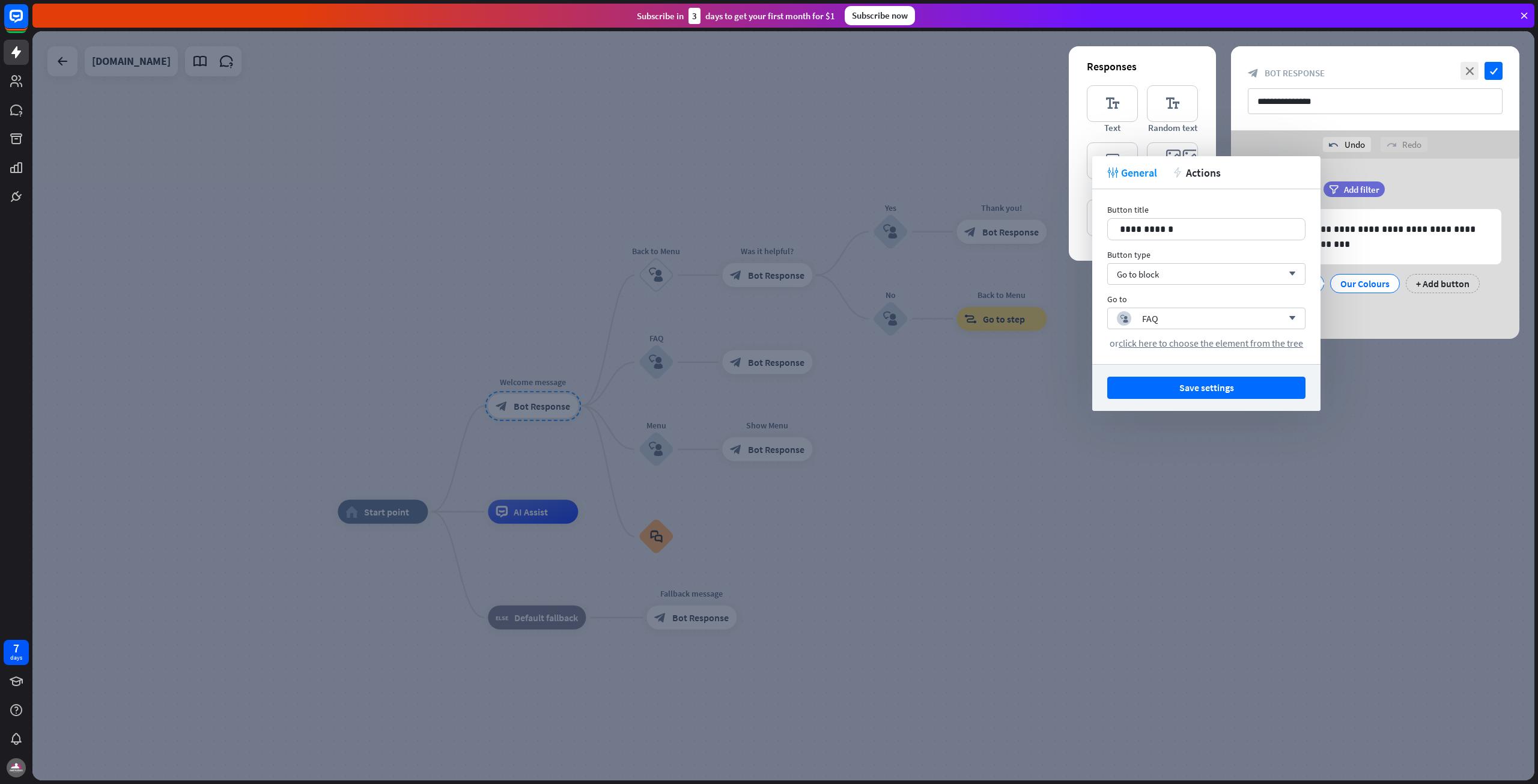
click at [1367, 342] on div at bounding box center [783, 406] width 1502 height 749
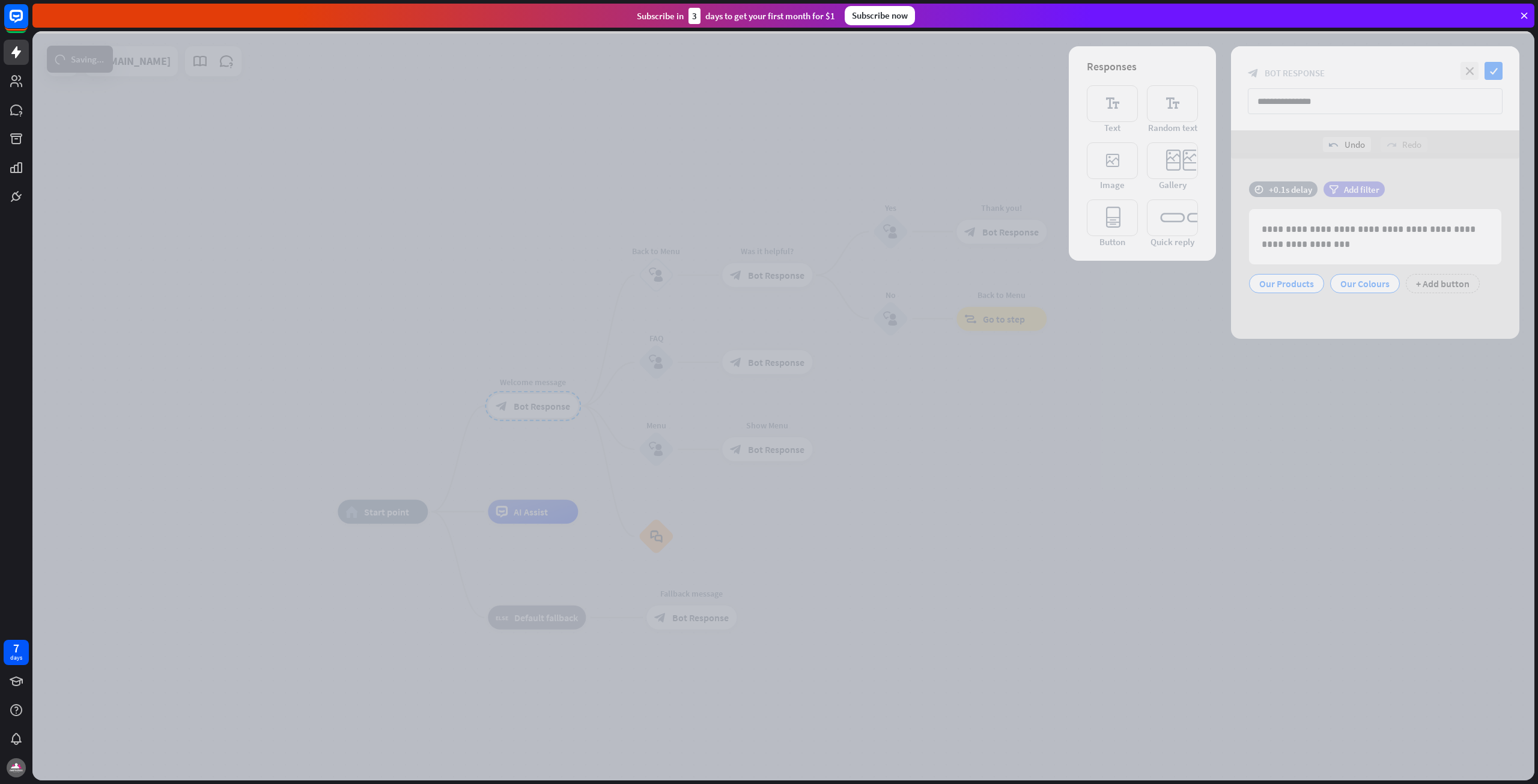
click at [1295, 270] on div at bounding box center [783, 406] width 1502 height 749
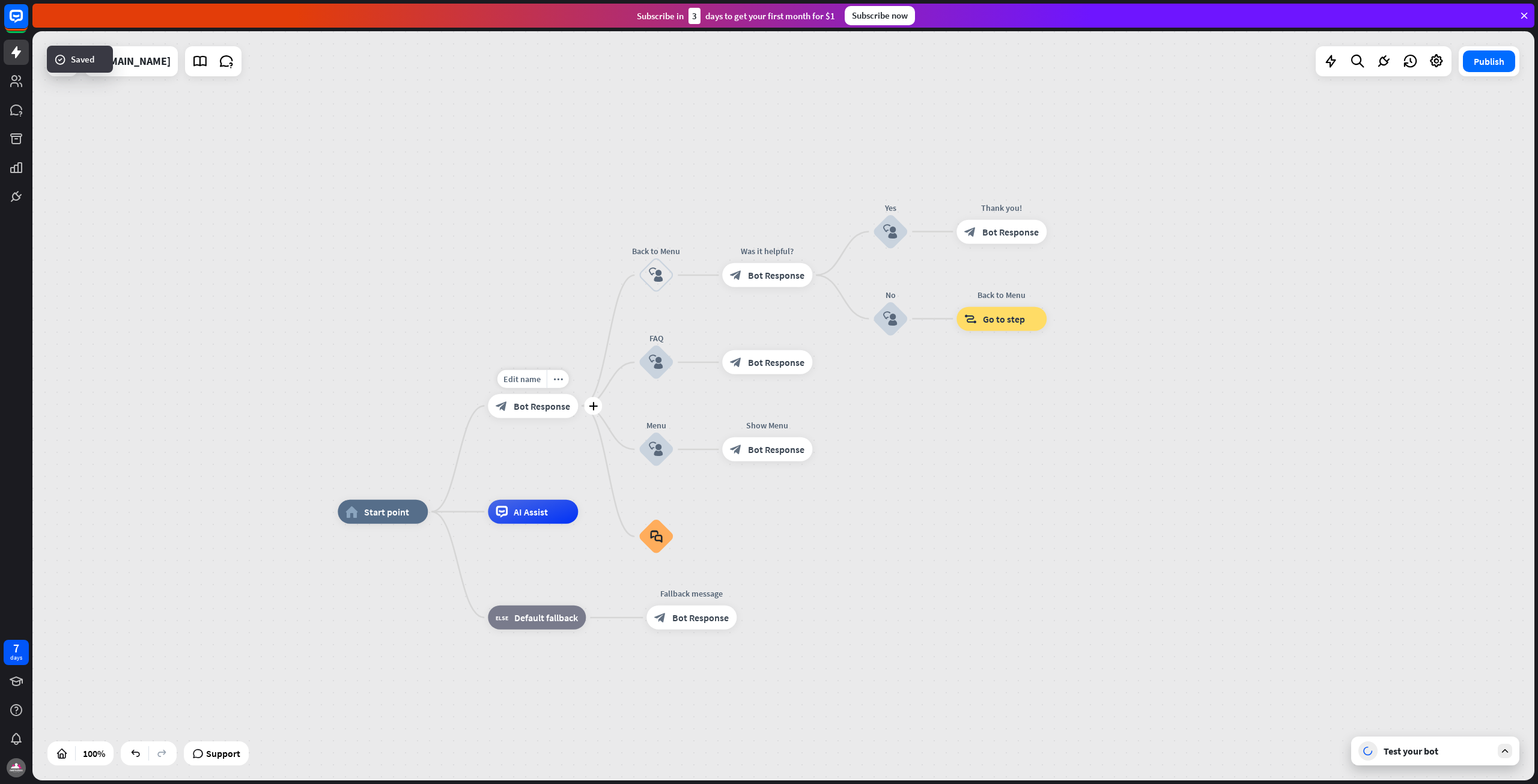
click at [551, 406] on span "Bot Response" at bounding box center [542, 407] width 57 height 12
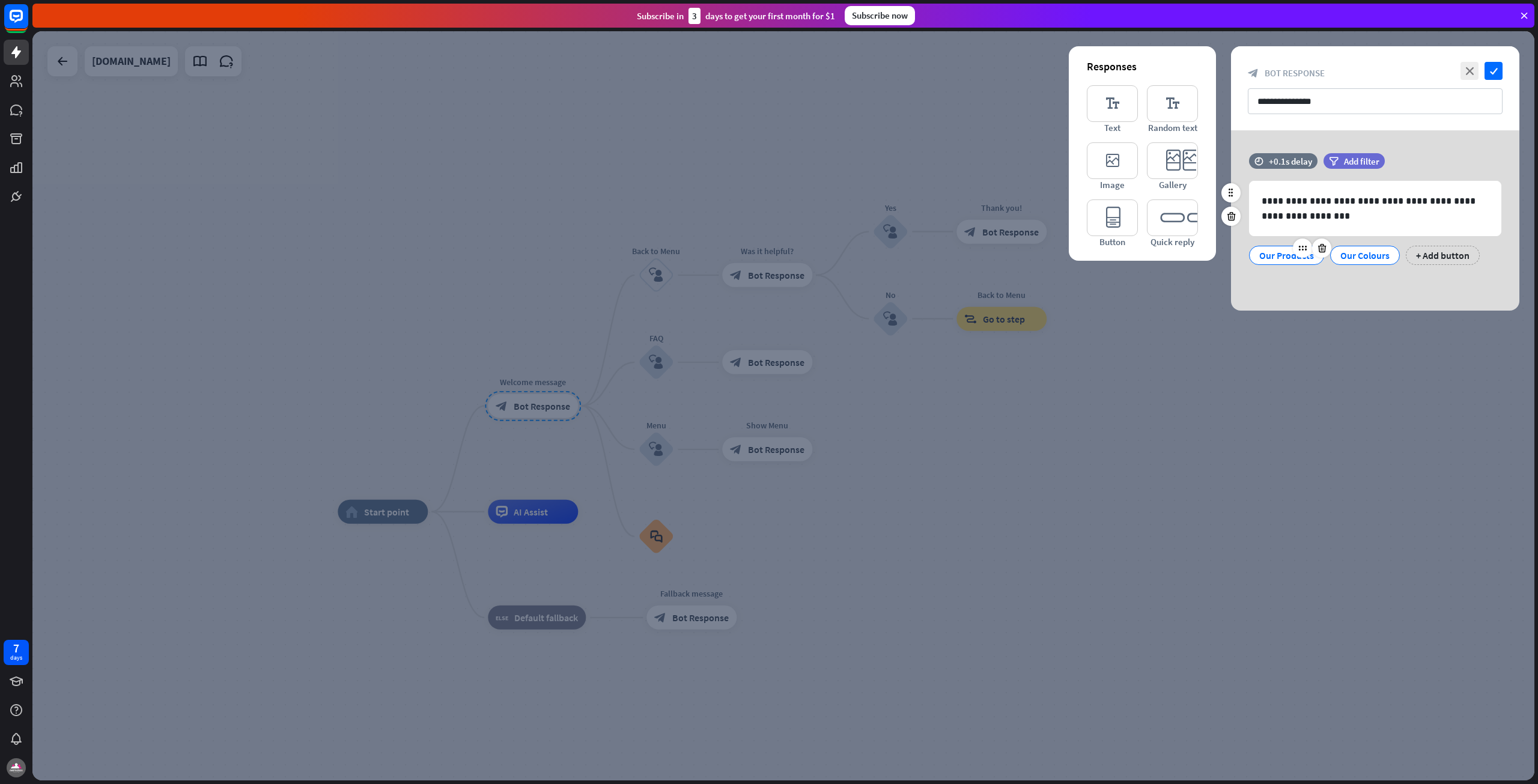
click at [1279, 256] on div "Our Products" at bounding box center [1287, 255] width 55 height 18
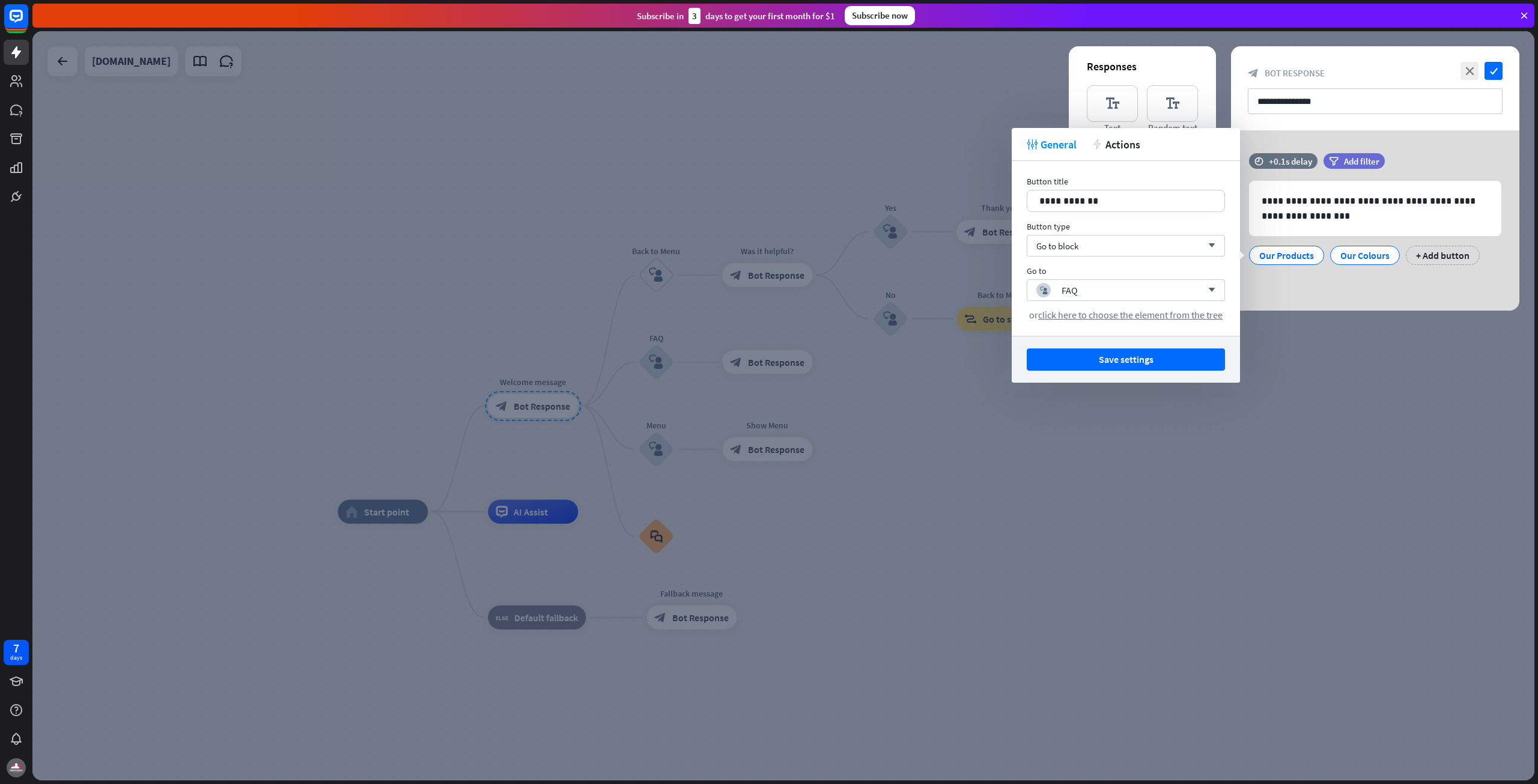
click at [1442, 476] on div at bounding box center [783, 406] width 1502 height 749
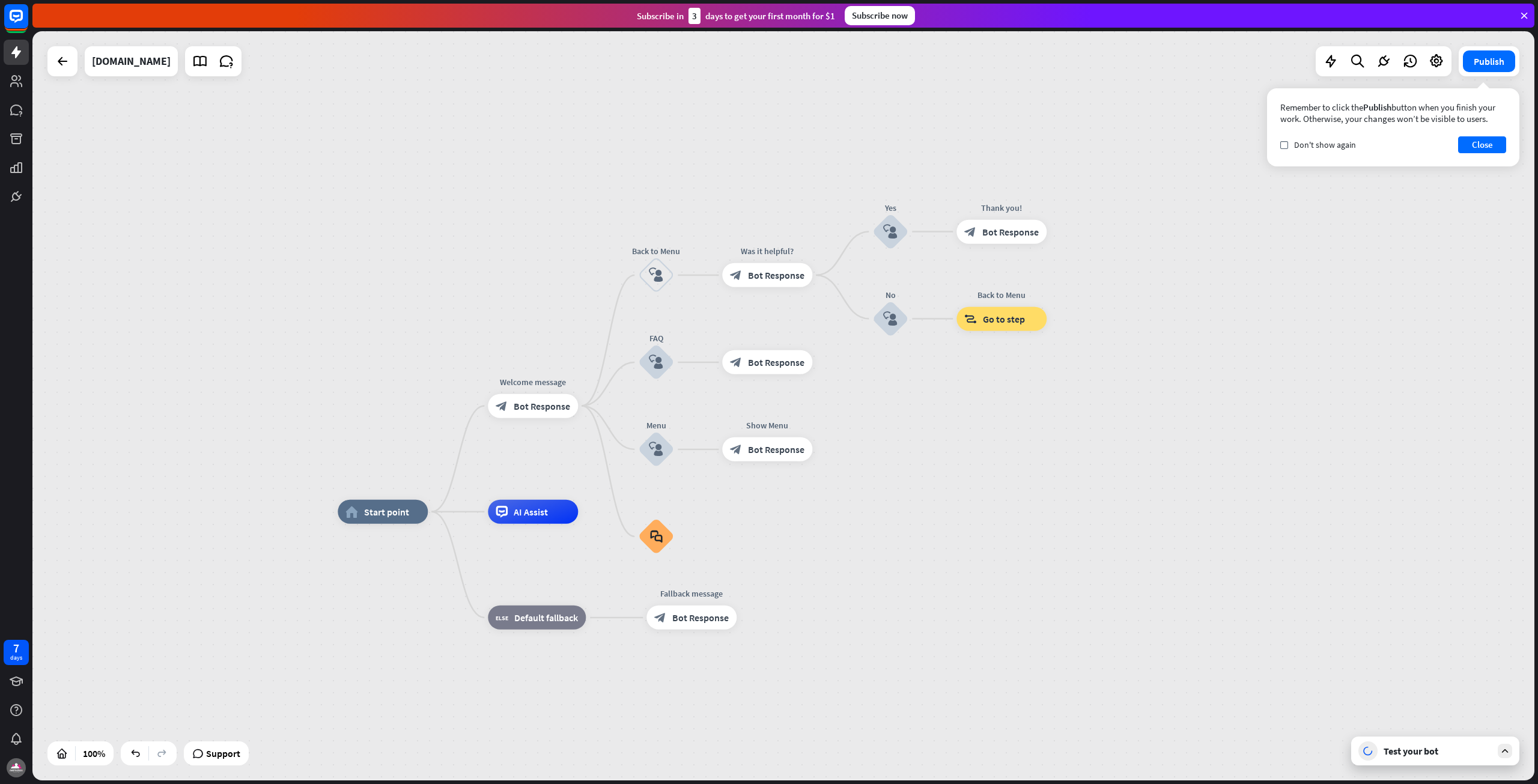
click at [1410, 756] on div "Test your bot" at bounding box center [1438, 751] width 108 height 12
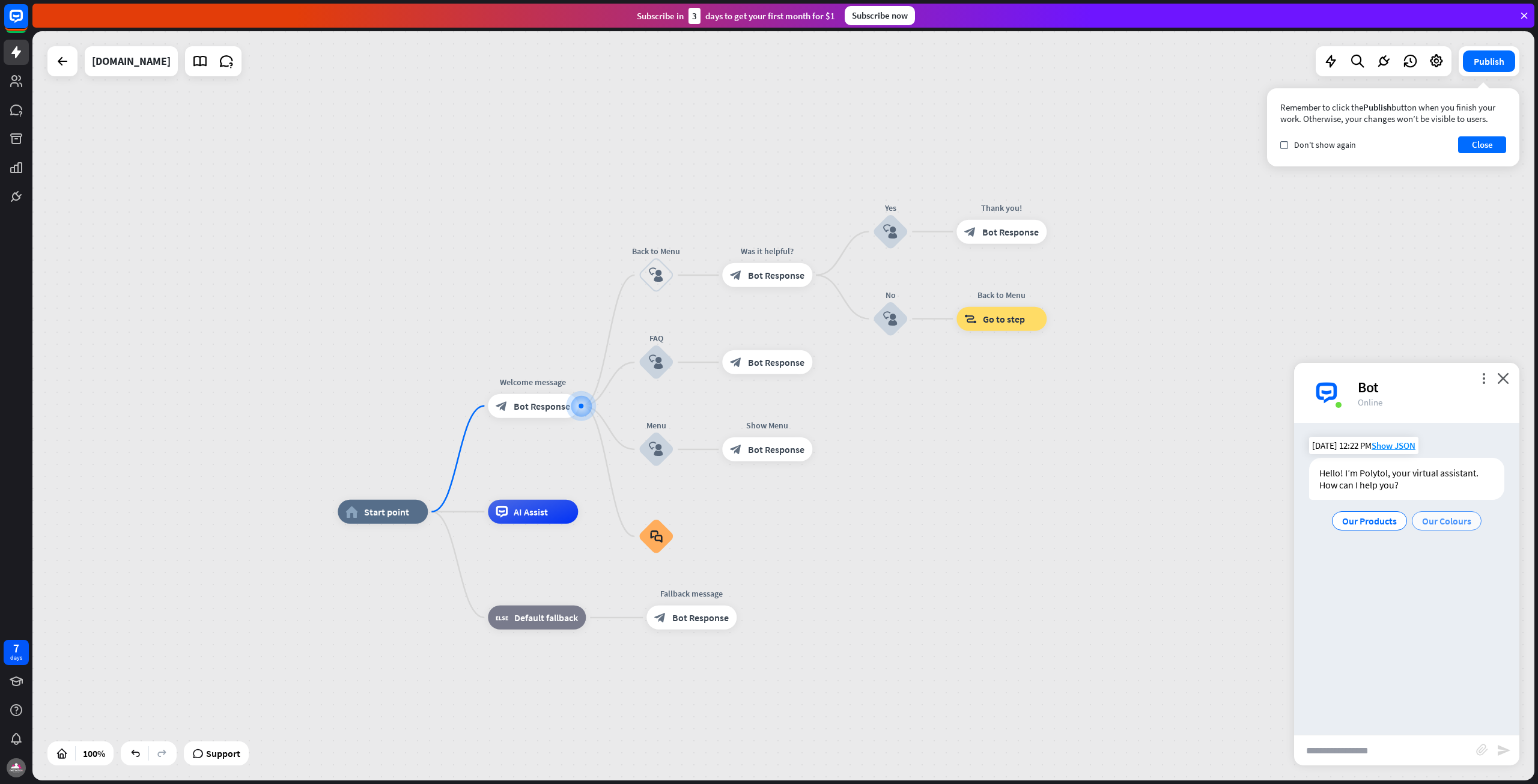
click at [1457, 517] on span "Our Colours" at bounding box center [1446, 521] width 49 height 12
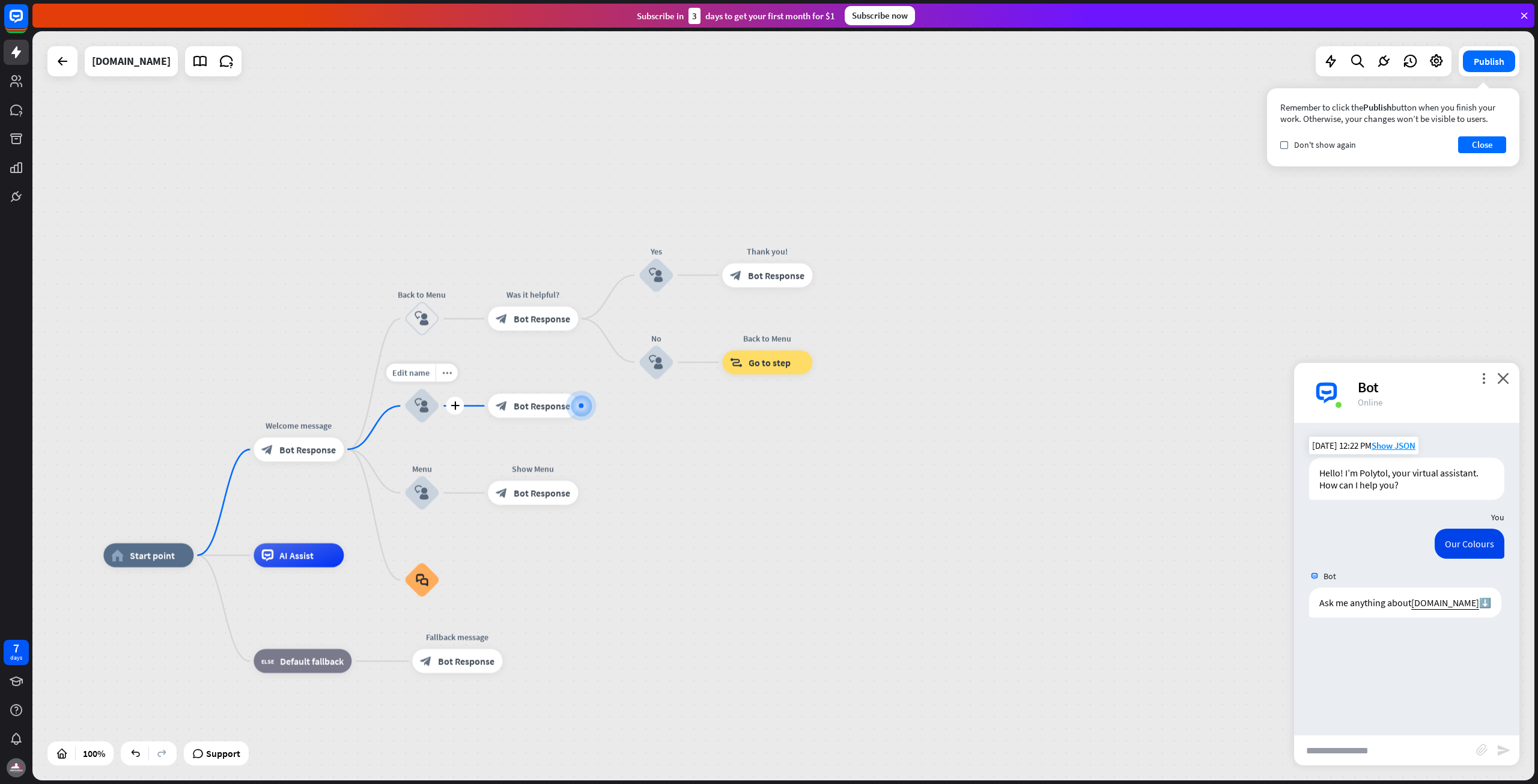
click at [421, 413] on icon "block_user_input" at bounding box center [422, 406] width 14 height 14
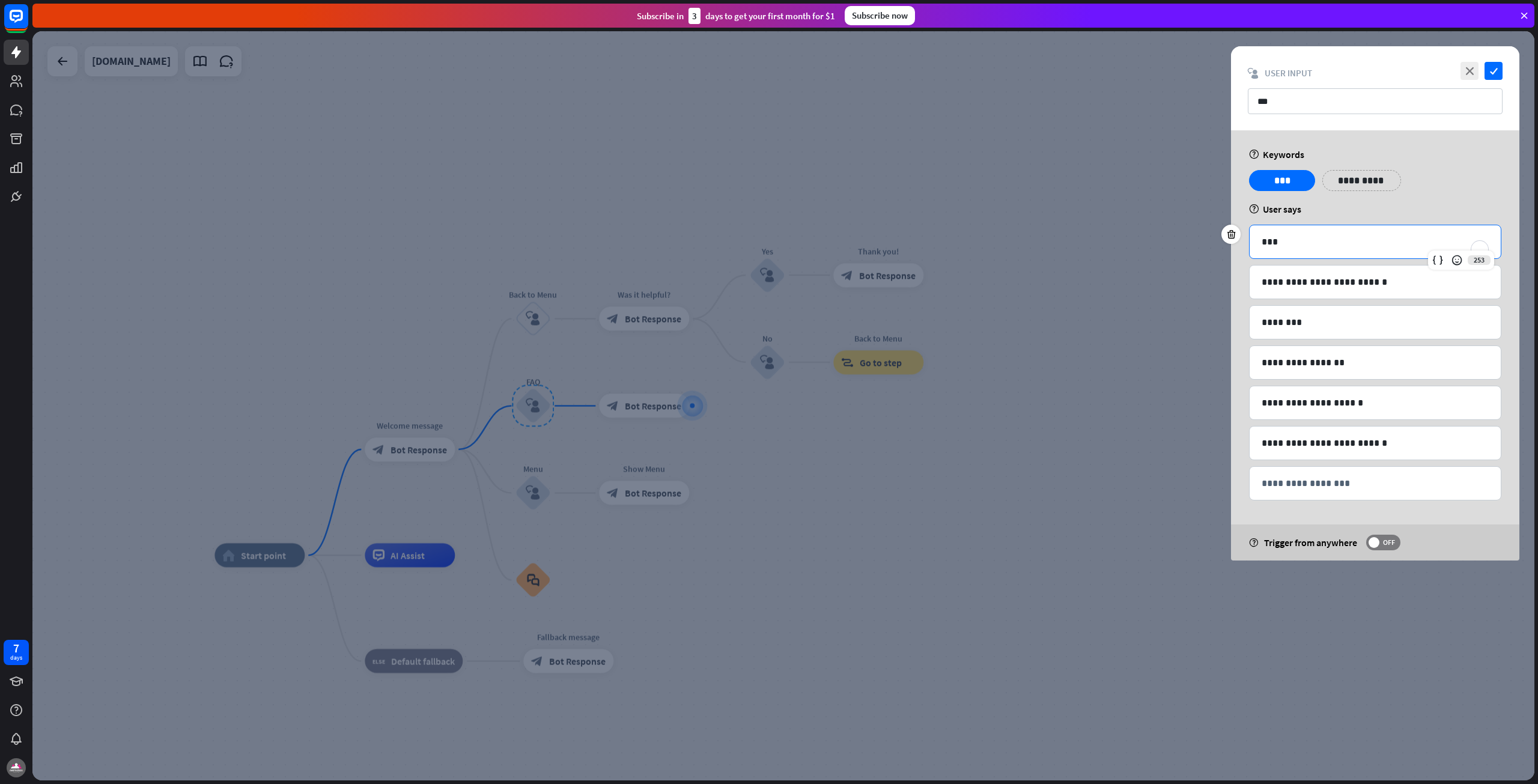
click at [1288, 248] on p "***" at bounding box center [1375, 242] width 227 height 15
click at [1288, 179] on p "***" at bounding box center [1282, 180] width 48 height 15
click at [1285, 178] on p "***" at bounding box center [1282, 180] width 48 height 15
click at [1107, 649] on div at bounding box center [783, 406] width 1502 height 749
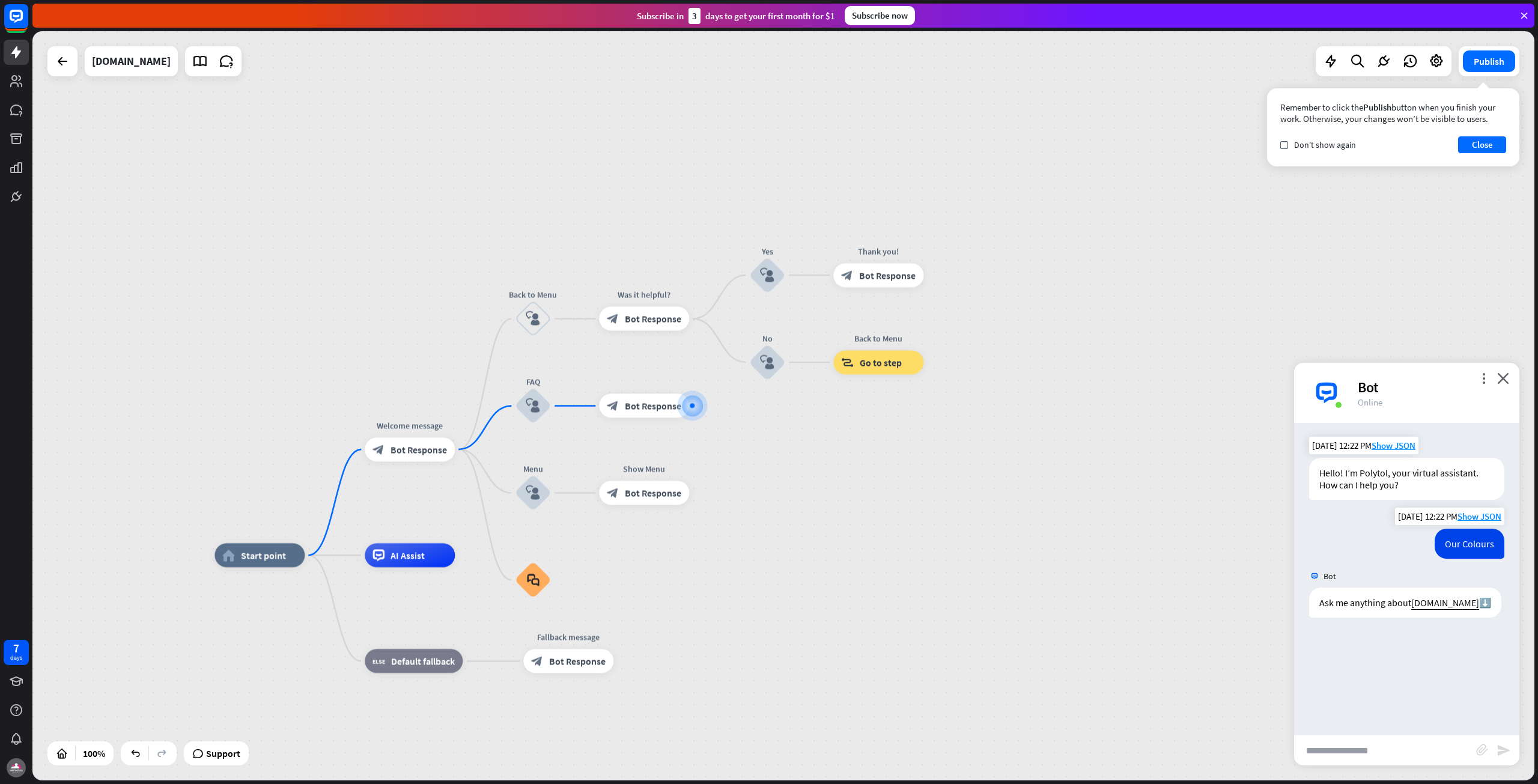
click at [1451, 548] on div "Our Colours" at bounding box center [1470, 543] width 69 height 30
click at [1493, 376] on div "more_vert close Bot Online" at bounding box center [1407, 393] width 226 height 60
click at [1511, 375] on div "more_vert close Bot Online" at bounding box center [1407, 393] width 226 height 60
click at [1508, 378] on icon "close" at bounding box center [1503, 377] width 12 height 12
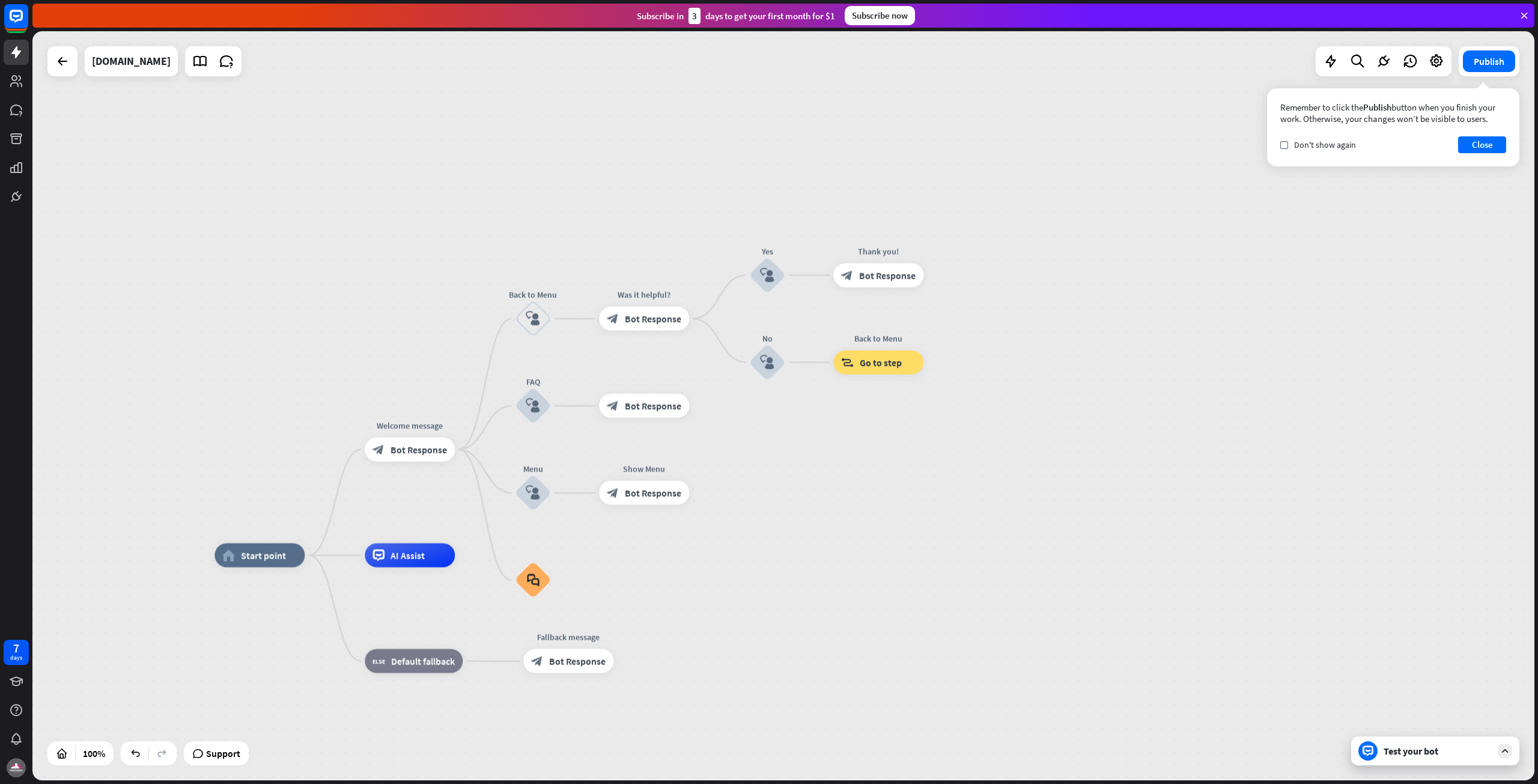
click at [1434, 758] on div "Test your bot" at bounding box center [1435, 750] width 168 height 28
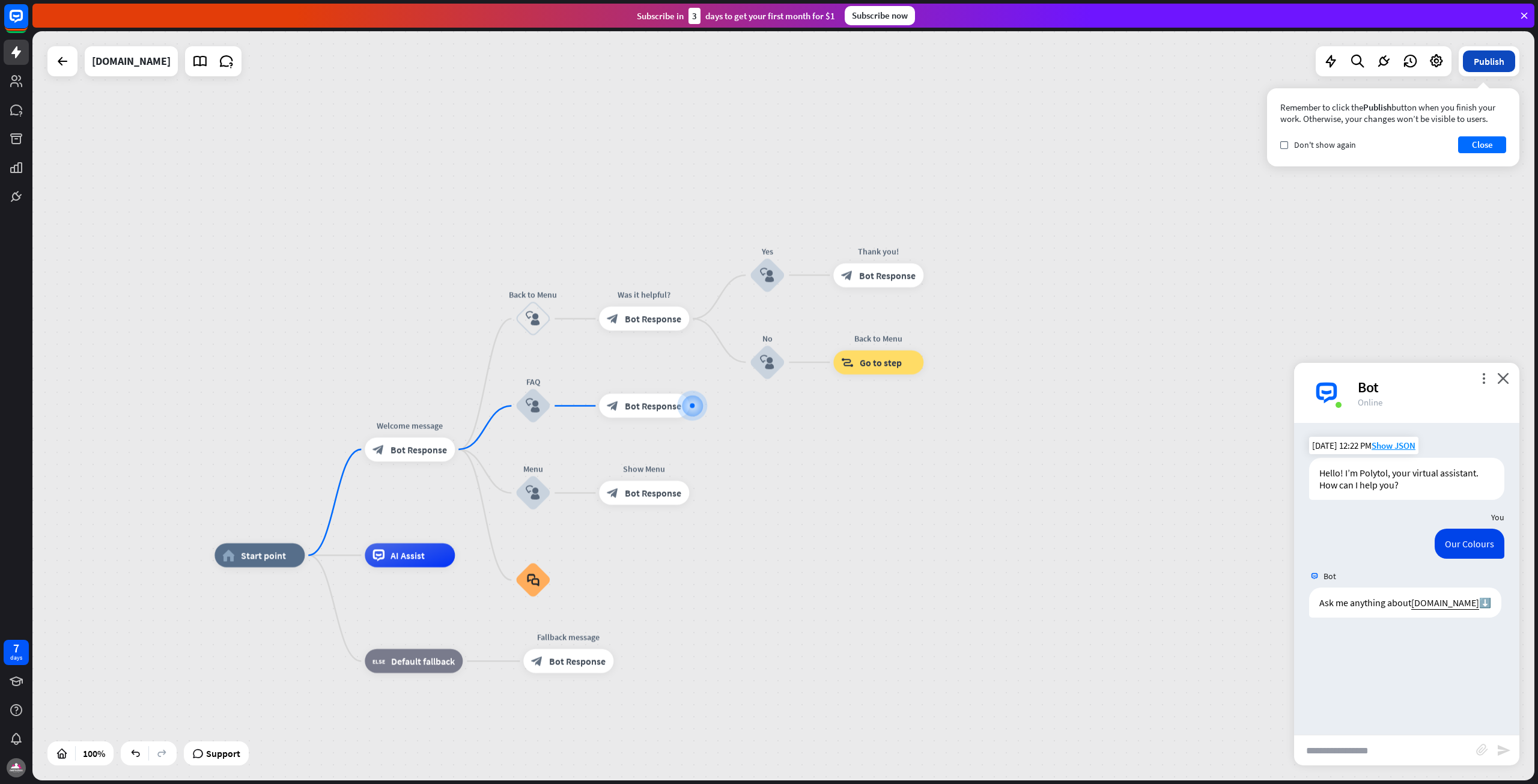
click at [1475, 59] on button "Publish" at bounding box center [1488, 61] width 52 height 21
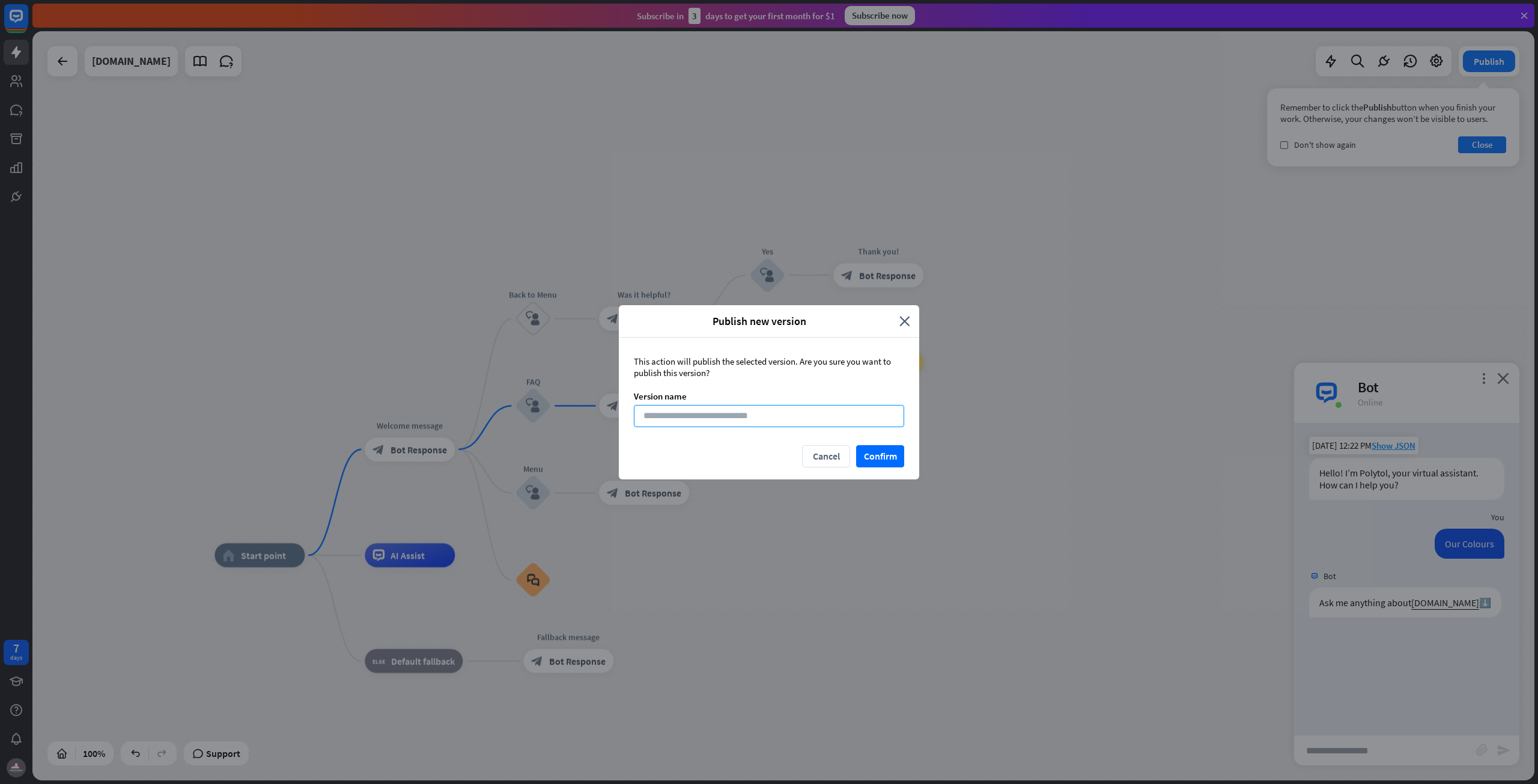
click at [757, 419] on input at bounding box center [769, 416] width 270 height 22
type input "***"
click at [876, 451] on button "Confirm" at bounding box center [880, 455] width 48 height 22
